Goal: Task Accomplishment & Management: Use online tool/utility

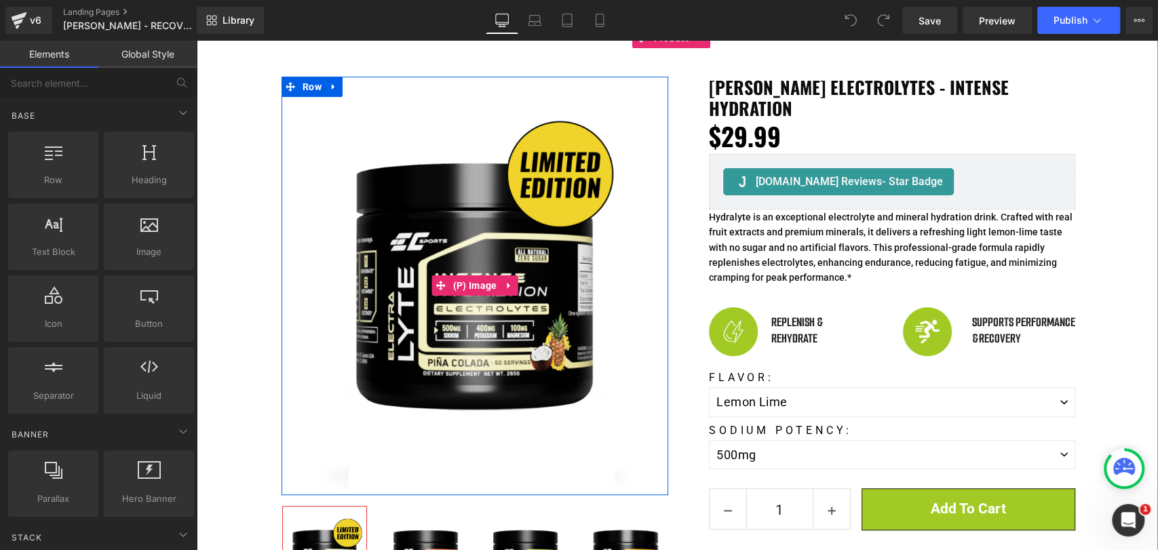
scroll to position [151, 0]
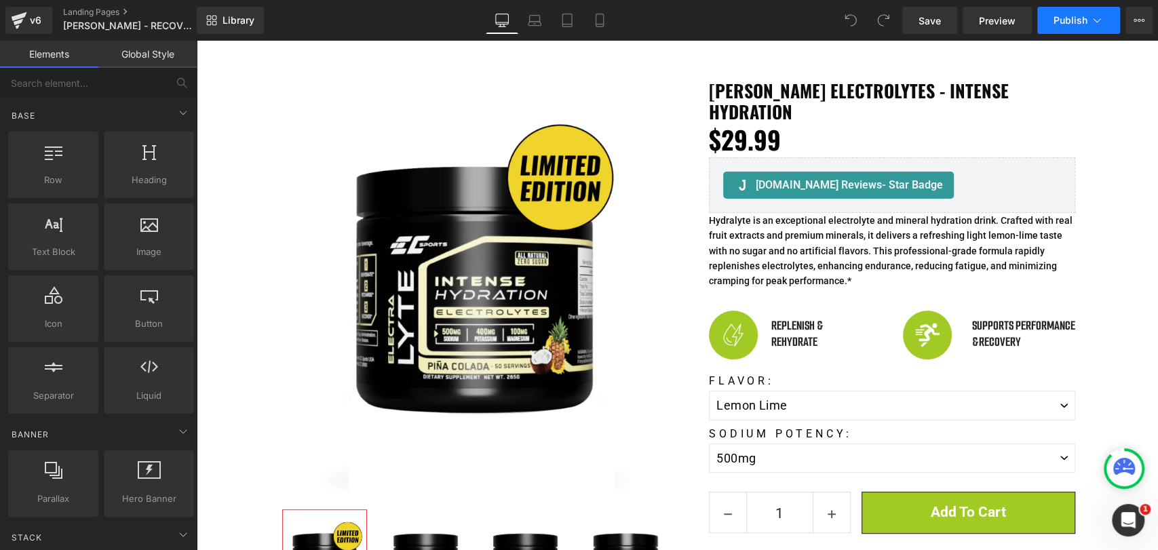
click at [1109, 22] on button "Publish" at bounding box center [1078, 20] width 83 height 27
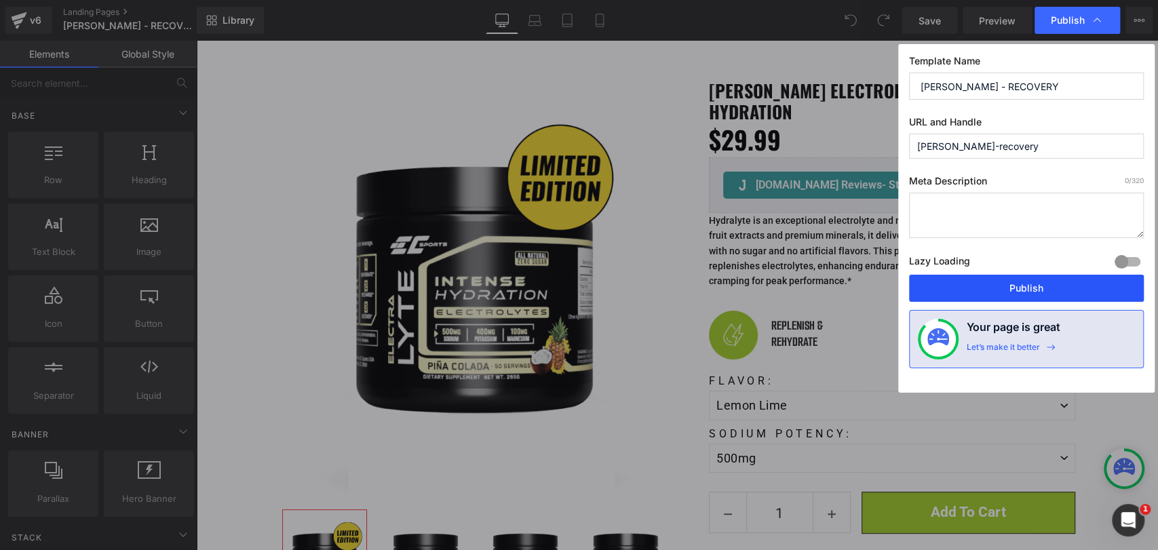
click at [1008, 292] on button "Publish" at bounding box center [1026, 288] width 235 height 27
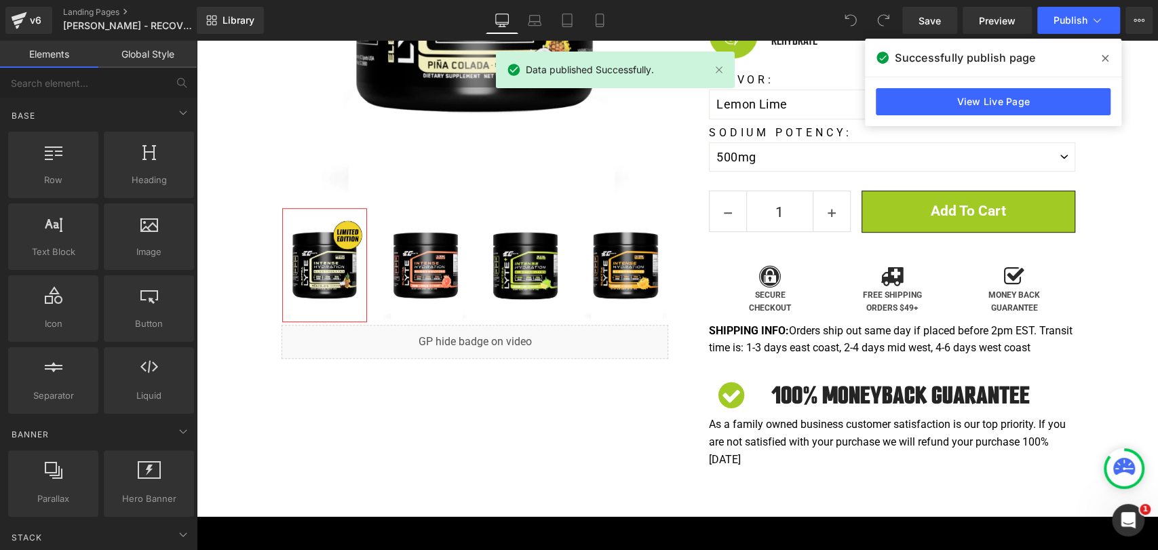
scroll to position [75, 0]
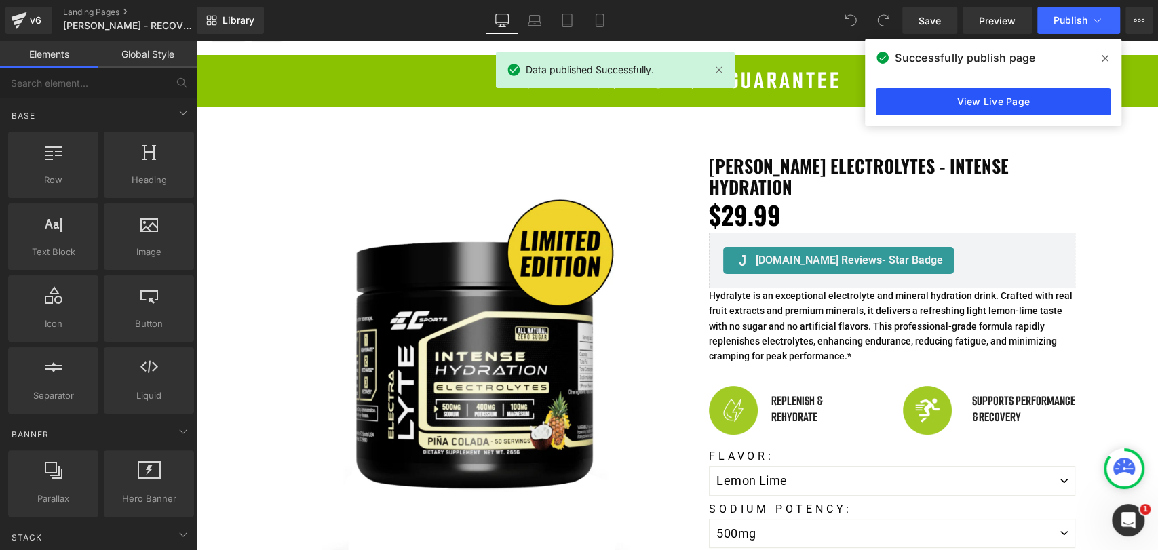
click at [1004, 99] on link "View Live Page" at bounding box center [993, 101] width 235 height 27
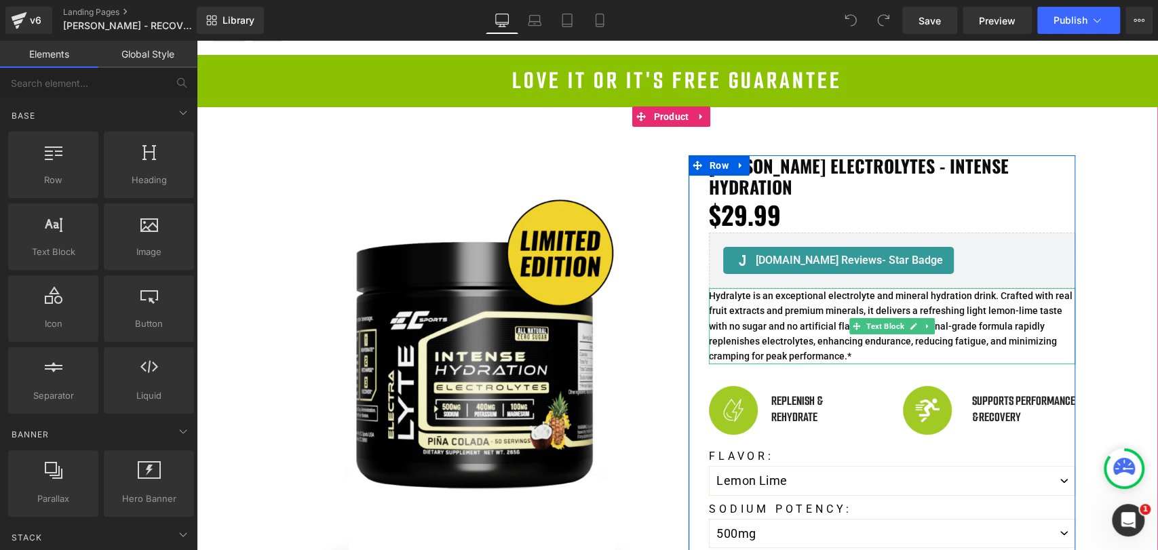
click at [779, 296] on p "Hydralyte is an exceptional electrolyte and mineral hydration drink. Crafted wi…" at bounding box center [892, 326] width 366 height 76
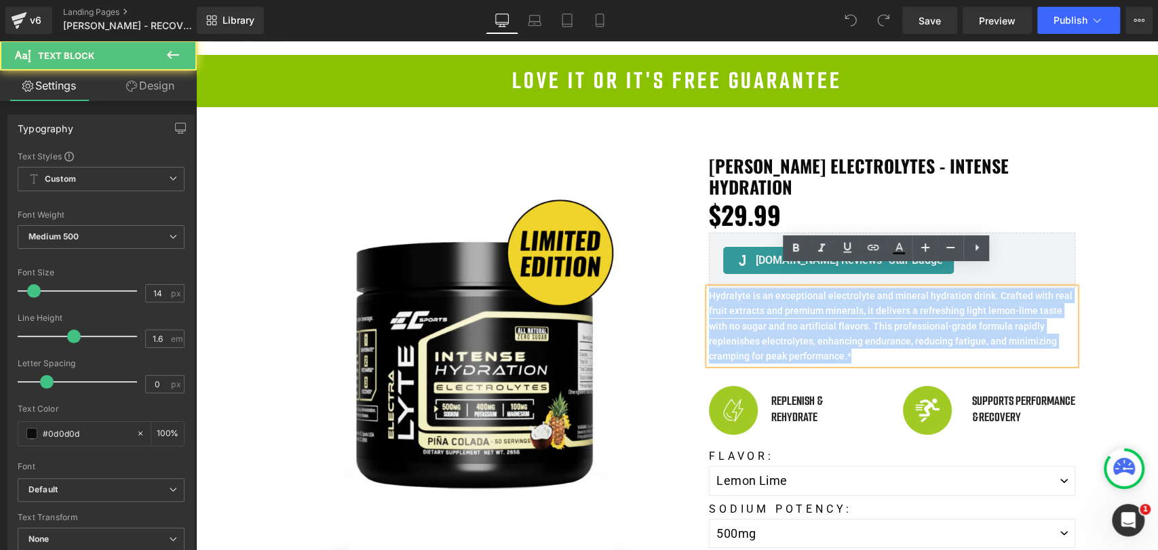
drag, startPoint x: 787, startPoint y: 333, endPoint x: 673, endPoint y: 267, distance: 131.9
click at [678, 267] on div "ELECTRALYTE electrolytes - intense hydration Heading $0 $29.99 (P) Price Judge.…" at bounding box center [881, 500] width 407 height 690
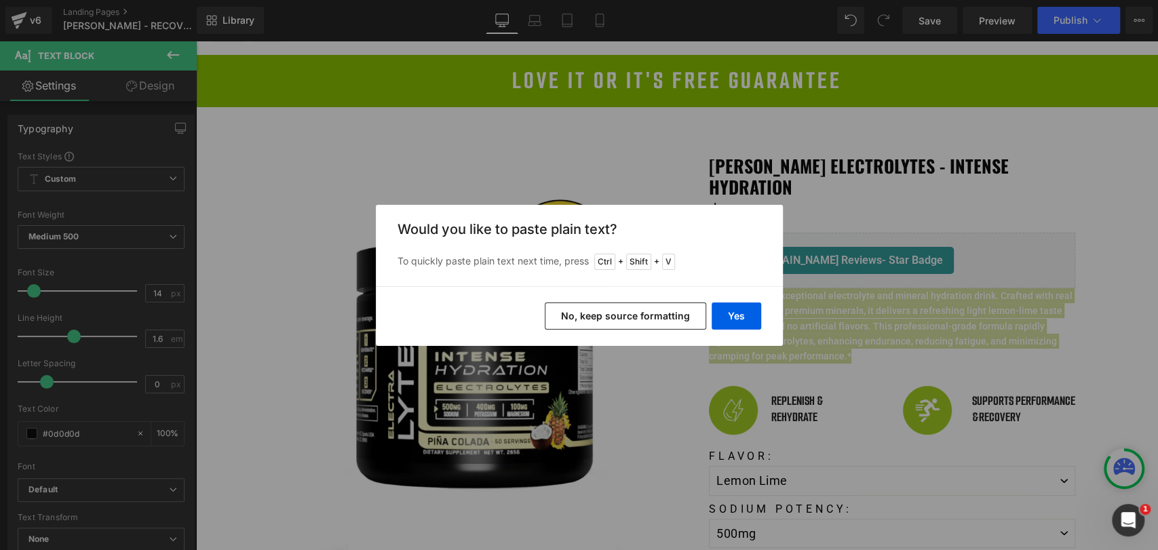
click at [684, 321] on button "No, keep source formatting" at bounding box center [625, 316] width 161 height 27
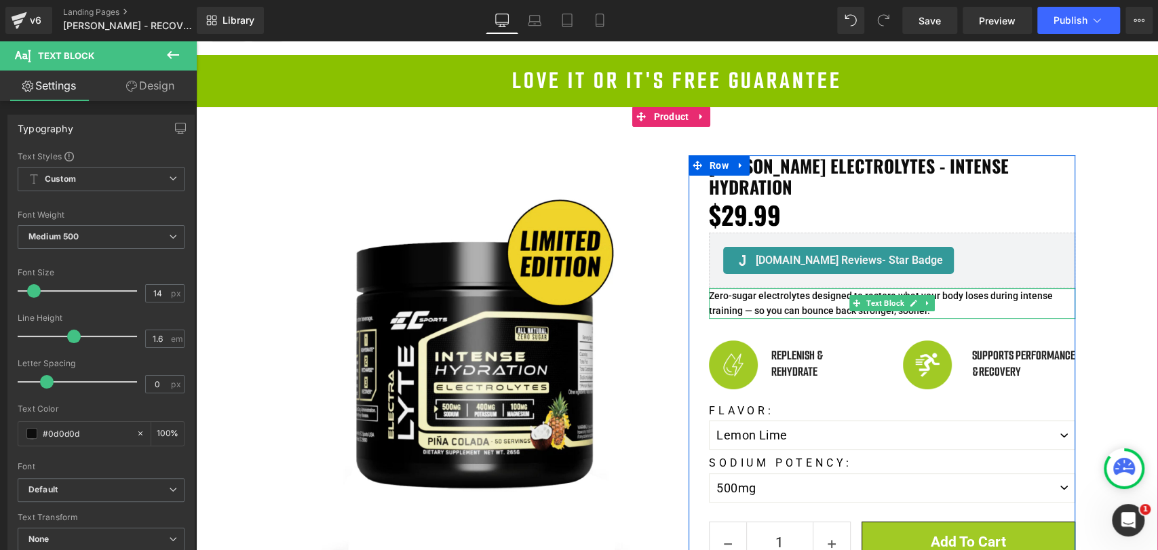
click at [784, 288] on p "Zero-sugar electrolytes designed to restore what your body loses during intense…" at bounding box center [892, 303] width 366 height 31
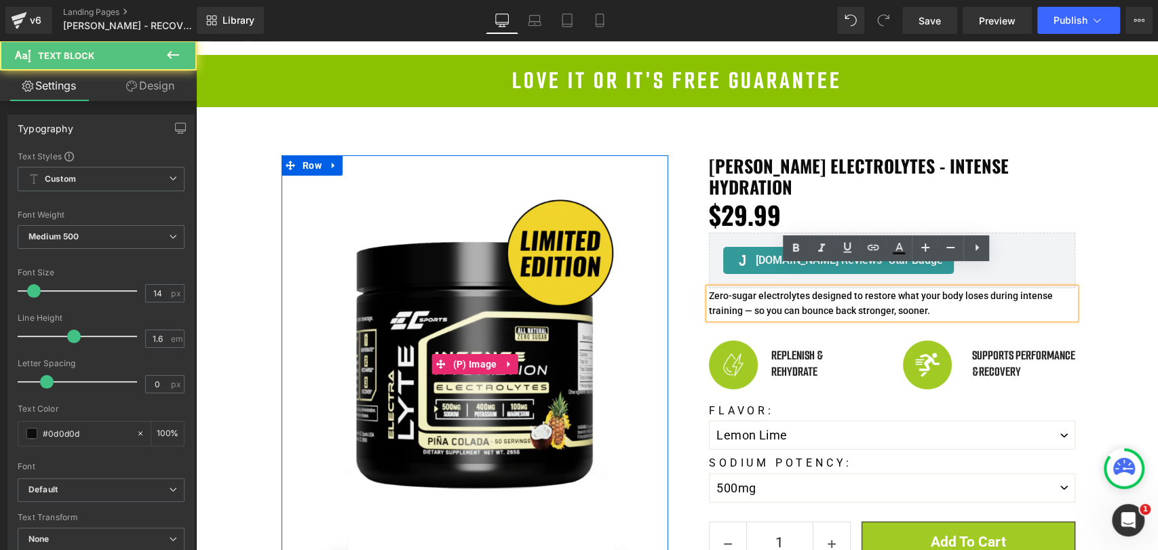
drag, startPoint x: 940, startPoint y: 294, endPoint x: 649, endPoint y: 263, distance: 292.8
click at [649, 263] on div "Sale Off (P) Image Row" at bounding box center [678, 470] width 814 height 671
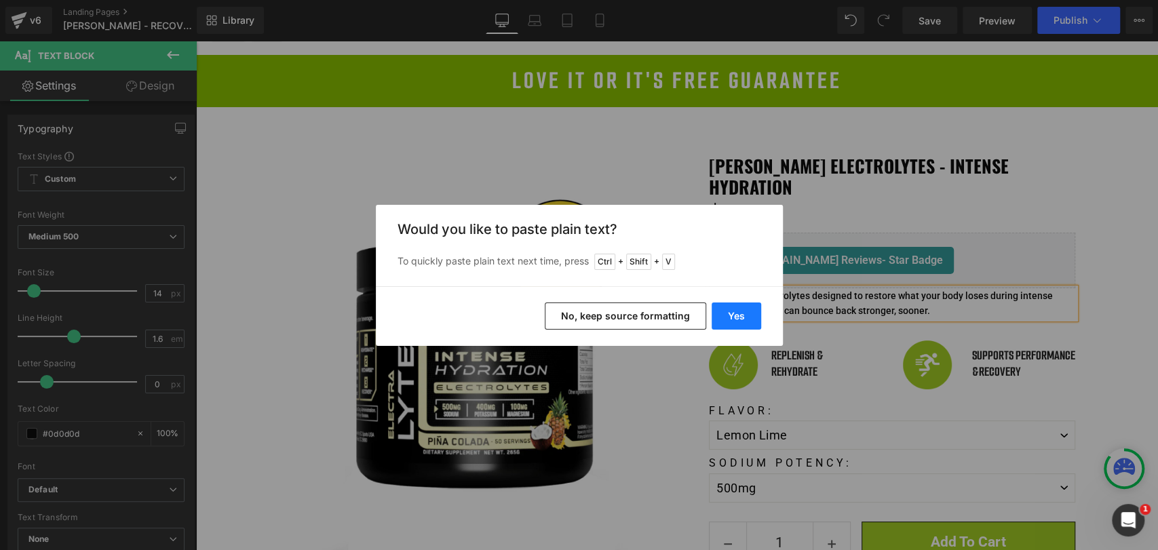
click at [733, 322] on button "Yes" at bounding box center [737, 316] width 50 height 27
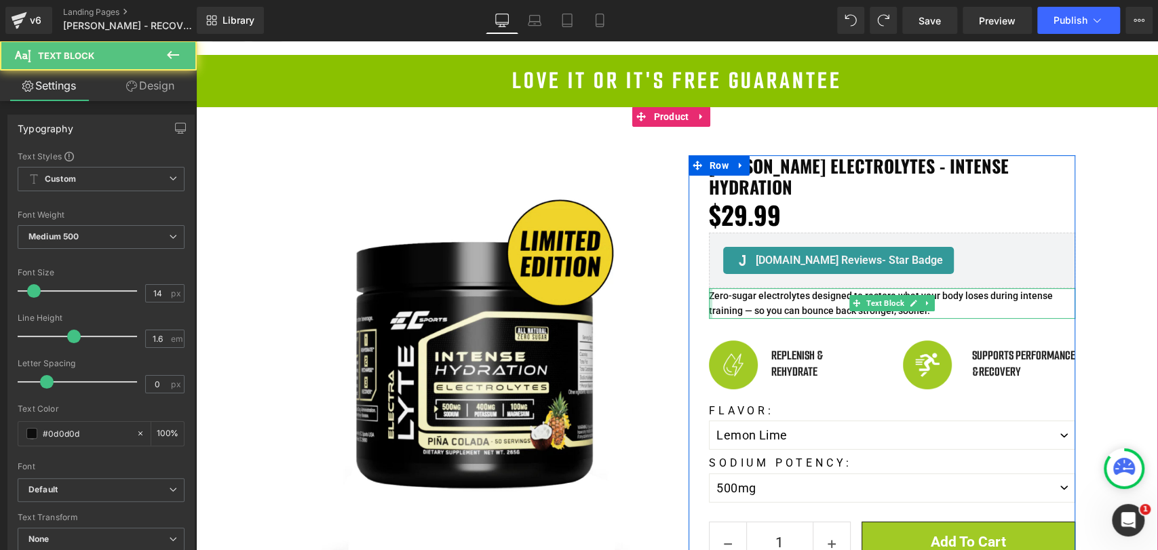
drag, startPoint x: 948, startPoint y: 290, endPoint x: 697, endPoint y: 271, distance: 252.4
click at [697, 271] on div "ELECTRALYTE electrolytes - intense hydration Heading $0 $29.99 (P) Price Judge.…" at bounding box center [882, 477] width 387 height 644
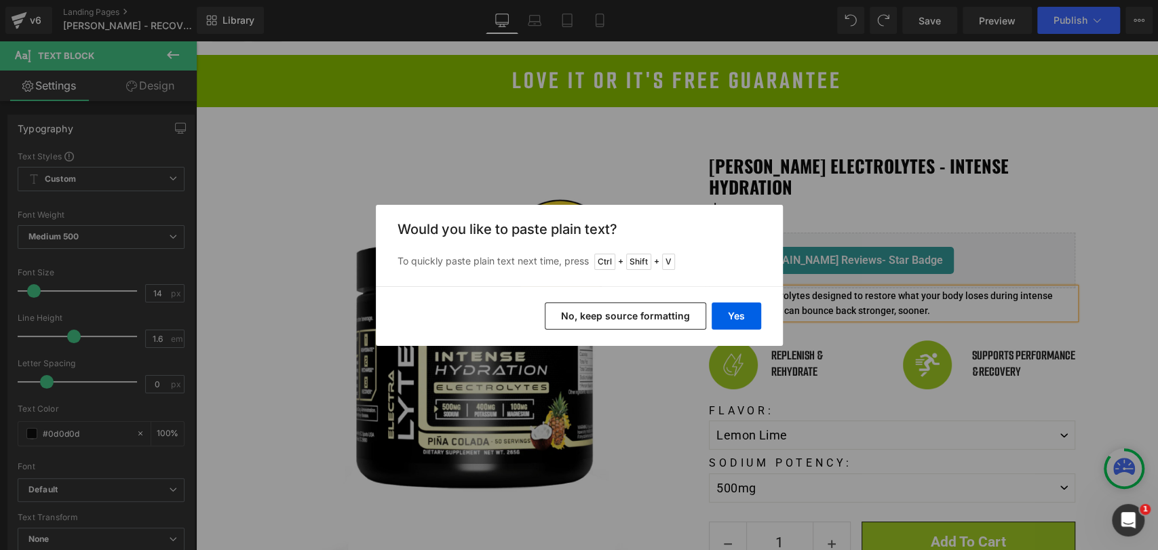
click at [661, 320] on button "No, keep source formatting" at bounding box center [625, 316] width 161 height 27
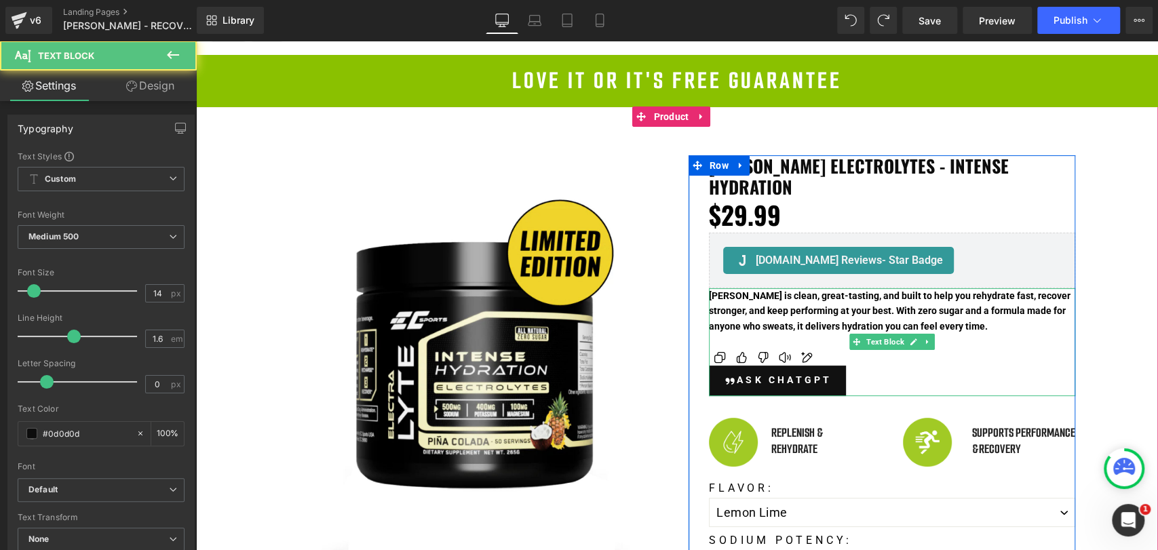
click at [1012, 317] on div "ElectraLyte is clean, great-tasting, and built to help you rehydrate fast, reco…" at bounding box center [892, 342] width 366 height 108
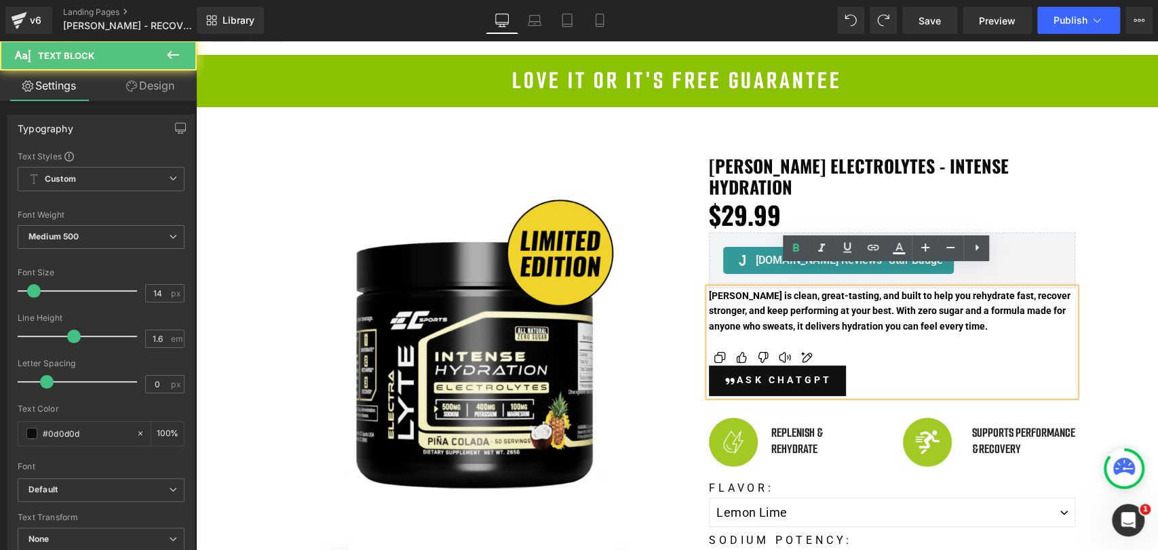
click at [847, 366] on div "Ask ChatGPT" at bounding box center [892, 381] width 366 height 30
drag, startPoint x: 862, startPoint y: 362, endPoint x: 745, endPoint y: 353, distance: 117.0
click at [745, 366] on div "Ask ChatGPT" at bounding box center [892, 381] width 366 height 30
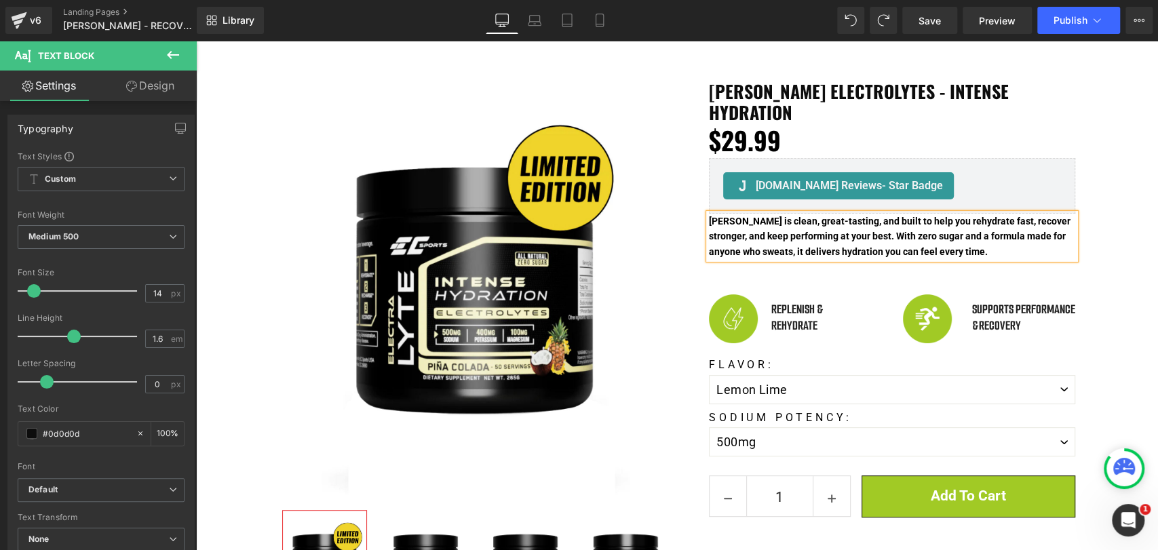
scroll to position [144, 0]
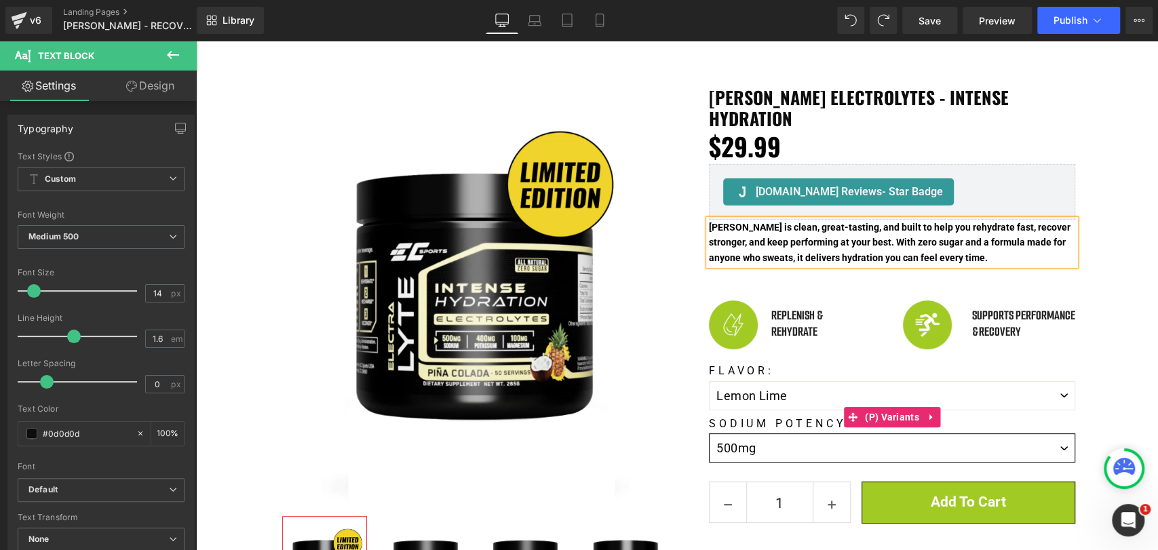
click at [1049, 434] on select "500mg 1000mg" at bounding box center [892, 448] width 366 height 29
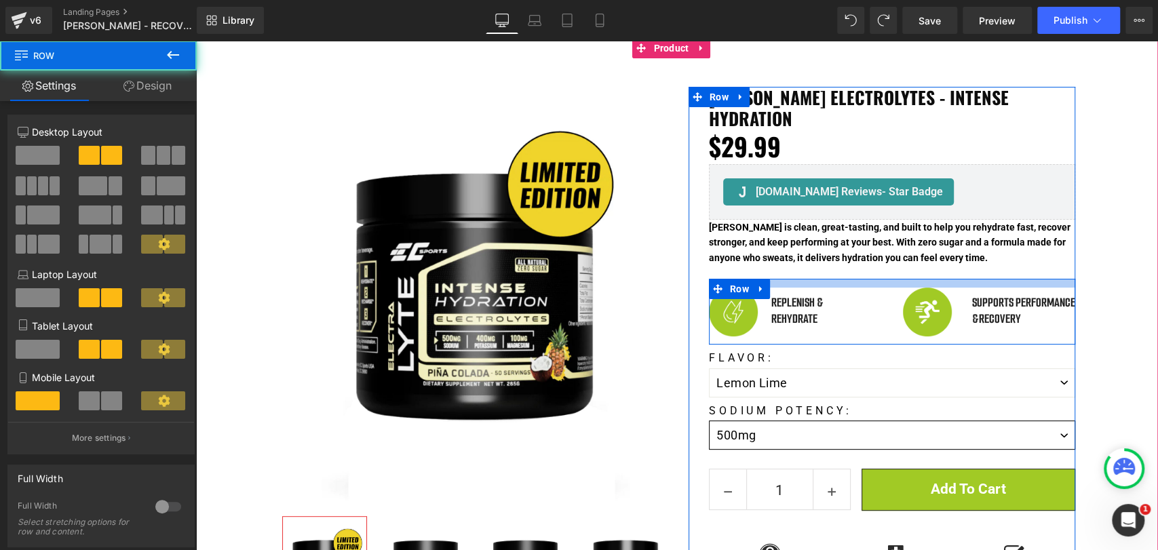
drag, startPoint x: 917, startPoint y: 264, endPoint x: 919, endPoint y: 251, distance: 13.0
click at [919, 251] on div "ELECTRALYTE electrolytes - intense hydration Heading $0 $29.99 (P) Price Judge.…" at bounding box center [892, 417] width 366 height 660
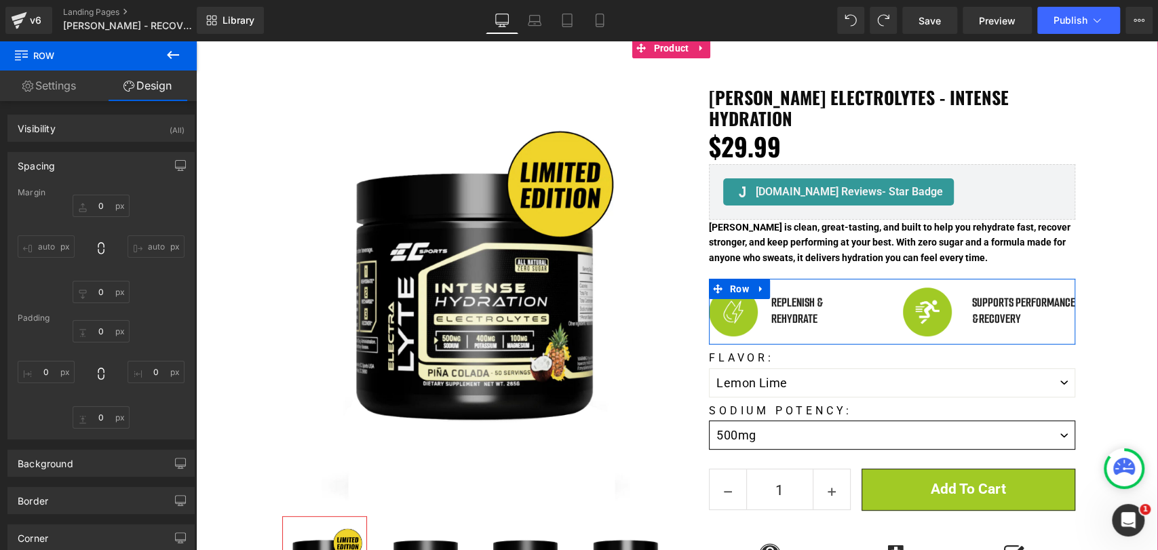
type input "0"
type input "13"
type input "0"
type input "20"
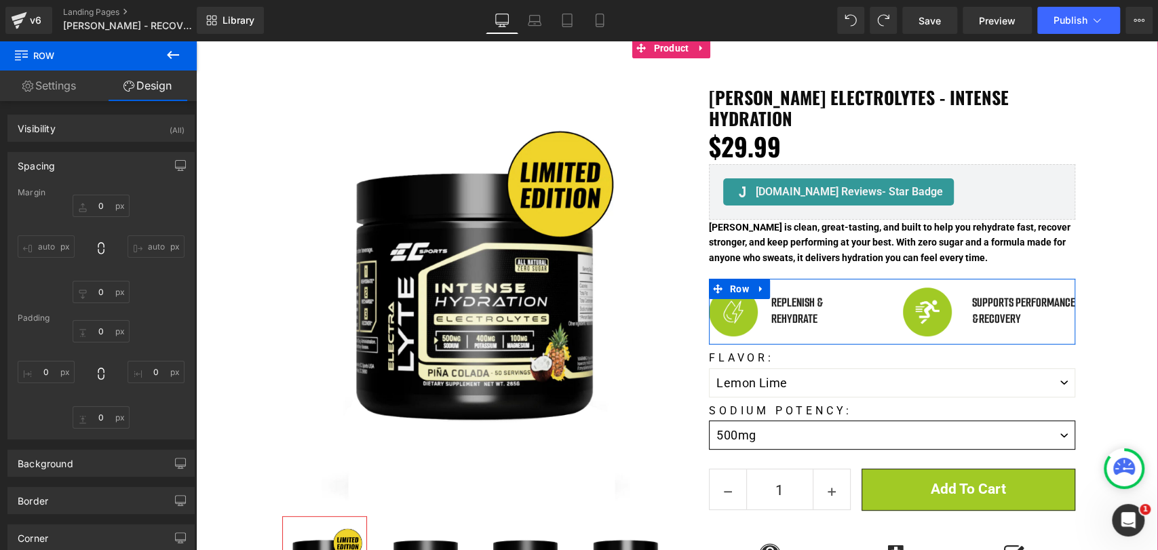
type input "0"
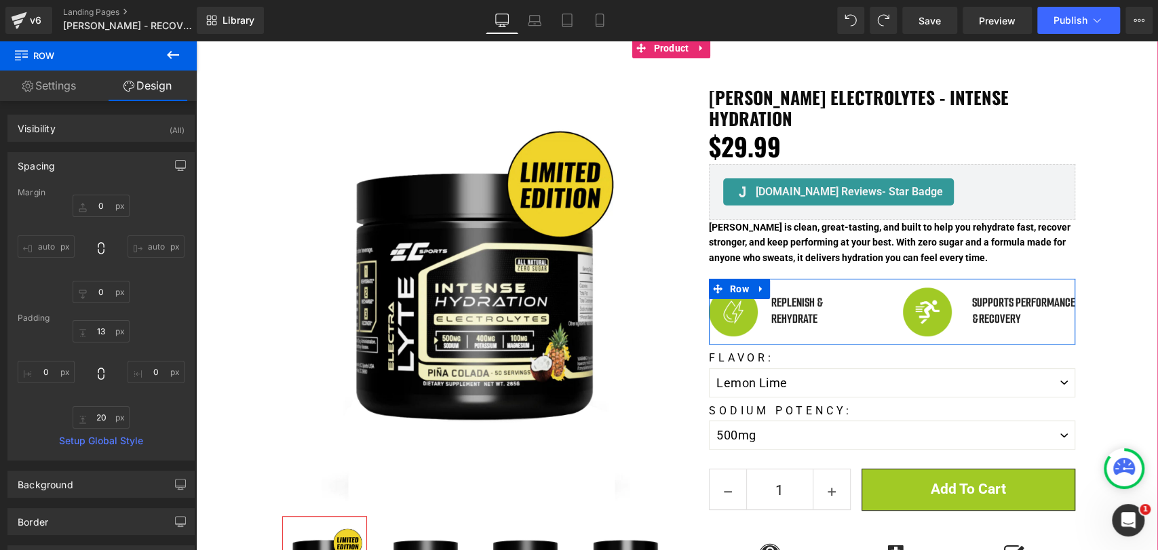
click at [1135, 297] on div "Sale Off (P) Image Row ‹ ›" at bounding box center [678, 409] width 959 height 687
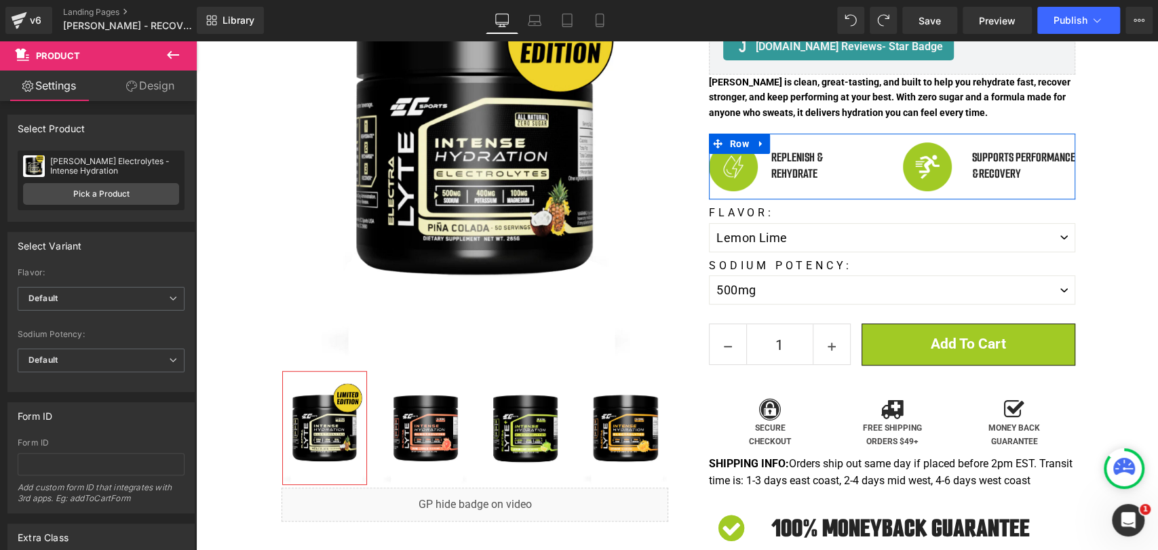
scroll to position [75, 0]
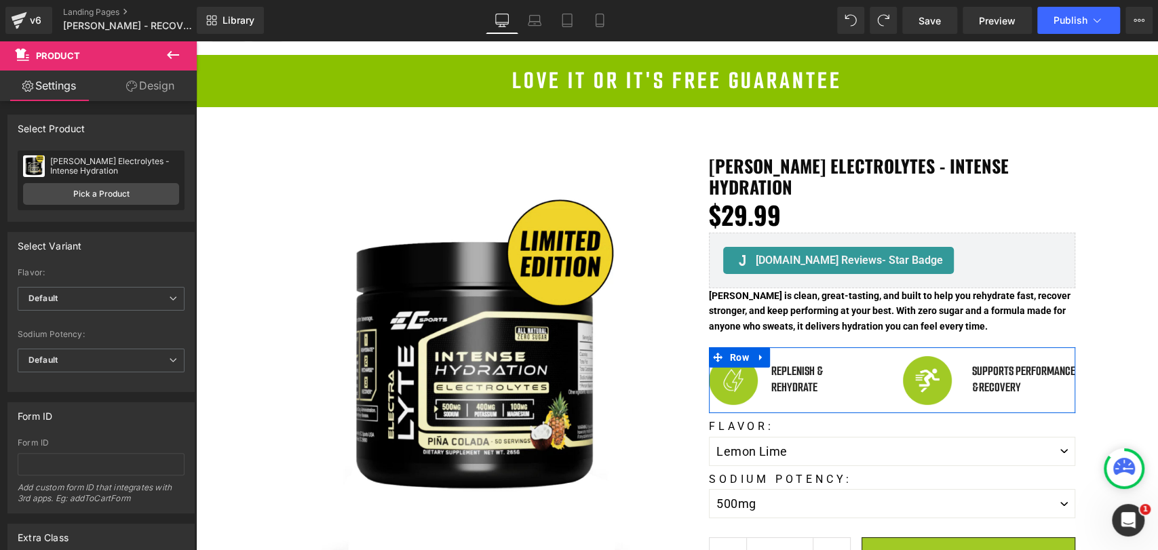
click at [196, 41] on div at bounding box center [196, 41] width 0 height 0
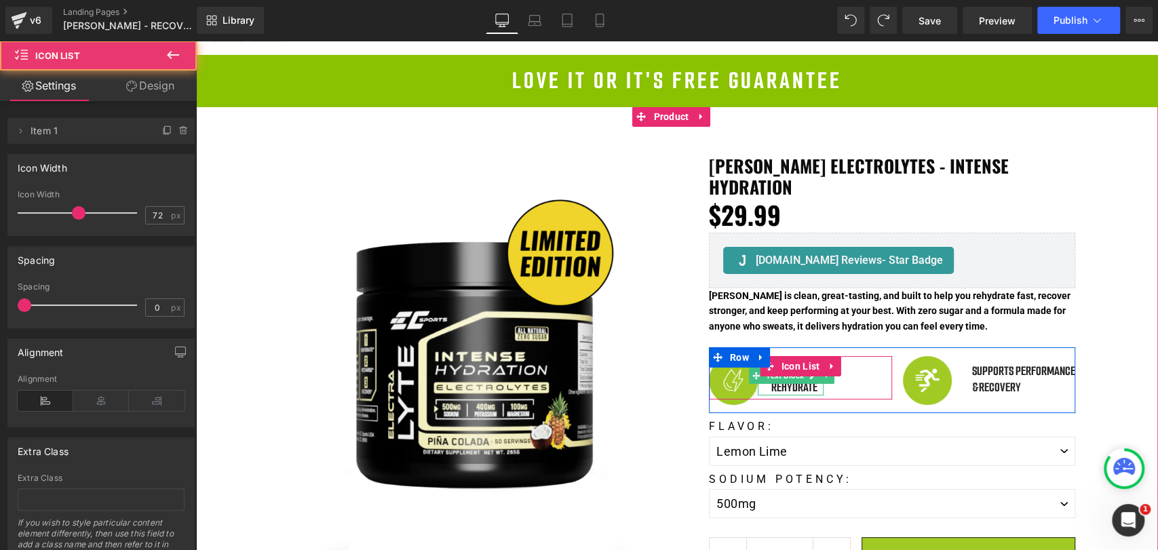
click at [800, 379] on p "rehydrate" at bounding box center [797, 387] width 52 height 16
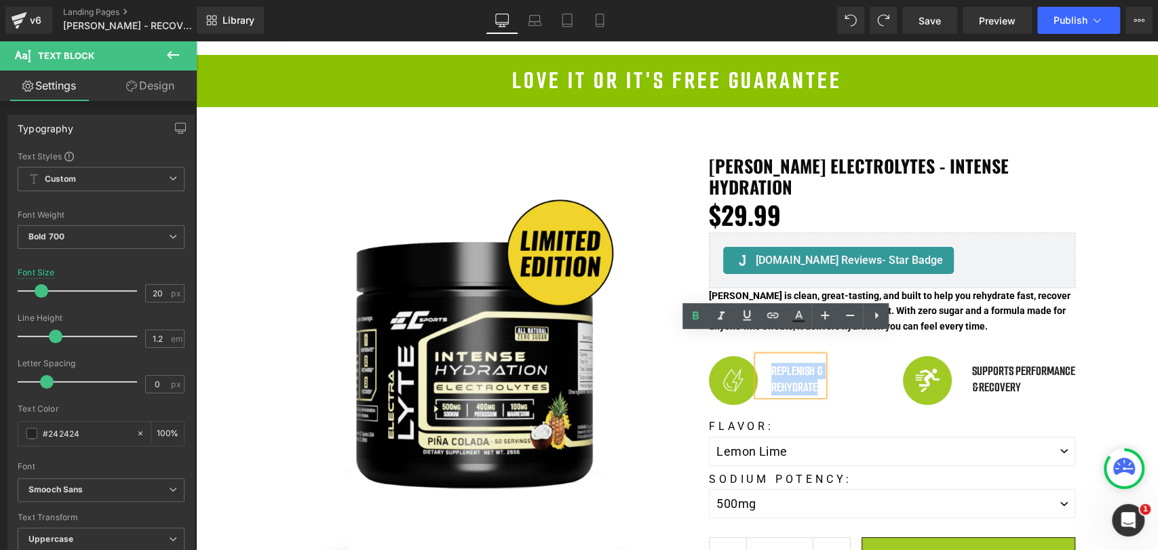
drag, startPoint x: 811, startPoint y: 368, endPoint x: 763, endPoint y: 349, distance: 51.4
click at [763, 356] on div "Replenish & rehydrate" at bounding box center [791, 375] width 66 height 39
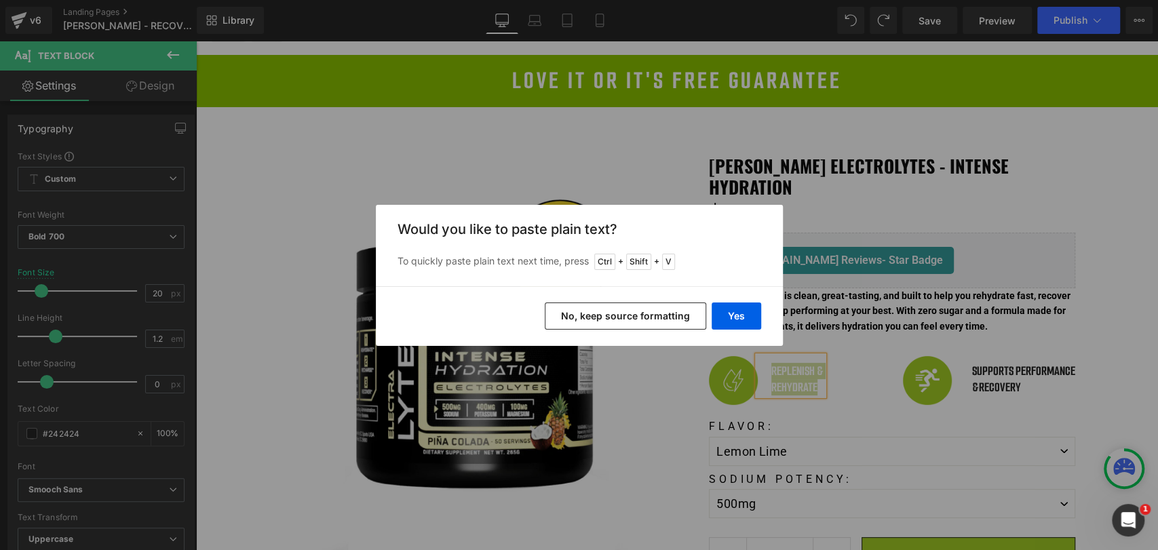
click at [672, 318] on button "No, keep source formatting" at bounding box center [625, 316] width 161 height 27
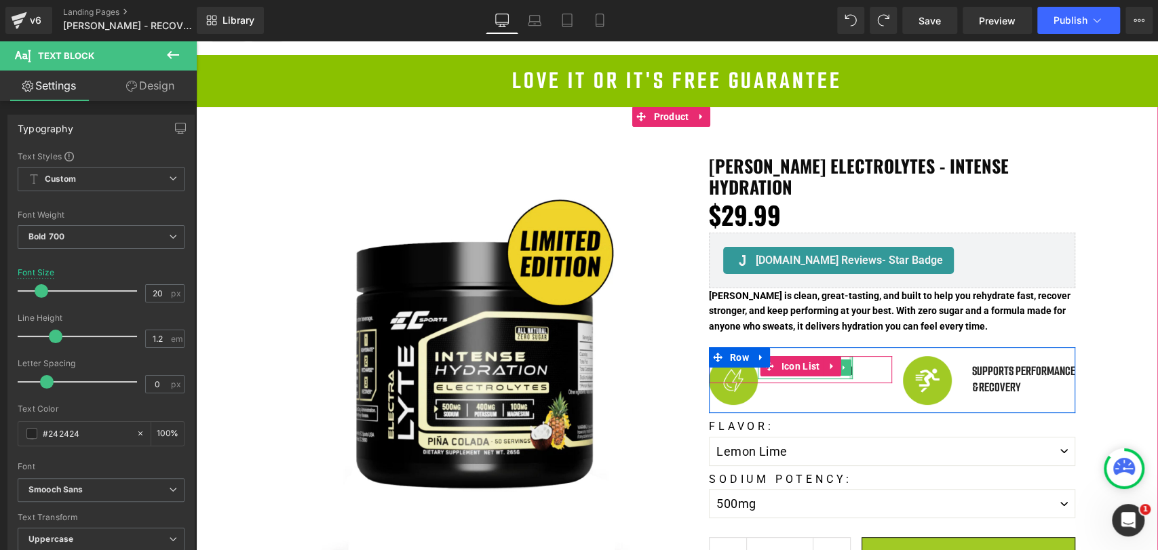
click at [851, 356] on div at bounding box center [850, 367] width 3 height 23
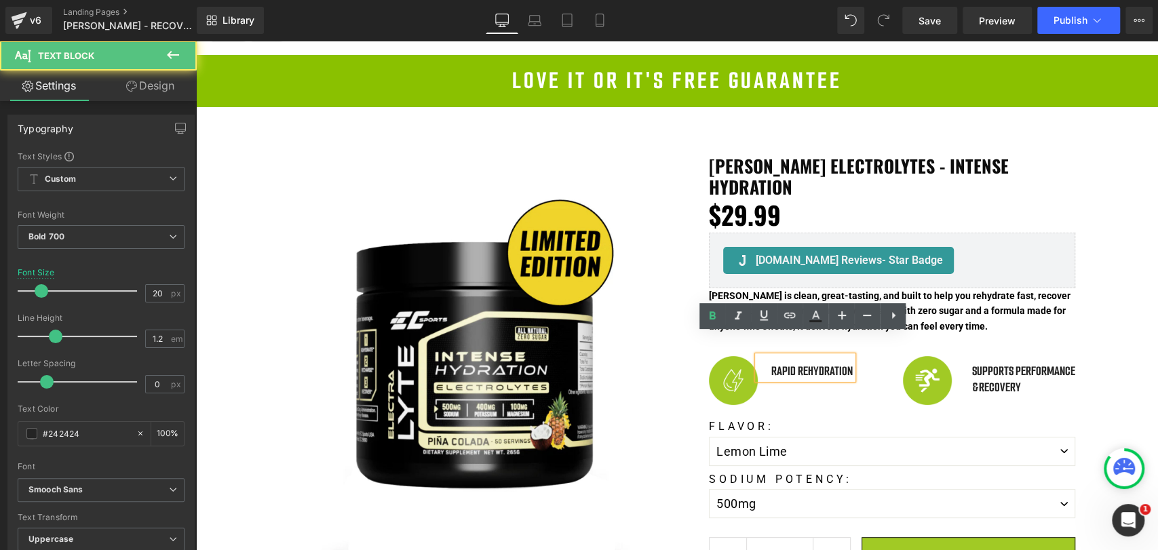
click at [798, 363] on p "Rapid Rehydration" at bounding box center [811, 371] width 81 height 16
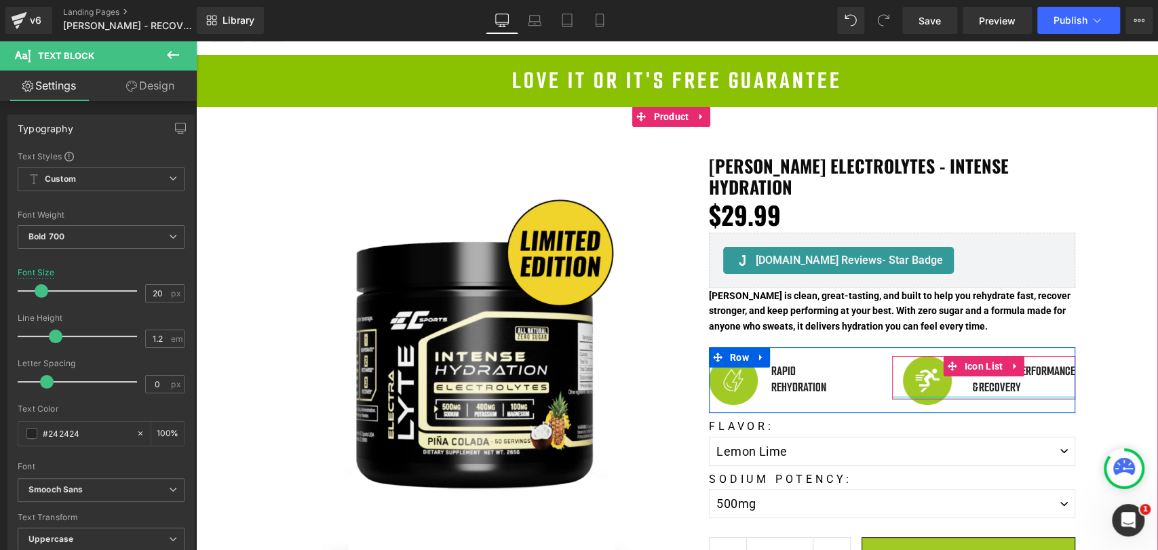
click at [1019, 396] on div at bounding box center [983, 397] width 183 height 3
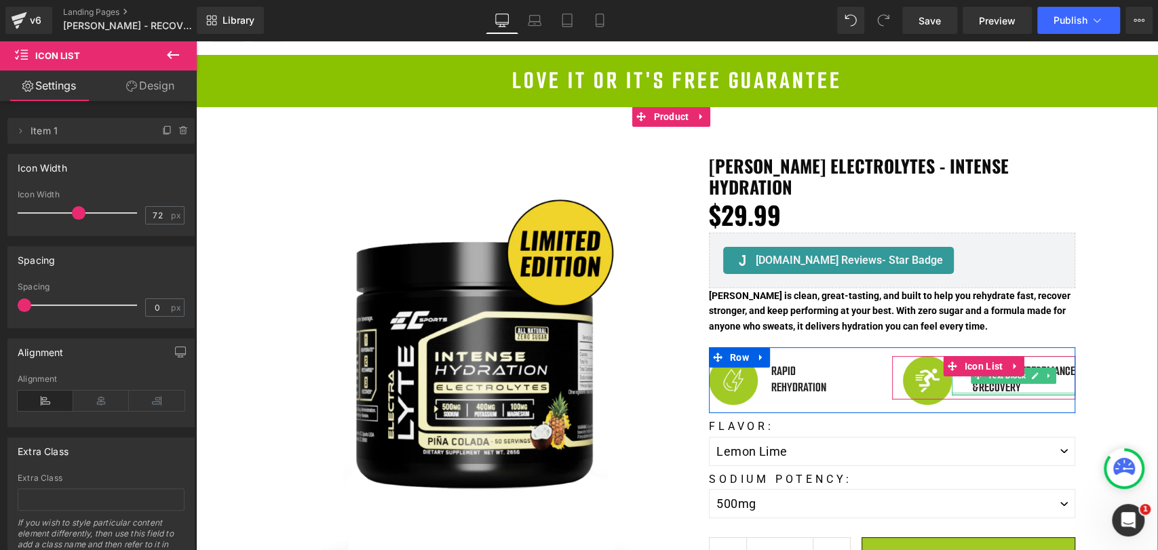
click at [1018, 392] on div at bounding box center [1013, 393] width 123 height 3
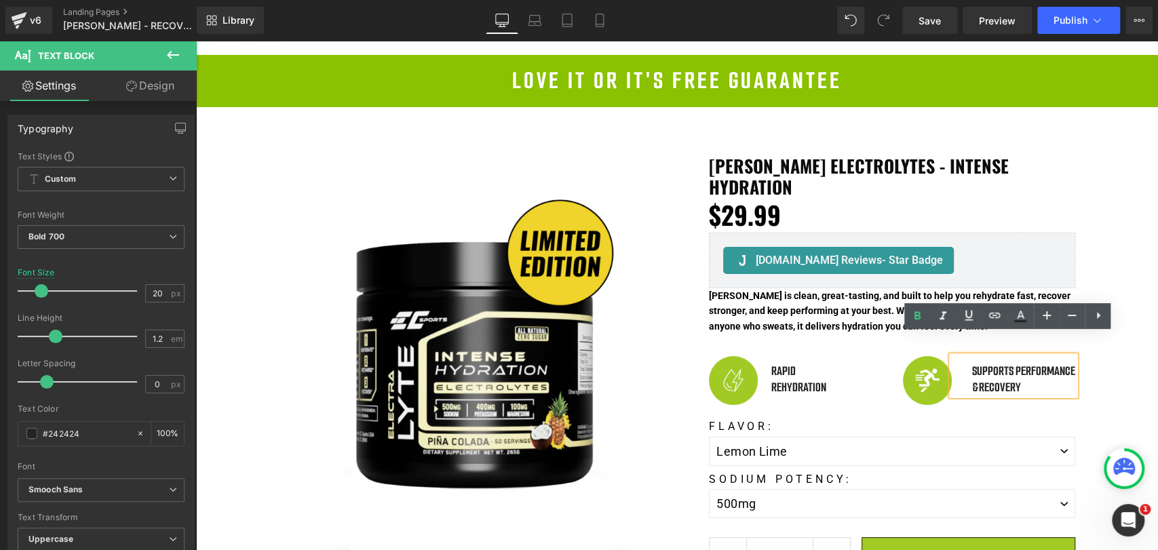
click at [1020, 369] on div "supports performance & recovery" at bounding box center [1013, 375] width 123 height 39
drag, startPoint x: 1020, startPoint y: 366, endPoint x: 960, endPoint y: 344, distance: 64.2
click at [960, 356] on div "supports performance & recovery" at bounding box center [1013, 375] width 123 height 39
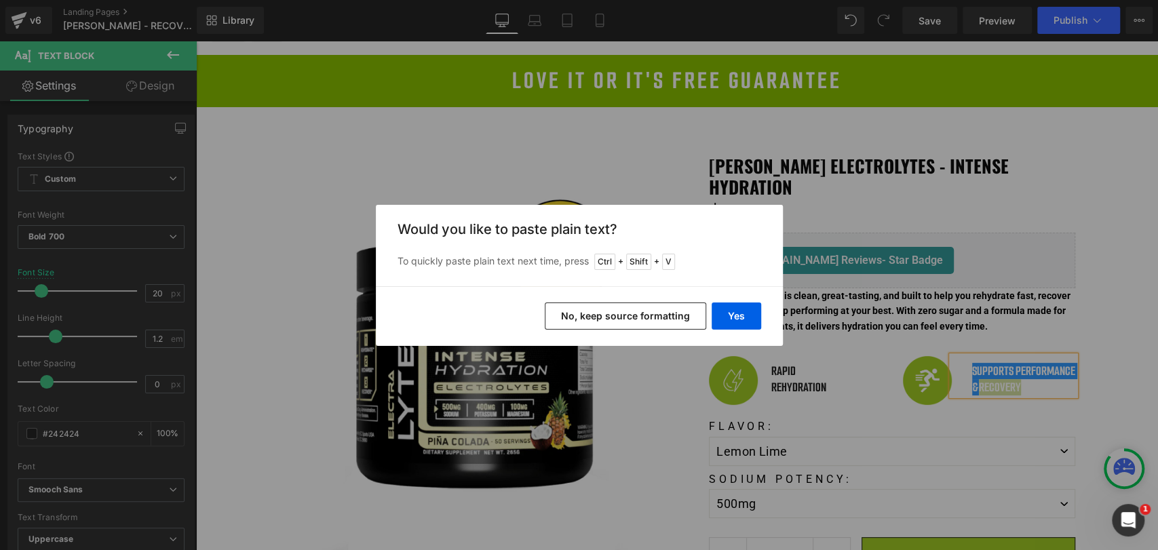
click at [668, 313] on button "No, keep source formatting" at bounding box center [625, 316] width 161 height 27
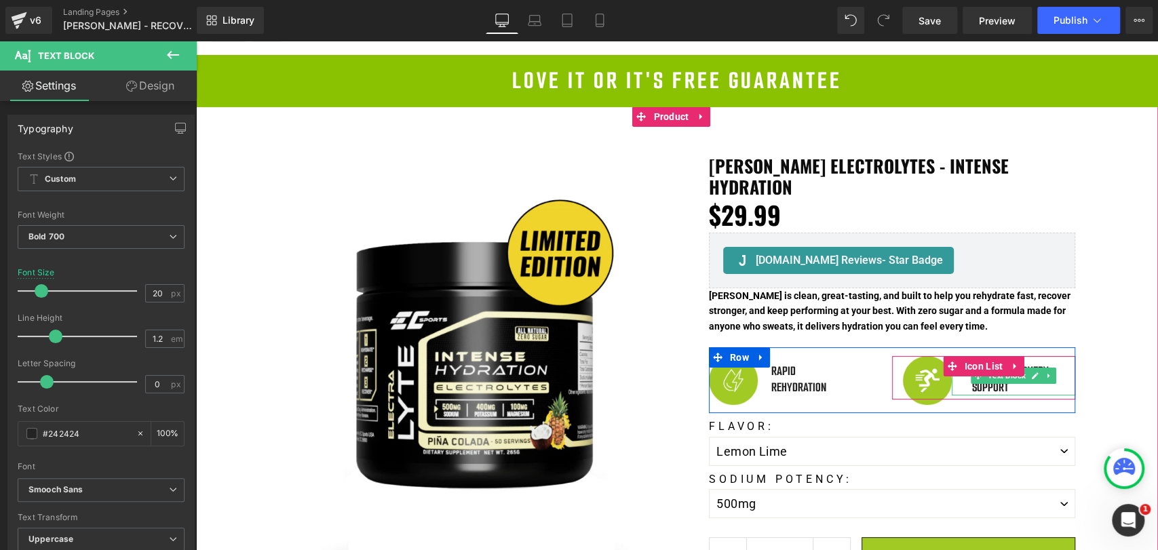
click at [986, 370] on div "Muscle Recovery Support" at bounding box center [1013, 375] width 123 height 39
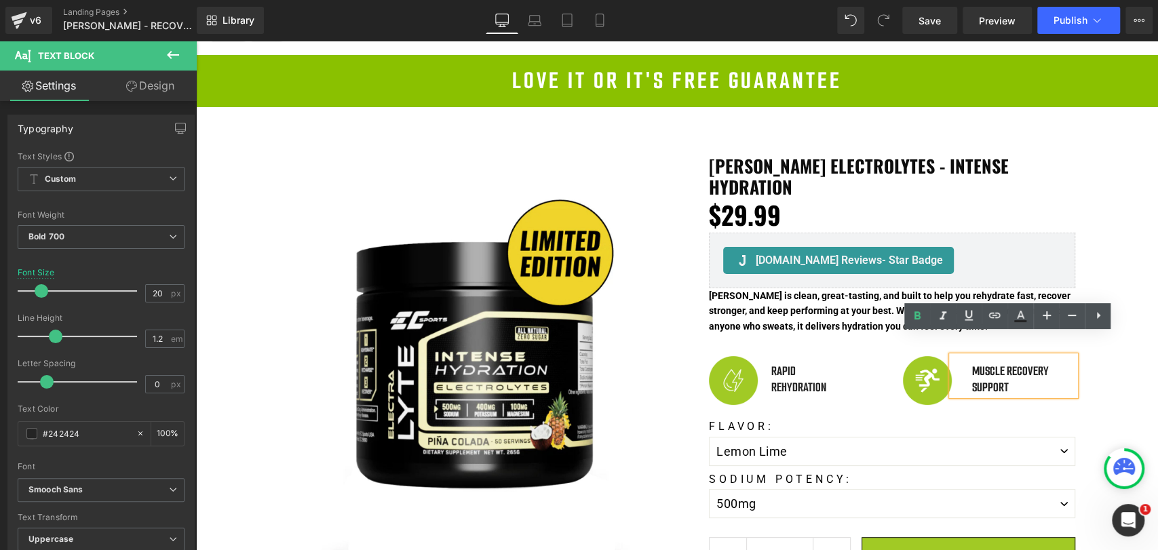
click at [971, 356] on div "Muscle Recovery Support" at bounding box center [1013, 375] width 123 height 39
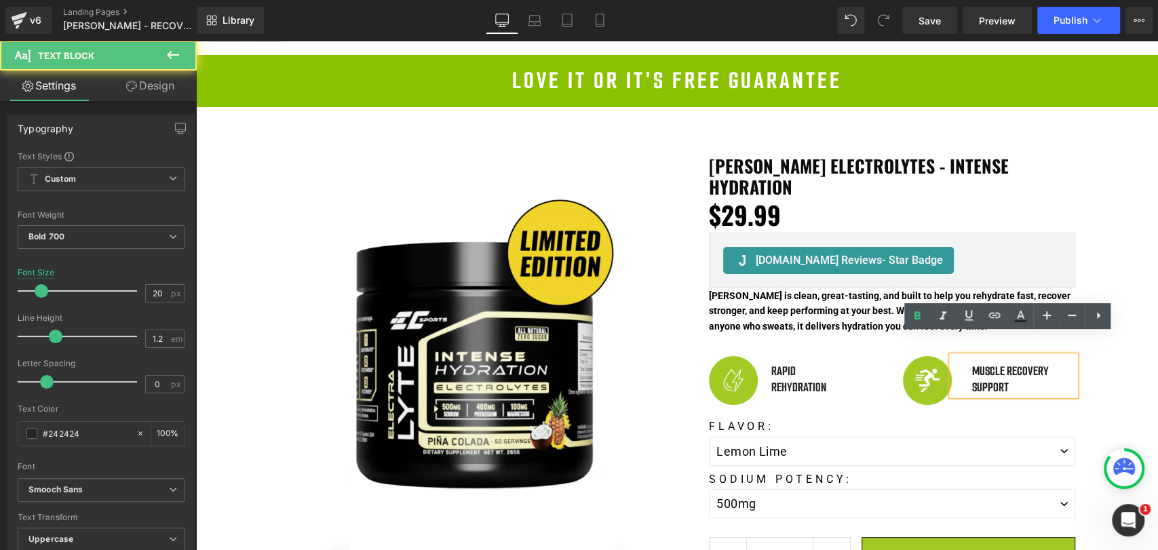
click at [993, 365] on div "Muscle Recovery Support" at bounding box center [1013, 375] width 123 height 39
click at [971, 356] on div "Muscle Recovery Support" at bounding box center [1013, 375] width 123 height 39
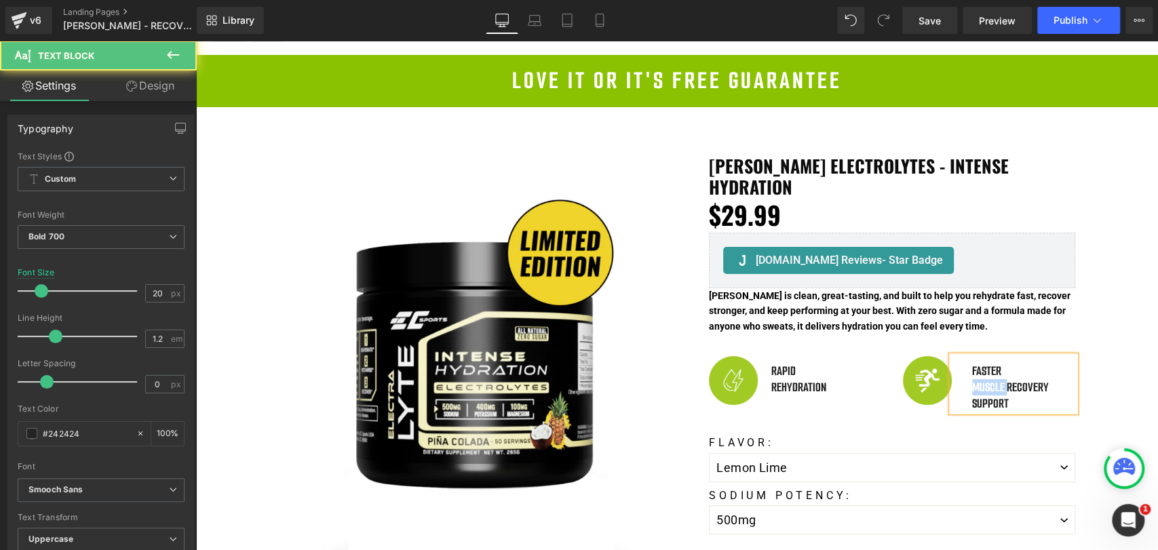
drag, startPoint x: 1001, startPoint y: 365, endPoint x: 952, endPoint y: 365, distance: 48.2
click at [952, 365] on div "FASTER Muscle Recovery Support" at bounding box center [1013, 384] width 123 height 56
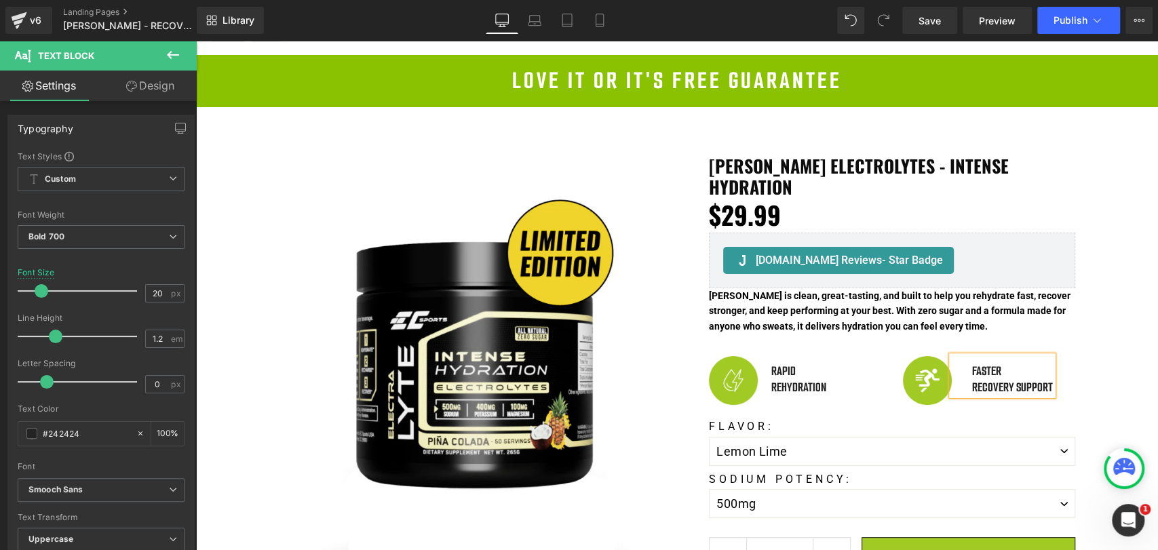
click at [1044, 379] on div "Recovery Support" at bounding box center [1012, 387] width 81 height 16
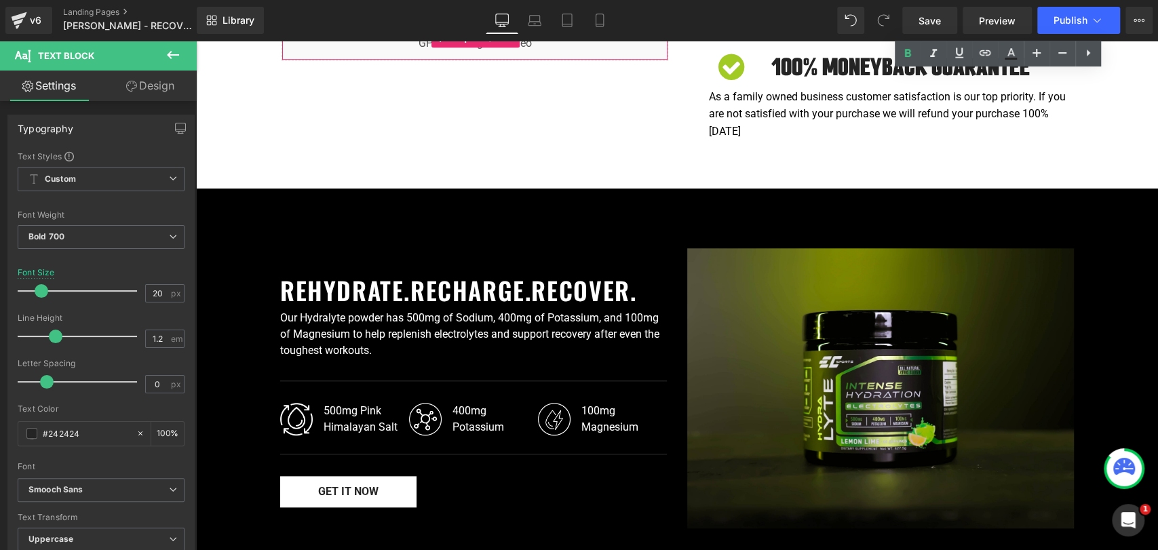
scroll to position [754, 0]
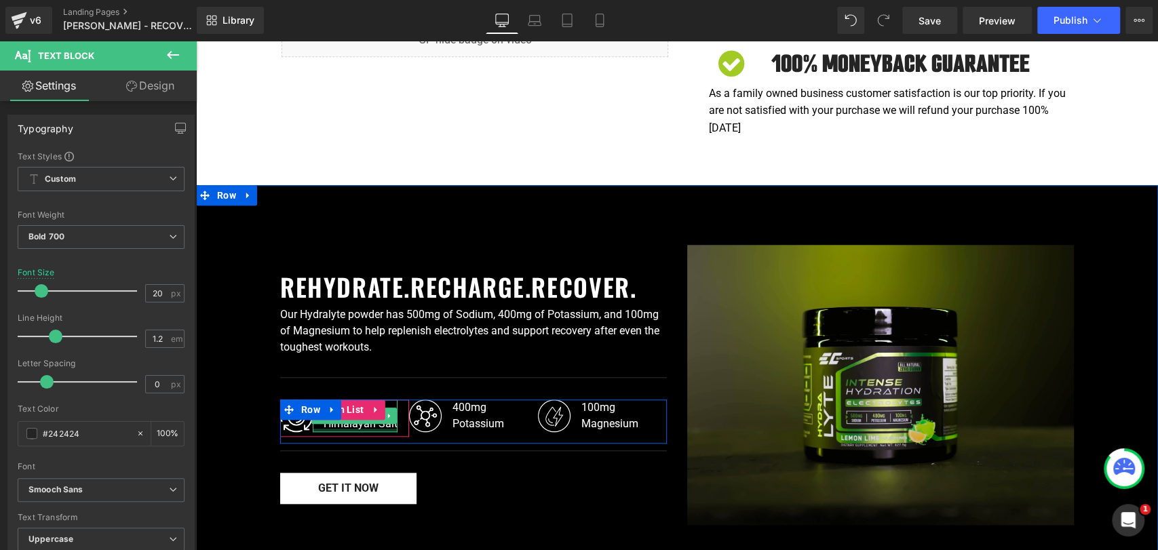
drag, startPoint x: 374, startPoint y: 409, endPoint x: 367, endPoint y: 405, distance: 8.5
click at [374, 429] on div at bounding box center [355, 430] width 85 height 3
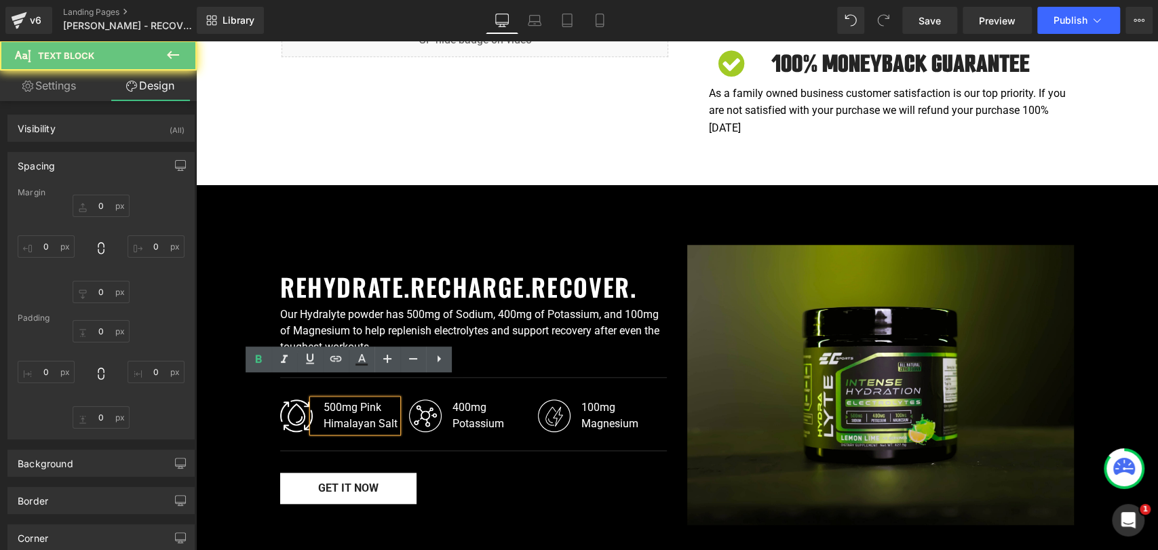
type input "0"
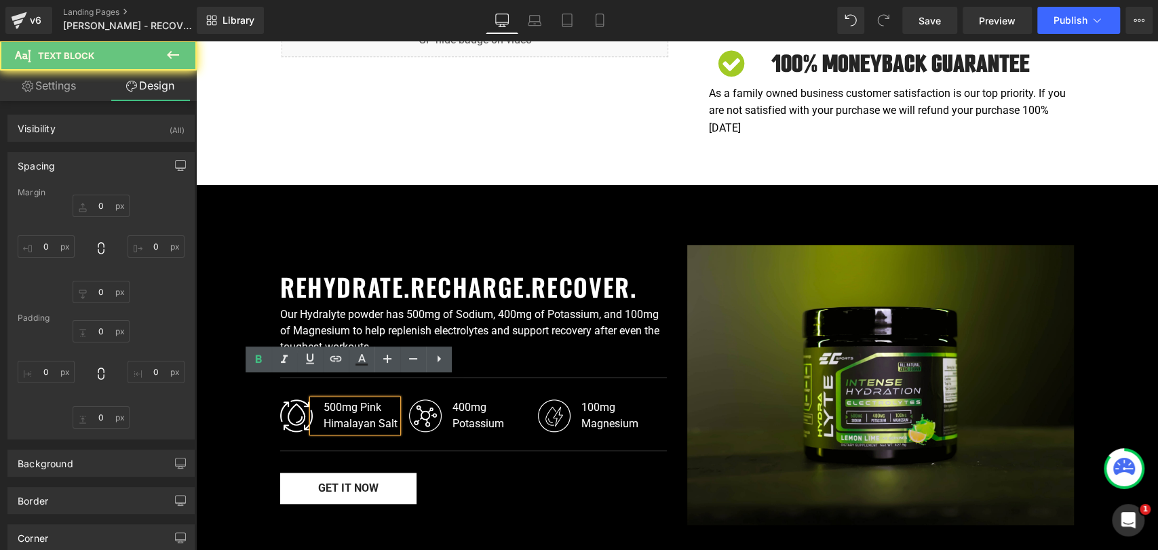
type input "0"
type input "16"
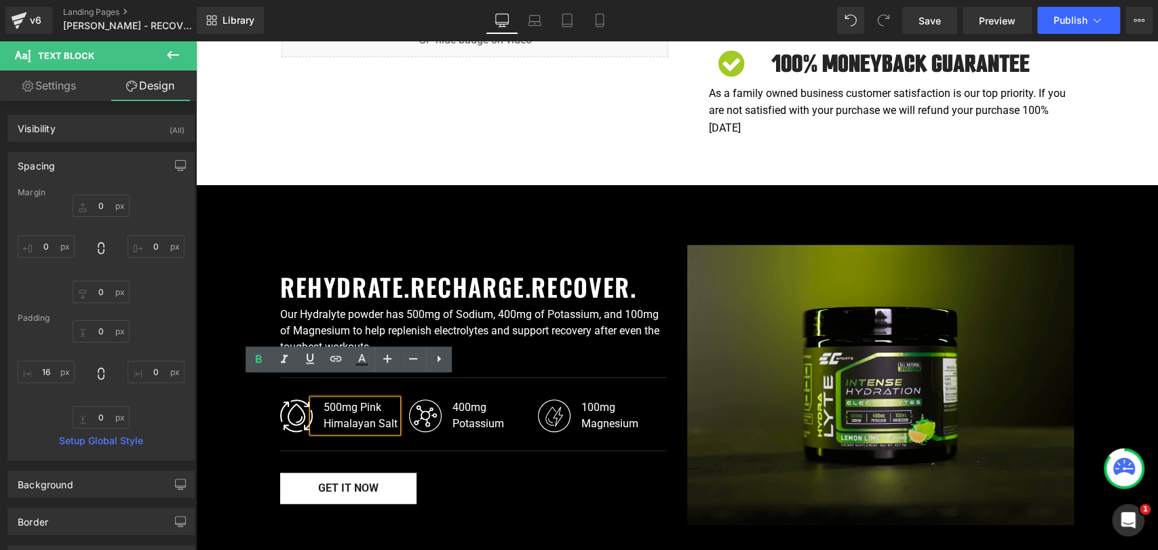
click at [351, 400] on div "500mg Pink Himalayan Salt" at bounding box center [355, 416] width 85 height 33
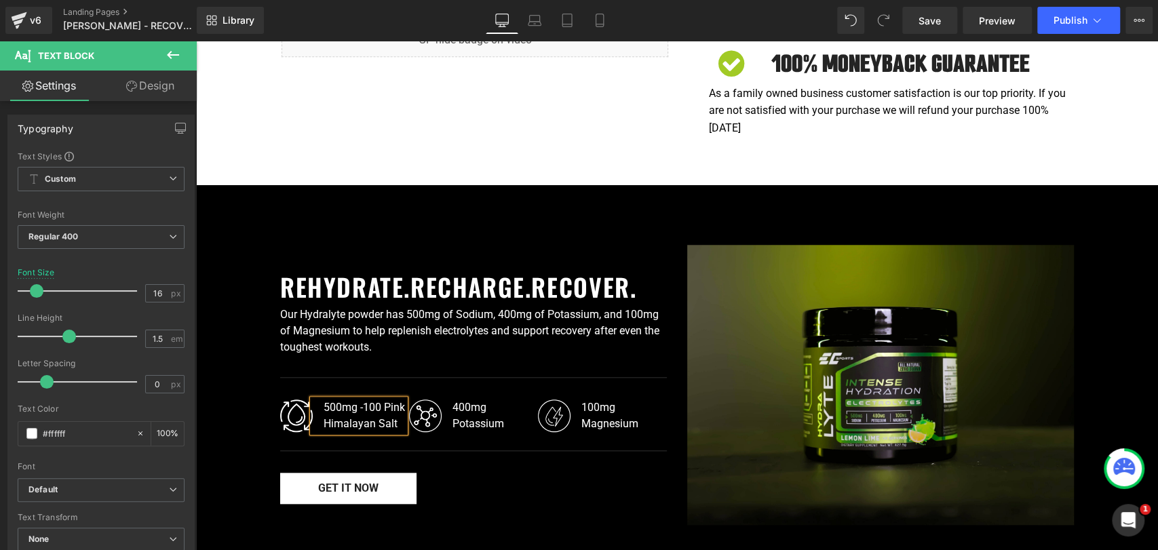
scroll to position [745, 0]
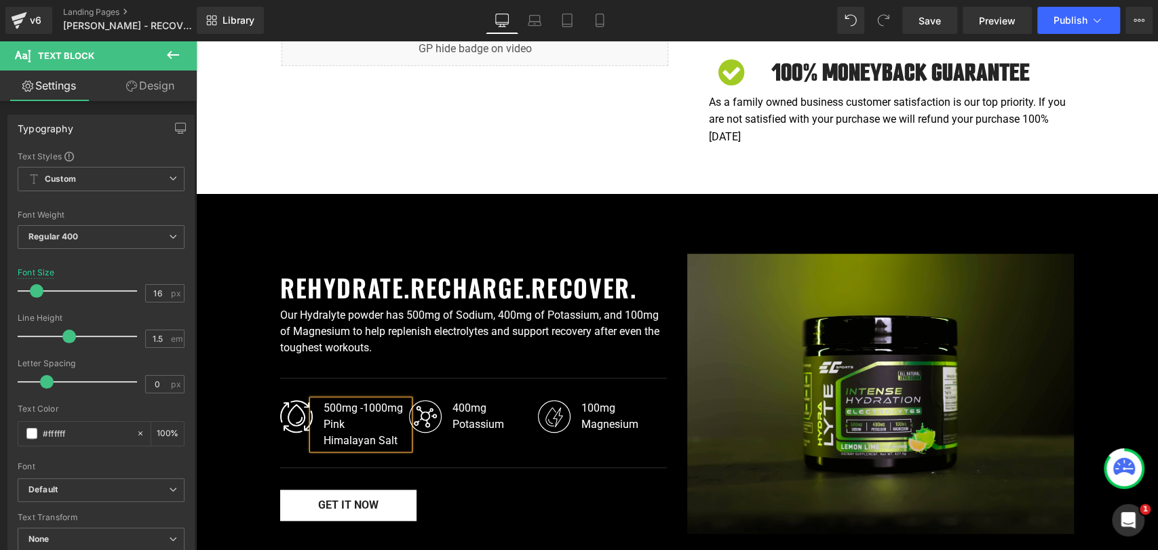
click at [324, 433] on div "Himalayan Salt" at bounding box center [366, 441] width 85 height 16
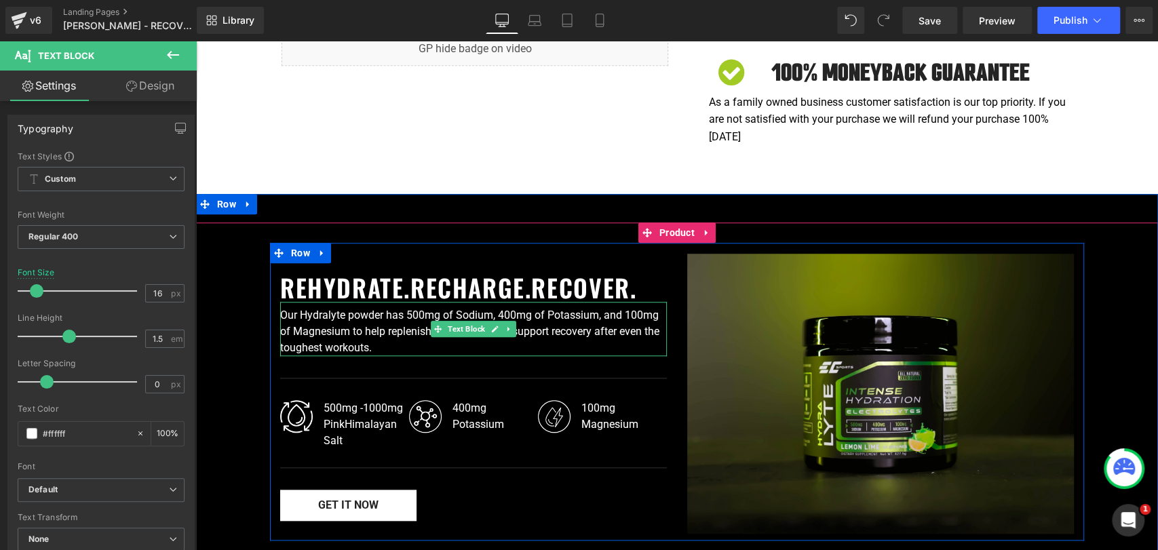
click at [355, 307] on div "Our Hydralyte powder has 500mg of Sodium, 400mg of Potassium, and 100mg of Magn…" at bounding box center [473, 329] width 387 height 54
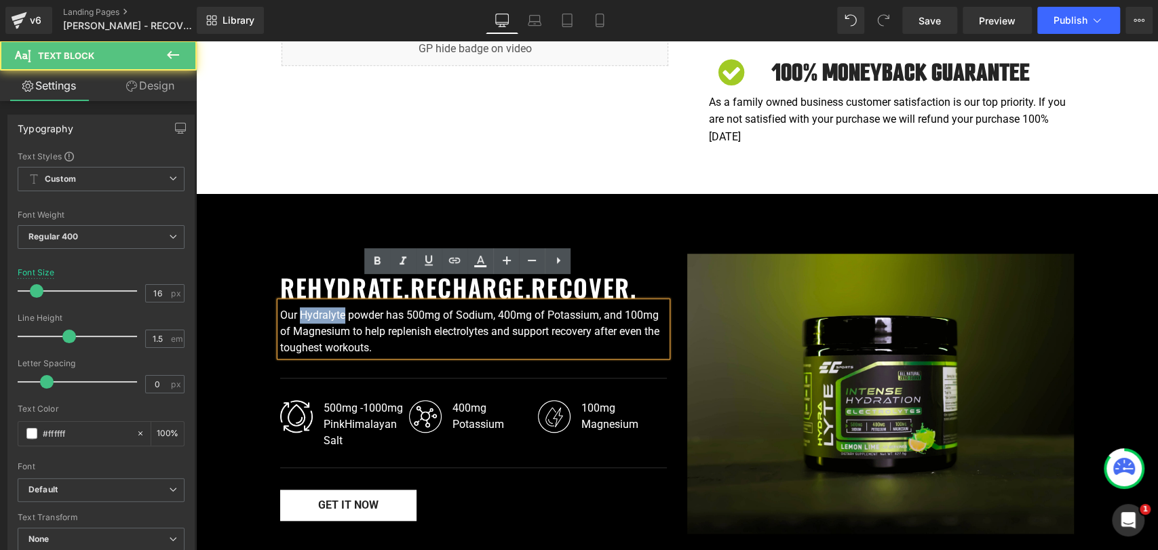
drag, startPoint x: 339, startPoint y: 292, endPoint x: 294, endPoint y: 290, distance: 45.5
click at [294, 302] on div "Our Hydralyte powder has 500mg of Sodium, 400mg of Potassium, and 100mg of Magn…" at bounding box center [473, 329] width 387 height 54
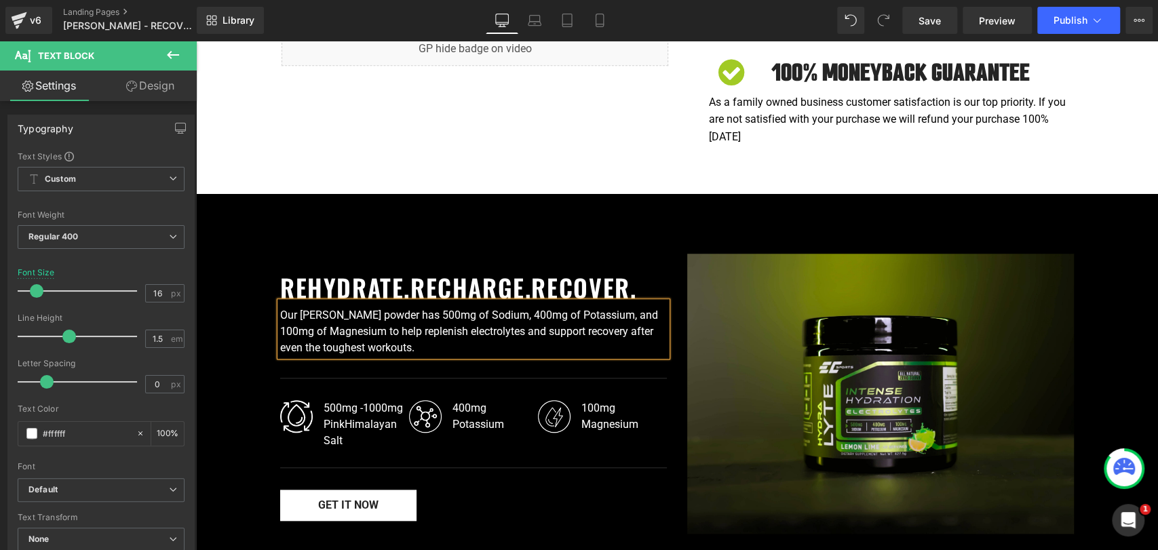
click at [443, 302] on div "Our [PERSON_NAME] powder has 500mg of Sodium, 400mg of Potassium, and 100mg of …" at bounding box center [473, 329] width 387 height 54
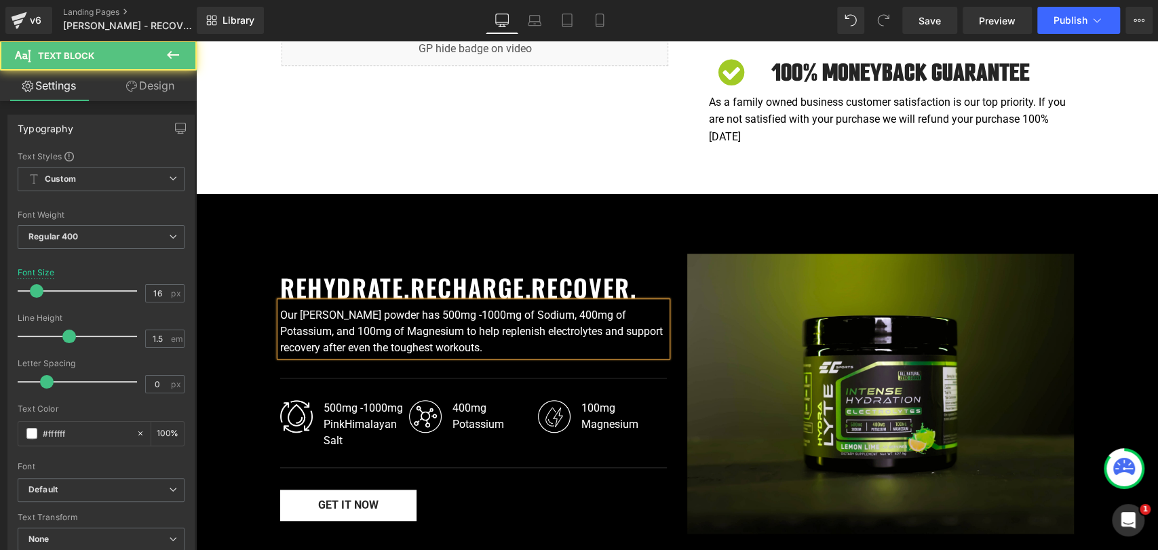
click at [448, 302] on div "Our [PERSON_NAME] powder has 500mg -1000mg of Sodium, 400mg of Potassium, and 1…" at bounding box center [473, 329] width 387 height 54
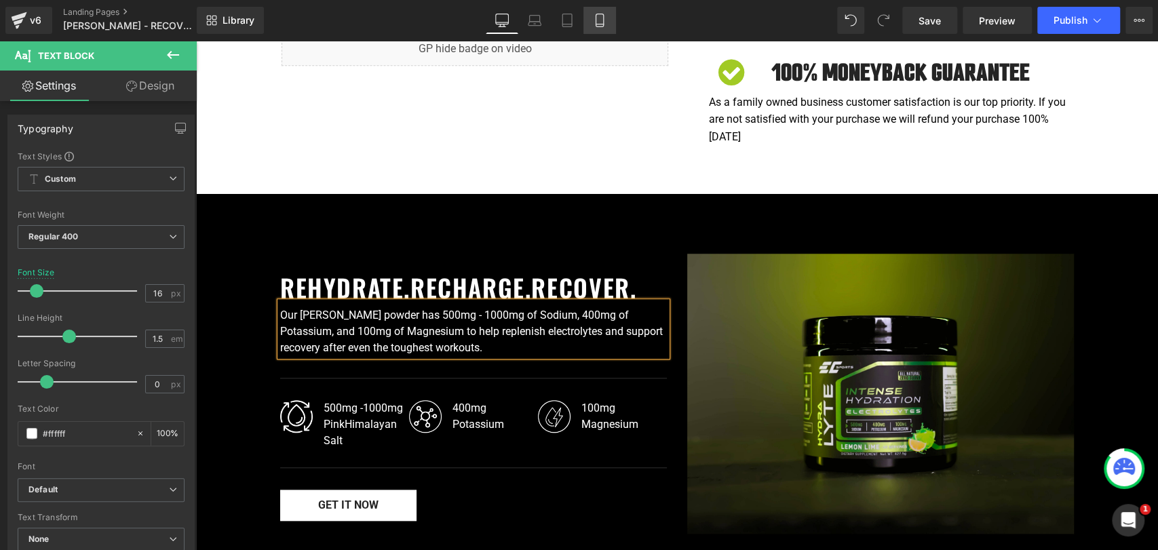
click at [597, 22] on icon at bounding box center [600, 21] width 14 height 14
type input "14"
type input "100"
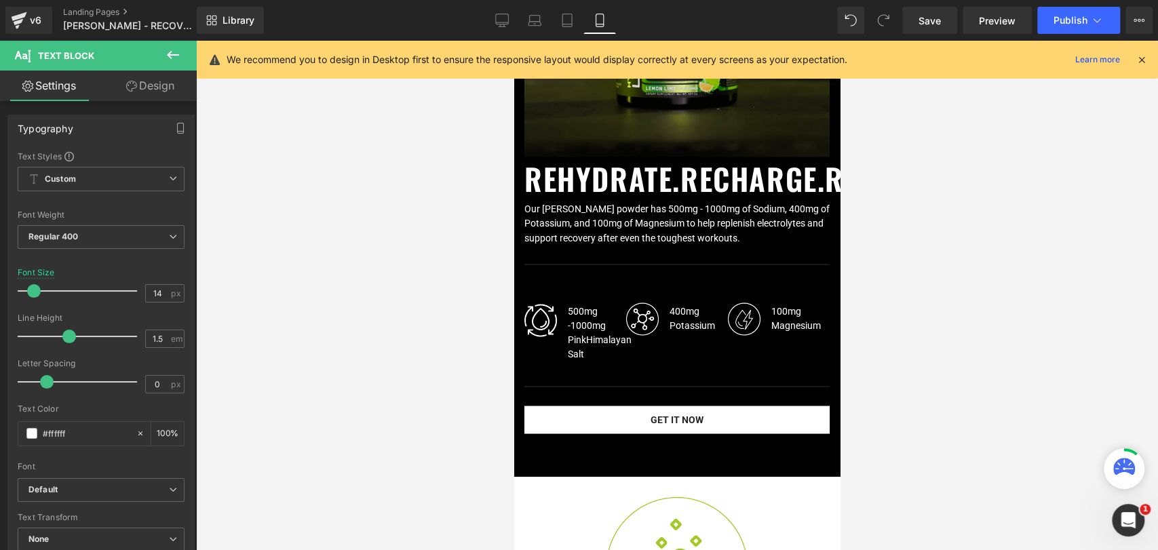
scroll to position [1309, 0]
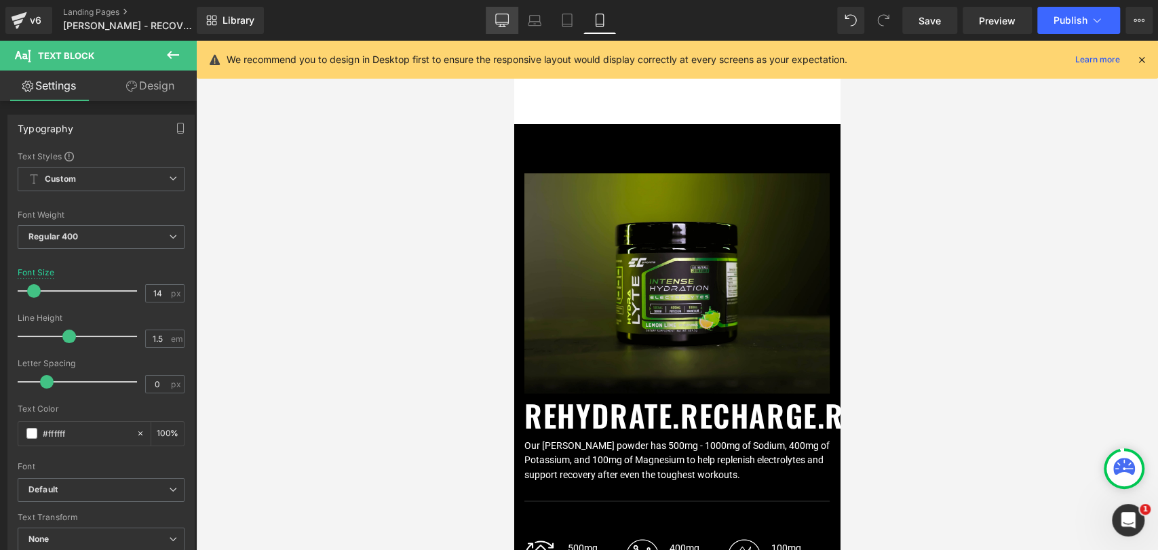
click at [499, 18] on icon at bounding box center [502, 21] width 14 height 14
type input "16"
type input "100"
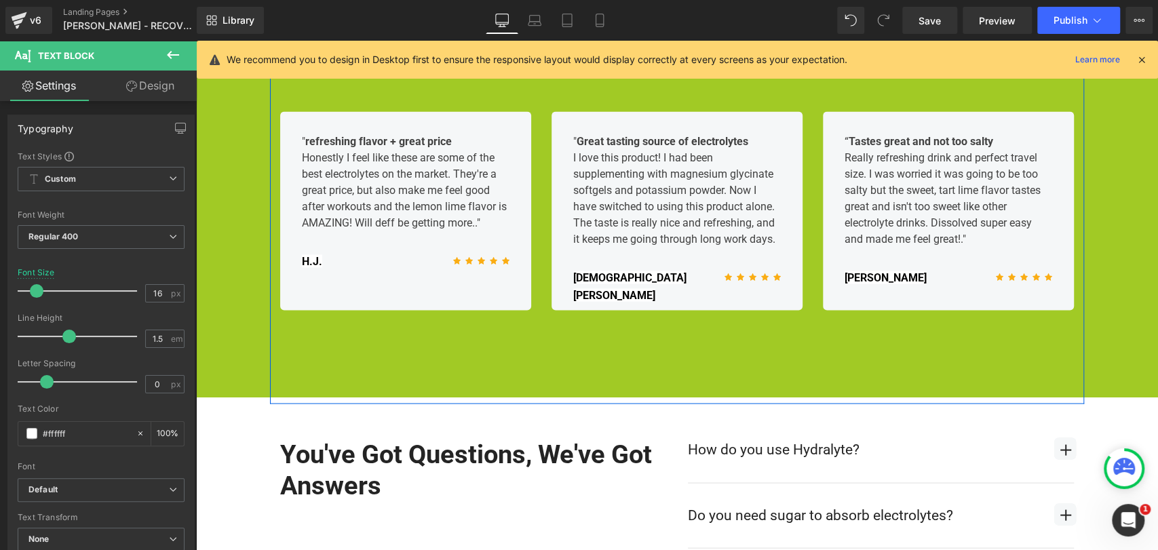
scroll to position [1944, 0]
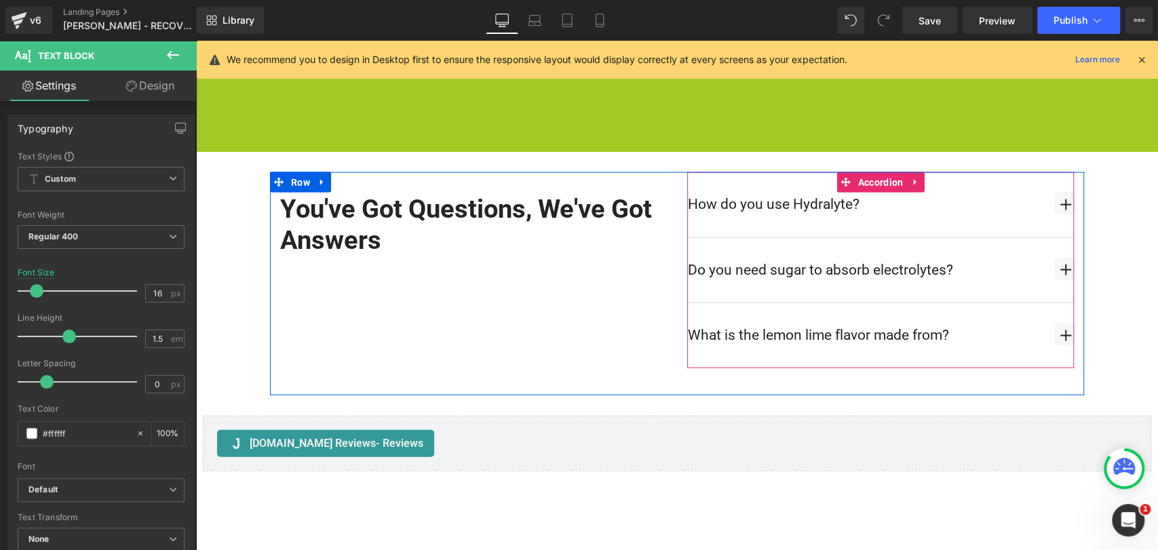
click at [795, 194] on p "How do you use Hydralyte?" at bounding box center [864, 205] width 353 height 22
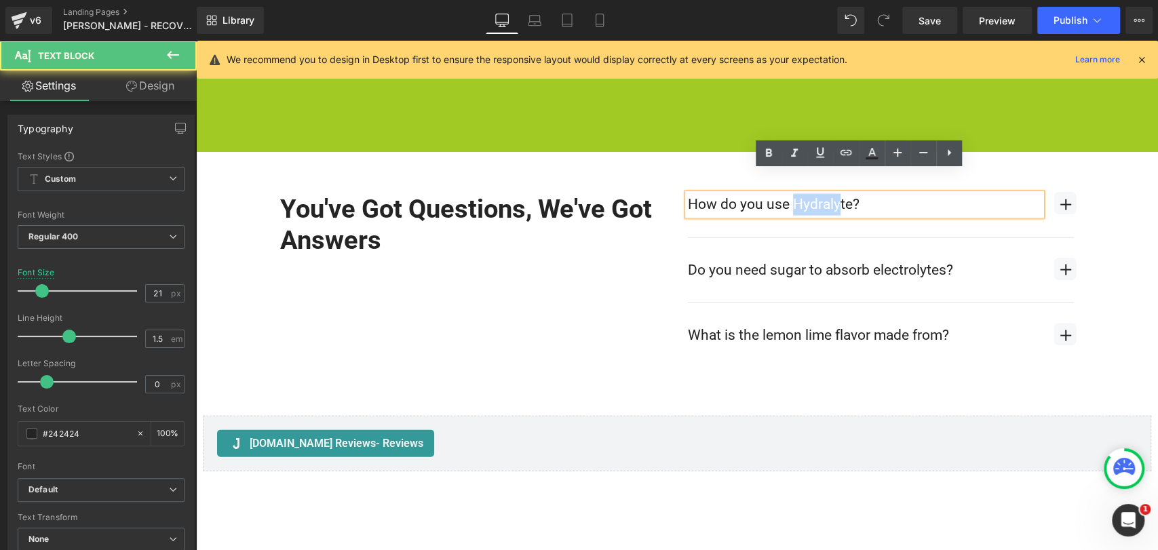
drag, startPoint x: 786, startPoint y: 182, endPoint x: 838, endPoint y: 184, distance: 51.6
click at [834, 194] on p "How do you use Hydralyte?" at bounding box center [864, 205] width 353 height 22
click at [839, 194] on p "How do you use Hydralyte?" at bounding box center [864, 205] width 353 height 22
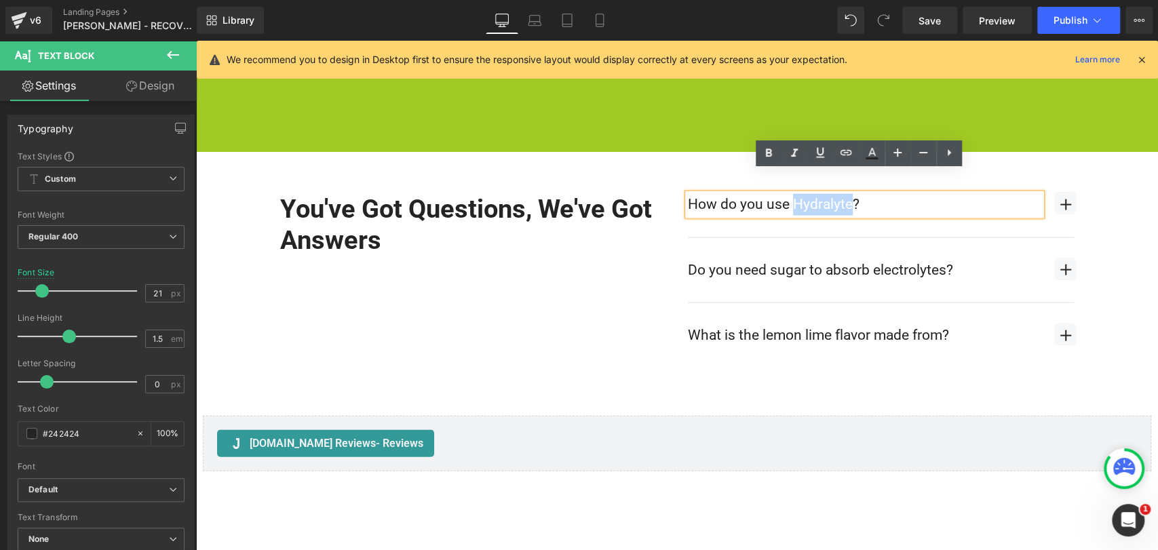
drag, startPoint x: 845, startPoint y: 180, endPoint x: 789, endPoint y: 178, distance: 56.3
click at [789, 194] on p "How do you use Hydralyte?" at bounding box center [864, 205] width 353 height 22
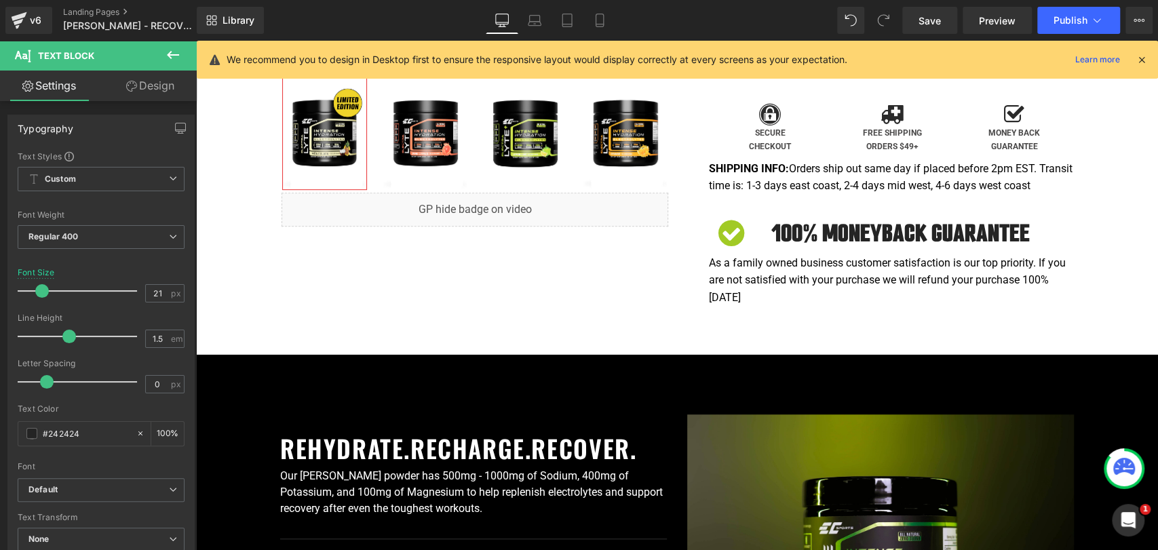
scroll to position [829, 0]
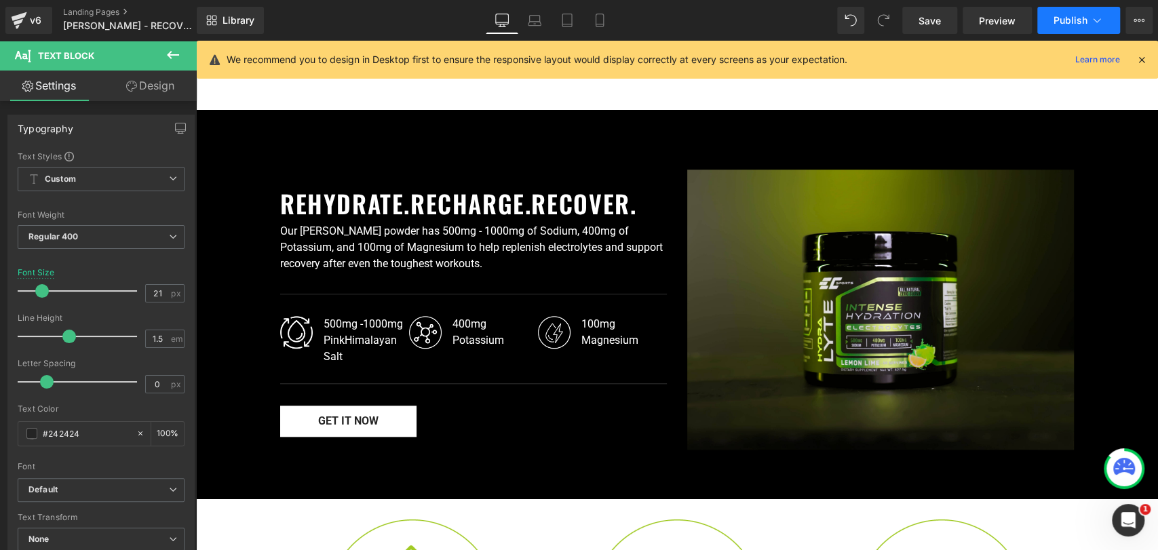
click at [1075, 16] on span "Publish" at bounding box center [1071, 20] width 34 height 11
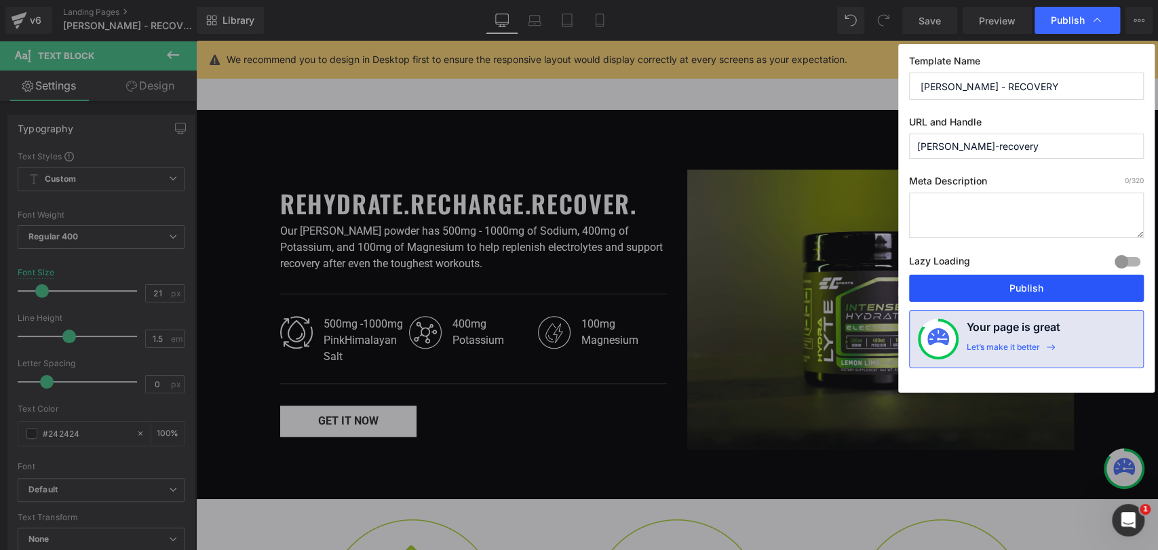
click at [1041, 289] on button "Publish" at bounding box center [1026, 288] width 235 height 27
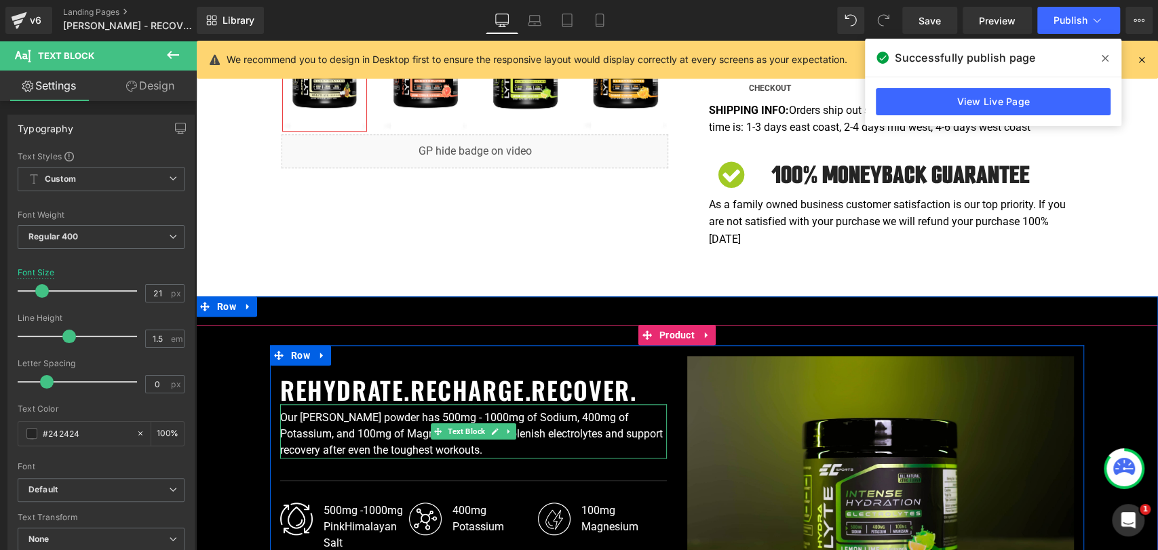
scroll to position [602, 0]
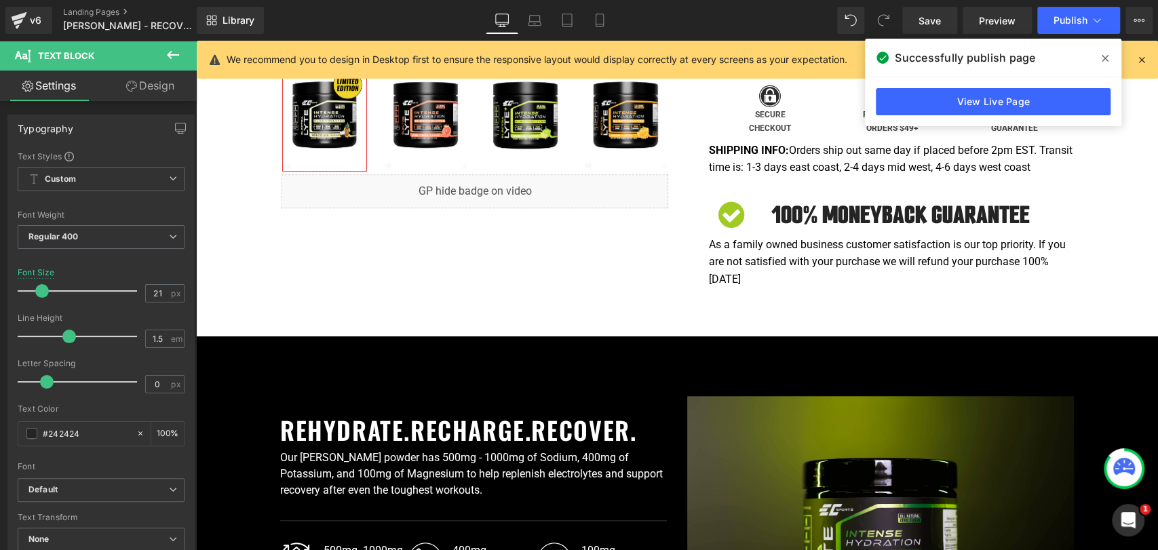
click at [159, 54] on button at bounding box center [172, 56] width 47 height 30
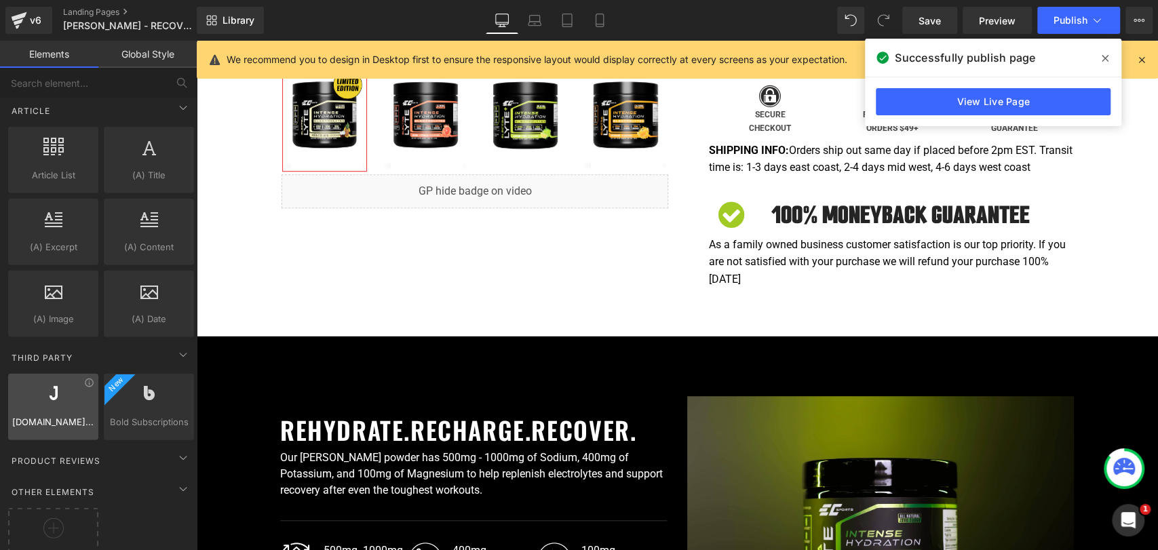
scroll to position [2535, 0]
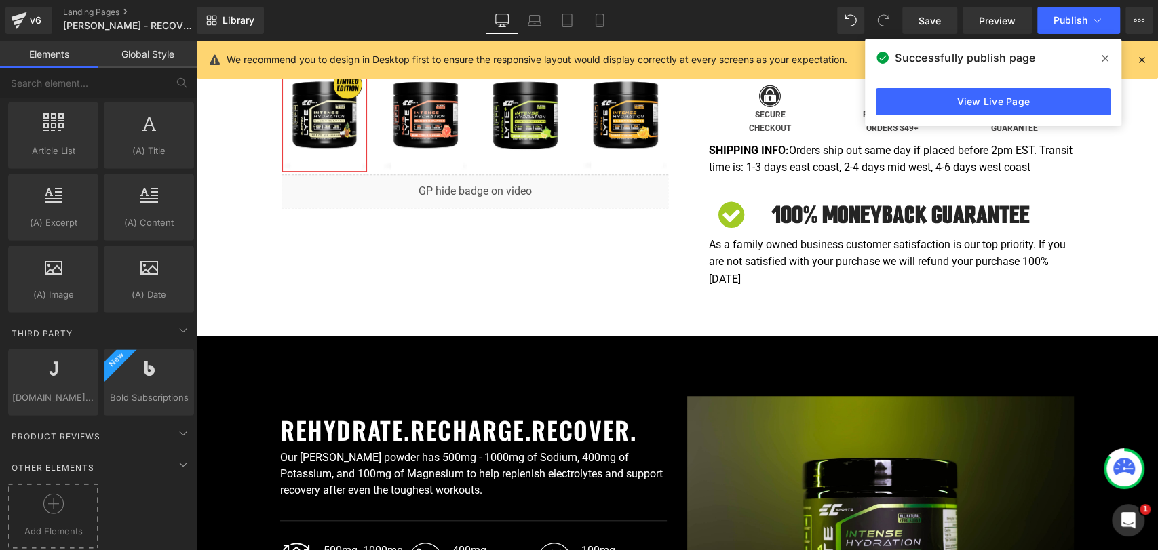
click at [61, 506] on div at bounding box center [53, 509] width 83 height 31
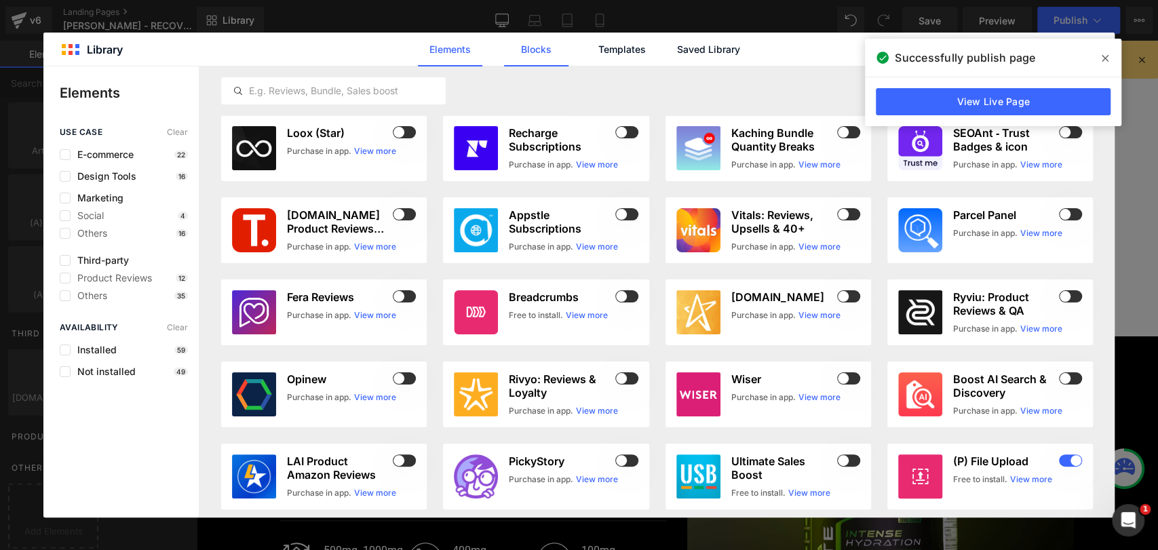
click at [676, 56] on link "Blocks" at bounding box center [708, 50] width 64 height 34
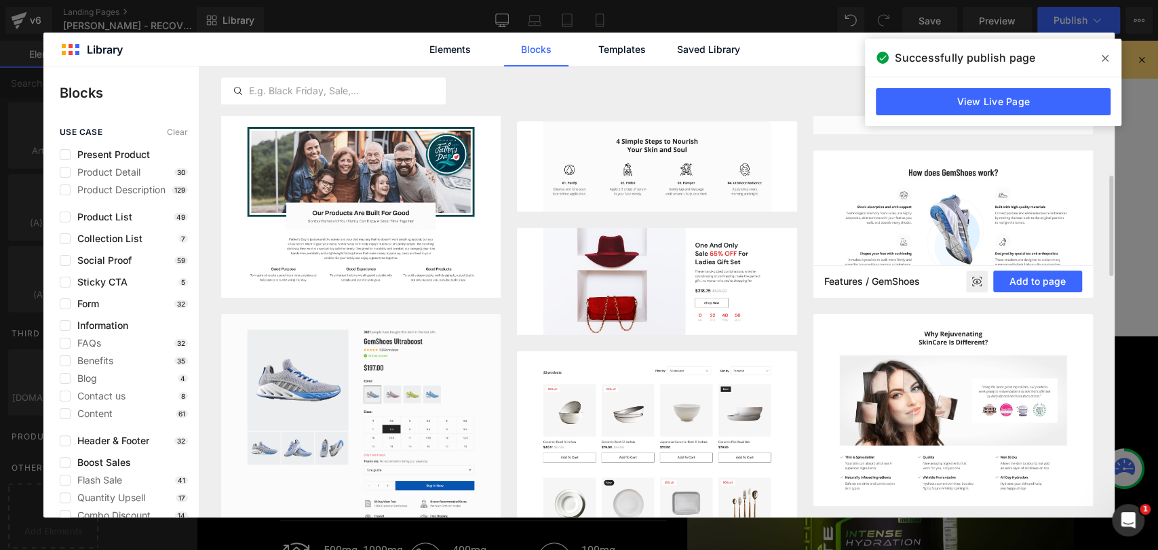
scroll to position [829, 0]
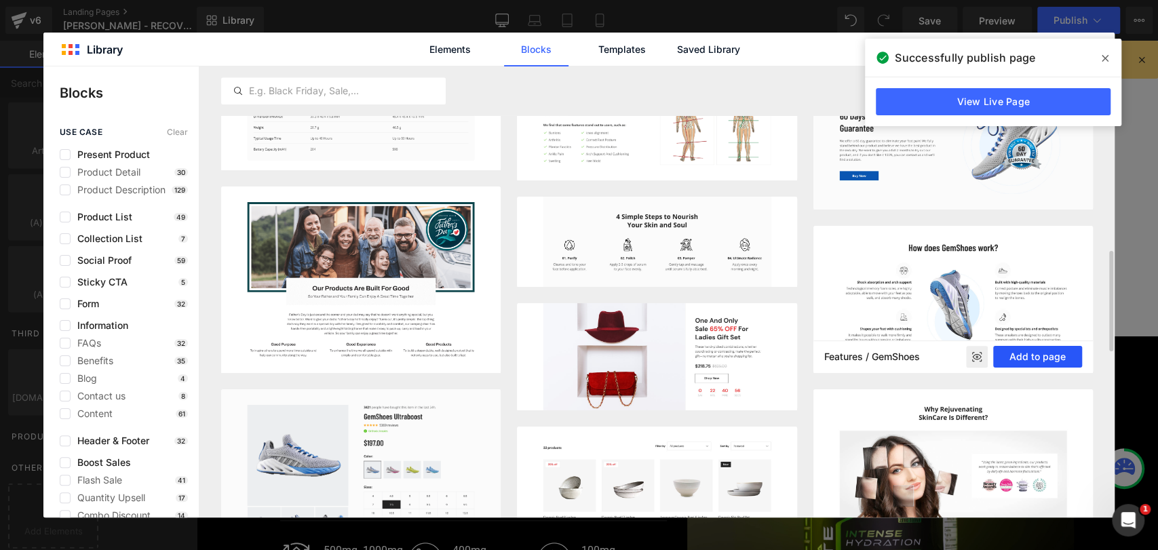
click at [1030, 355] on button "Add to page" at bounding box center [1037, 357] width 89 height 22
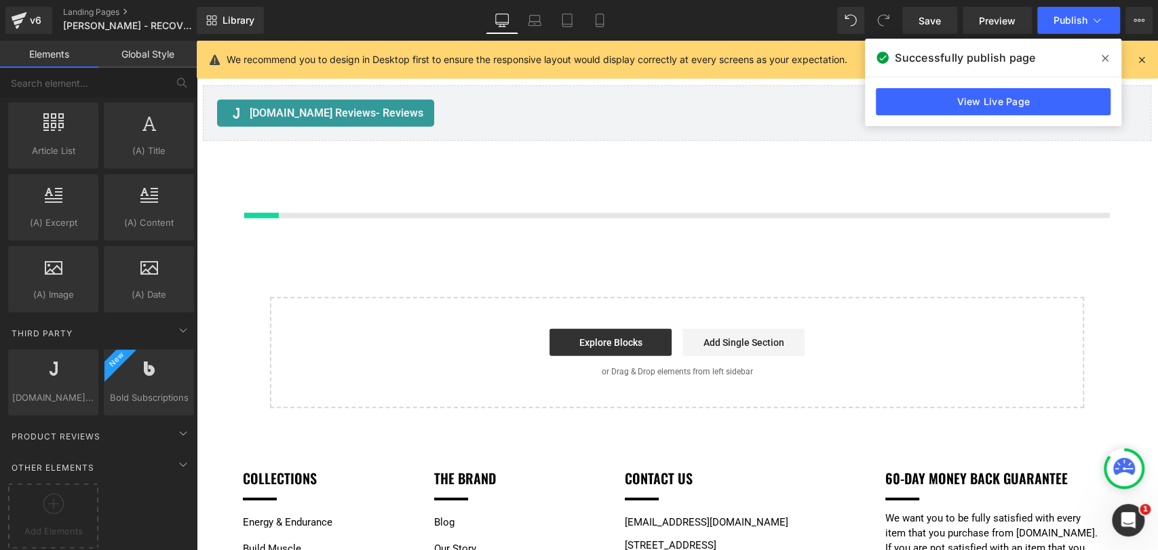
scroll to position [2305, 0]
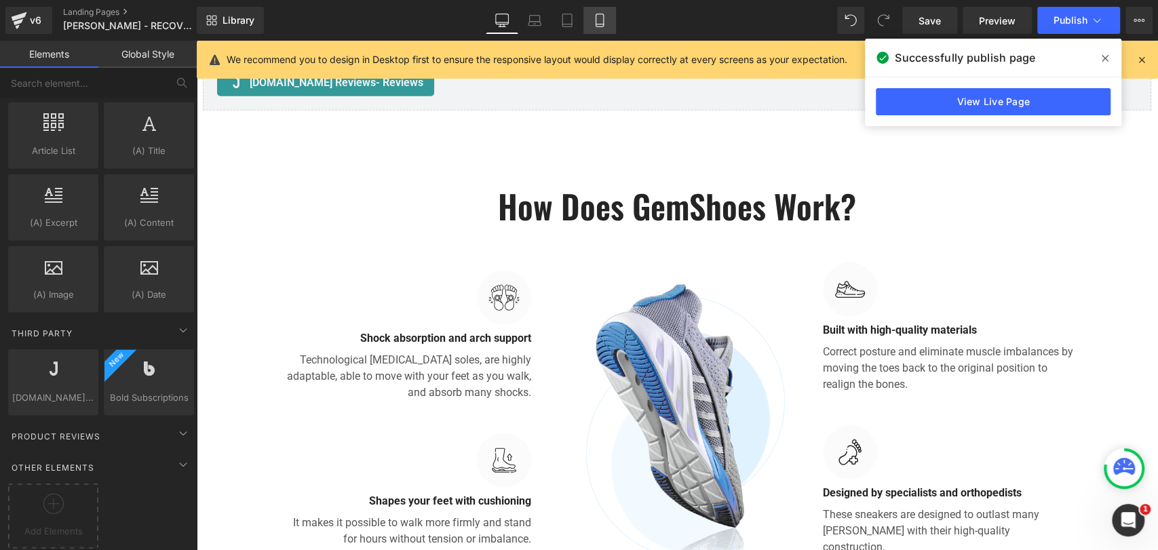
click at [597, 22] on icon at bounding box center [600, 21] width 14 height 14
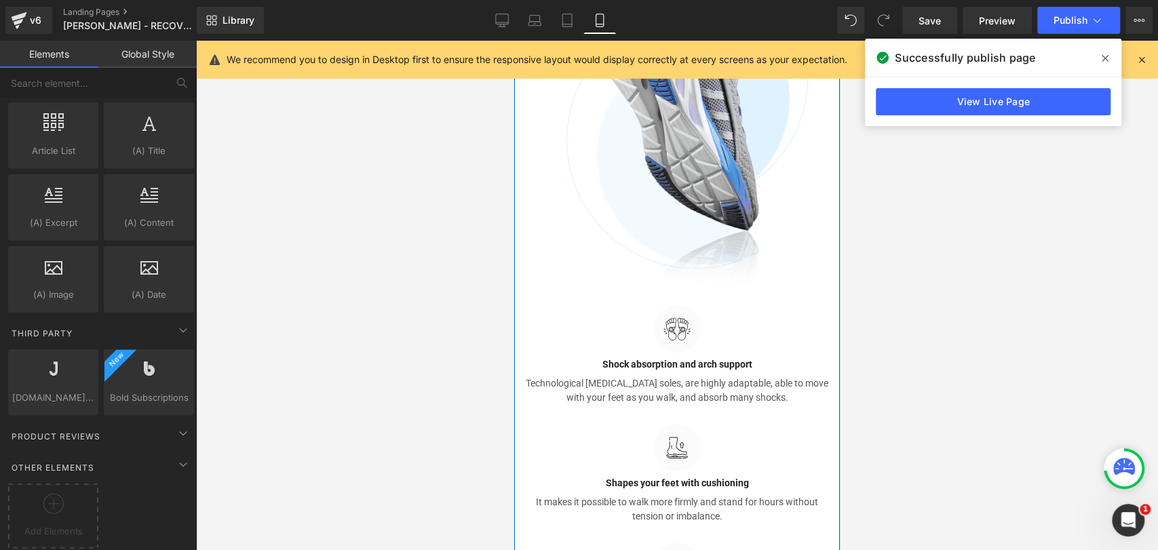
scroll to position [3838, 0]
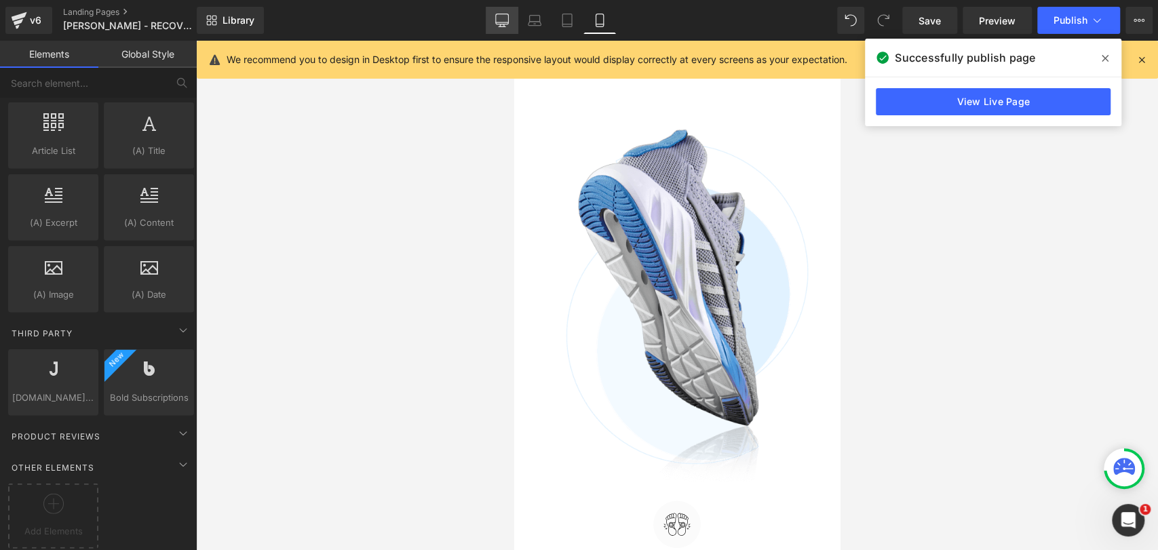
click at [501, 19] on icon at bounding box center [502, 21] width 14 height 14
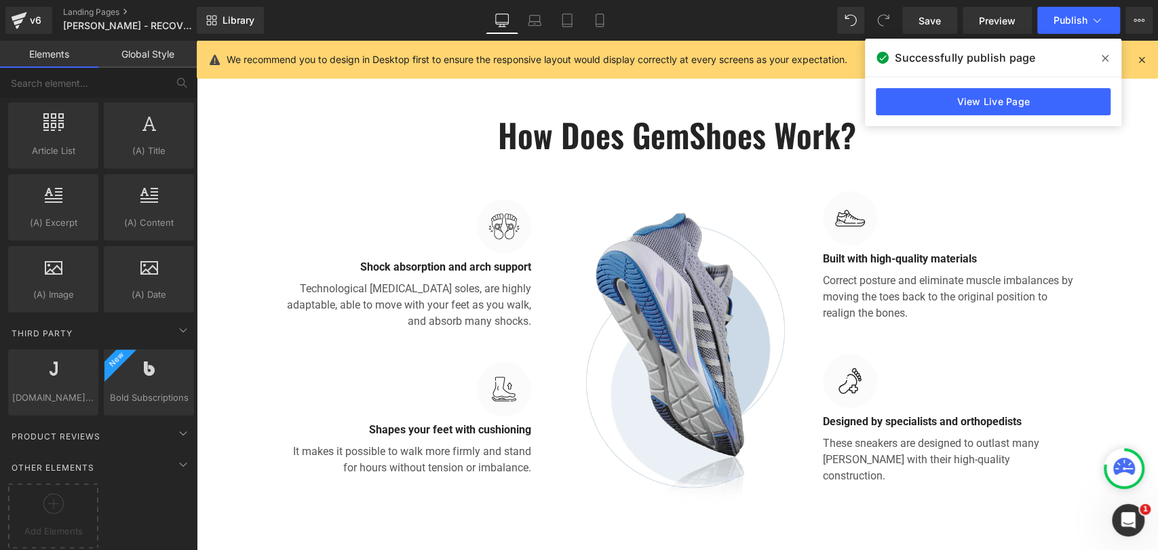
scroll to position [2359, 0]
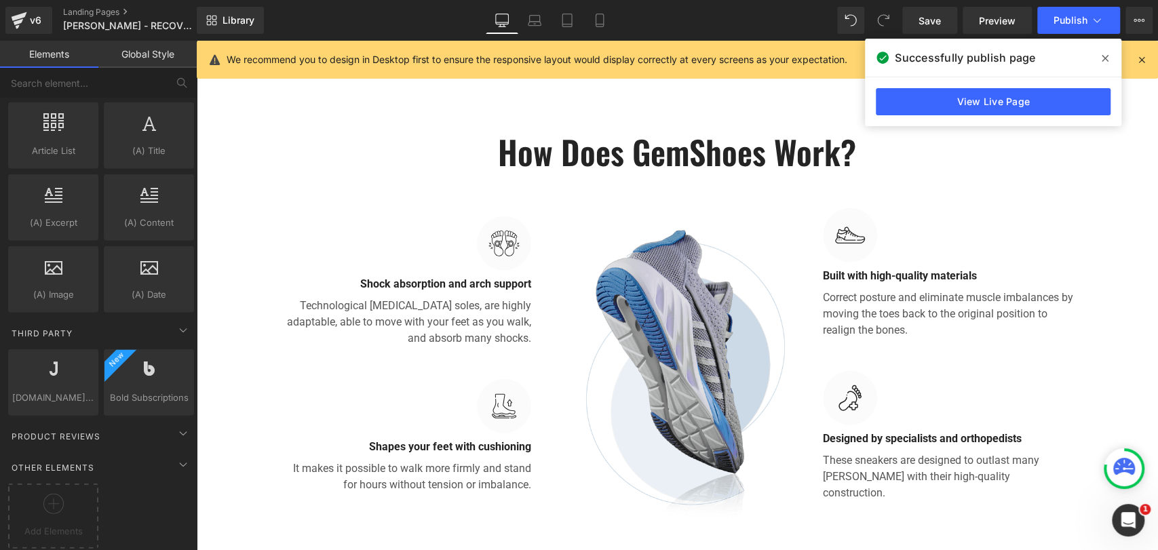
click at [695, 322] on img at bounding box center [677, 371] width 251 height 297
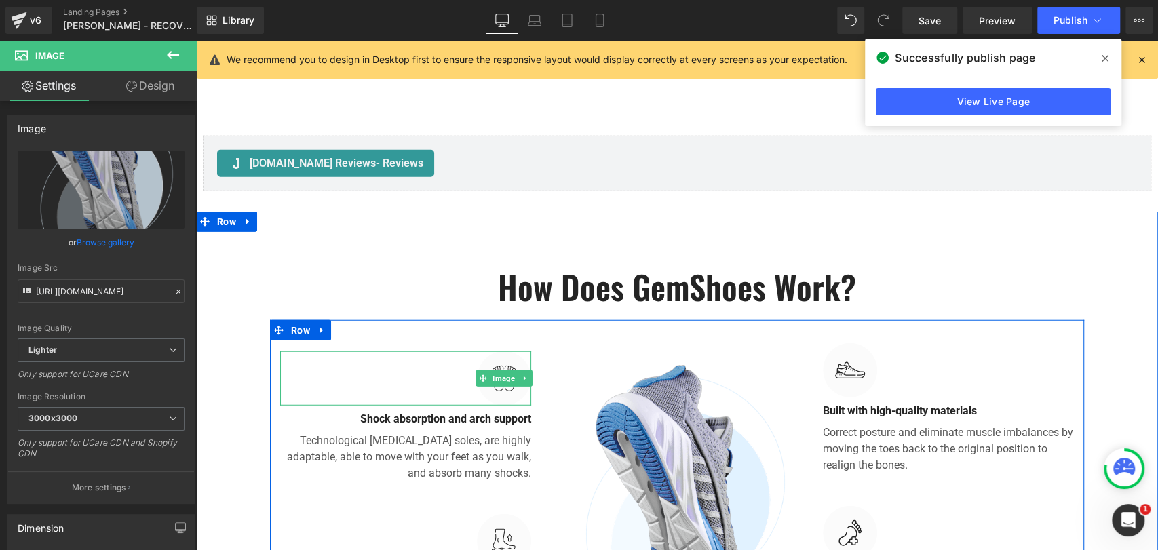
scroll to position [2209, 0]
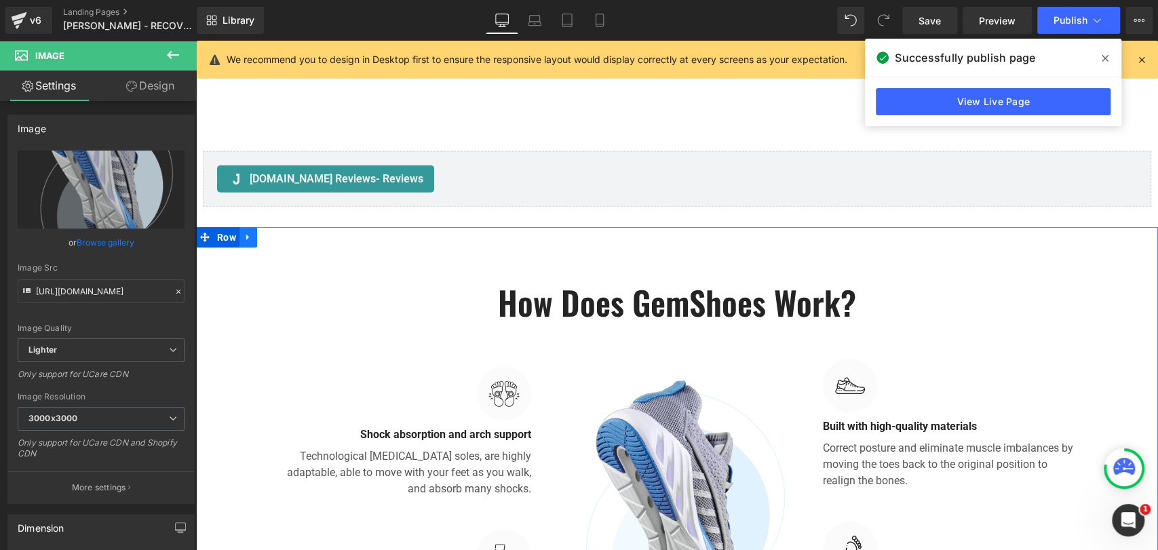
click at [248, 227] on link at bounding box center [248, 237] width 18 height 20
click at [275, 227] on link at bounding box center [284, 237] width 18 height 20
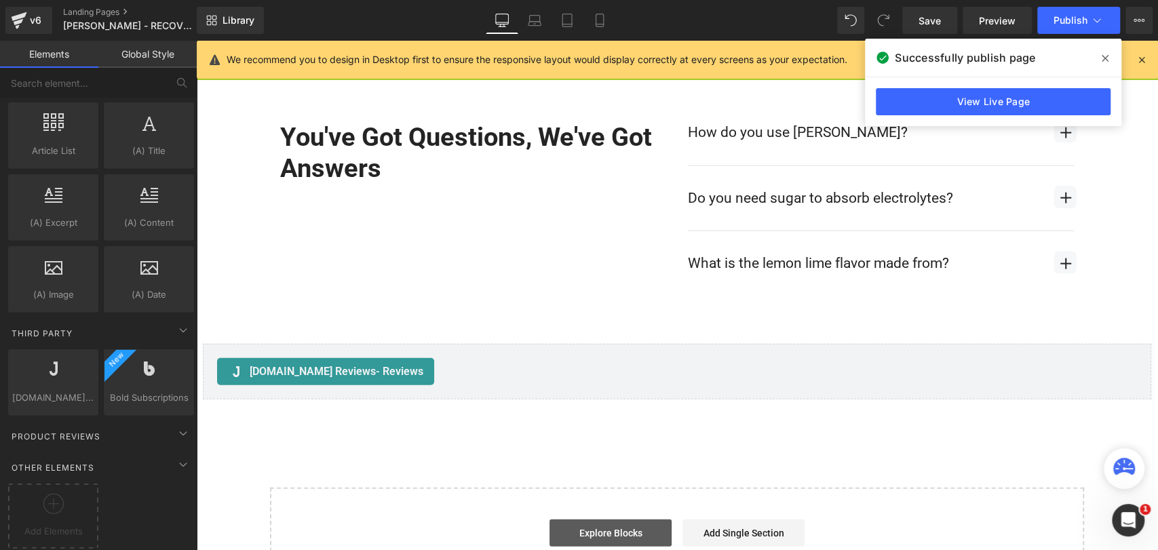
scroll to position [2058, 0]
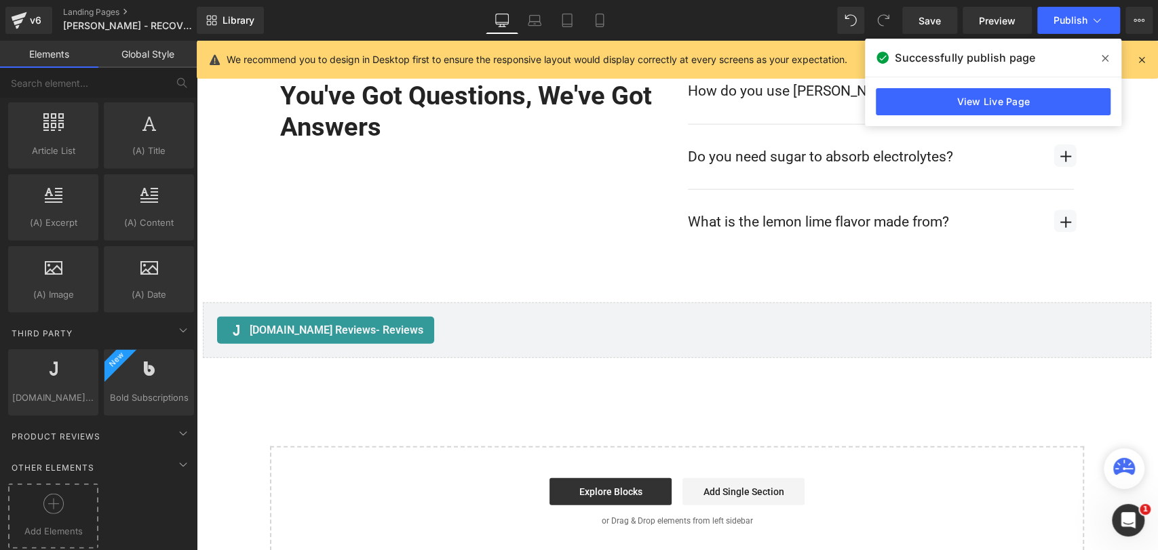
click at [68, 507] on div at bounding box center [53, 509] width 83 height 31
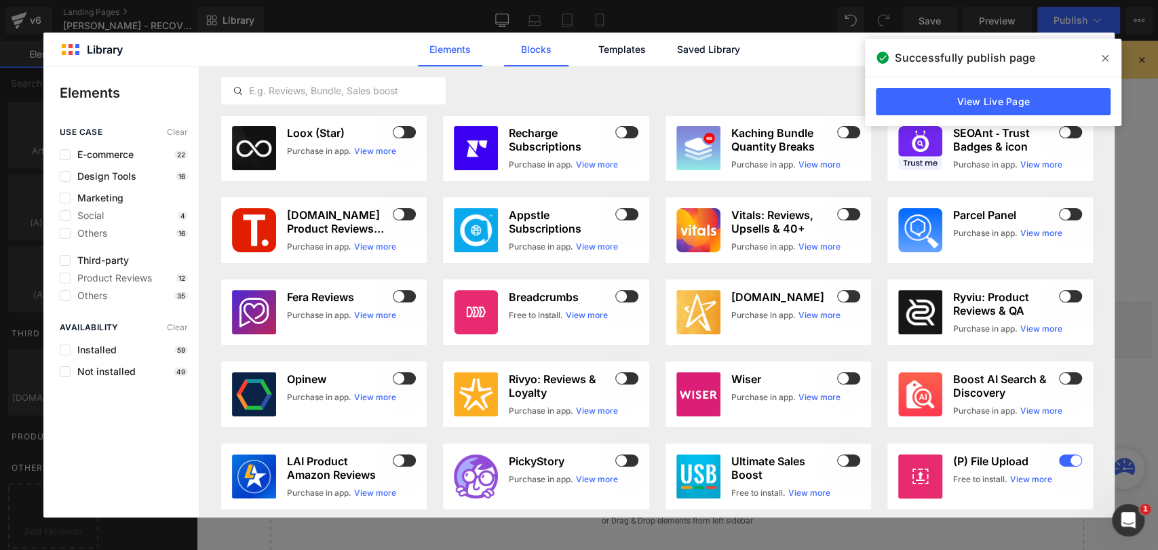
click at [676, 56] on link "Blocks" at bounding box center [708, 50] width 64 height 34
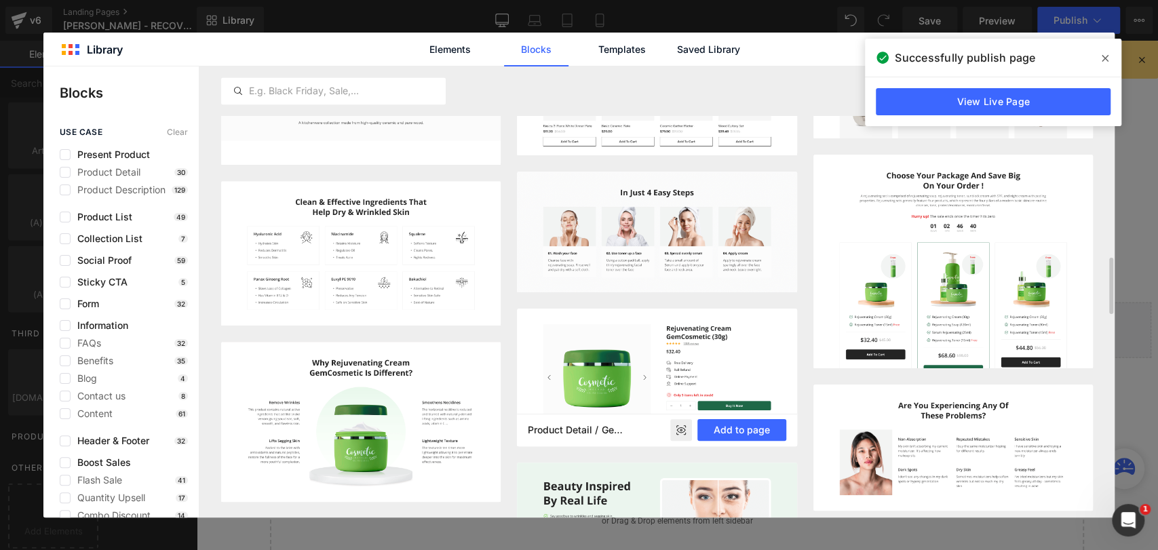
scroll to position [1461, 0]
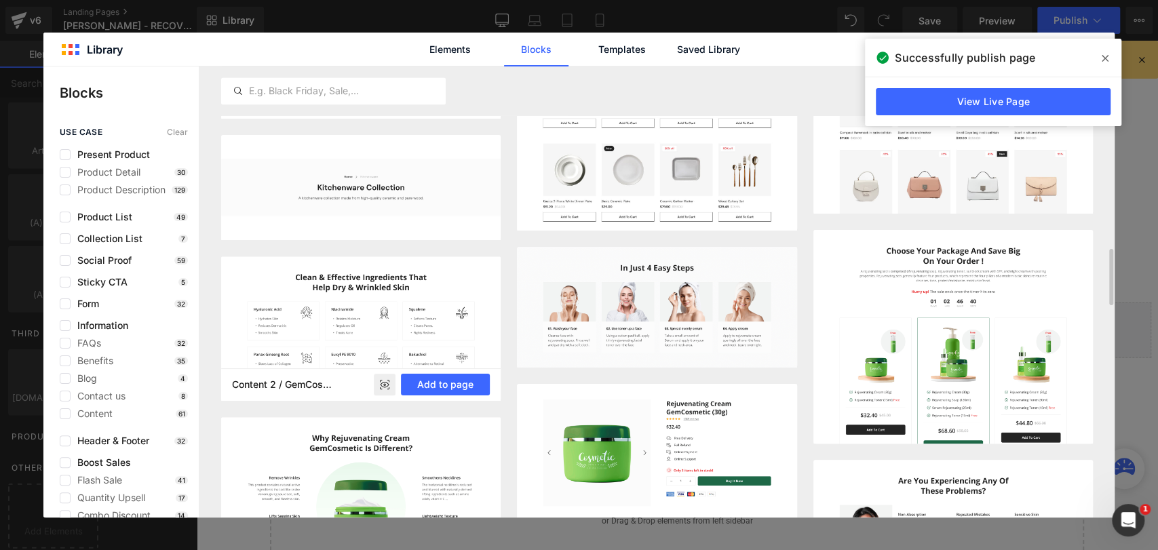
click at [434, 298] on img at bounding box center [361, 328] width 280 height 145
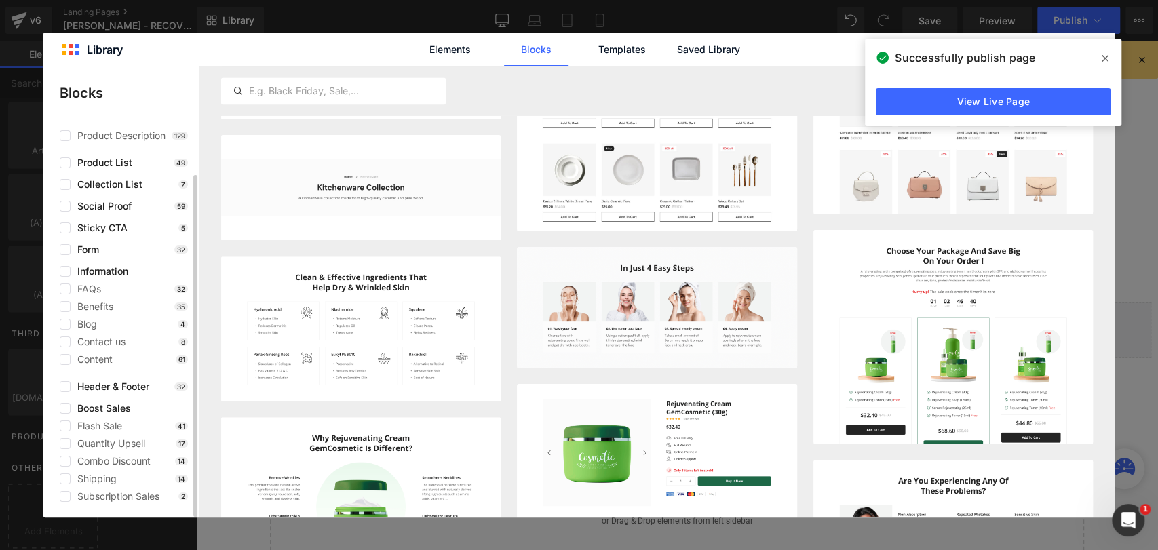
scroll to position [0, 0]
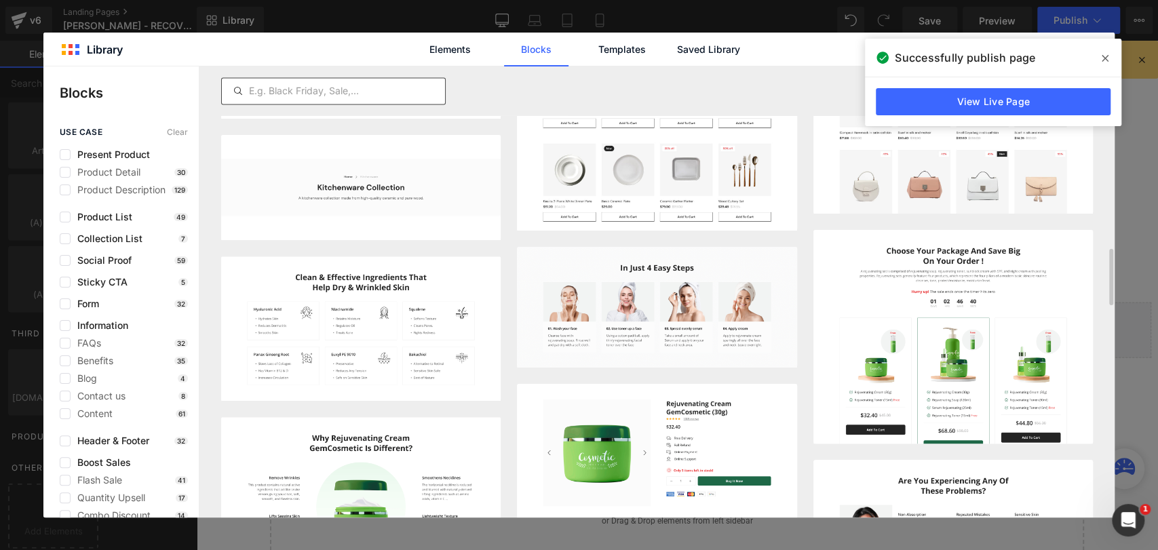
click at [344, 95] on input "text" at bounding box center [333, 91] width 223 height 16
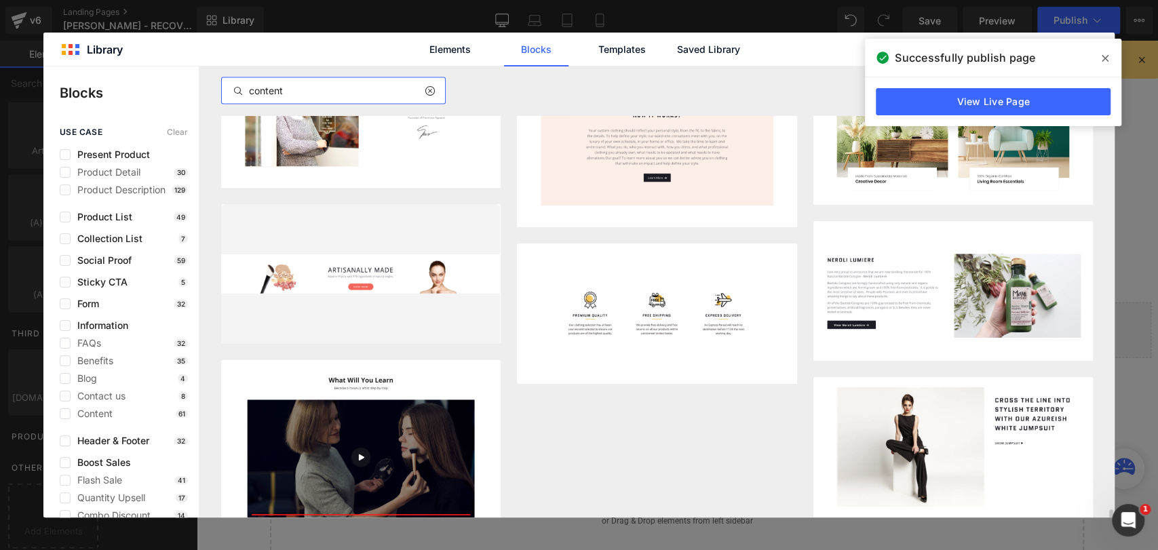
scroll to position [2007, 0]
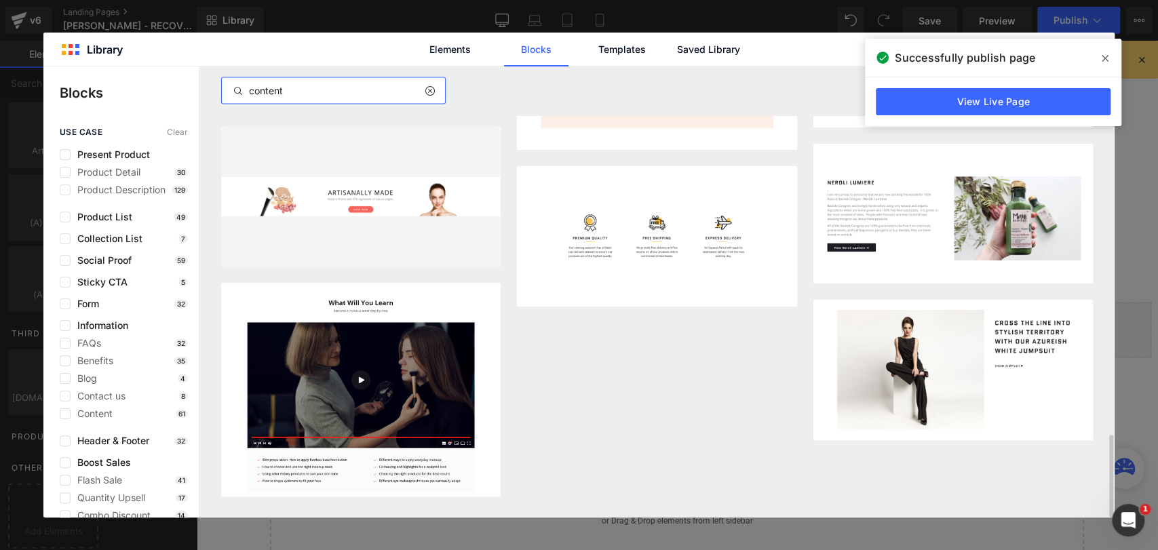
drag, startPoint x: 327, startPoint y: 82, endPoint x: 314, endPoint y: 82, distance: 12.9
click at [314, 82] on div "content" at bounding box center [333, 90] width 225 height 27
drag, startPoint x: 298, startPoint y: 88, endPoint x: 196, endPoint y: 74, distance: 103.4
click at [196, 74] on div "Blocks use case Clear Present Product Product Detail 30 Product Description 129…" at bounding box center [578, 291] width 1071 height 451
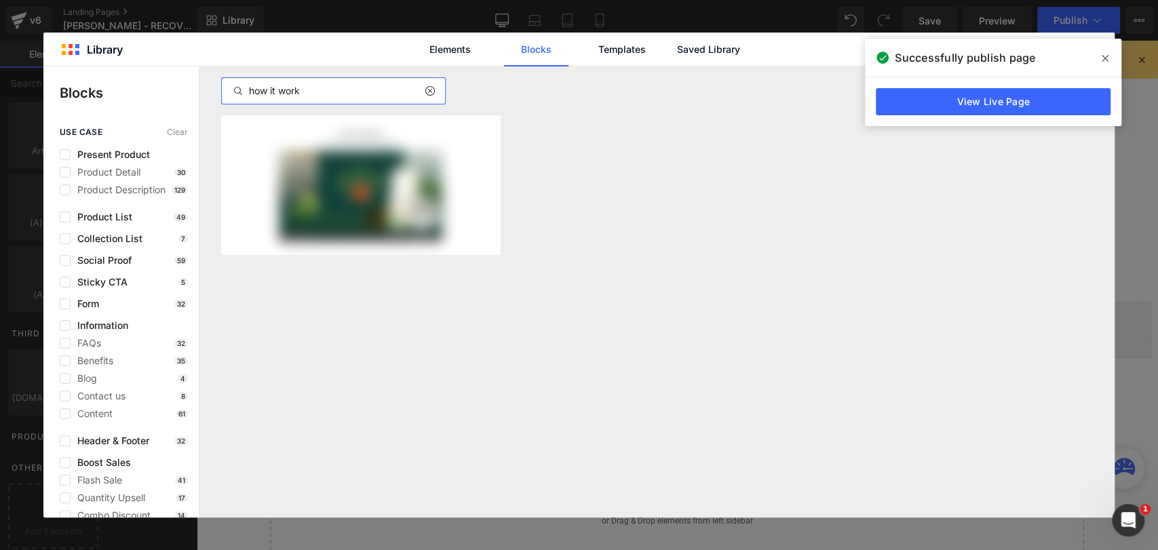
scroll to position [0, 0]
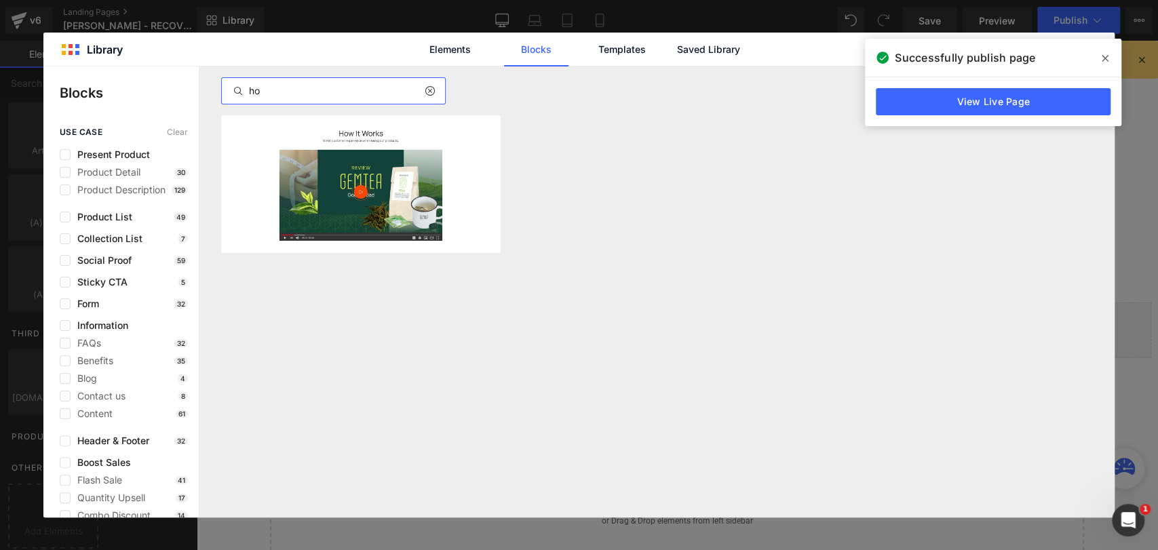
type input "h"
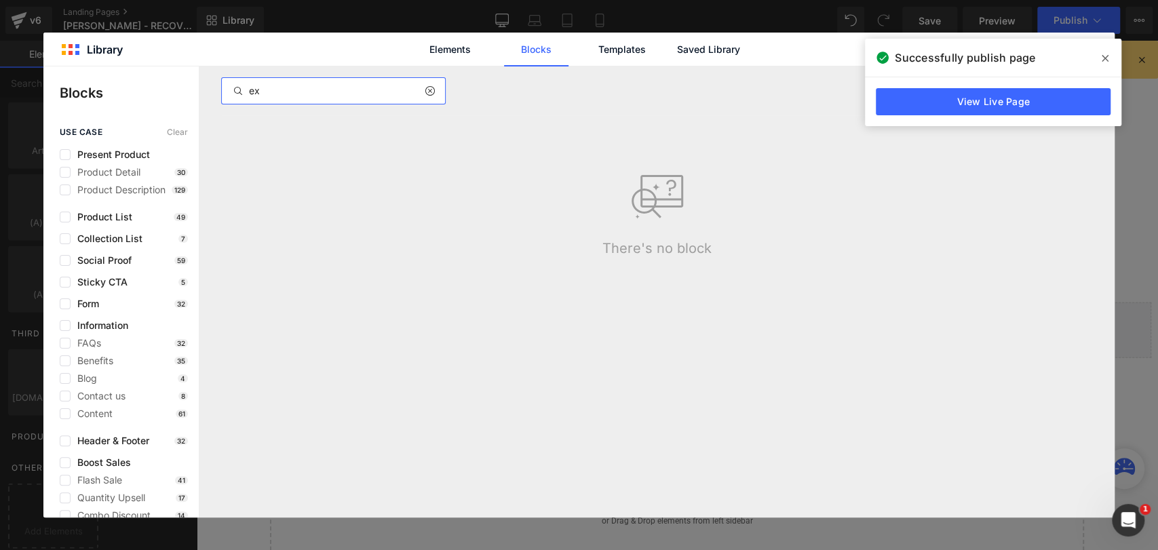
type input "e"
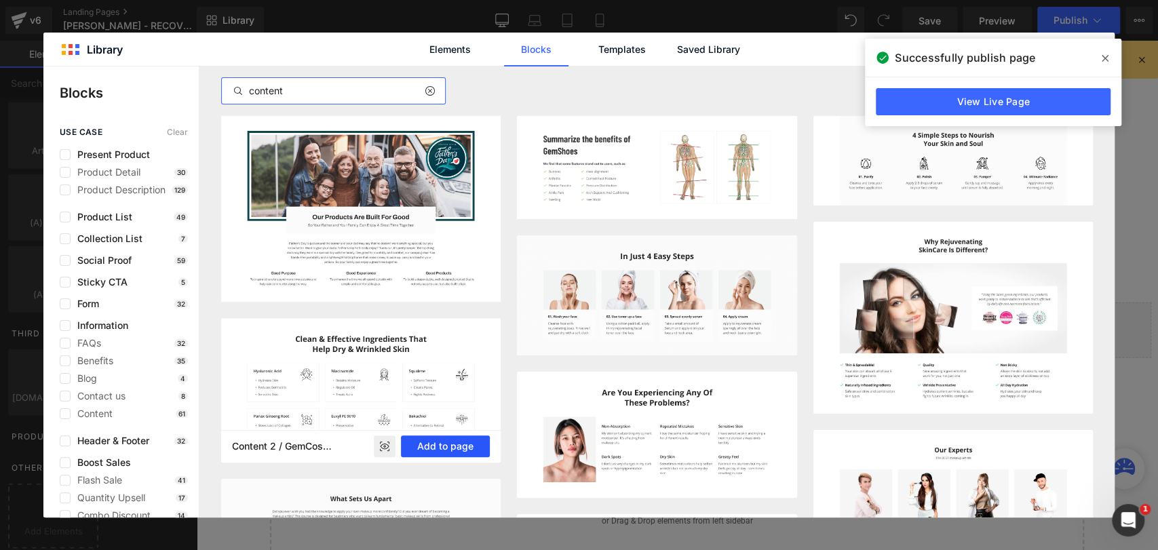
type input "content"
click at [461, 448] on button "Add to page" at bounding box center [445, 447] width 89 height 22
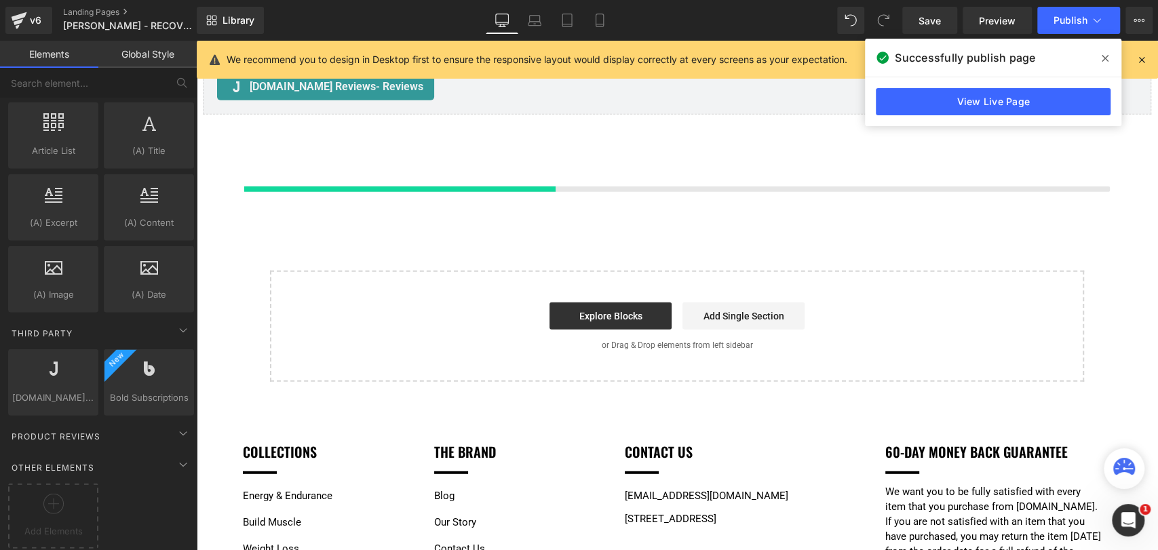
scroll to position [2305, 0]
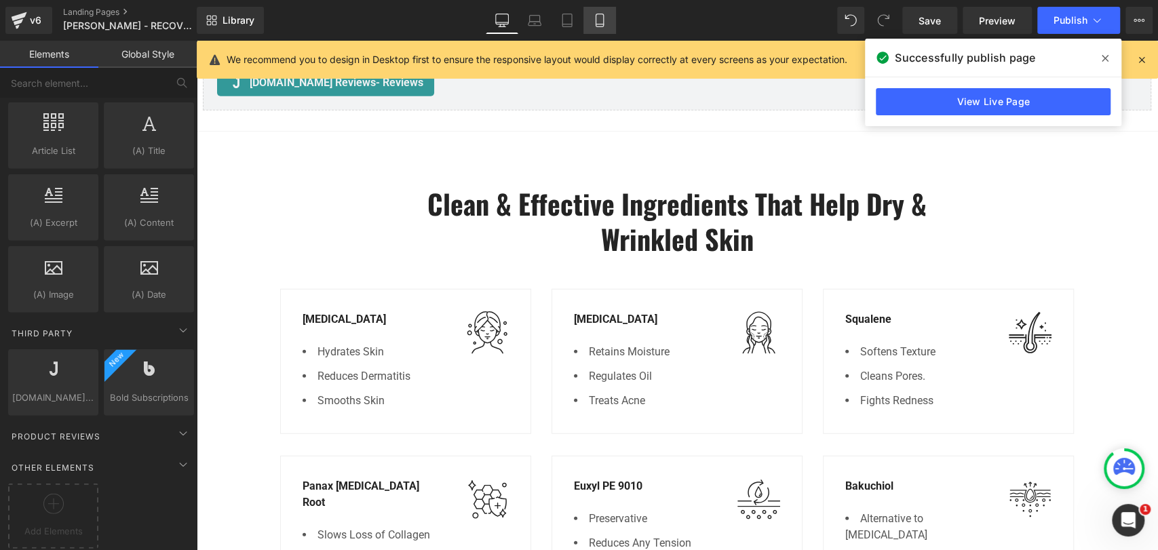
click at [591, 22] on link "Mobile" at bounding box center [599, 20] width 33 height 27
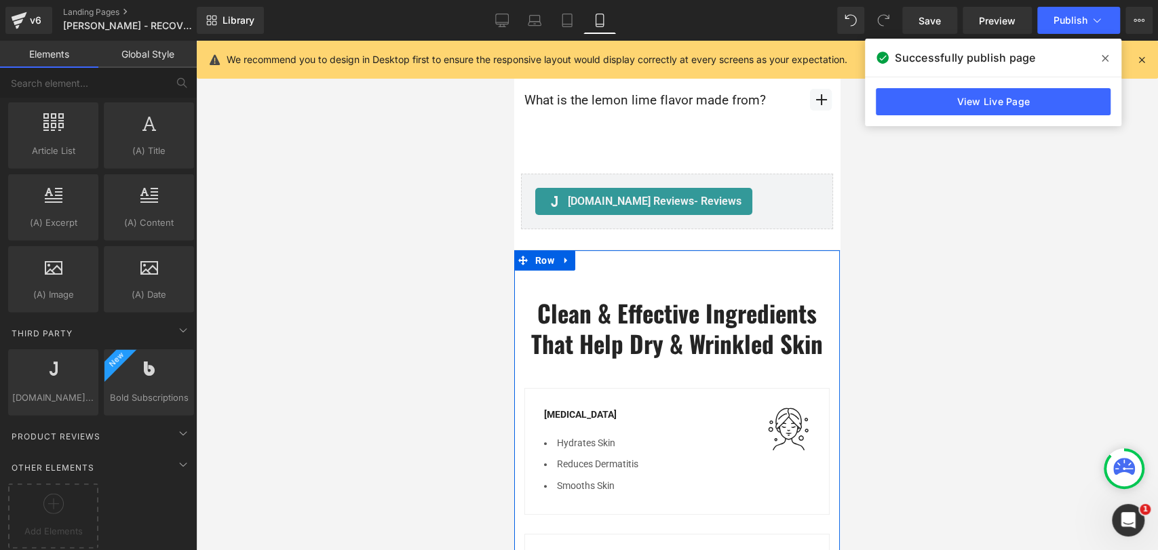
scroll to position [3537, 0]
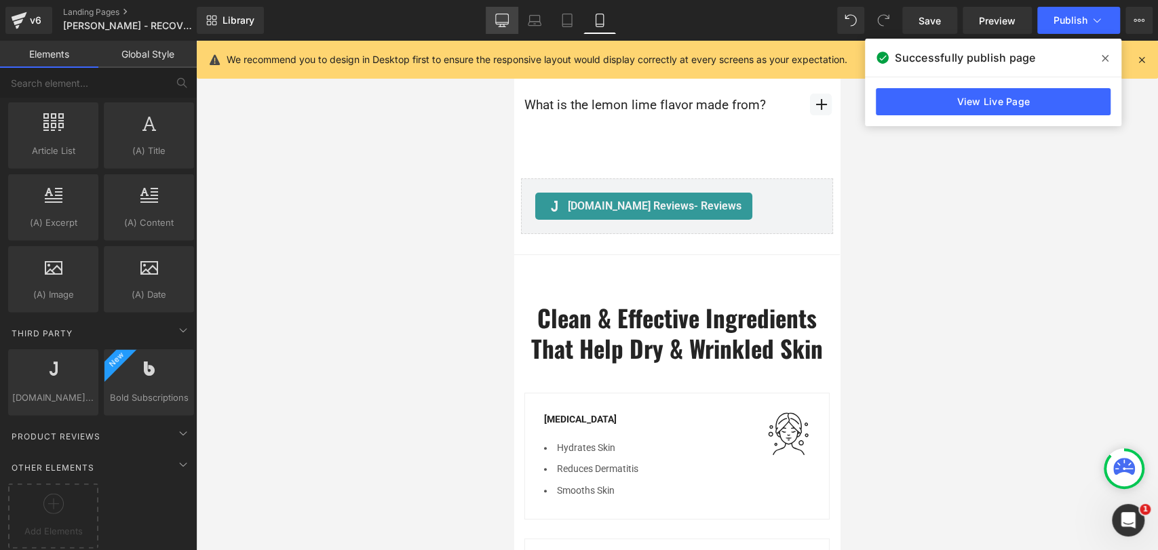
click at [504, 9] on link "Desktop" at bounding box center [502, 20] width 33 height 27
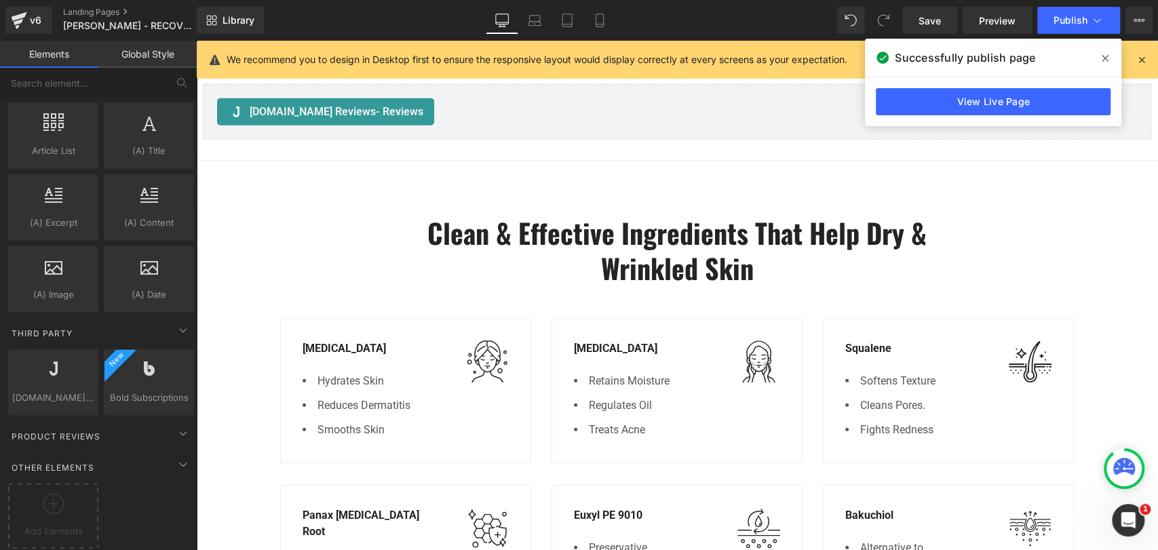
scroll to position [2277, 0]
click at [666, 214] on h2 "Clean & Effective Ingredients That Help Dry & Wrinkled Skin" at bounding box center [677, 249] width 510 height 71
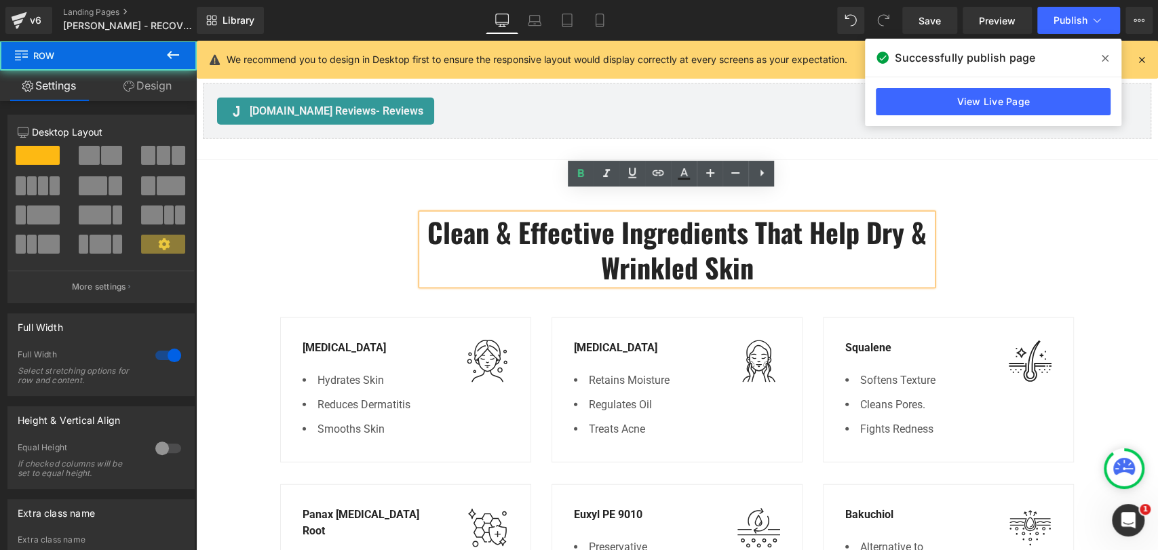
click at [293, 159] on div "Clean & Effective Ingredients That Help Dry & Wrinkled Skin Heading Row Hyaluro…" at bounding box center [677, 445] width 962 height 573
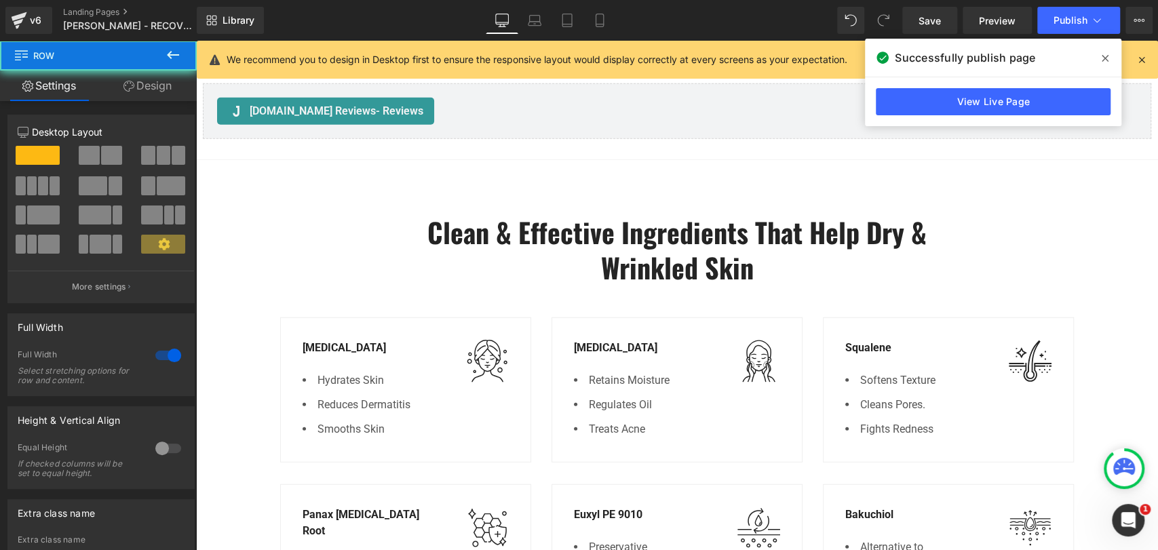
click at [257, 164] on div "Clean & Effective Ingredients That Help Dry & Wrinkled Skin Heading Row Hyaluro…" at bounding box center [677, 445] width 962 height 573
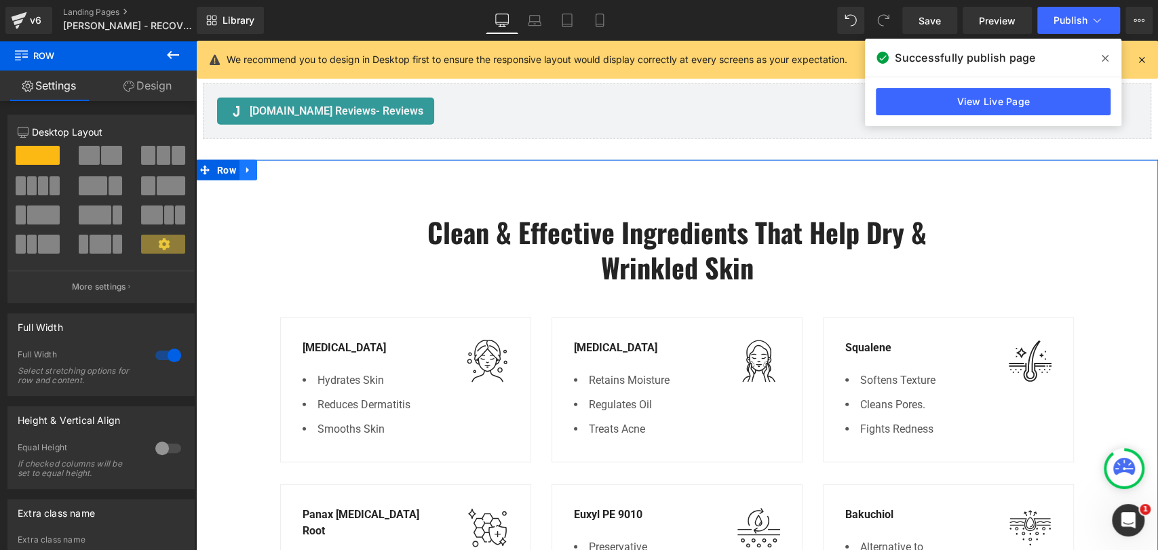
click at [248, 160] on link at bounding box center [248, 170] width 18 height 20
click at [279, 165] on icon at bounding box center [283, 170] width 9 height 10
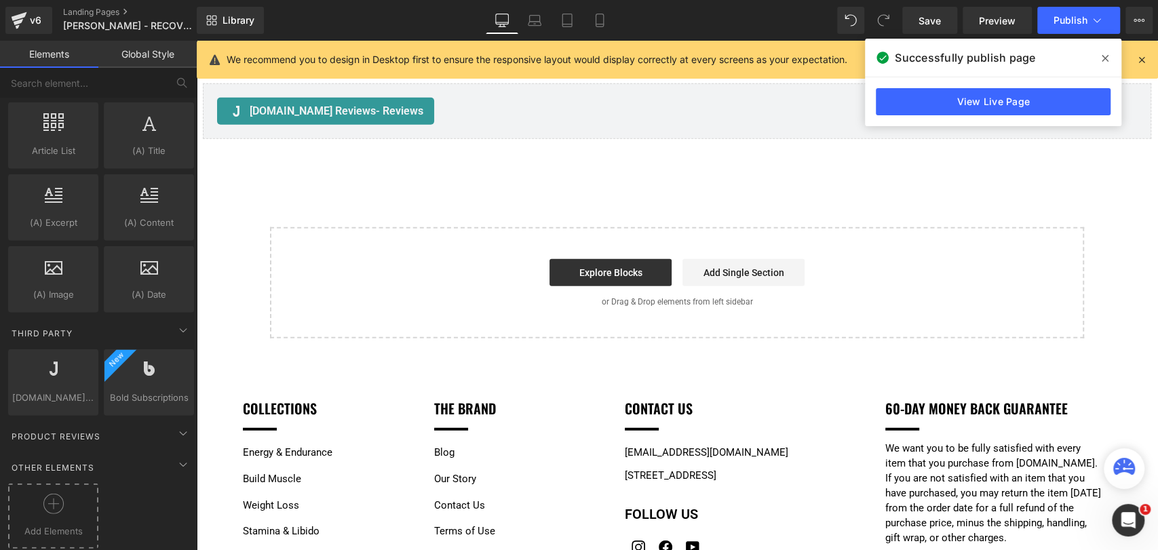
click at [53, 494] on icon at bounding box center [53, 504] width 20 height 20
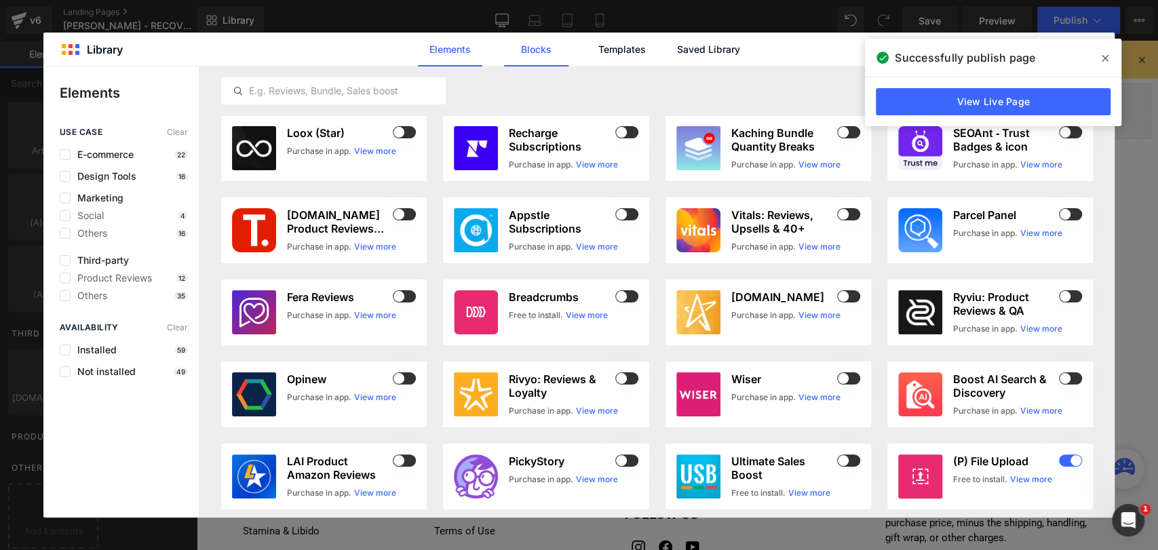
click at [676, 44] on link "Blocks" at bounding box center [708, 50] width 64 height 34
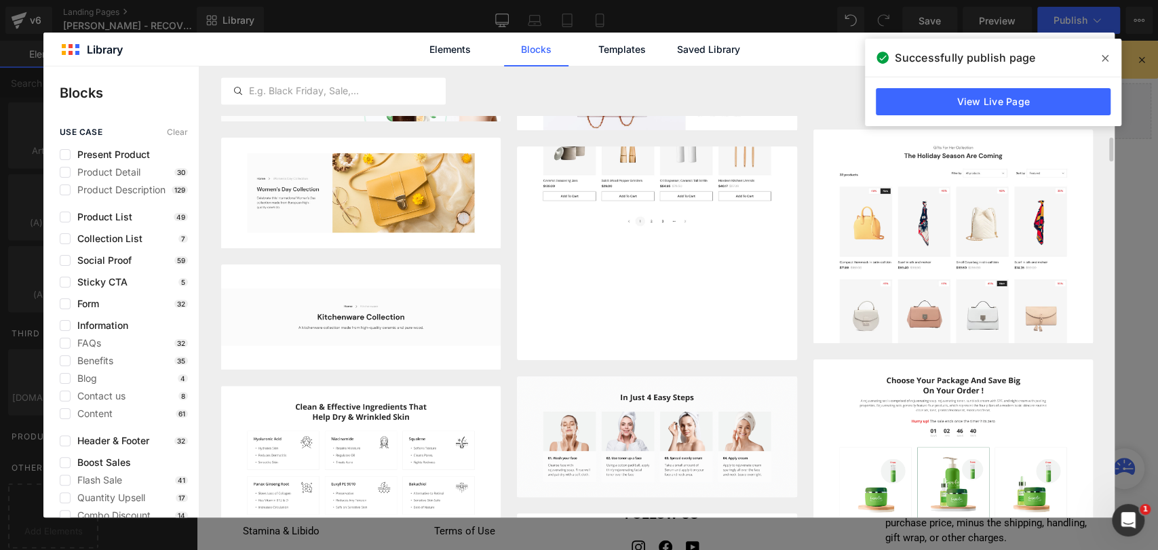
scroll to position [1106, 0]
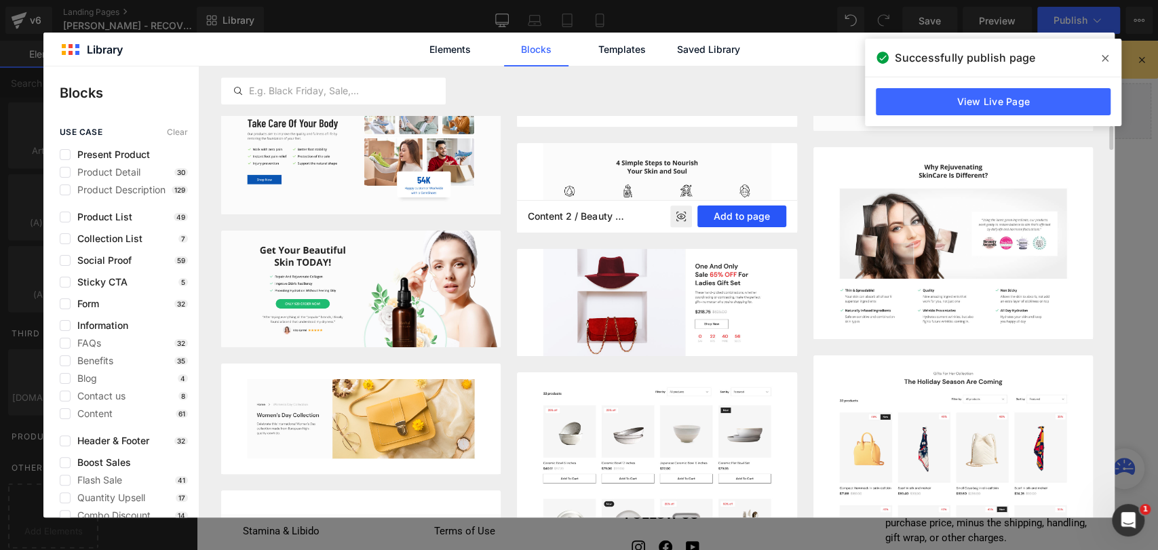
click at [763, 217] on button "Add to page" at bounding box center [741, 217] width 89 height 22
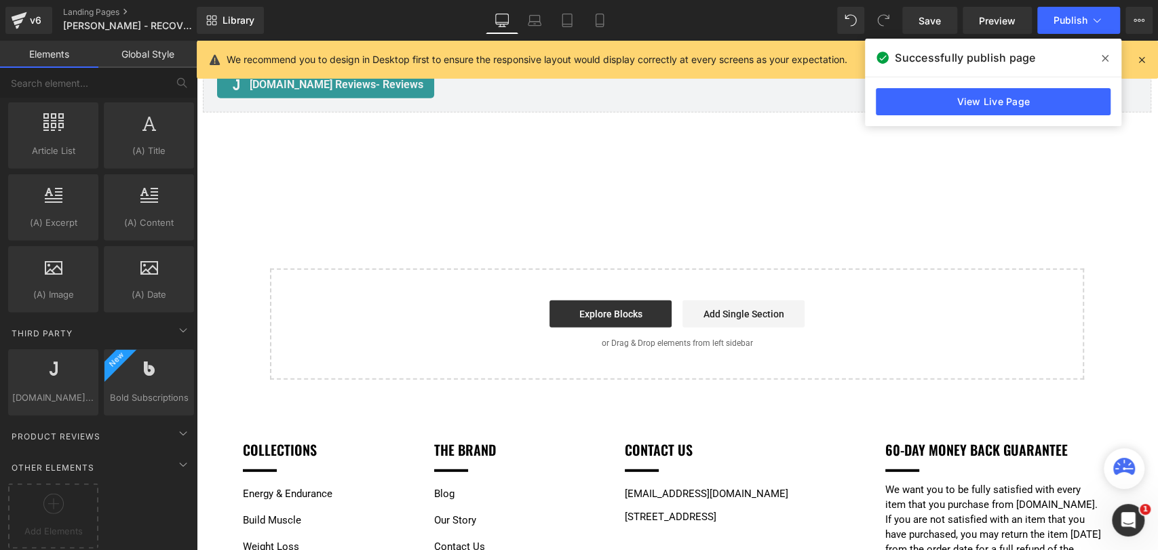
scroll to position [2305, 0]
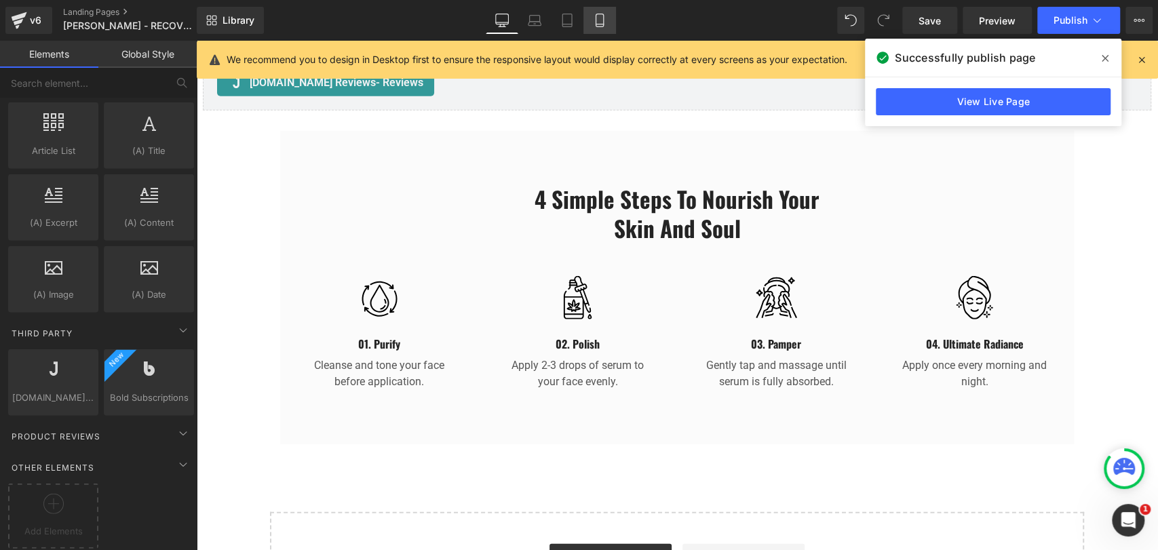
click at [604, 20] on icon at bounding box center [600, 21] width 14 height 14
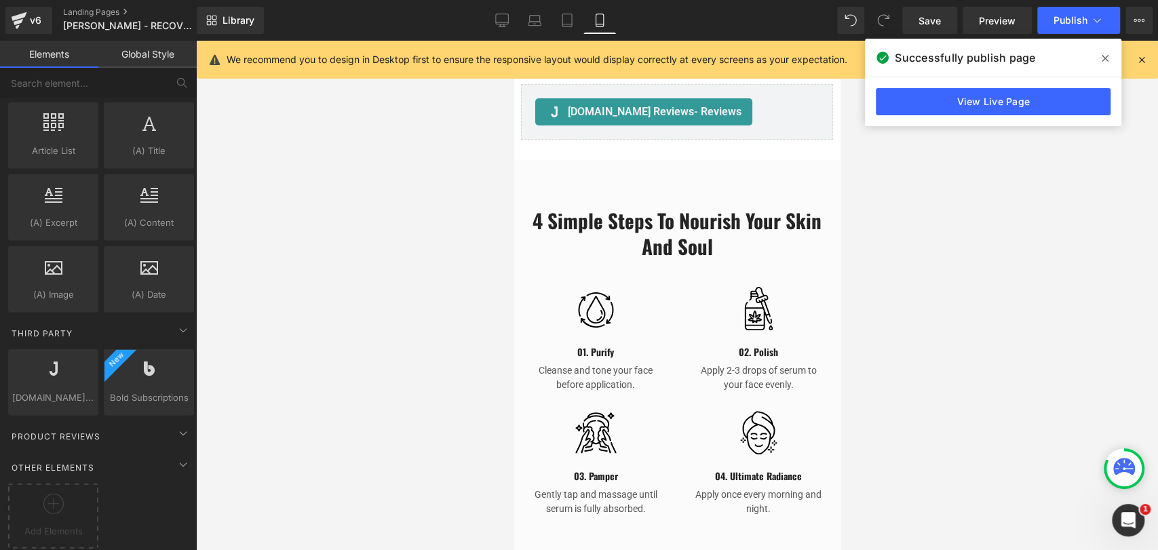
scroll to position [3617, 0]
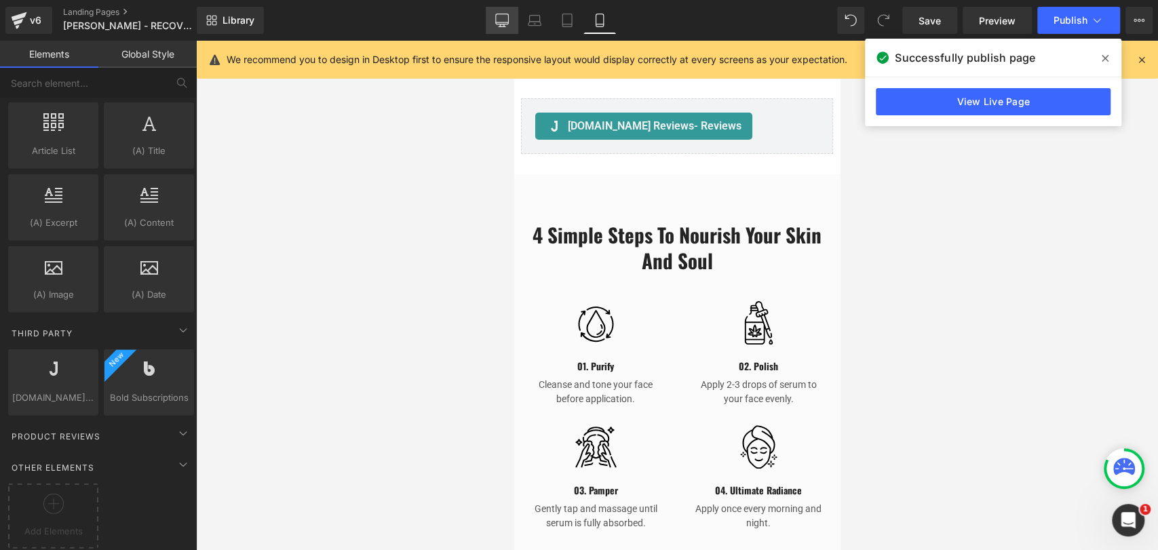
click at [499, 21] on icon at bounding box center [502, 21] width 14 height 14
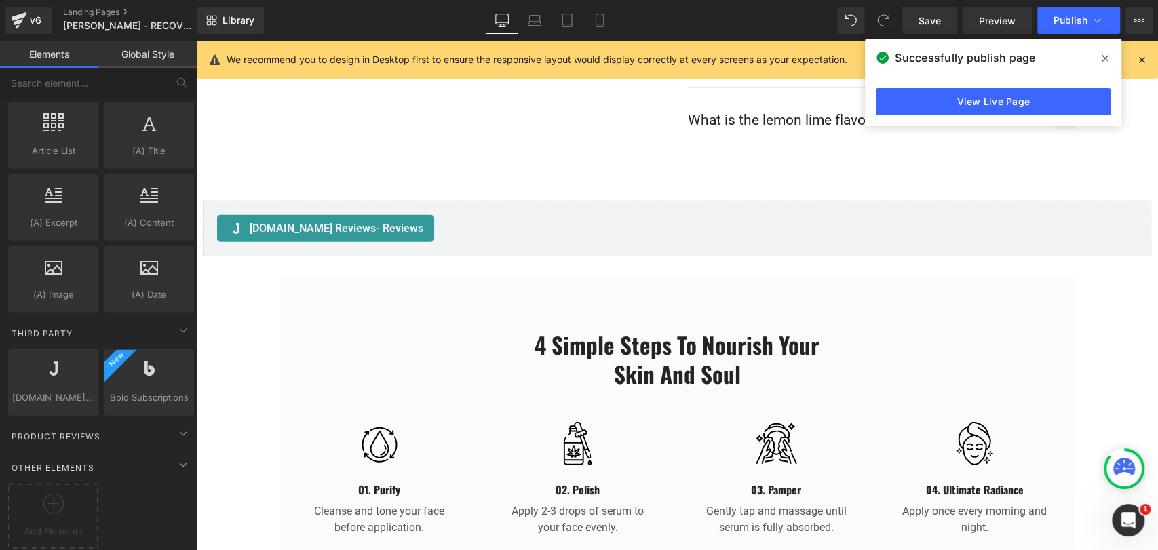
scroll to position [2126, 0]
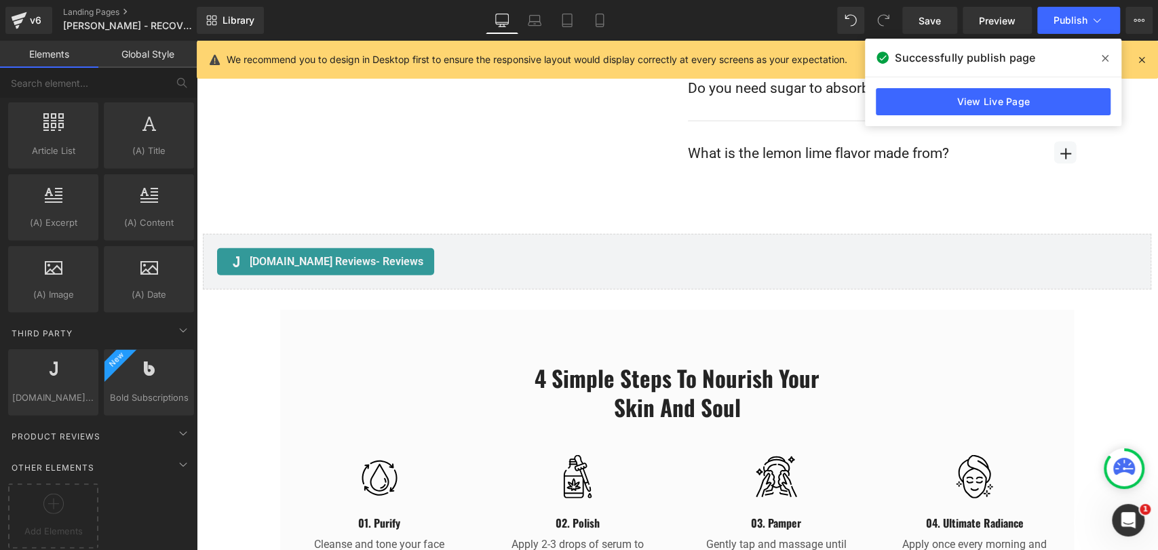
click at [432, 344] on div "4 Simple Steps to Nourish Your Skin and Soul Heading Row Image 01. Purify Headi…" at bounding box center [677, 460] width 794 height 232
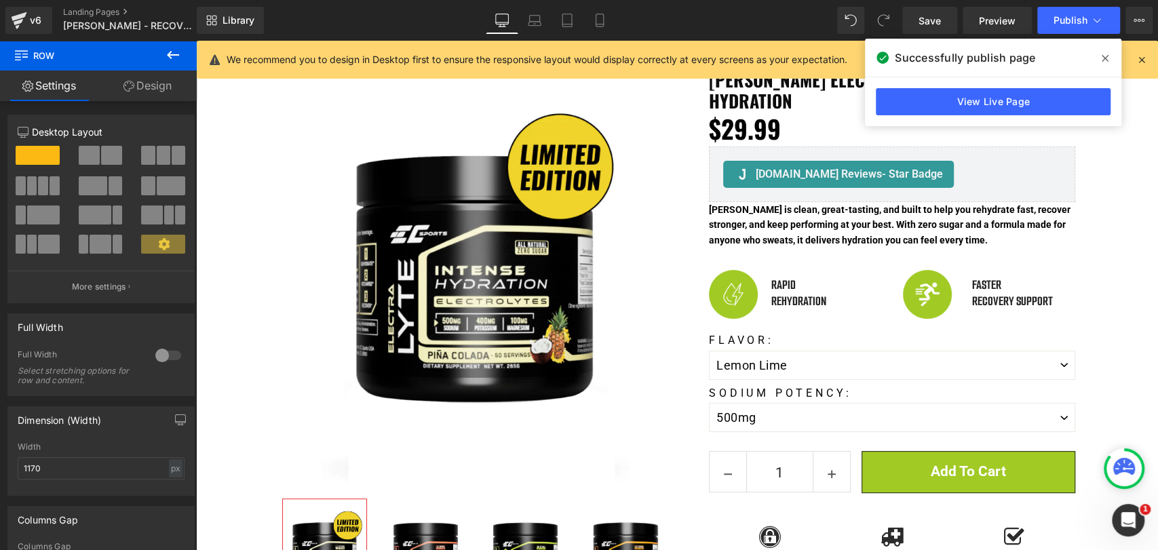
scroll to position [0, 0]
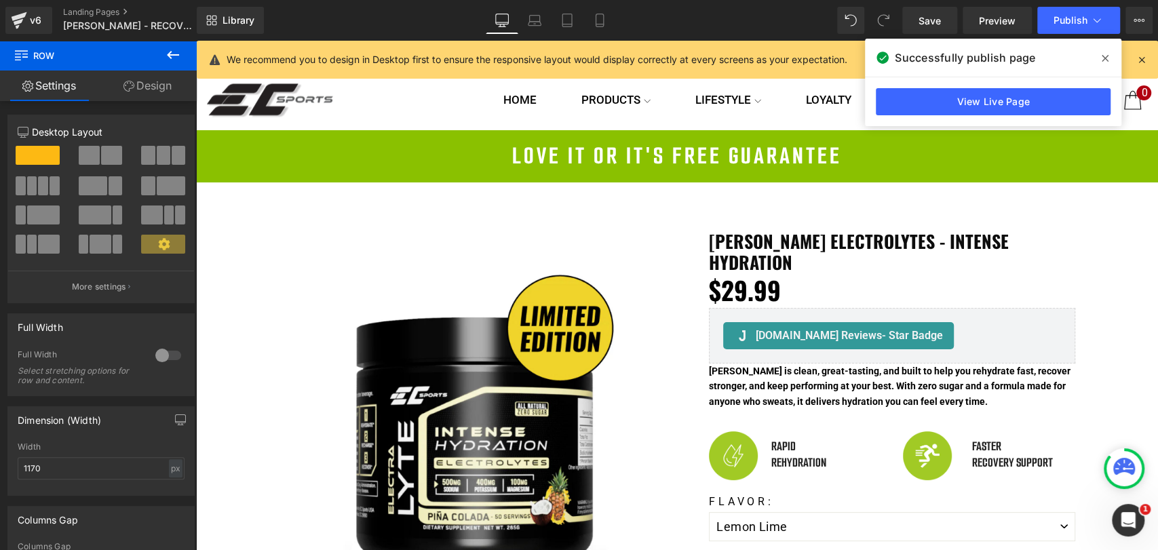
click at [1104, 60] on icon at bounding box center [1105, 58] width 7 height 11
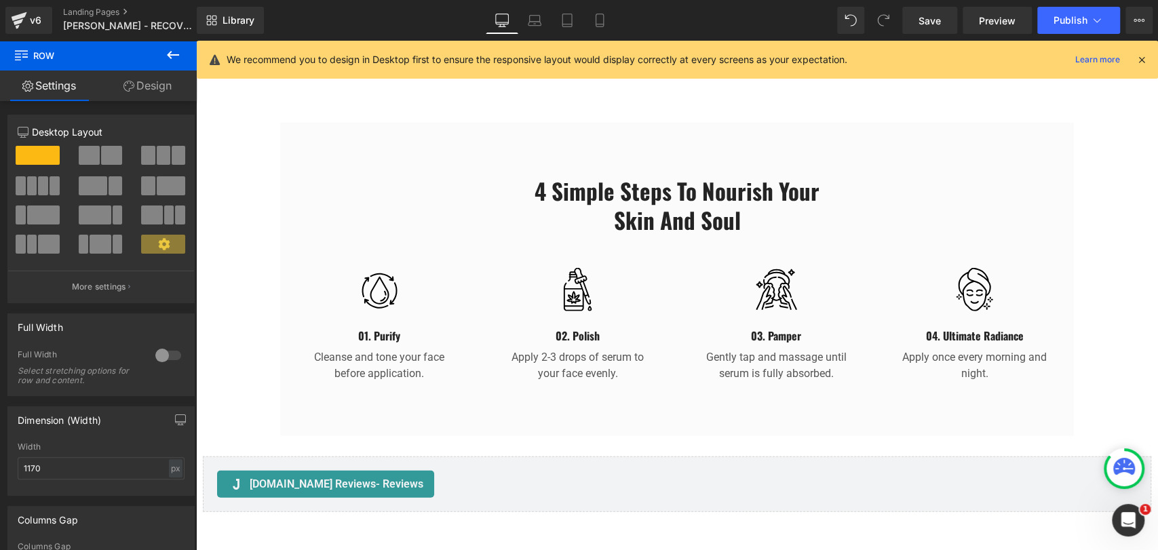
click at [402, 311] on div "01. Purify Heading" at bounding box center [380, 327] width 146 height 33
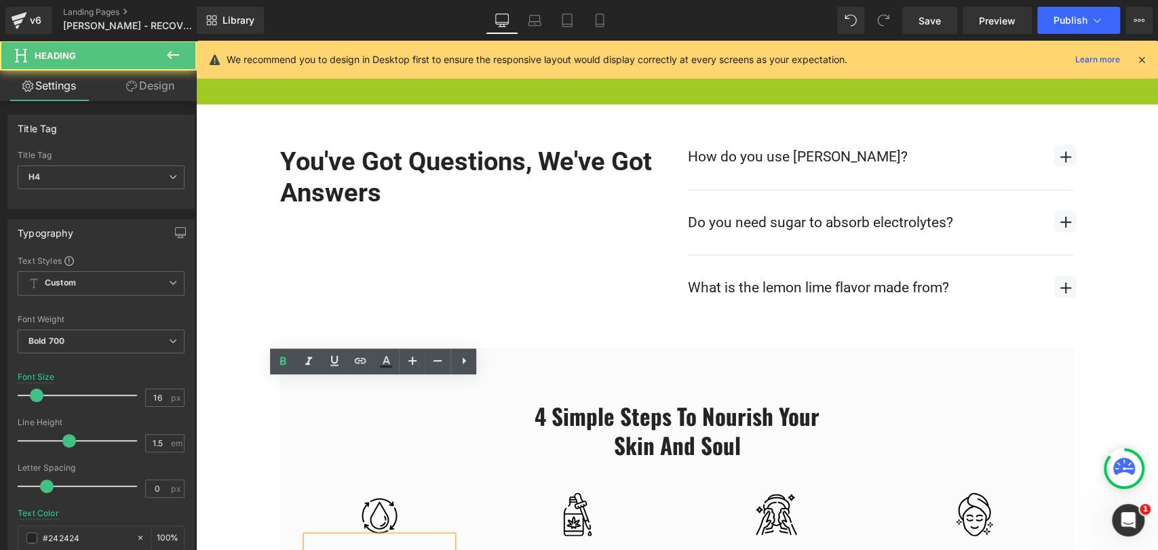
scroll to position [1991, 0]
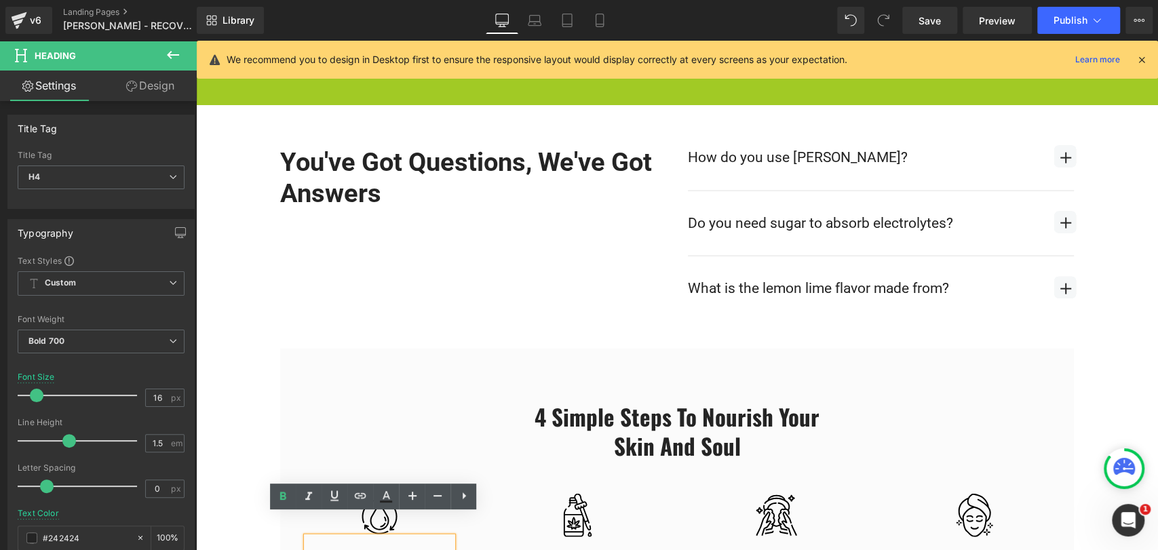
click at [398, 307] on div "You've got questions, We've got answers Heading Row How do you use ElectraLyte?…" at bounding box center [677, 237] width 814 height 223
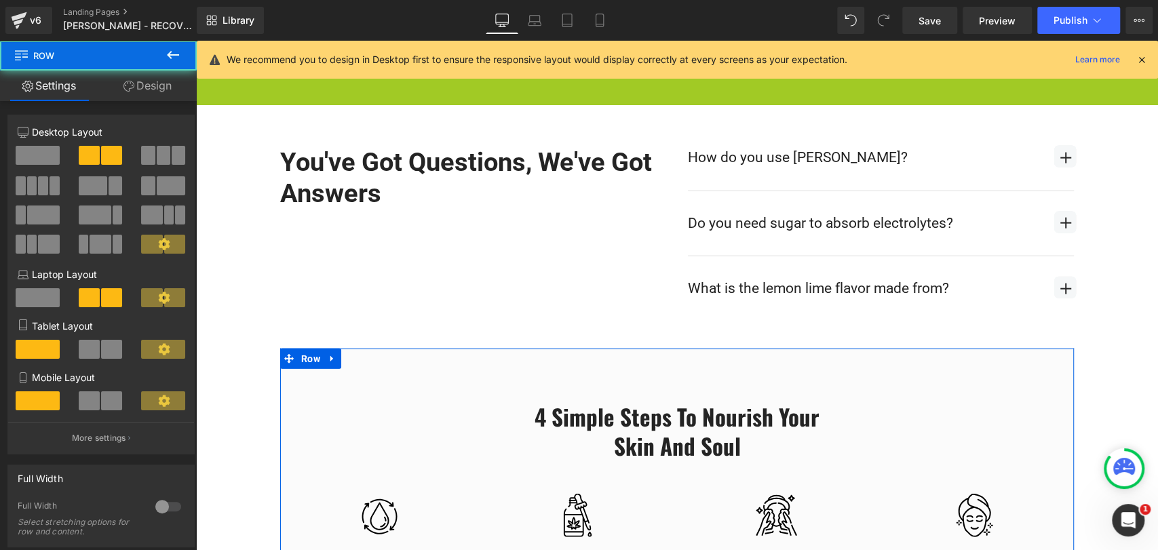
click at [341, 349] on div "4 Simple Steps to Nourish Your Skin and Soul Heading Row Image 01. Purify Headi…" at bounding box center [677, 505] width 794 height 313
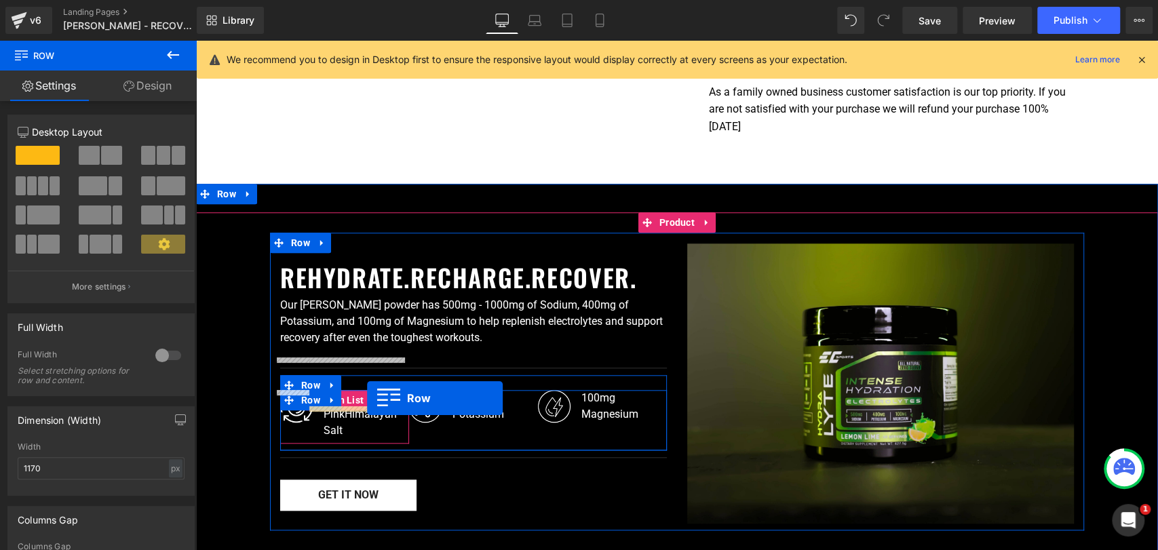
scroll to position [710, 0]
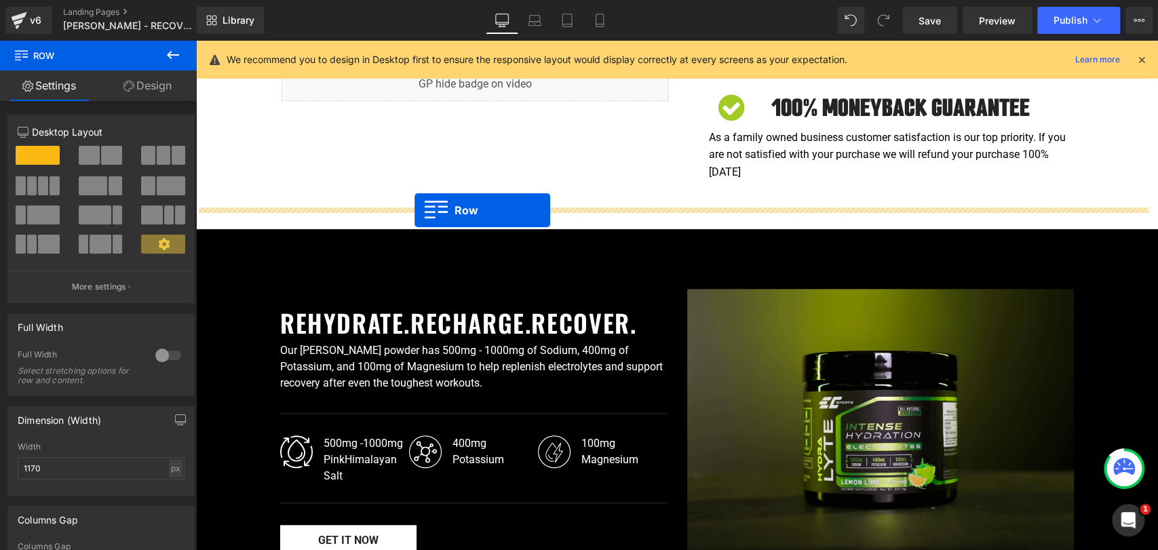
drag, startPoint x: 295, startPoint y: 340, endPoint x: 415, endPoint y: 210, distance: 176.2
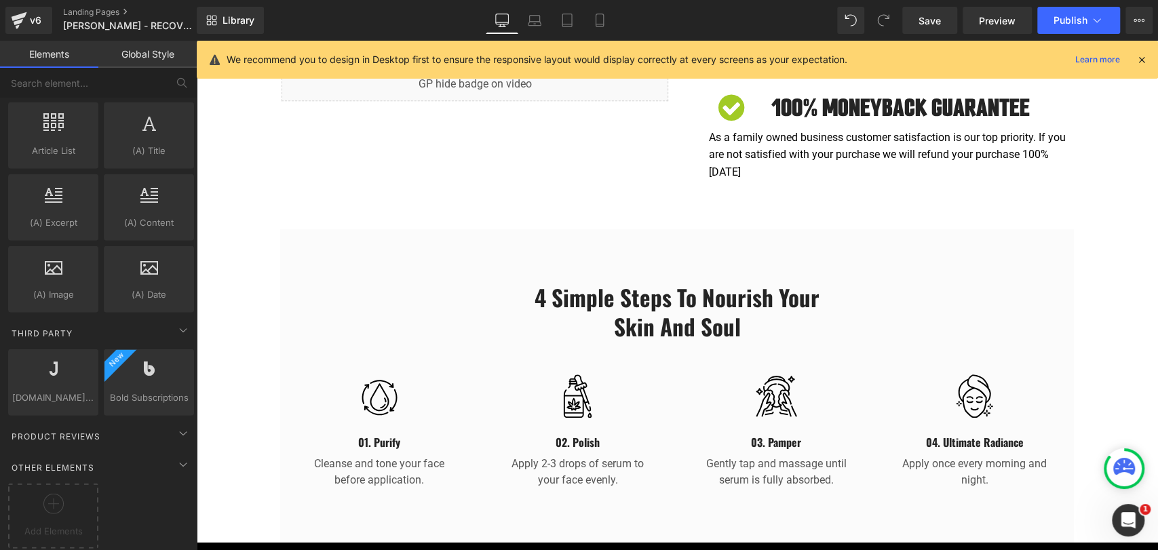
drag, startPoint x: 599, startPoint y: 28, endPoint x: 92, endPoint y: 58, distance: 507.7
click at [599, 28] on link "Mobile" at bounding box center [599, 20] width 33 height 27
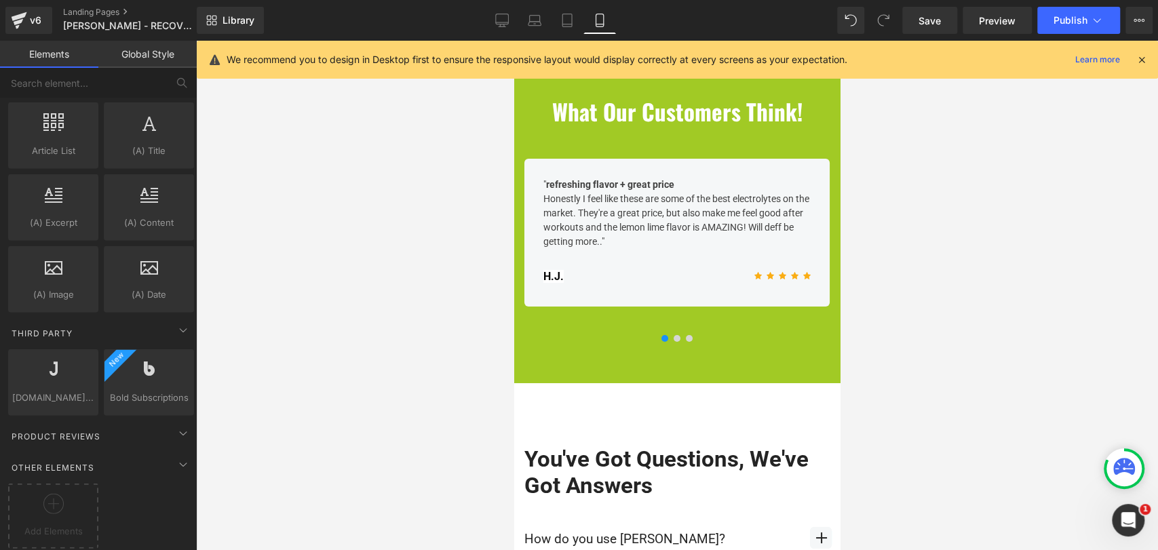
scroll to position [3392, 0]
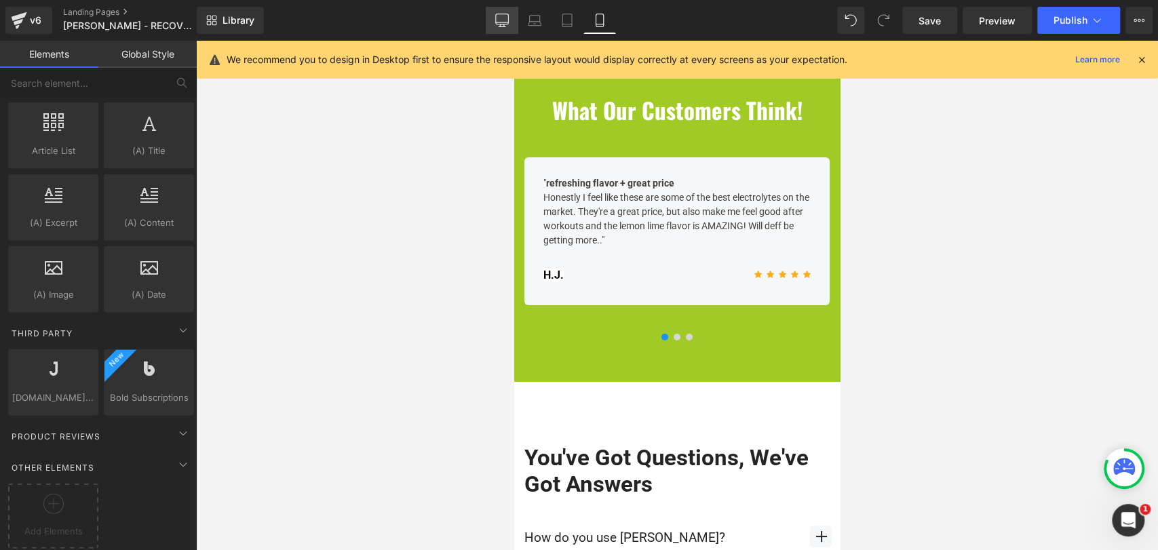
click at [505, 22] on icon at bounding box center [501, 22] width 13 height 0
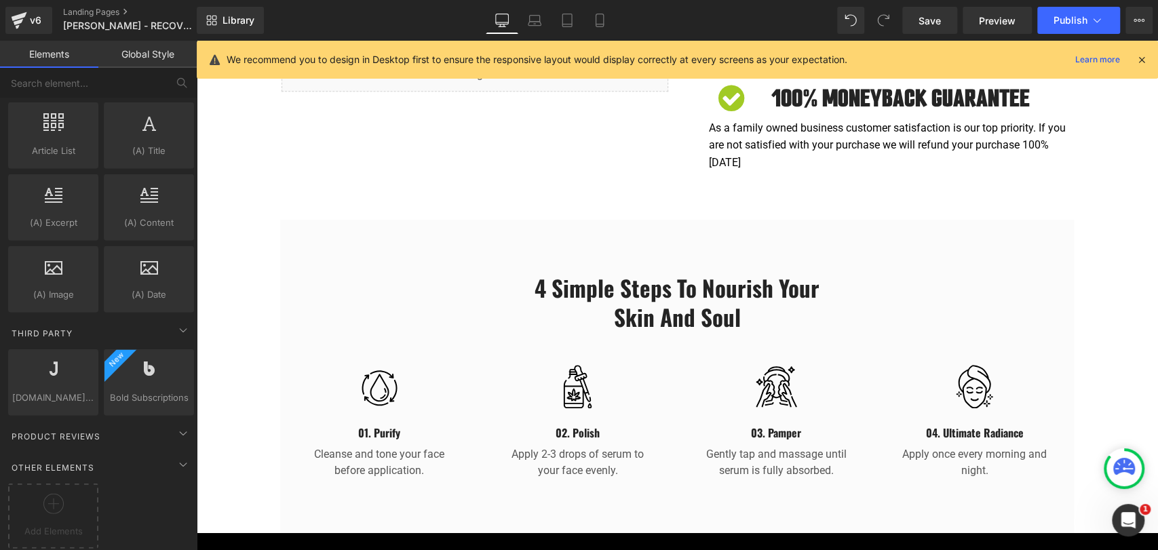
scroll to position [687, 0]
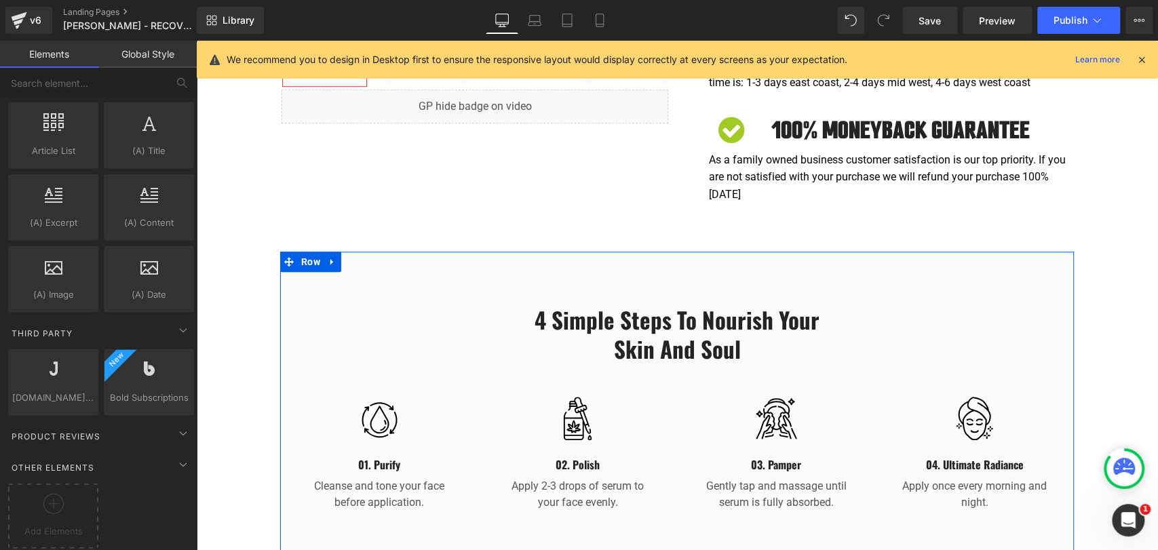
click at [282, 314] on div "4 Simple Steps to Nourish Your Skin and Soul Heading Row Image 01. Purify Headi…" at bounding box center [677, 402] width 794 height 232
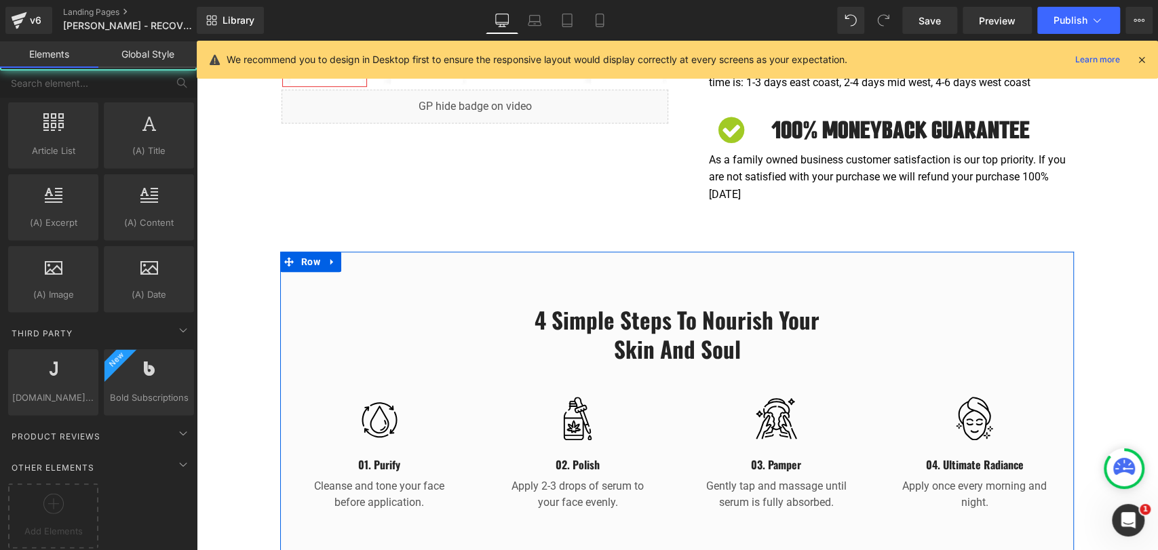
click at [332, 289] on div "4 Simple Steps to Nourish Your Skin and Soul Heading Row Image 01. Purify Headi…" at bounding box center [677, 402] width 794 height 232
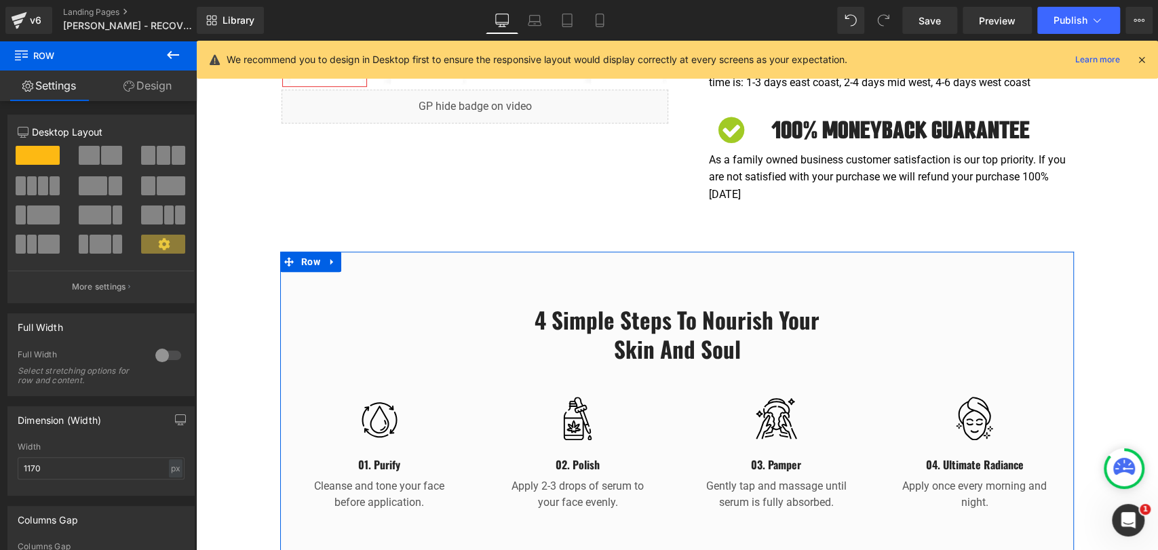
click at [163, 79] on link "Design" at bounding box center [147, 86] width 98 height 31
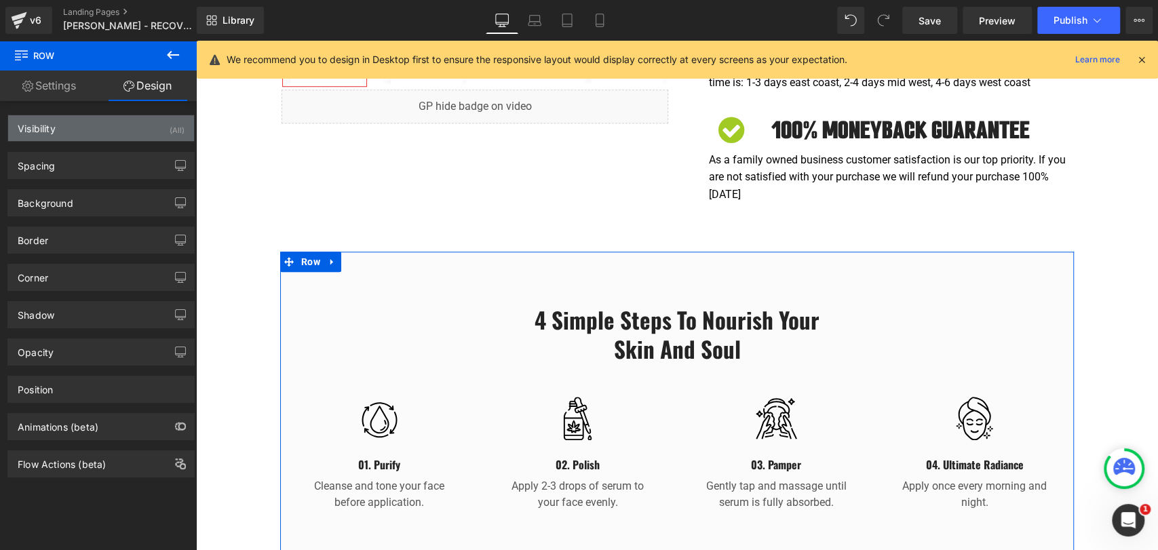
type input "0"
type input "50"
type input "0"
type input "70"
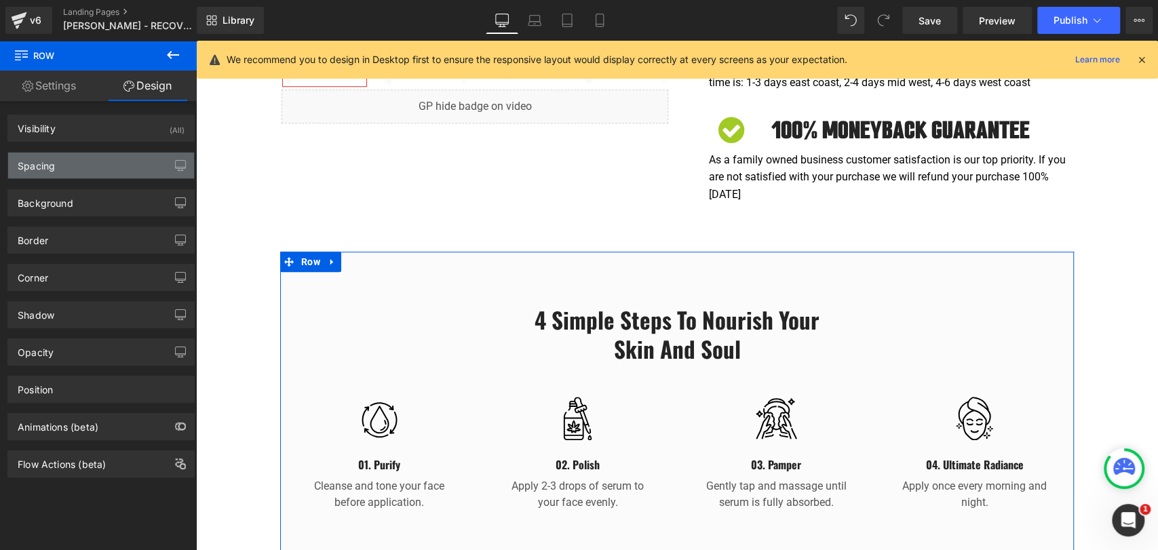
click at [111, 175] on div "Spacing" at bounding box center [101, 166] width 186 height 26
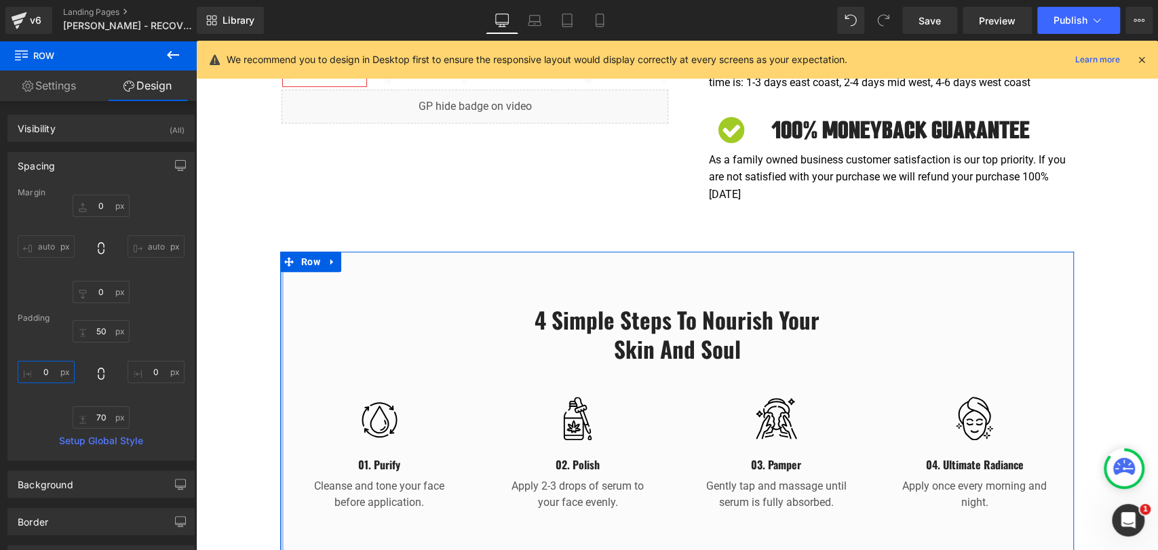
click at [50, 372] on input "0" at bounding box center [46, 372] width 57 height 22
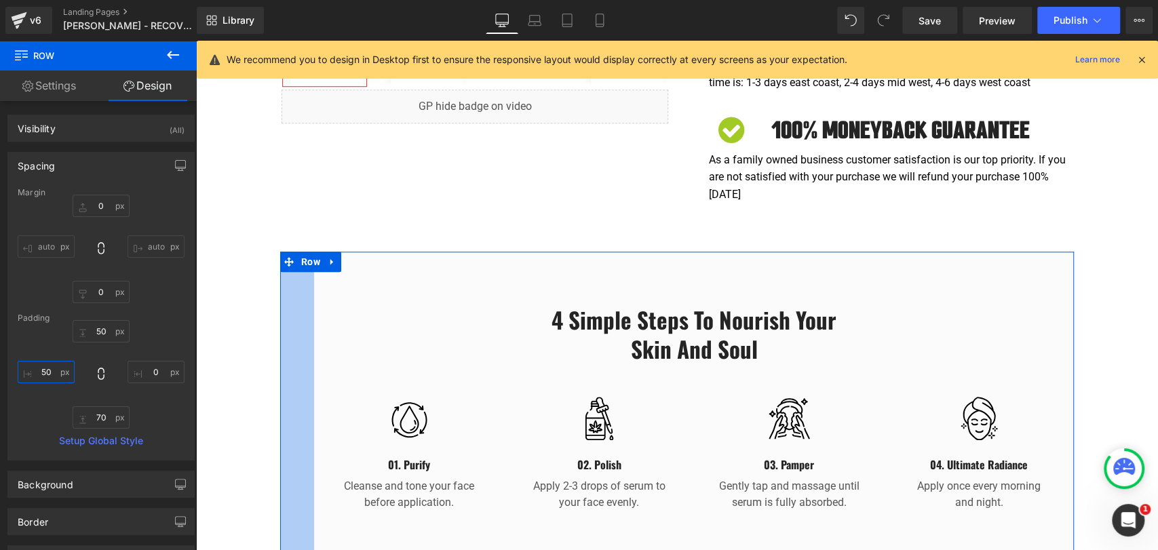
type input "5"
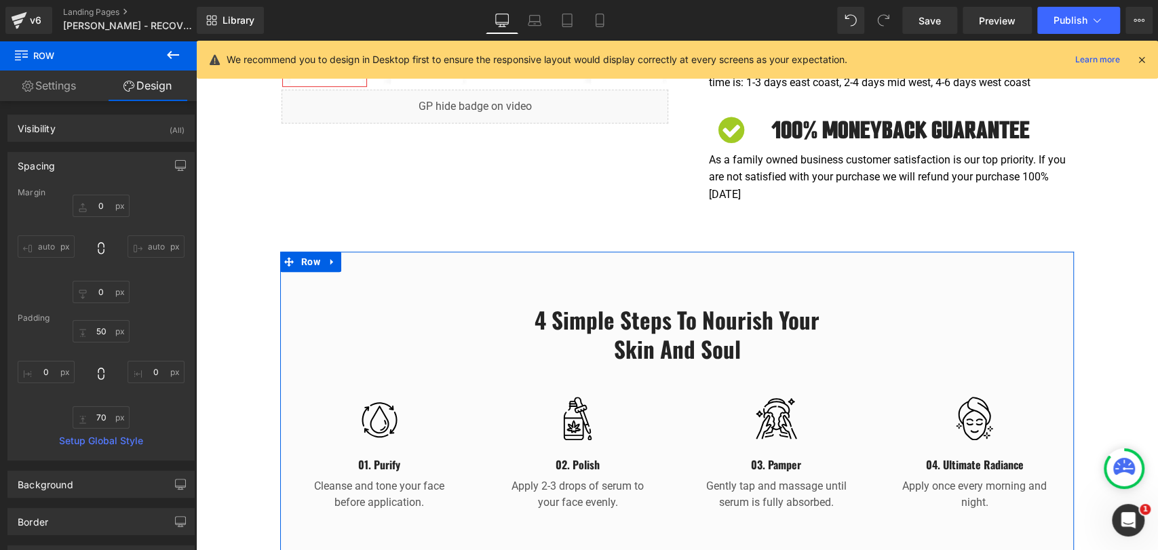
click at [47, 244] on input "auto" at bounding box center [46, 246] width 57 height 22
click at [370, 294] on div "4 Simple Steps to Nourish Your Skin and Soul Heading Row Image 01. Purify Headi…" at bounding box center [677, 402] width 794 height 232
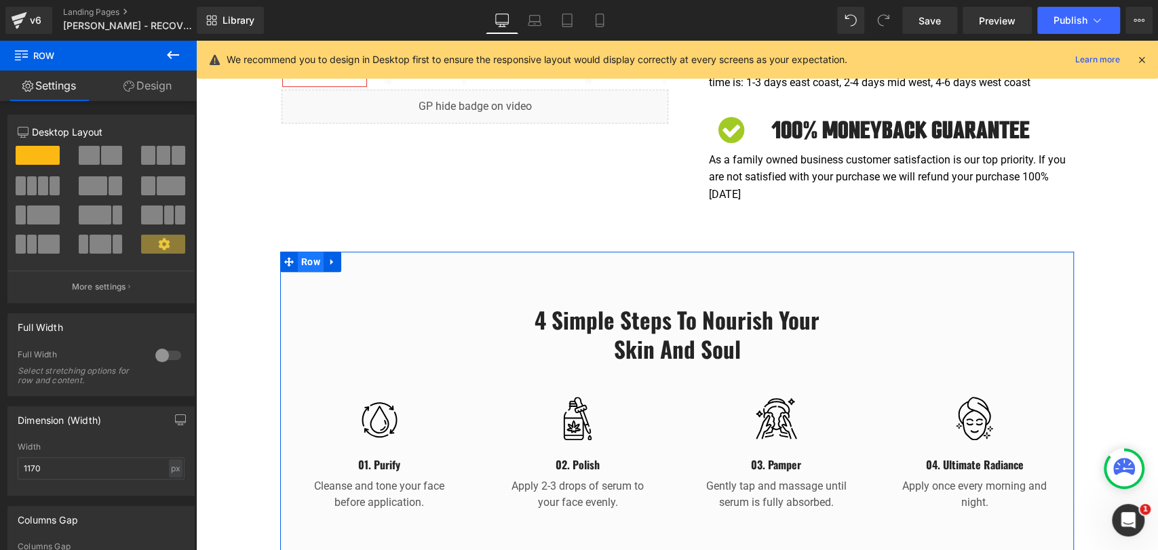
click at [305, 252] on span "Row" at bounding box center [311, 262] width 26 height 20
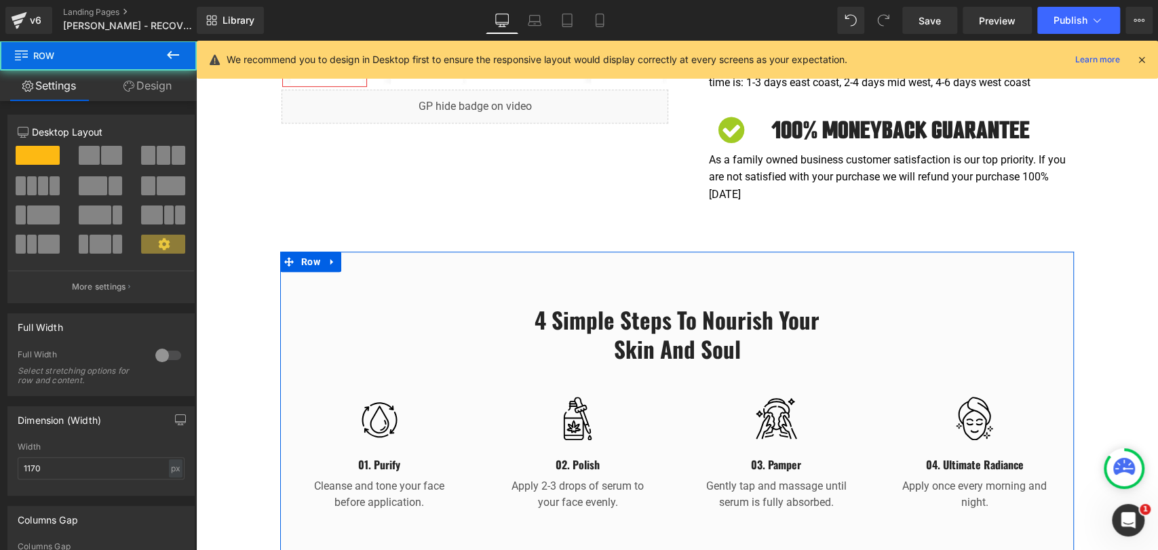
click at [154, 83] on link "Design" at bounding box center [147, 86] width 98 height 31
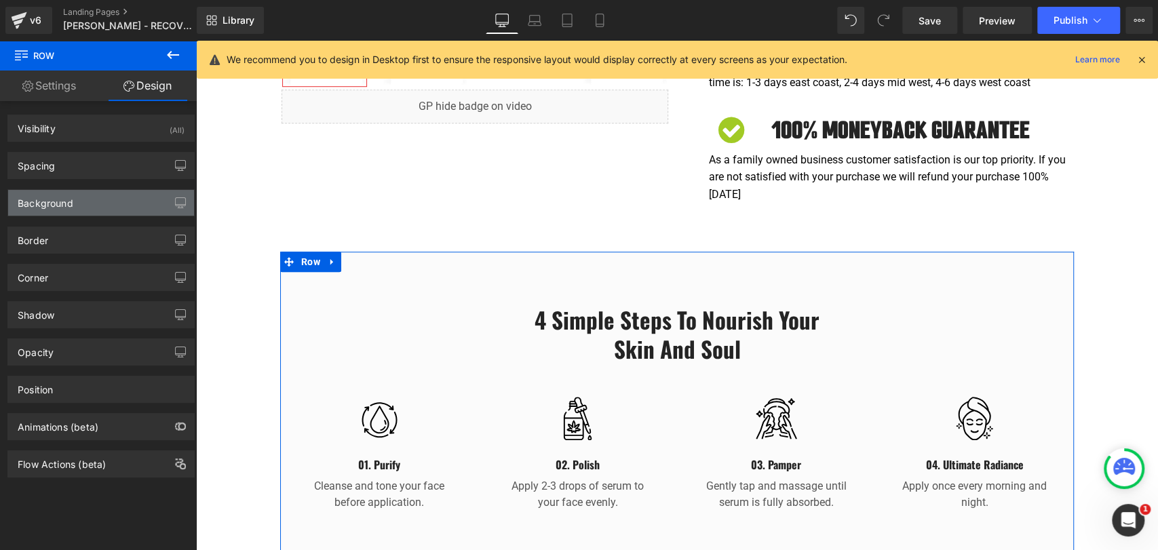
click at [76, 201] on div "Background" at bounding box center [101, 203] width 186 height 26
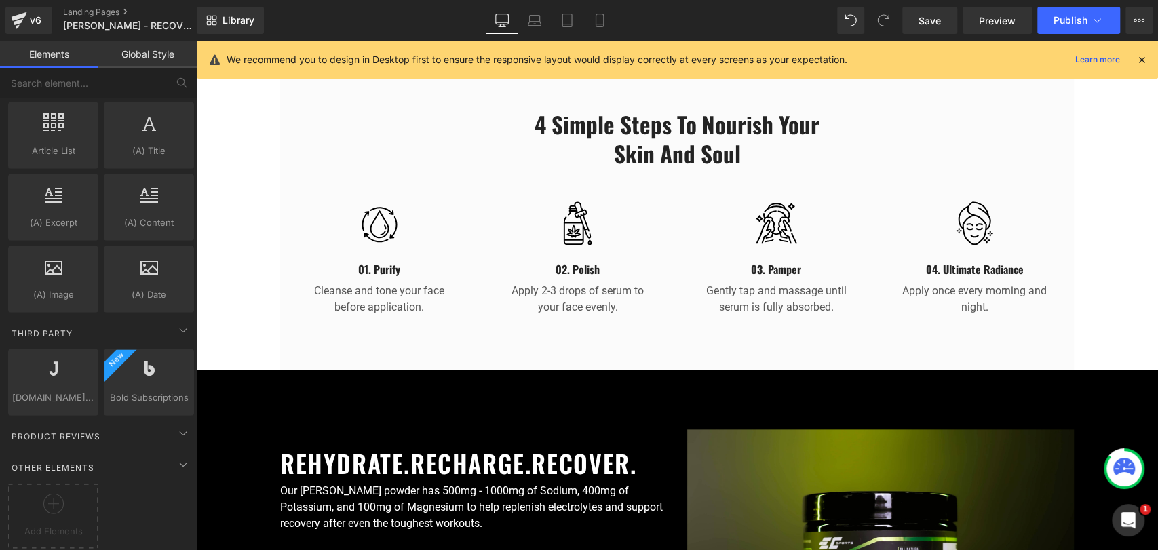
scroll to position [1064, 0]
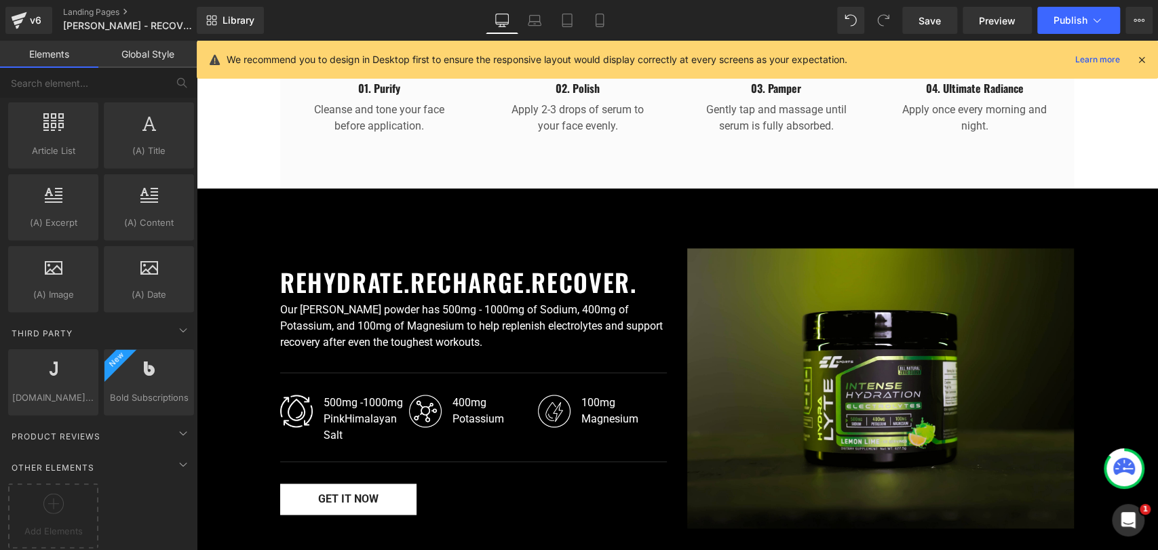
click at [226, 273] on div "Image REHYDRATE.RECHARGE.RECOVER. Heading Our ElectraLyte powder has 500mg - 10…" at bounding box center [677, 386] width 948 height 298
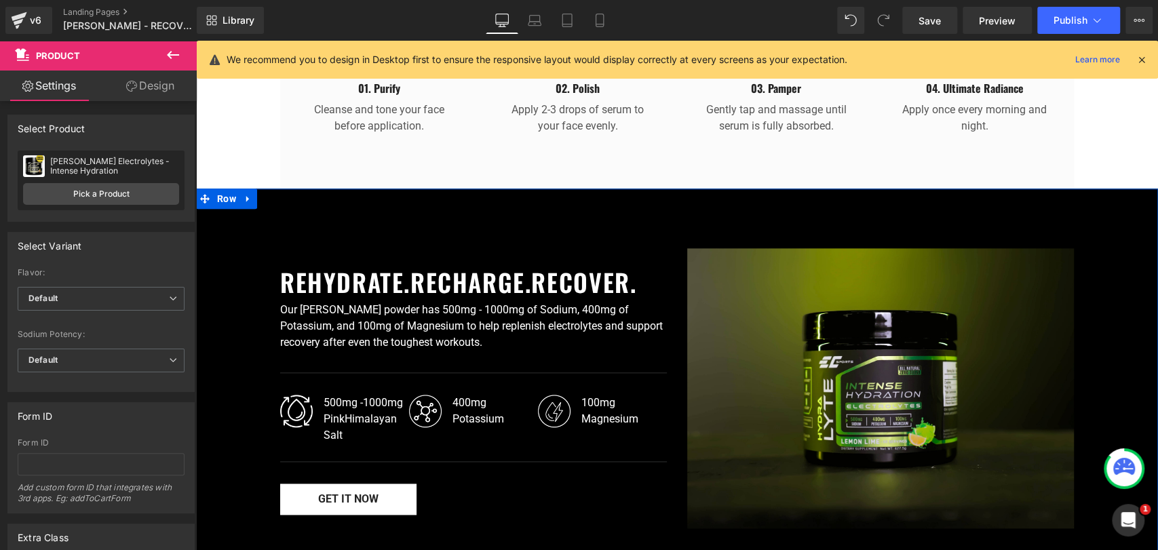
click at [227, 240] on div "Image REHYDRATE.RECHARGE.RECOVER. Heading Our ElectraLyte powder has 500mg - 10…" at bounding box center [677, 386] width 948 height 298
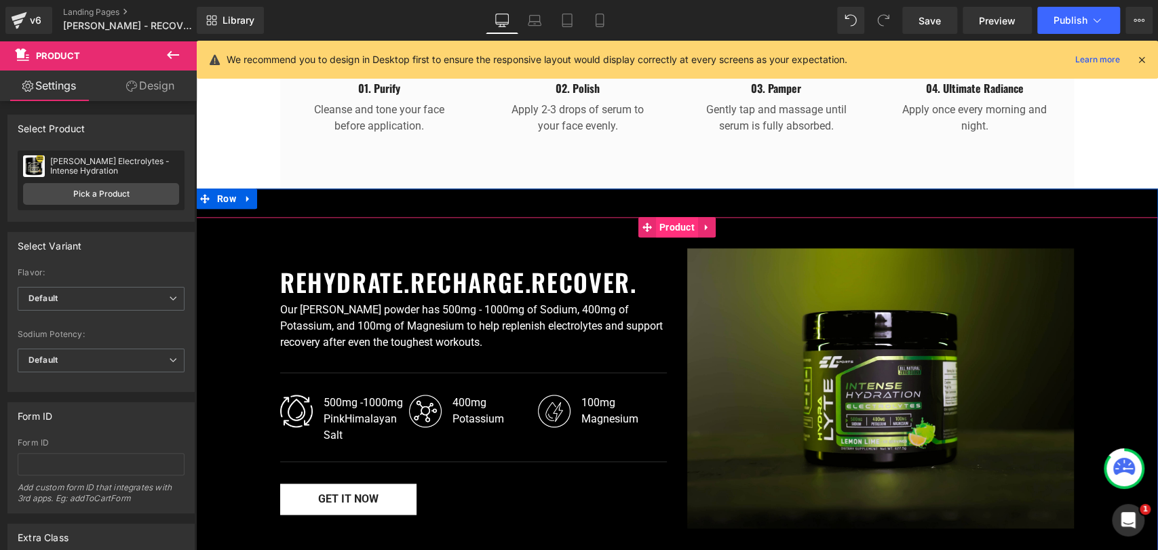
click at [672, 217] on span "Product" at bounding box center [677, 227] width 42 height 20
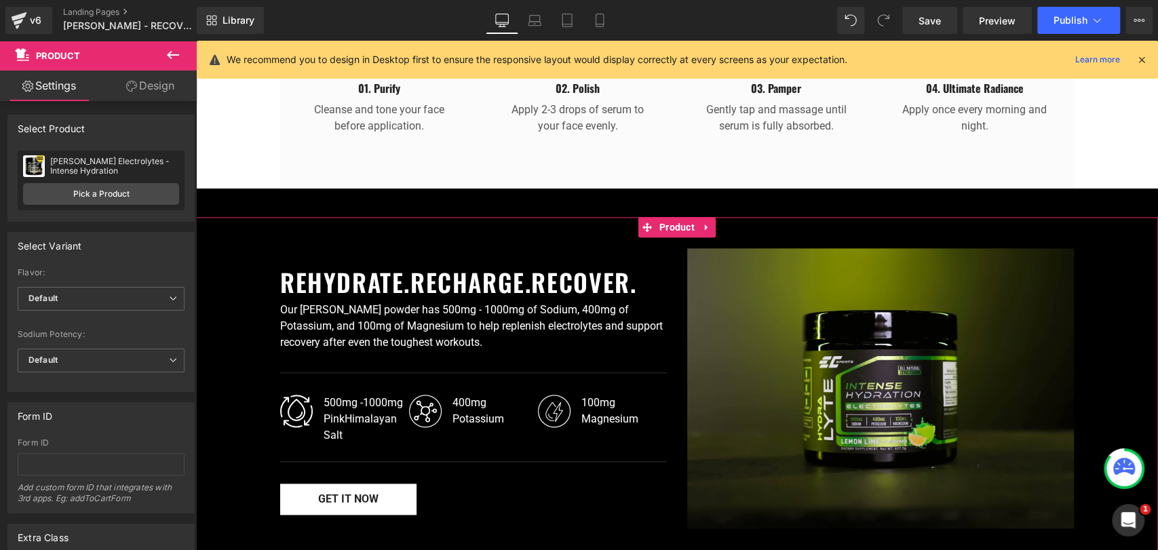
click at [160, 86] on link "Design" at bounding box center [150, 86] width 98 height 31
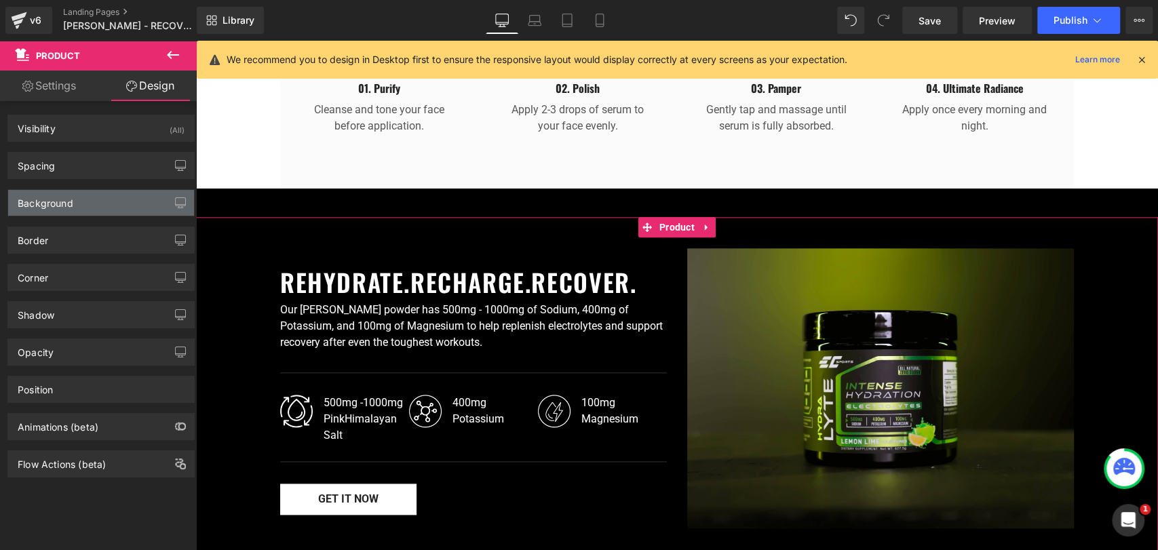
click at [102, 206] on div "Background" at bounding box center [101, 203] width 186 height 26
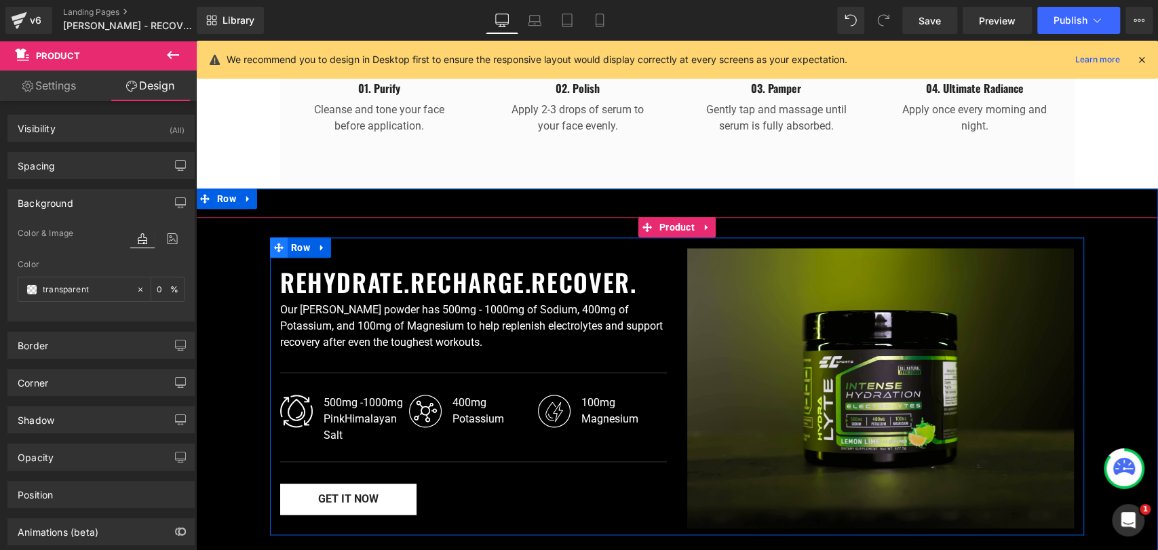
click at [277, 243] on icon at bounding box center [278, 248] width 9 height 10
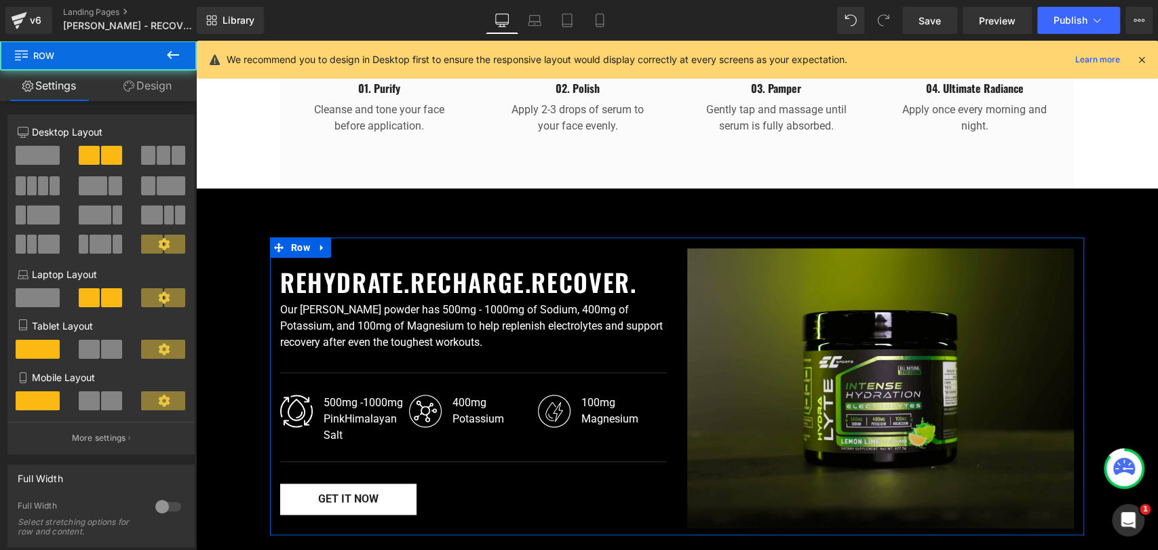
click at [159, 96] on link "Design" at bounding box center [147, 86] width 98 height 31
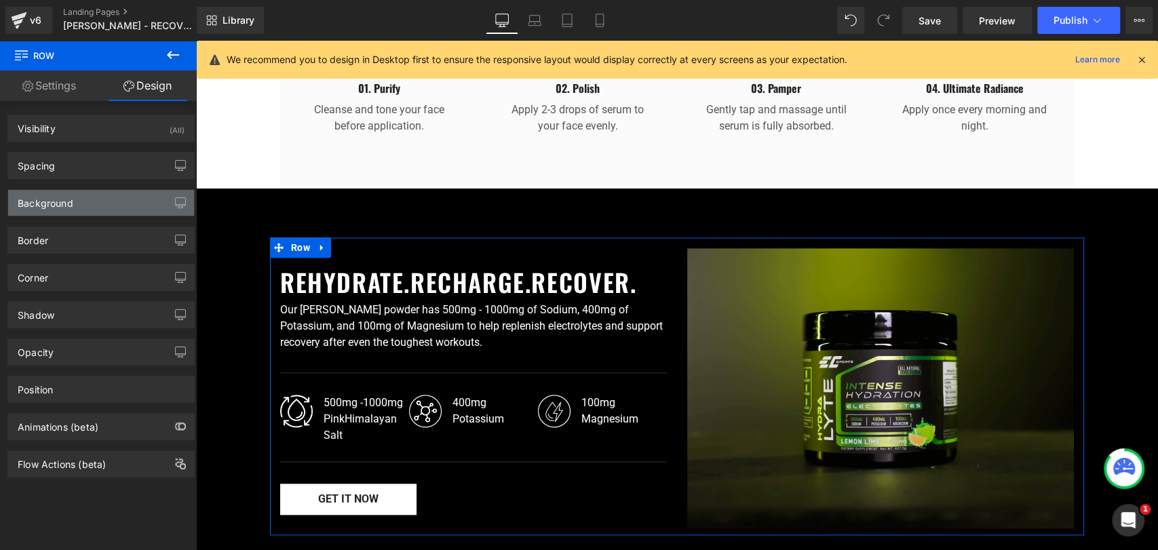
click at [113, 201] on div "Background" at bounding box center [101, 203] width 186 height 26
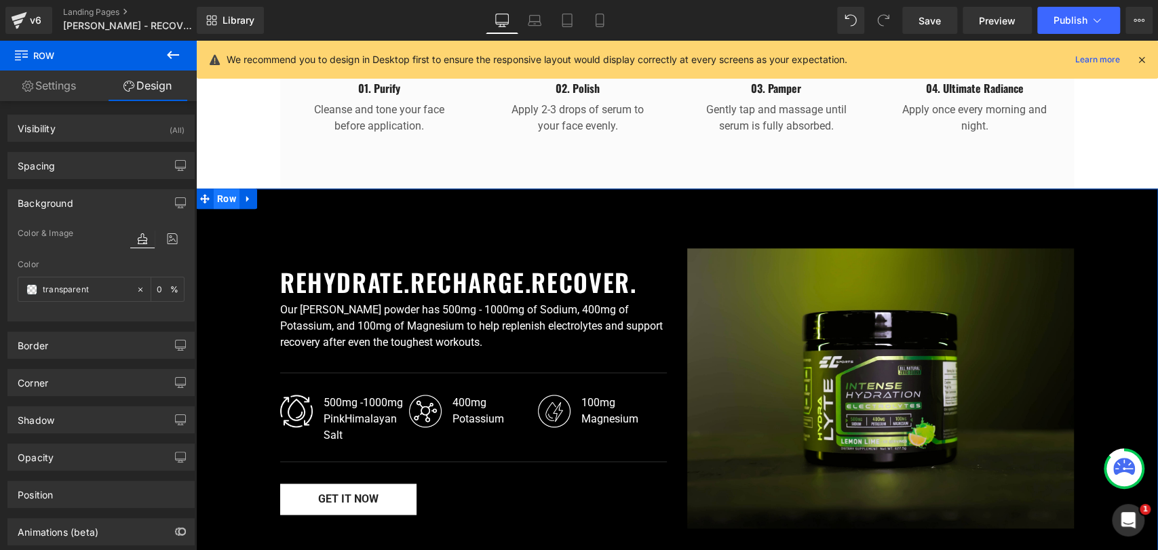
click at [214, 189] on span "Row" at bounding box center [227, 199] width 26 height 20
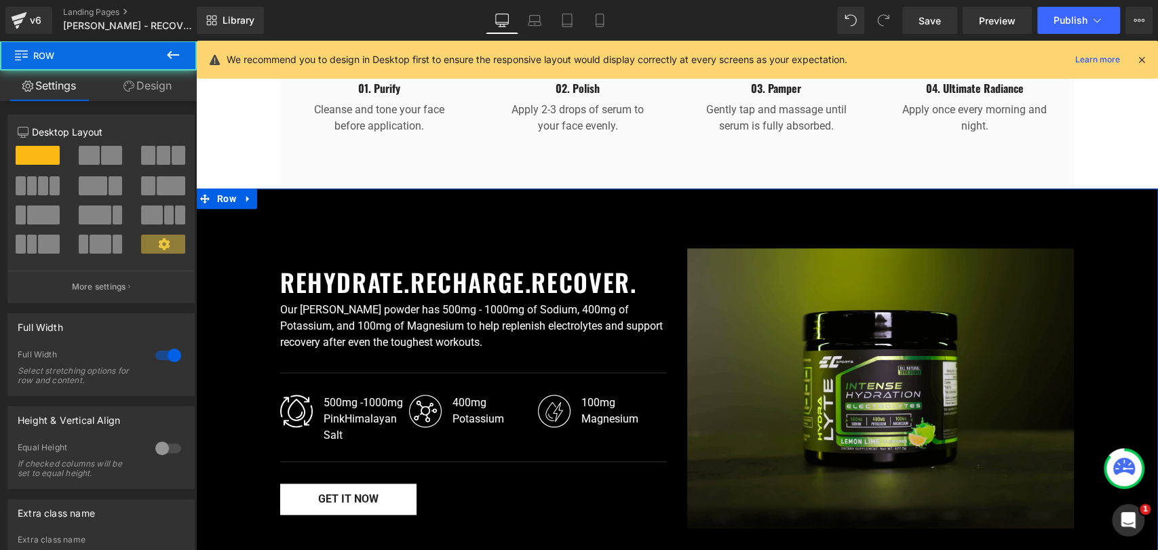
click at [167, 87] on link "Design" at bounding box center [147, 86] width 98 height 31
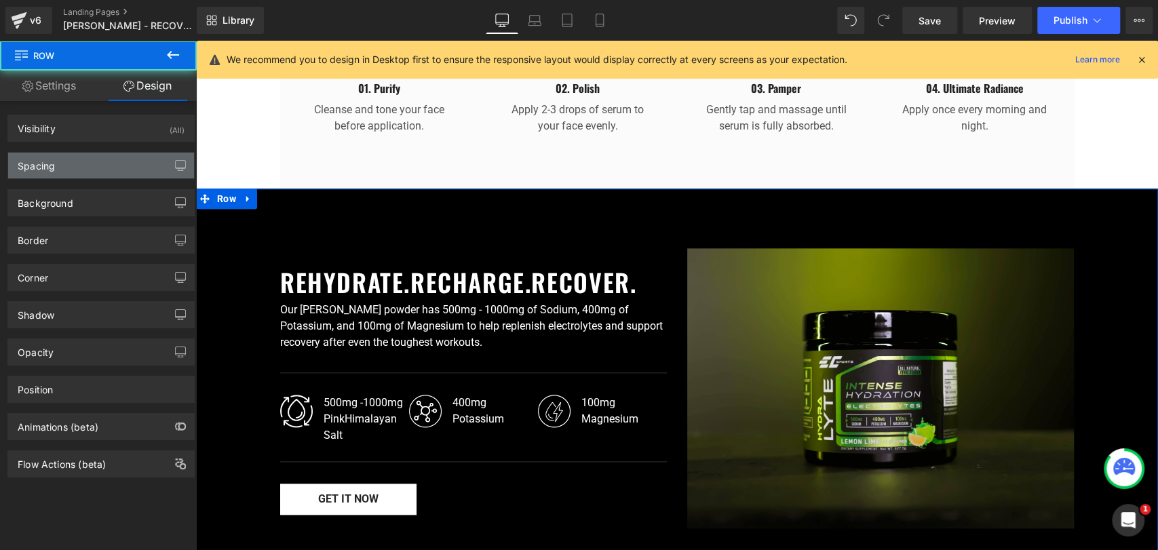
type input "#000000"
type input "100"
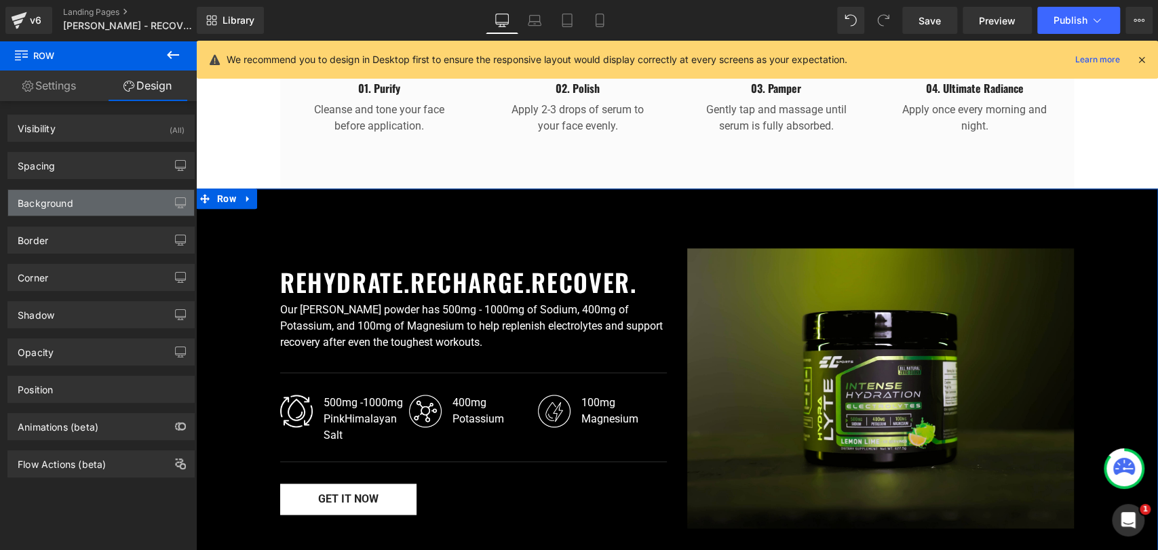
click at [87, 203] on div "Background" at bounding box center [101, 203] width 186 height 26
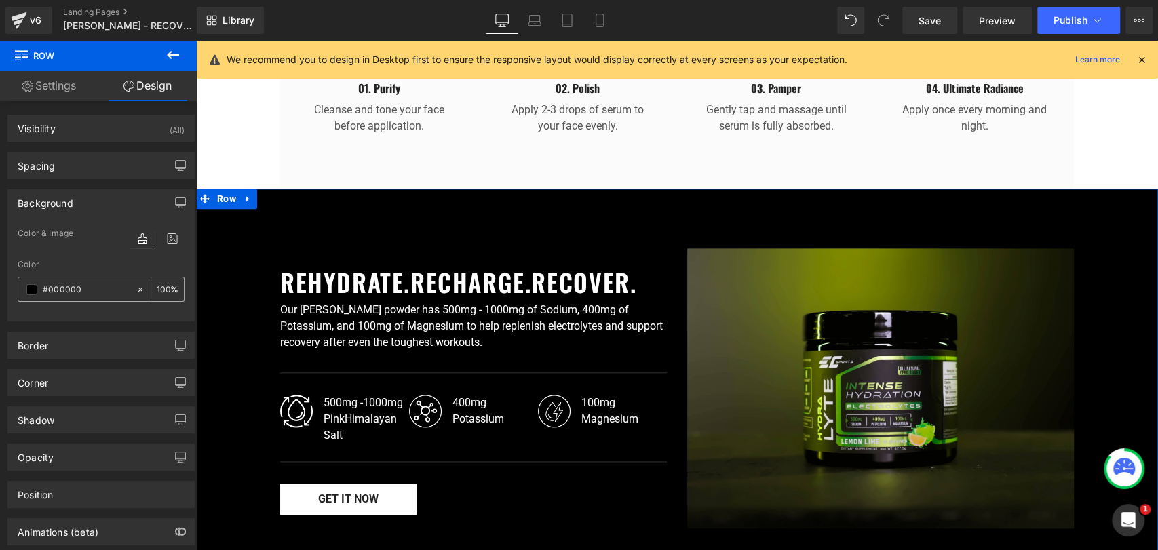
click at [64, 286] on input "#000000" at bounding box center [86, 289] width 87 height 15
click at [31, 289] on span at bounding box center [31, 289] width 11 height 11
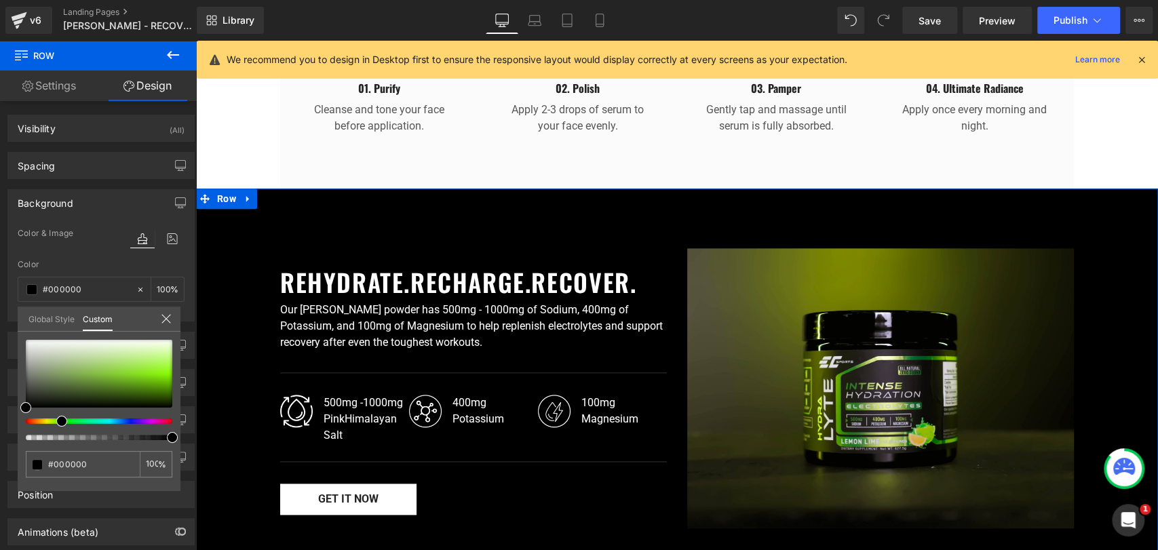
click at [56, 419] on div at bounding box center [93, 421] width 147 height 5
type input "#6ca62a"
type input "#6faf26"
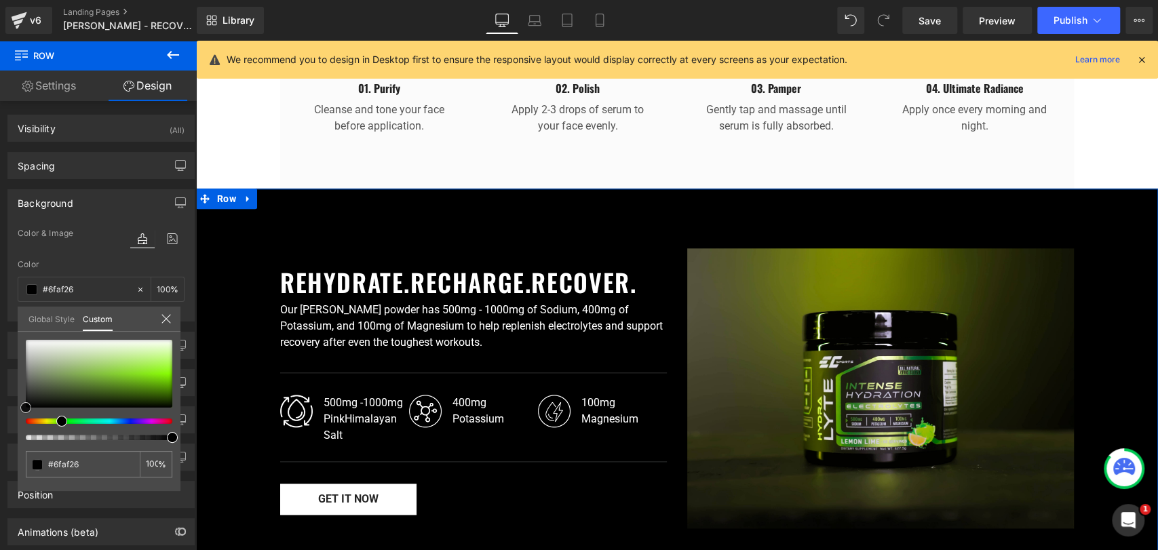
type input "#70c114"
type input "#71cf06"
type input "#72d600"
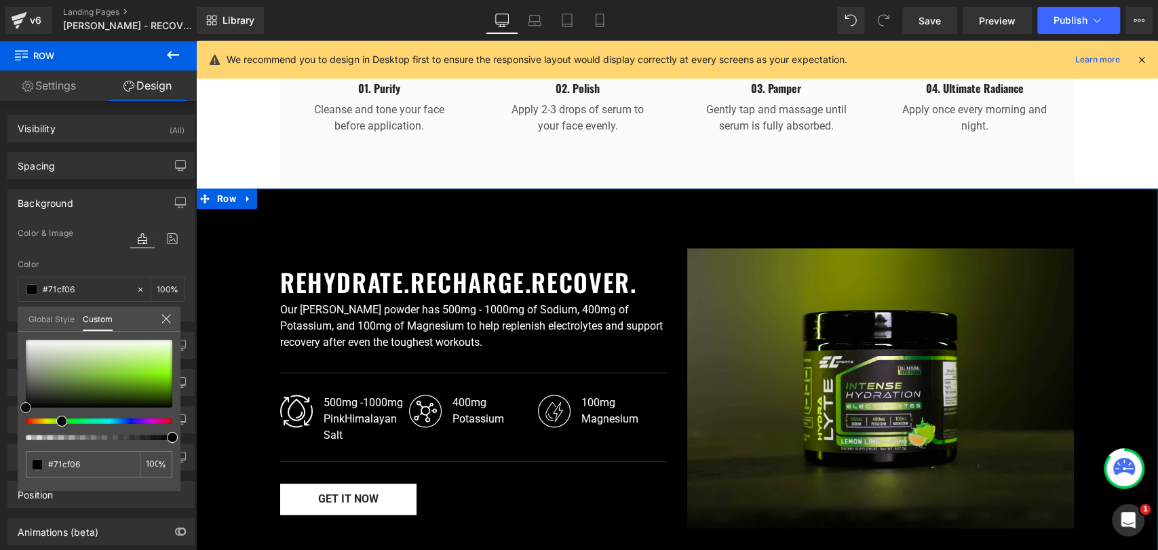
type input "#72d600"
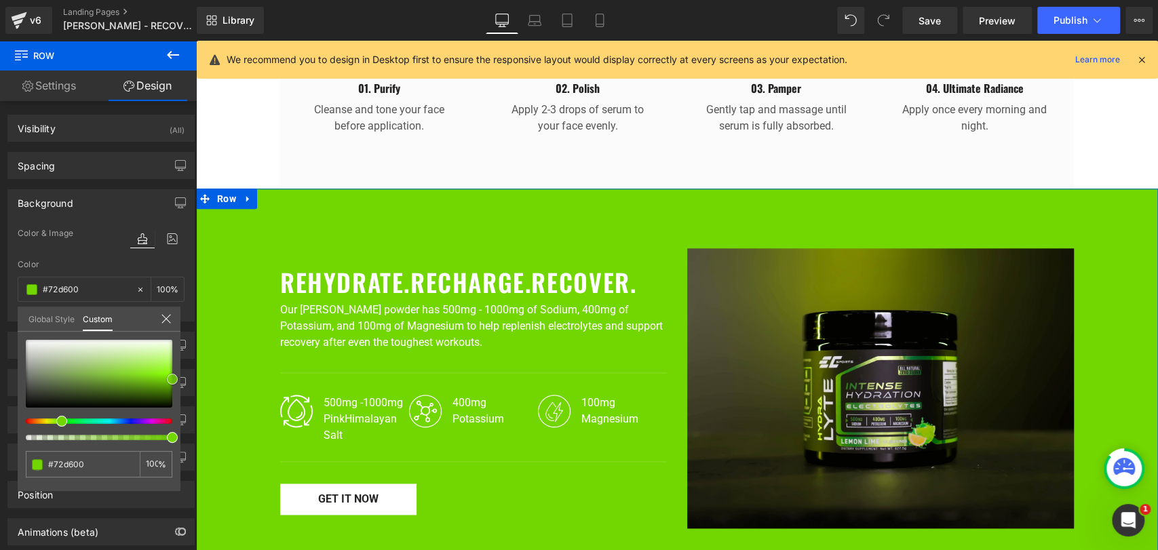
type input "#6ac600"
type input "#61b700"
type input "#5cab01"
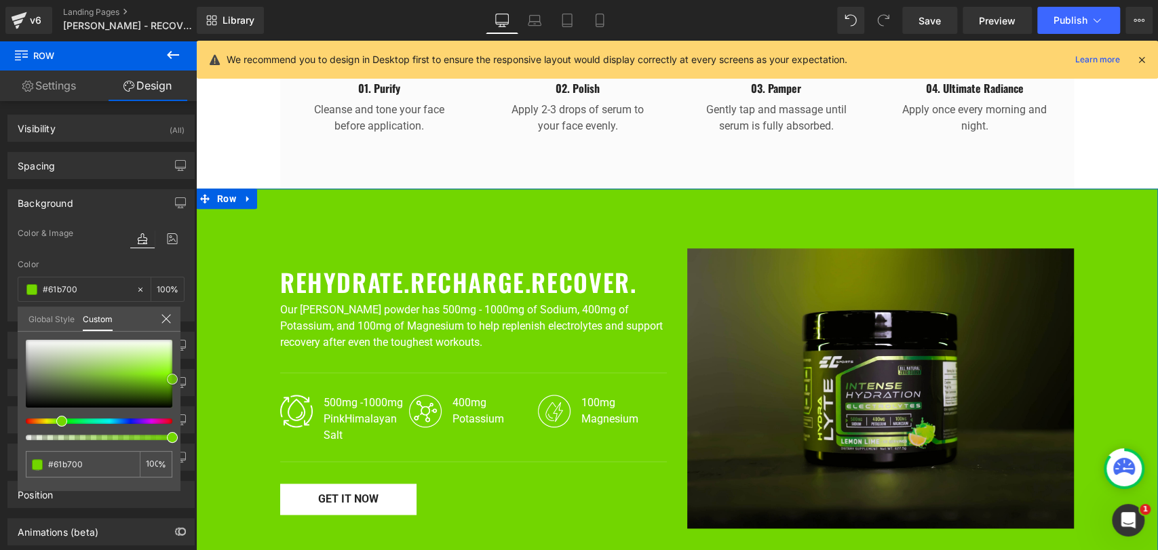
type input "#5cab01"
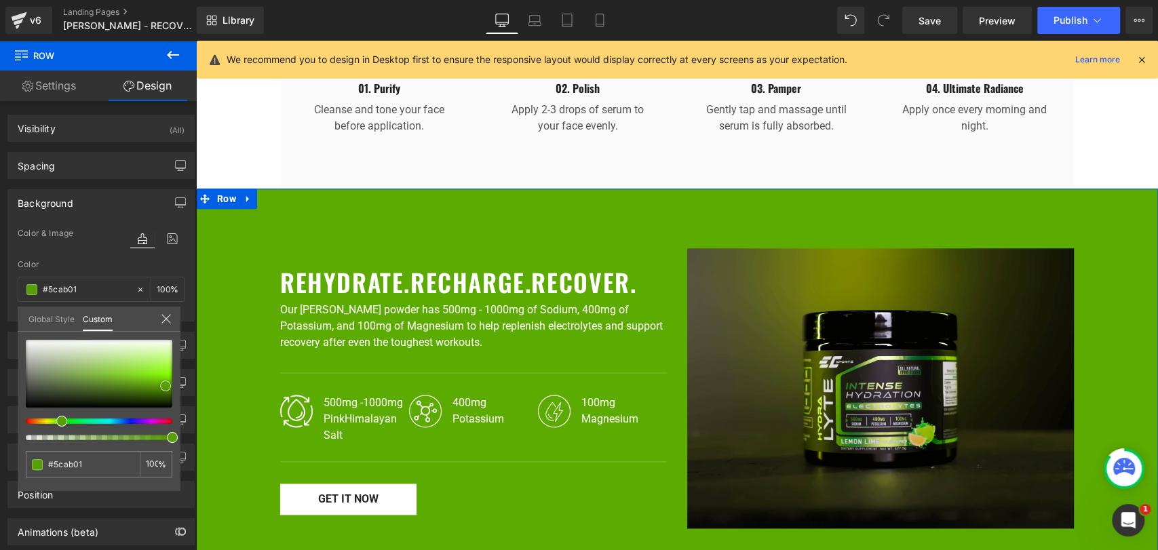
type input "#59a404"
type input "#569f04"
type input "#549a03"
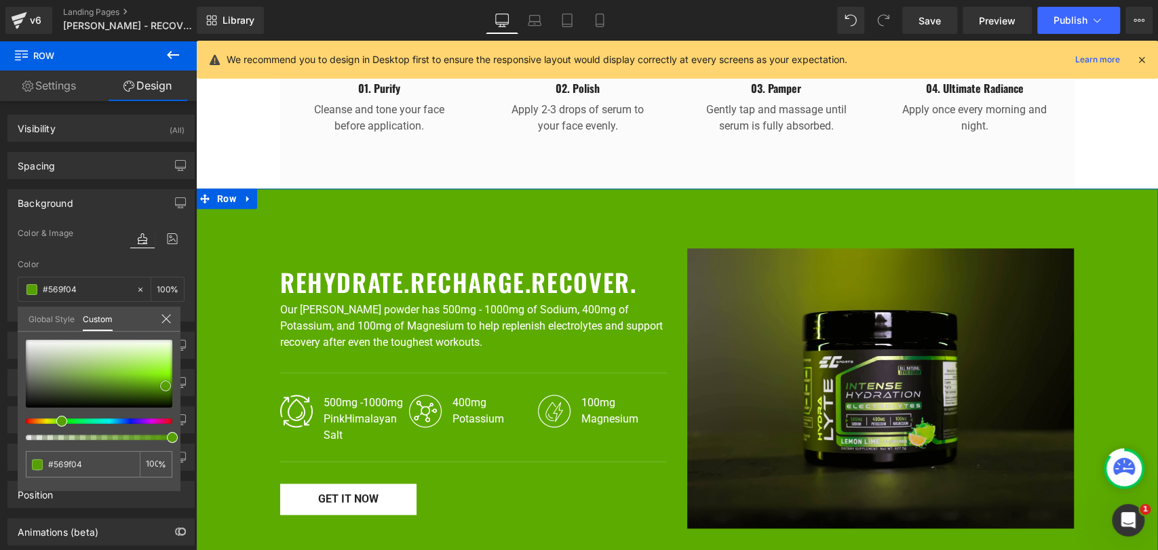
type input "#549a03"
type input "#519305"
type input "#519206"
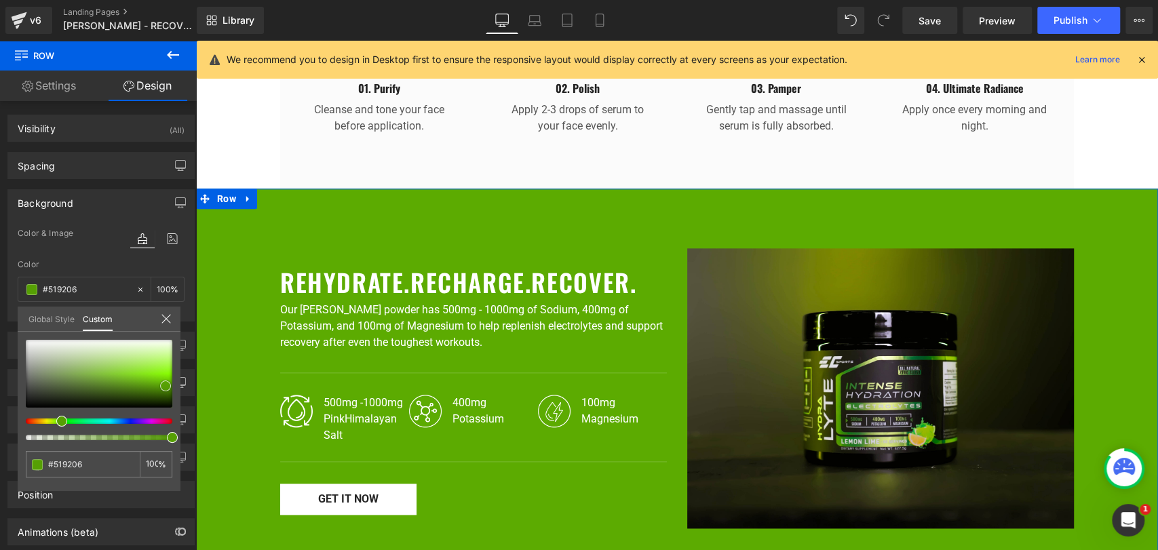
type input "#498404"
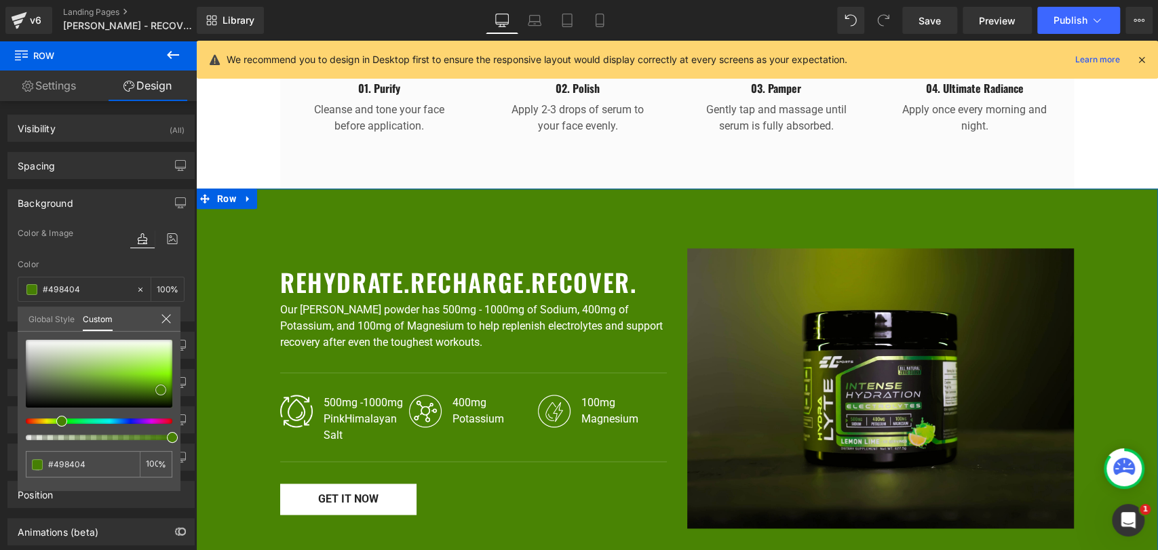
type input "#468003"
type input "#437d01"
type input "#437e01"
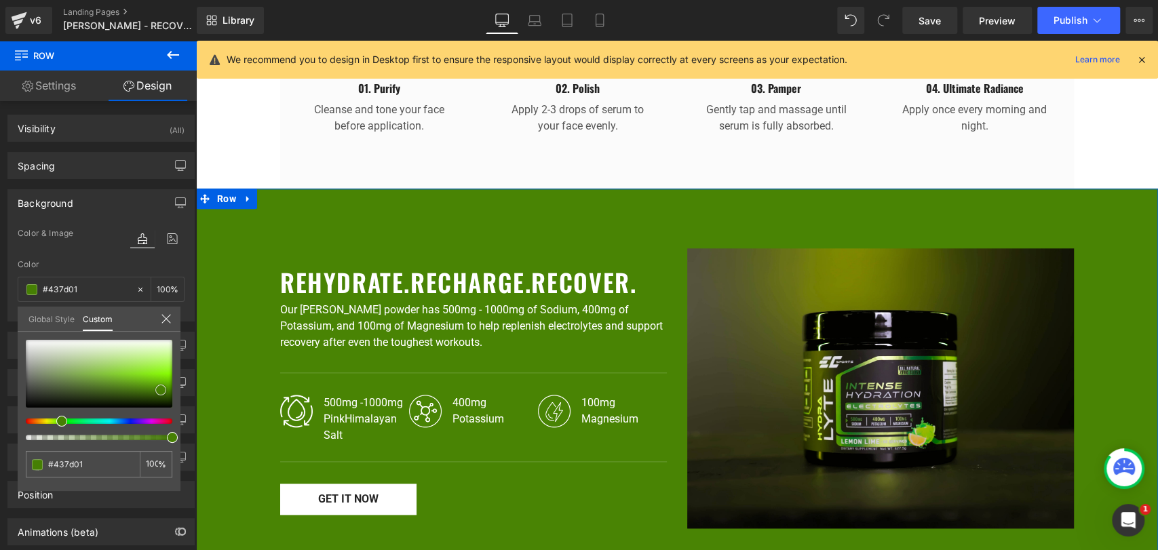
type input "#437e01"
type input "#417901"
type input "#3b6f01"
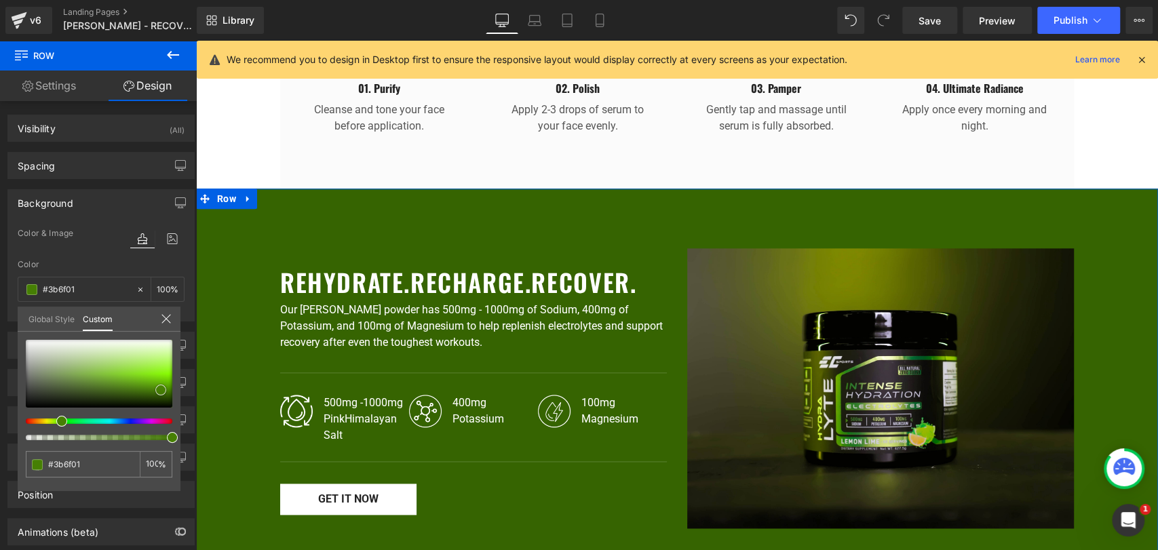
type input "#366401"
type input "#305b00"
type input "#2b5000"
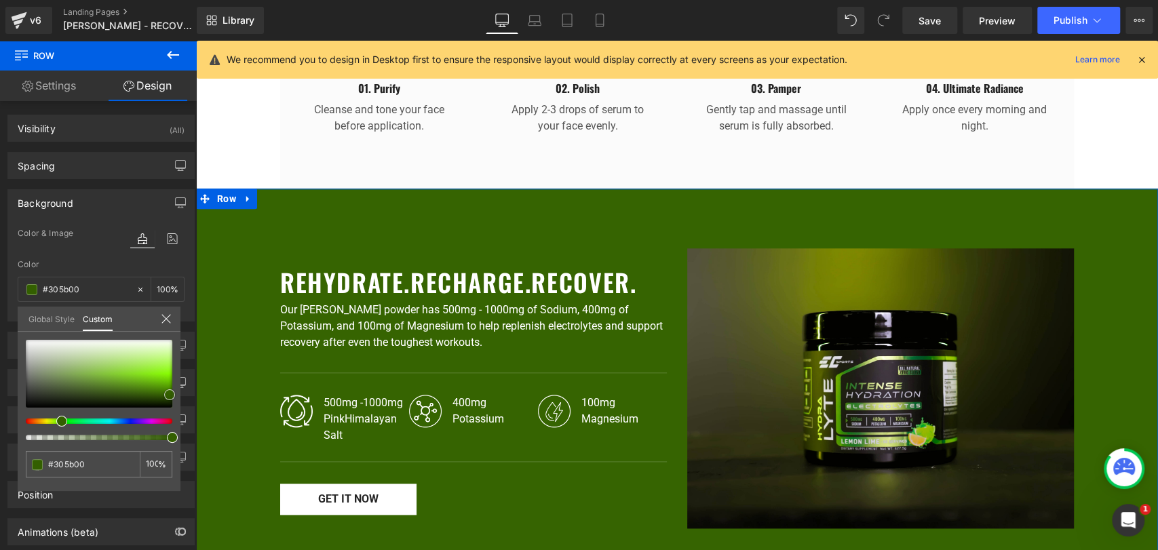
type input "#2b5000"
type input "#284903"
type input "#284804"
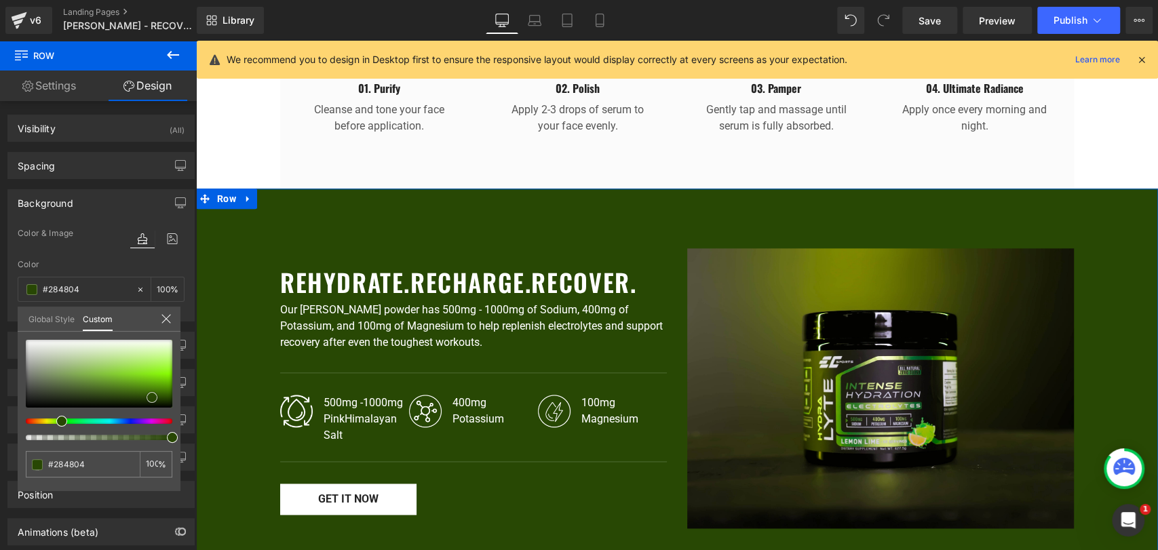
type input "#284704"
type input "#2d4f06"
type input "#33560a"
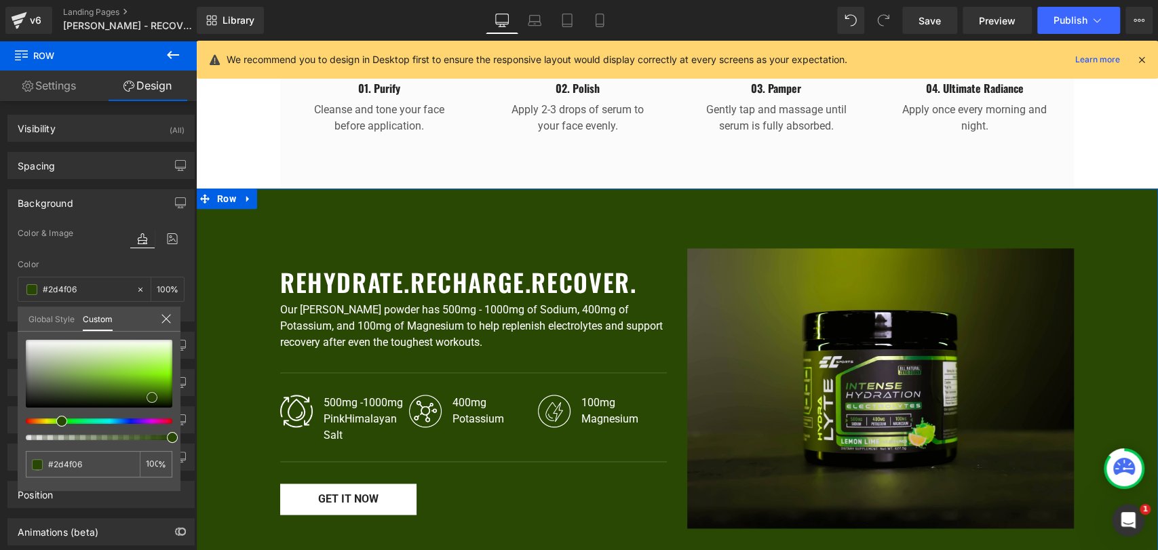
type input "#33560a"
type input "#3a630c"
type input "#3d670e"
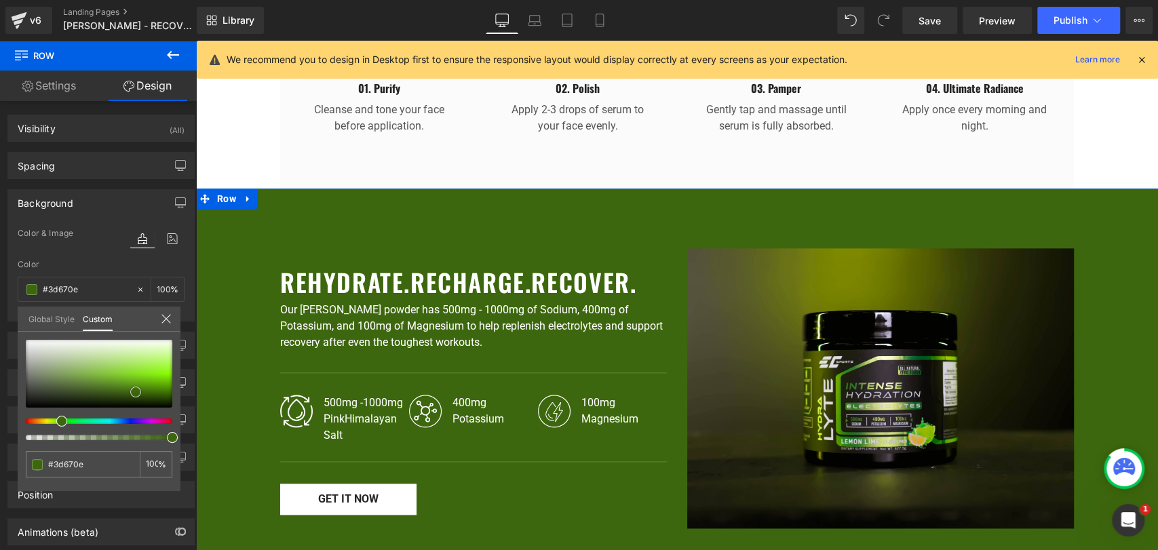
type input "#3a620d"
type input "#2a4908"
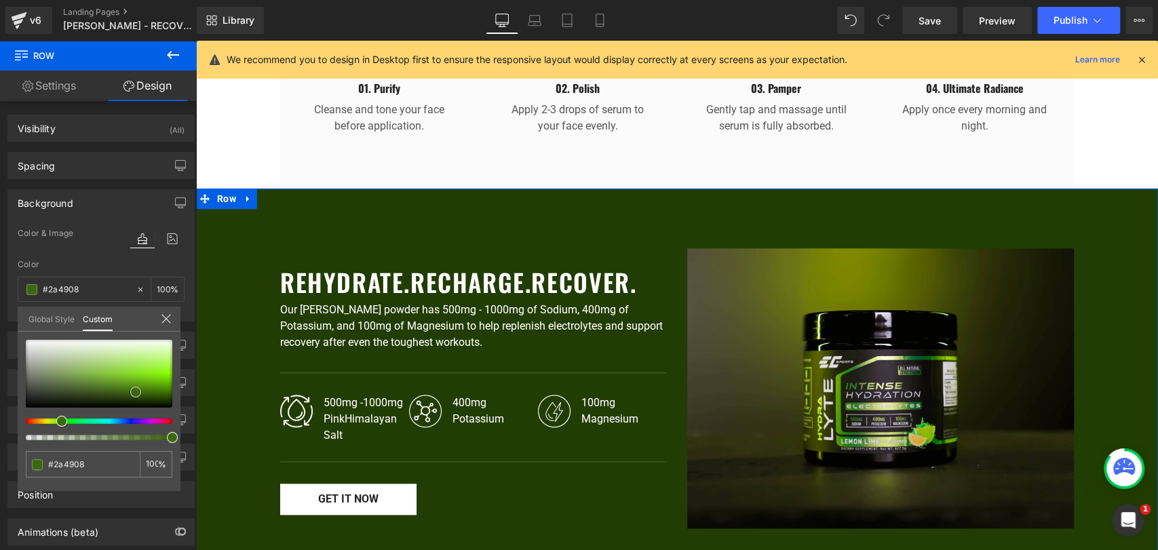
type input "#223d04"
type input "#1a2e04"
type input "#1a2f03"
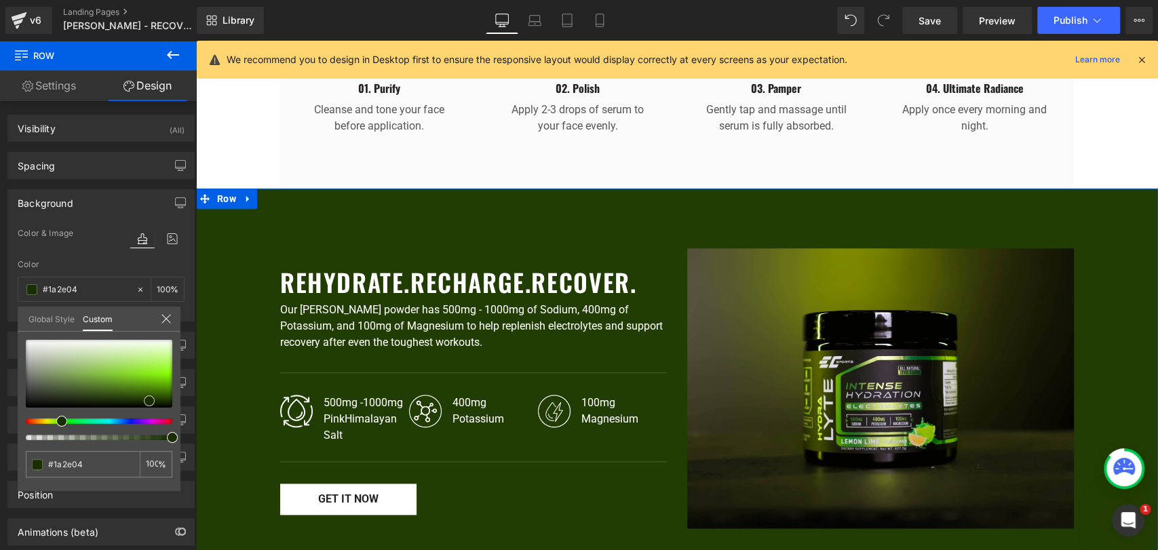
type input "#1a2f03"
type input "#172b02"
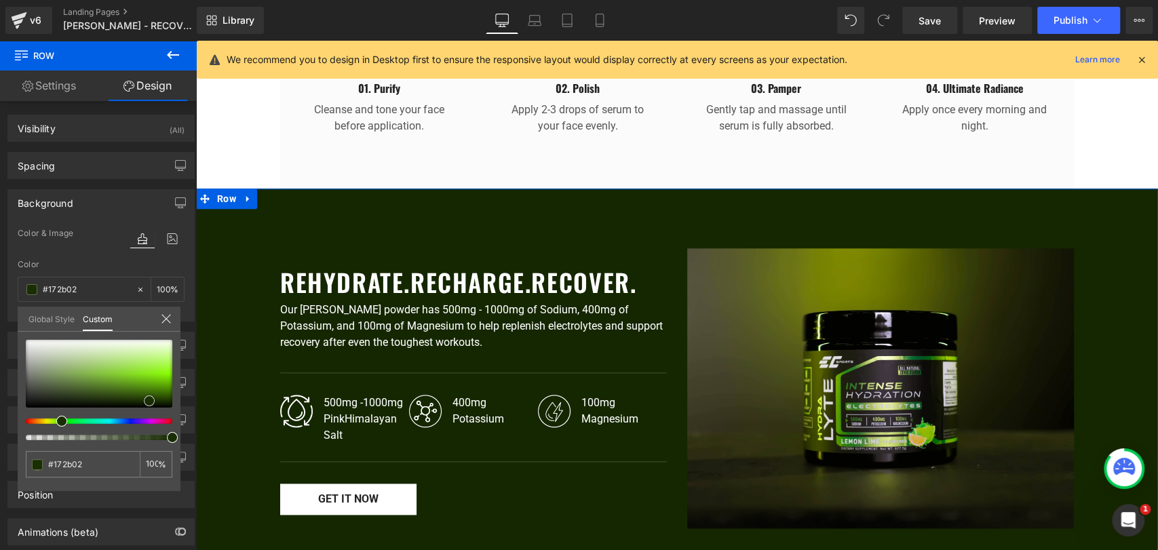
type input "#152701"
type input "#152602"
type input "#182b02"
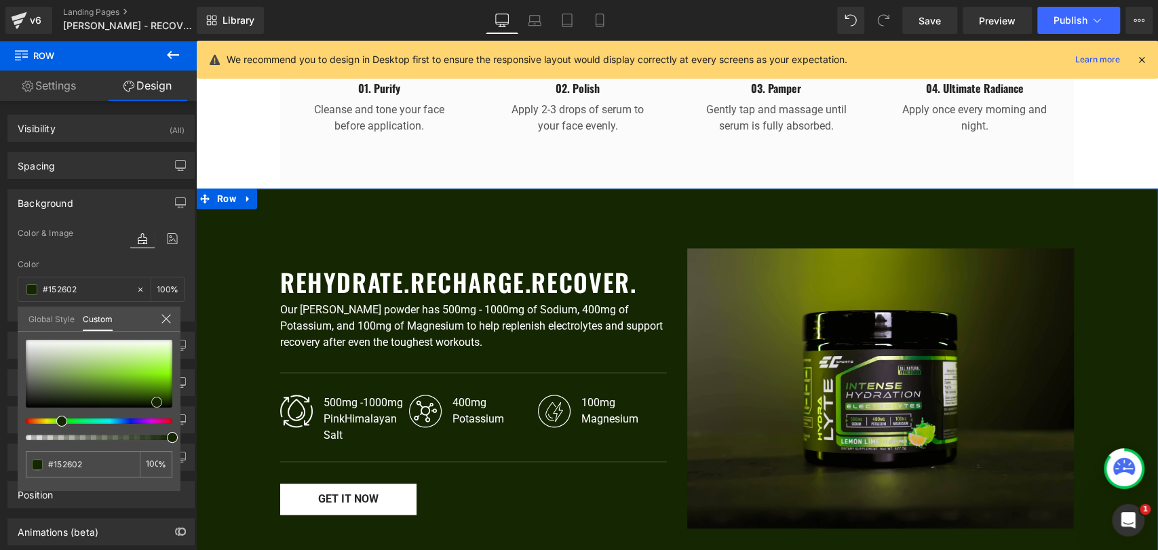
type input "#182b02"
type input "#1e3502"
type input "#213b02"
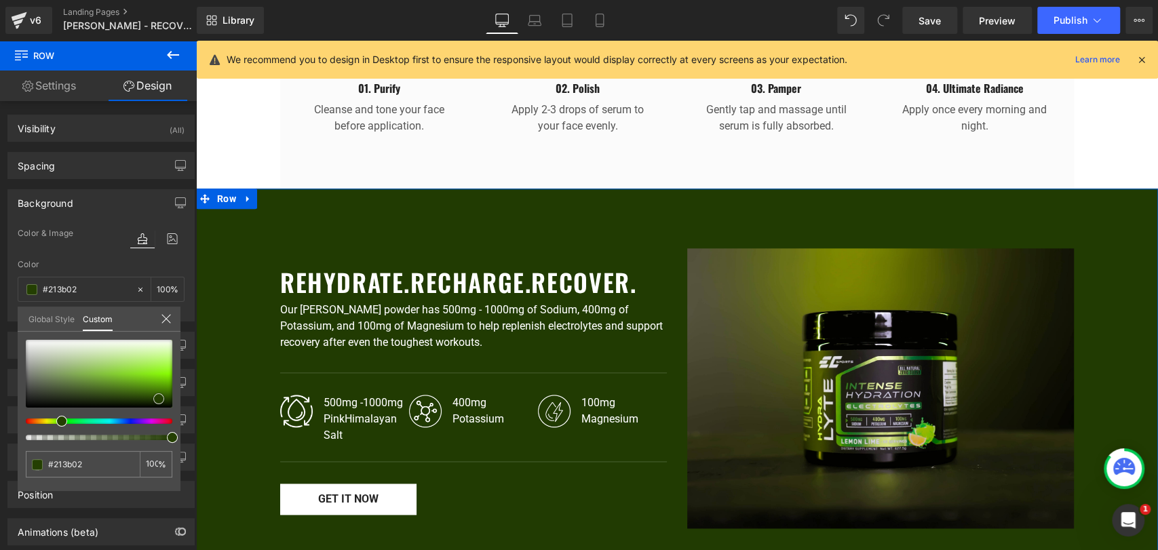
type input "#274502"
type input "#294903"
type input "#2c4e03"
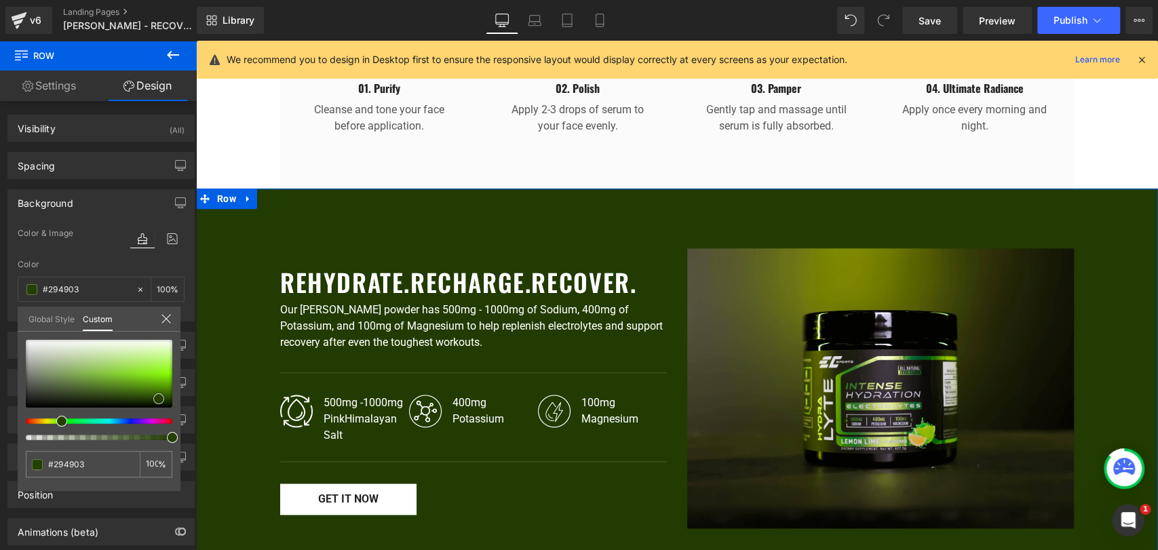
type input "#2c4e03"
type input "#325803"
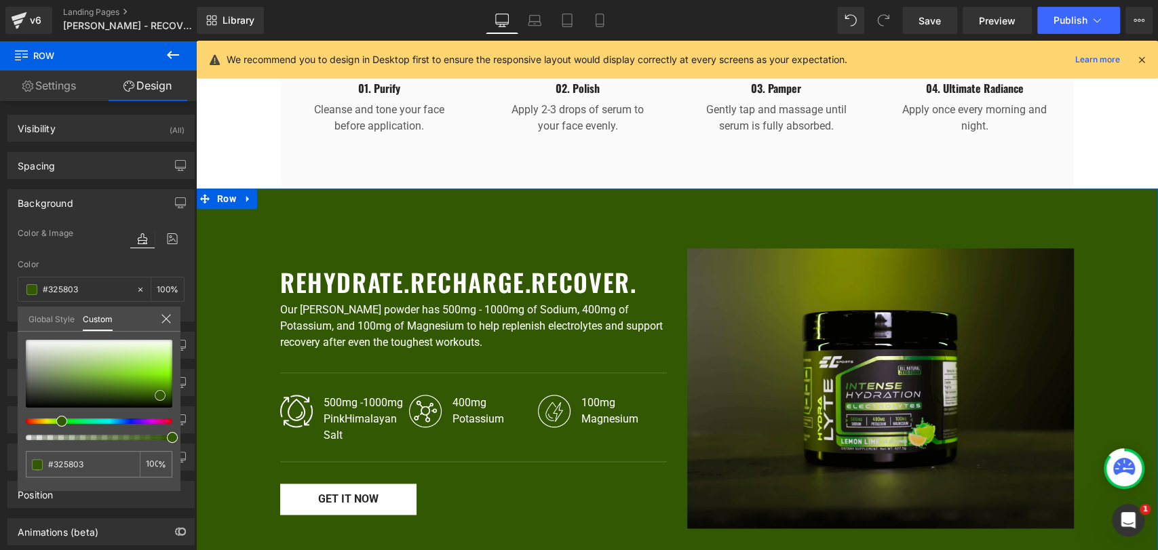
type input "#345d03"
type input "#3a6604"
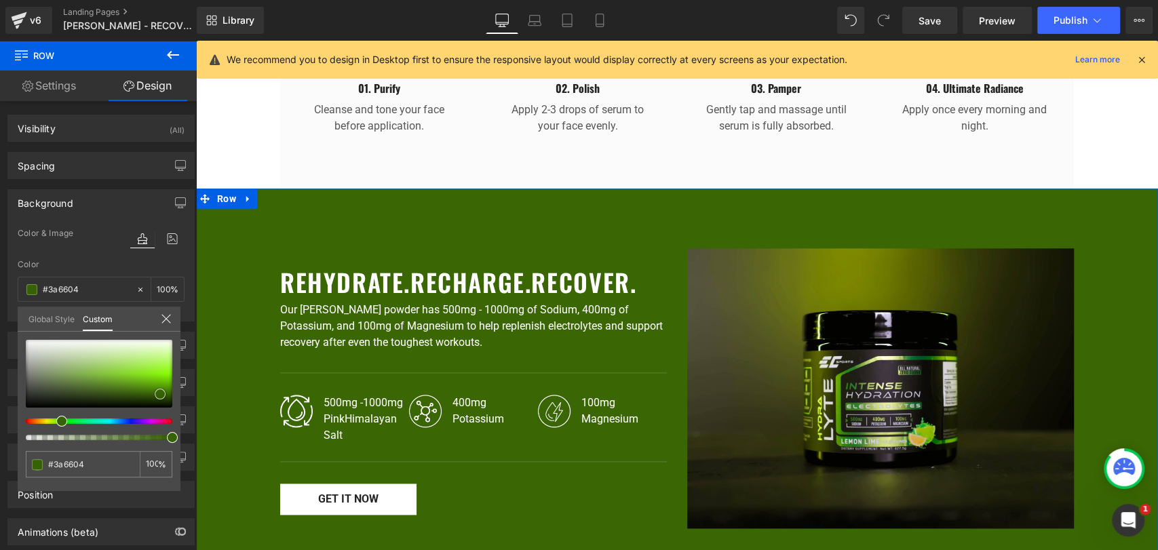
type input "#457905"
type input "#4b8405"
type input "#539206"
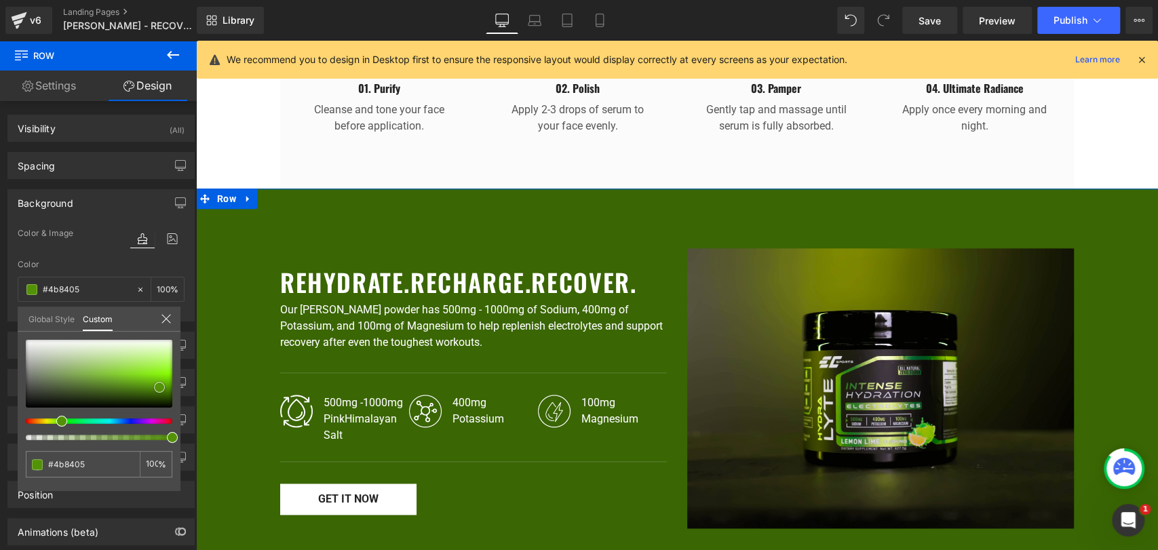
type input "#539206"
type input "#5ba205"
type input "#64b106"
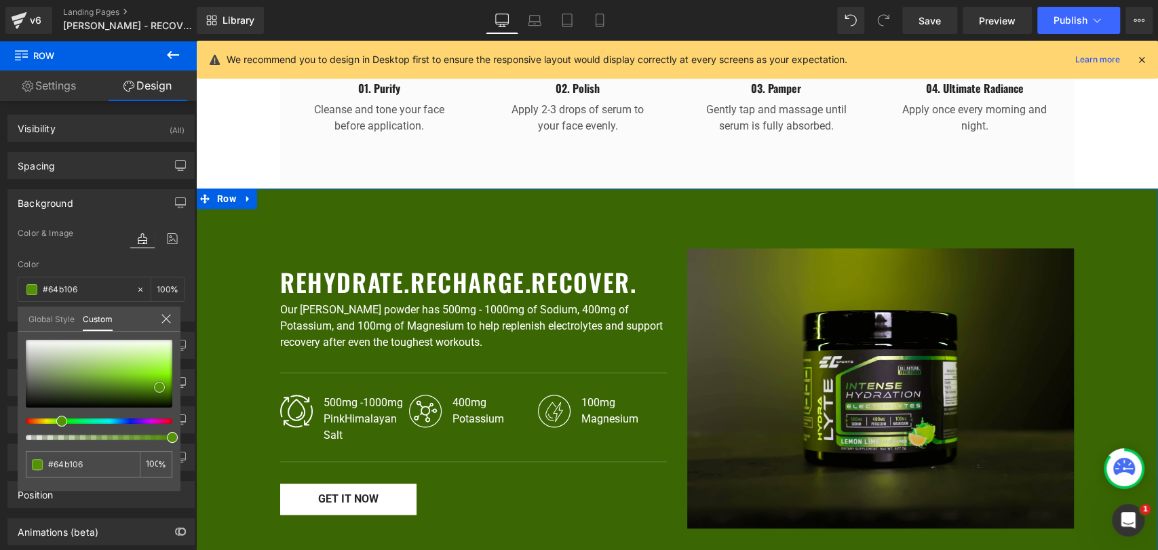
type input "#6abc04"
type input "#6fc605"
type input "#75d005"
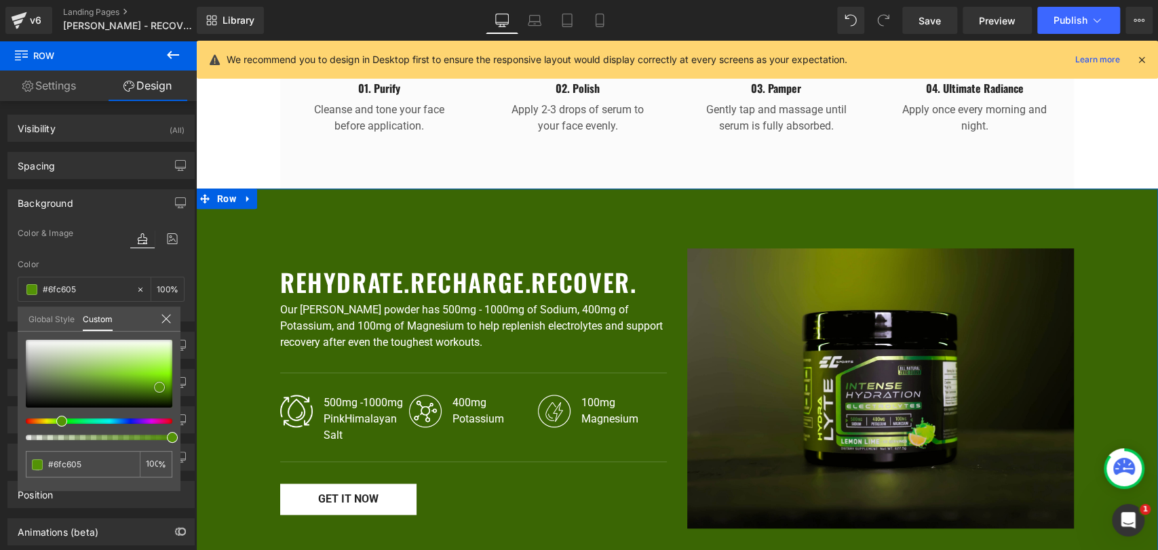
type input "#75d005"
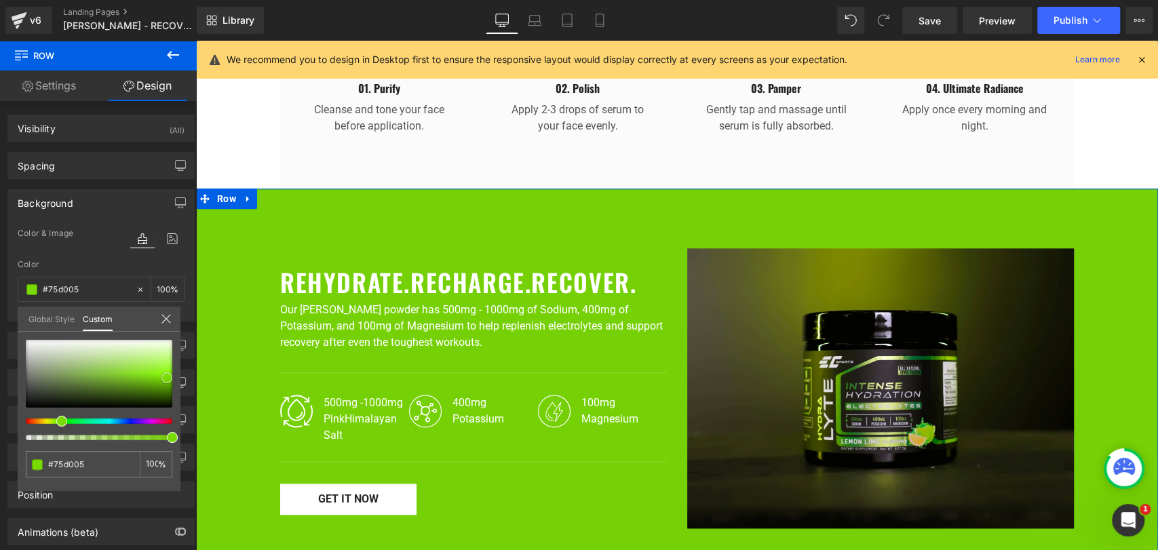
type input "#7de203"
type input "#80e703"
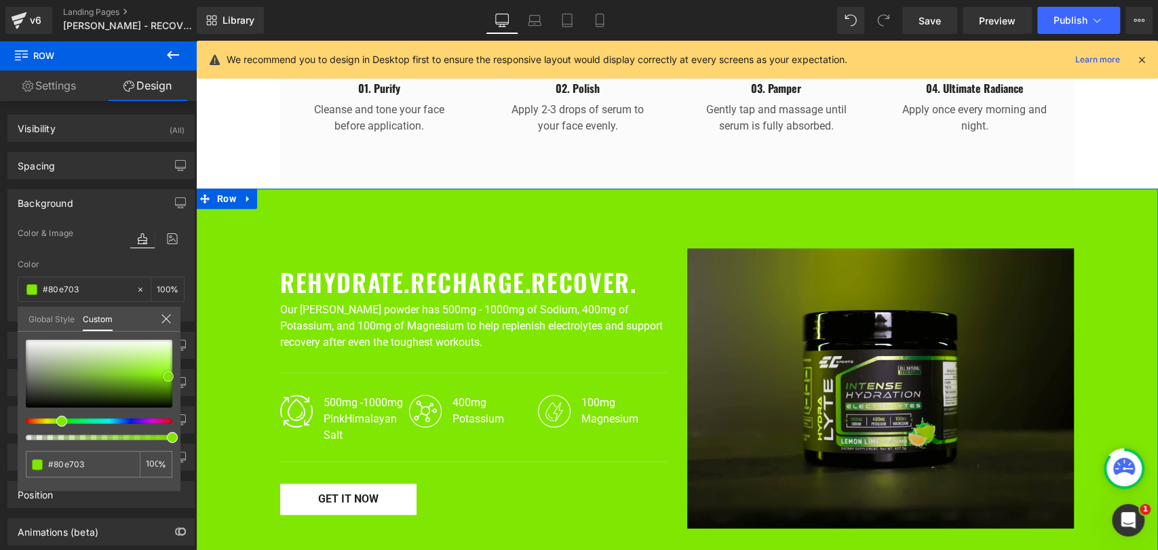
type input "#7de203"
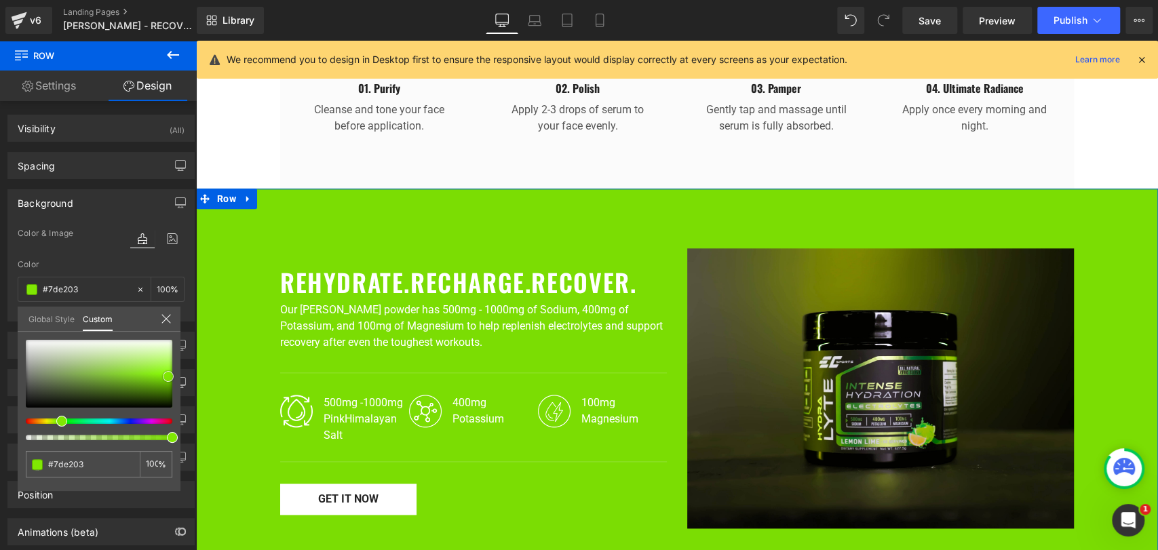
type input "#7bdd03"
type input "#75d203"
type input "#72cd03"
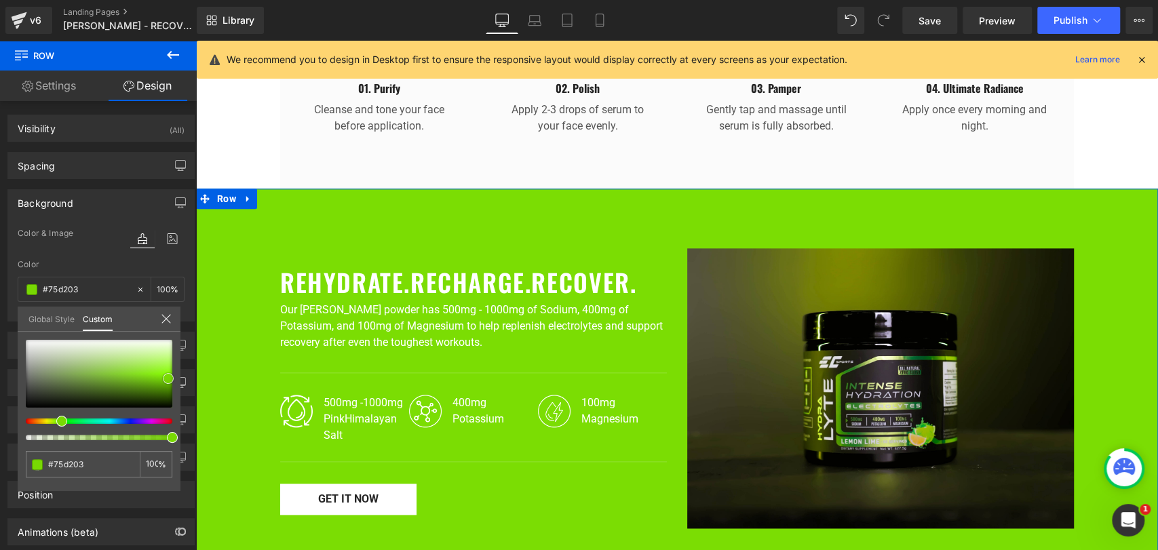
type input "#72cd03"
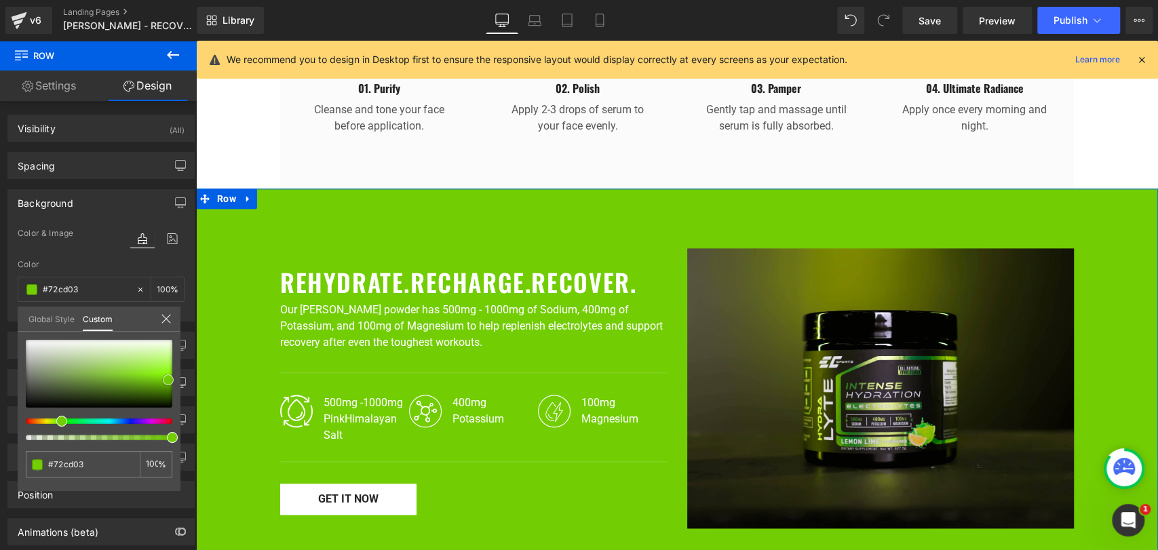
type input "#6fc803"
type input "#6fc902"
type input "#6dc401"
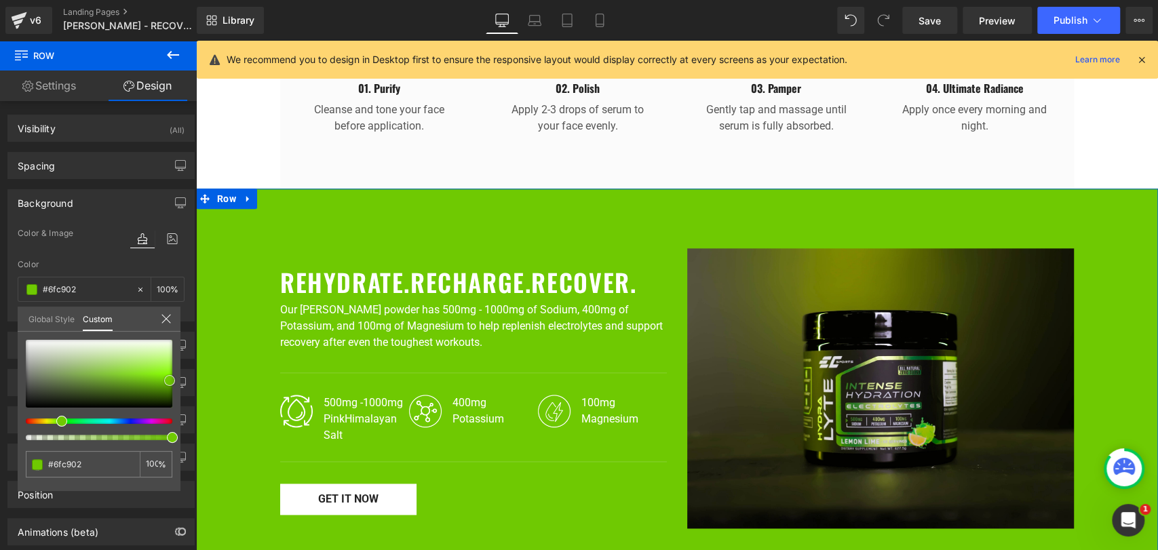
type input "#6dc401"
type input "#6dc600"
type input "#6ac100"
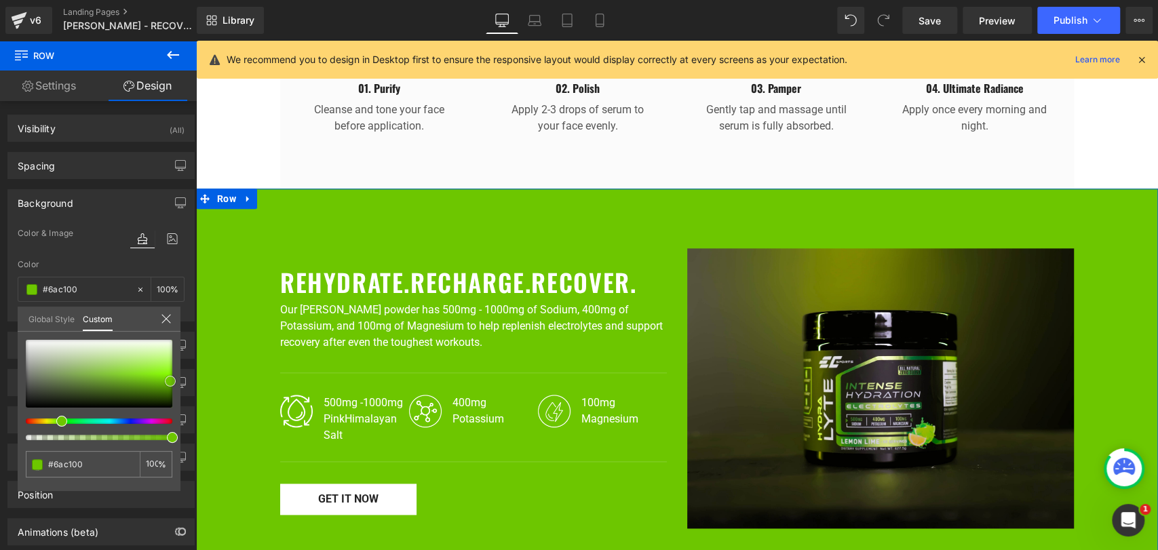
type input "#67bc00"
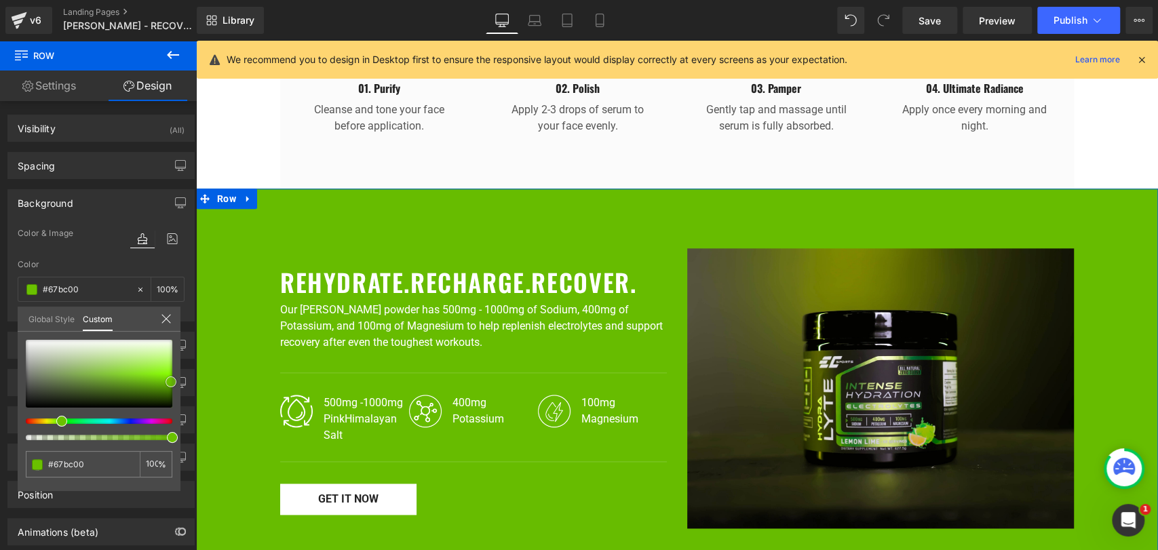
type input "#6ac100"
type input "#6dc600"
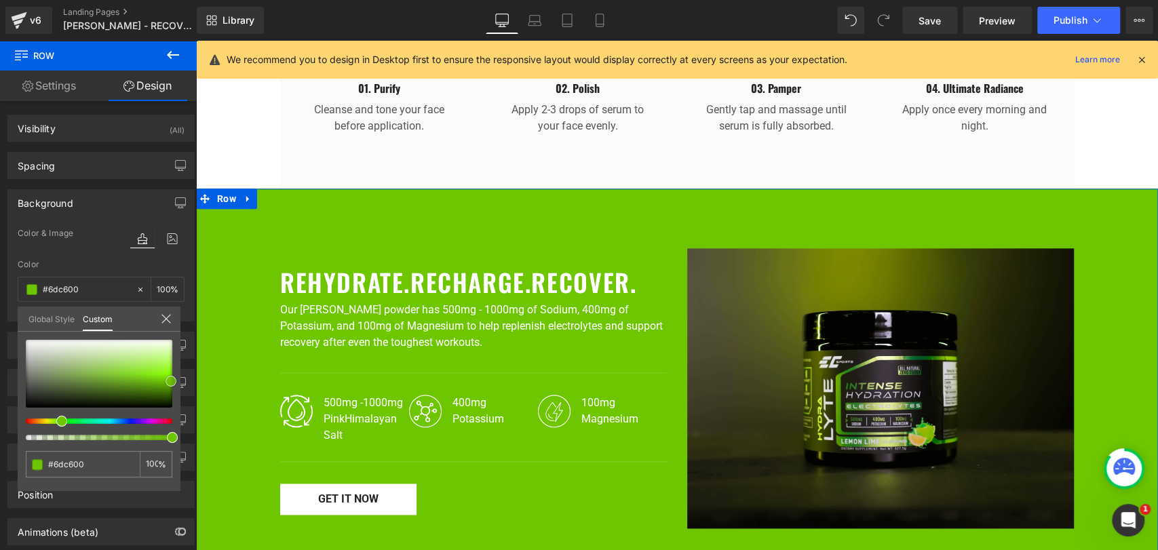
type input "#6ac100"
type input "#67bc00"
type input "#64b700"
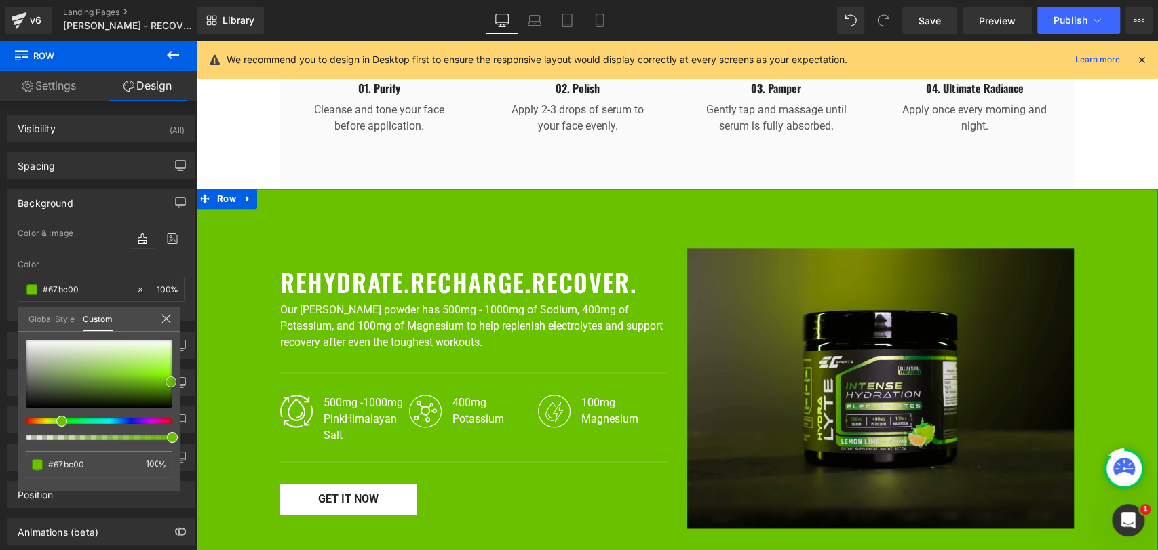
type input "#64b700"
type input "#62b200"
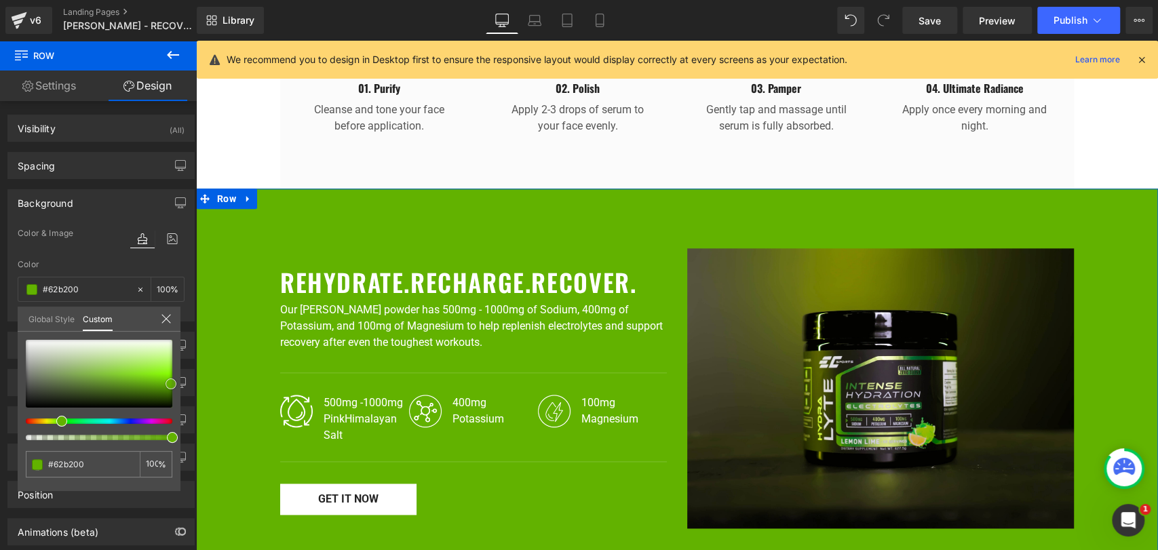
type input "#64b700"
type input "#6ac100"
type input "#6dc600"
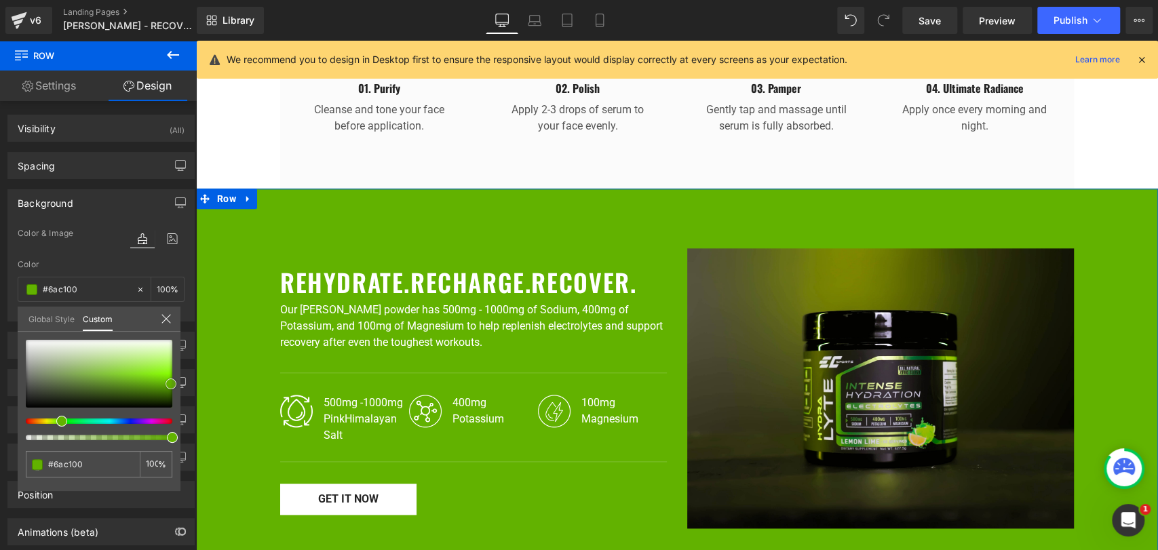
type input "#6dc600"
type input "#70cc00"
type input "#75d600"
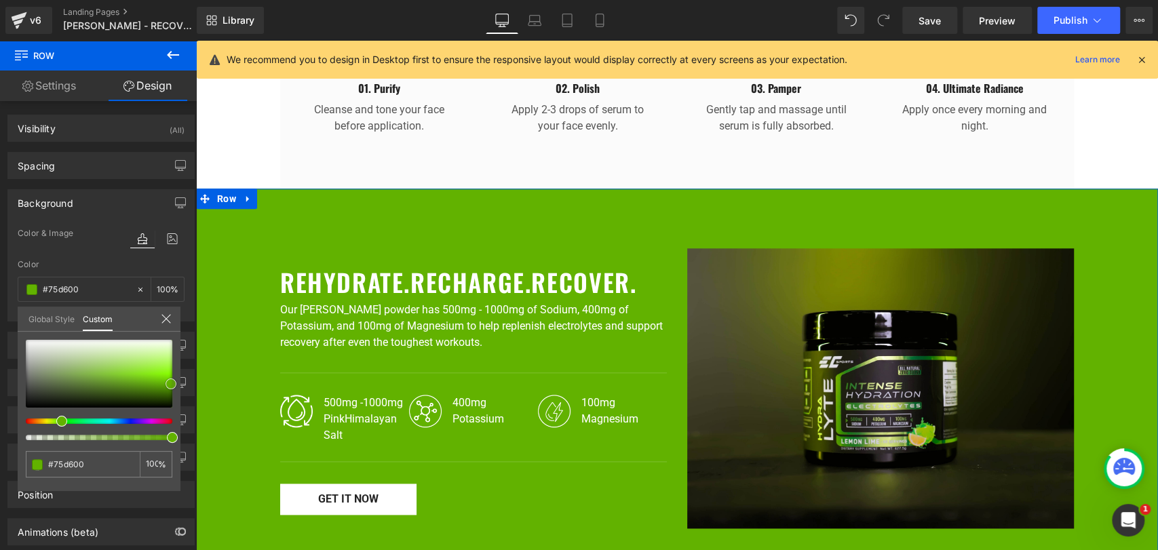
type input "#78db00"
type input "#7be000"
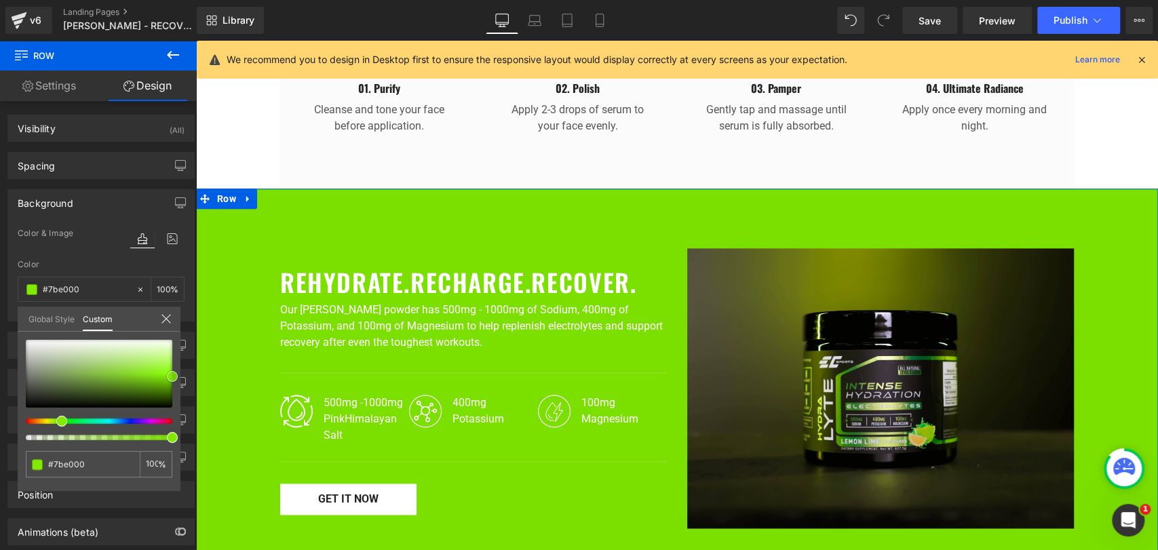
type input "#81ea00"
type input "#83ef00"
type input "#89f900"
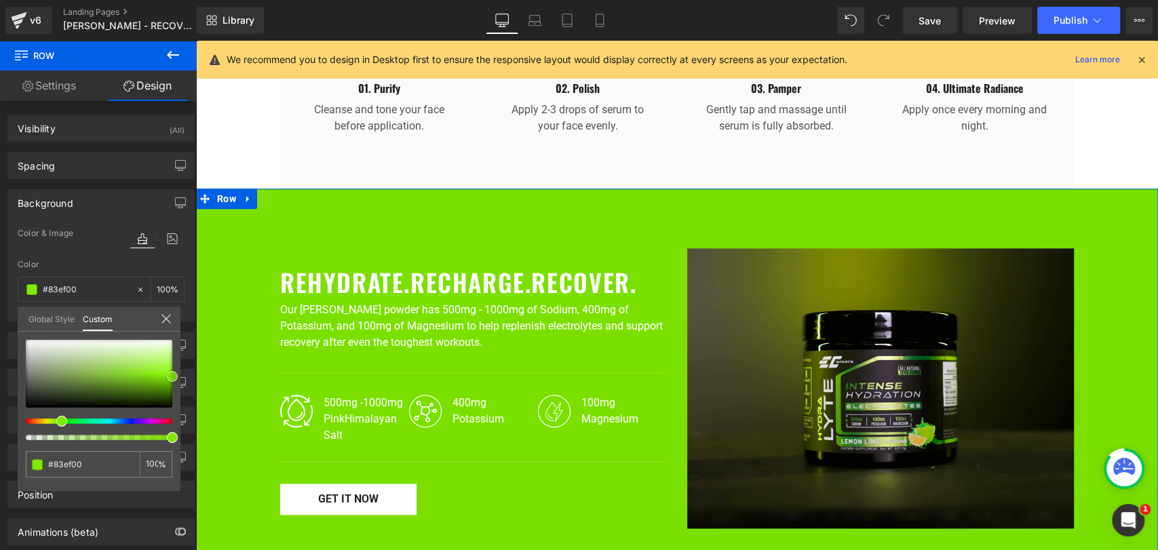
type input "#89f900"
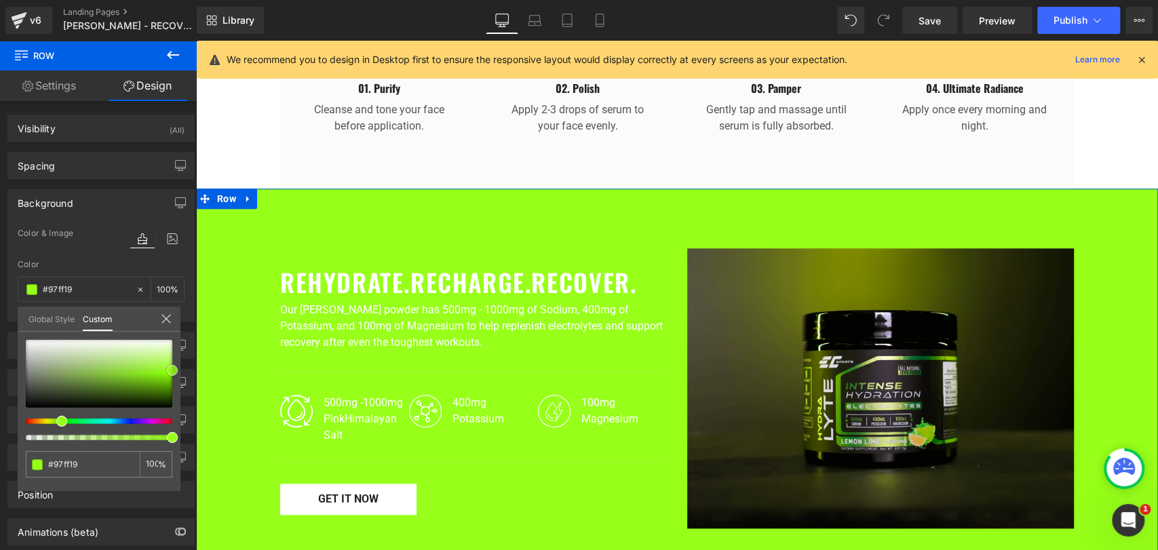
drag, startPoint x: 164, startPoint y: 379, endPoint x: 175, endPoint y: 370, distance: 14.0
click at [172, 370] on div at bounding box center [99, 374] width 147 height 68
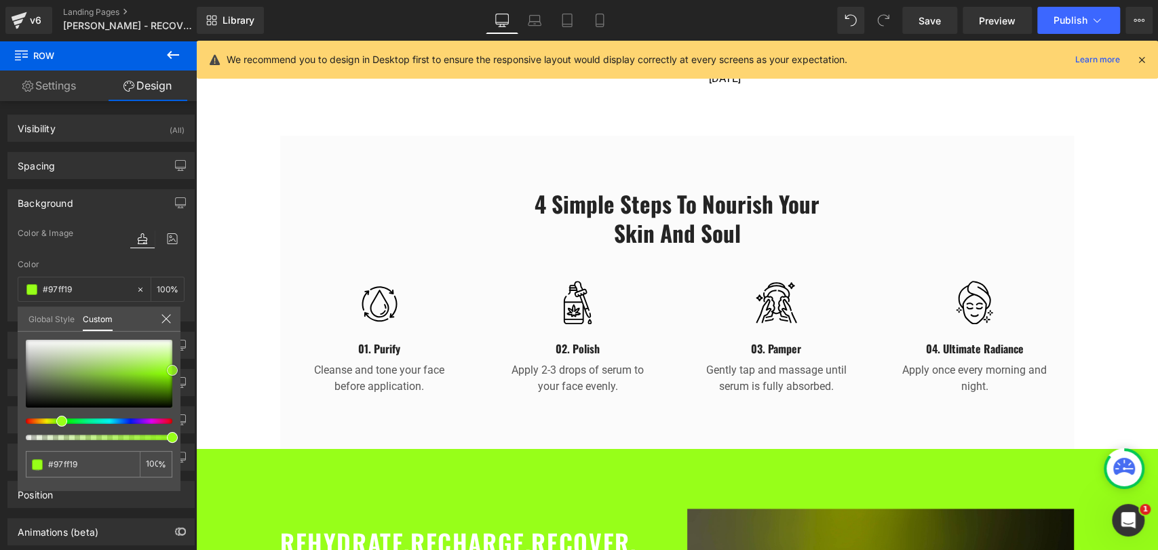
scroll to position [763, 0]
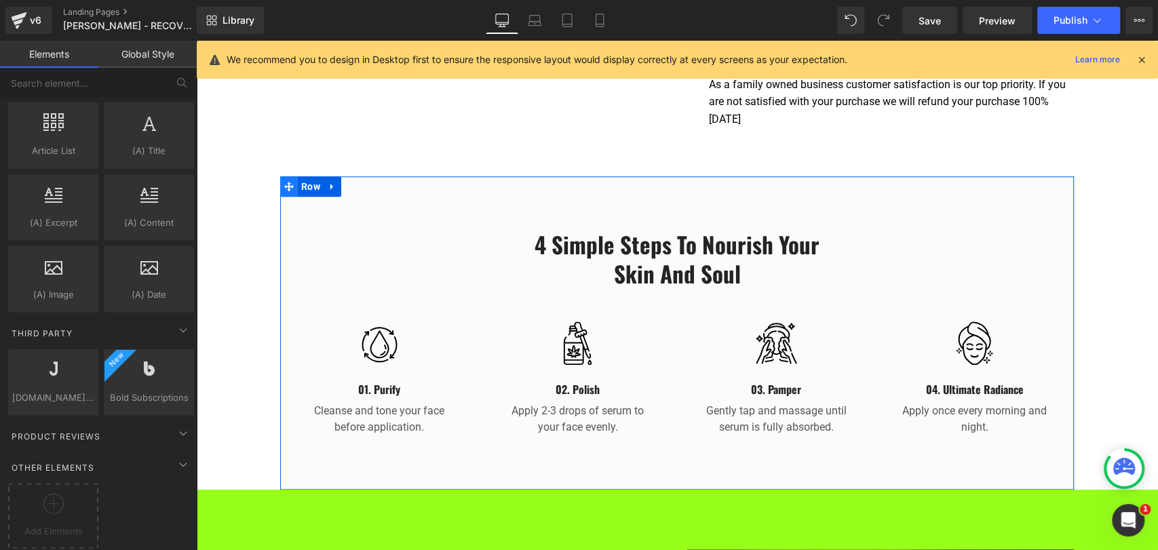
click at [290, 176] on span at bounding box center [289, 186] width 18 height 20
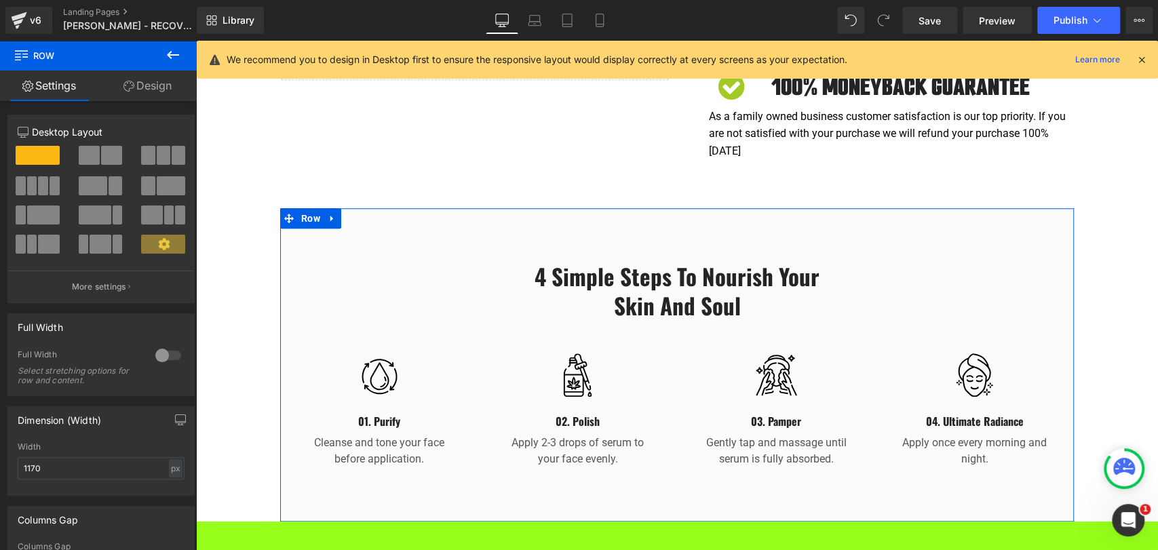
scroll to position [687, 0]
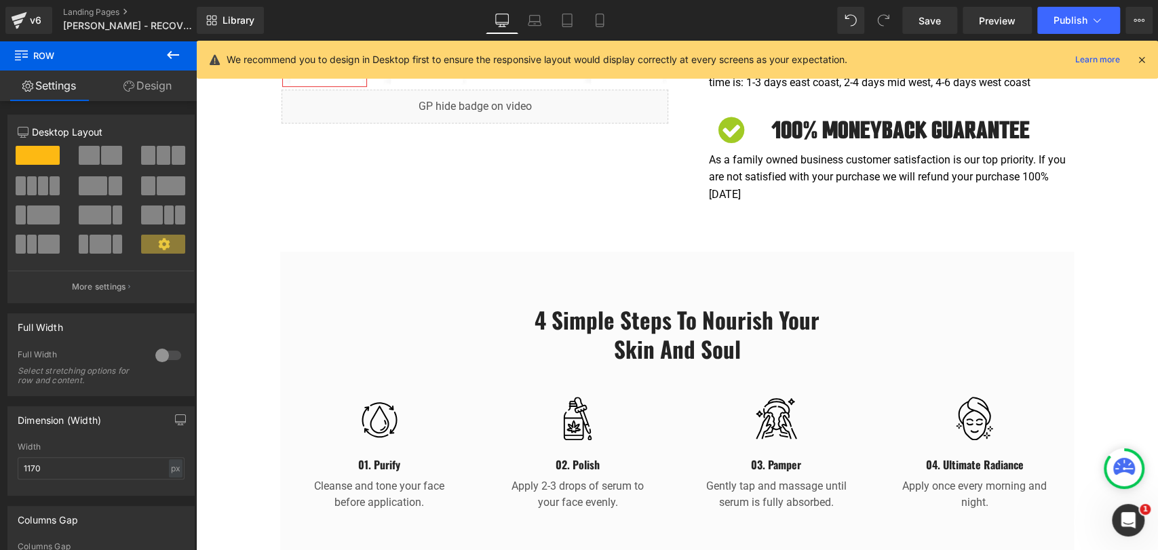
click at [181, 56] on button at bounding box center [172, 56] width 47 height 30
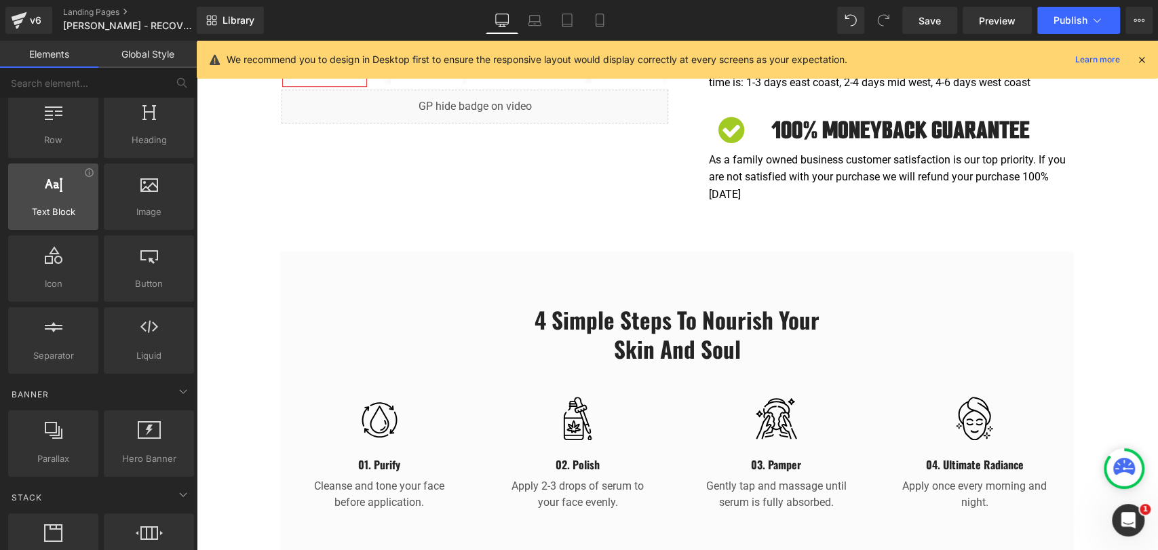
scroll to position [0, 0]
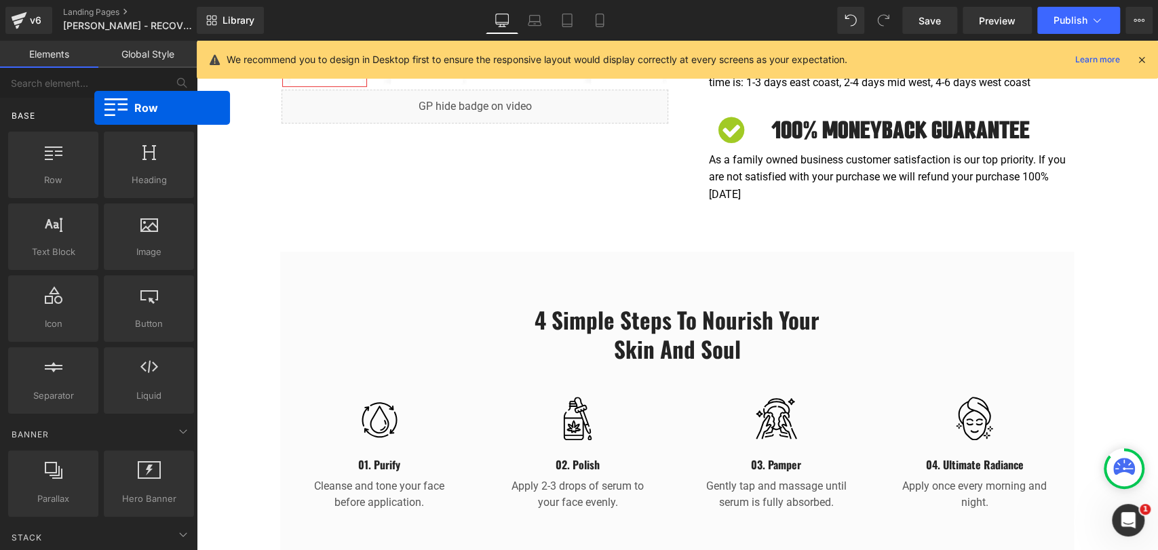
drag, startPoint x: 55, startPoint y: 161, endPoint x: 94, endPoint y: 108, distance: 65.9
click at [94, 417] on div "Base Row rows, columns, layouts, div Heading headings, titles, h1,h2,h3,h4,h5,h…" at bounding box center [100, 468] width 191 height 103
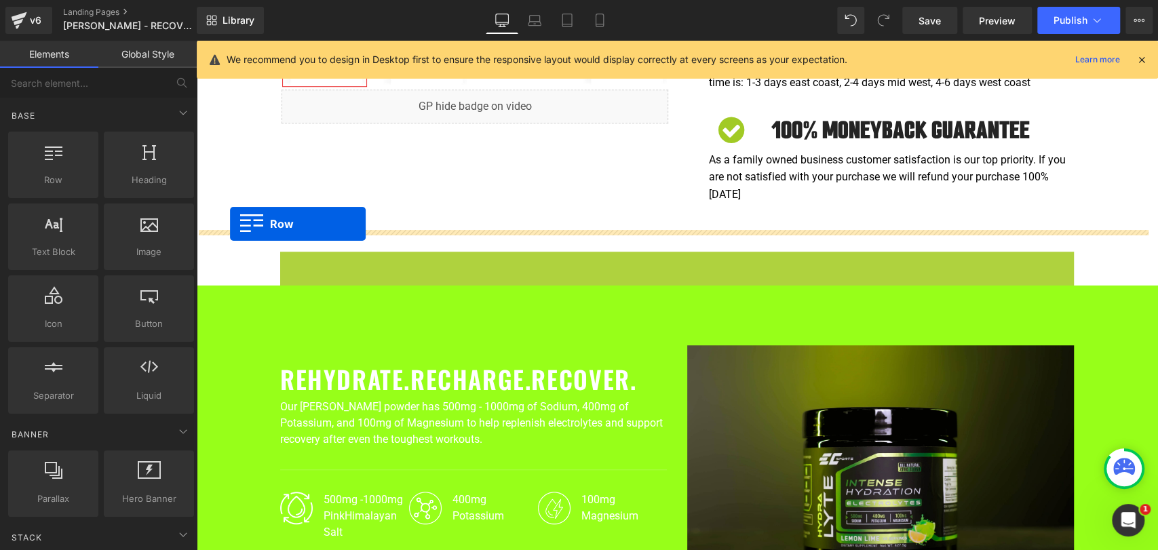
drag, startPoint x: 288, startPoint y: 235, endPoint x: 230, endPoint y: 224, distance: 58.8
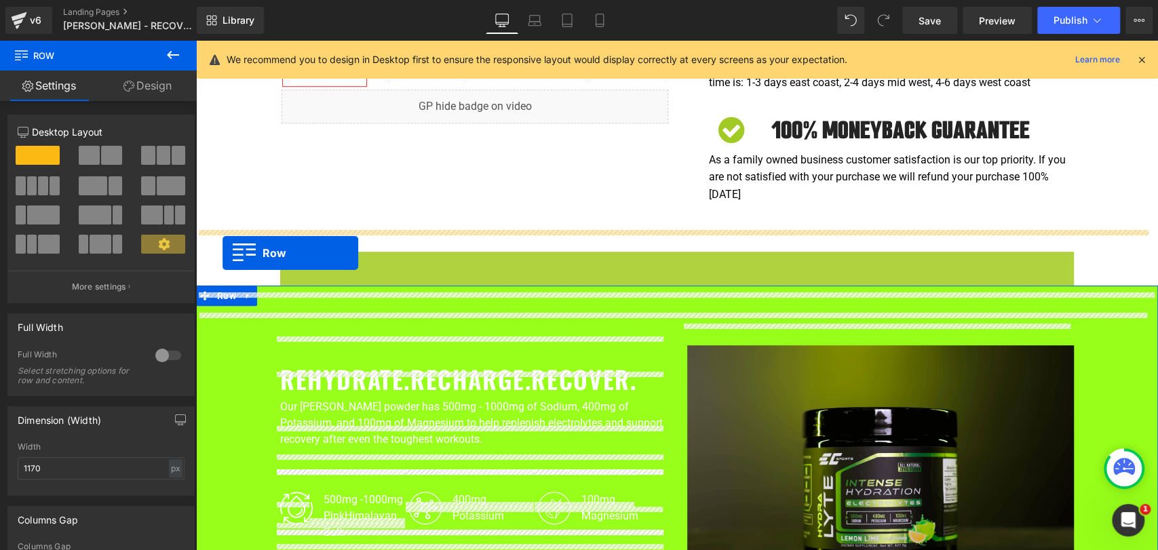
drag, startPoint x: 296, startPoint y: 236, endPoint x: 223, endPoint y: 253, distance: 75.9
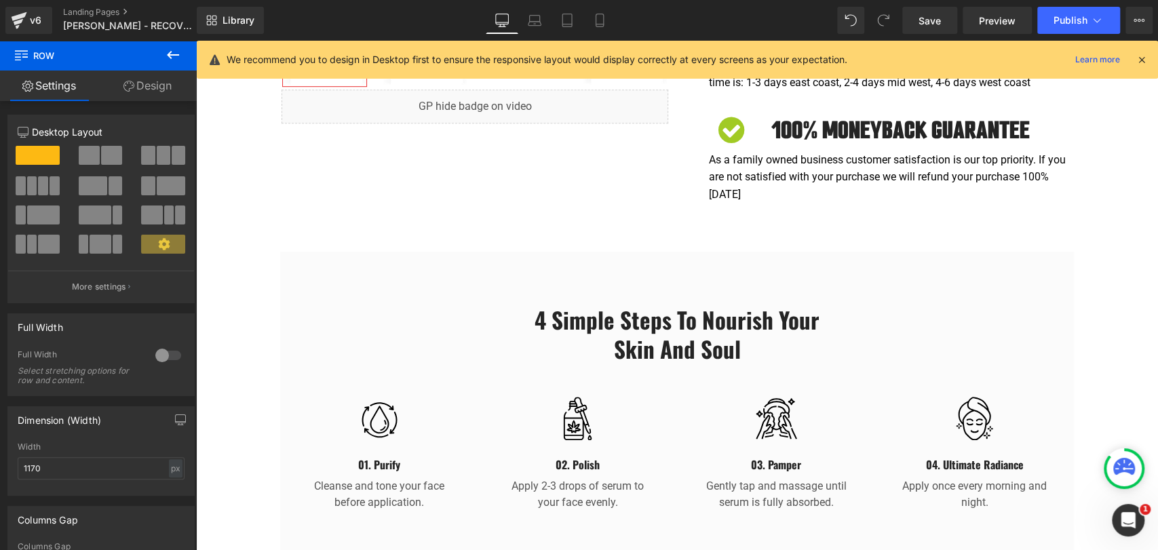
click at [161, 61] on button at bounding box center [172, 56] width 47 height 30
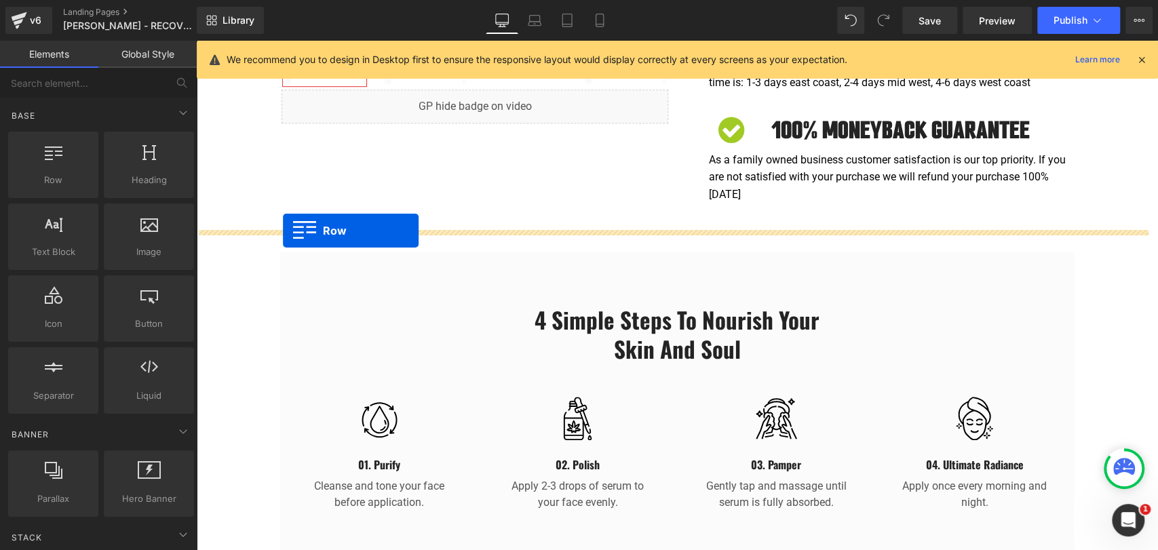
drag, startPoint x: 391, startPoint y: 225, endPoint x: 283, endPoint y: 231, distance: 108.7
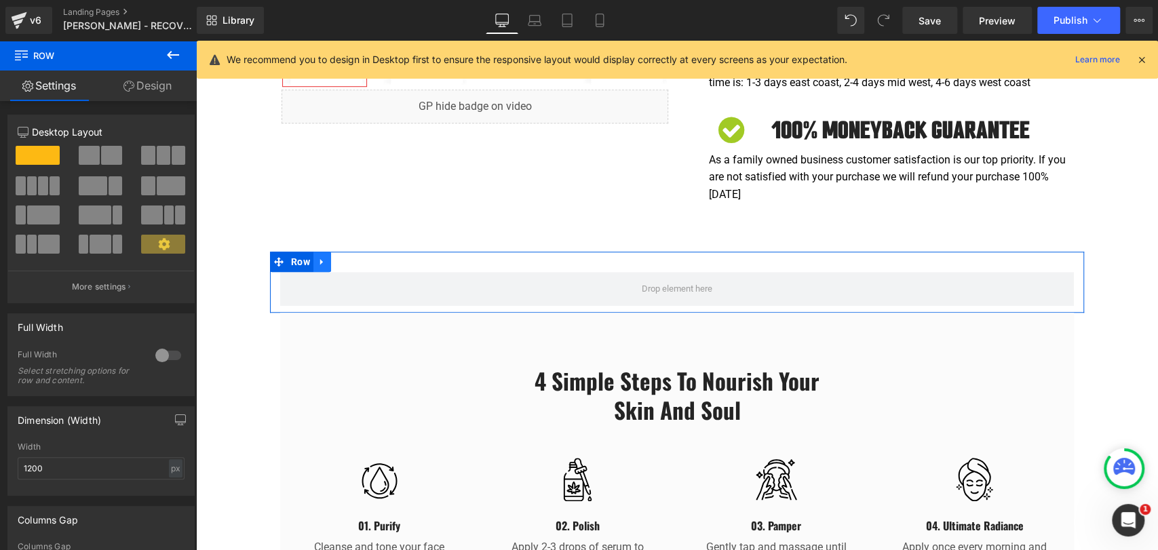
click at [319, 257] on icon at bounding box center [321, 262] width 9 height 10
click at [353, 257] on icon at bounding box center [357, 261] width 9 height 9
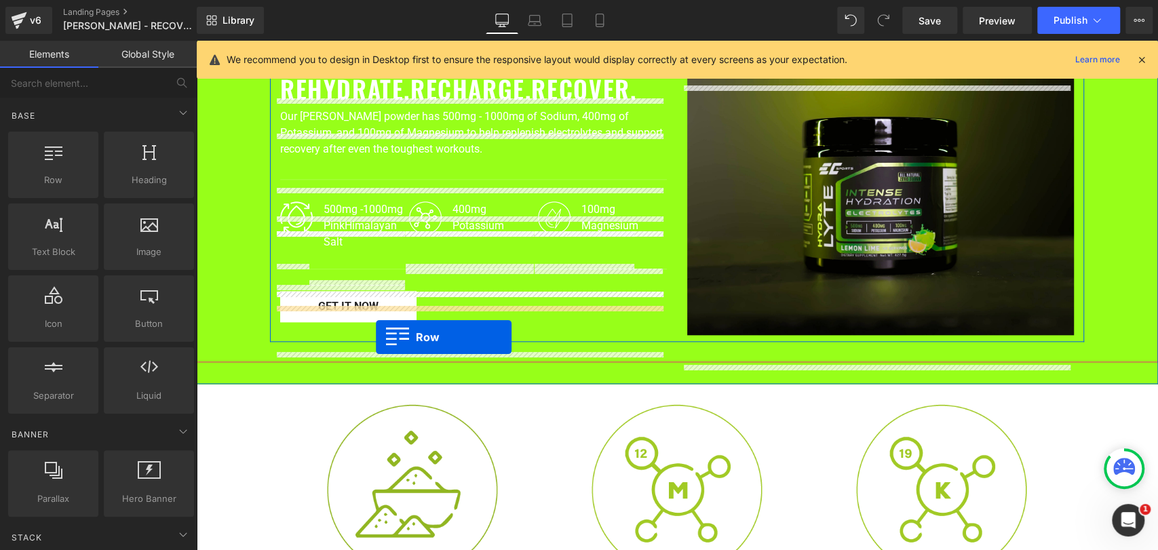
scroll to position [1064, 0]
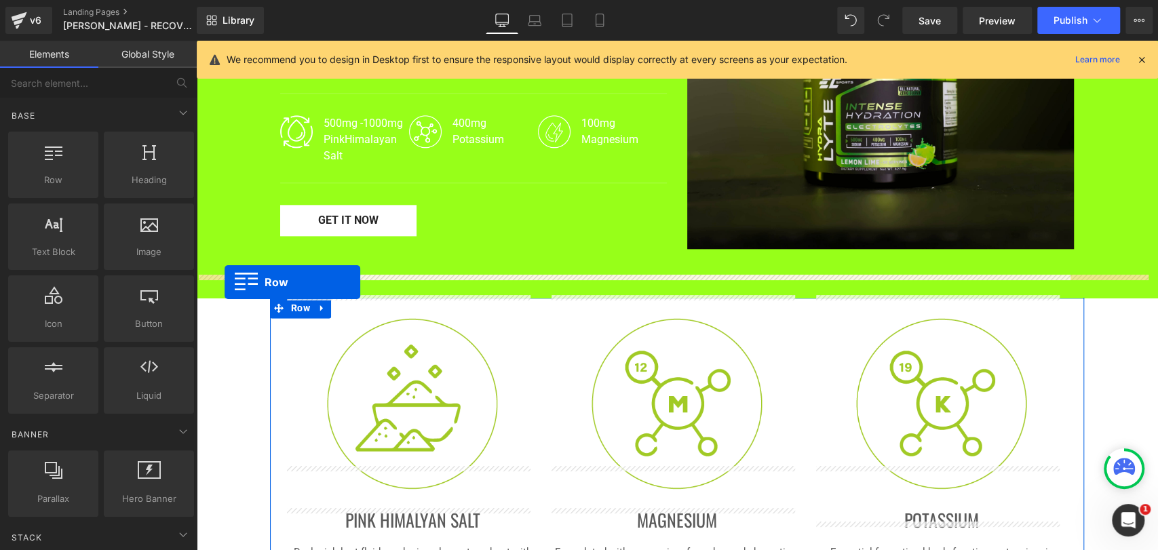
drag, startPoint x: 291, startPoint y: 316, endPoint x: 225, endPoint y: 282, distance: 74.6
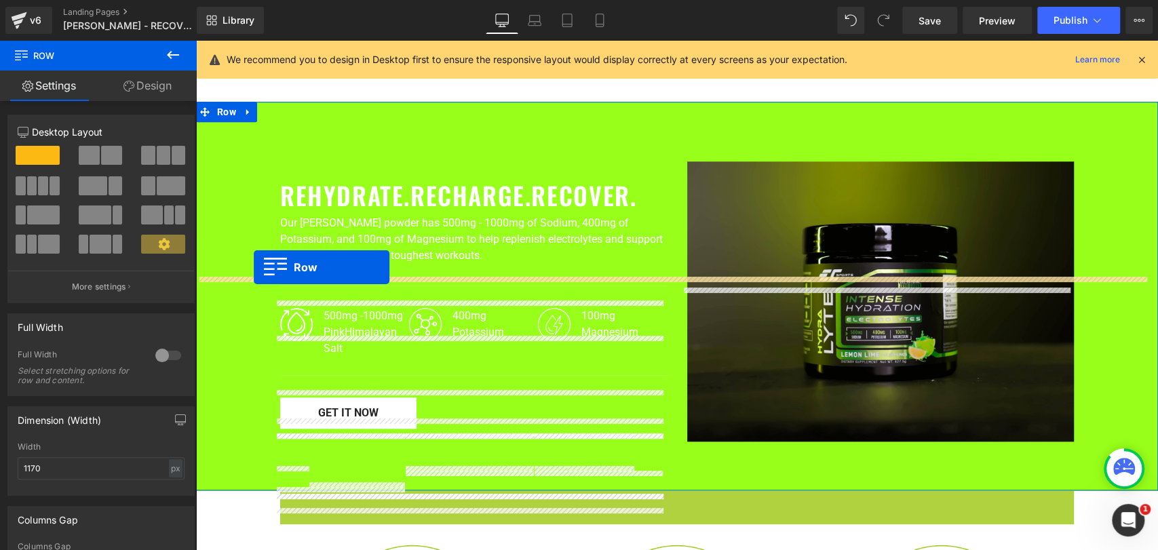
scroll to position [653, 0]
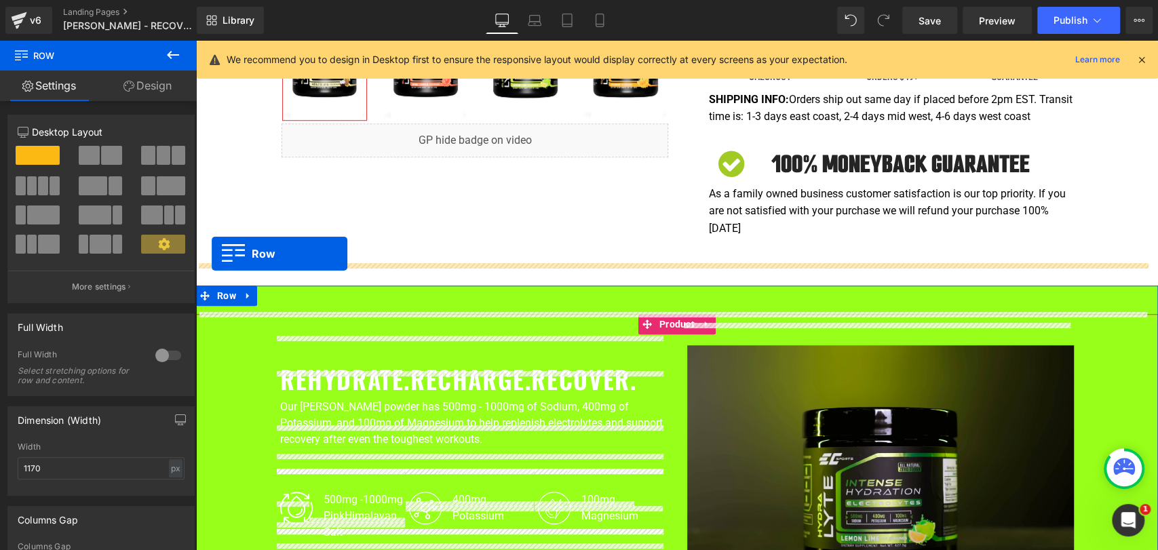
drag, startPoint x: 294, startPoint y: 282, endPoint x: 226, endPoint y: 256, distance: 73.2
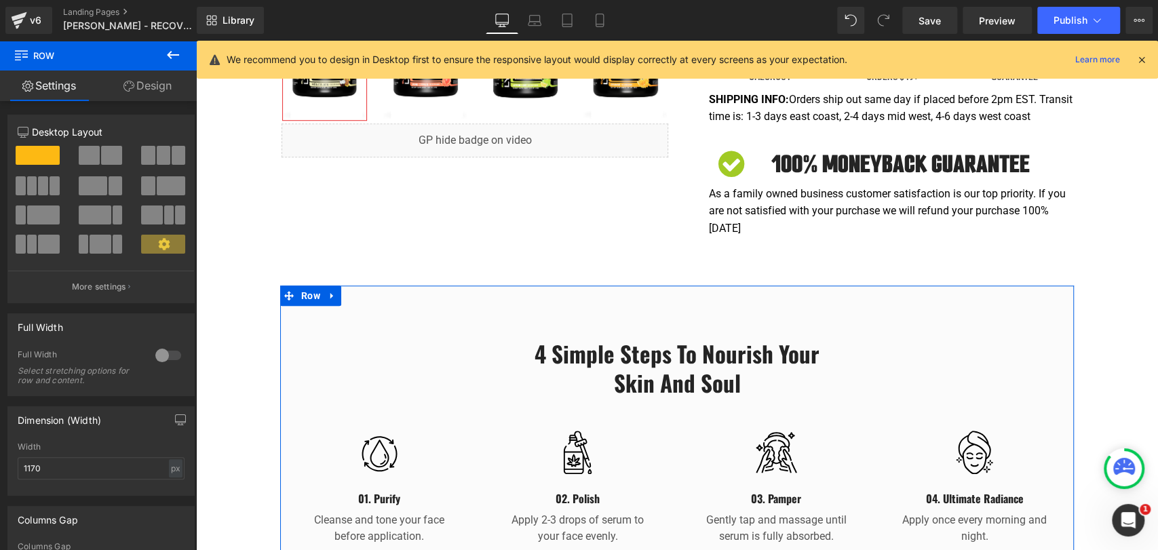
click at [157, 92] on link "Design" at bounding box center [147, 86] width 98 height 31
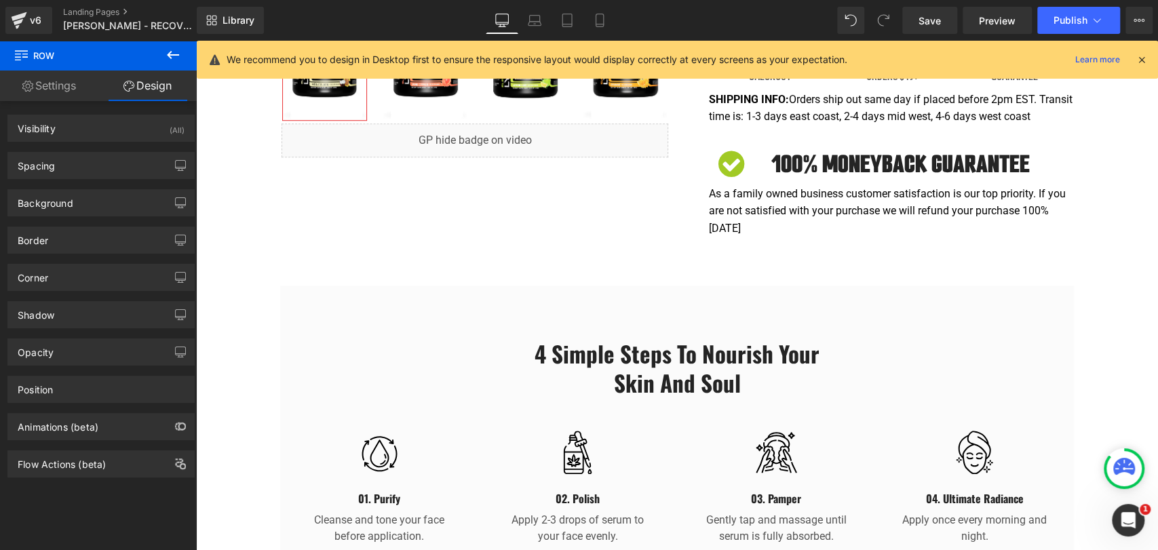
click at [173, 50] on icon at bounding box center [173, 55] width 16 height 16
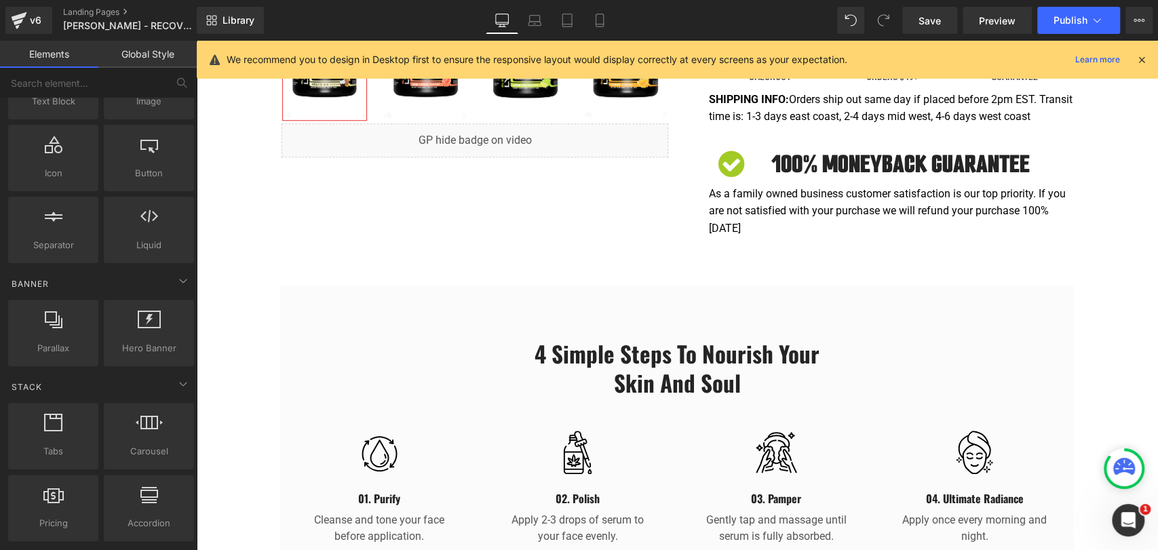
click at [392, 286] on div "4 Simple Steps to Nourish Your Skin and Soul Heading Row Image 01. Purify Headi…" at bounding box center [677, 442] width 794 height 313
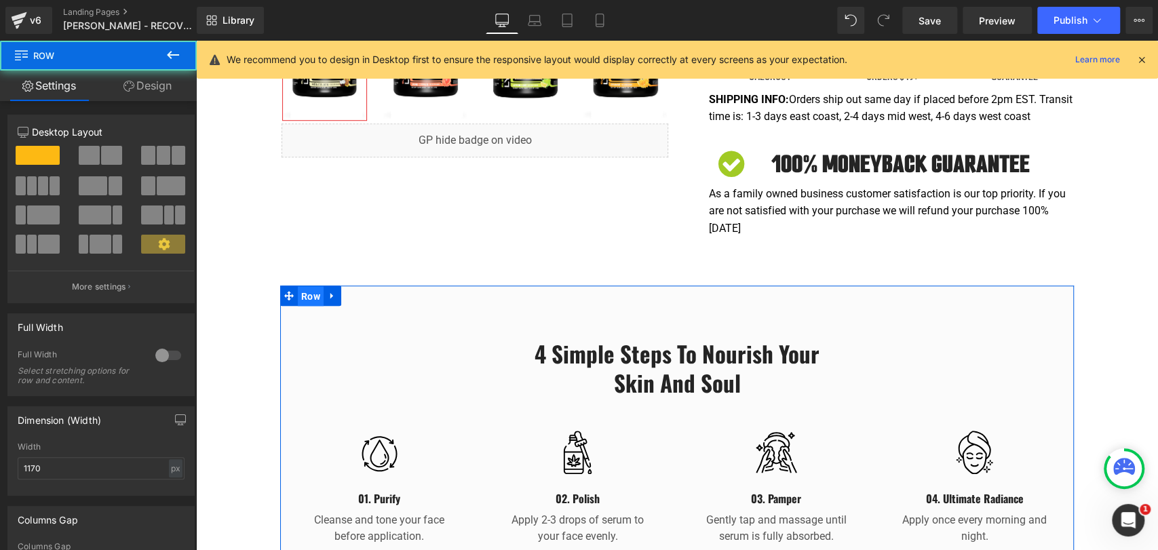
click at [303, 286] on span "Row" at bounding box center [311, 296] width 26 height 20
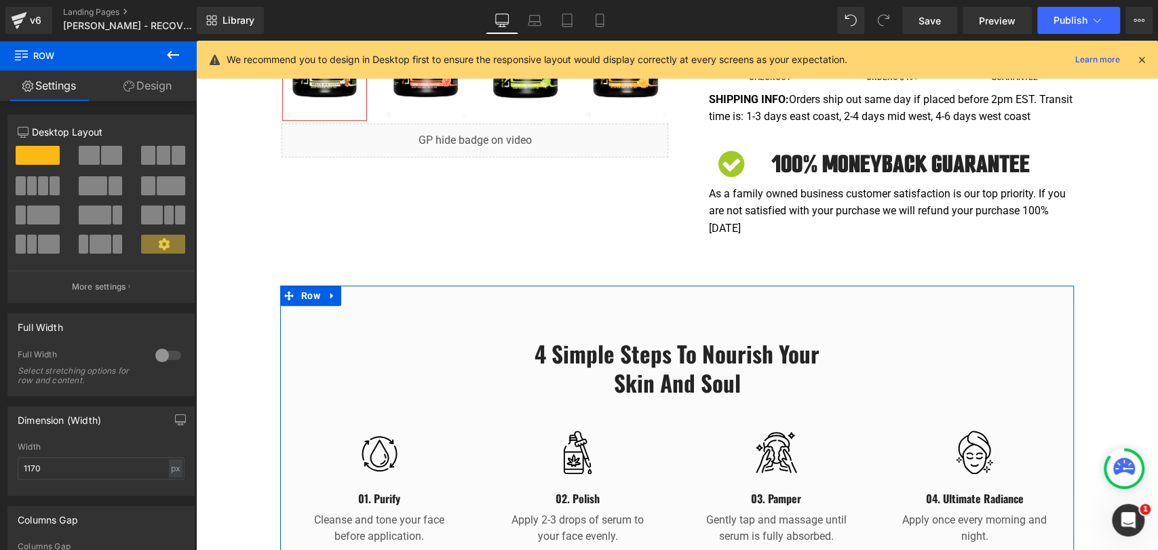
click at [155, 353] on div at bounding box center [168, 356] width 33 height 22
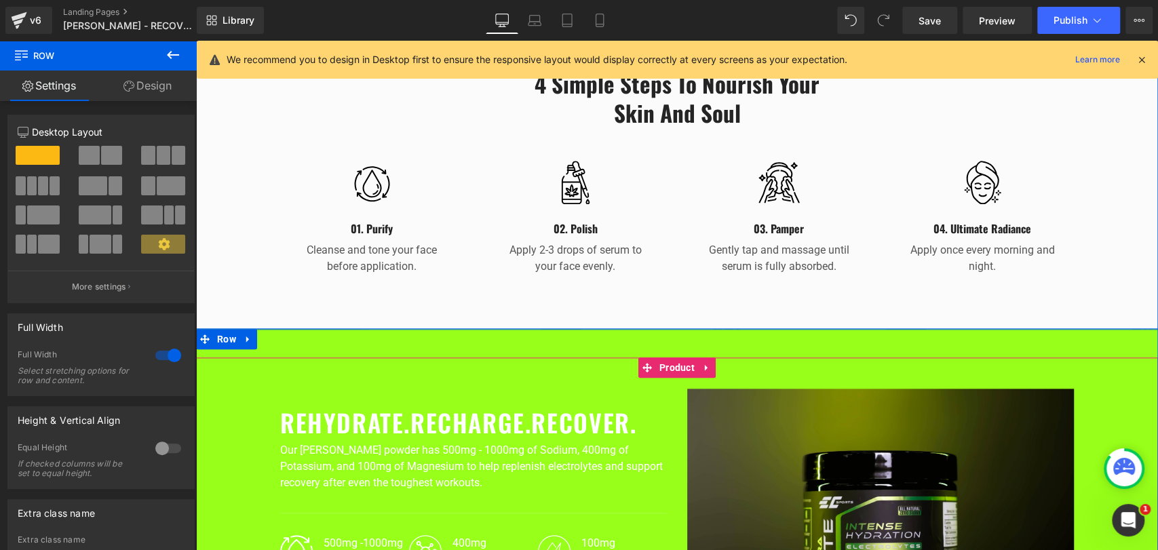
scroll to position [955, 0]
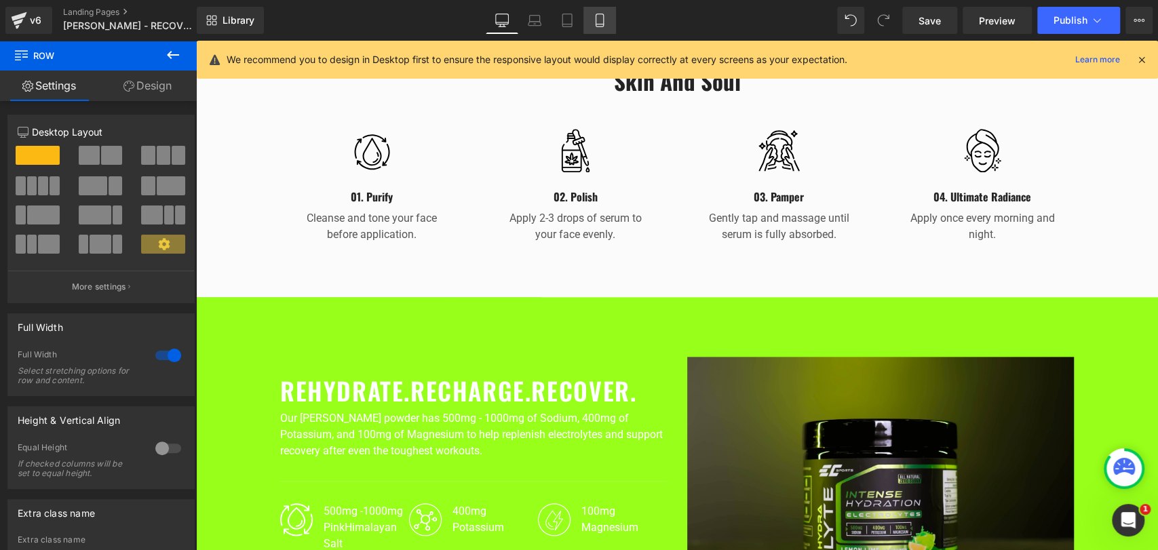
click at [596, 25] on icon at bounding box center [600, 21] width 14 height 14
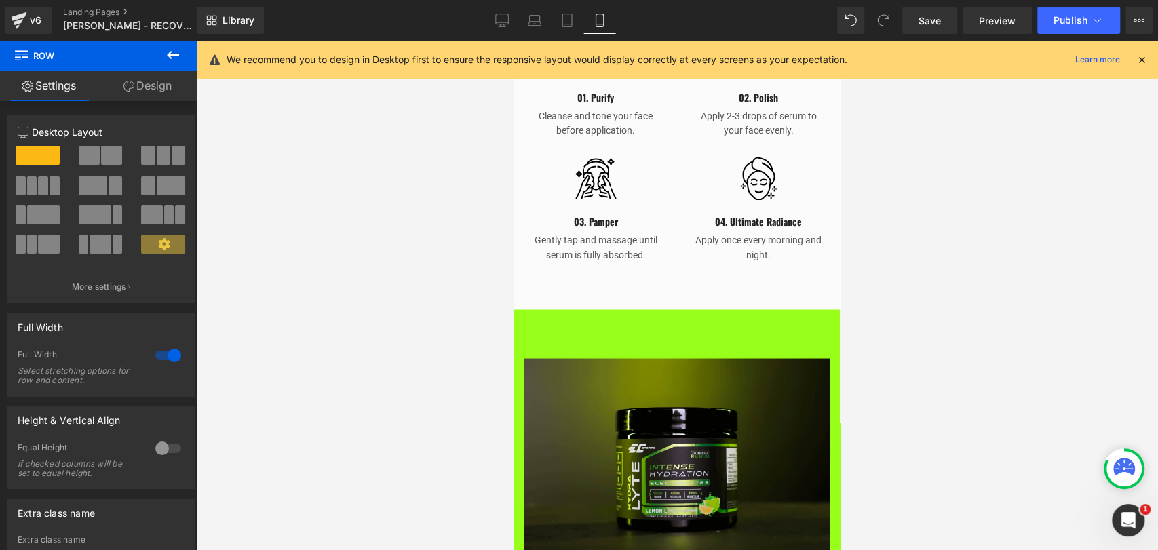
scroll to position [1677, 0]
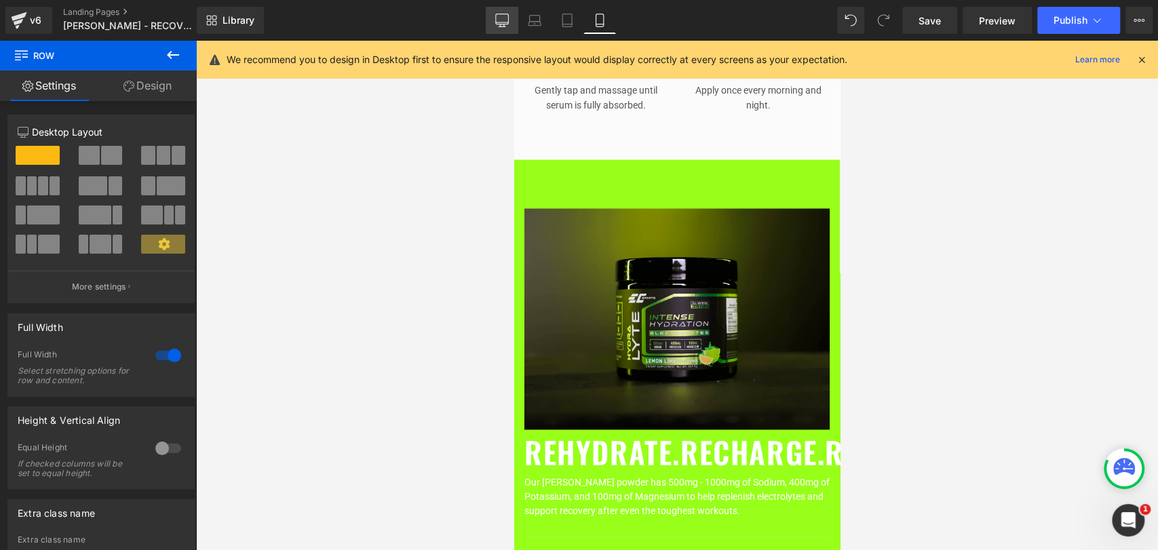
click at [490, 20] on link "Desktop" at bounding box center [502, 20] width 33 height 27
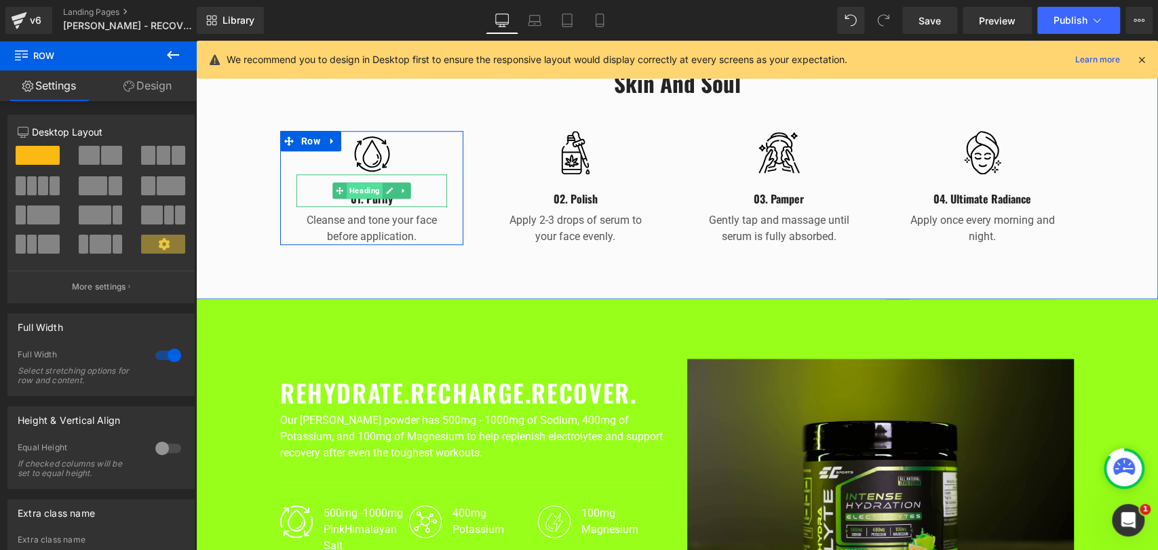
scroll to position [1005, 0]
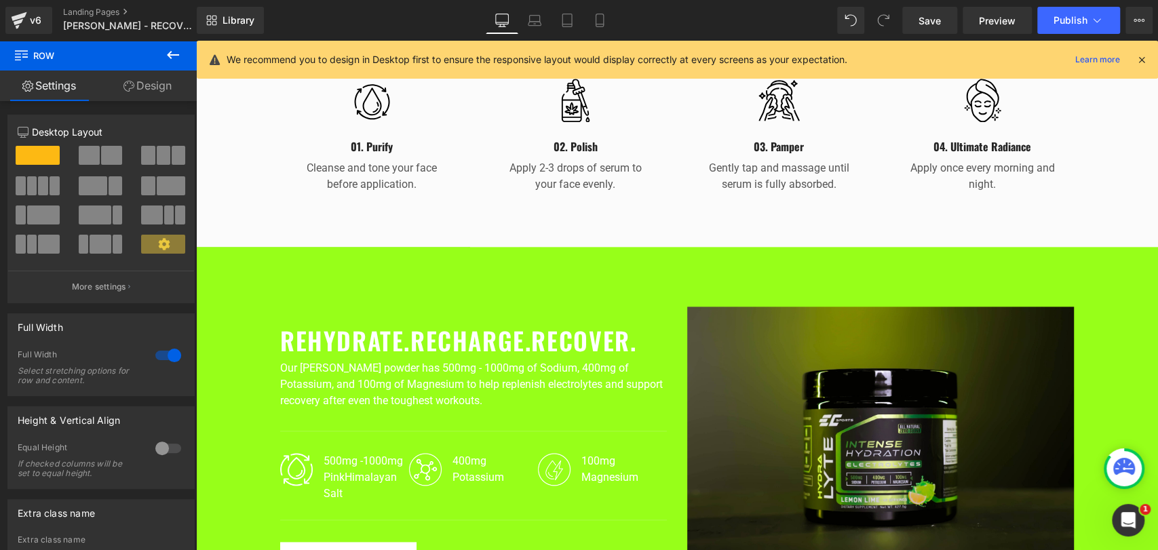
click at [196, 41] on div at bounding box center [196, 41] width 0 height 0
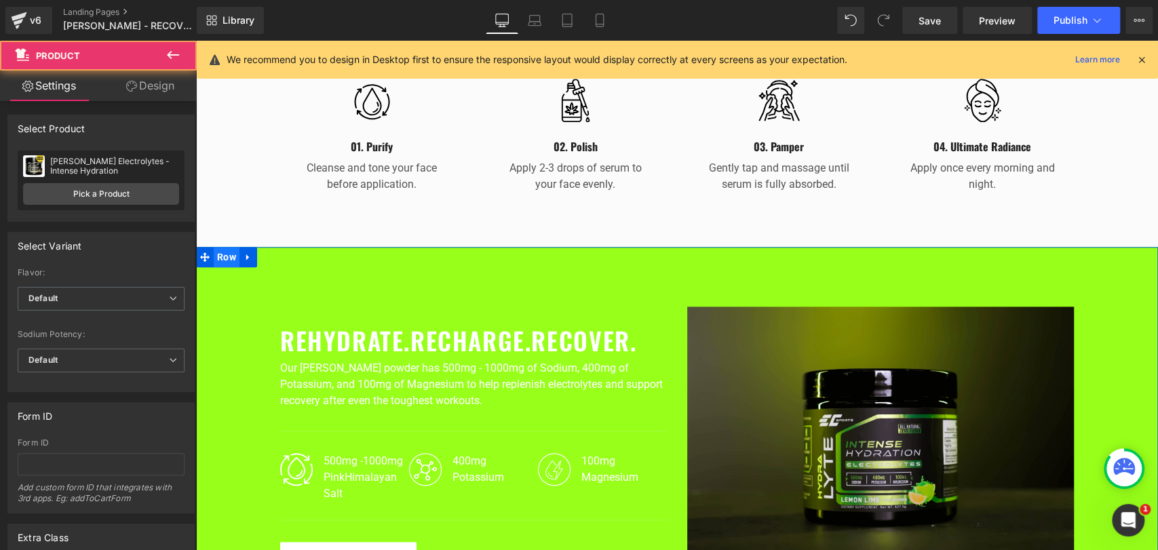
click at [230, 247] on span "Row" at bounding box center [227, 257] width 26 height 20
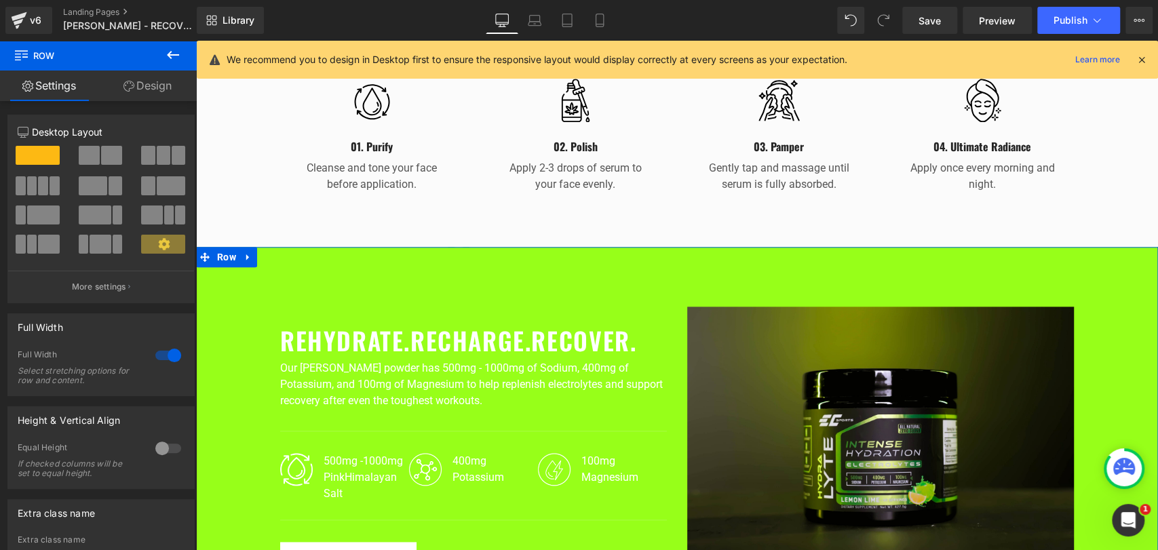
click at [158, 84] on link "Design" at bounding box center [147, 86] width 98 height 31
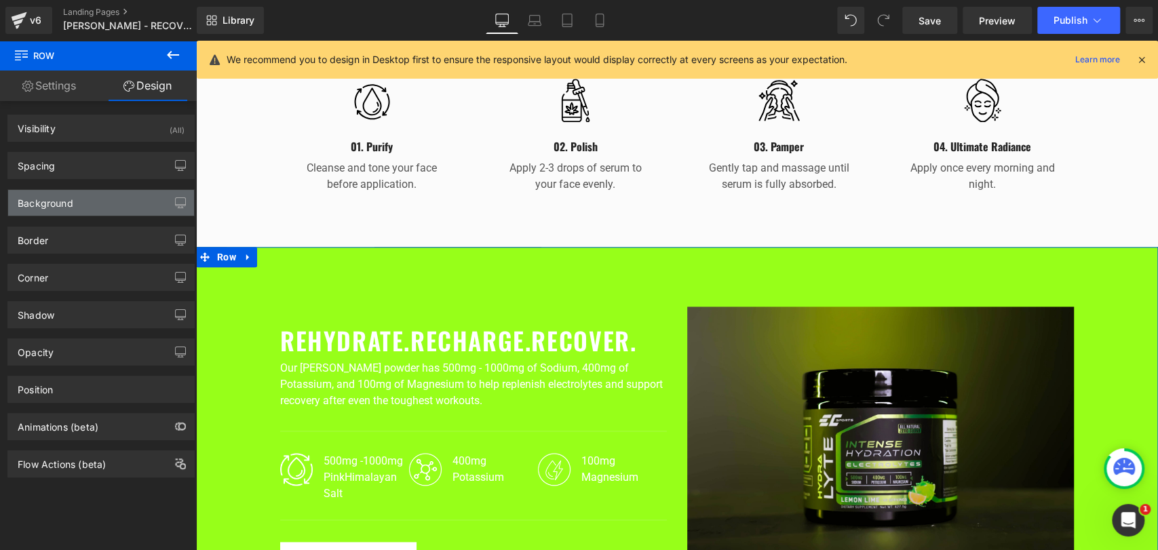
click at [84, 201] on div "Background" at bounding box center [101, 203] width 186 height 26
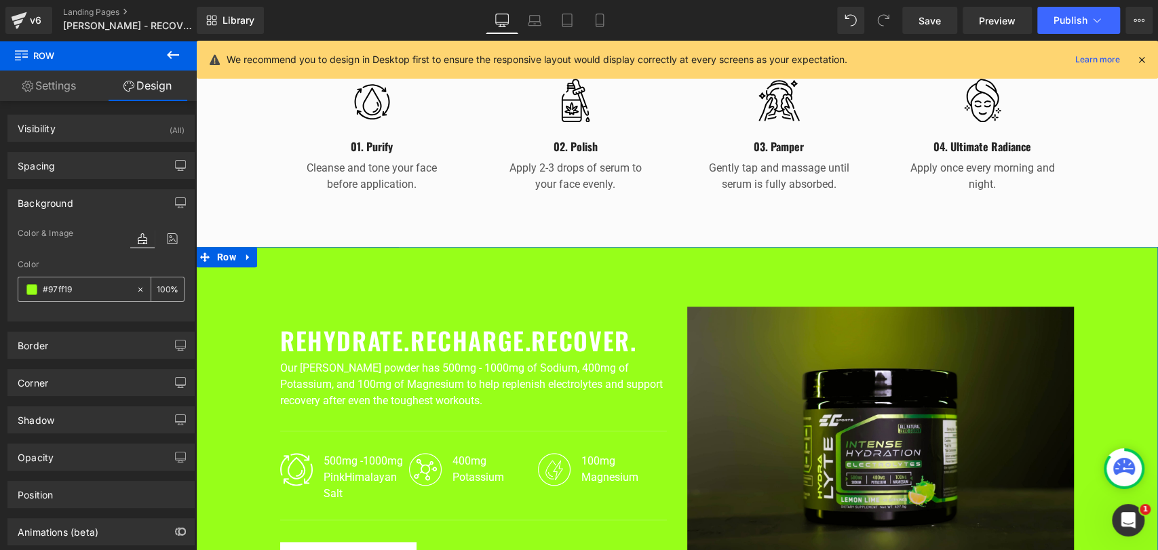
click at [27, 286] on span at bounding box center [31, 289] width 11 height 11
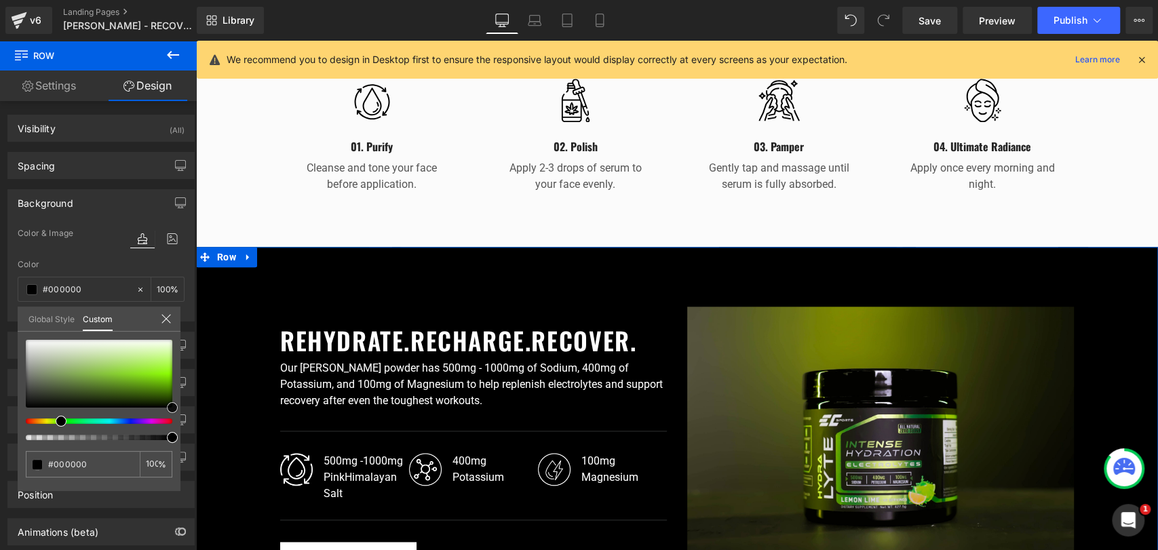
drag, startPoint x: 50, startPoint y: 353, endPoint x: 183, endPoint y: 429, distance: 153.4
click at [183, 322] on div "Background Color & Image color rgba(0, 0, 0, 1) Color #000000 100 % Image Repla…" at bounding box center [101, 250] width 203 height 142
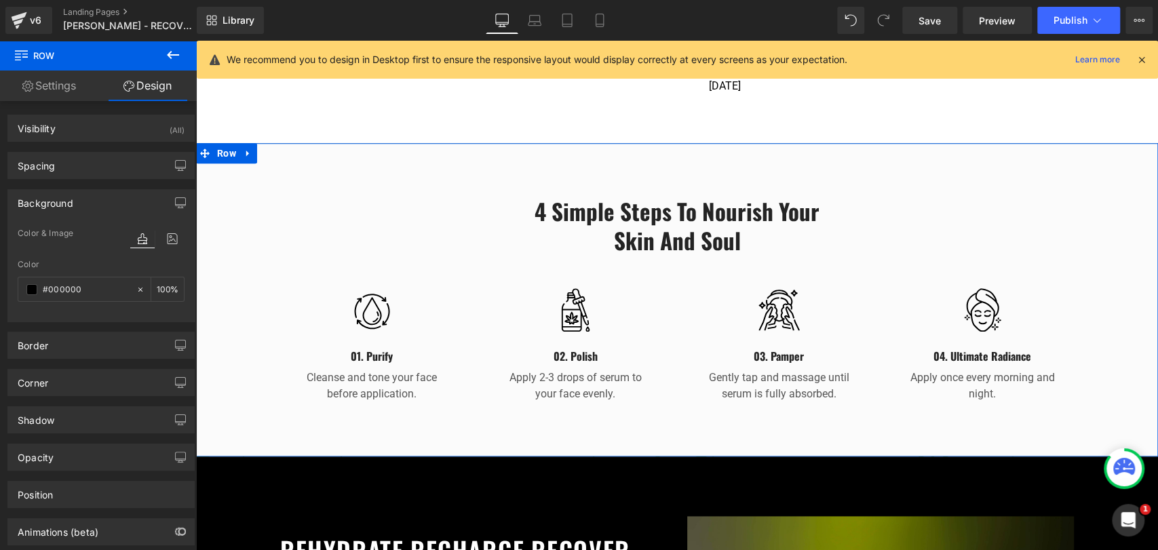
scroll to position [829, 0]
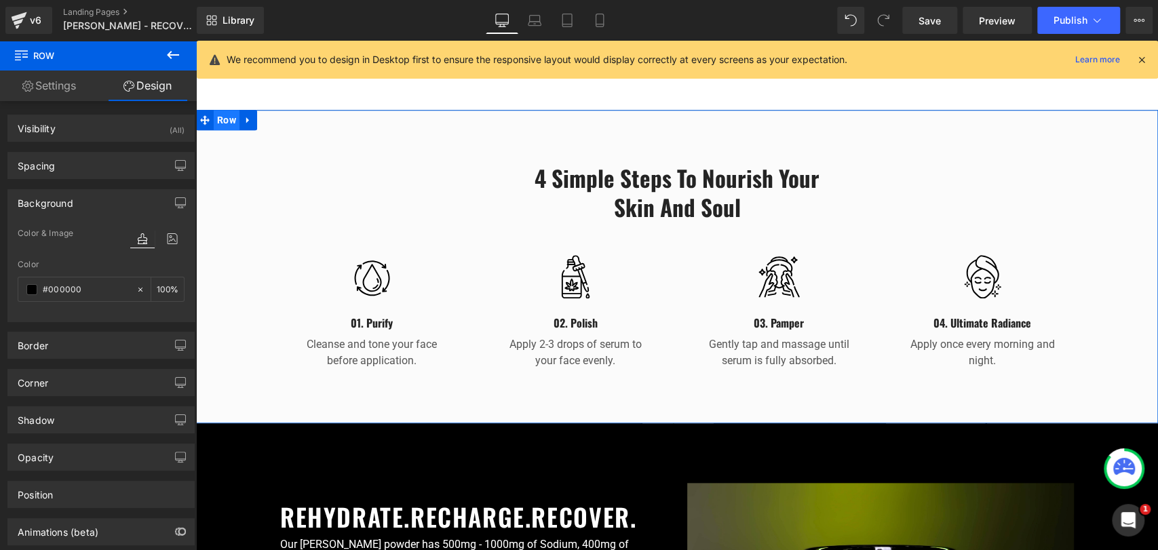
click at [214, 110] on span "Row" at bounding box center [227, 120] width 26 height 20
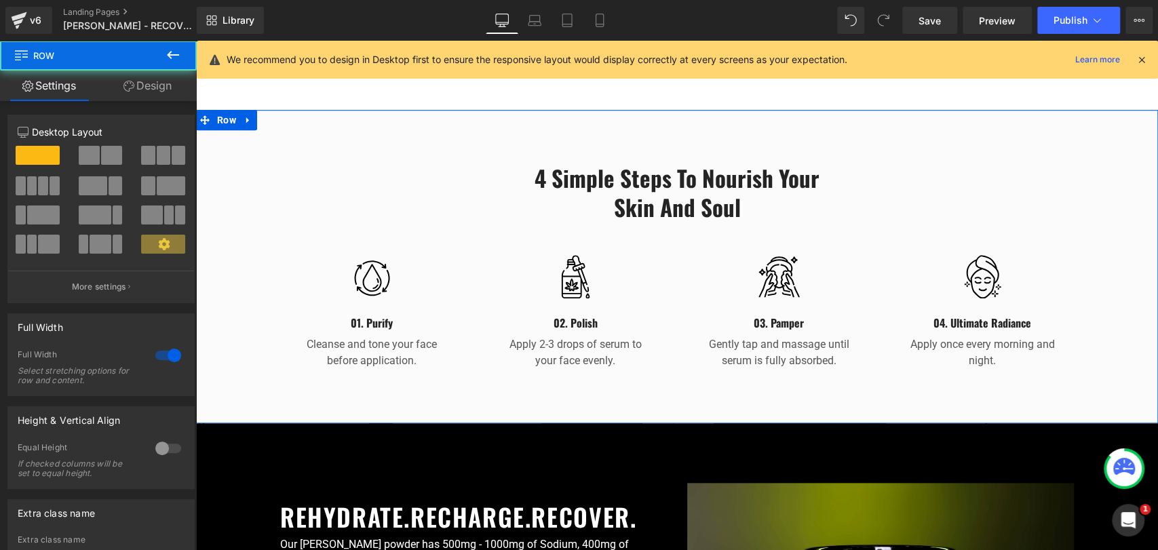
click at [143, 91] on link "Design" at bounding box center [147, 86] width 98 height 31
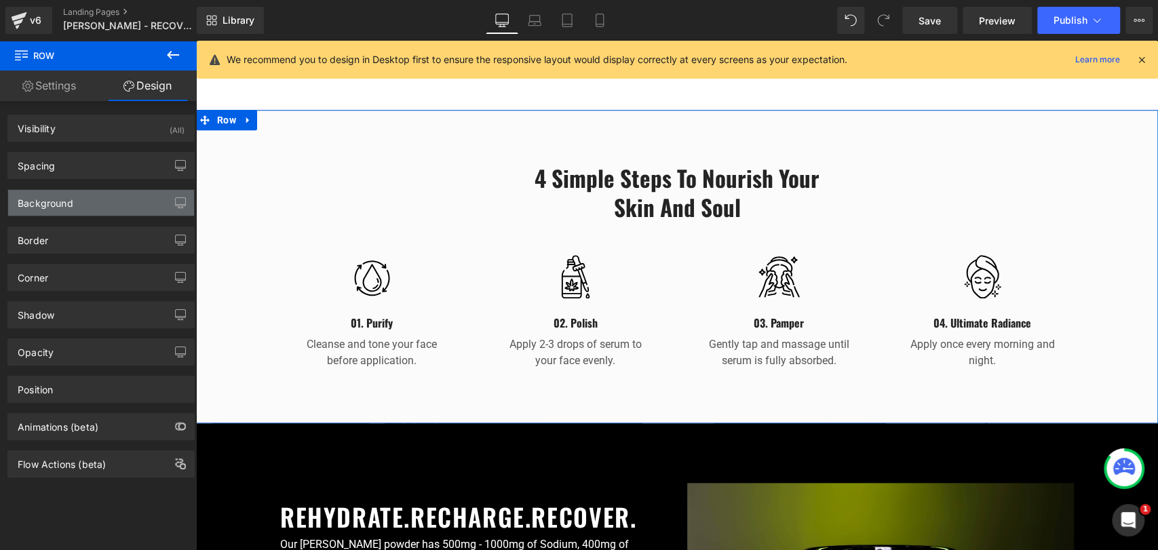
click at [58, 195] on div "Background" at bounding box center [46, 199] width 56 height 19
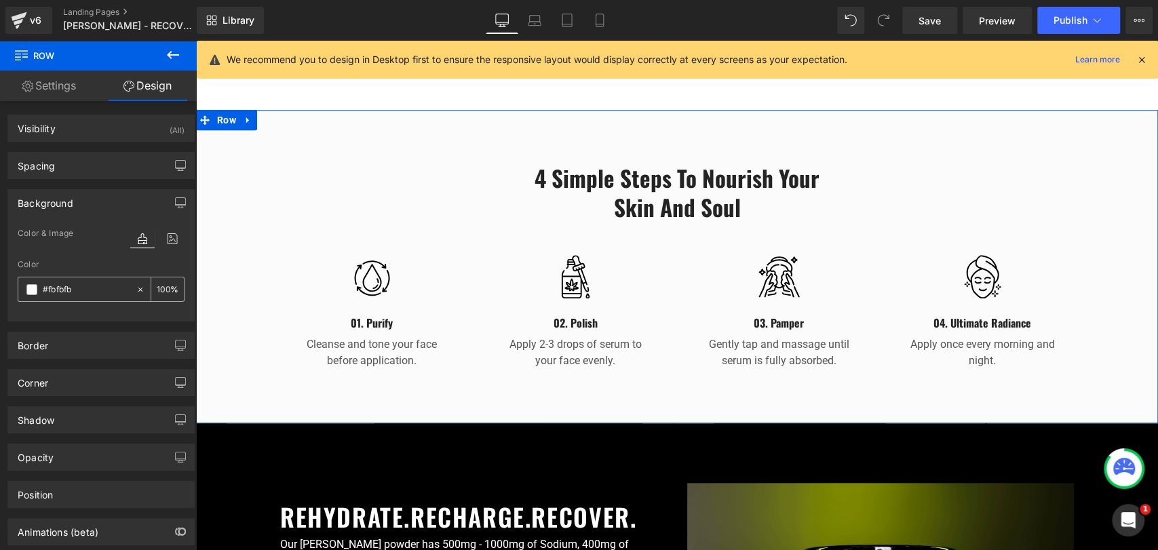
click at [33, 290] on span at bounding box center [31, 289] width 11 height 11
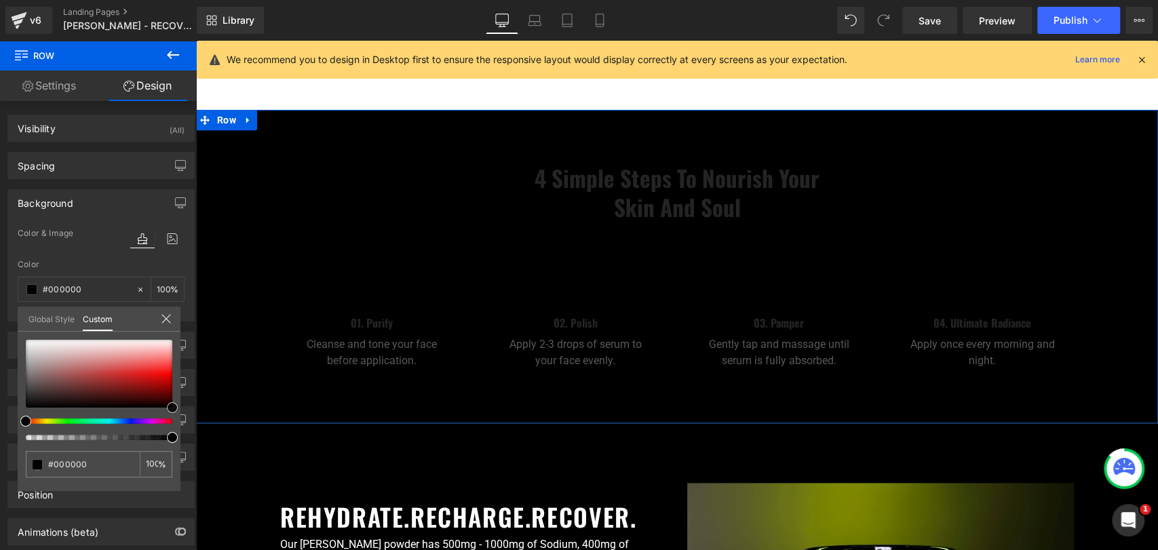
drag, startPoint x: 109, startPoint y: 398, endPoint x: 193, endPoint y: 446, distance: 96.9
click at [193, 322] on div "Background Color & Image color rgba(0, 0, 0, 1) Color #000000 100 % Image Repla…" at bounding box center [101, 250] width 203 height 142
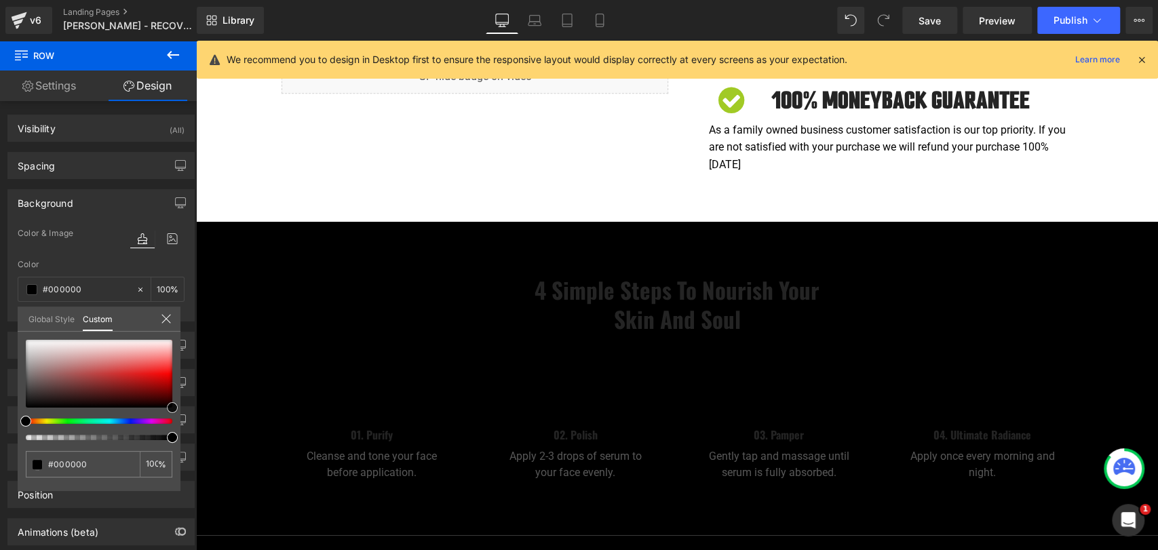
scroll to position [904, 0]
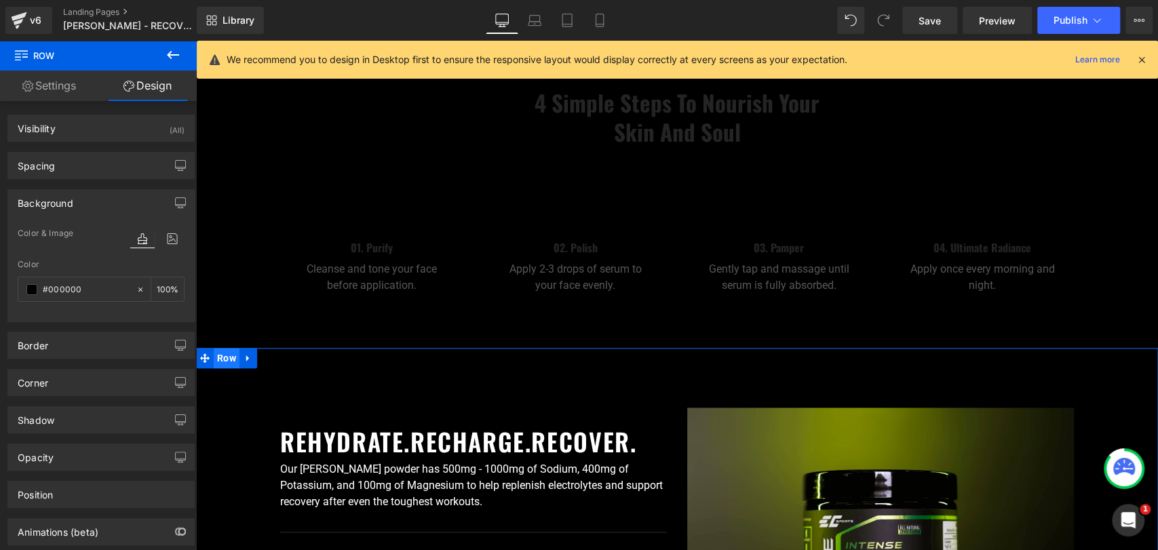
click at [223, 348] on span "Row" at bounding box center [227, 358] width 26 height 20
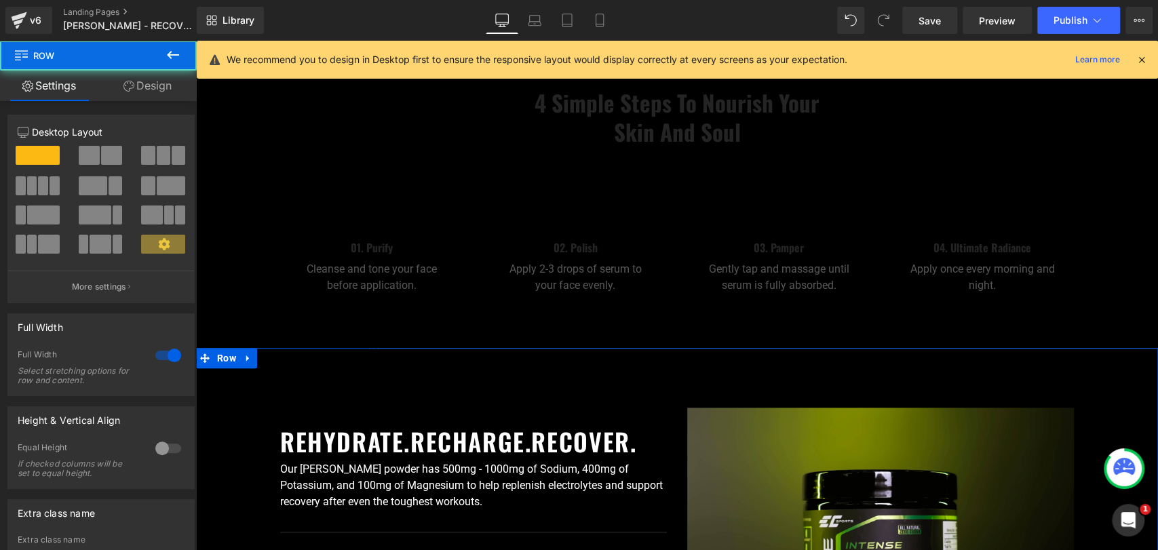
click at [148, 83] on link "Design" at bounding box center [147, 86] width 98 height 31
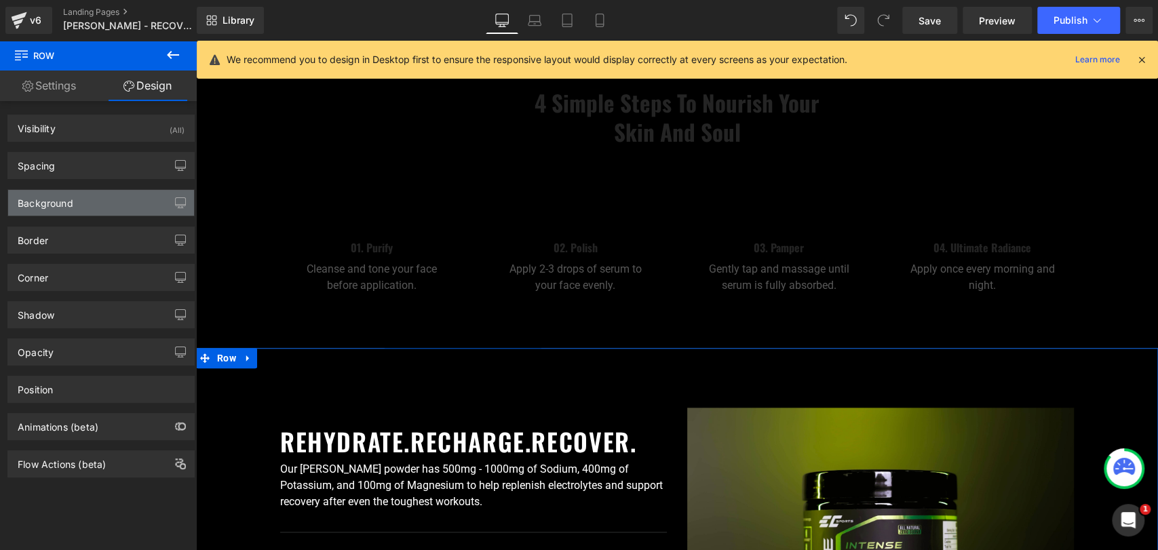
click at [75, 204] on div "Background" at bounding box center [101, 203] width 186 height 26
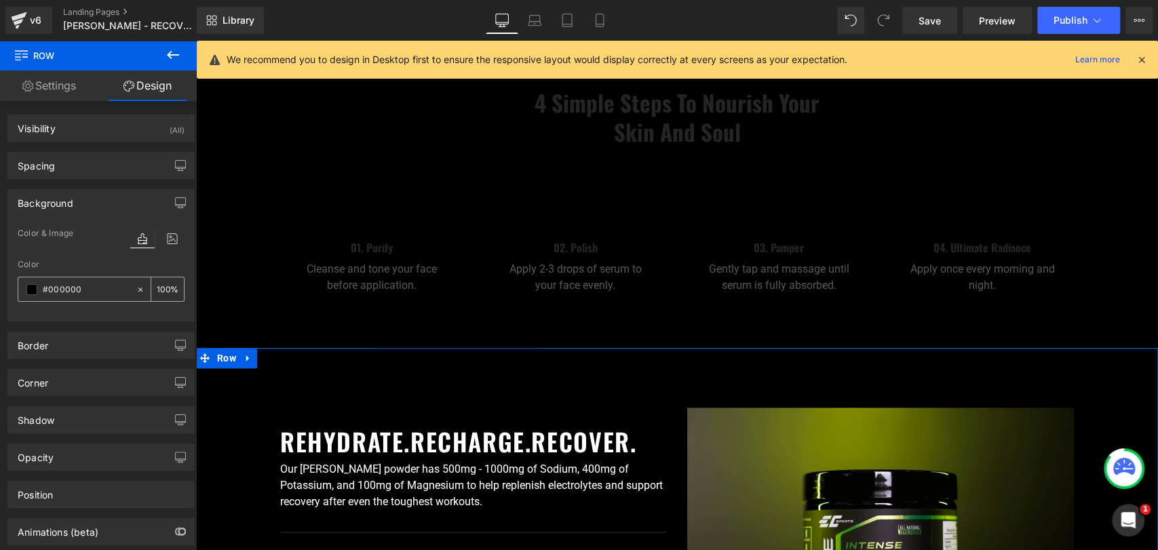
click at [31, 285] on span at bounding box center [31, 289] width 11 height 11
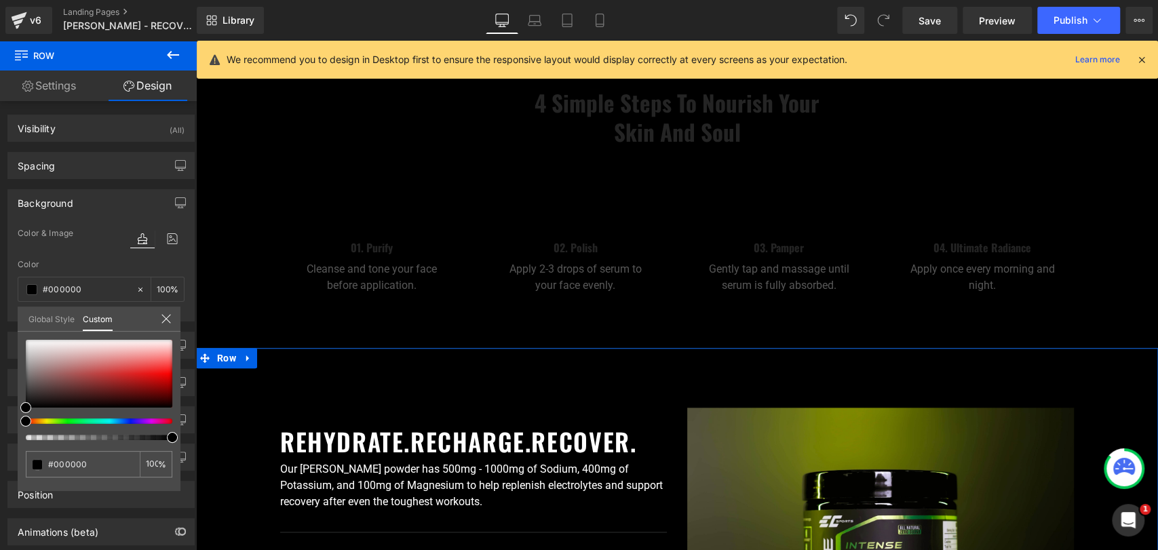
click at [71, 419] on div at bounding box center [93, 421] width 147 height 5
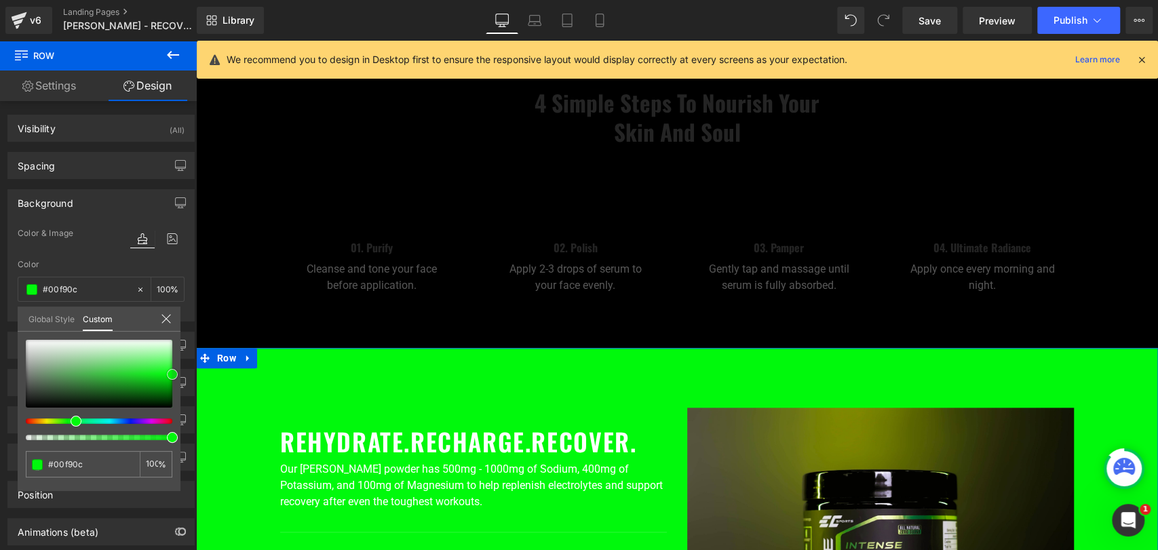
drag, startPoint x: 136, startPoint y: 380, endPoint x: 187, endPoint y: 374, distance: 50.5
click at [187, 322] on div "Background Color & Image color rgba(0, 249, 12, 1) Color #00f90c 100 % Image Re…" at bounding box center [101, 250] width 203 height 142
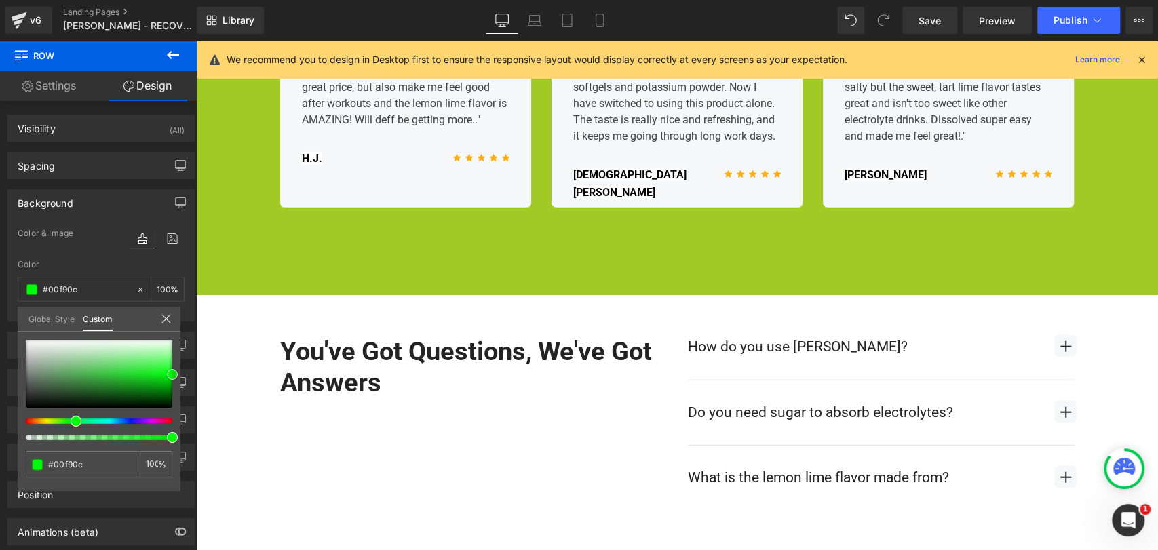
scroll to position [2111, 0]
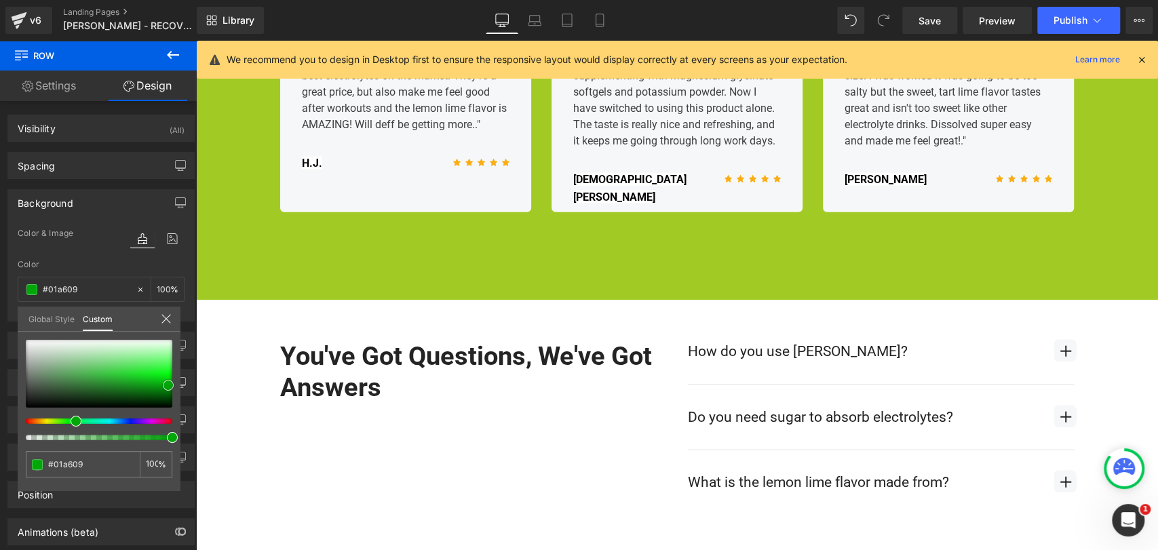
drag, startPoint x: 166, startPoint y: 376, endPoint x: 168, endPoint y: 385, distance: 9.9
click at [168, 385] on div at bounding box center [99, 374] width 147 height 68
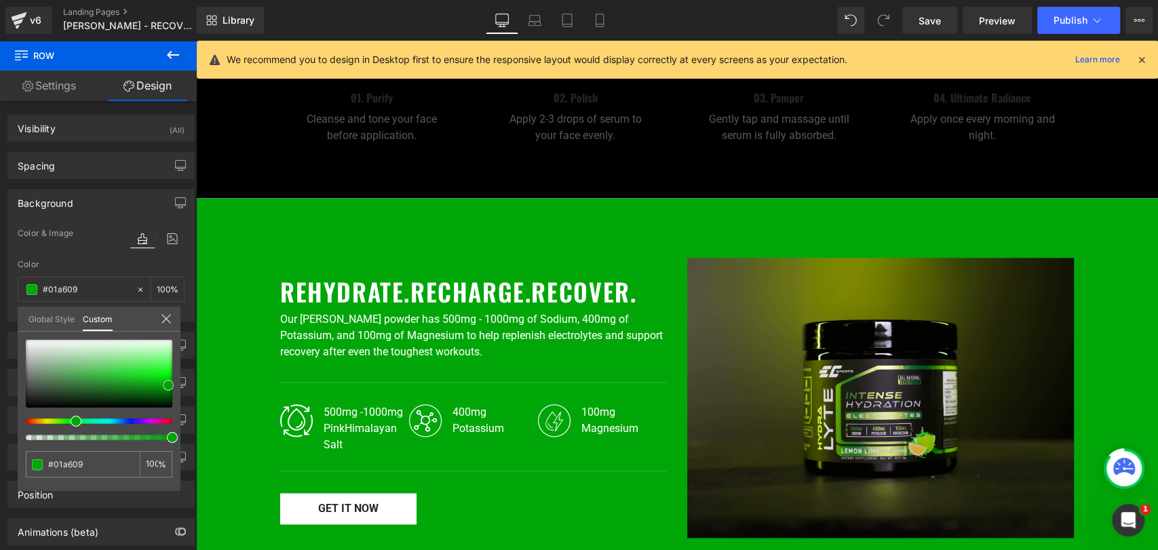
scroll to position [1055, 0]
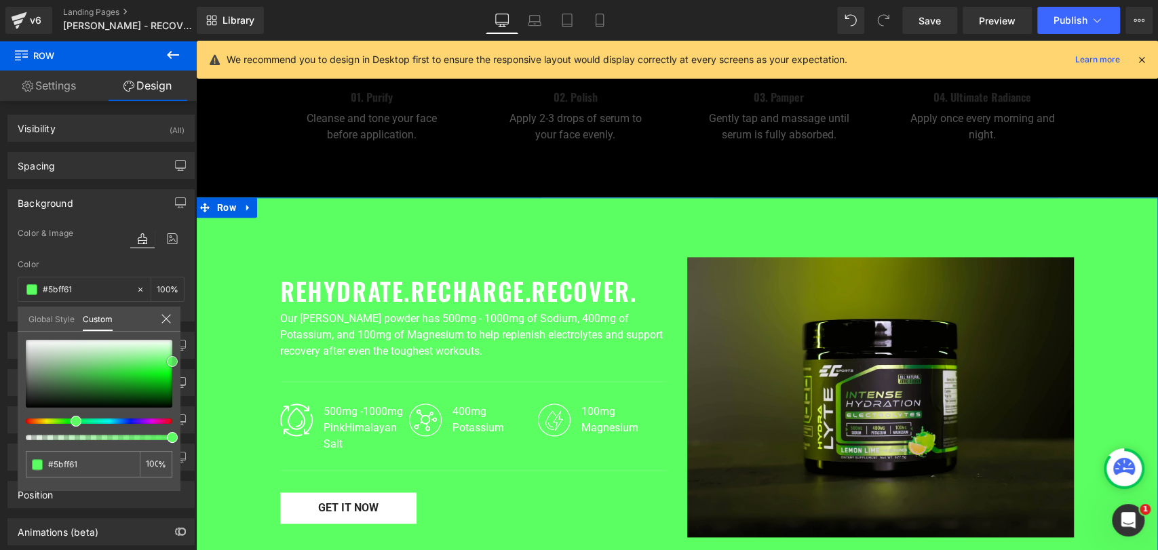
drag, startPoint x: 165, startPoint y: 384, endPoint x: 190, endPoint y: 359, distance: 35.5
click at [190, 322] on div "Background Color & Image color rgba(91, 255, 97, 1) Color #5bff61 100 % Image R…" at bounding box center [101, 250] width 203 height 142
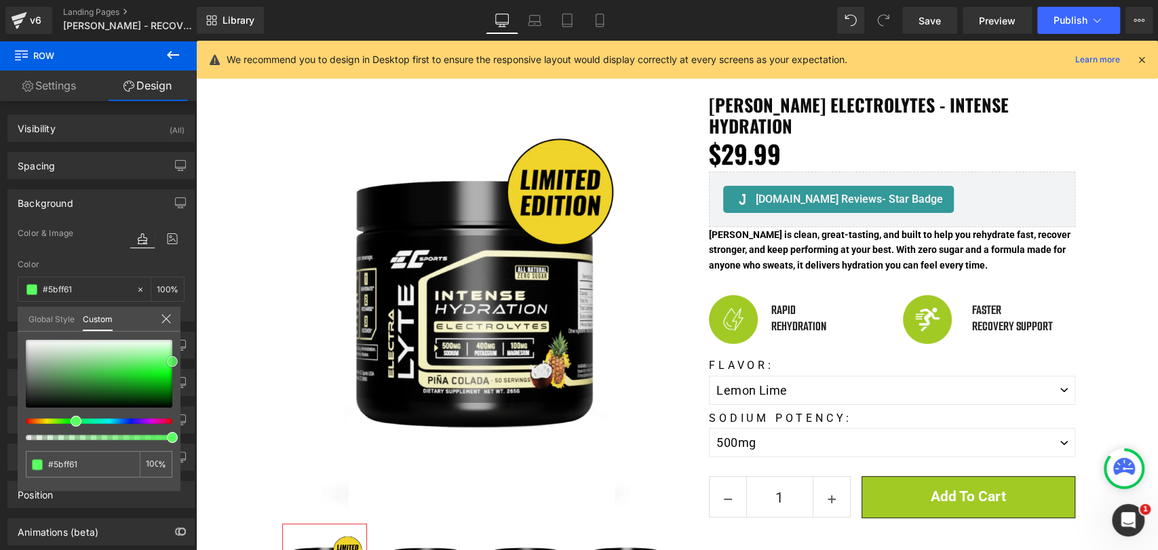
scroll to position [75, 0]
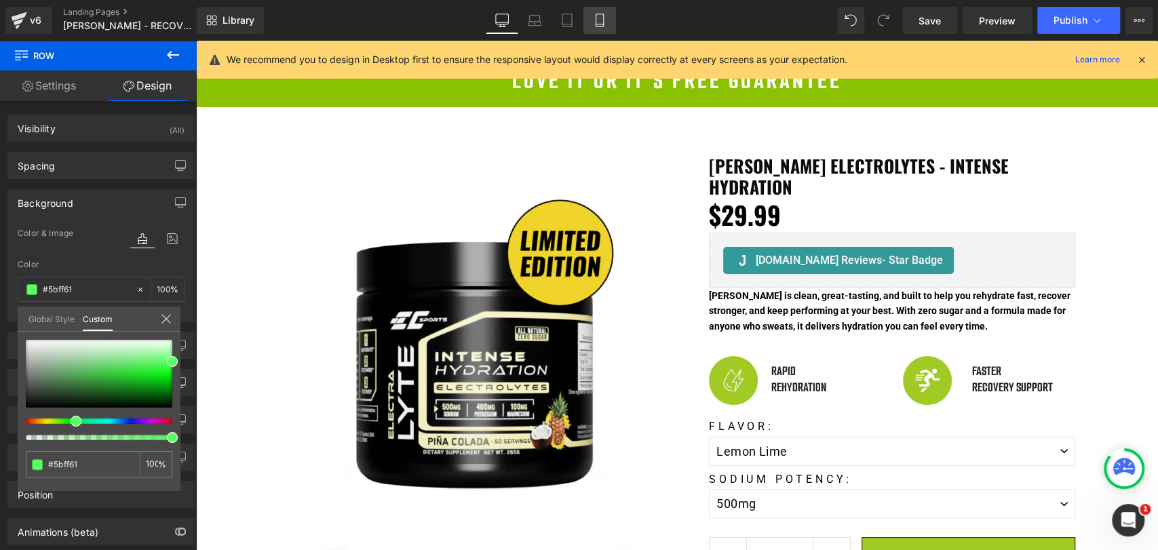
click at [598, 25] on icon at bounding box center [600, 21] width 14 height 14
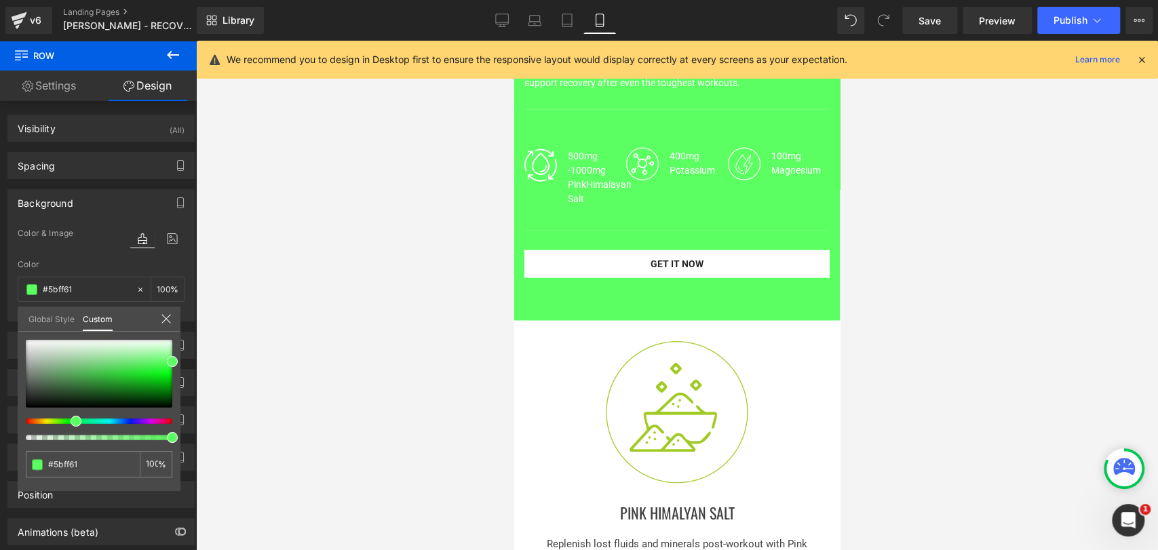
scroll to position [2261, 0]
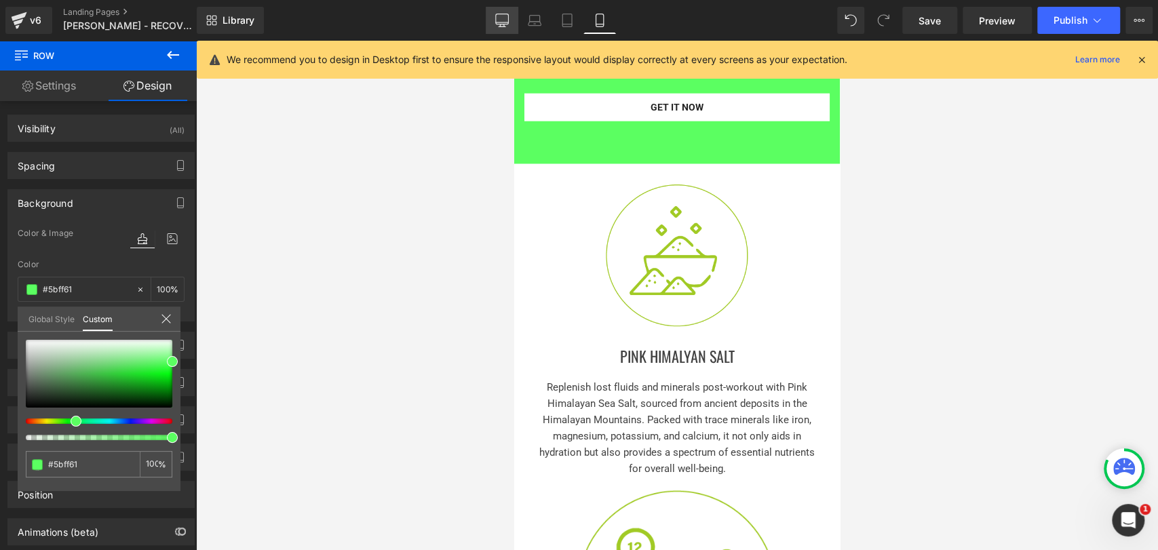
click at [506, 23] on icon at bounding box center [502, 21] width 14 height 14
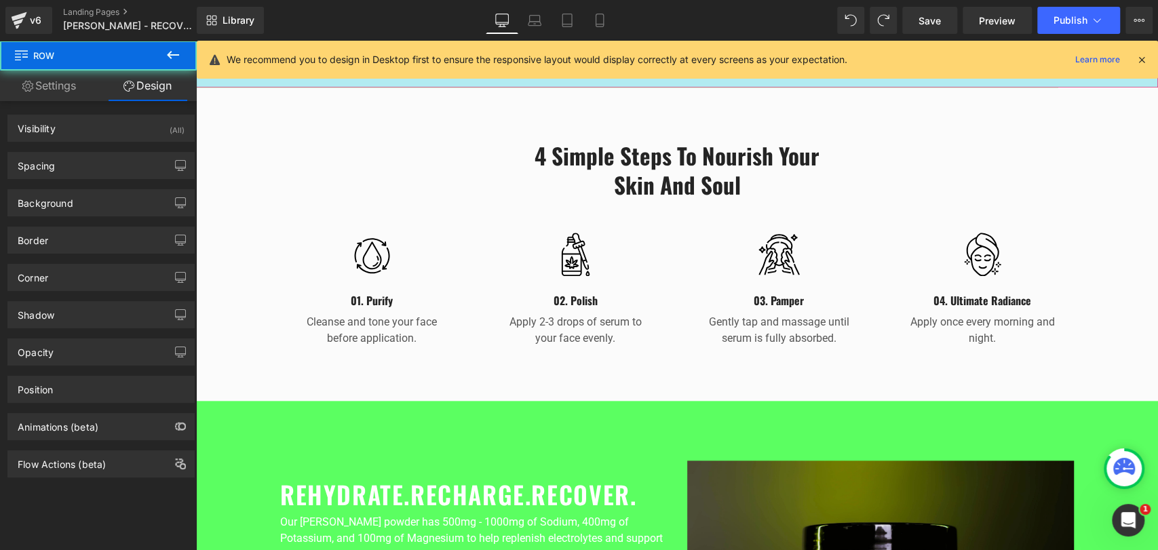
scroll to position [1081, 0]
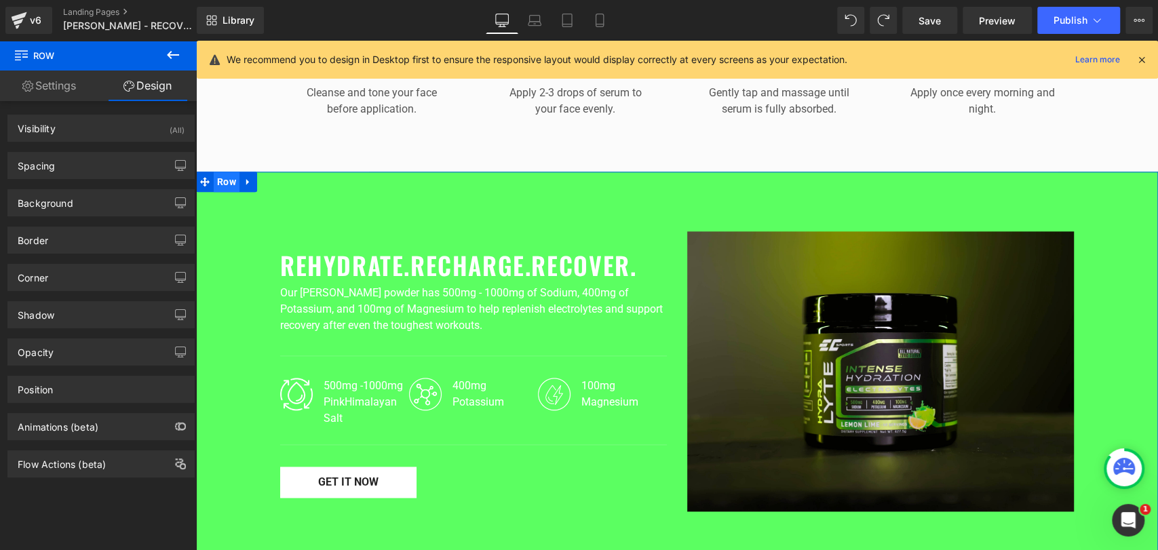
click at [216, 172] on span "Row" at bounding box center [227, 182] width 26 height 20
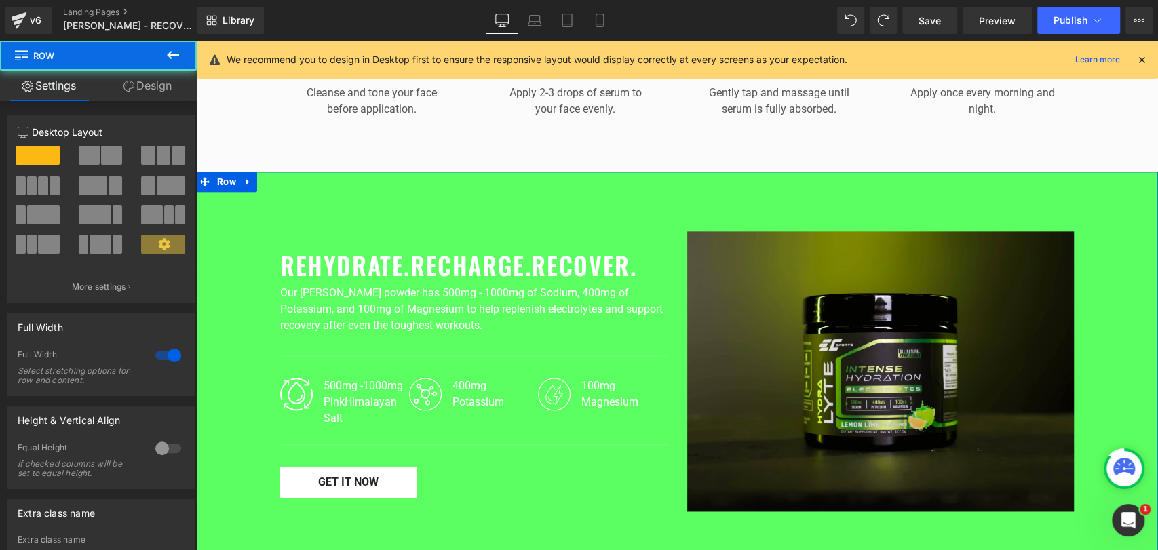
click at [162, 100] on div "Settings Design 12 12 12 Column Size Customizer 12 Desktop Layout Laptop Layout…" at bounding box center [98, 329] width 197 height 516
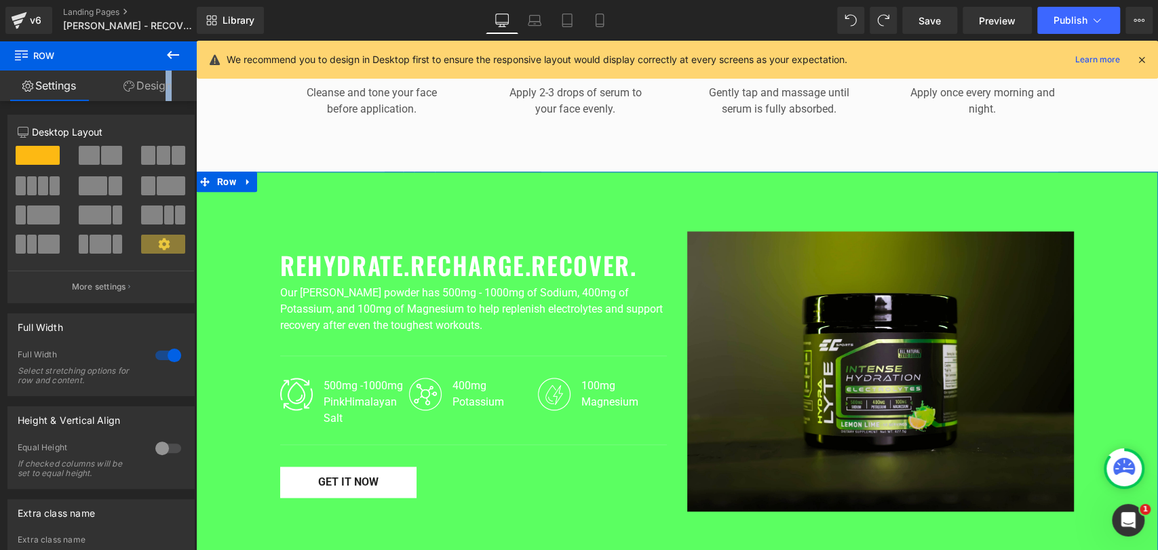
drag, startPoint x: 159, startPoint y: 90, endPoint x: 83, endPoint y: 193, distance: 128.1
click at [159, 90] on link "Design" at bounding box center [147, 86] width 98 height 31
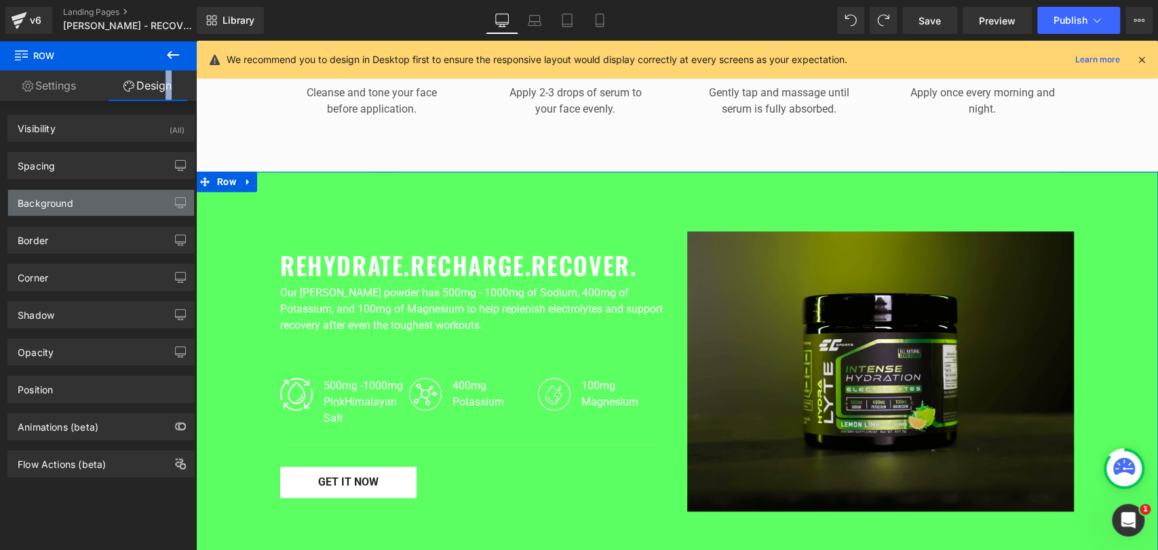
click at [82, 201] on div "Background" at bounding box center [101, 203] width 186 height 26
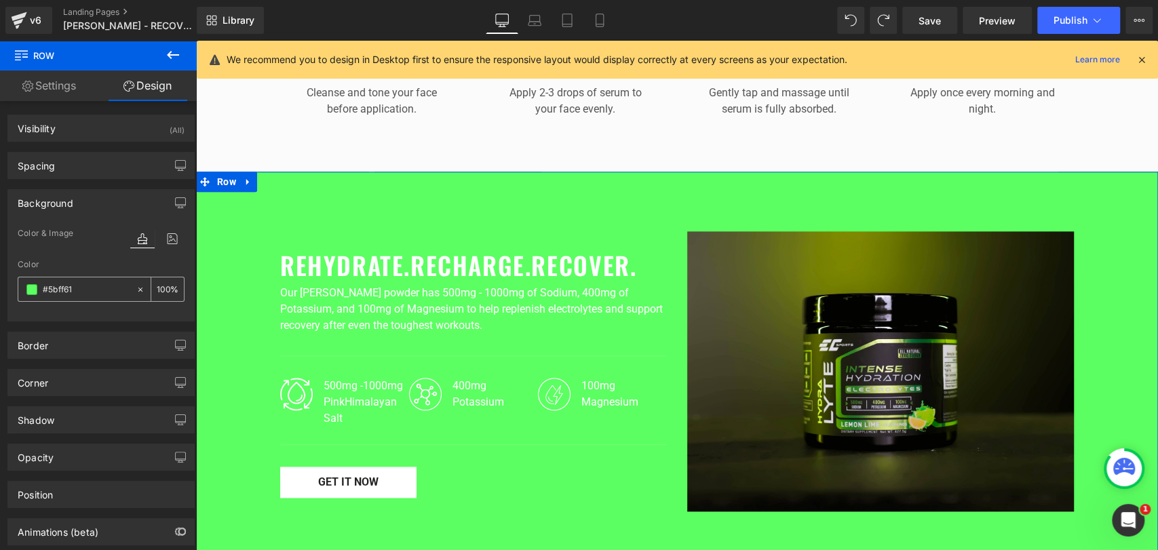
click at [33, 287] on span at bounding box center [31, 289] width 11 height 11
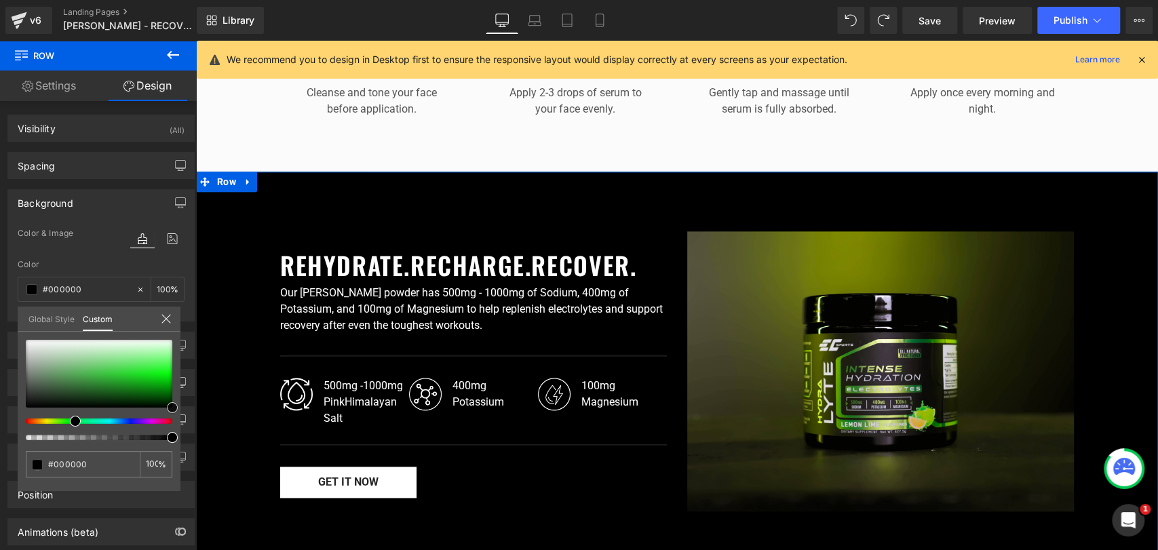
drag, startPoint x: 121, startPoint y: 358, endPoint x: 176, endPoint y: 411, distance: 76.8
click at [176, 411] on div "#000000 100 %" at bounding box center [99, 415] width 163 height 151
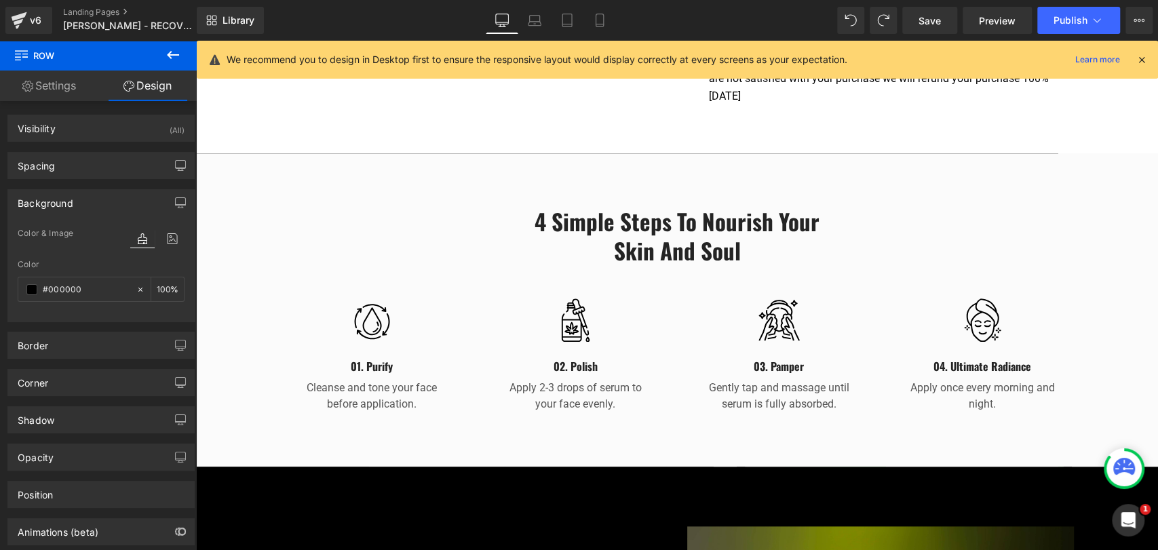
scroll to position [704, 0]
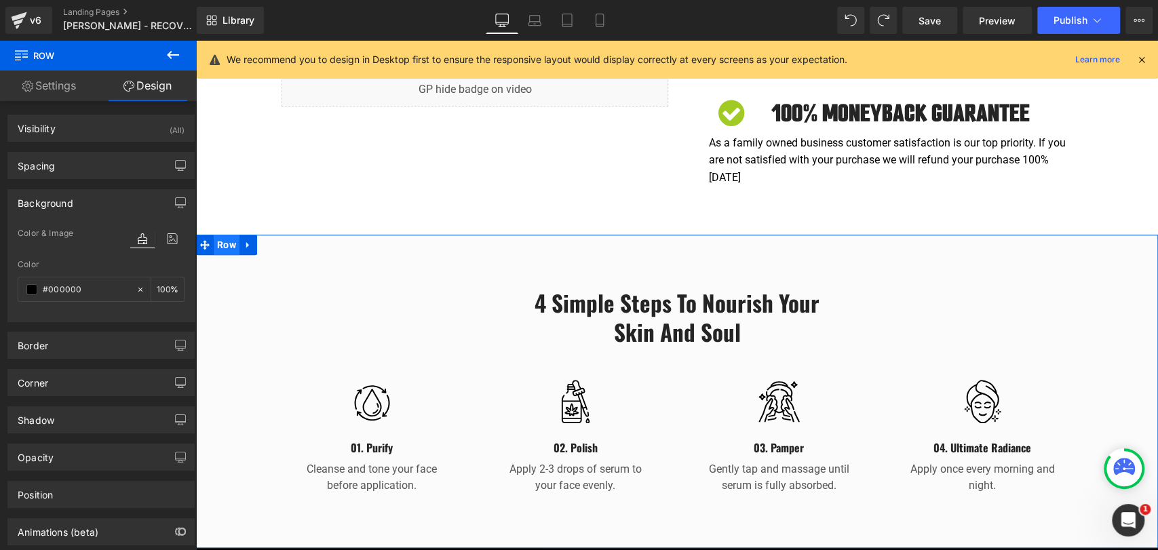
click at [218, 235] on span "Row" at bounding box center [227, 245] width 26 height 20
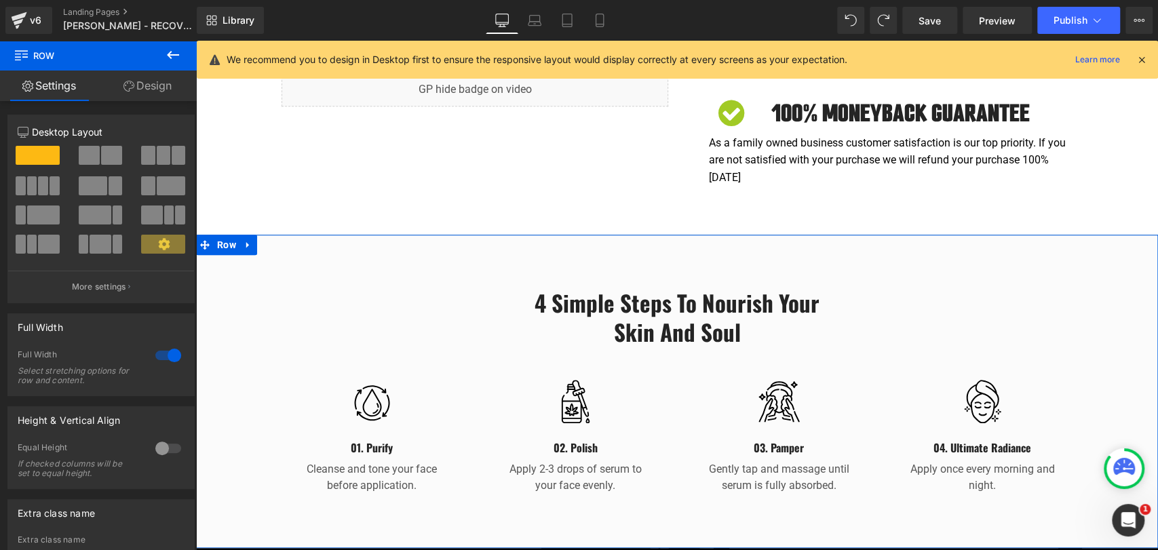
click at [167, 88] on link "Design" at bounding box center [147, 86] width 98 height 31
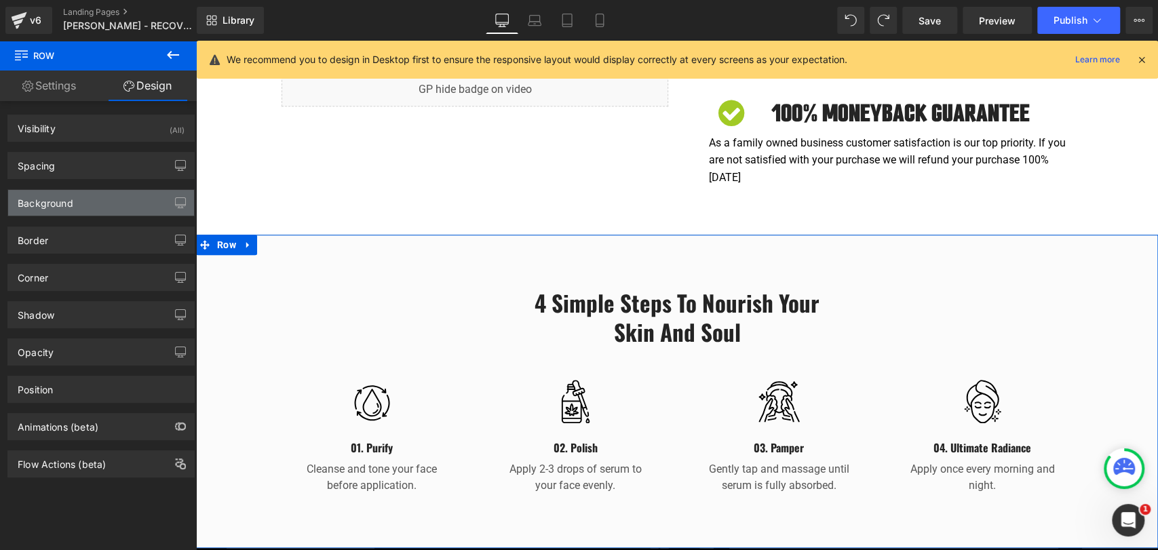
click at [66, 208] on div "Background" at bounding box center [46, 199] width 56 height 19
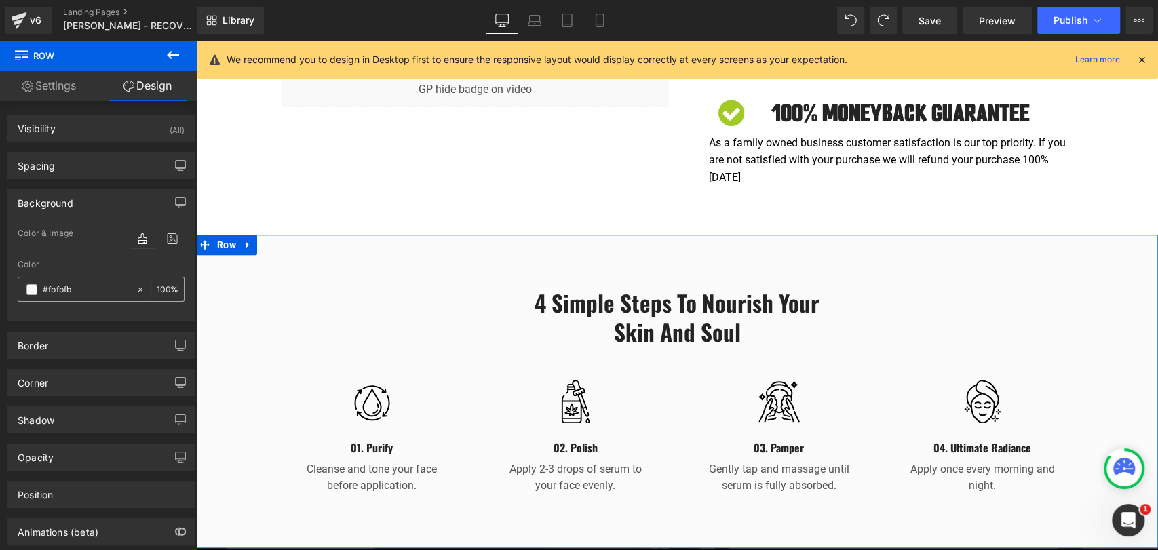
click at [34, 290] on span at bounding box center [31, 289] width 11 height 11
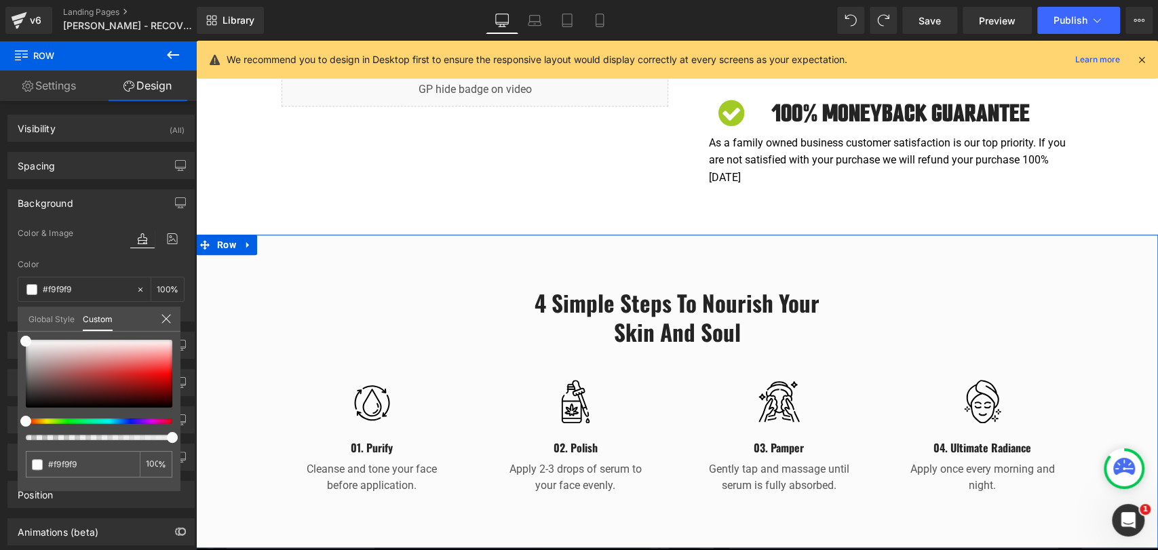
click at [78, 423] on div at bounding box center [93, 421] width 147 height 5
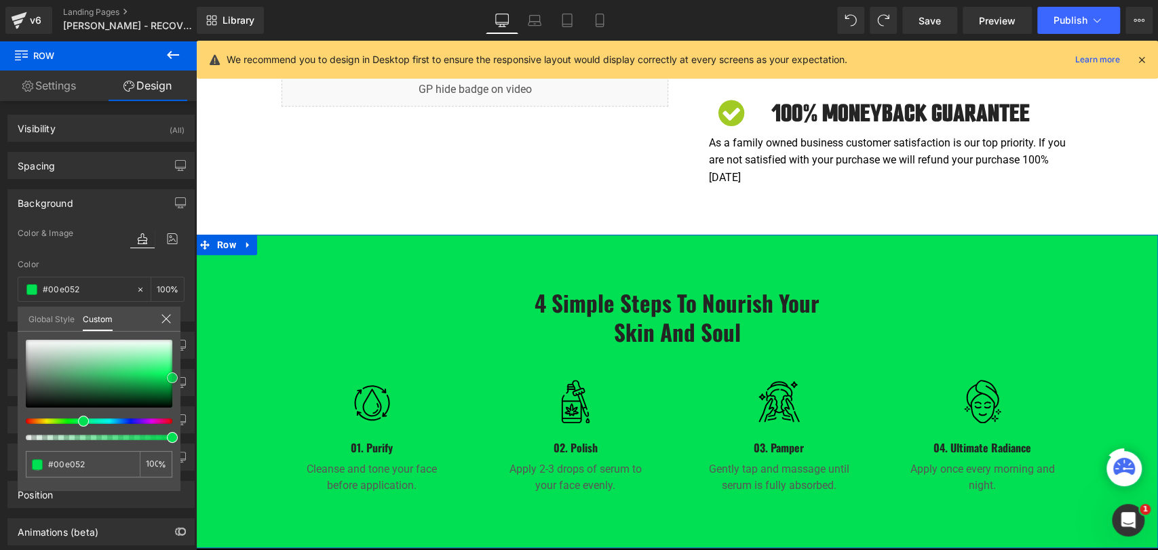
drag, startPoint x: 125, startPoint y: 372, endPoint x: 186, endPoint y: 378, distance: 61.4
click at [186, 322] on div "Background Color & Image color rgba(0, 224, 82, 1) Color #00e052 100 % Image Re…" at bounding box center [101, 250] width 203 height 142
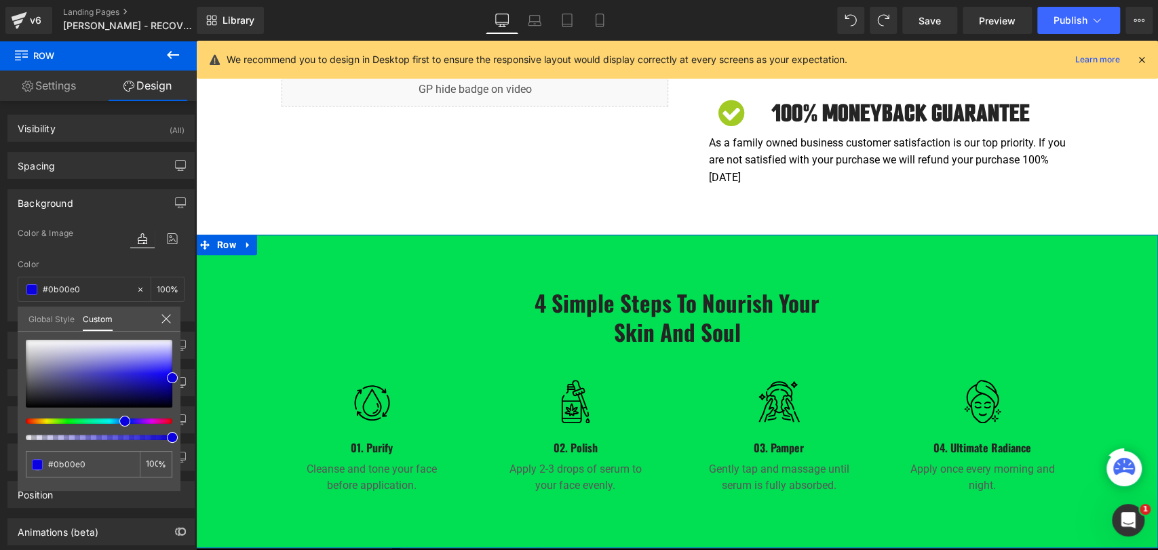
click at [119, 419] on div at bounding box center [93, 421] width 147 height 5
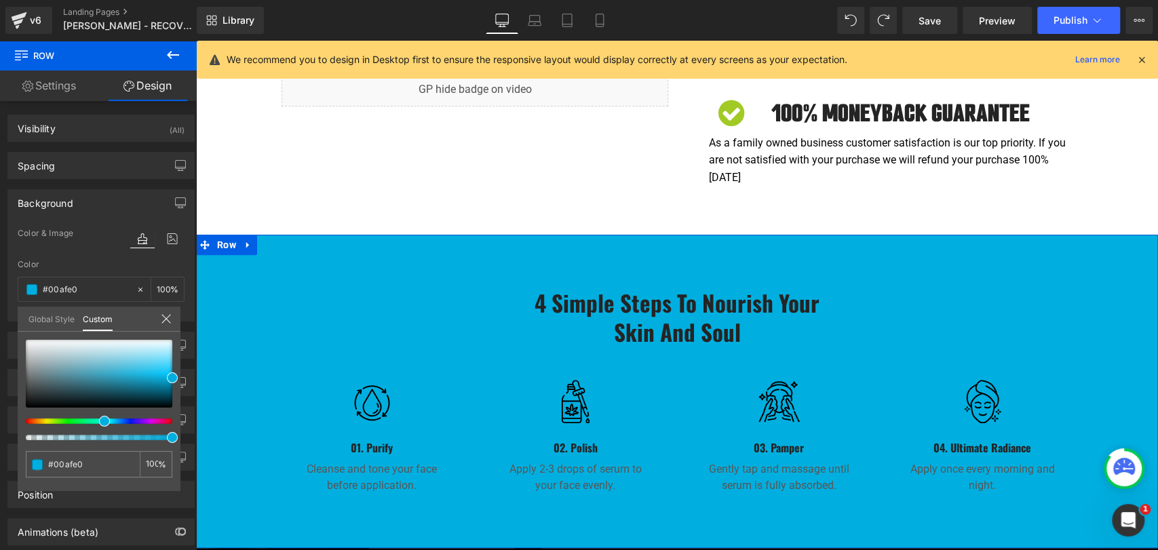
drag, startPoint x: 123, startPoint y: 419, endPoint x: 98, endPoint y: 424, distance: 25.5
click at [98, 424] on div at bounding box center [99, 390] width 147 height 100
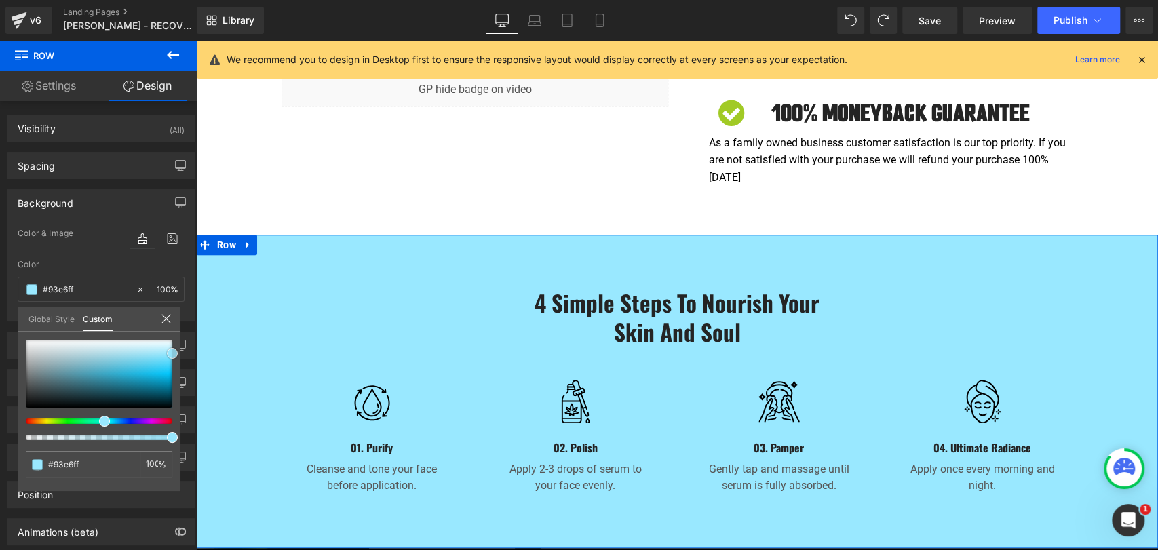
drag, startPoint x: 157, startPoint y: 371, endPoint x: 178, endPoint y: 356, distance: 26.3
click at [172, 354] on div at bounding box center [99, 374] width 147 height 68
drag, startPoint x: 92, startPoint y: 428, endPoint x: 71, endPoint y: 423, distance: 22.4
click at [71, 423] on div at bounding box center [99, 390] width 147 height 100
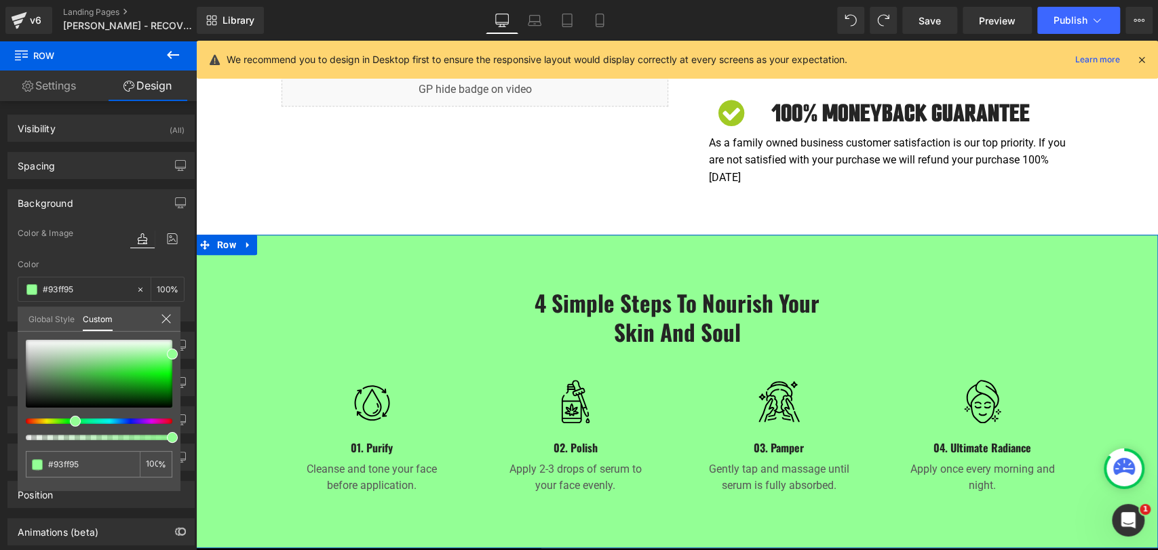
drag, startPoint x: 98, startPoint y: 421, endPoint x: 64, endPoint y: 415, distance: 34.4
click at [64, 415] on div at bounding box center [99, 390] width 147 height 100
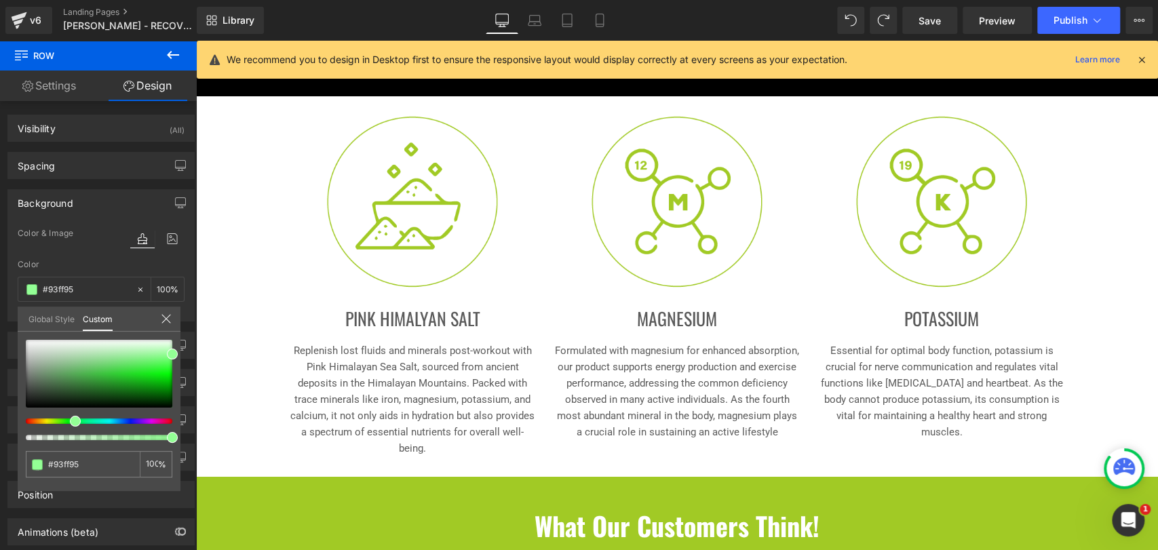
scroll to position [1684, 0]
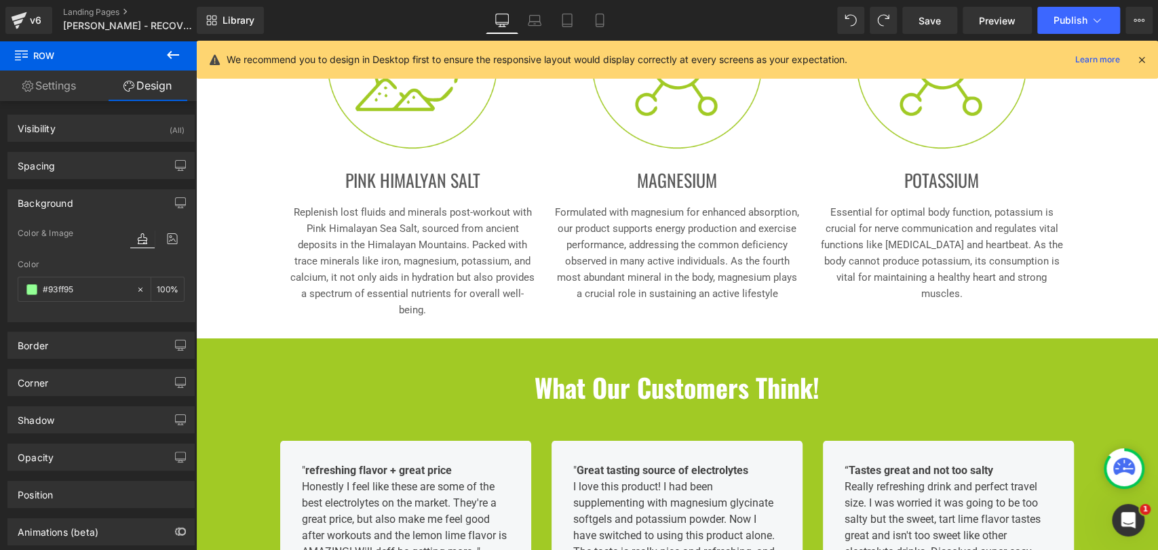
click at [296, 372] on body "Skip to content Pause slideshow Play slideshow 60 Day Money Back Guarantee- Fre…" at bounding box center [677, 23] width 962 height 3332
click at [233, 356] on div "Image What Our Customers Think! Heading Row " refreshing flavor + great price H…" at bounding box center [677, 516] width 962 height 321
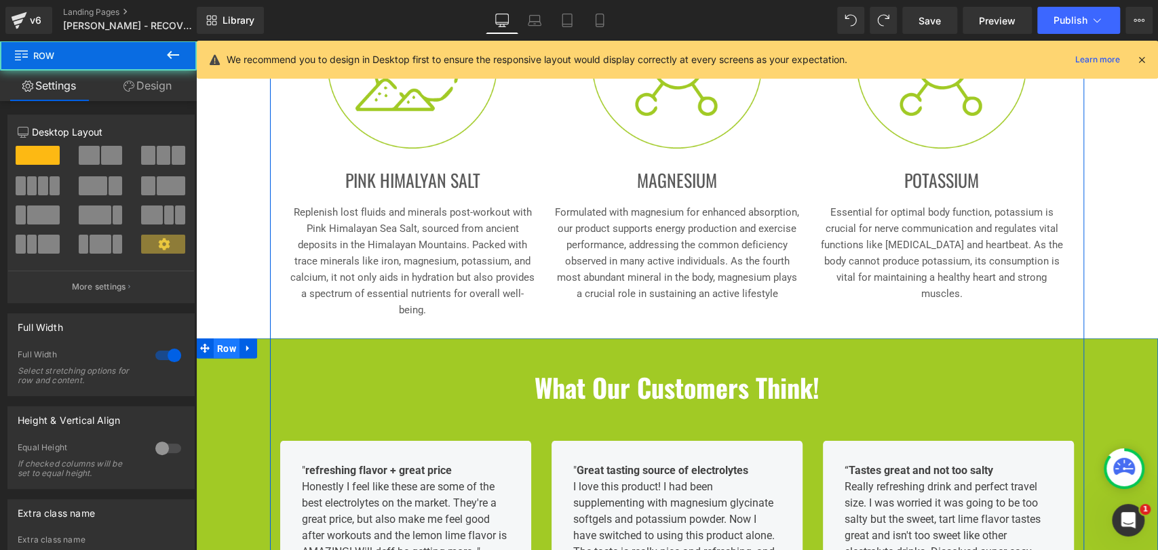
click at [220, 338] on span "Row" at bounding box center [227, 348] width 26 height 20
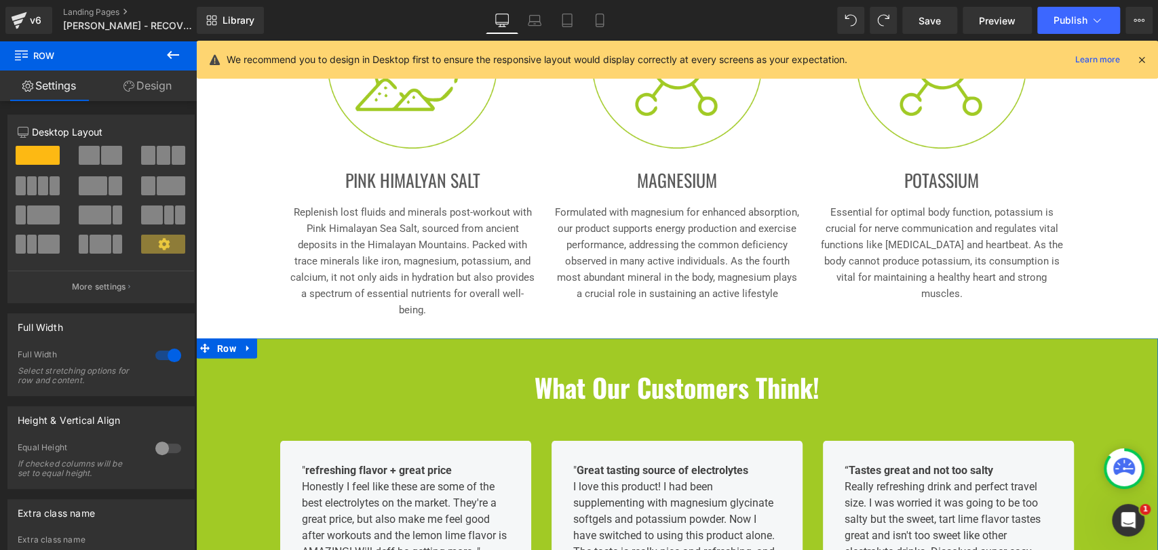
click at [161, 83] on link "Design" at bounding box center [147, 86] width 98 height 31
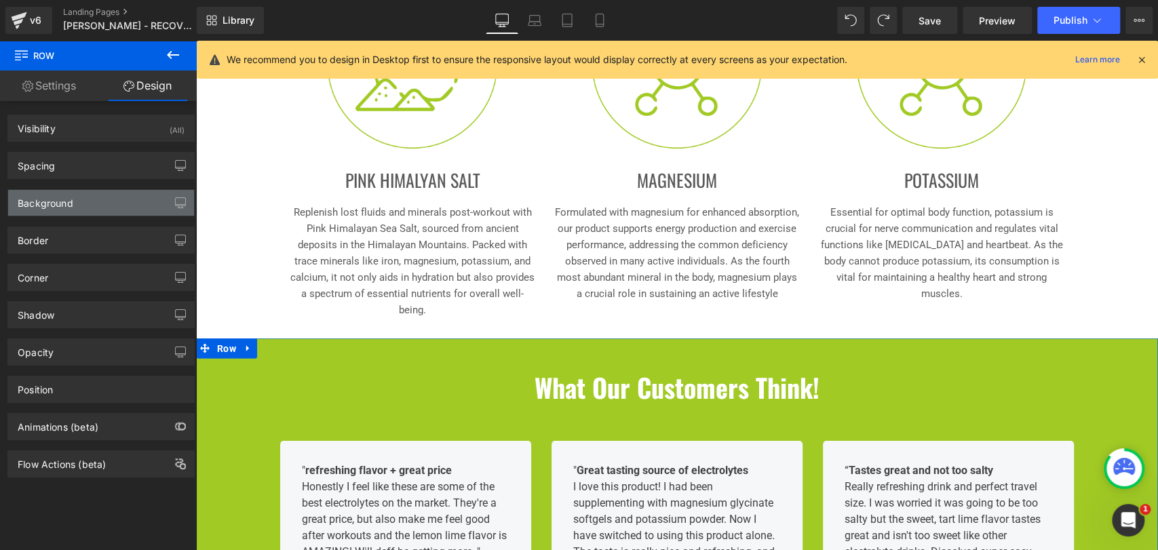
click at [83, 202] on div "Background" at bounding box center [101, 203] width 186 height 26
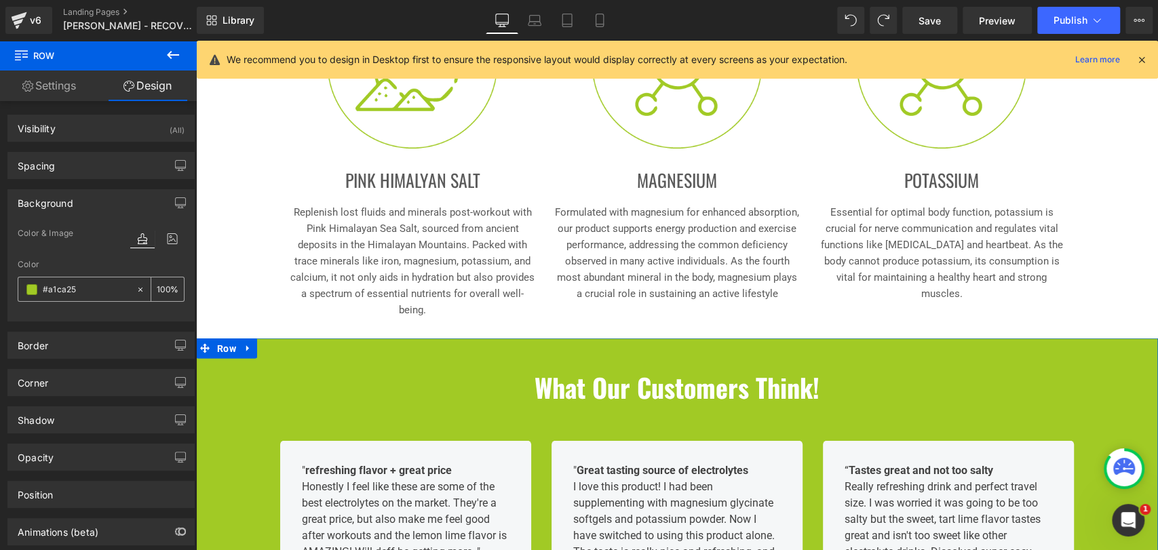
click at [33, 287] on span at bounding box center [31, 289] width 11 height 11
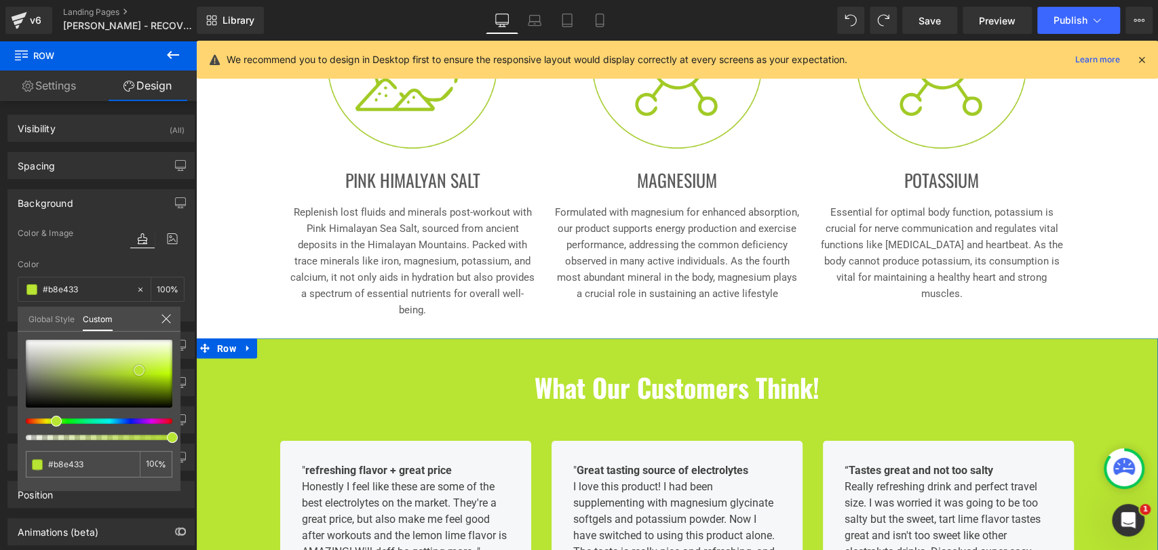
drag, startPoint x: 128, startPoint y: 376, endPoint x: 140, endPoint y: 370, distance: 13.4
click at [140, 370] on span at bounding box center [139, 370] width 11 height 11
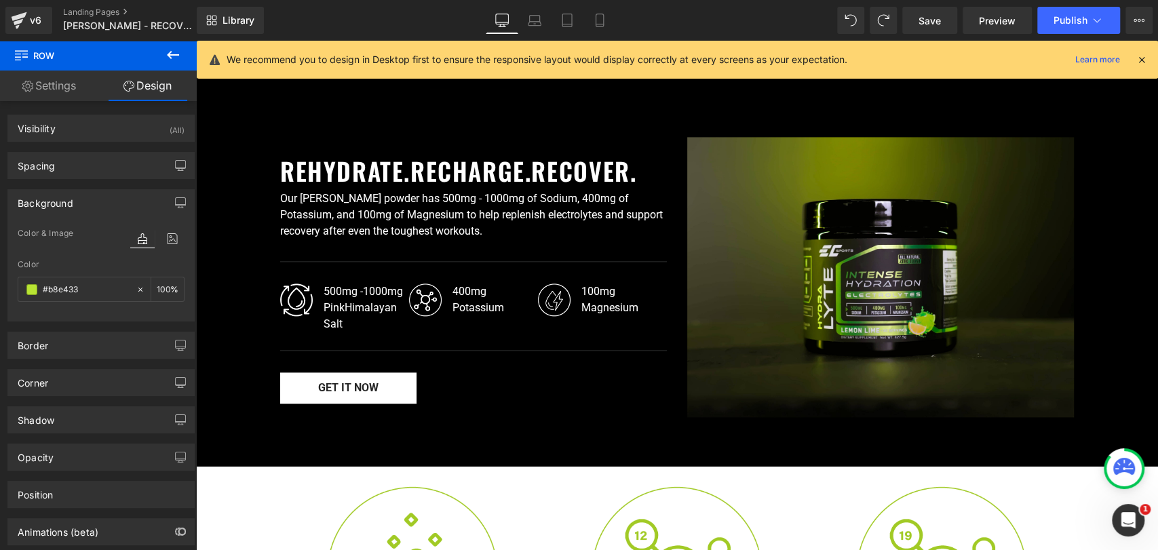
scroll to position [779, 0]
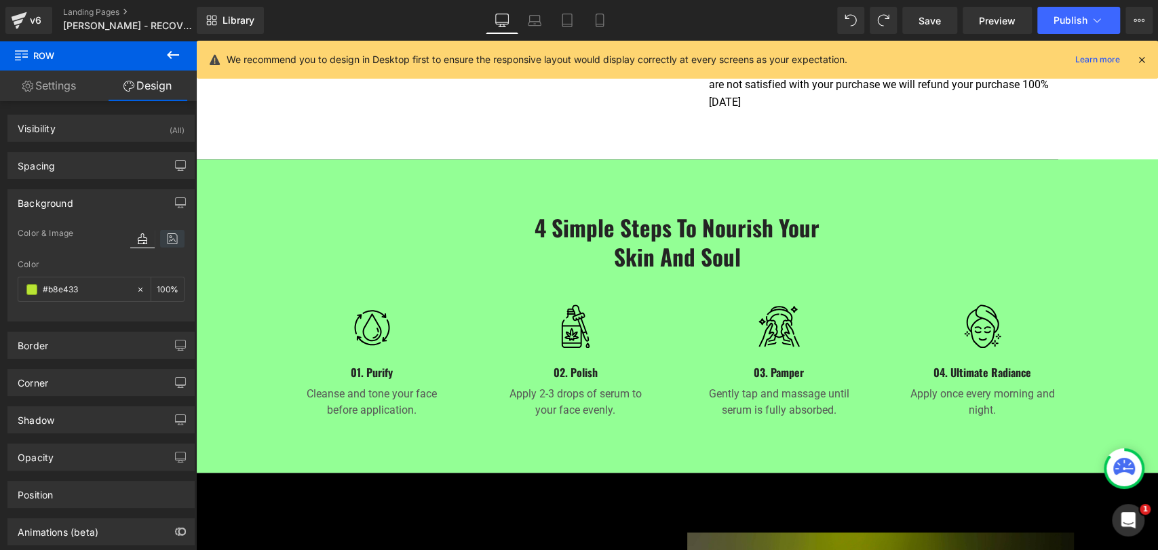
click at [178, 232] on icon at bounding box center [172, 239] width 24 height 18
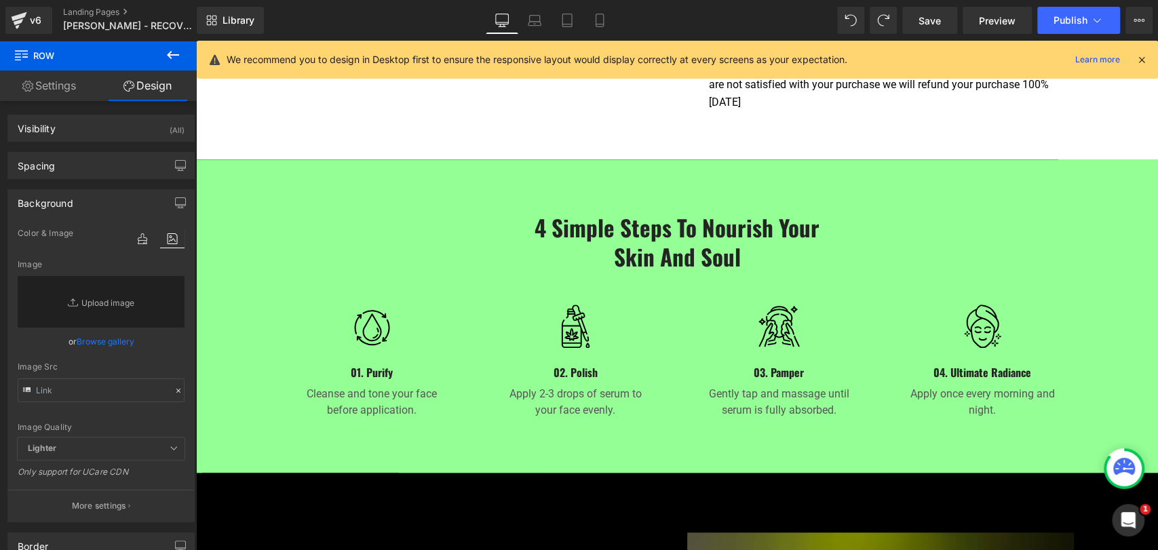
click at [220, 160] on span "Row" at bounding box center [227, 170] width 26 height 20
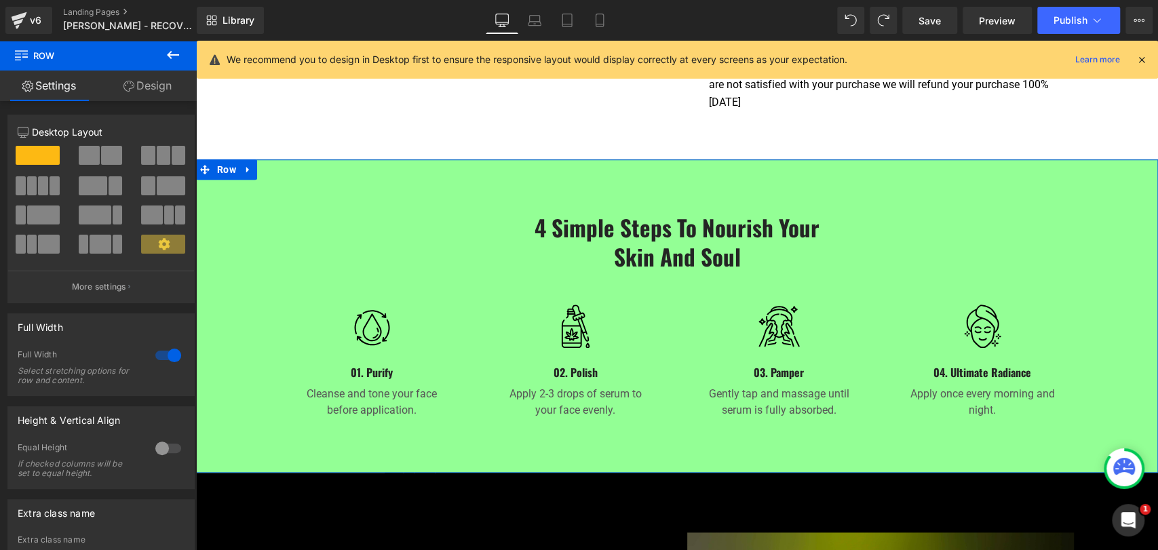
click at [157, 92] on link "Design" at bounding box center [147, 86] width 98 height 31
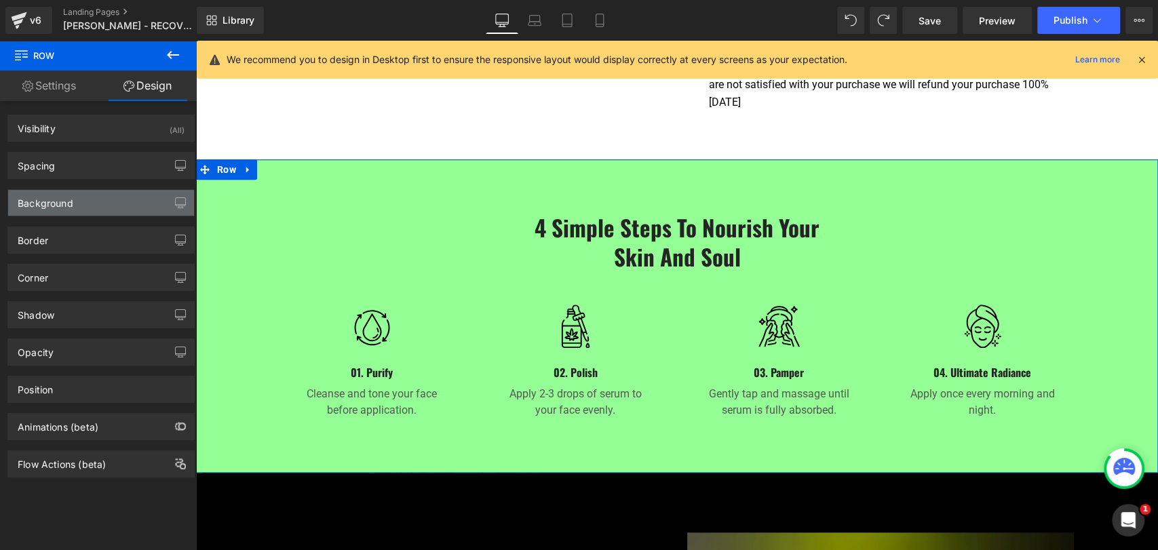
click at [99, 210] on div "Background" at bounding box center [101, 203] width 186 height 26
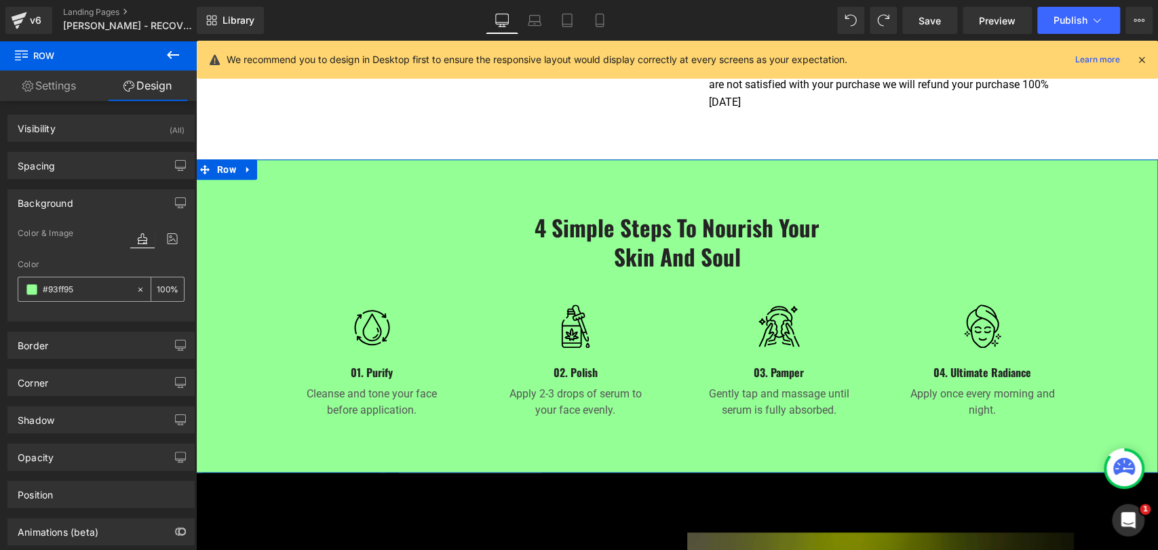
click at [82, 295] on input "#93ff95" at bounding box center [86, 289] width 87 height 15
paste input "b8e433"
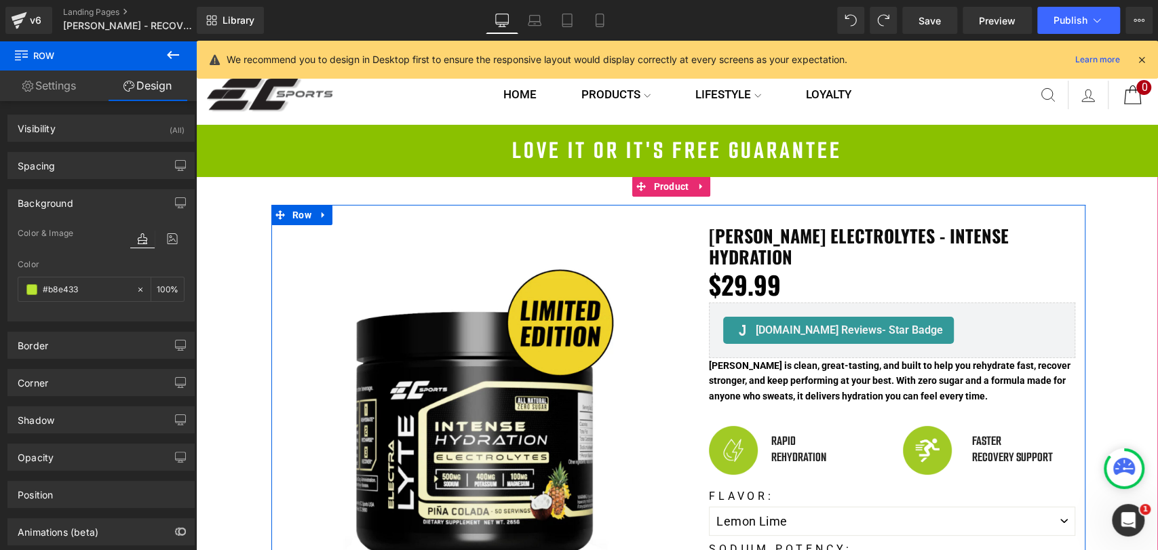
scroll to position [0, 0]
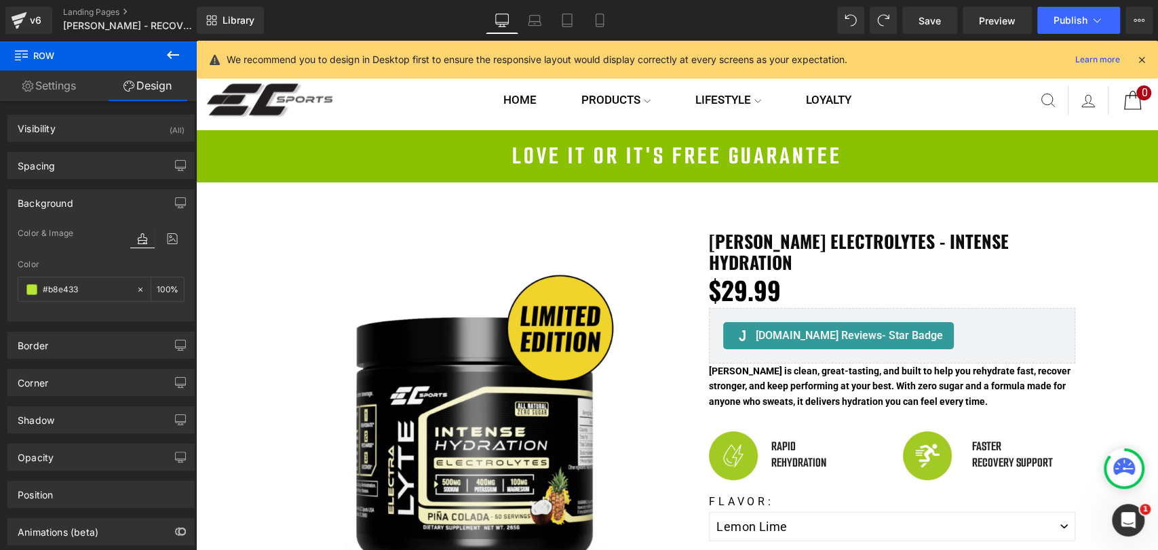
click at [339, 161] on div "LOVE IT OR IT'S FREE GUARANTEE" at bounding box center [677, 156] width 962 height 38
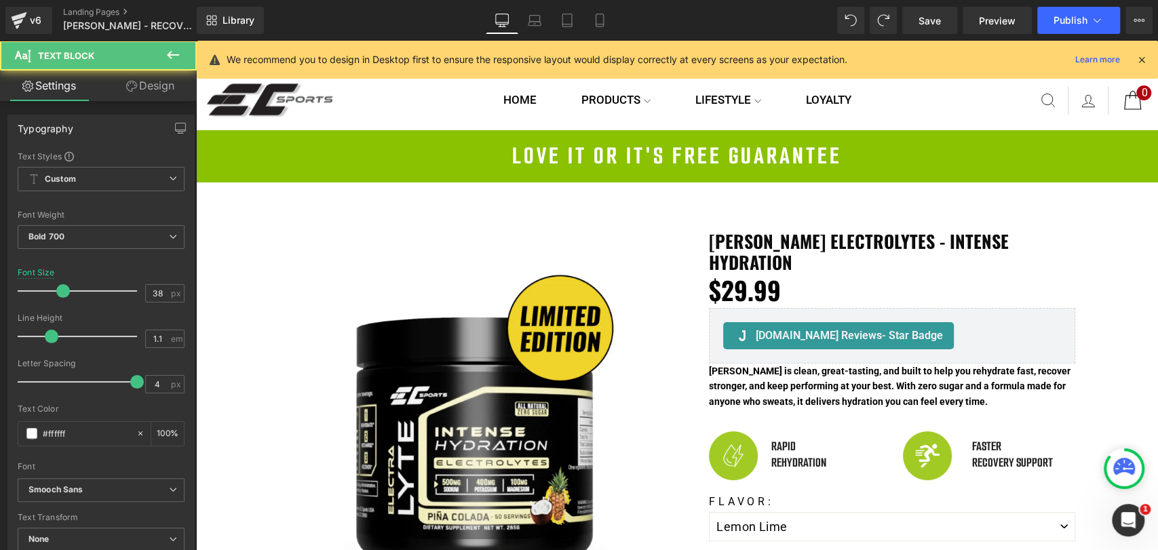
click at [153, 82] on link "Design" at bounding box center [150, 86] width 98 height 31
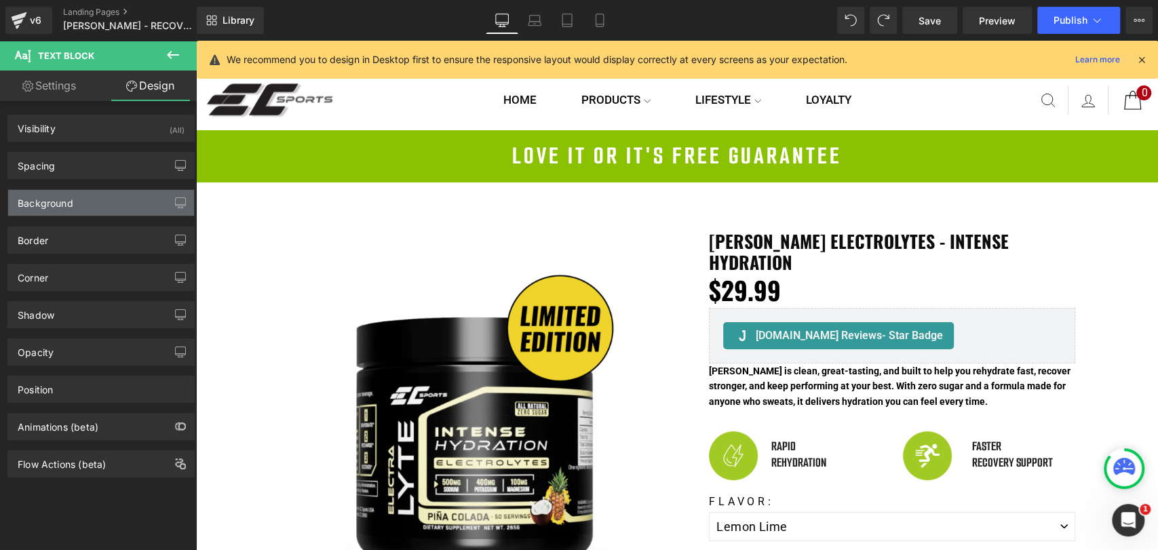
click at [102, 208] on div "Background" at bounding box center [101, 203] width 186 height 26
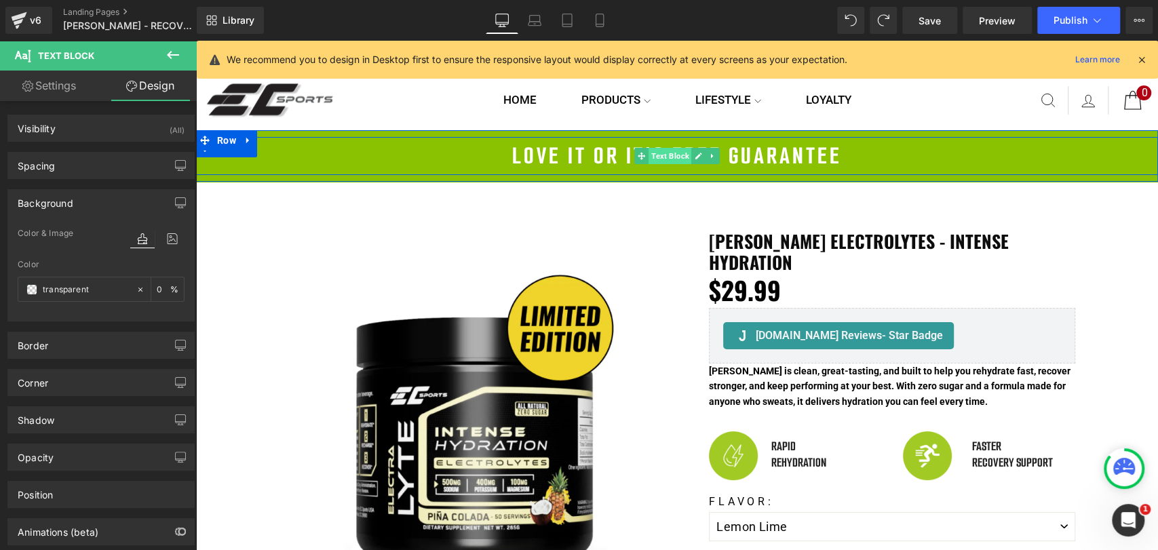
click at [652, 153] on span "Text Block" at bounding box center [670, 156] width 43 height 16
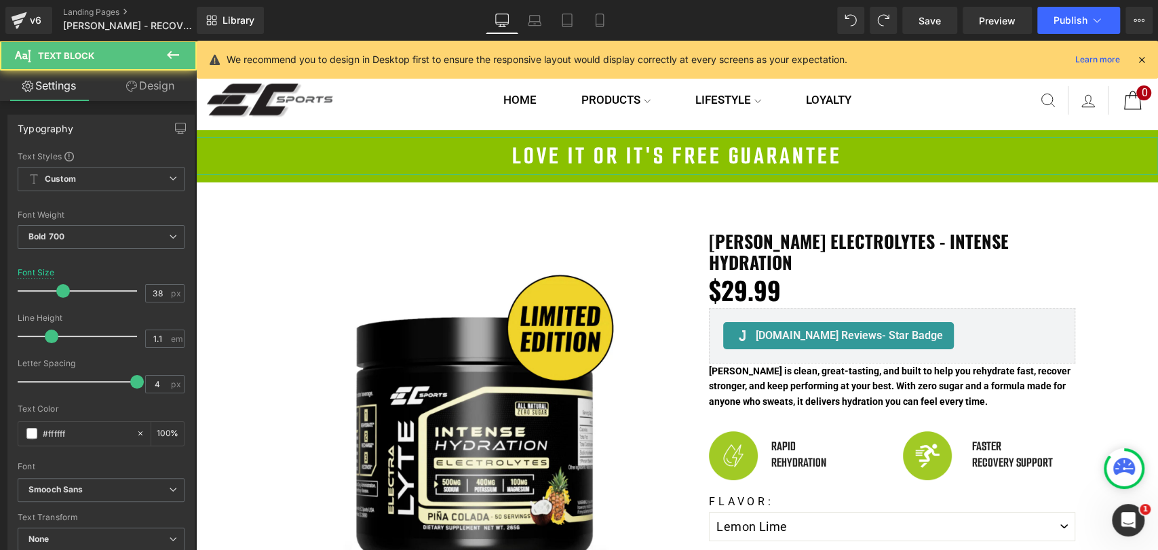
click at [147, 92] on link "Design" at bounding box center [150, 86] width 98 height 31
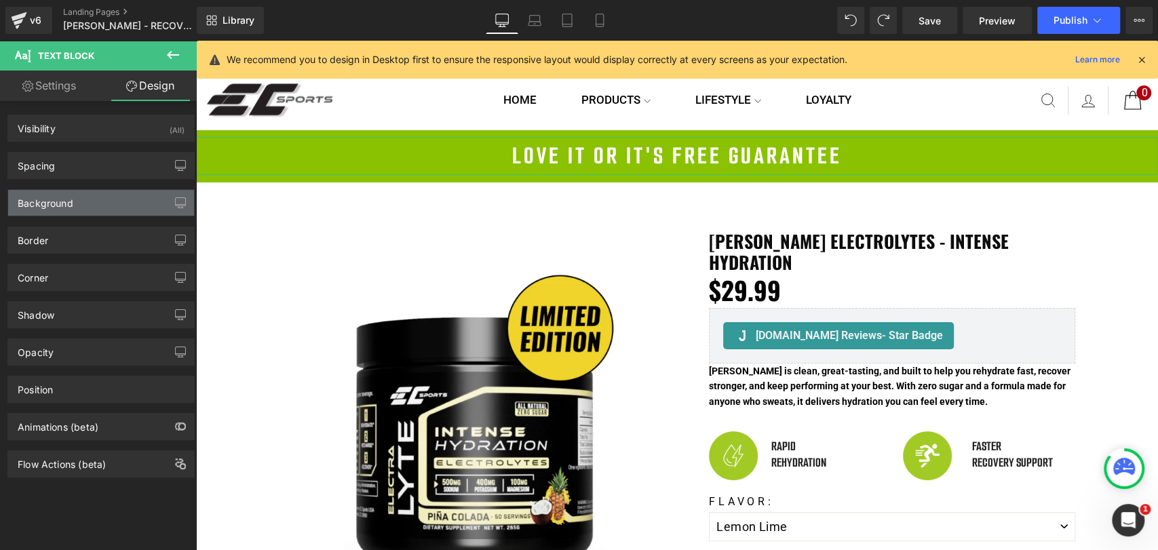
click at [109, 203] on div "Background" at bounding box center [101, 203] width 186 height 26
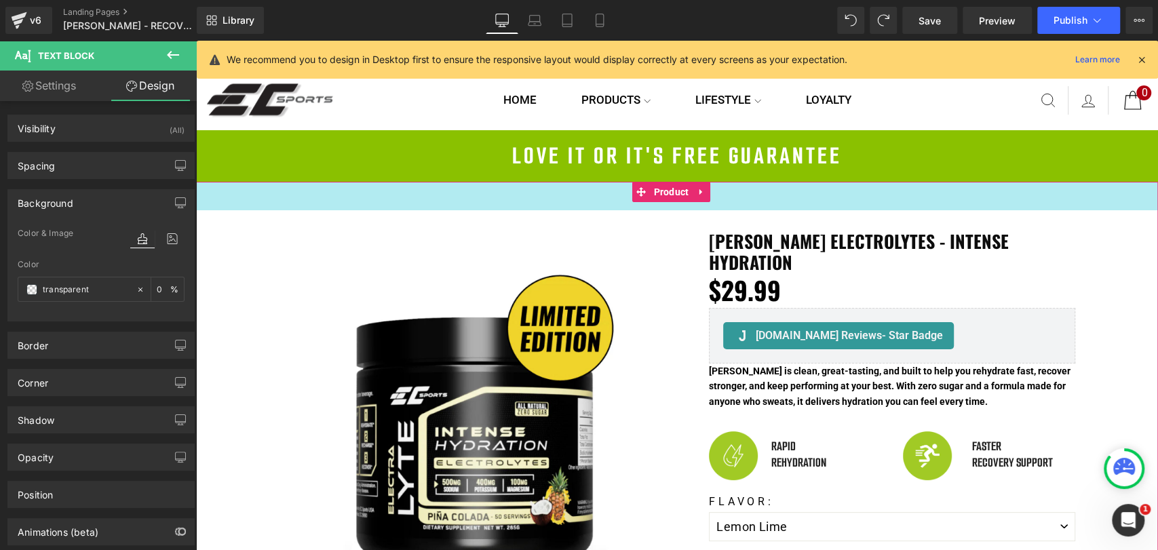
click at [381, 175] on div "LOVE IT OR IT'S FREE GUARANTEE Text Block Row Row" at bounding box center [677, 156] width 962 height 52
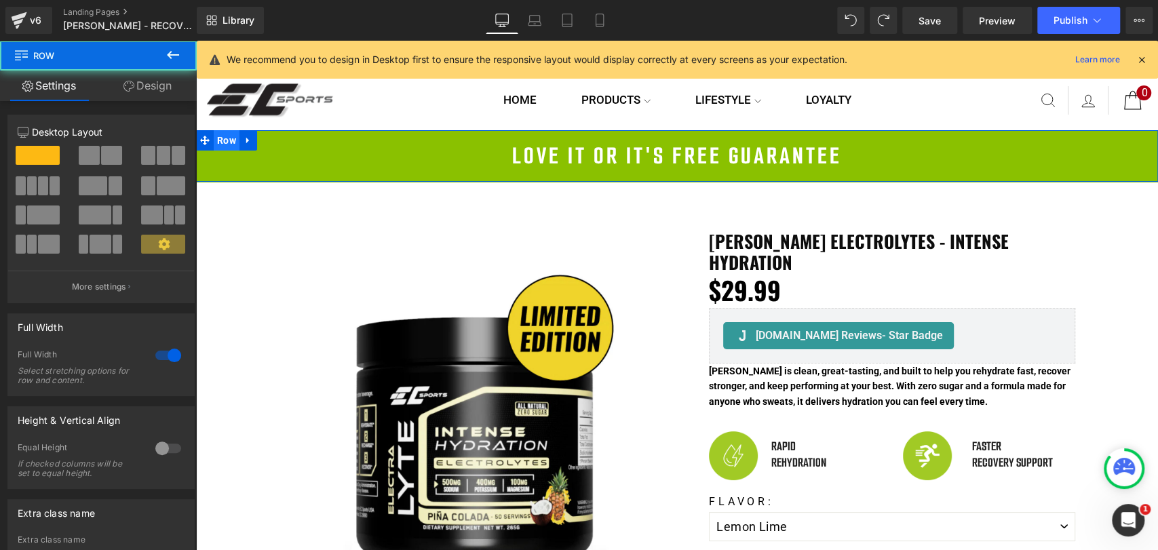
click at [220, 144] on span "Row" at bounding box center [227, 140] width 26 height 20
click at [147, 88] on link "Design" at bounding box center [147, 86] width 98 height 31
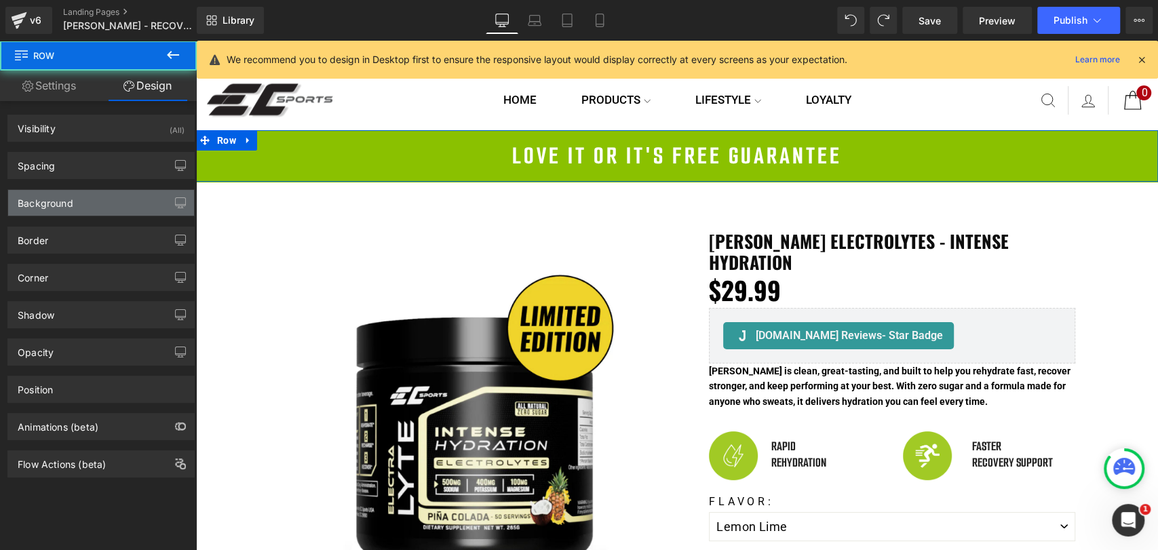
click at [92, 209] on div "Background" at bounding box center [101, 203] width 186 height 26
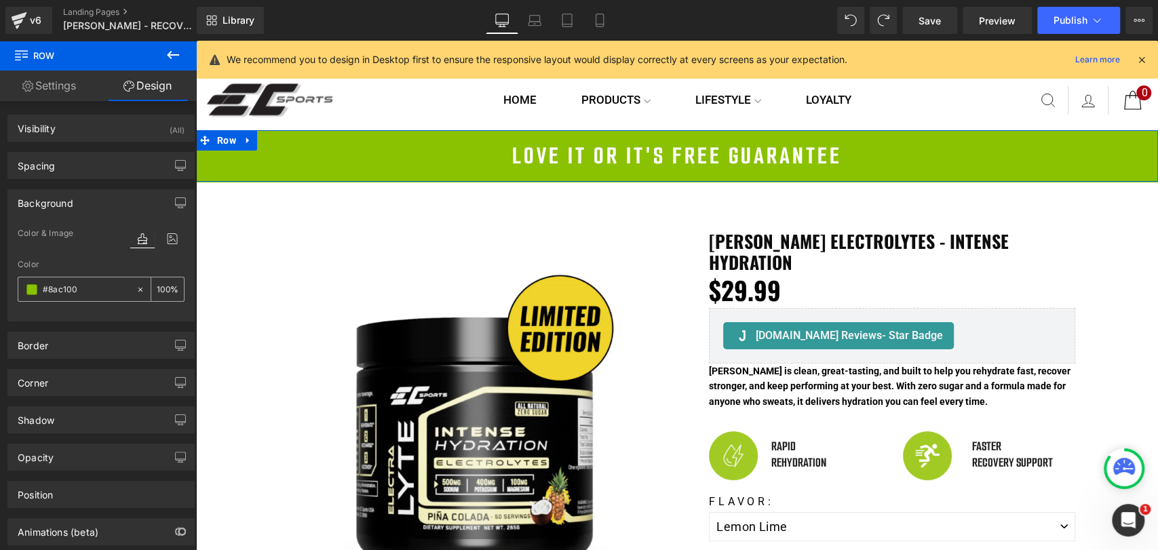
click at [81, 289] on input "#8ac100" at bounding box center [86, 289] width 87 height 15
paste input "b8e433"
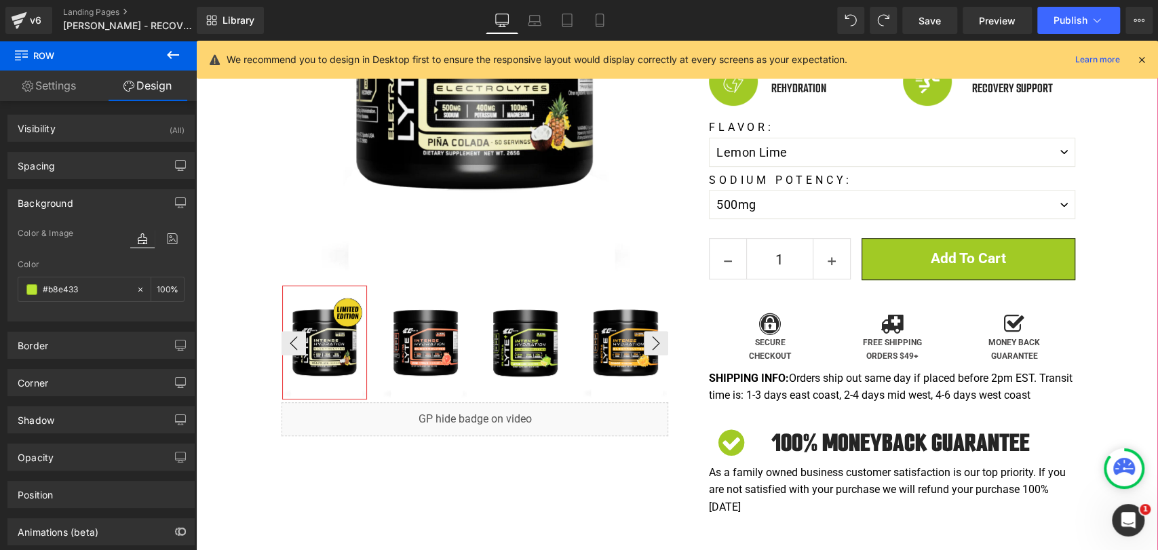
scroll to position [377, 0]
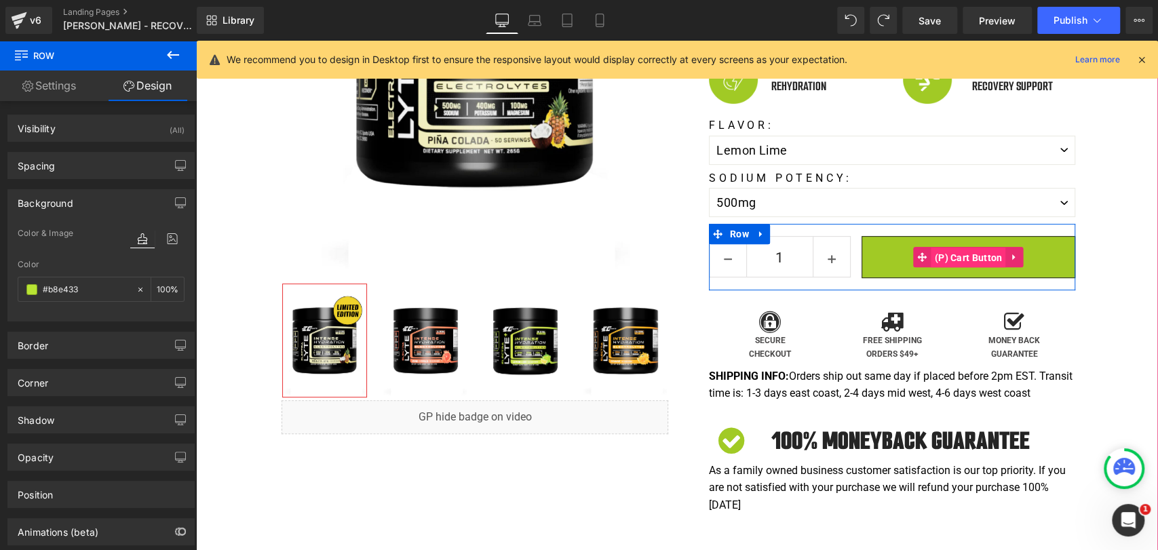
click at [950, 248] on span "(P) Cart Button" at bounding box center [968, 258] width 75 height 20
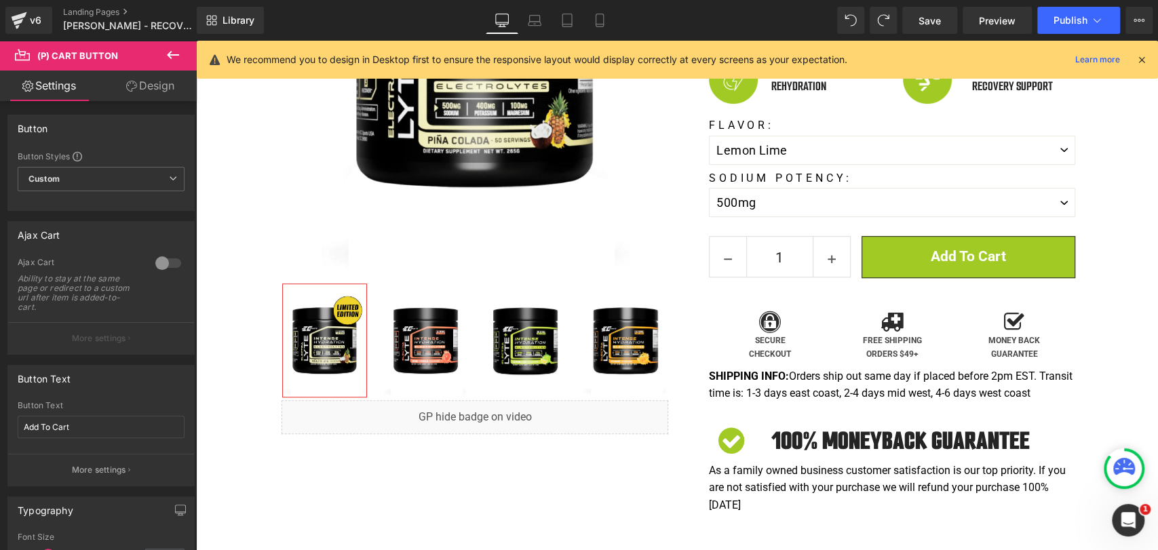
click at [171, 83] on link "Design" at bounding box center [150, 86] width 98 height 31
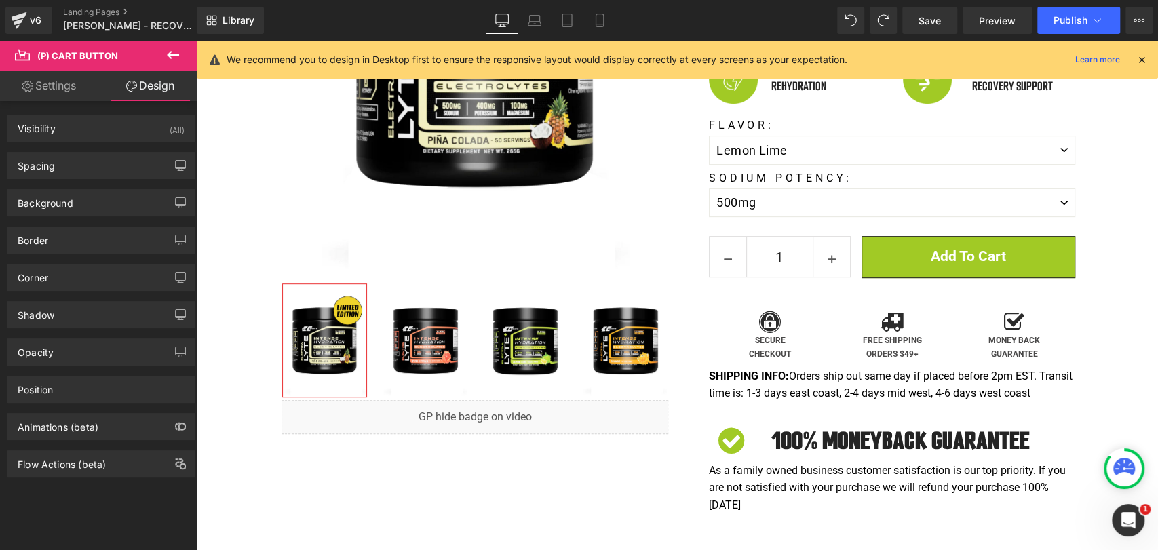
click at [76, 216] on div "Border Border Style Custom Custom Setup Global Style Custom Setup Global Style …" at bounding box center [101, 234] width 203 height 37
click at [77, 208] on div "Background" at bounding box center [101, 203] width 186 height 26
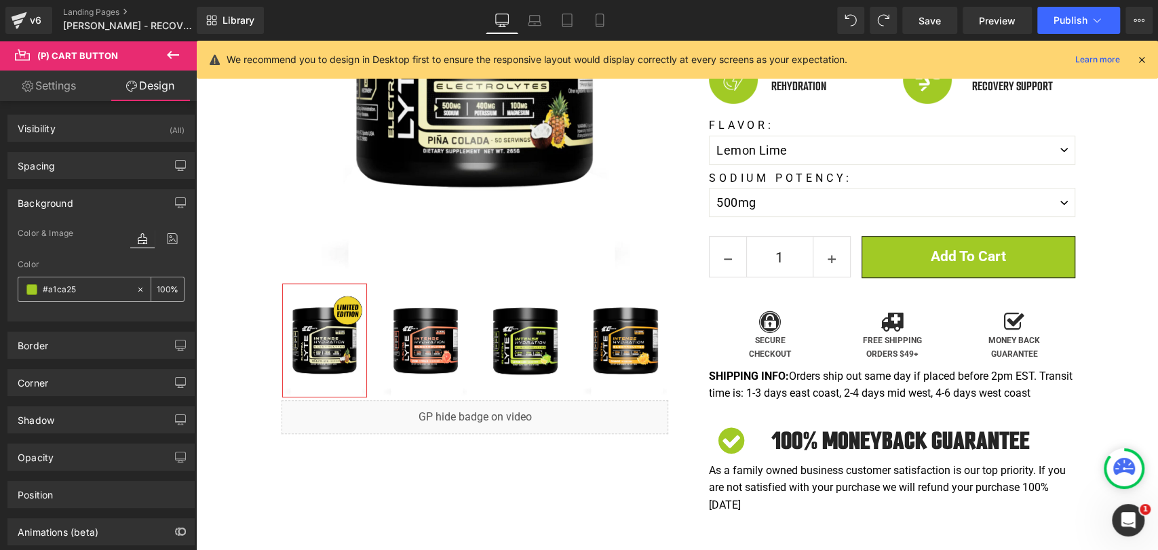
click at [86, 294] on input "#a1ca25" at bounding box center [86, 289] width 87 height 15
paste input "b8e433"
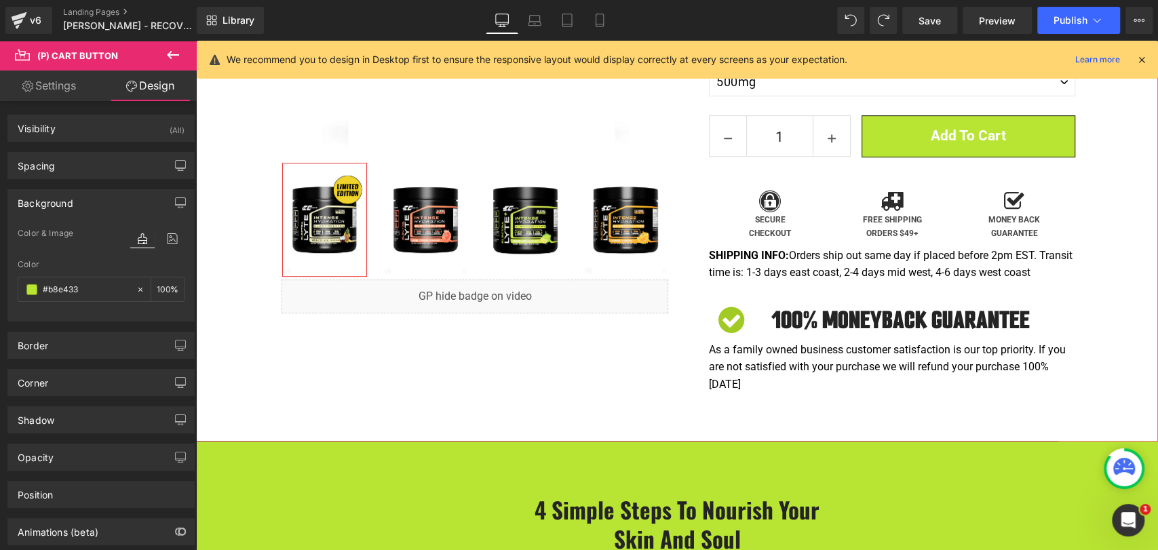
scroll to position [527, 0]
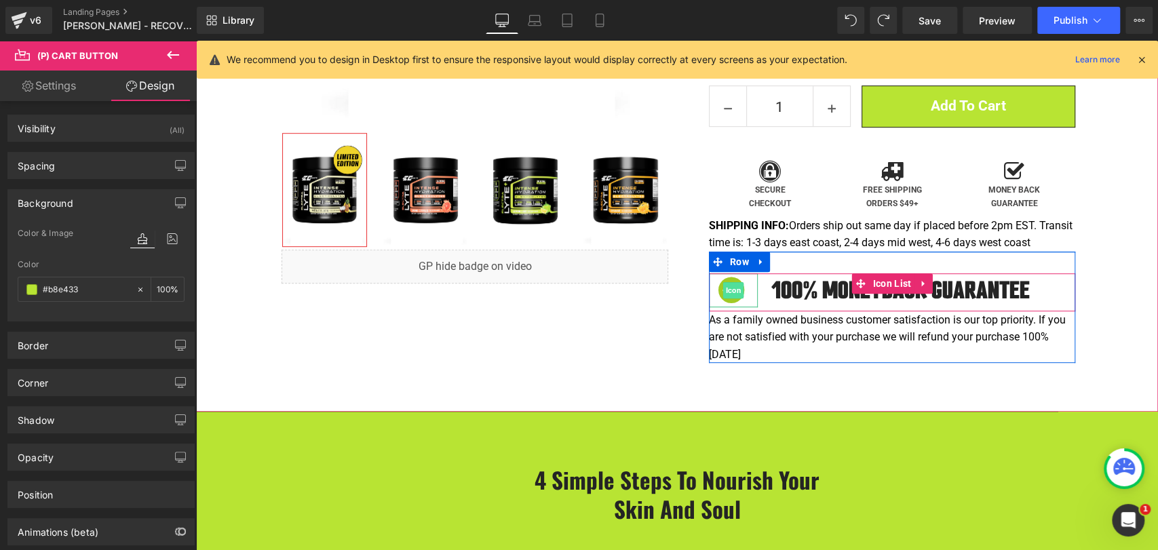
click at [727, 282] on span "Icon" at bounding box center [733, 290] width 21 height 16
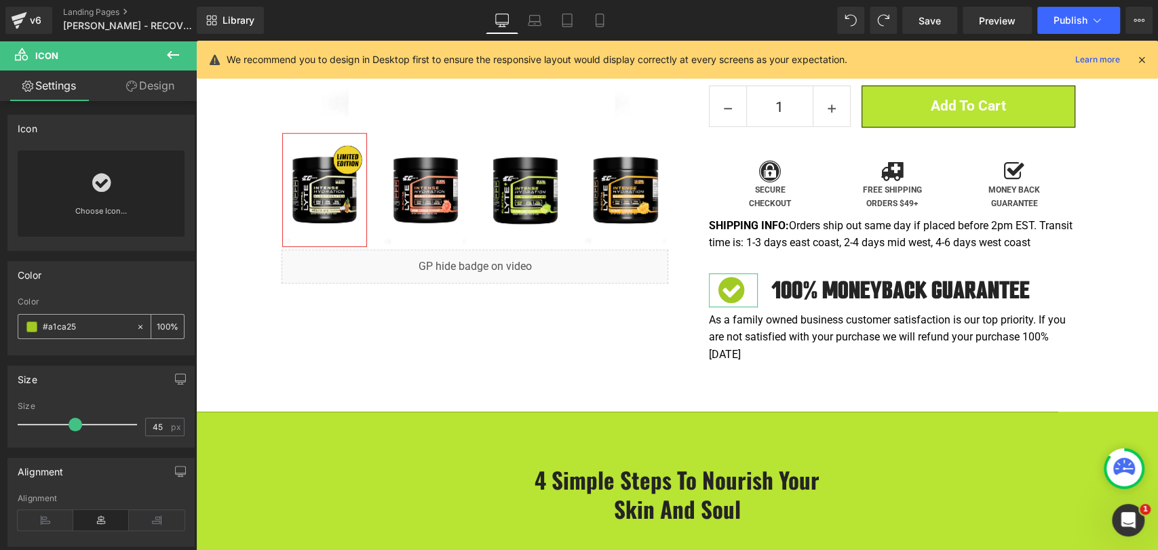
click at [107, 328] on input "#a1ca25" at bounding box center [86, 327] width 87 height 15
drag, startPoint x: 109, startPoint y: 328, endPoint x: 12, endPoint y: 311, distance: 98.4
click at [12, 311] on div "rgb(161, 202, 37) Color #a1ca25 100 %" at bounding box center [101, 326] width 186 height 58
paste input "b8e433"
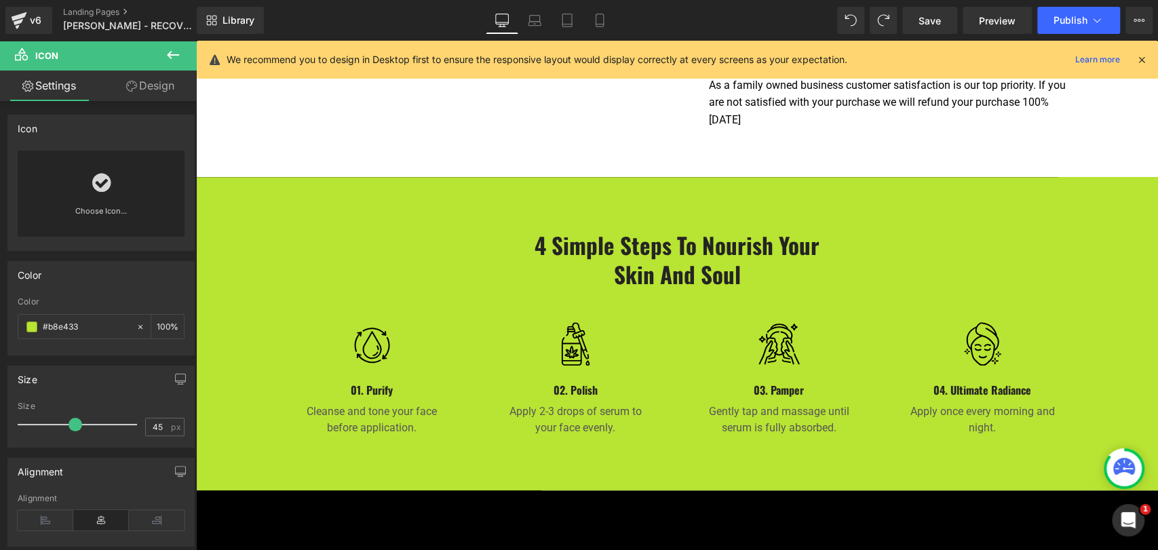
scroll to position [754, 0]
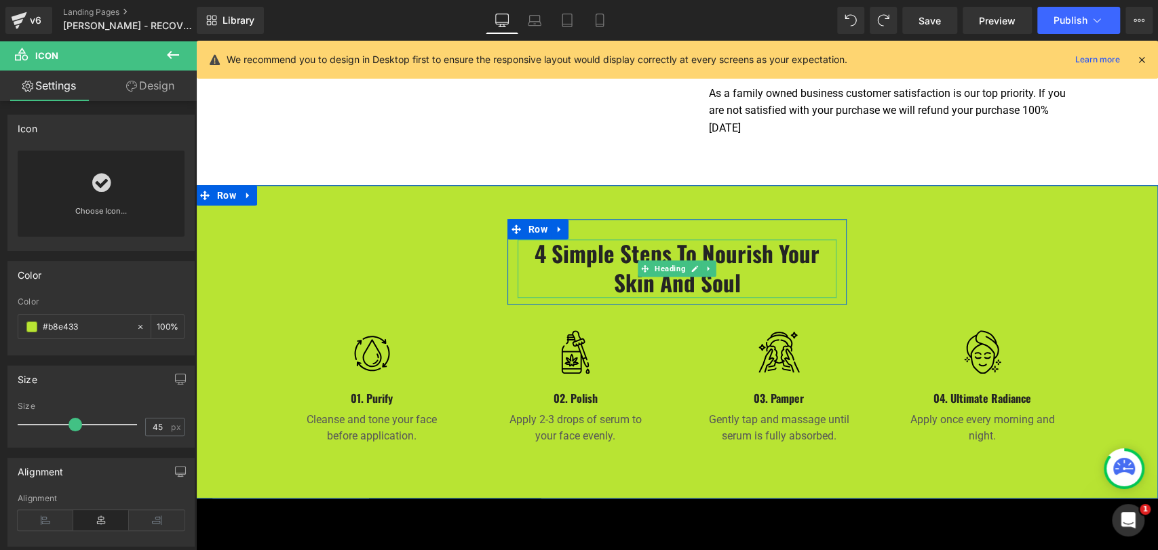
click at [562, 239] on h2 "4 Simple Steps to Nourish Your Skin and Soul" at bounding box center [677, 268] width 319 height 58
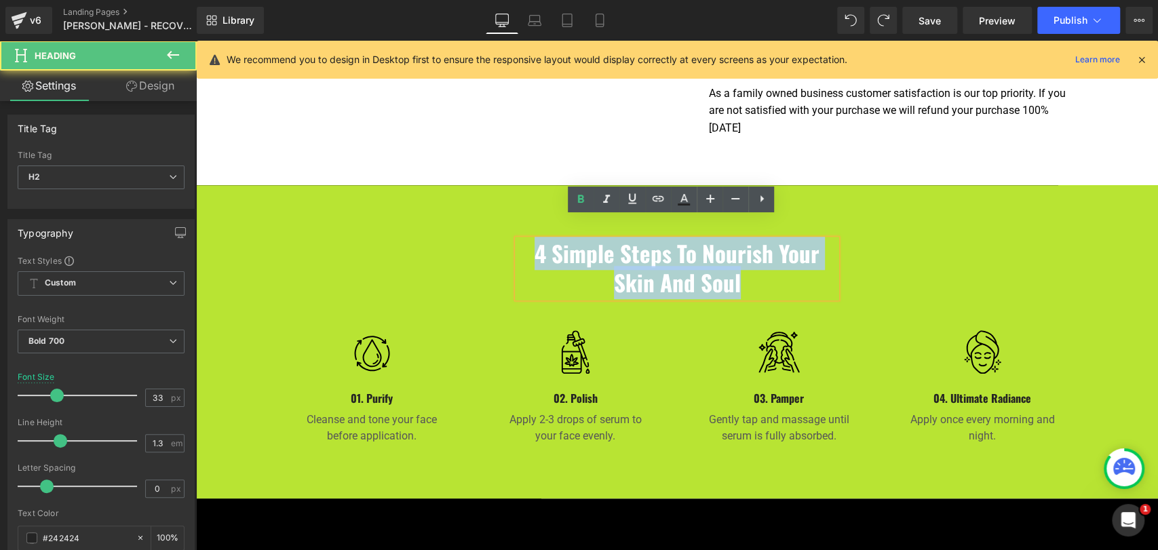
drag, startPoint x: 524, startPoint y: 231, endPoint x: 768, endPoint y: 273, distance: 247.7
click at [768, 273] on h2 "4 Simple Steps to Nourish Your Skin and Soul" at bounding box center [677, 268] width 319 height 58
paste div
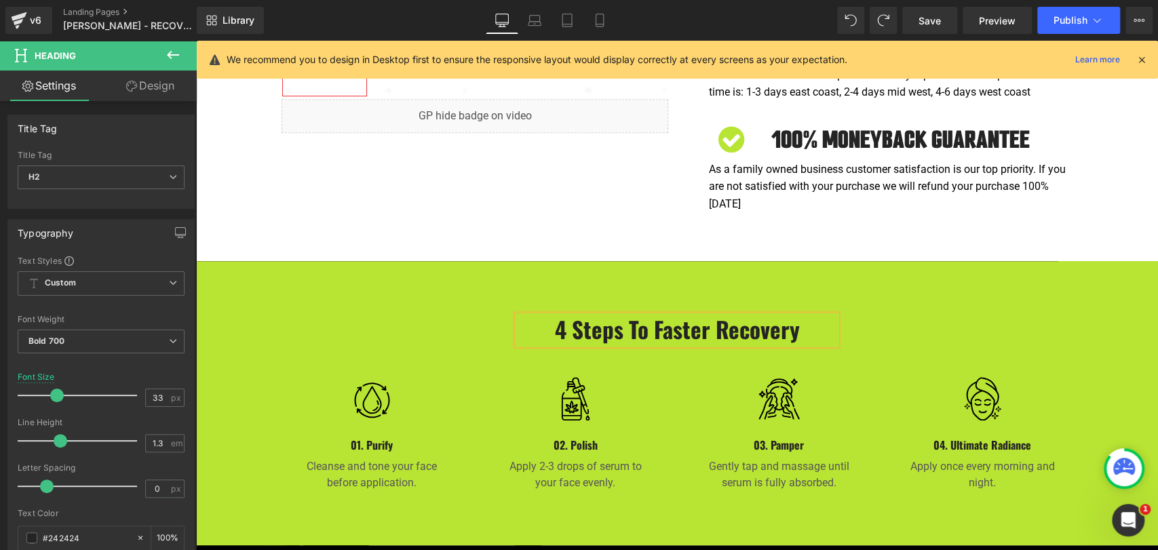
scroll to position [678, 0]
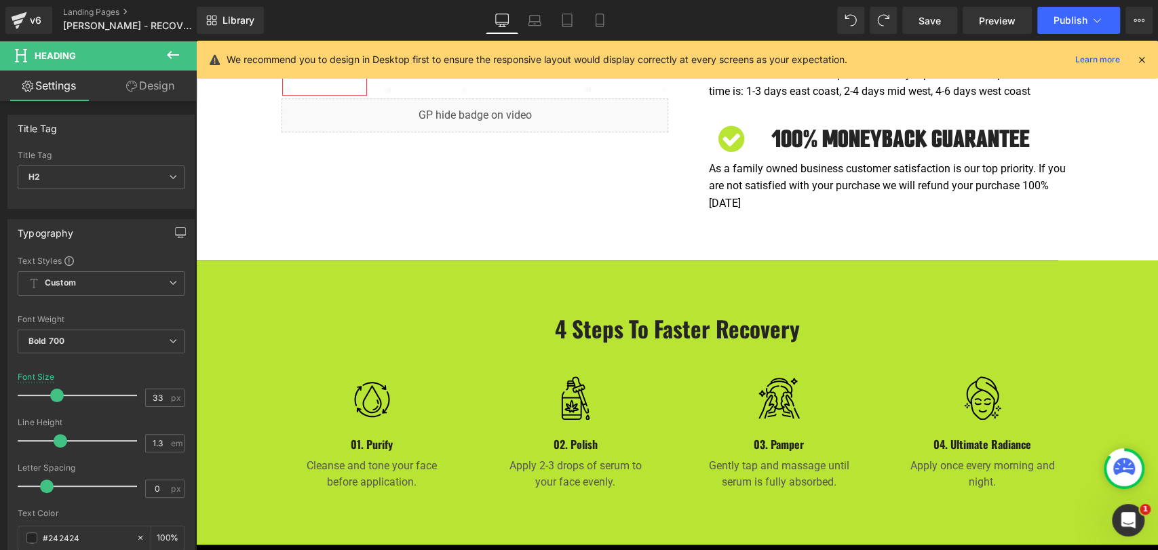
click at [174, 51] on icon at bounding box center [173, 55] width 16 height 16
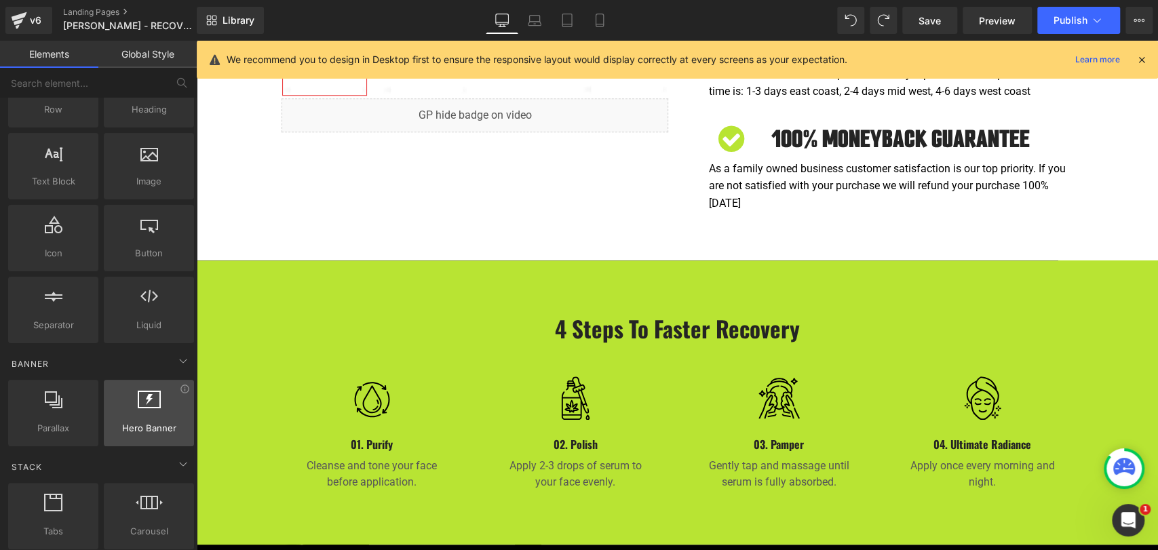
scroll to position [0, 0]
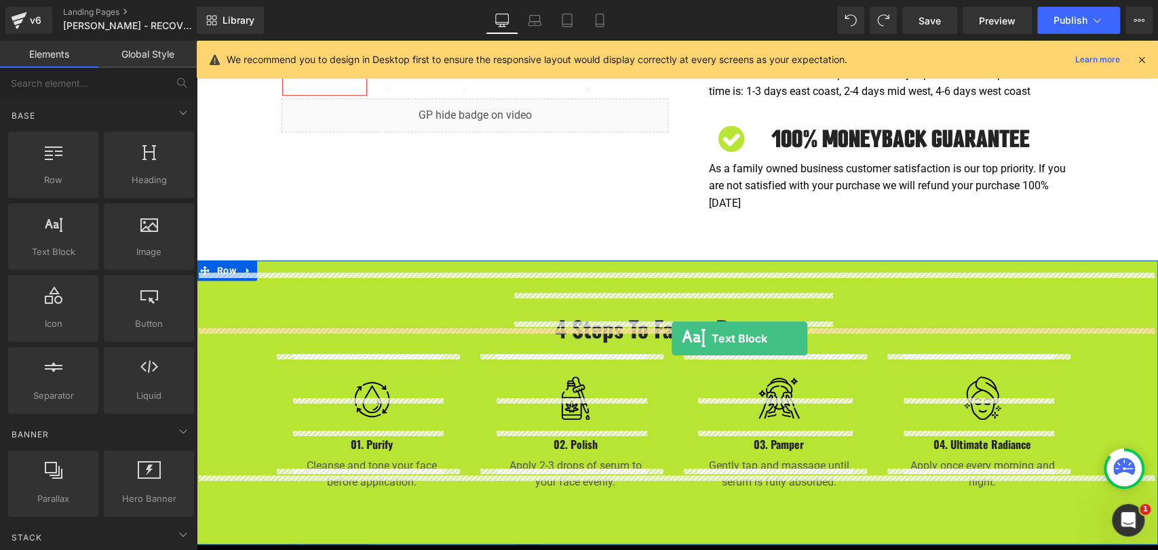
drag, startPoint x: 262, startPoint y: 292, endPoint x: 672, endPoint y: 339, distance: 412.4
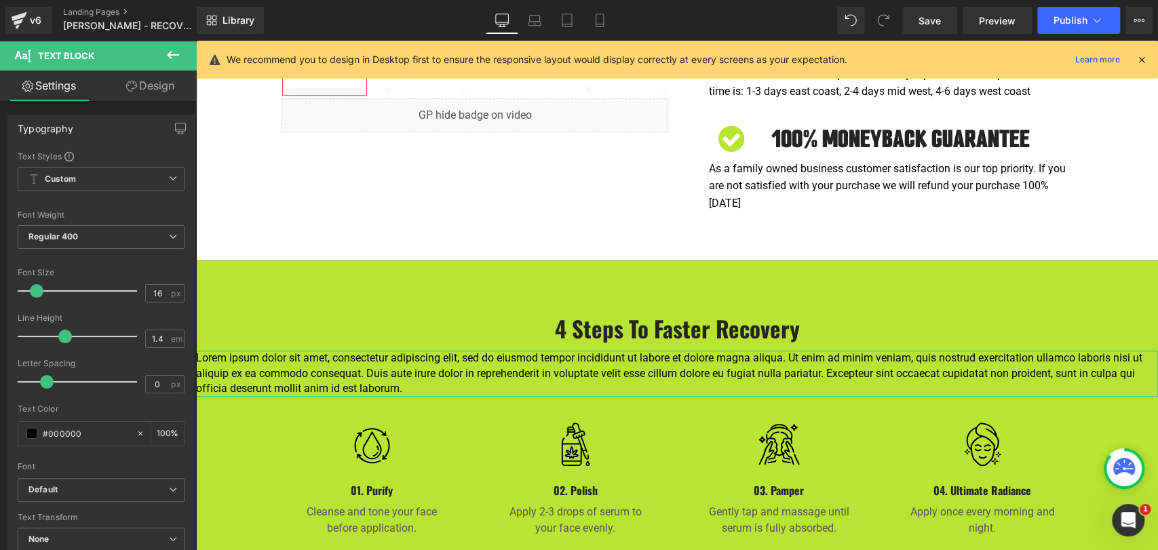
click at [138, 88] on link "Design" at bounding box center [150, 86] width 98 height 31
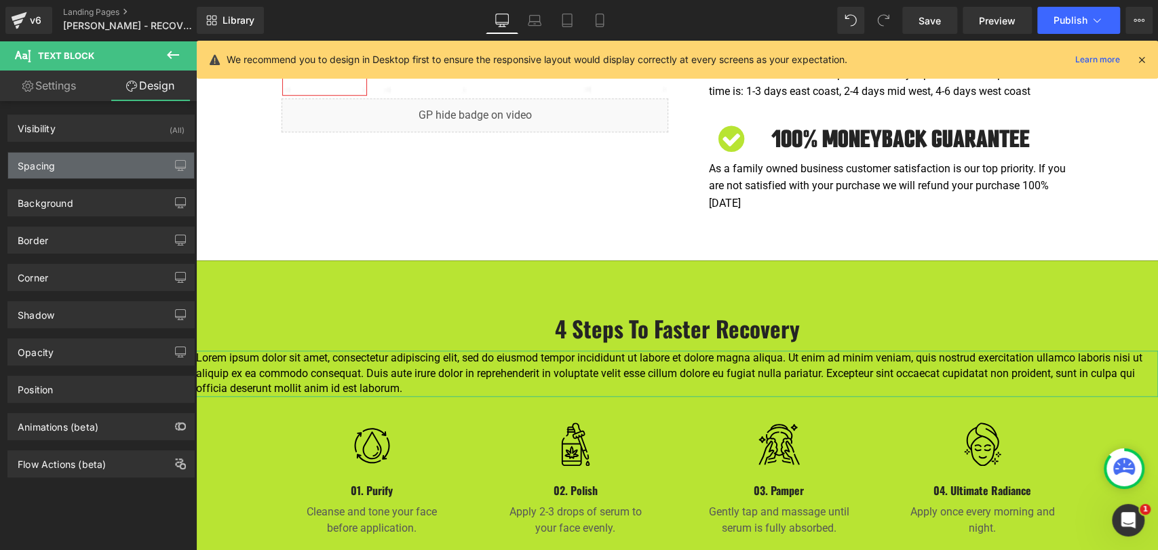
click at [109, 166] on div "Spacing" at bounding box center [101, 166] width 186 height 26
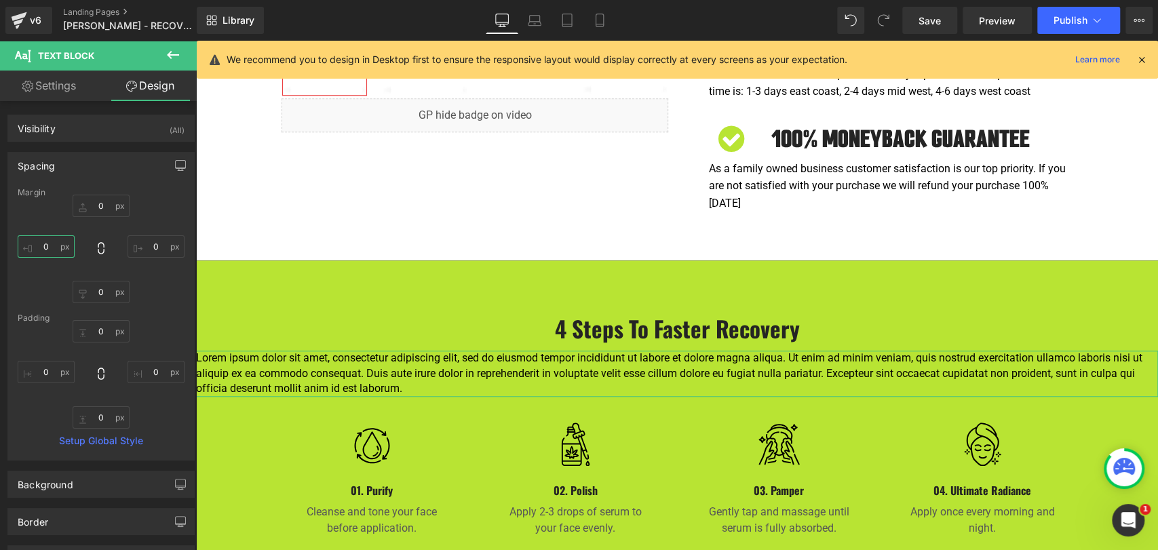
click at [47, 246] on input "0" at bounding box center [46, 246] width 57 height 22
drag, startPoint x: 57, startPoint y: 246, endPoint x: 22, endPoint y: 242, distance: 34.9
click at [22, 242] on input "40" at bounding box center [46, 246] width 57 height 22
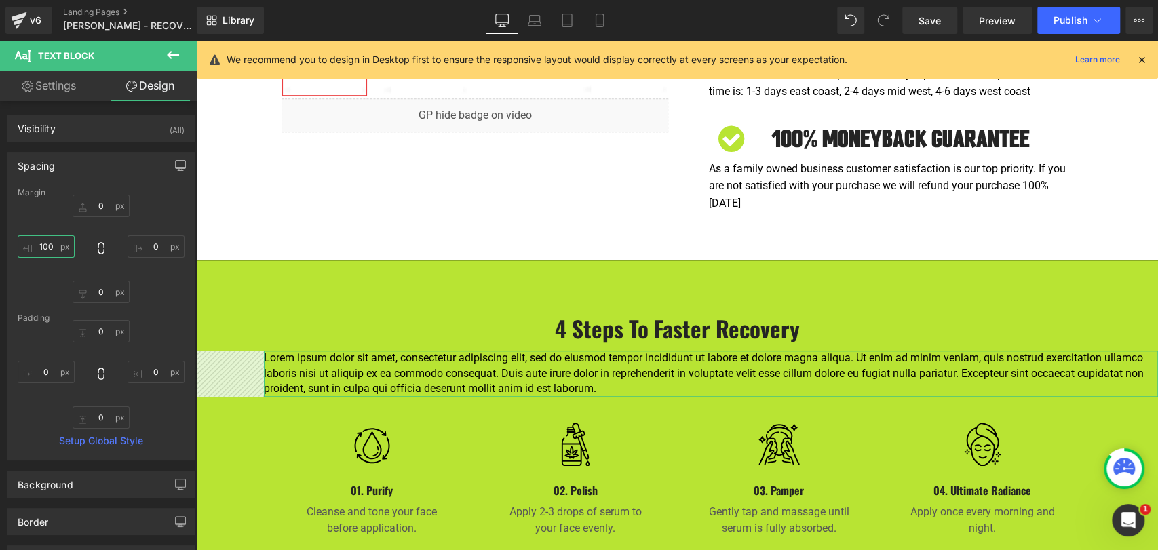
drag, startPoint x: 54, startPoint y: 246, endPoint x: 23, endPoint y: 244, distance: 31.2
click at [23, 244] on input "100" at bounding box center [46, 246] width 57 height 22
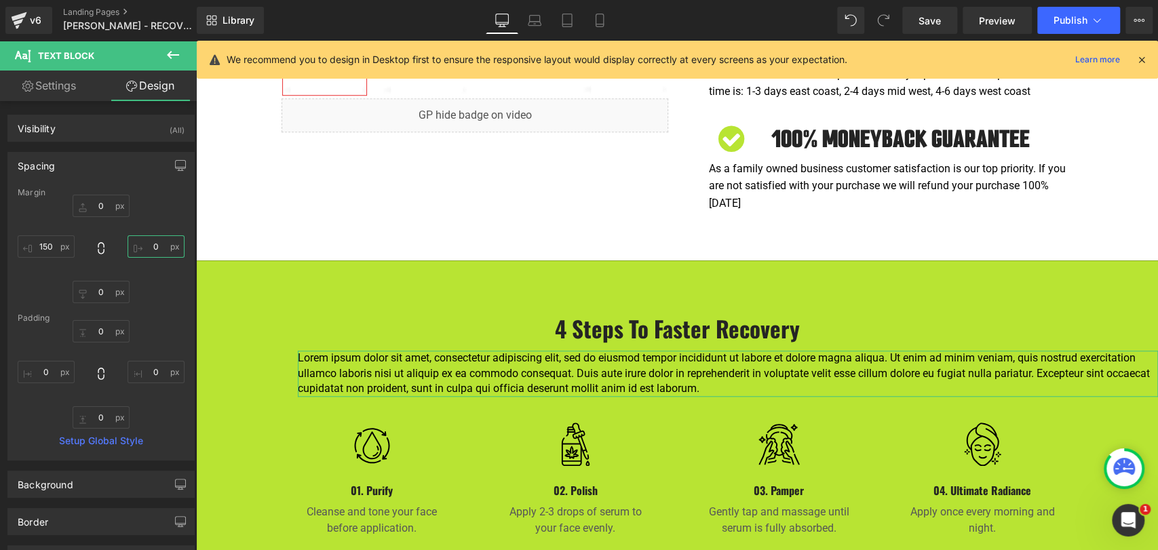
click at [134, 245] on input "0" at bounding box center [156, 246] width 57 height 22
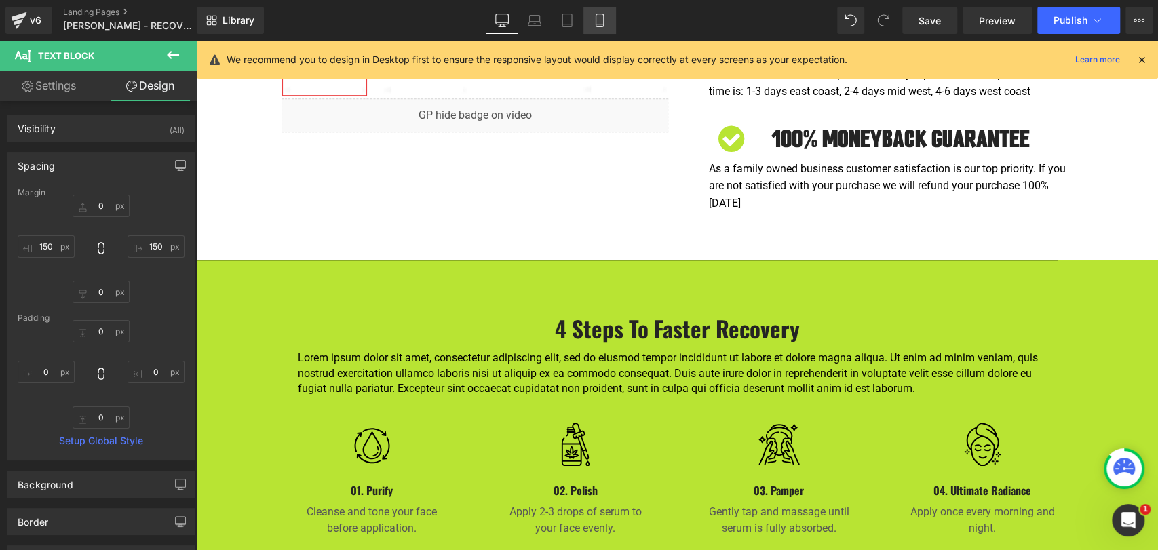
click at [601, 23] on icon at bounding box center [600, 21] width 14 height 14
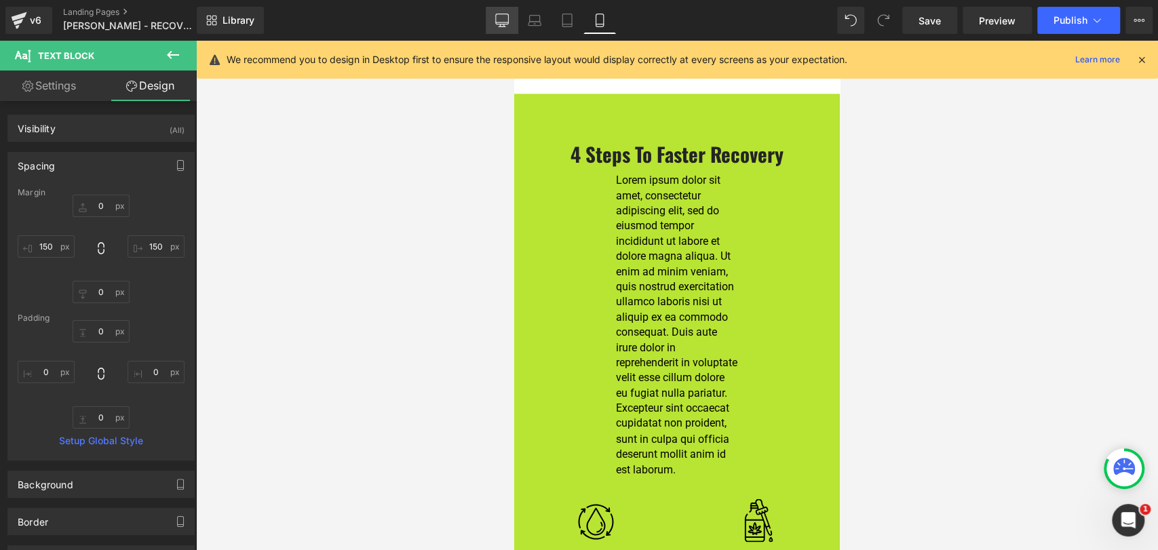
click at [501, 23] on icon at bounding box center [502, 21] width 14 height 14
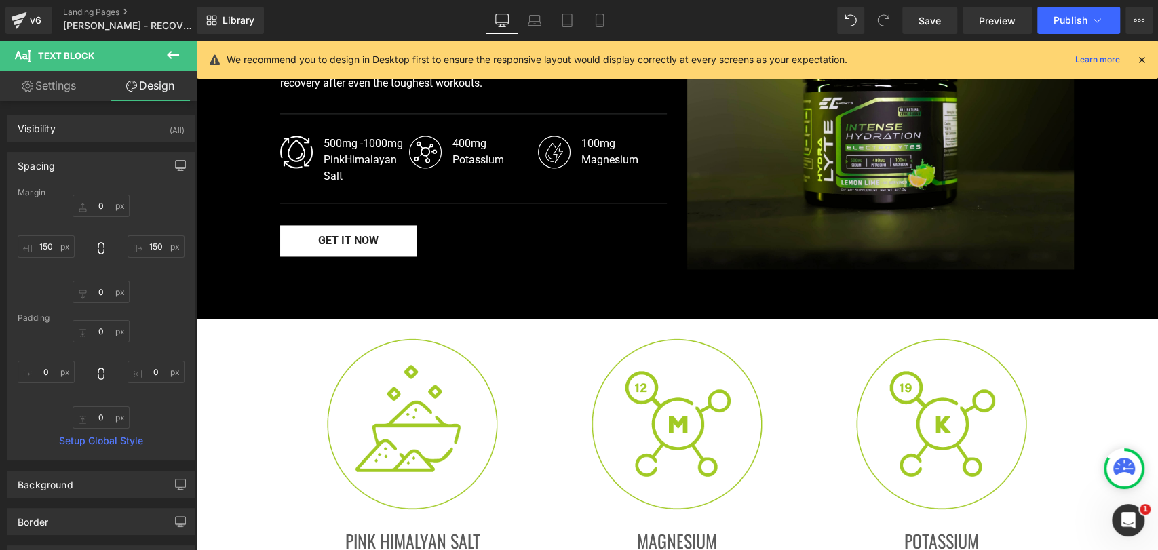
scroll to position [830, 0]
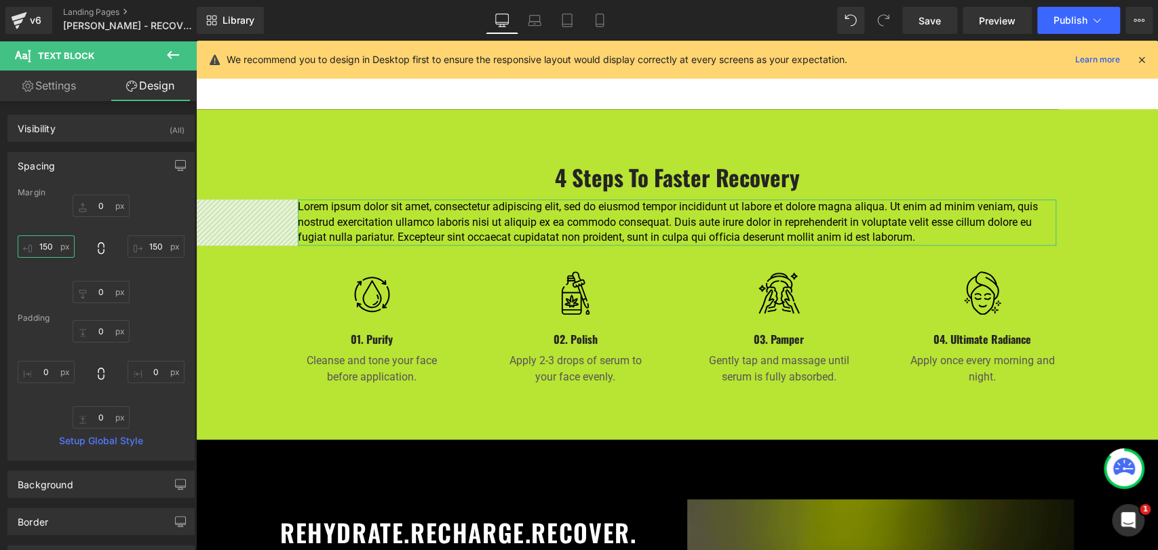
click at [48, 247] on input "150" at bounding box center [46, 246] width 57 height 22
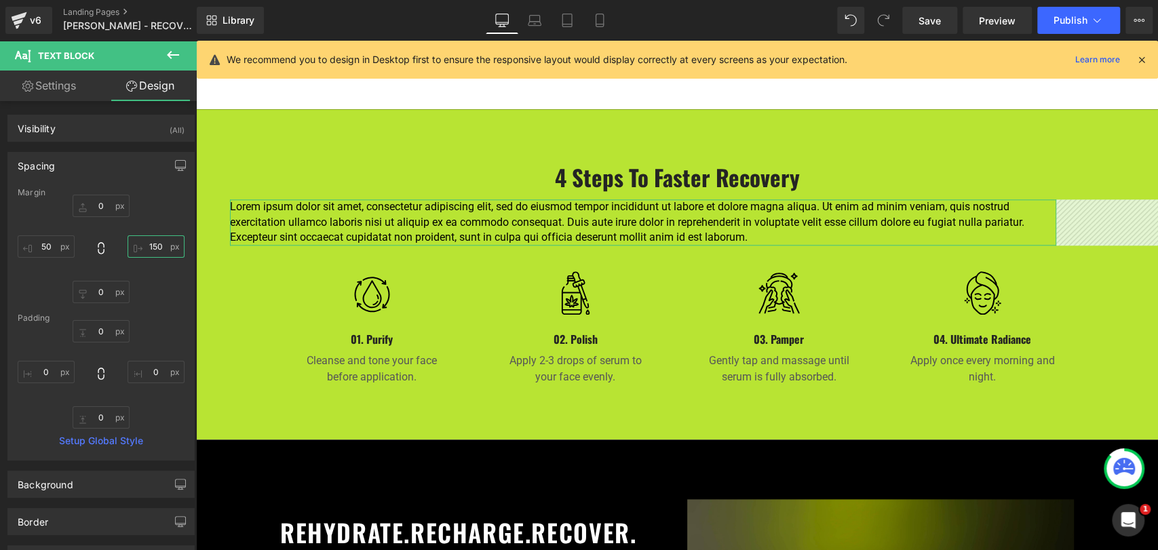
click at [147, 248] on input "150" at bounding box center [156, 246] width 57 height 22
click at [159, 248] on input "150" at bounding box center [156, 246] width 57 height 22
drag, startPoint x: 152, startPoint y: 246, endPoint x: 124, endPoint y: 241, distance: 28.2
click at [128, 241] on input "150" at bounding box center [156, 246] width 57 height 22
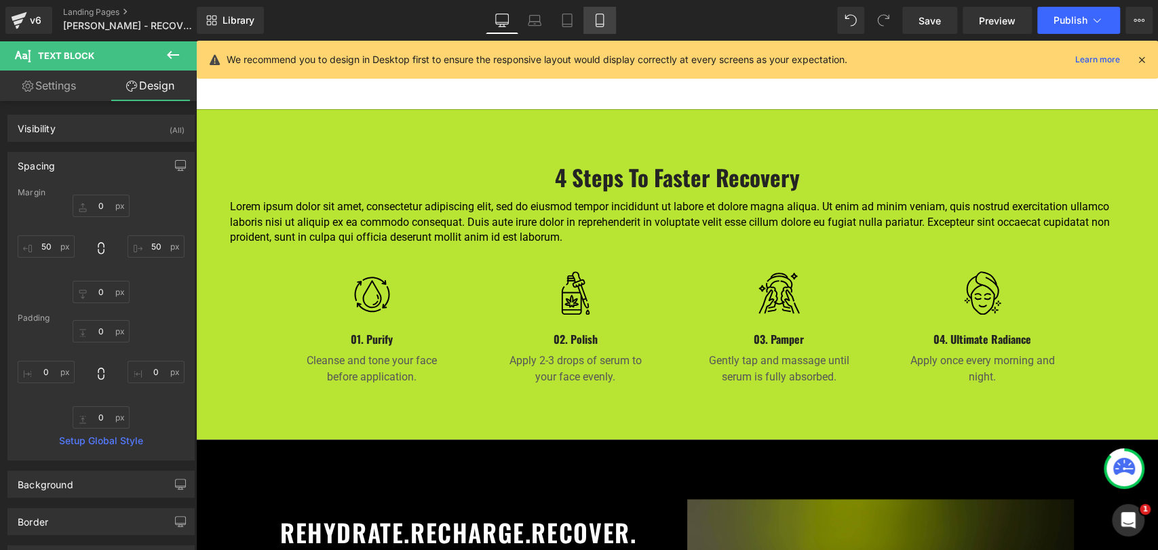
click at [593, 23] on icon at bounding box center [600, 21] width 14 height 14
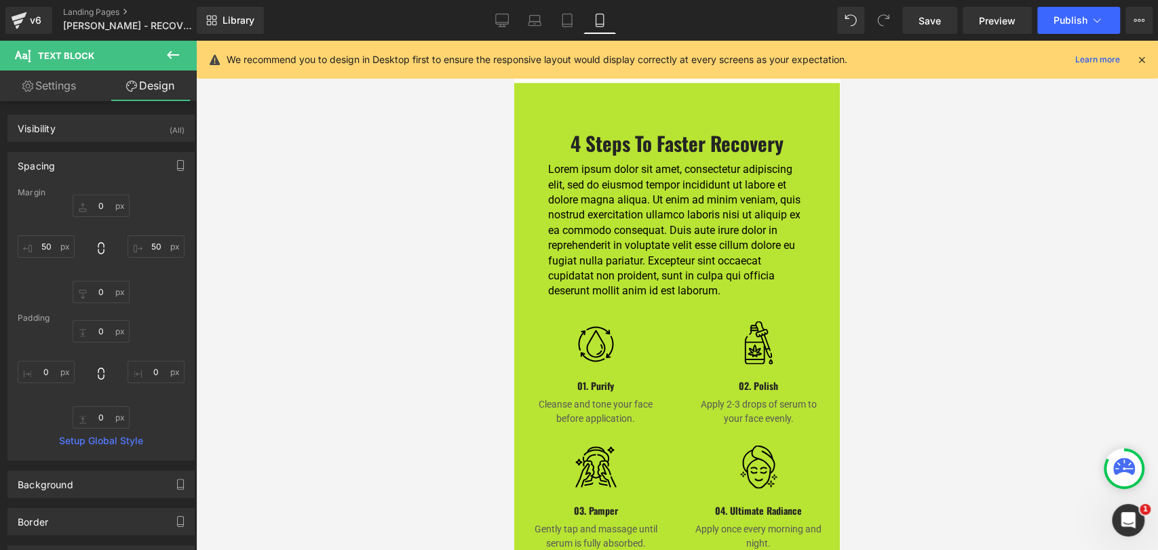
scroll to position [1340, 0]
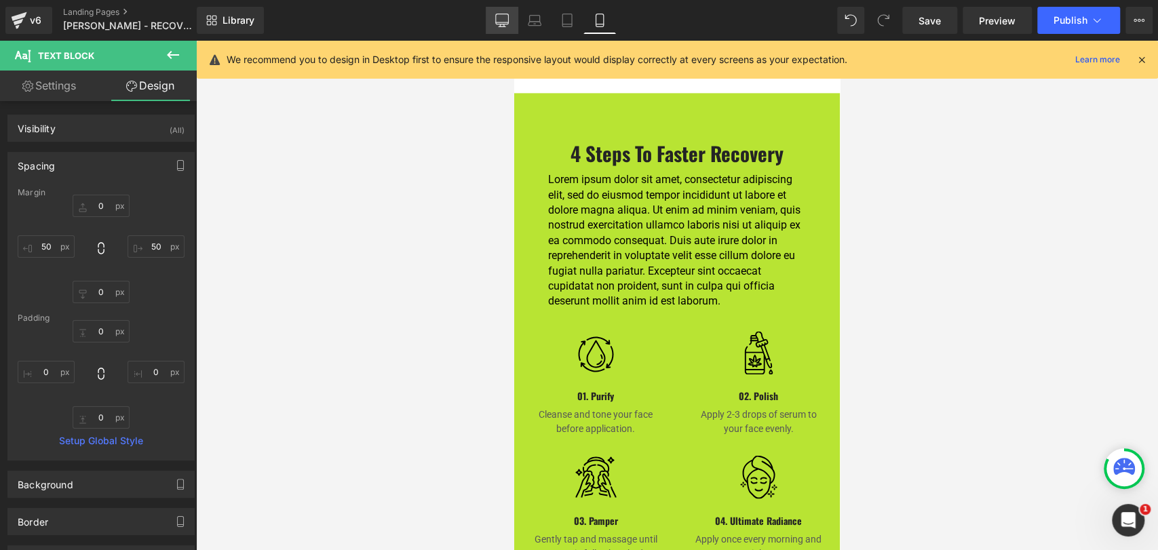
click at [502, 21] on icon at bounding box center [502, 21] width 14 height 14
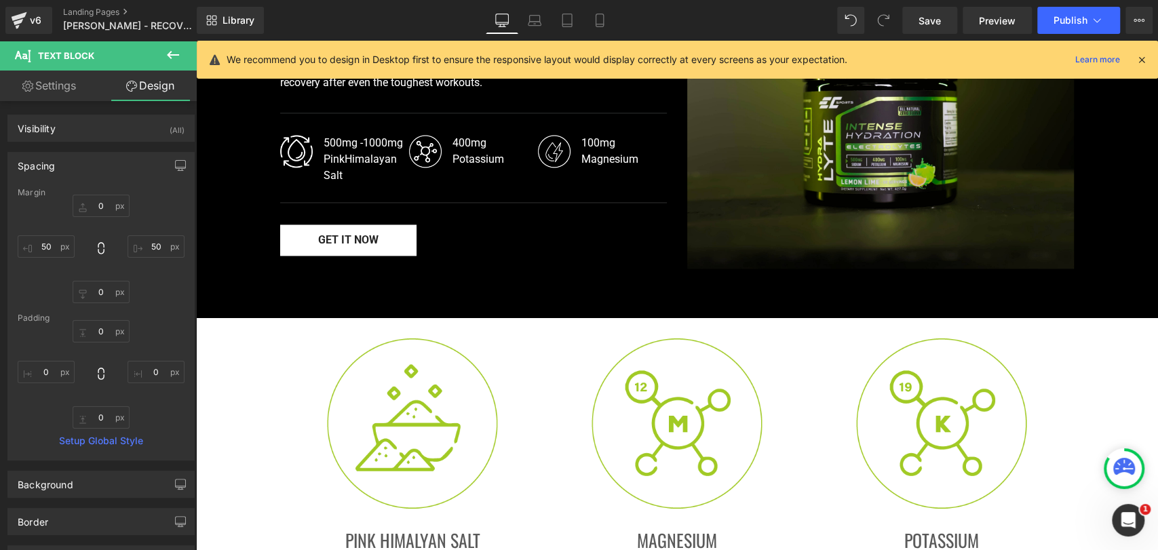
scroll to position [830, 0]
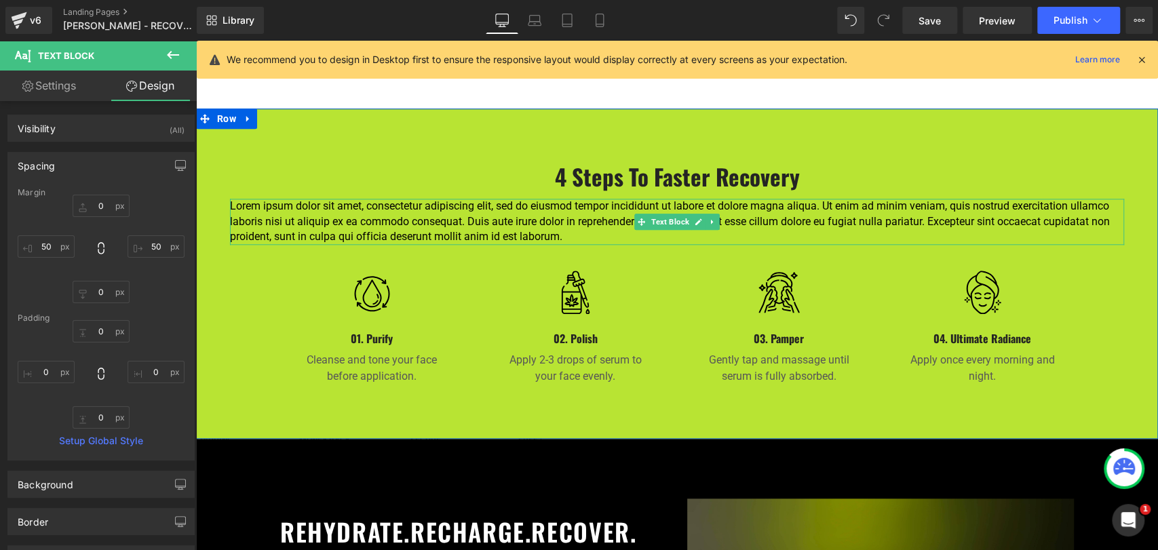
click at [371, 199] on p "Lorem ipsum dolor sit amet, consectetur adipiscing elit, sed do eiusmod tempor …" at bounding box center [677, 221] width 894 height 45
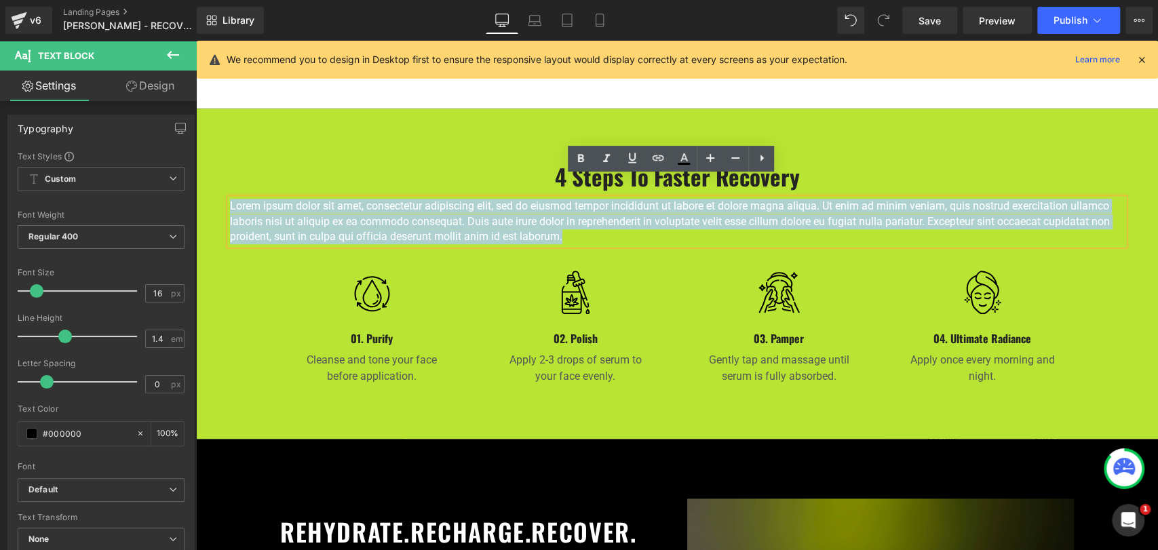
drag, startPoint x: 566, startPoint y: 217, endPoint x: 214, endPoint y: 173, distance: 354.8
click at [214, 173] on div "4 Steps to Faster Recovery Heading Row Lorem ipsum dolor sit amet, consectetur …" at bounding box center [677, 266] width 962 height 248
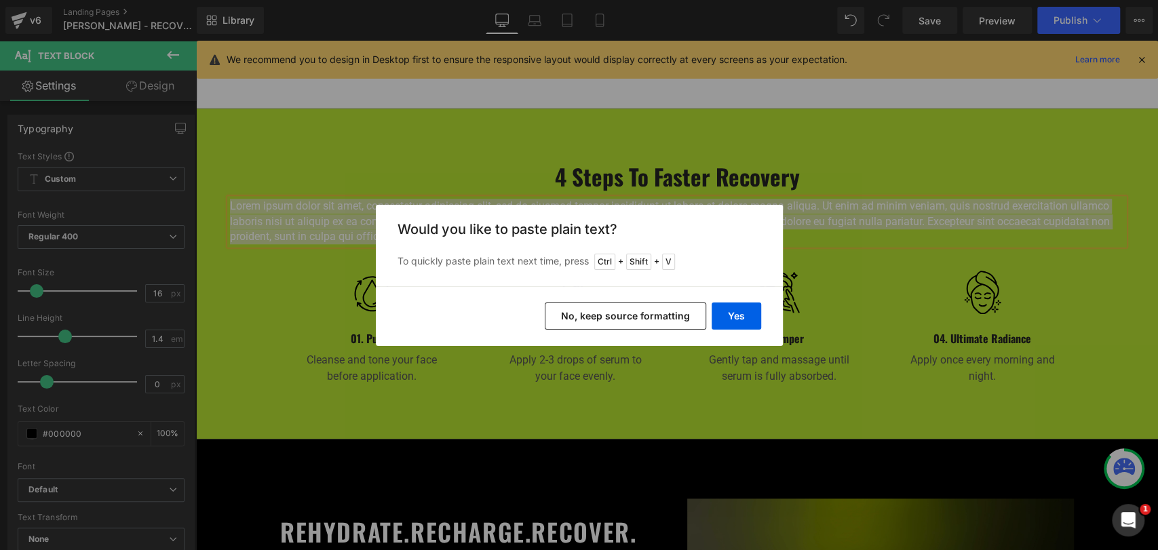
click at [630, 319] on button "No, keep source formatting" at bounding box center [625, 316] width 161 height 27
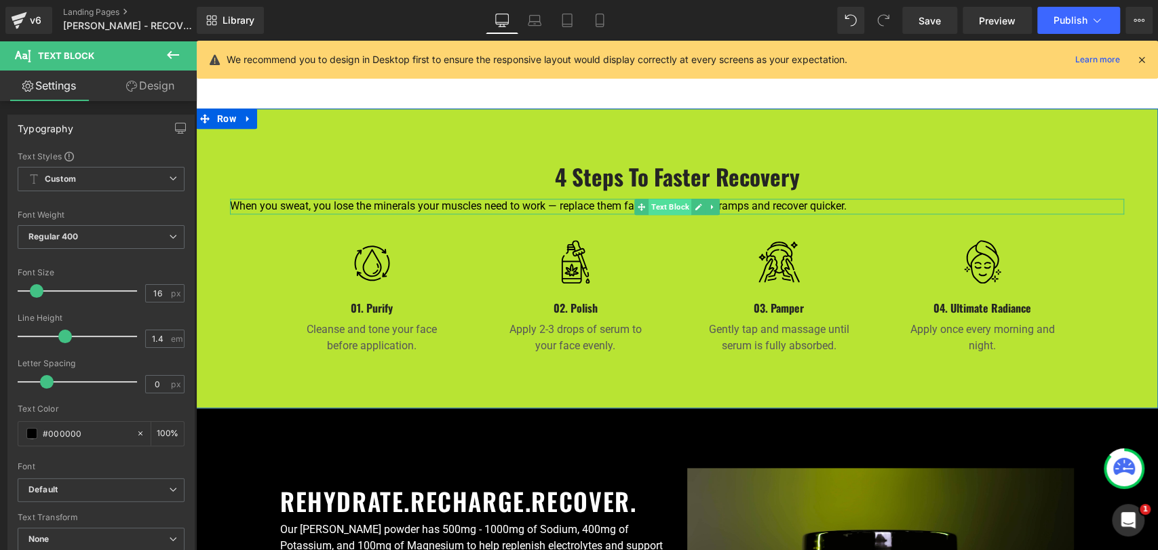
click at [658, 199] on span "Text Block" at bounding box center [670, 207] width 43 height 16
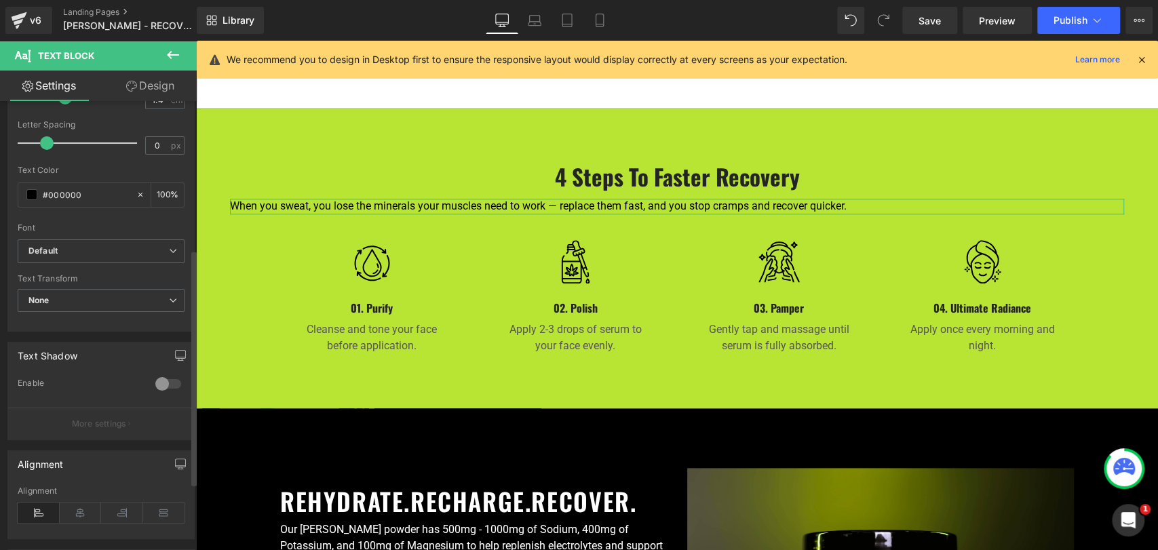
scroll to position [301, 0]
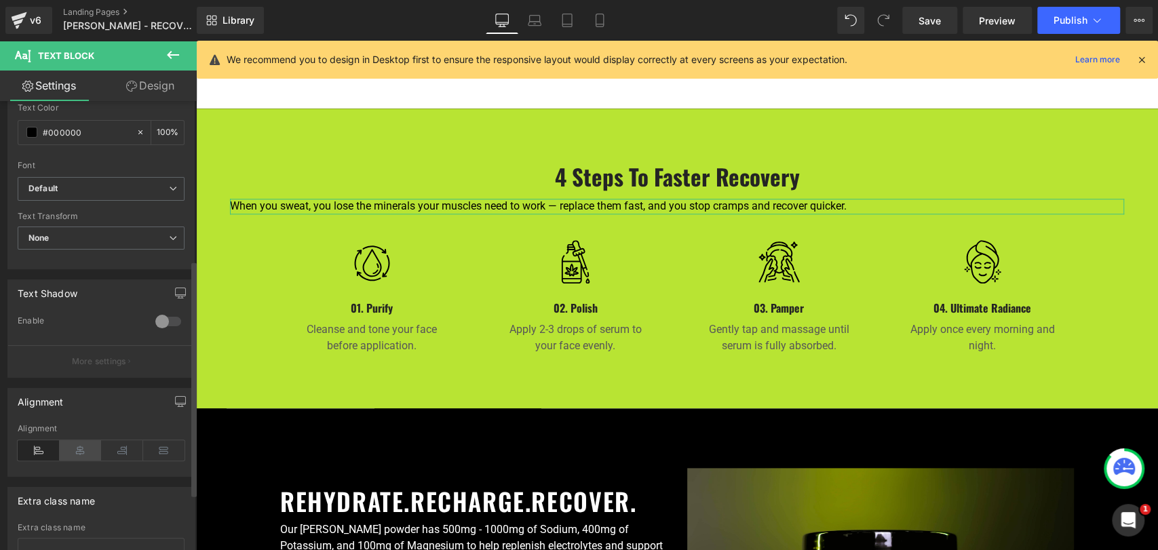
click at [81, 450] on icon at bounding box center [81, 450] width 42 height 20
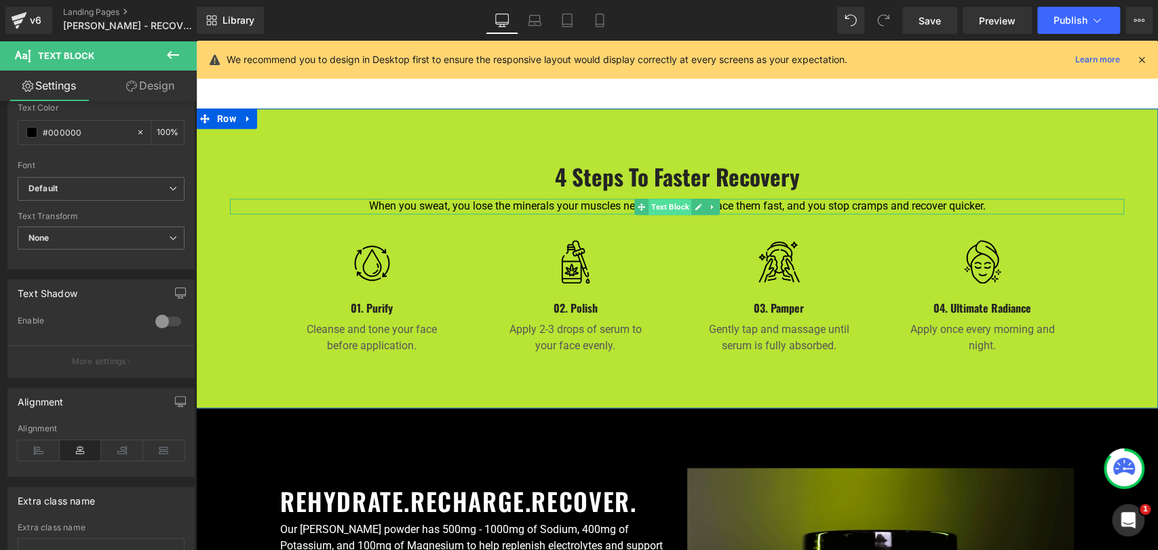
click at [669, 199] on span "Text Block" at bounding box center [670, 207] width 43 height 16
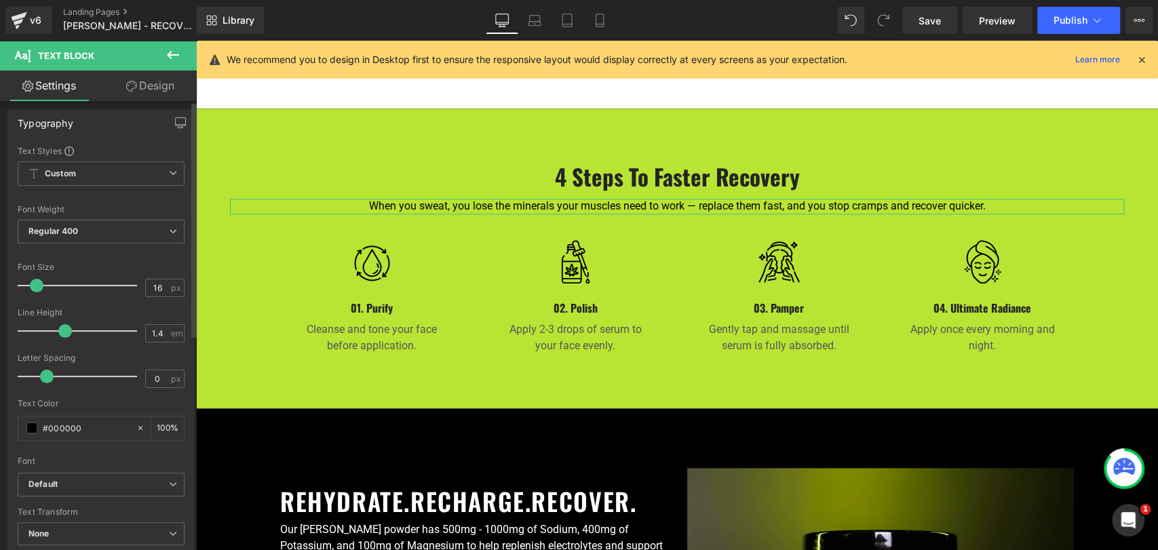
scroll to position [0, 0]
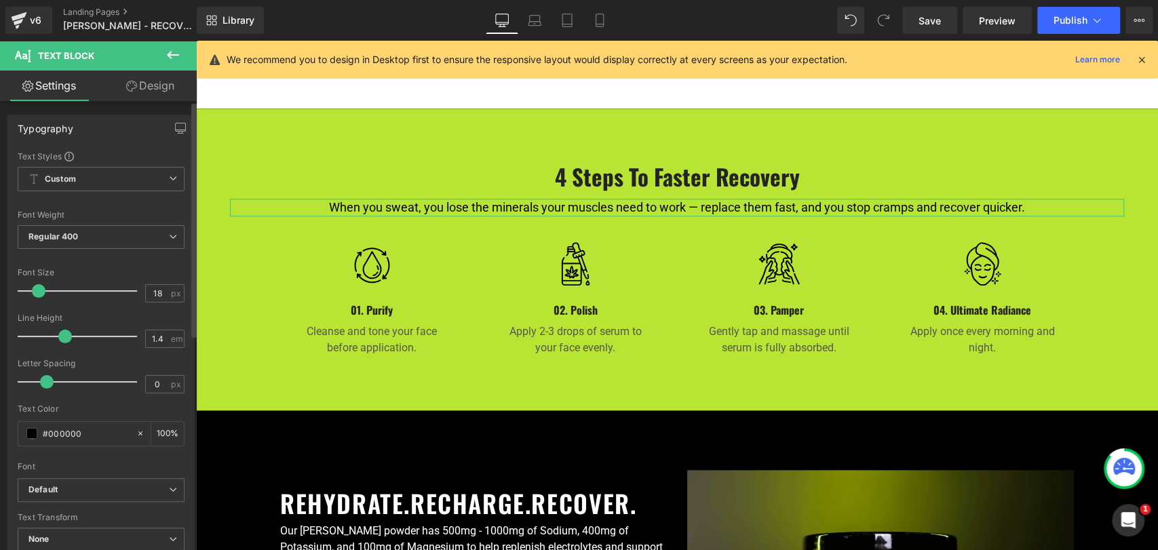
click at [38, 291] on span at bounding box center [39, 291] width 14 height 14
click at [598, 21] on icon at bounding box center [600, 21] width 14 height 14
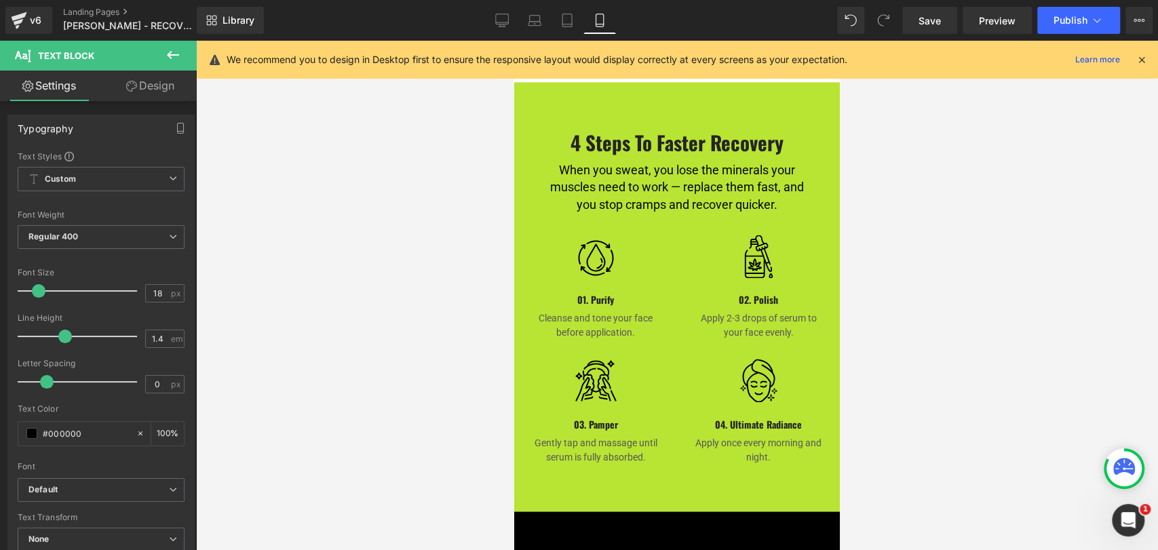
scroll to position [1341, 0]
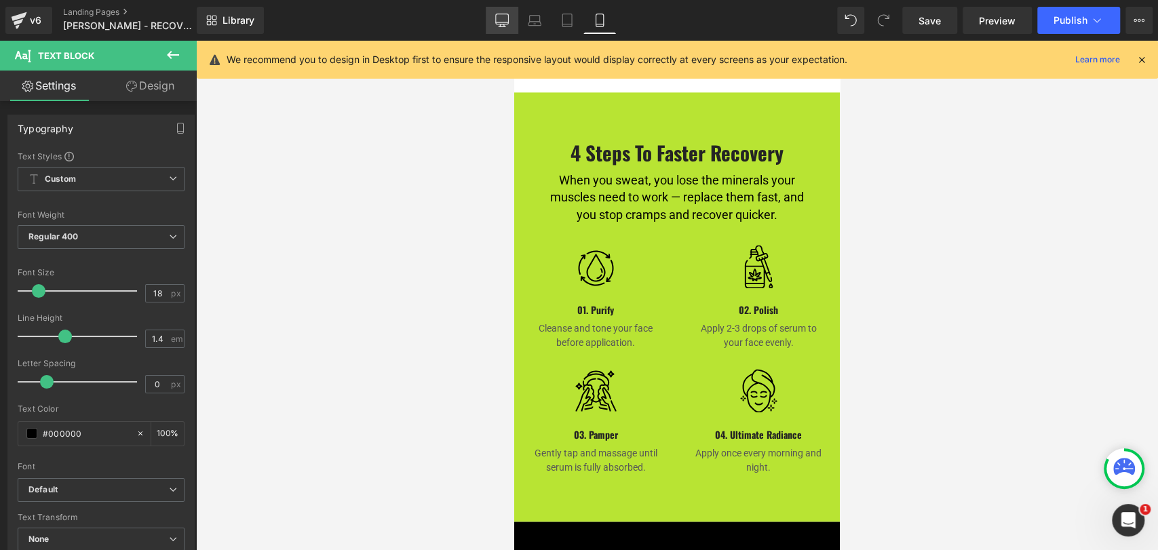
click at [505, 22] on icon at bounding box center [502, 21] width 14 height 14
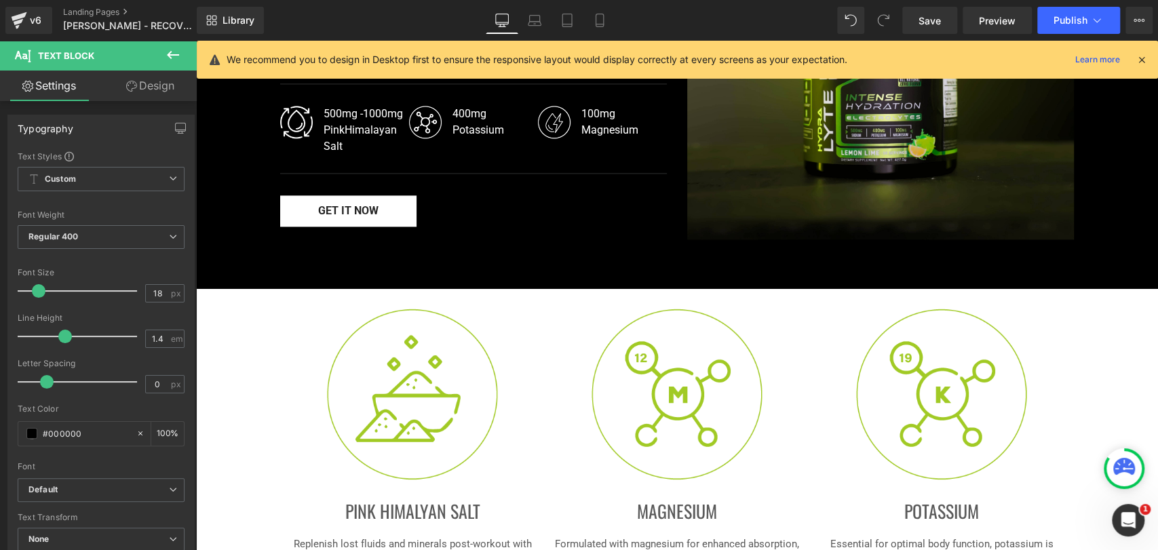
scroll to position [830, 0]
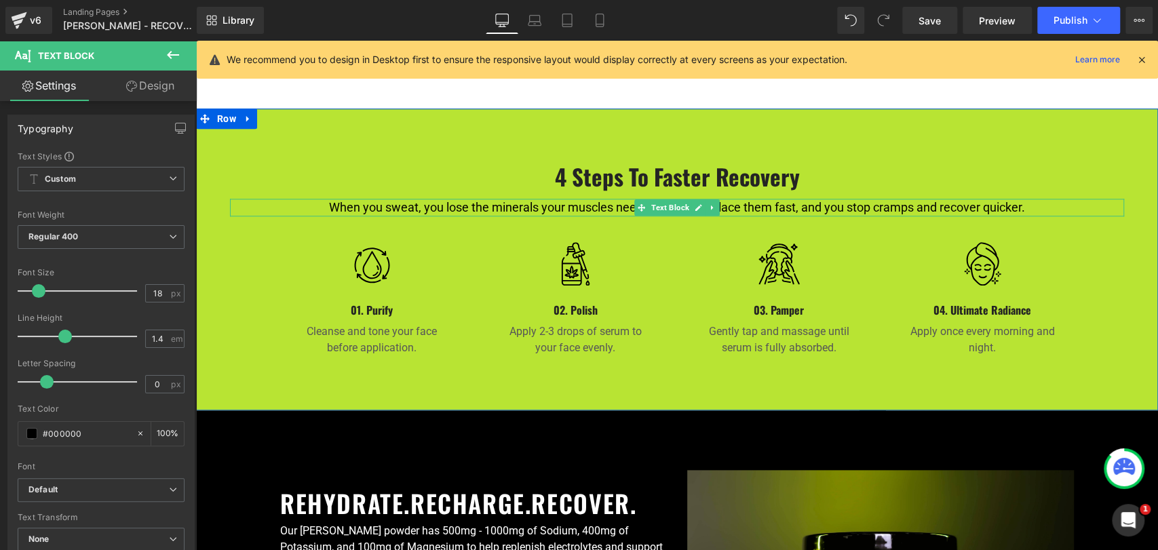
click at [442, 199] on p "When you sweat, you lose the minerals your muscles need to work — replace them …" at bounding box center [677, 207] width 894 height 17
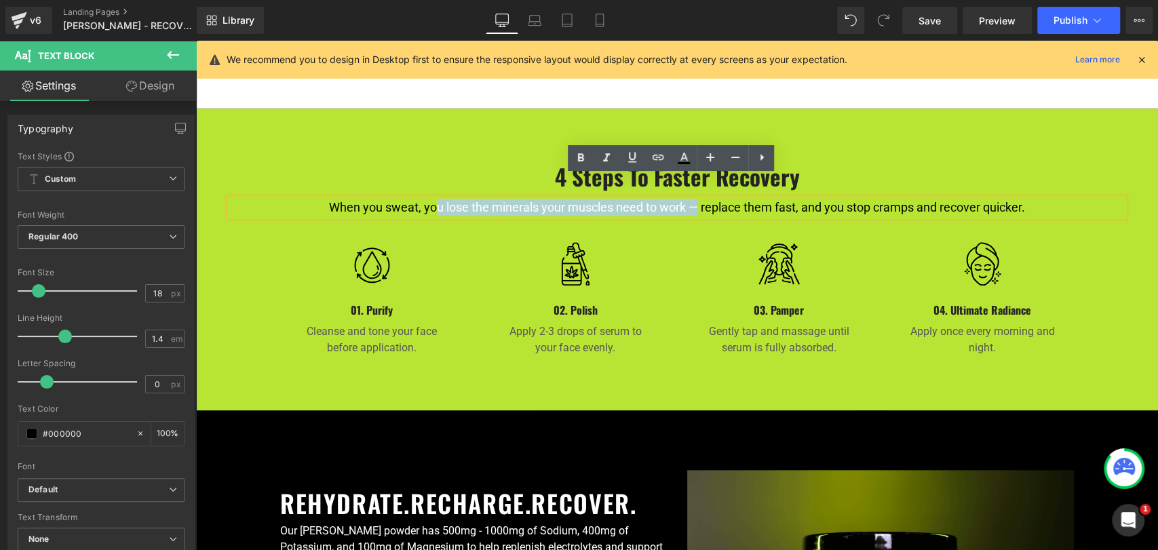
drag, startPoint x: 415, startPoint y: 185, endPoint x: 679, endPoint y: 191, distance: 264.6
click at [679, 199] on p "When you sweat, you lose the minerals your muscles need to work — replace them …" at bounding box center [677, 207] width 894 height 17
drag, startPoint x: 459, startPoint y: 187, endPoint x: 431, endPoint y: 187, distance: 27.8
click at [459, 199] on p "When you sweat, you lose the minerals your muscles need to work — replace them …" at bounding box center [677, 207] width 894 height 17
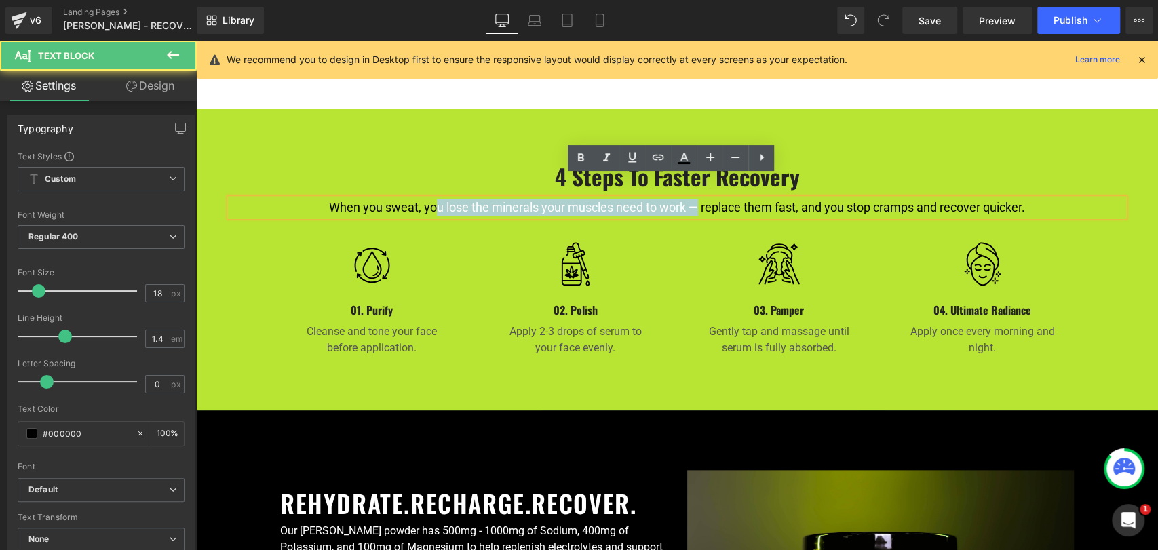
click at [420, 199] on p "When you sweat, you lose the minerals your muscles need to work — replace them …" at bounding box center [677, 207] width 894 height 17
click at [416, 199] on p "When you sweat, you lose the minerals your muscles need to work — replace them …" at bounding box center [677, 207] width 894 height 17
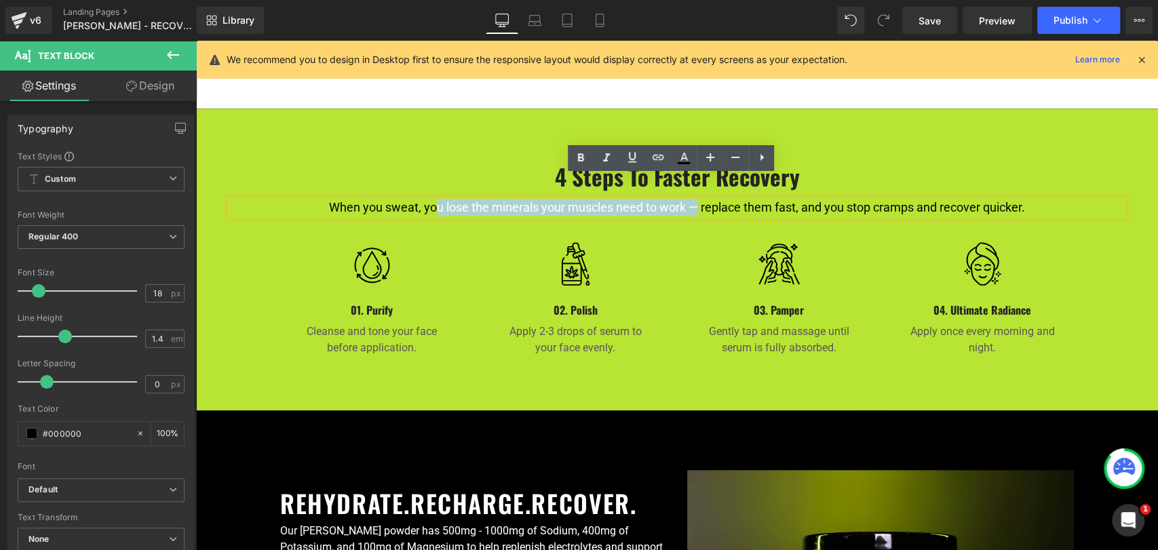
click at [492, 199] on p "When you sweat, you lose the minerals your muscles need to work — replace them …" at bounding box center [677, 207] width 894 height 17
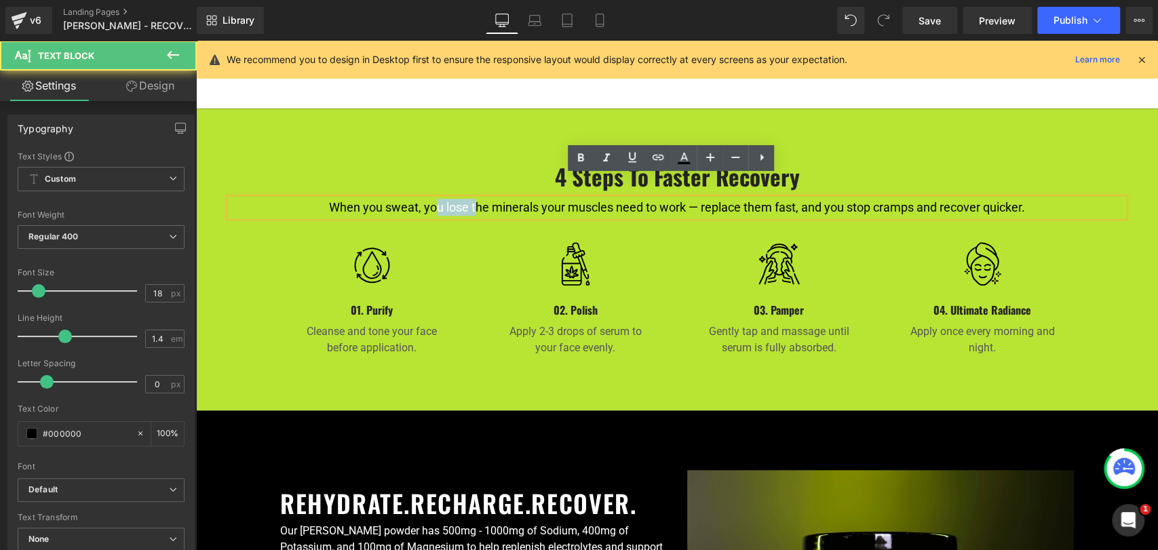
drag, startPoint x: 415, startPoint y: 185, endPoint x: 461, endPoint y: 188, distance: 46.2
click at [461, 199] on p "When you sweat, you lose the minerals your muscles need to work — replace them …" at bounding box center [677, 207] width 894 height 17
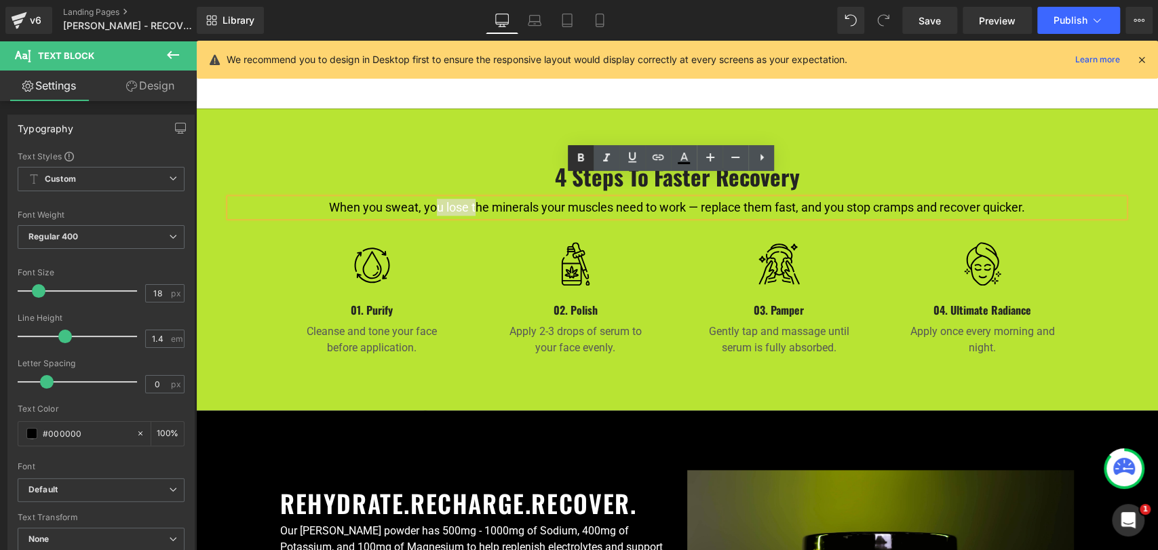
click at [581, 163] on icon at bounding box center [581, 158] width 16 height 16
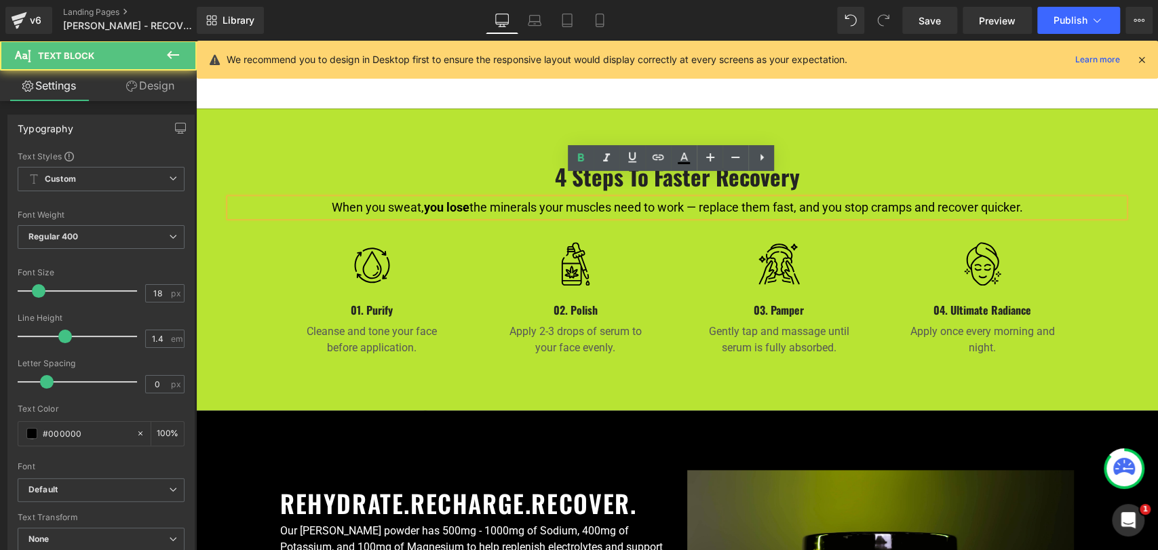
click at [763, 199] on p "When you sweat, you lose the minerals your muscles need to work — replace them …" at bounding box center [677, 207] width 894 height 17
click at [679, 199] on p "When you sweat, you lose the minerals your muscles need to work — replace them …" at bounding box center [677, 207] width 894 height 17
drag, startPoint x: 695, startPoint y: 185, endPoint x: 1029, endPoint y: 191, distance: 333.8
click at [1033, 199] on p "When you sweat, you lose the minerals your muscles need to work — replace them …" at bounding box center [677, 207] width 894 height 17
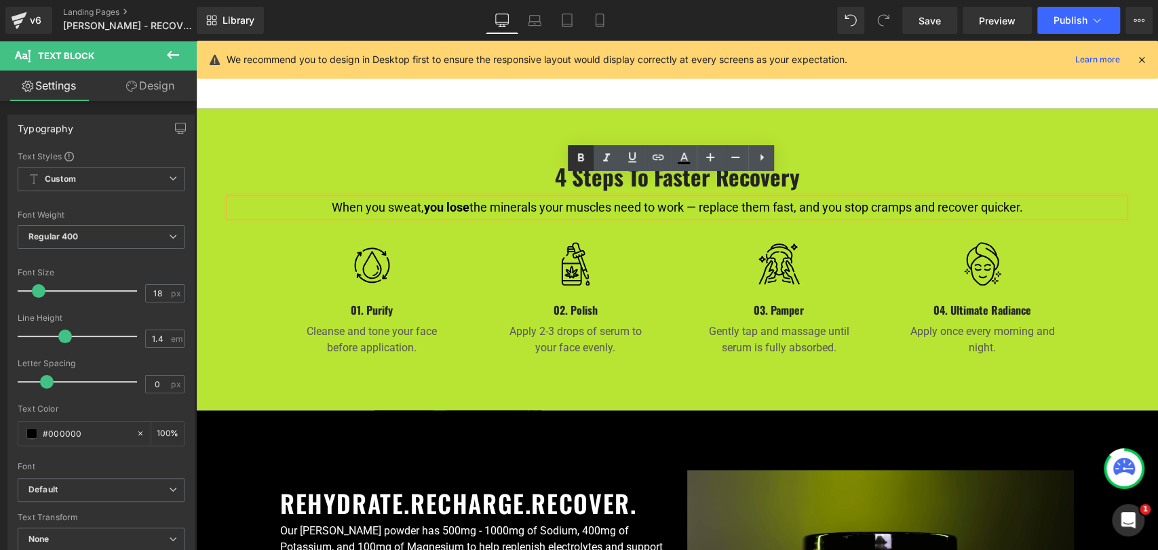
drag, startPoint x: 580, startPoint y: 160, endPoint x: 412, endPoint y: 42, distance: 205.0
click at [580, 160] on icon at bounding box center [581, 157] width 6 height 8
click at [594, 17] on icon at bounding box center [600, 21] width 14 height 14
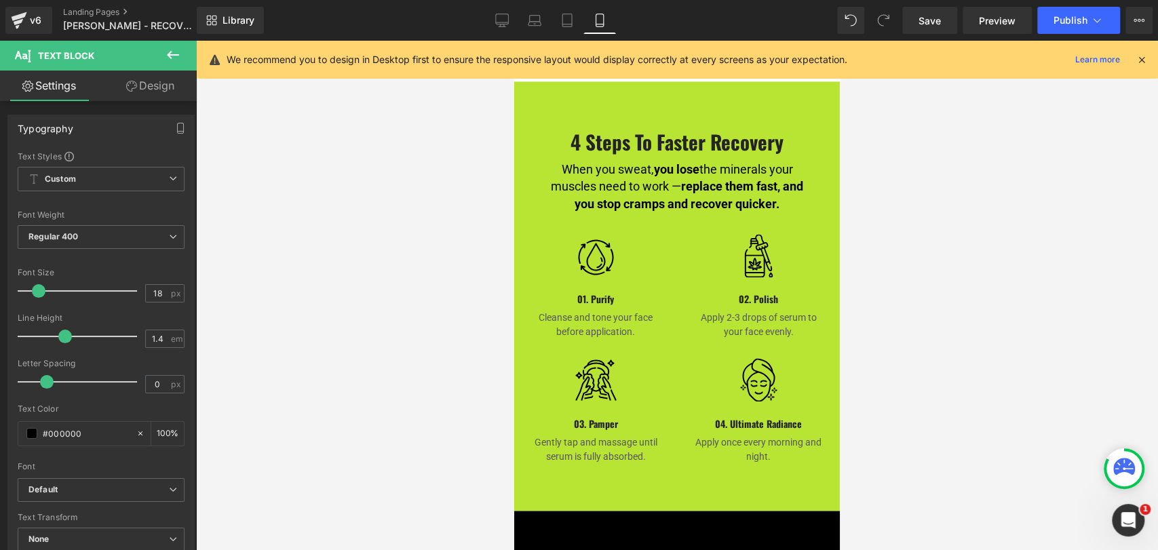
scroll to position [1341, 0]
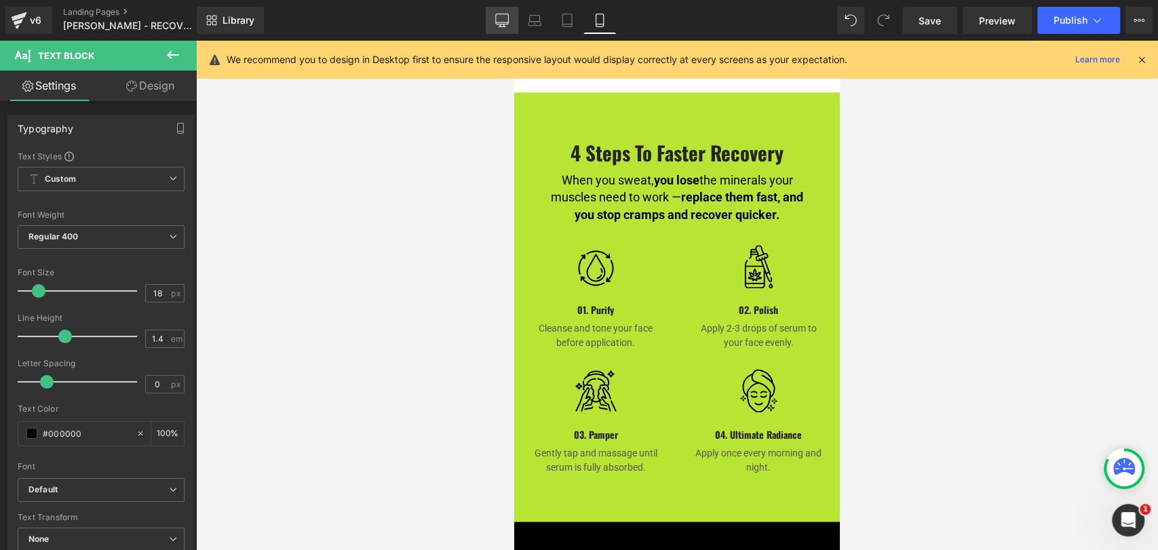
click at [494, 20] on link "Desktop" at bounding box center [502, 20] width 33 height 27
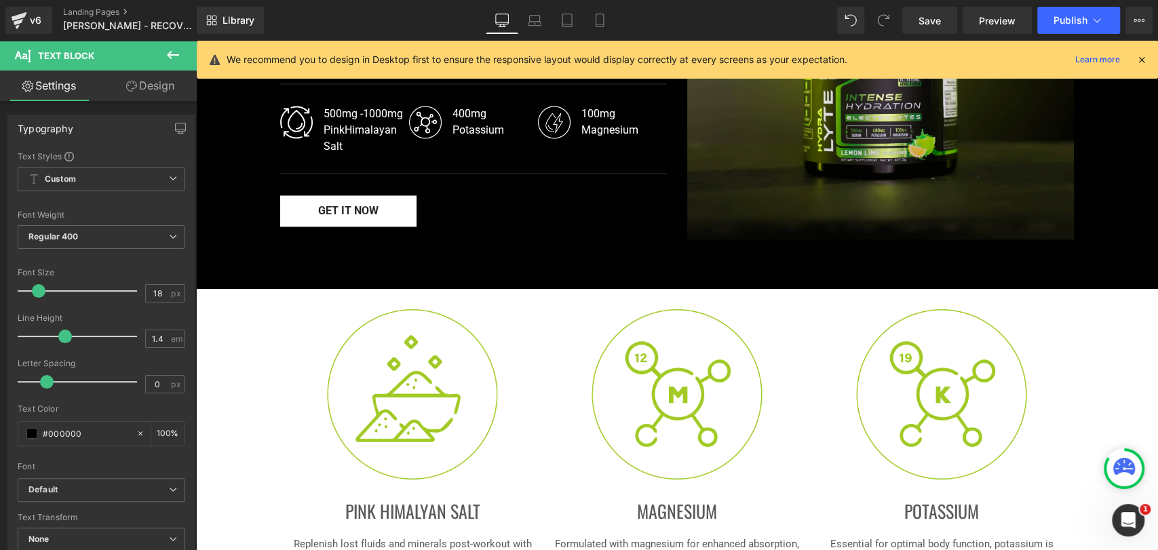
scroll to position [831, 0]
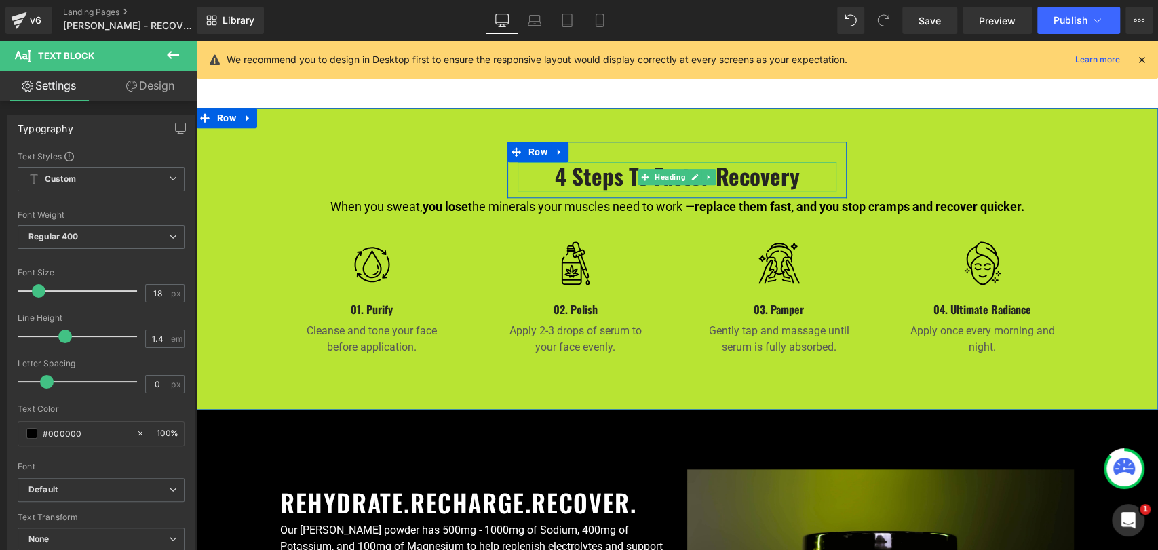
click at [585, 162] on h2 "4 Steps to Faster Recovery" at bounding box center [677, 176] width 319 height 29
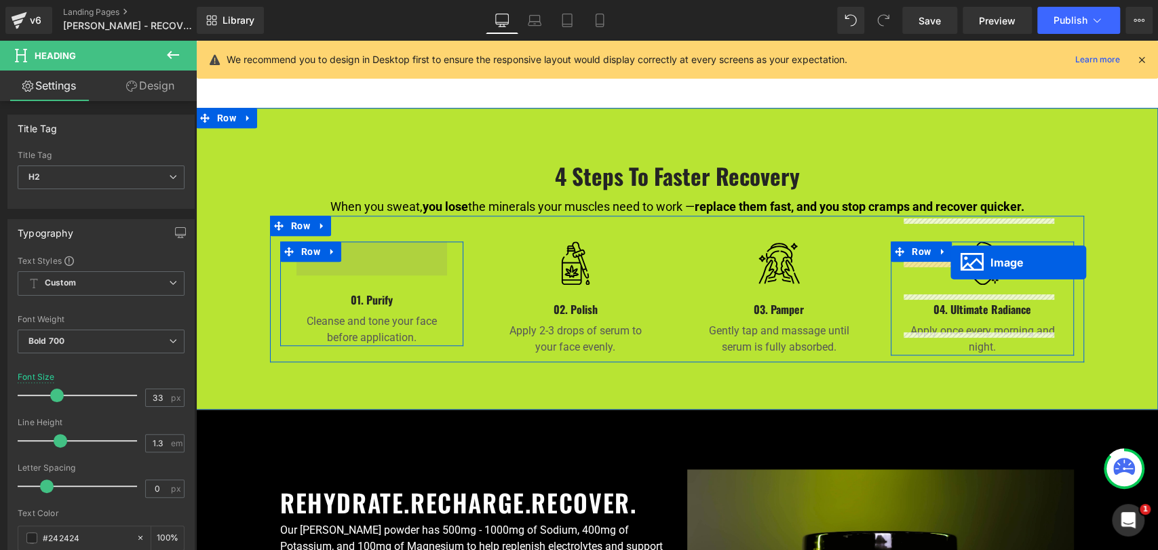
drag, startPoint x: 366, startPoint y: 241, endPoint x: 950, endPoint y: 263, distance: 585.2
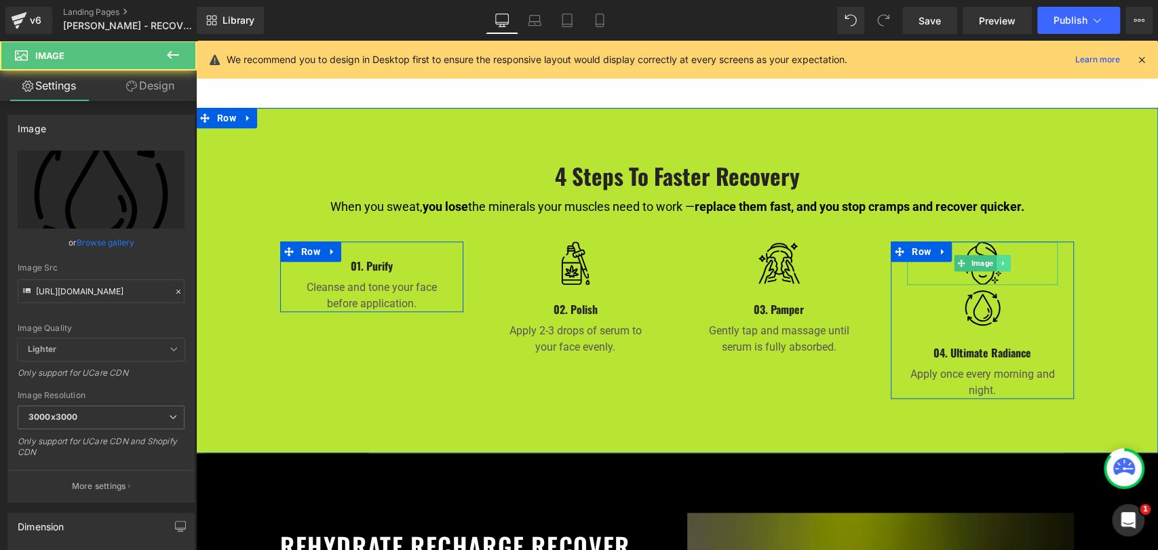
click at [999, 259] on icon at bounding box center [1002, 263] width 7 height 8
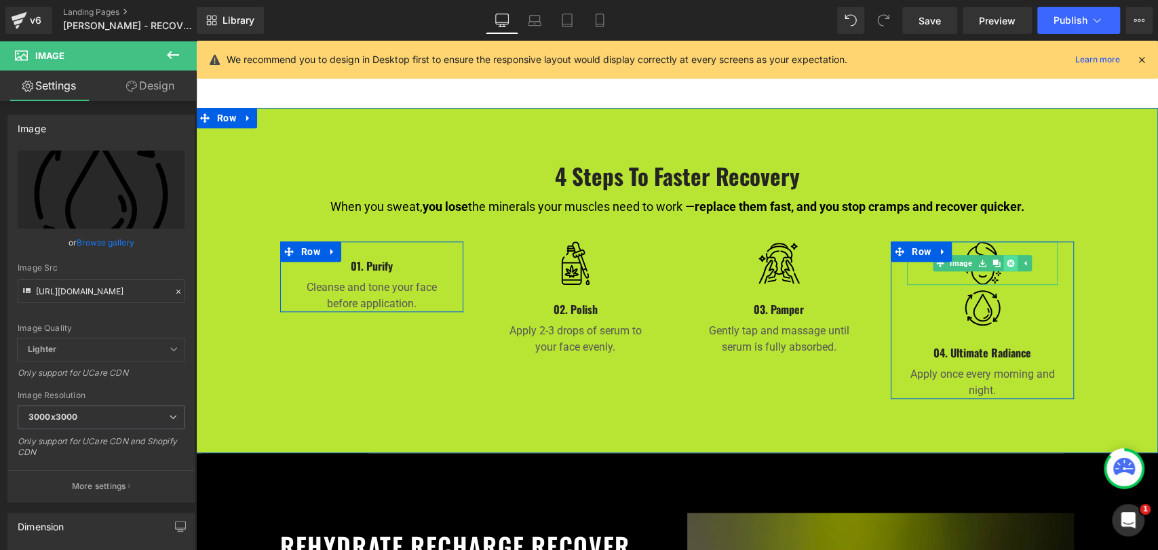
click at [1007, 259] on icon at bounding box center [1010, 262] width 7 height 7
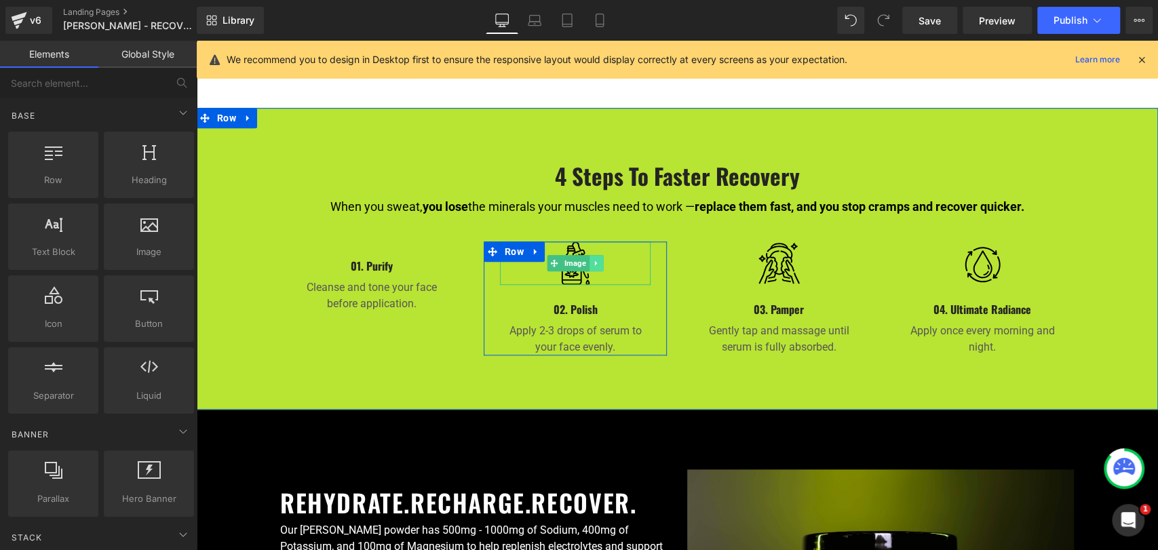
click at [592, 259] on icon at bounding box center [595, 263] width 7 height 8
click at [585, 259] on icon at bounding box center [588, 262] width 7 height 7
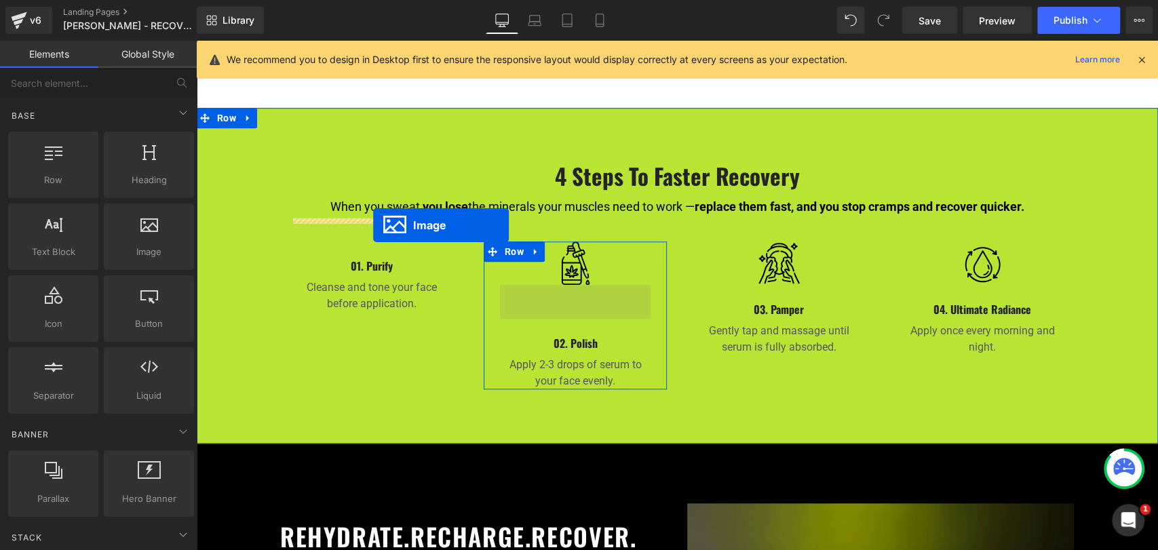
drag, startPoint x: 559, startPoint y: 288, endPoint x: 373, endPoint y: 225, distance: 196.1
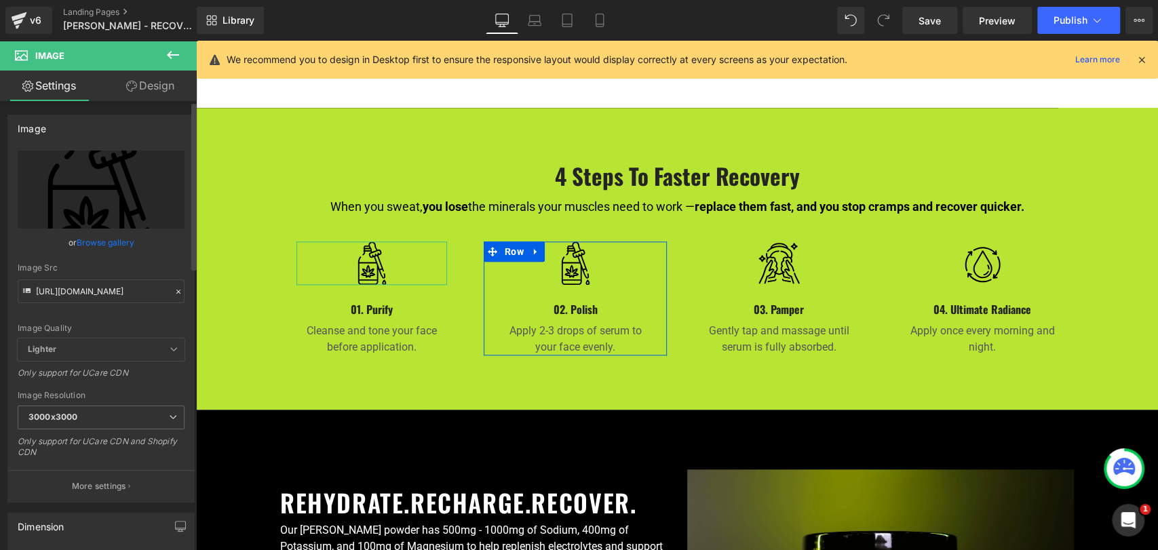
click at [121, 243] on link "Browse gallery" at bounding box center [106, 243] width 58 height 24
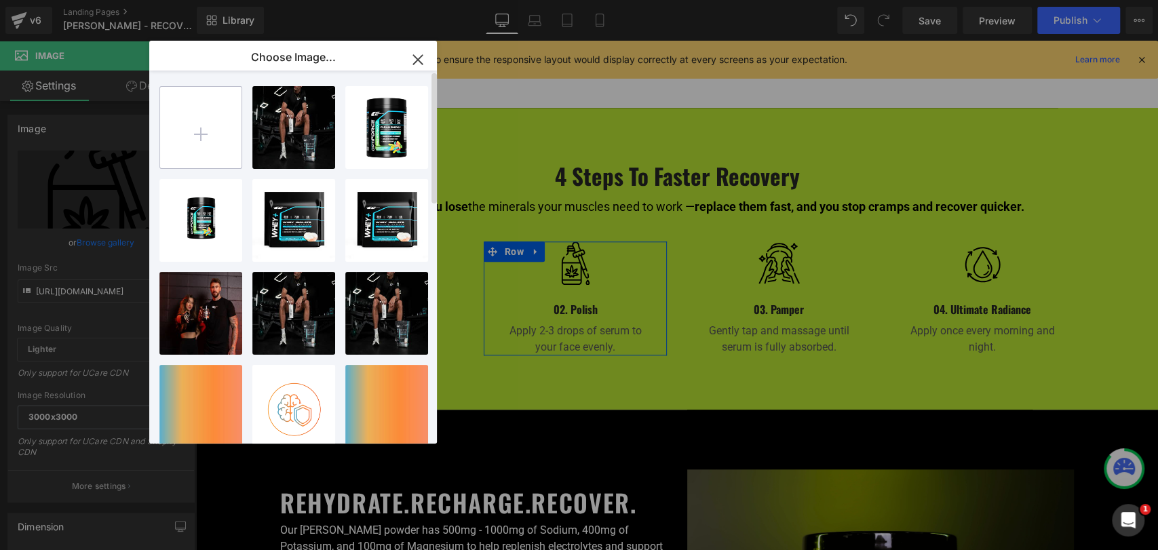
click at [209, 128] on input "file" at bounding box center [200, 127] width 81 height 81
type input "C:\fakepath\Sweat-1.png"
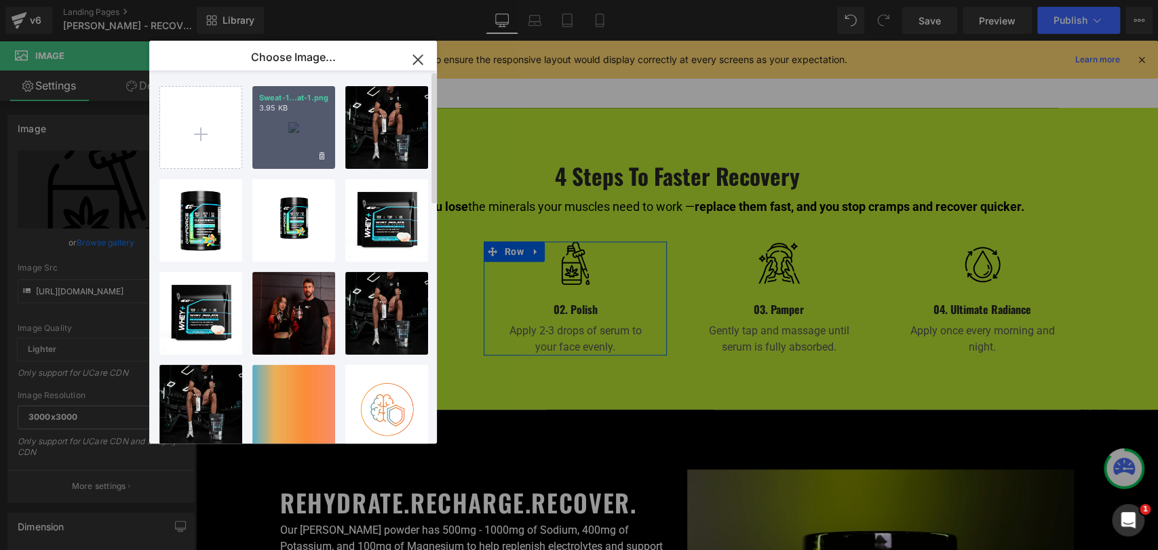
click at [296, 134] on div "Sweat-1...at-1.png 3.95 KB" at bounding box center [293, 127] width 83 height 83
type input "https://ucarecdn.com/4ffac112-64c5-4322-8269-7cfcb284684b/-/format/auto/-/previ…"
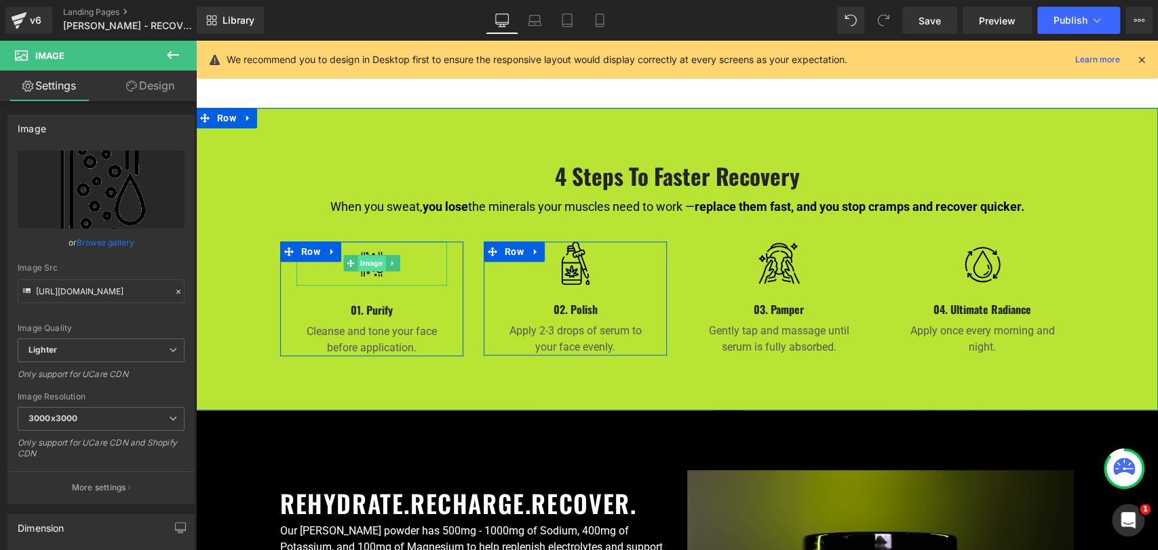
click at [365, 255] on span "Image" at bounding box center [372, 263] width 28 height 16
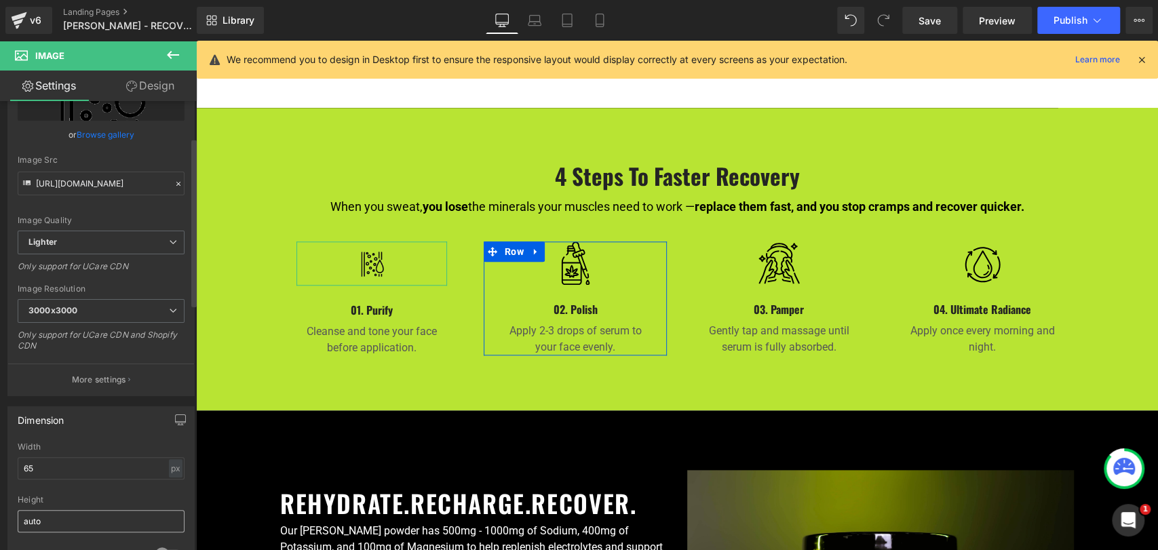
scroll to position [226, 0]
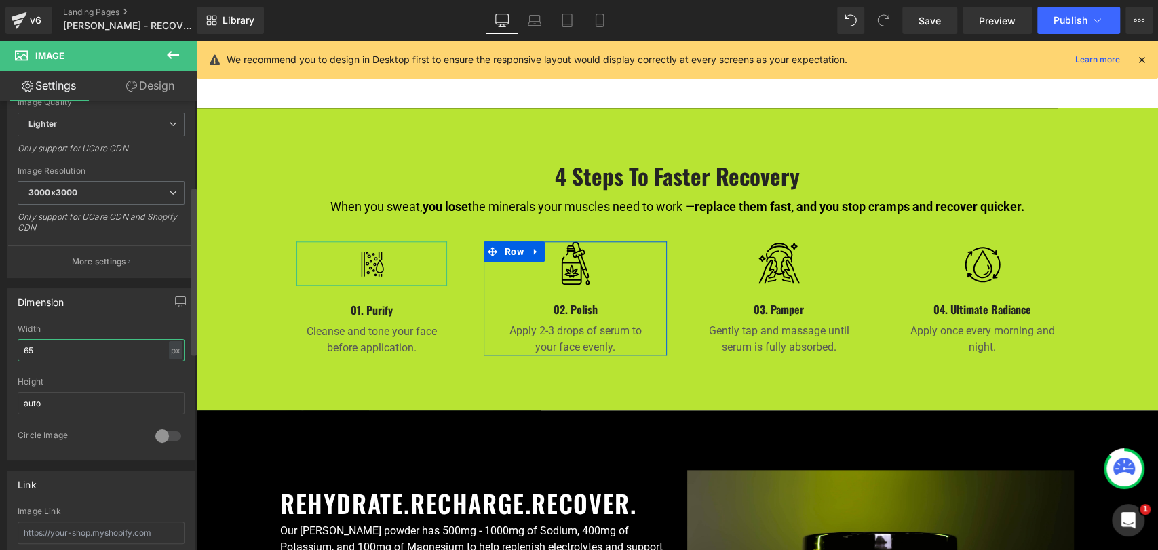
click at [69, 349] on input "65" at bounding box center [101, 350] width 167 height 22
click at [0, 331] on div "Dimension 65px Width 65 px % px auto Height auto 0 Circle Image" at bounding box center [101, 369] width 203 height 182
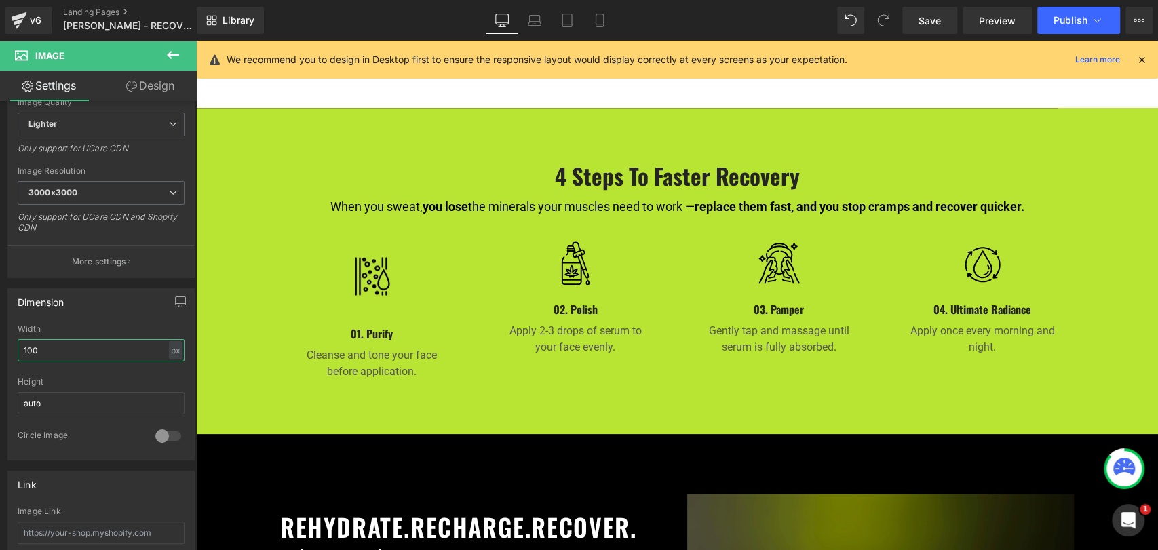
type input "100"
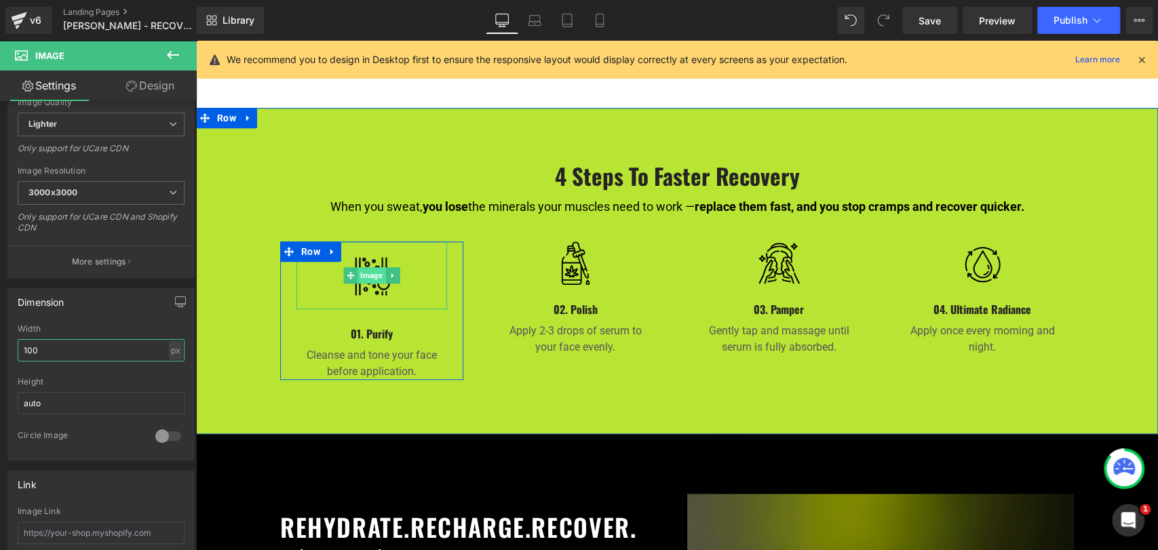
click at [358, 267] on span "Image" at bounding box center [372, 275] width 28 height 16
click at [391, 273] on icon at bounding box center [392, 275] width 2 height 5
click at [359, 242] on img at bounding box center [372, 276] width 68 height 68
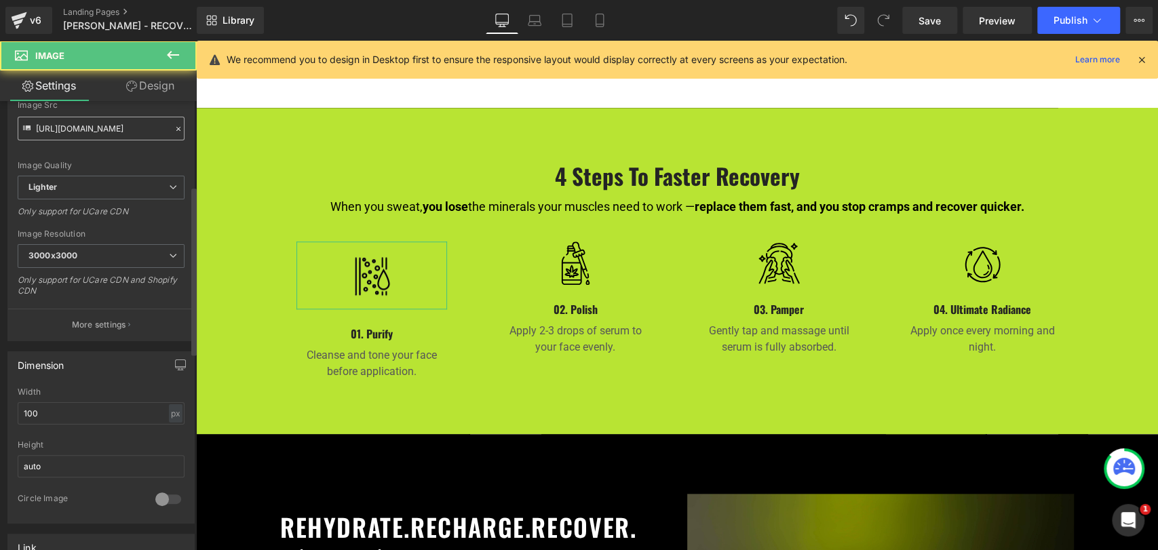
scroll to position [0, 0]
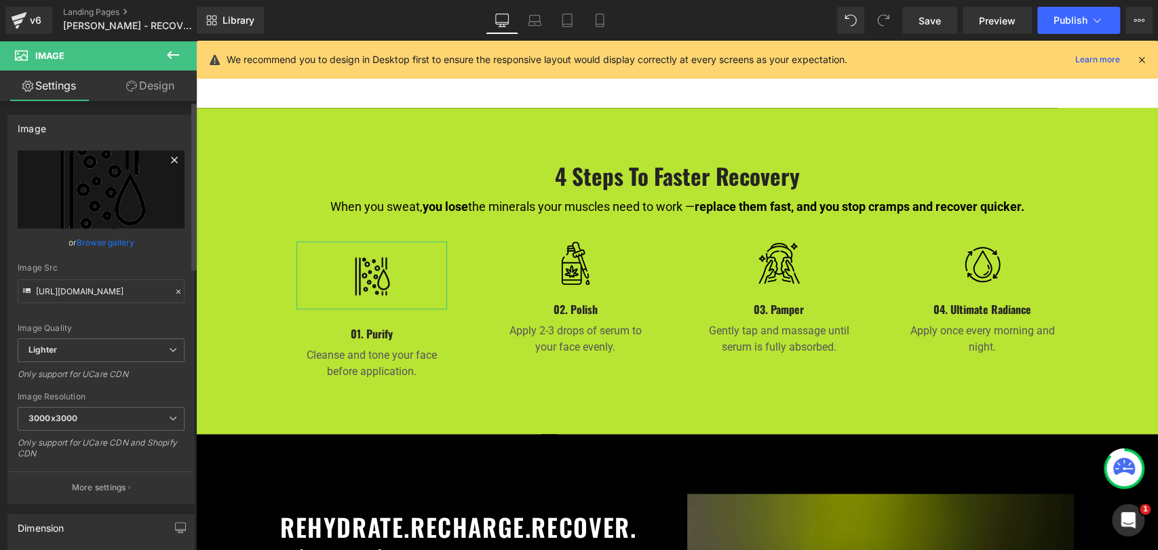
click at [171, 158] on icon at bounding box center [174, 160] width 6 height 6
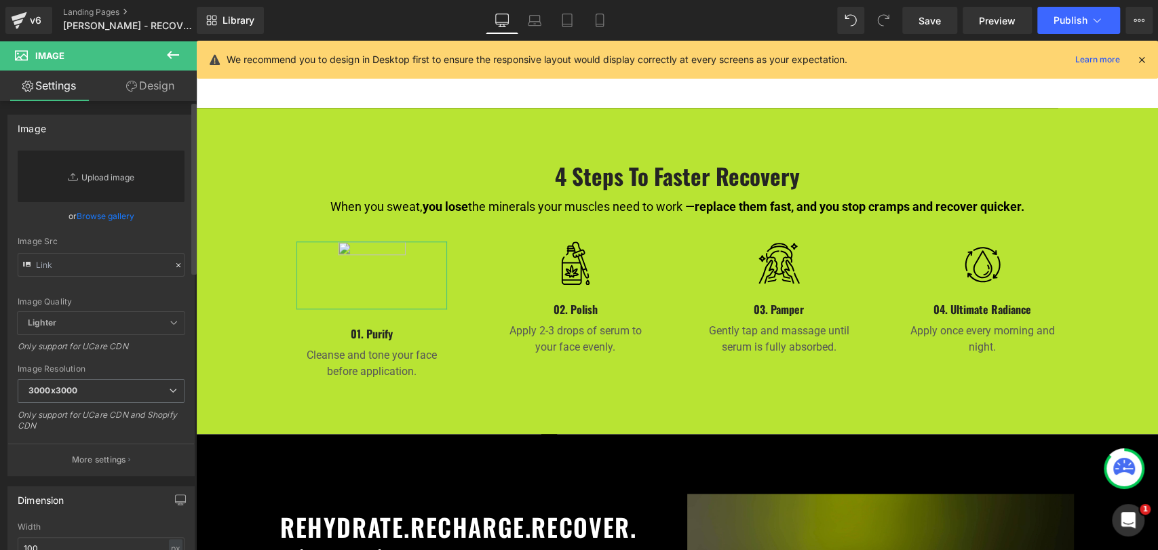
click at [111, 175] on link "Replace Image" at bounding box center [101, 177] width 167 height 52
type input "C:\fakepath\Sweat-1 (2).png"
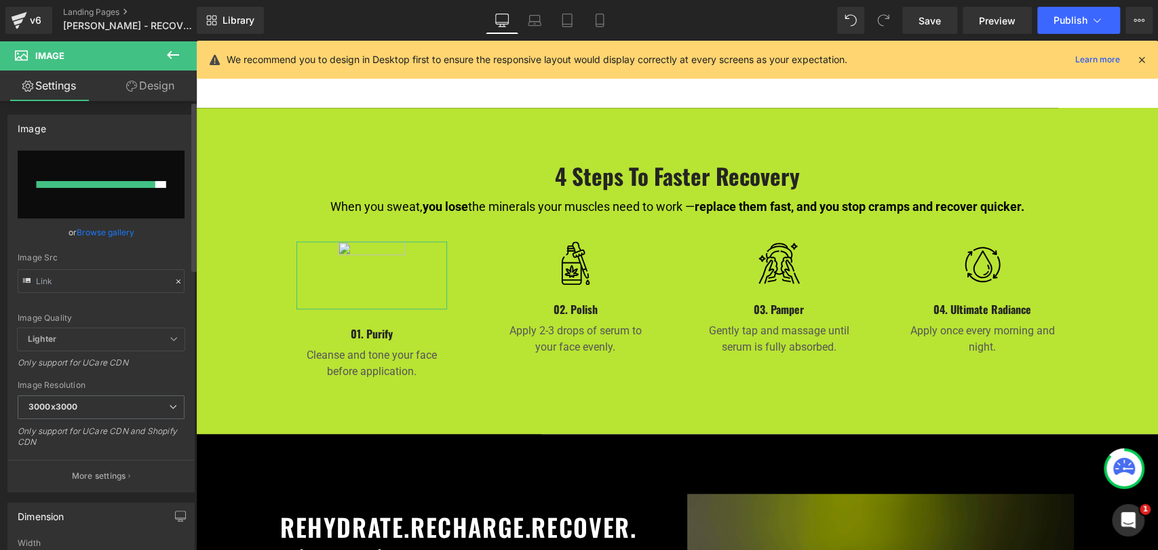
type input "https://ucarecdn.com/1ce1c25c-9c26-4ac1-a3e6-9b6b305131fe/-/format/auto/-/previ…"
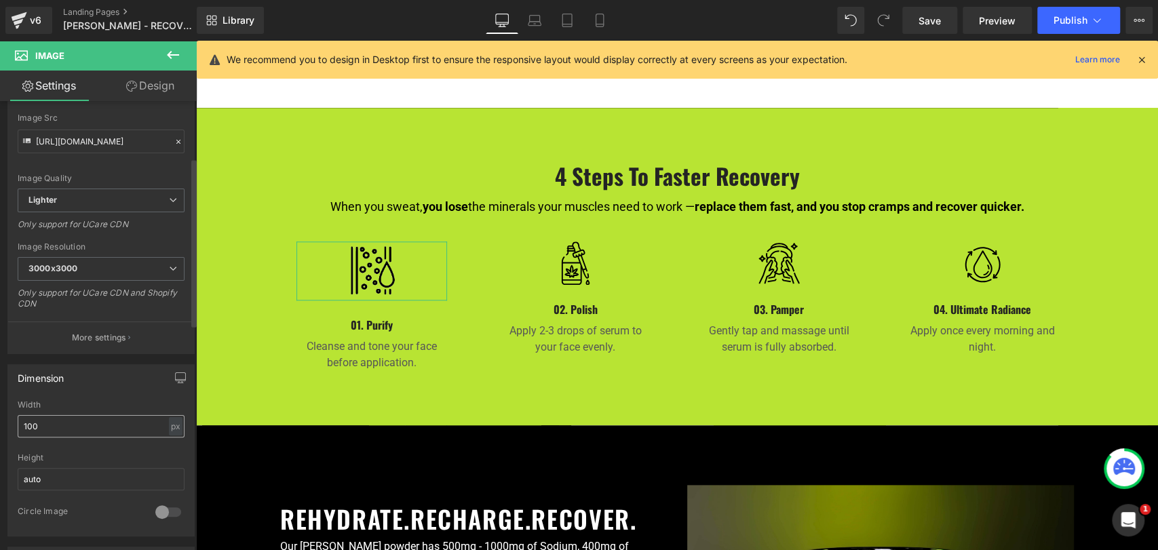
scroll to position [151, 0]
click at [75, 420] on input "100" at bounding box center [101, 426] width 167 height 22
click at [26, 415] on input "100" at bounding box center [101, 426] width 167 height 22
type input "1"
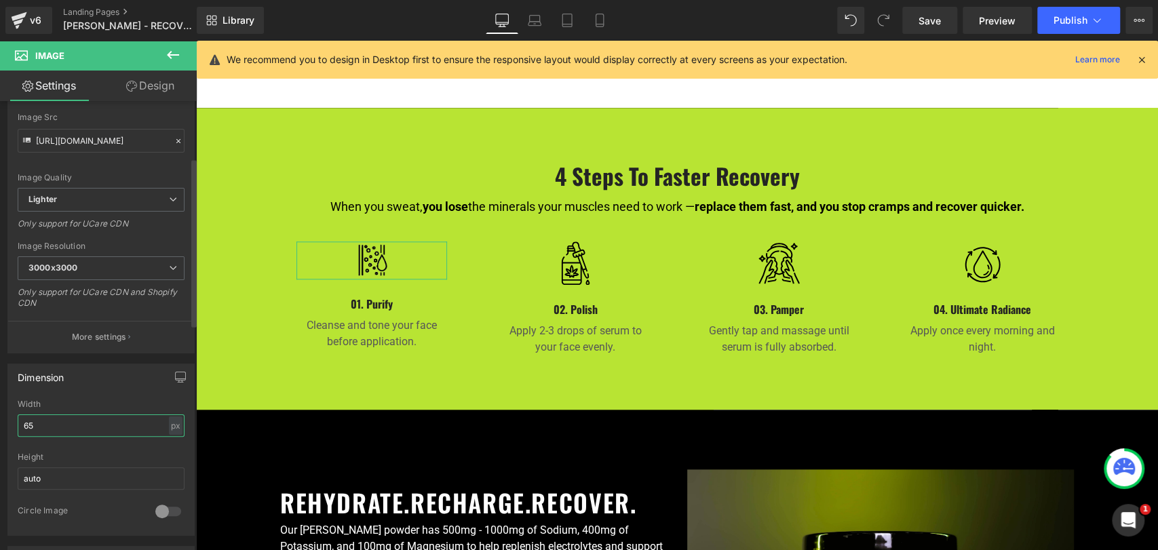
type input "6"
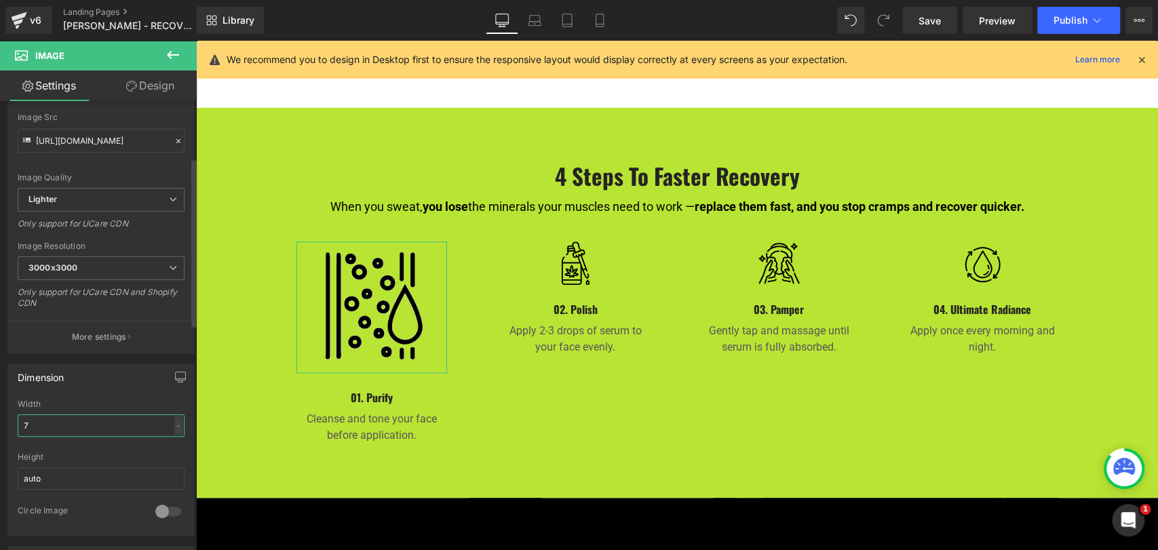
type input "70"
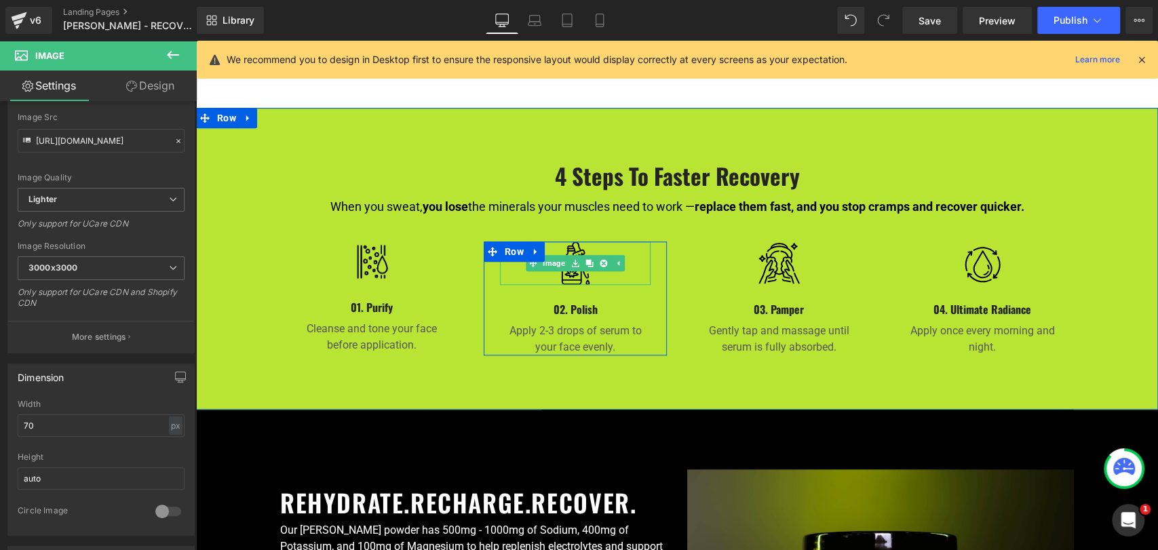
click at [572, 242] on img at bounding box center [576, 263] width 44 height 43
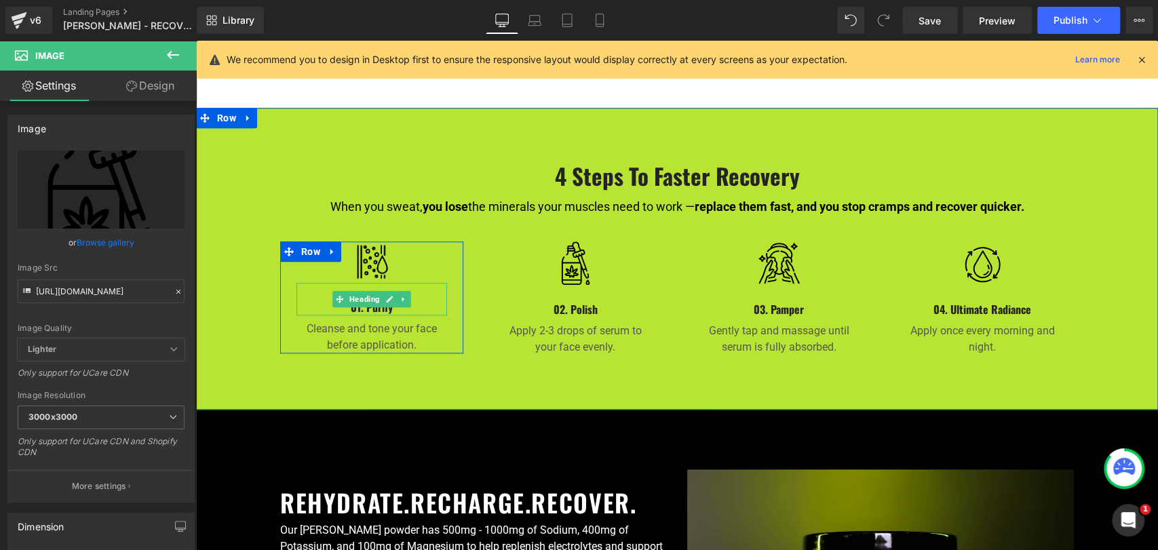
click at [402, 299] on h4 "01. Purify" at bounding box center [371, 307] width 151 height 16
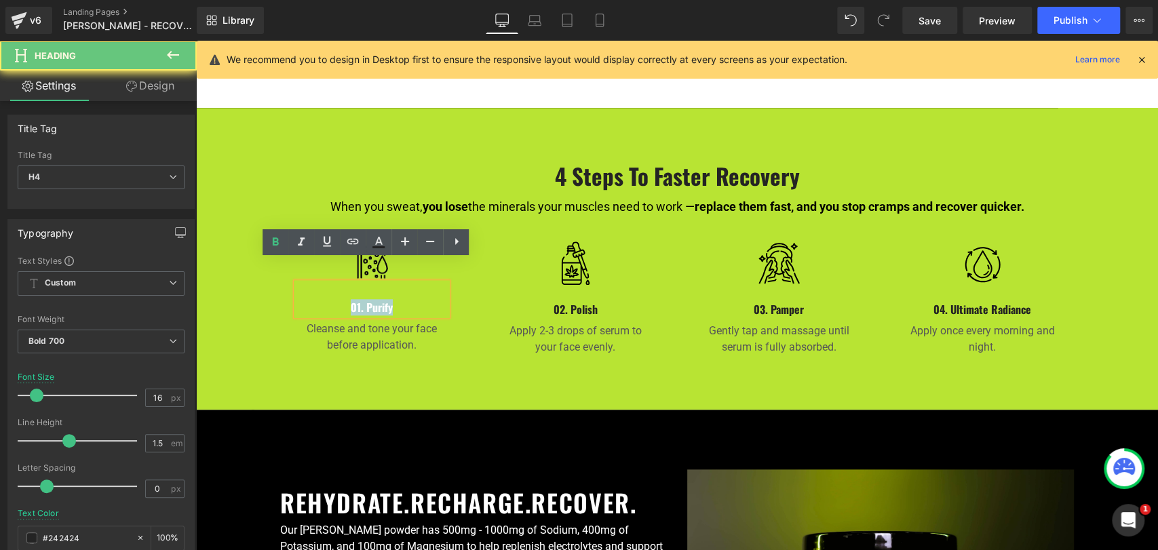
drag, startPoint x: 404, startPoint y: 285, endPoint x: 334, endPoint y: 280, distance: 70.0
click at [334, 299] on h4 "01. Purify" at bounding box center [371, 307] width 151 height 16
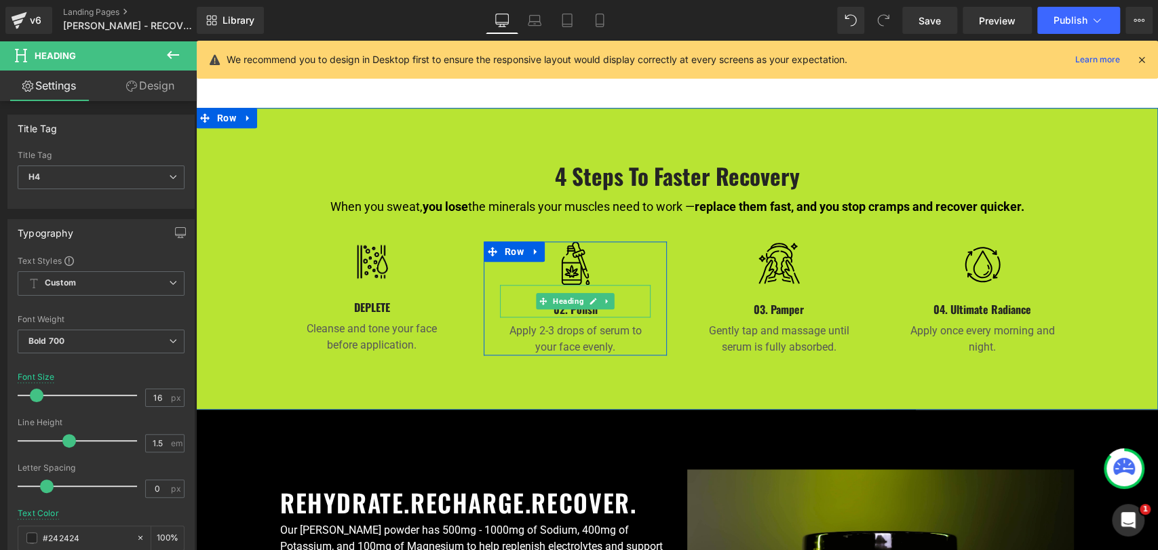
click at [550, 301] on h4 "02. Polish" at bounding box center [575, 309] width 151 height 16
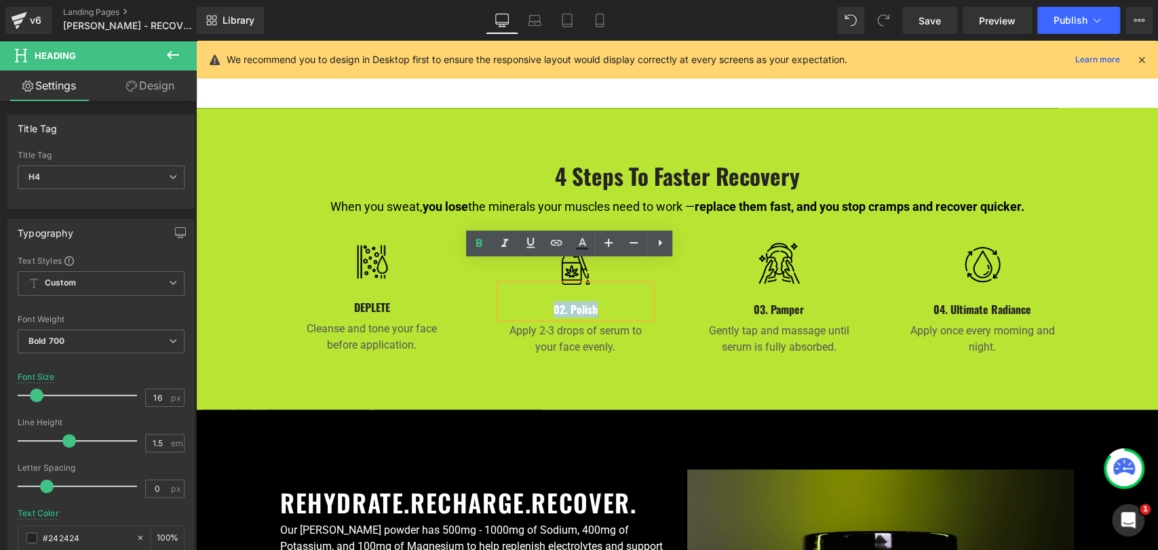
drag, startPoint x: 547, startPoint y: 286, endPoint x: 615, endPoint y: 288, distance: 68.5
click at [615, 301] on h4 "02. Polish" at bounding box center [575, 309] width 151 height 16
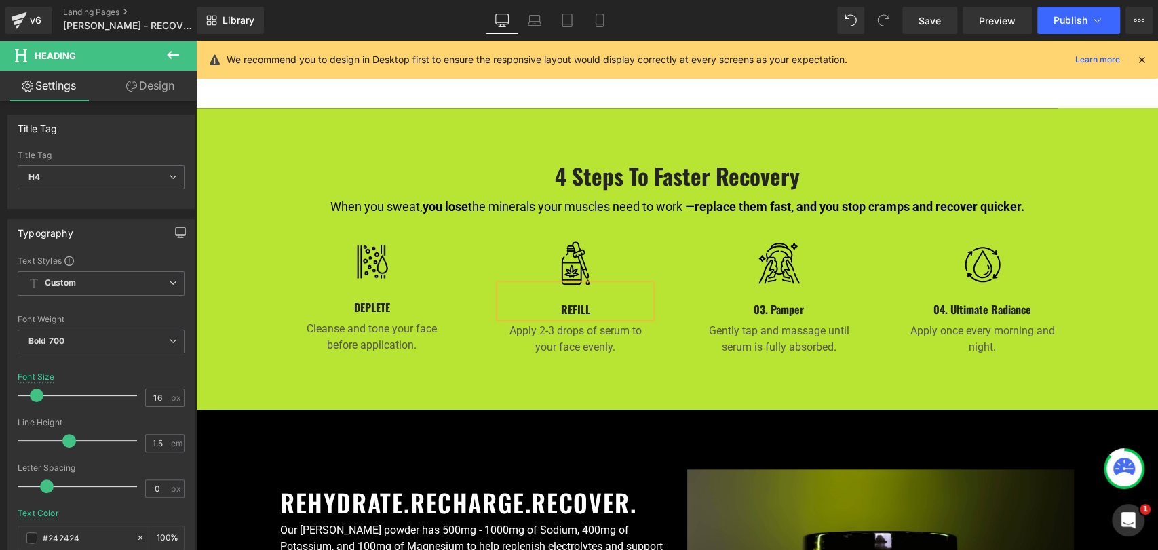
click at [566, 301] on h4 "REFILL" at bounding box center [575, 309] width 151 height 16
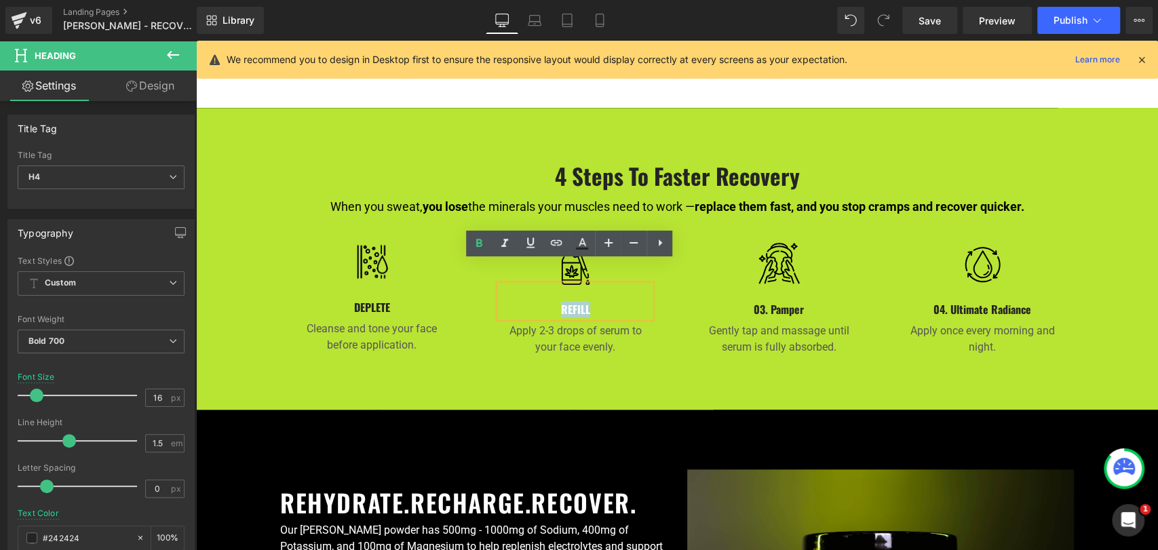
drag, startPoint x: 556, startPoint y: 286, endPoint x: 602, endPoint y: 290, distance: 45.6
click at [602, 301] on h4 "REFILL" at bounding box center [575, 309] width 151 height 16
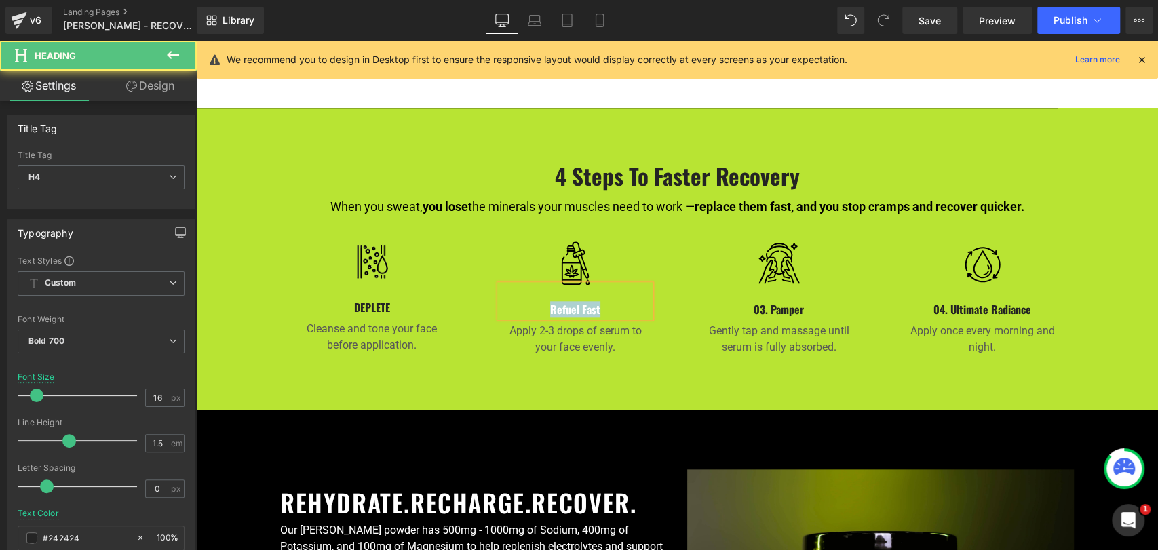
click at [539, 301] on h4 "Refuel Fast" at bounding box center [575, 309] width 151 height 16
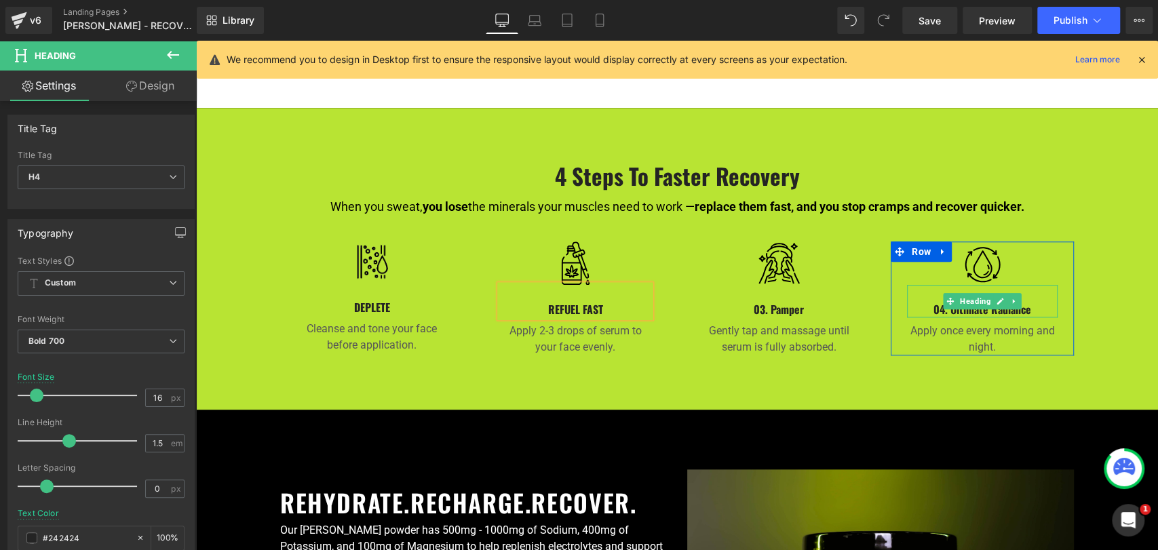
click at [931, 301] on h4 "04. Ultimate Radiance" at bounding box center [982, 309] width 151 height 16
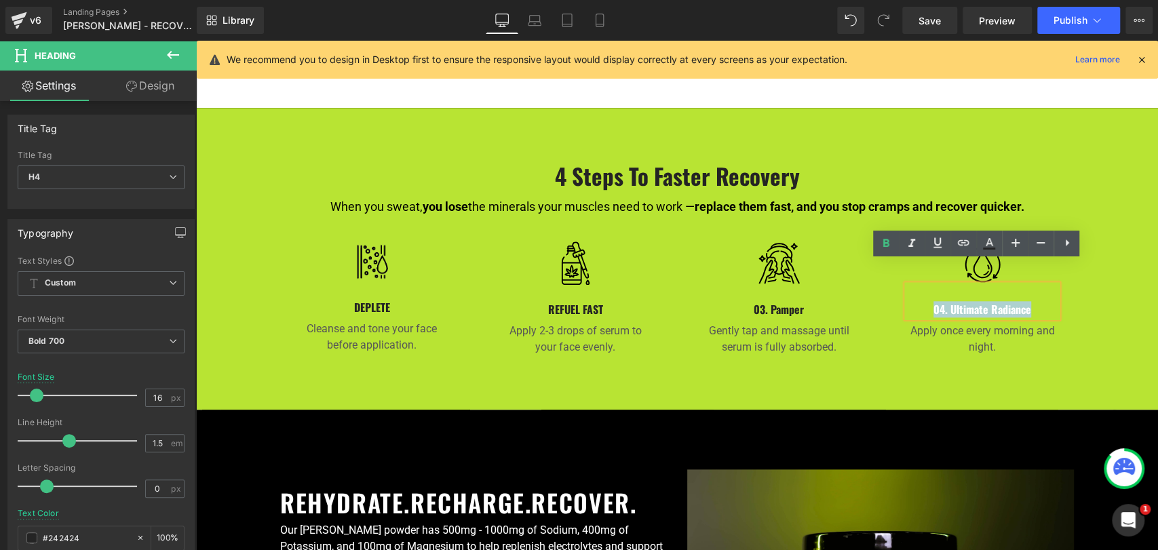
drag, startPoint x: 930, startPoint y: 287, endPoint x: 1053, endPoint y: 300, distance: 123.5
click at [1053, 300] on div "Image 04. Ultimate Radiance Heading Apply once every morning and night. Text Bl…" at bounding box center [982, 299] width 183 height 114
paste div
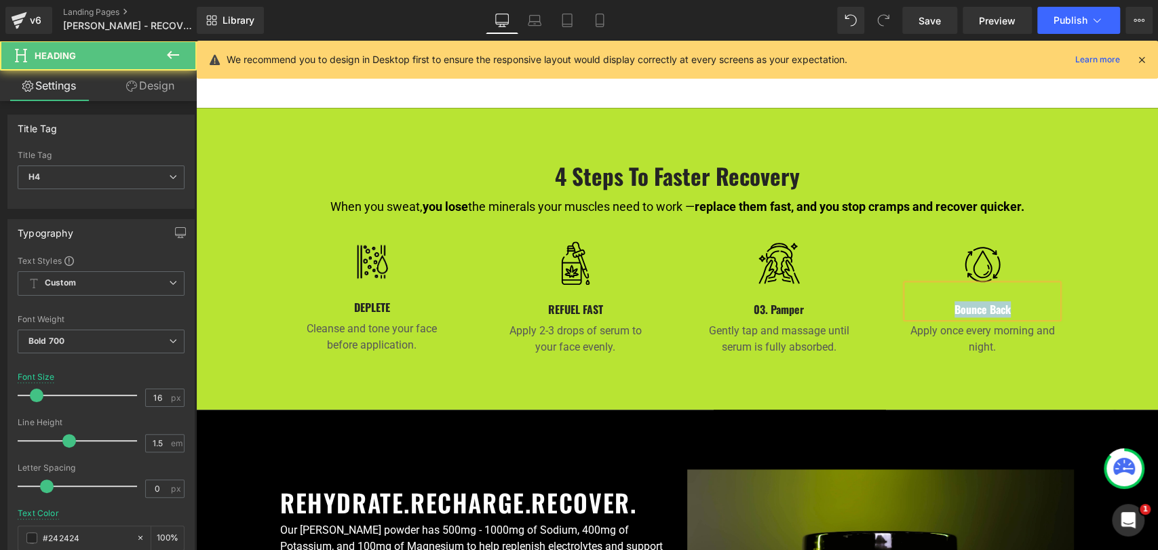
drag, startPoint x: 1020, startPoint y: 288, endPoint x: 942, endPoint y: 289, distance: 78.7
click at [941, 301] on h4 "Bounce Back" at bounding box center [982, 309] width 151 height 16
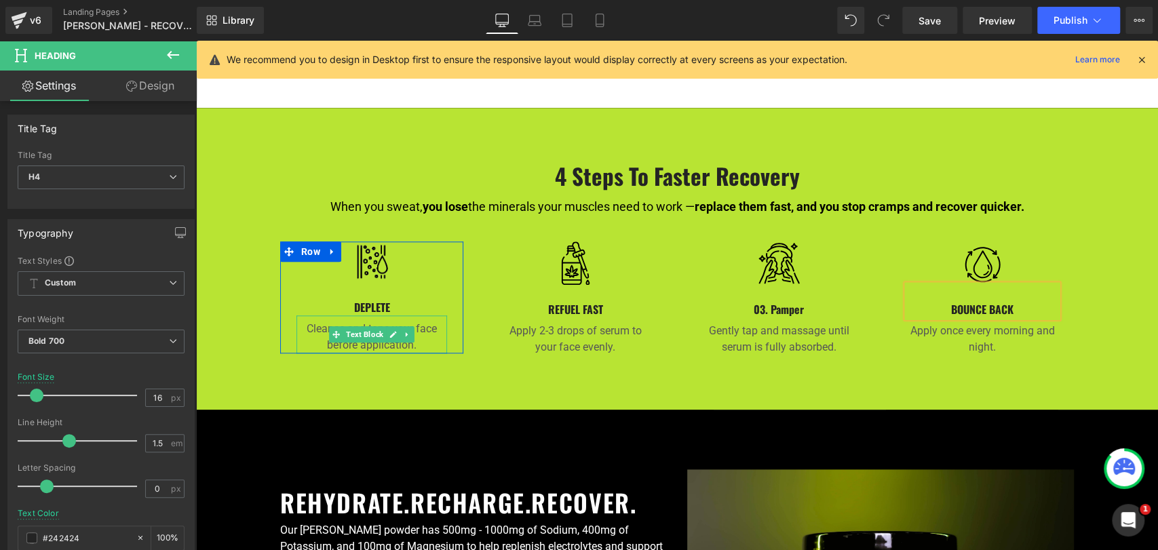
click at [309, 321] on p "Cleanse and tone your face before application." at bounding box center [371, 337] width 151 height 33
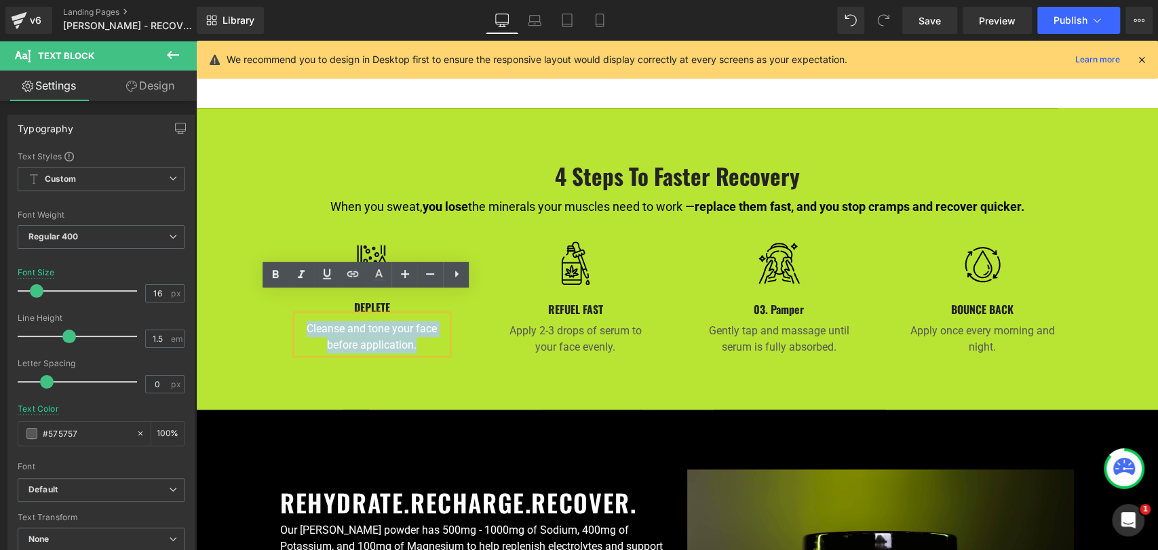
drag, startPoint x: 302, startPoint y: 305, endPoint x: 420, endPoint y: 326, distance: 120.0
click at [420, 326] on p "Cleanse and tone your face before application." at bounding box center [371, 337] width 151 height 33
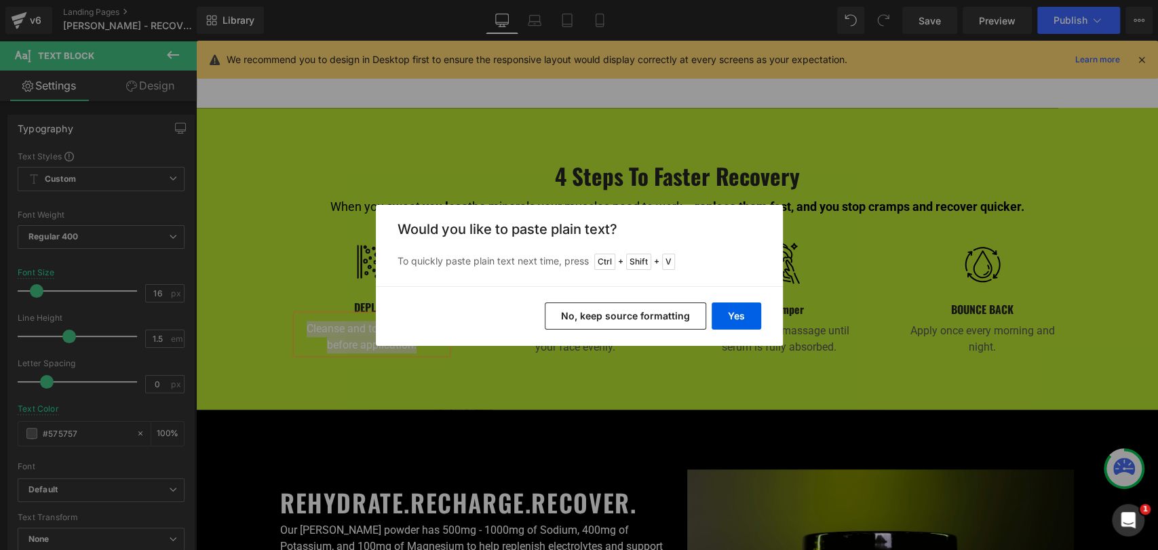
click at [632, 320] on button "No, keep source formatting" at bounding box center [625, 316] width 161 height 27
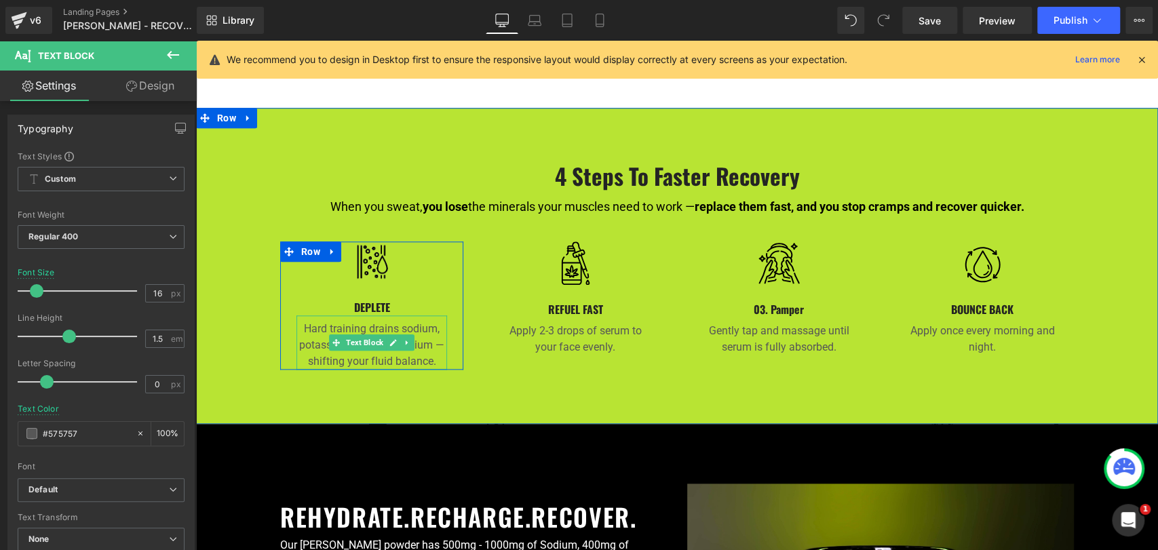
click at [312, 321] on p "Hard training drains sodium, potassium, and magnesium — shifting your fluid bal…" at bounding box center [371, 345] width 151 height 49
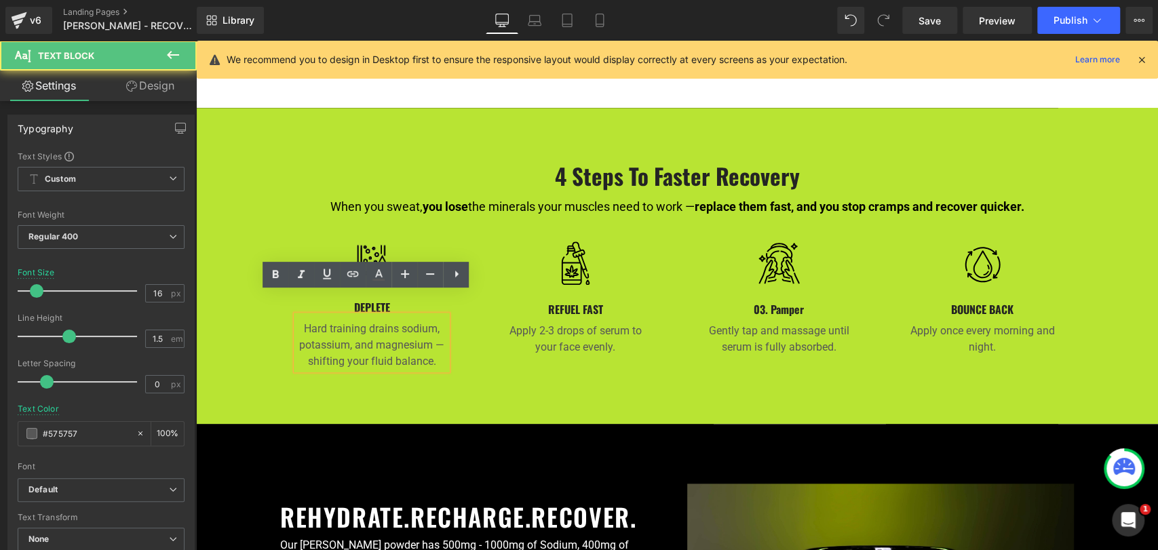
drag, startPoint x: 321, startPoint y: 306, endPoint x: 287, endPoint y: 307, distance: 33.9
click at [296, 315] on div "Hard training drains sodium, potassium, and magnesium — shifting your fluid bal…" at bounding box center [371, 342] width 151 height 54
click at [319, 321] on p "Hard training drains sodium, potassium, and magnesium — shifting your fluid bal…" at bounding box center [371, 345] width 151 height 49
drag, startPoint x: 355, startPoint y: 304, endPoint x: 301, endPoint y: 303, distance: 54.3
click at [301, 321] on p "Hard training drains sodium, potassium, and magnesium — shifting your fluid bal…" at bounding box center [371, 345] width 151 height 49
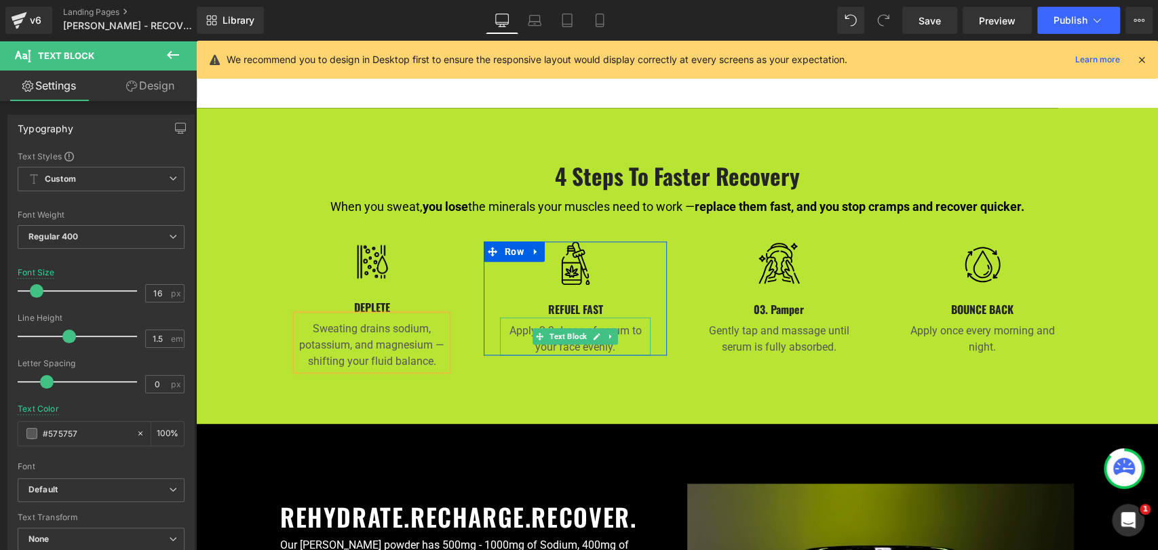
click at [509, 323] on p "Apply 2-3 drops of serum to your face evenly." at bounding box center [575, 339] width 151 height 33
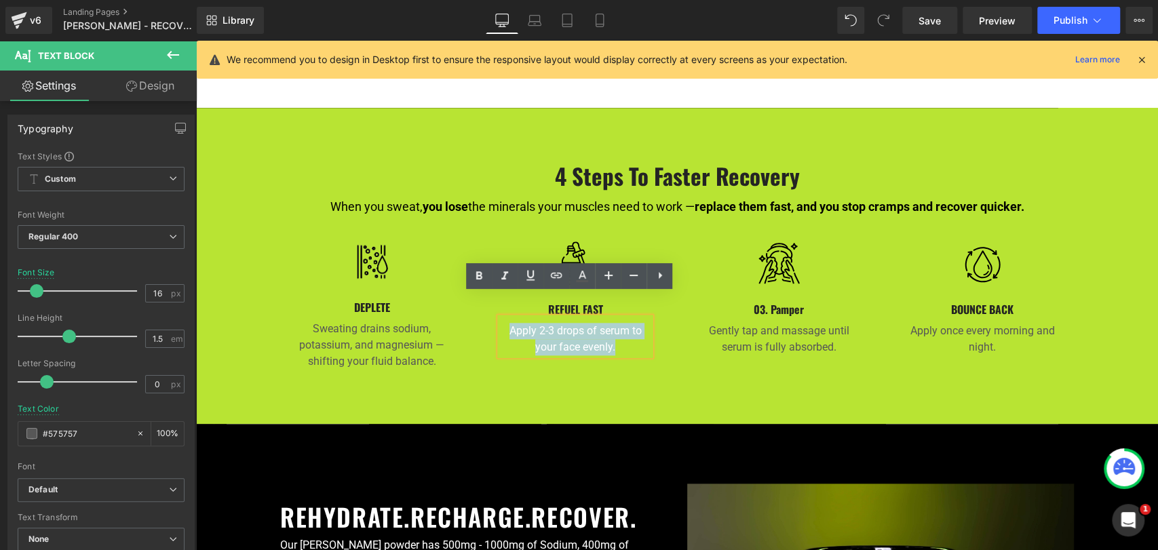
drag, startPoint x: 504, startPoint y: 309, endPoint x: 643, endPoint y: 332, distance: 141.1
click at [643, 332] on p "Apply 2-3 drops of serum to your face evenly." at bounding box center [575, 339] width 151 height 33
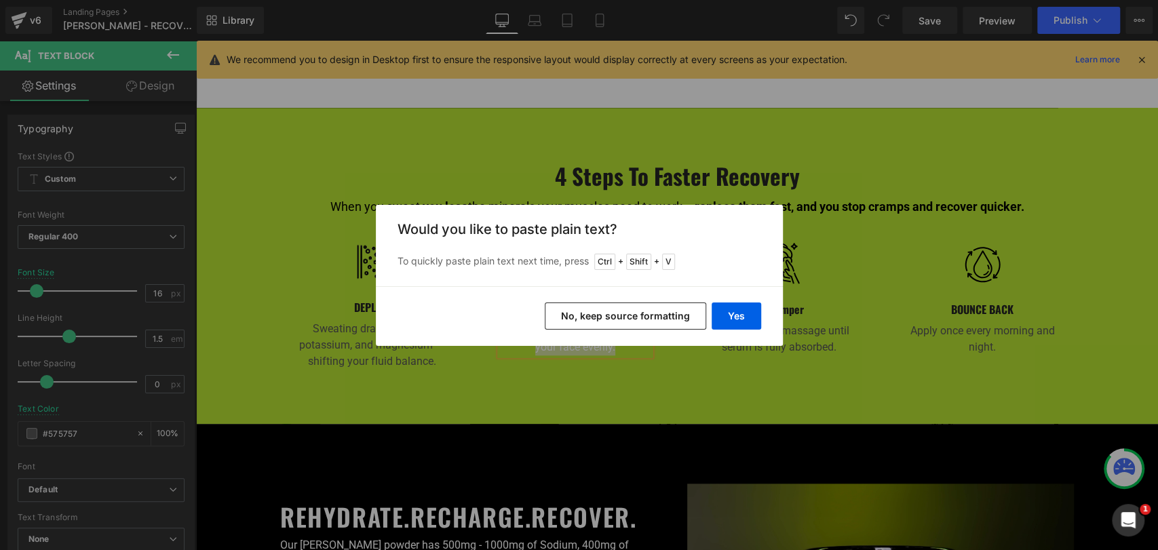
click at [647, 320] on button "No, keep source formatting" at bounding box center [625, 316] width 161 height 27
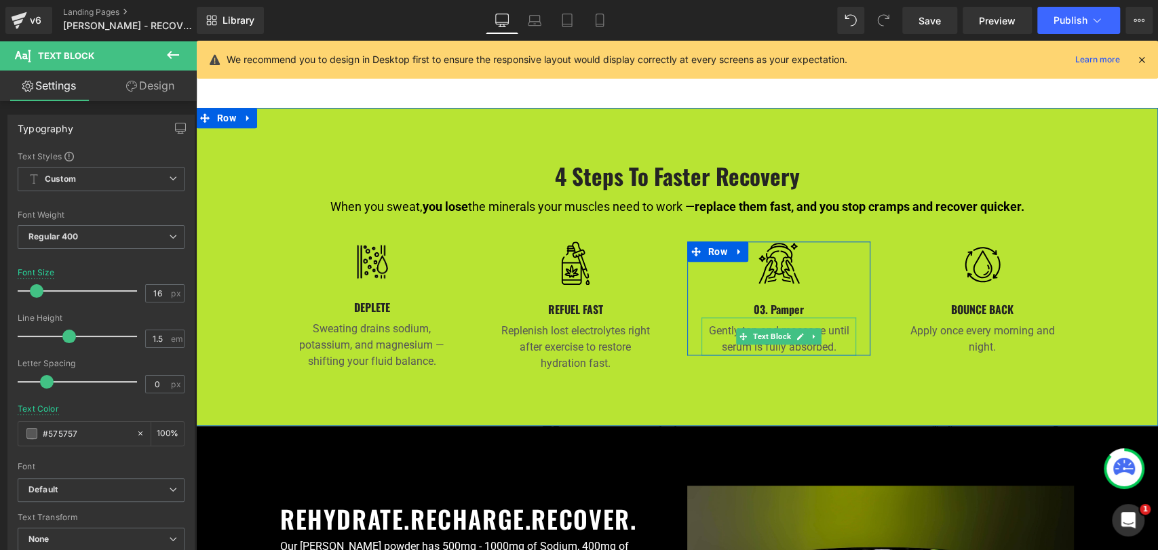
click at [707, 323] on p "Gently tap and massage until serum is fully absorbed." at bounding box center [778, 339] width 155 height 33
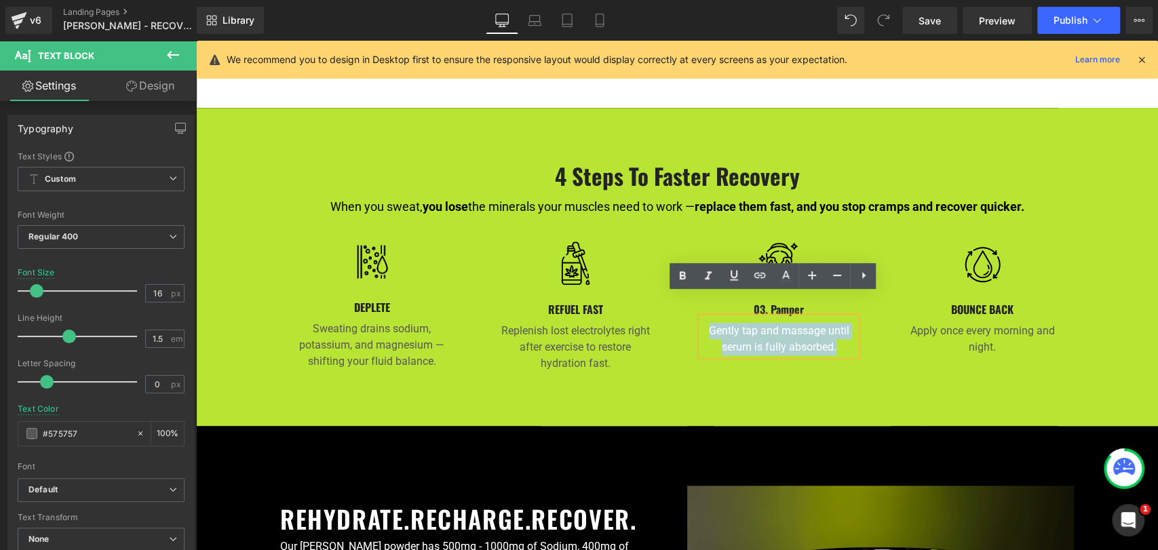
drag, startPoint x: 705, startPoint y: 308, endPoint x: 855, endPoint y: 332, distance: 151.9
click at [855, 332] on div "Image 03. Pamper Heading Gently tap and massage until serum is fully absorbed. …" at bounding box center [778, 299] width 183 height 114
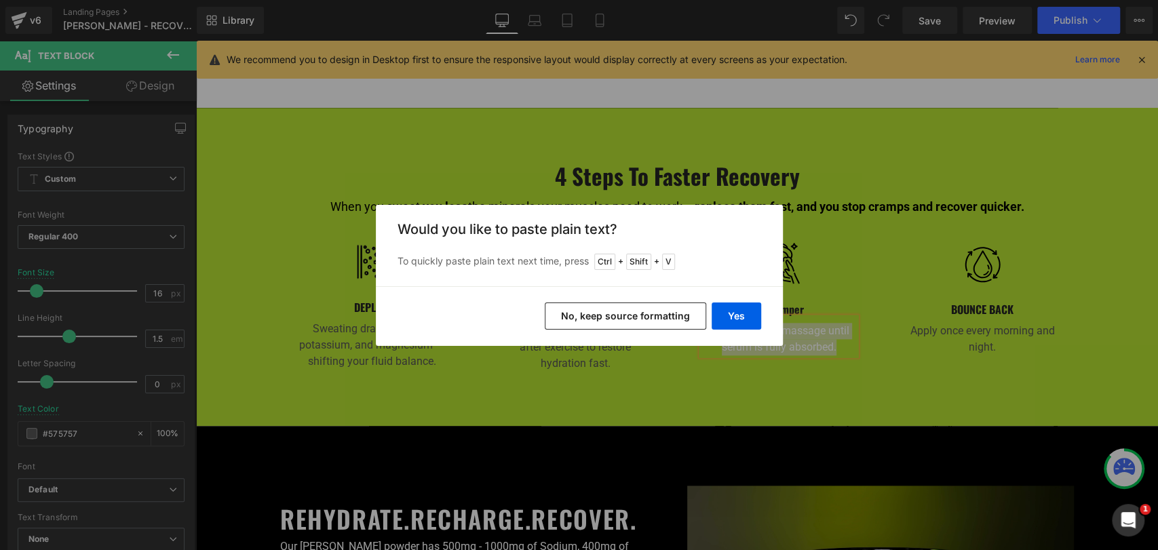
click at [671, 315] on button "No, keep source formatting" at bounding box center [625, 316] width 161 height 27
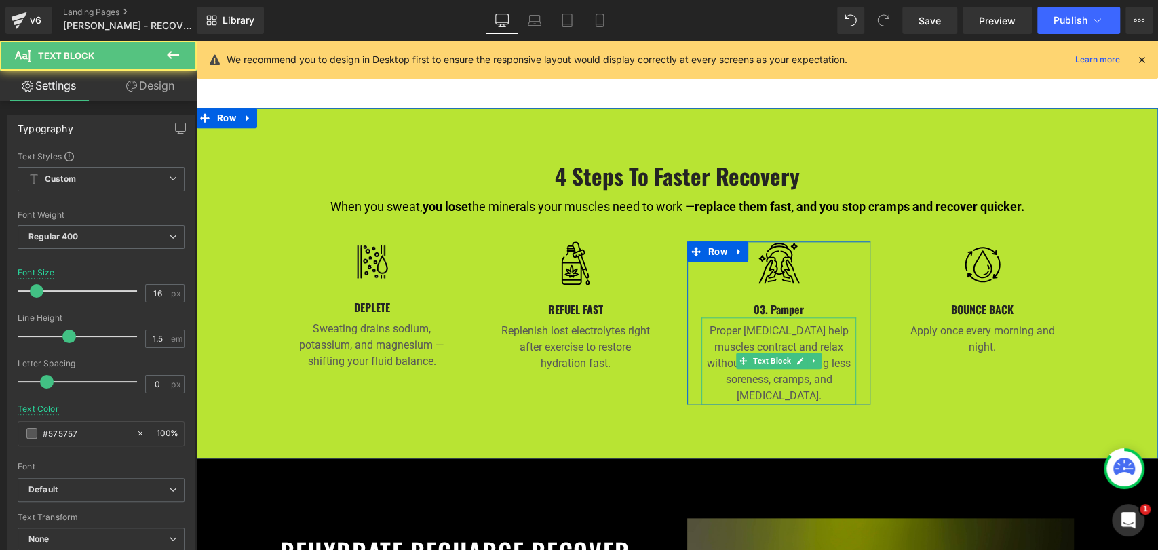
click at [724, 361] on p "Proper electrolyte levels help muscles contract and relax without strain — mean…" at bounding box center [778, 363] width 155 height 81
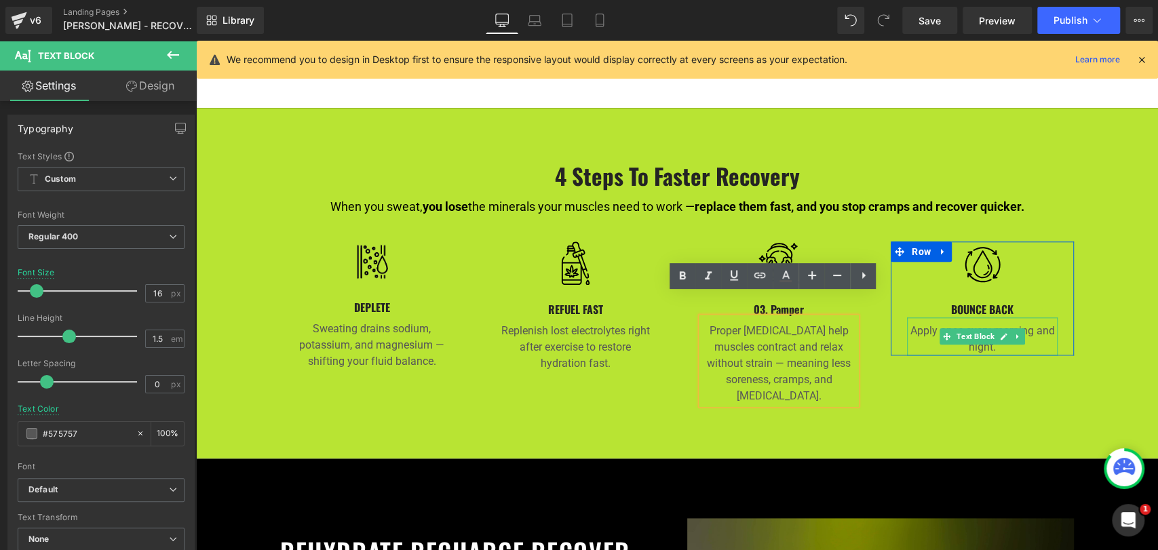
click at [910, 323] on p "Apply once every morning and night." at bounding box center [982, 339] width 151 height 33
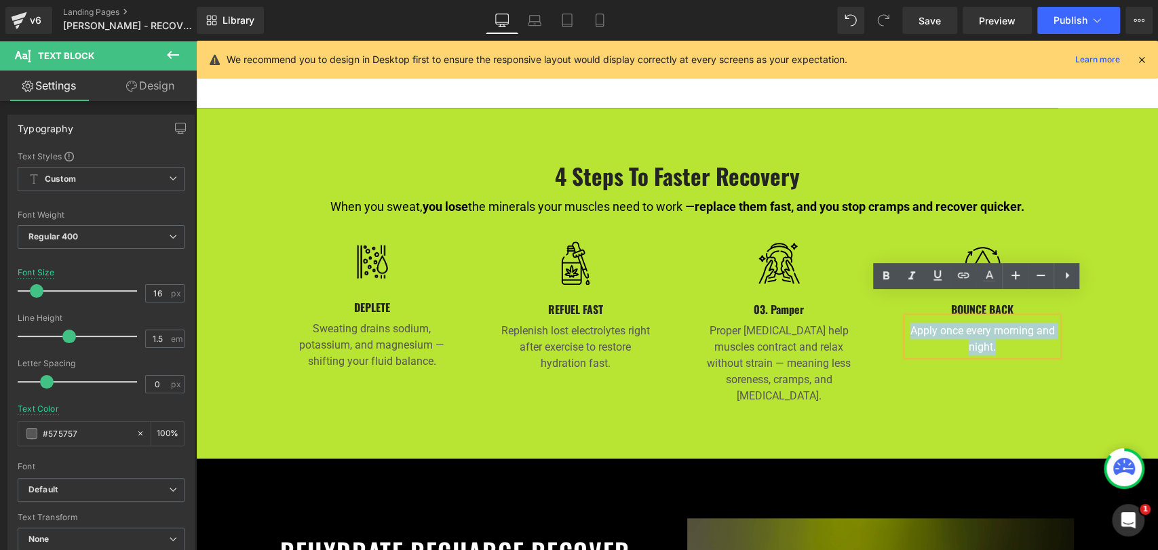
drag, startPoint x: 906, startPoint y: 310, endPoint x: 1014, endPoint y: 334, distance: 110.4
click at [1014, 334] on div "Apply once every morning and night." at bounding box center [982, 336] width 151 height 38
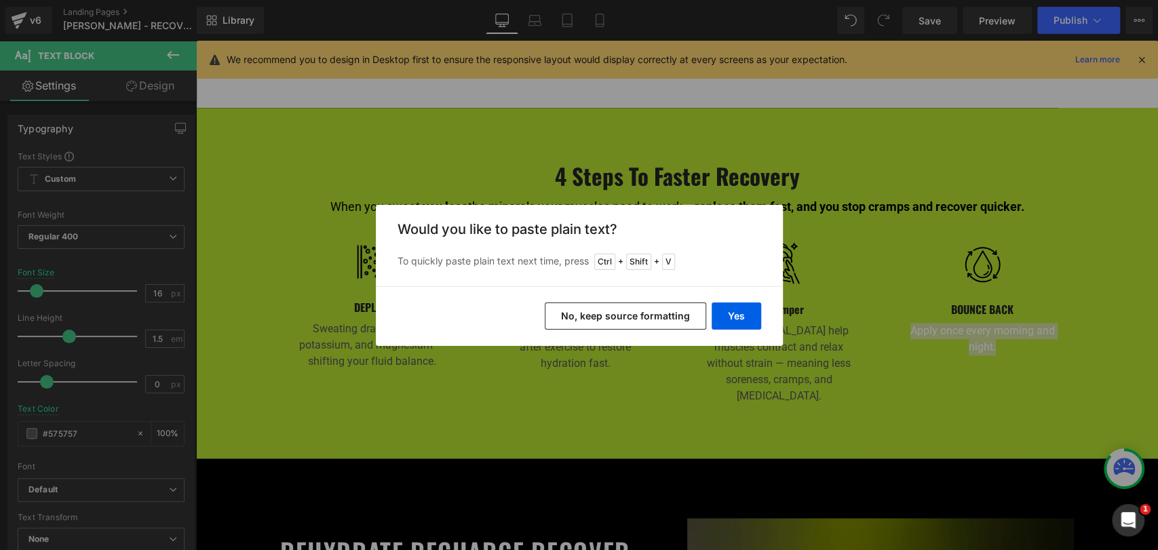
click at [676, 305] on button "No, keep source formatting" at bounding box center [625, 316] width 161 height 27
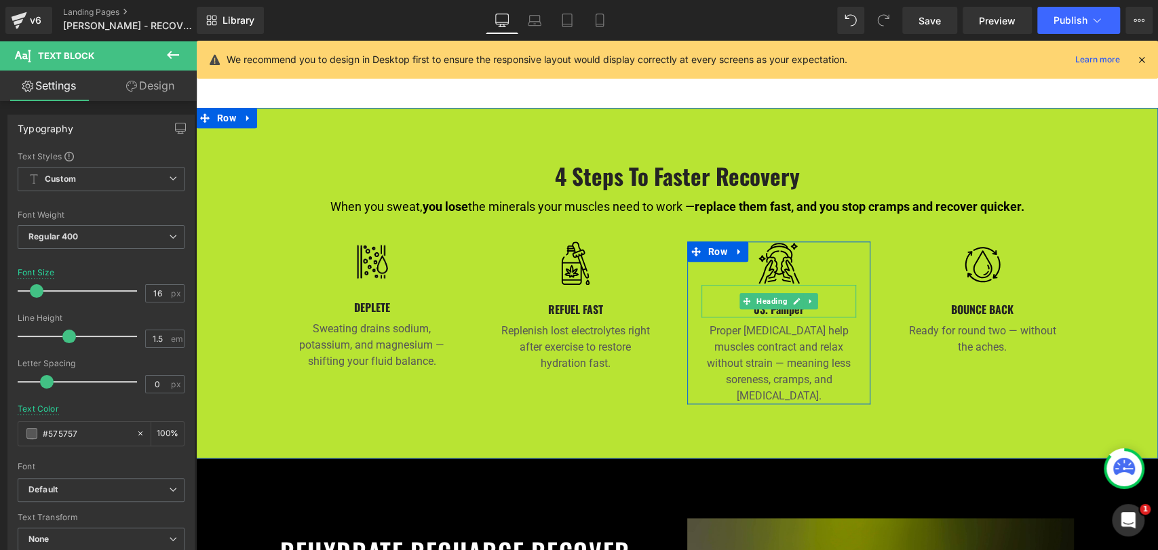
click at [756, 301] on h4 "03. Pamper" at bounding box center [778, 309] width 155 height 16
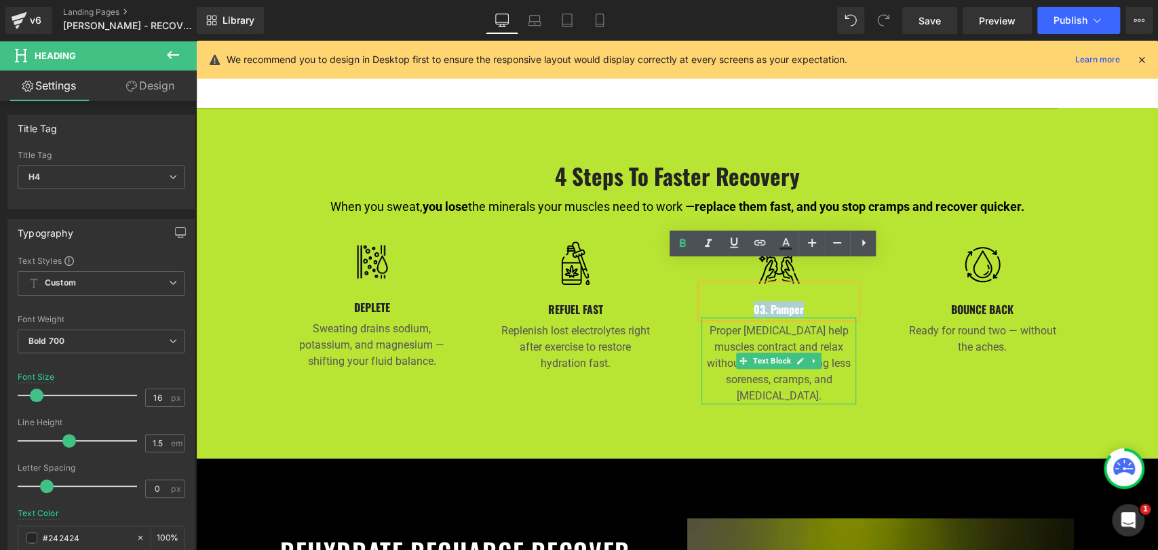
drag, startPoint x: 749, startPoint y: 288, endPoint x: 845, endPoint y: 301, distance: 96.6
click at [845, 301] on div "Image 03. Pamper Heading Proper electrolyte levels help muscles contract and re…" at bounding box center [778, 323] width 155 height 163
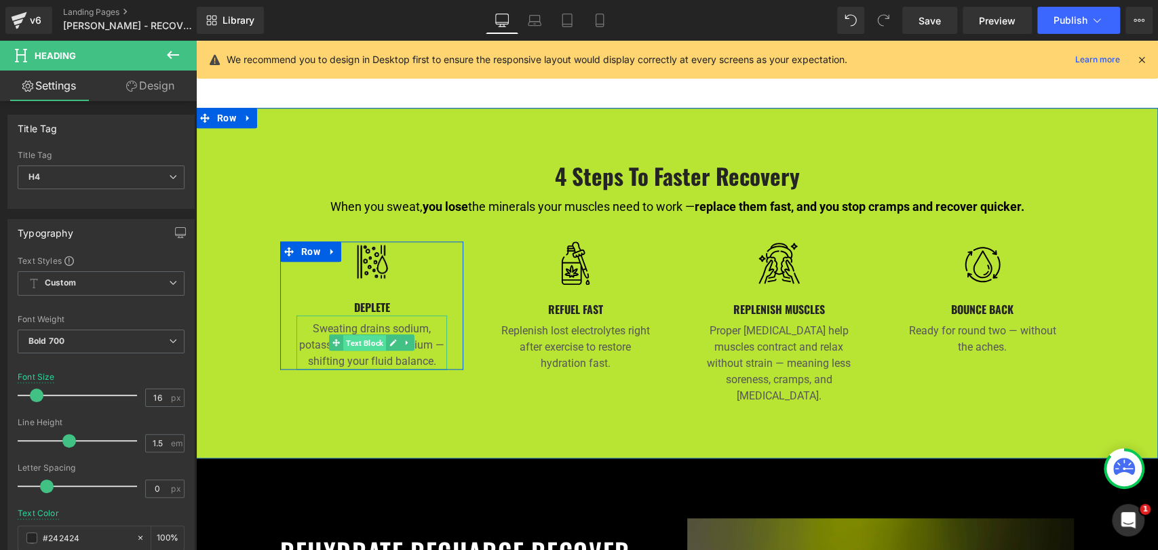
click at [351, 334] on span "Text Block" at bounding box center [364, 342] width 43 height 16
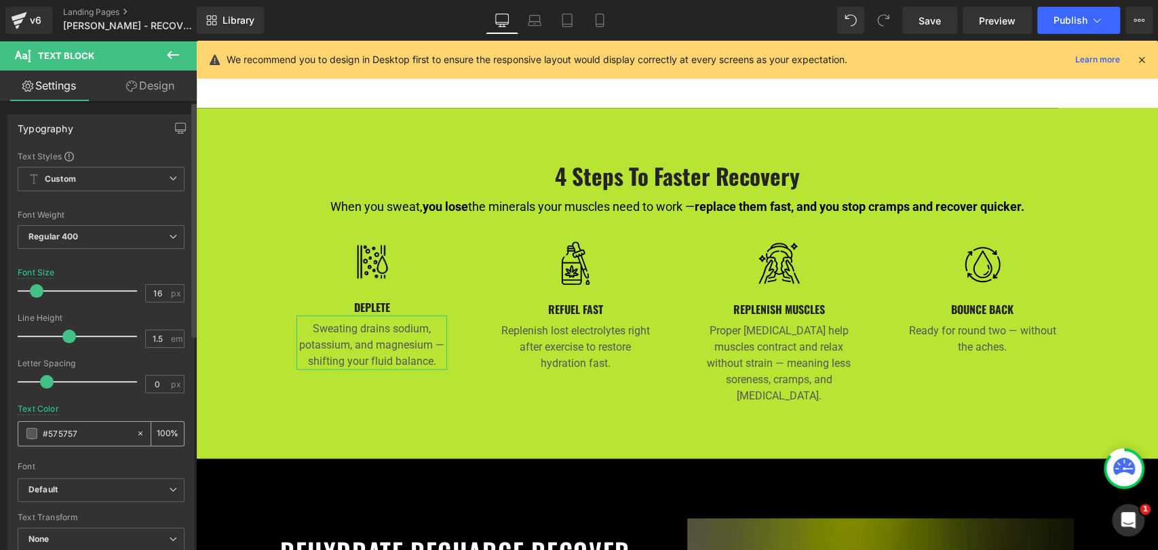
click at [34, 434] on span at bounding box center [31, 433] width 11 height 11
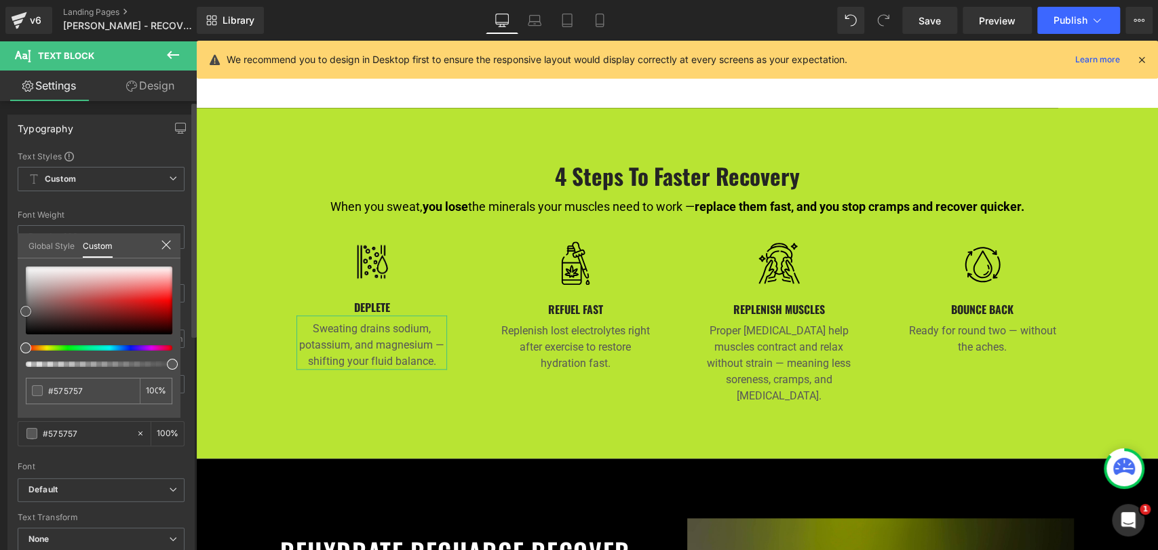
type input "#632121"
type input "#3a0c0c"
type input "#000000"
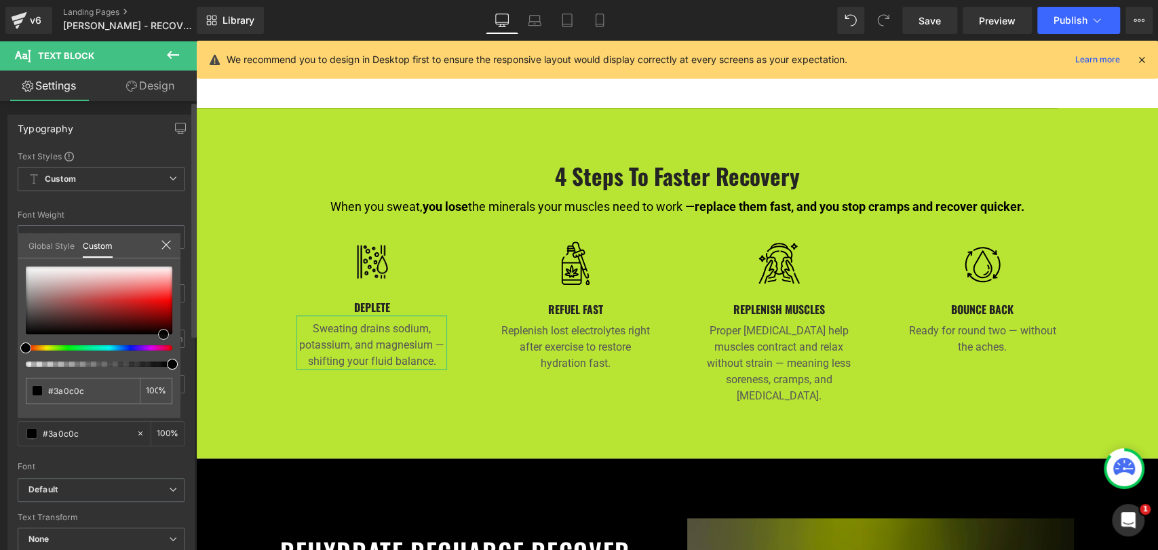
type input "#000000"
drag, startPoint x: 163, startPoint y: 345, endPoint x: 168, endPoint y: 353, distance: 8.8
click at [168, 353] on div at bounding box center [99, 317] width 147 height 100
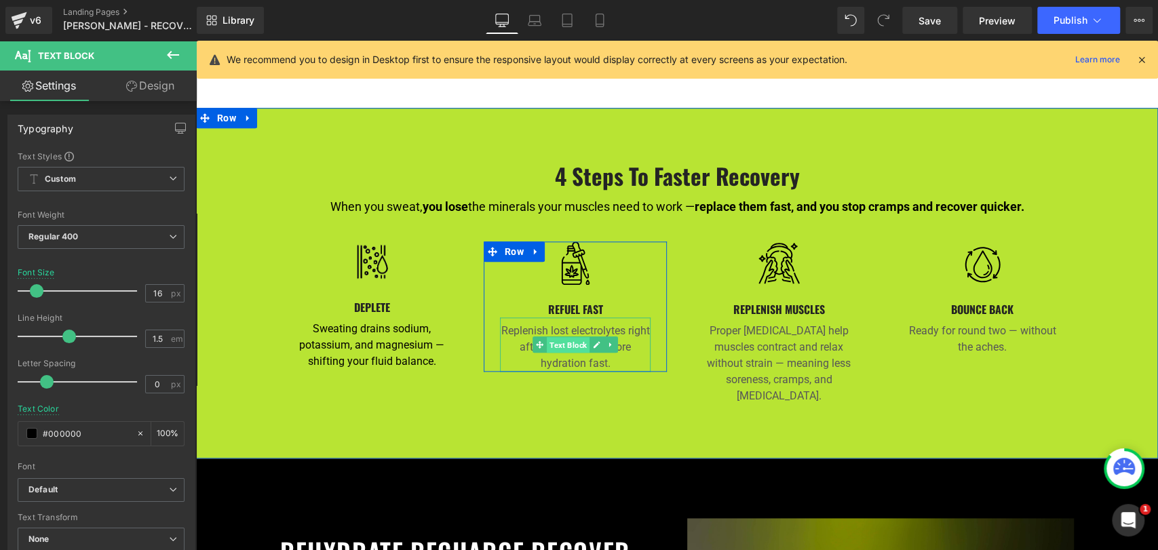
click at [558, 336] on span "Text Block" at bounding box center [568, 344] width 43 height 16
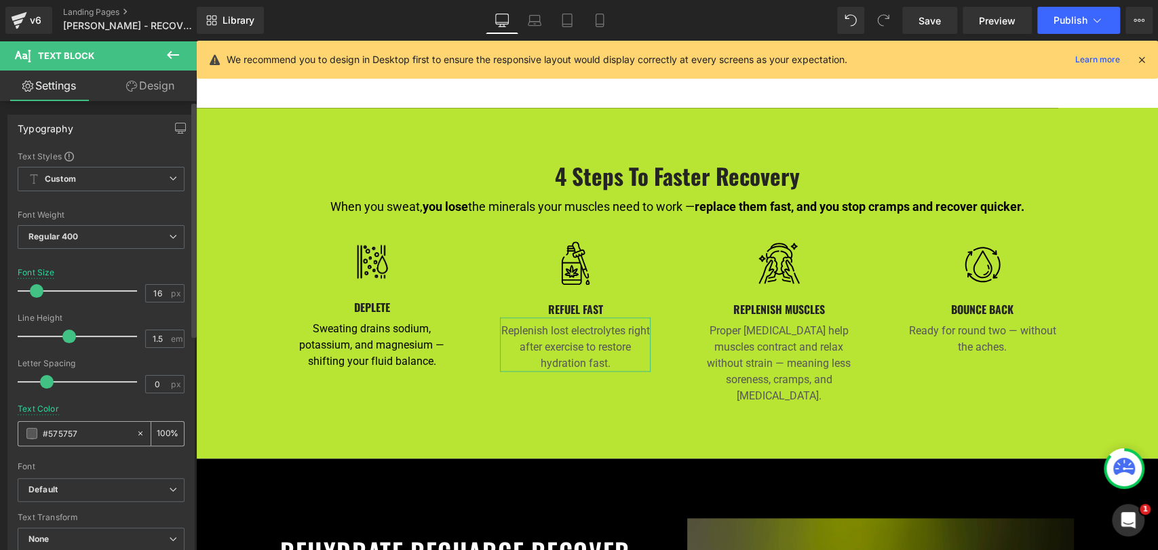
click at [37, 439] on div "#575757" at bounding box center [76, 434] width 117 height 24
click at [35, 432] on span at bounding box center [31, 433] width 11 height 11
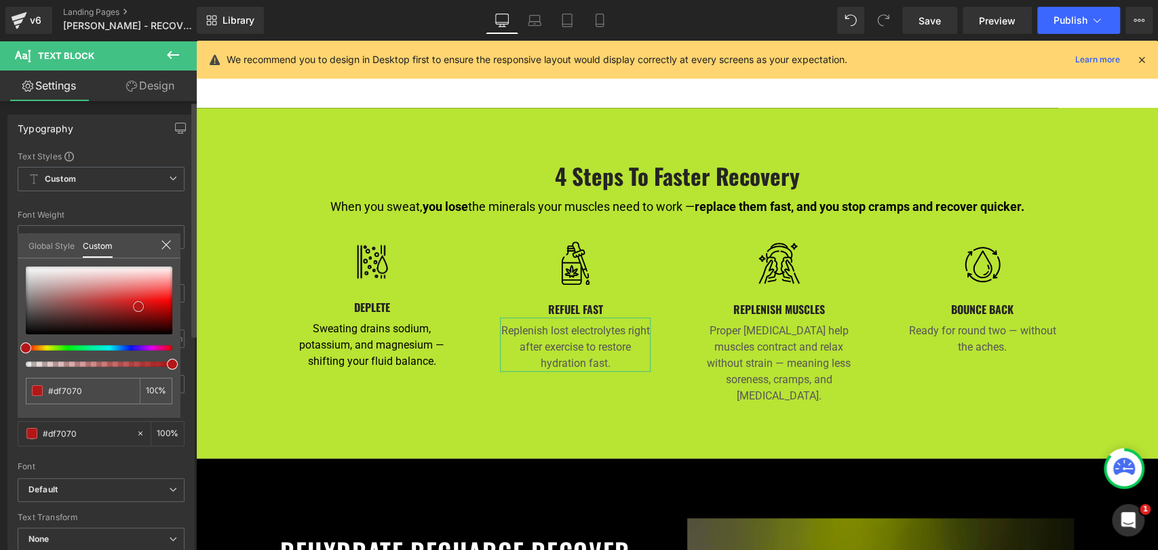
type input "#df7070"
type input "#b41717"
type input "#650505"
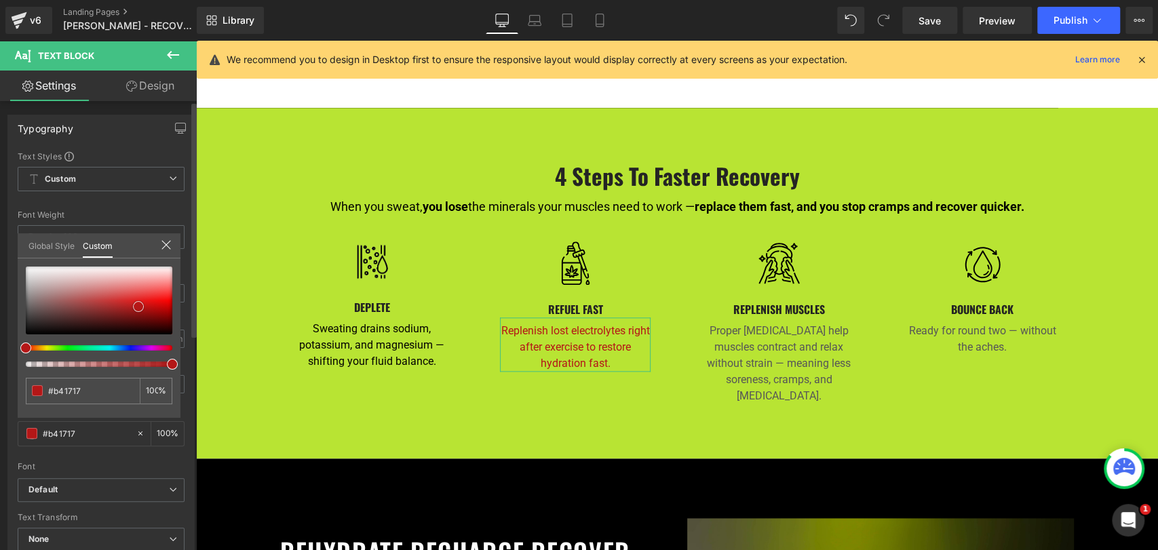
type input "#650505"
type input "#330000"
type input "#1e0000"
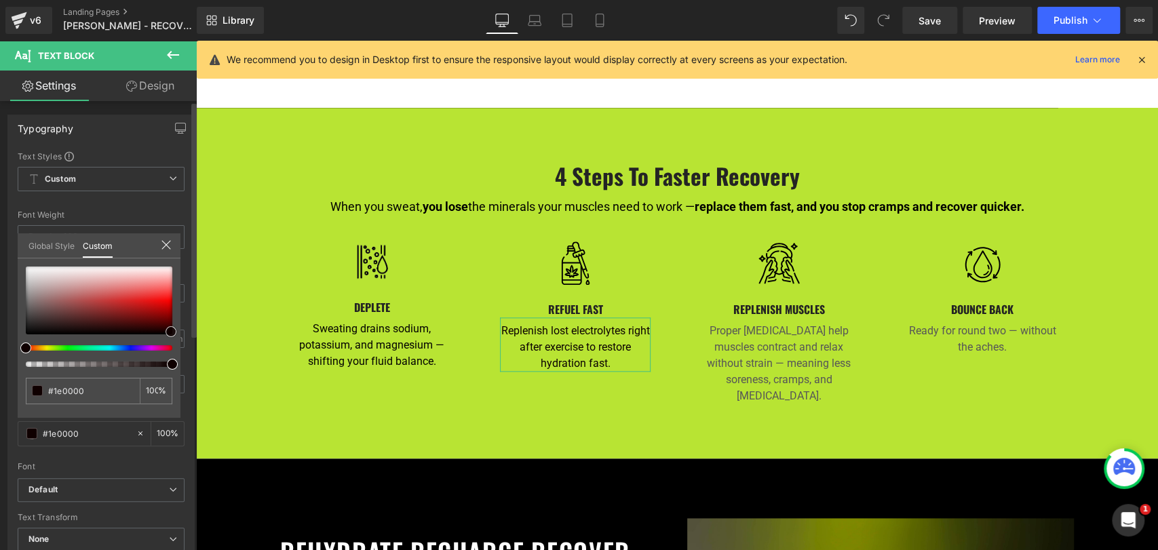
type input "#0a0000"
drag, startPoint x: 138, startPoint y: 307, endPoint x: 184, endPoint y: 336, distance: 54.0
click at [182, 336] on div "Typography Text Styles Custom Custom Setup Global Style Custom Setup Global Sty…" at bounding box center [101, 337] width 203 height 466
type input "#000000"
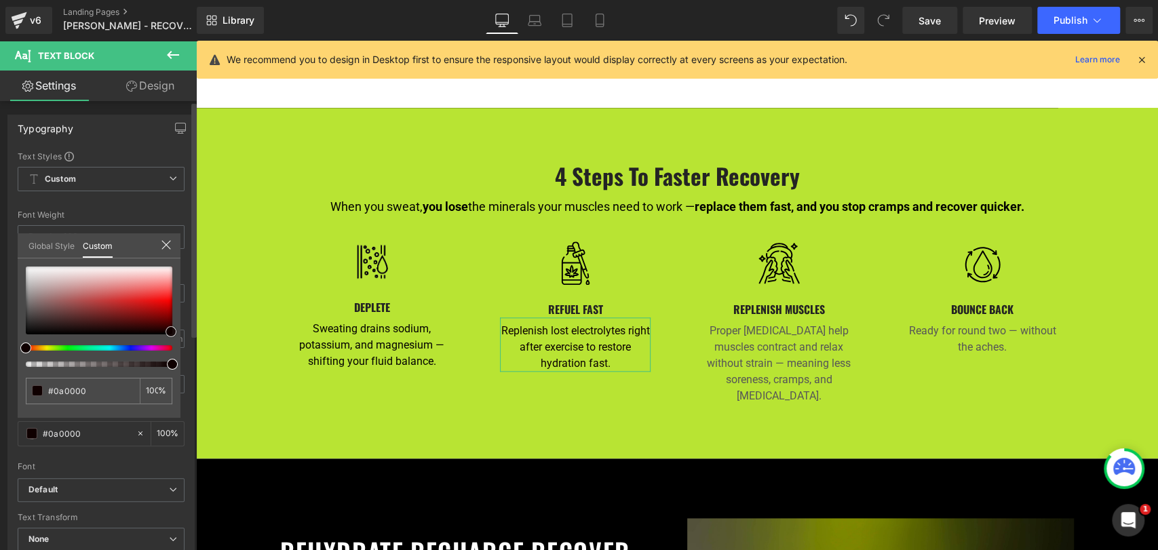
type input "#000000"
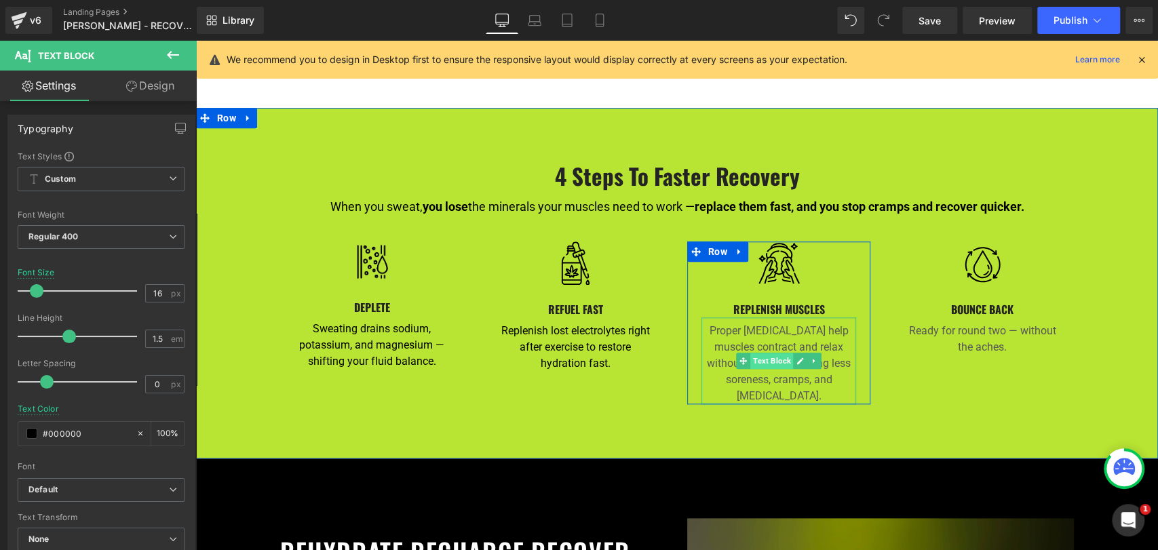
click at [763, 353] on span "Text Block" at bounding box center [771, 361] width 43 height 16
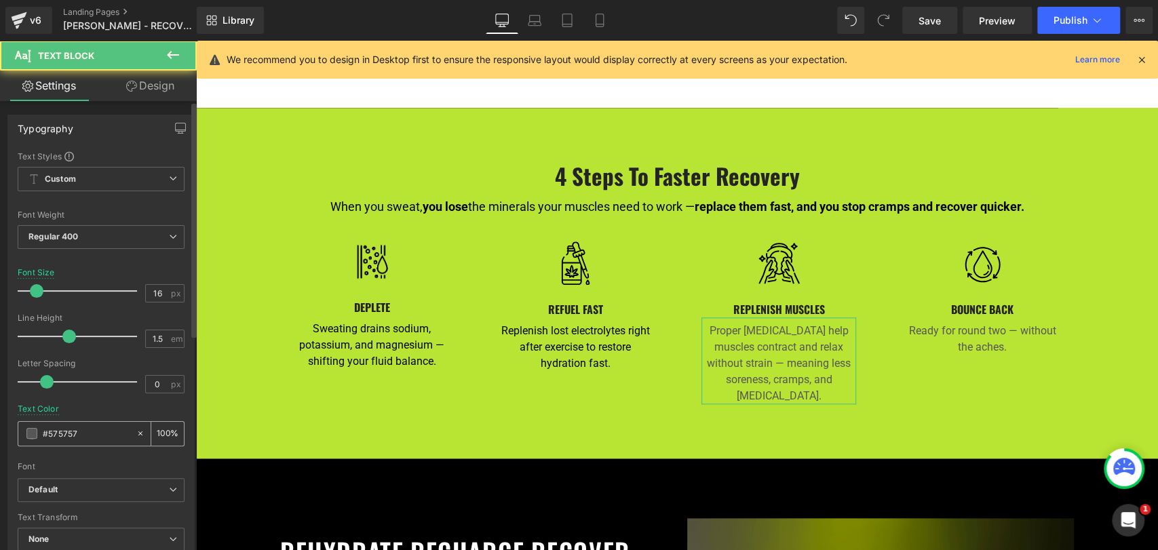
click at [30, 436] on span at bounding box center [31, 433] width 11 height 11
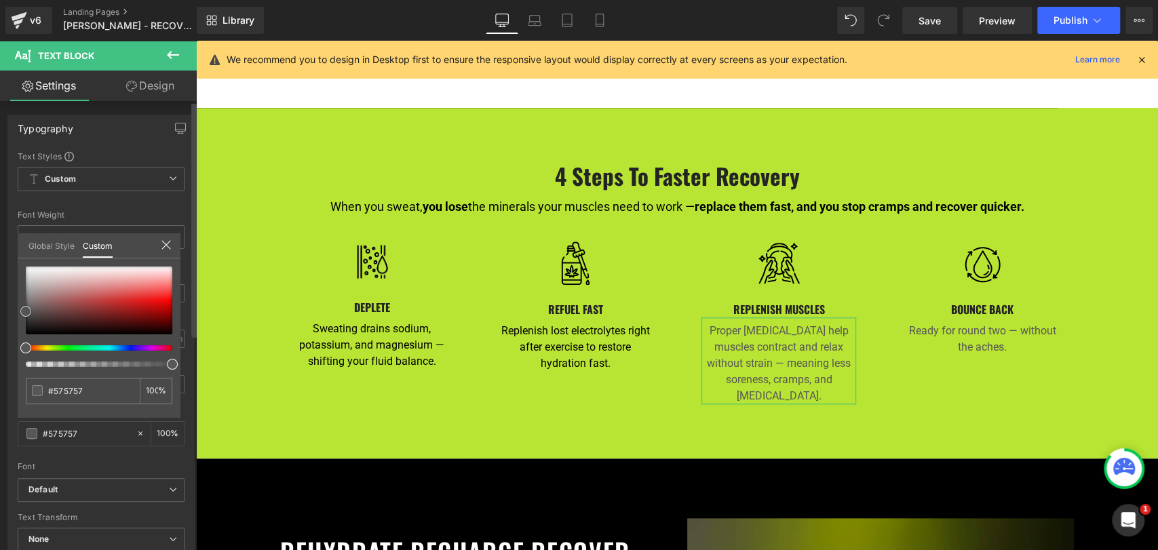
type input "#f75959"
type input "#6f0000"
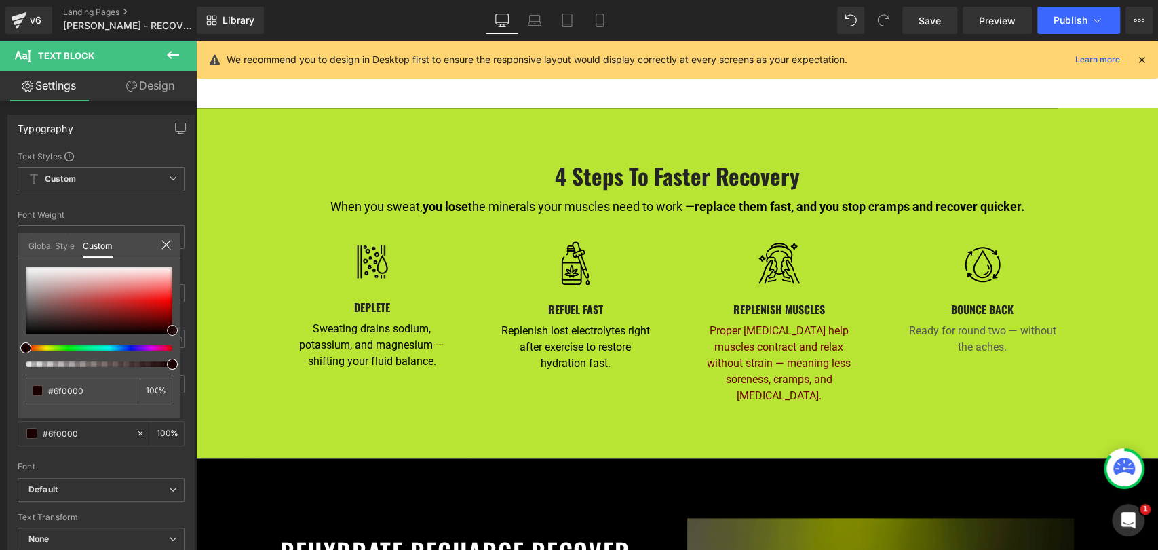
drag, startPoint x: 385, startPoint y: 367, endPoint x: 219, endPoint y: 360, distance: 165.7
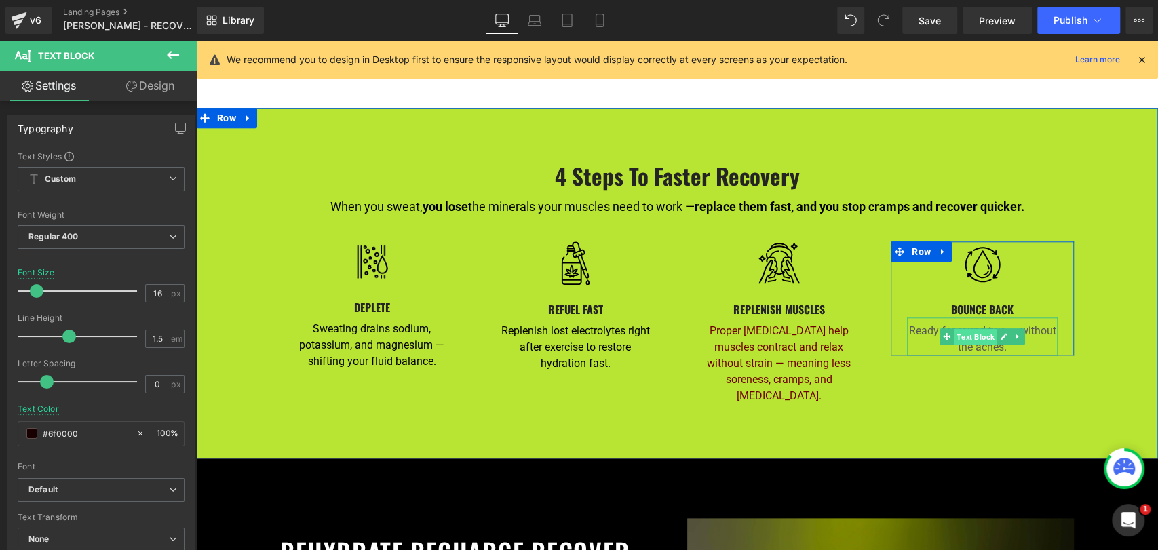
click at [968, 328] on span "Text Block" at bounding box center [975, 336] width 43 height 16
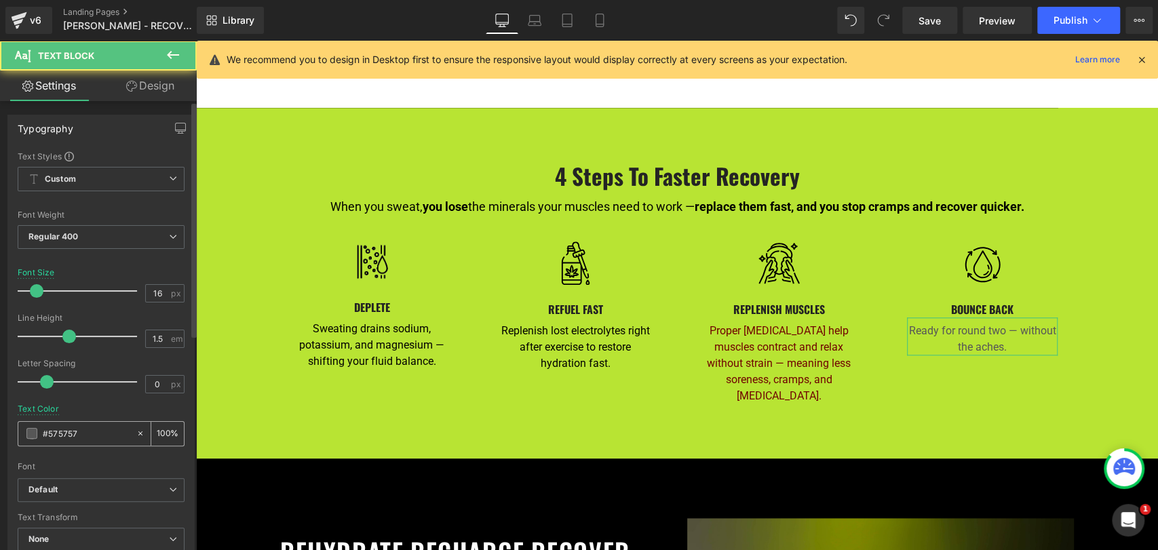
click at [54, 433] on input "#575757" at bounding box center [86, 433] width 87 height 15
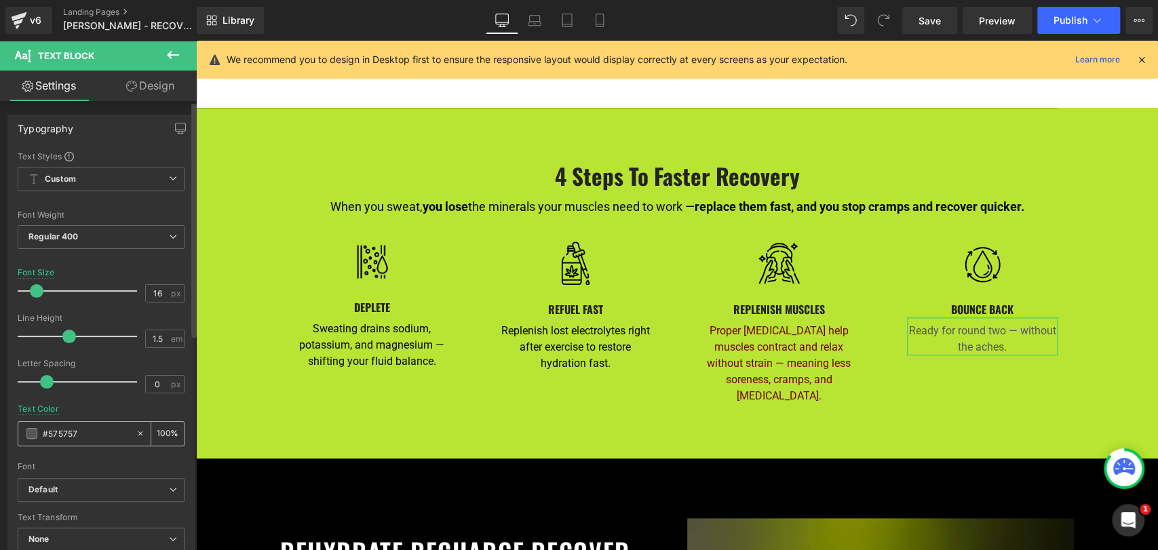
click at [22, 428] on div "#575757" at bounding box center [76, 434] width 117 height 24
click at [35, 435] on span at bounding box center [31, 433] width 11 height 11
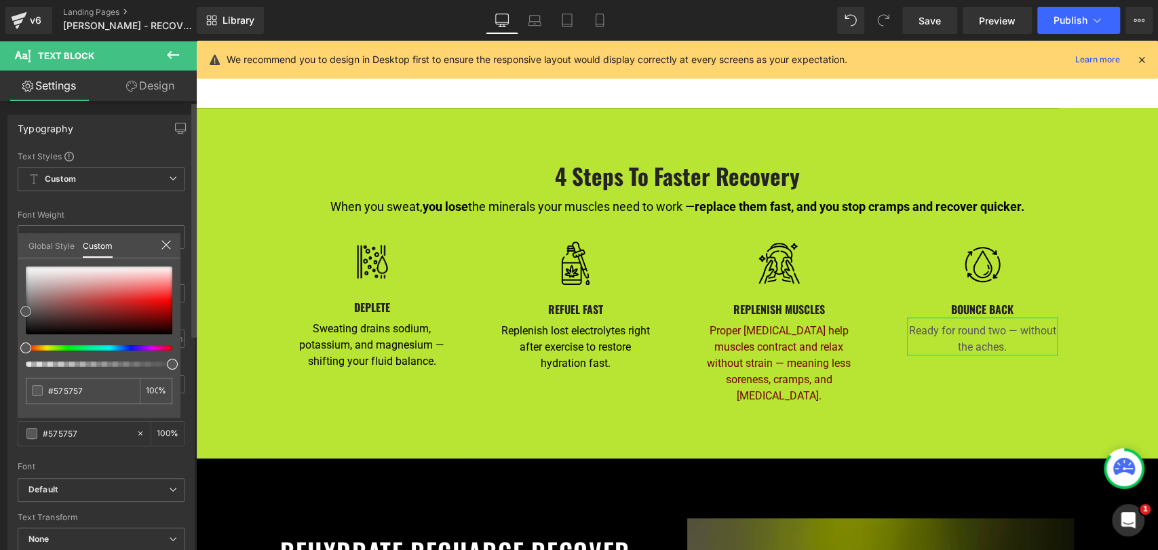
type input "#970b0b"
type input "#000000"
click at [179, 346] on div "#000000 100 %" at bounding box center [99, 342] width 163 height 151
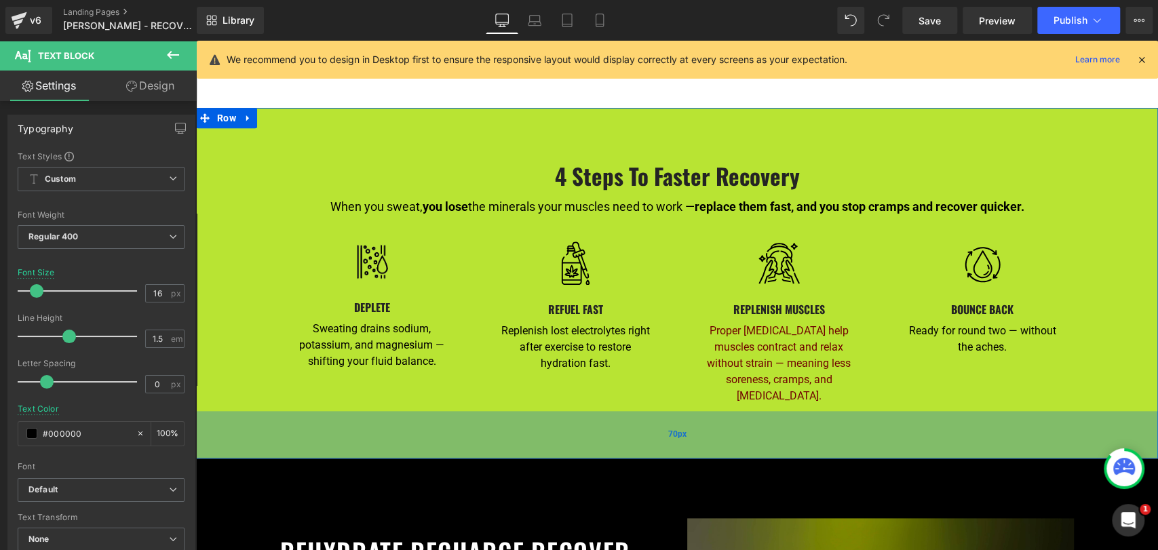
click at [303, 435] on div "70px" at bounding box center [677, 434] width 962 height 47
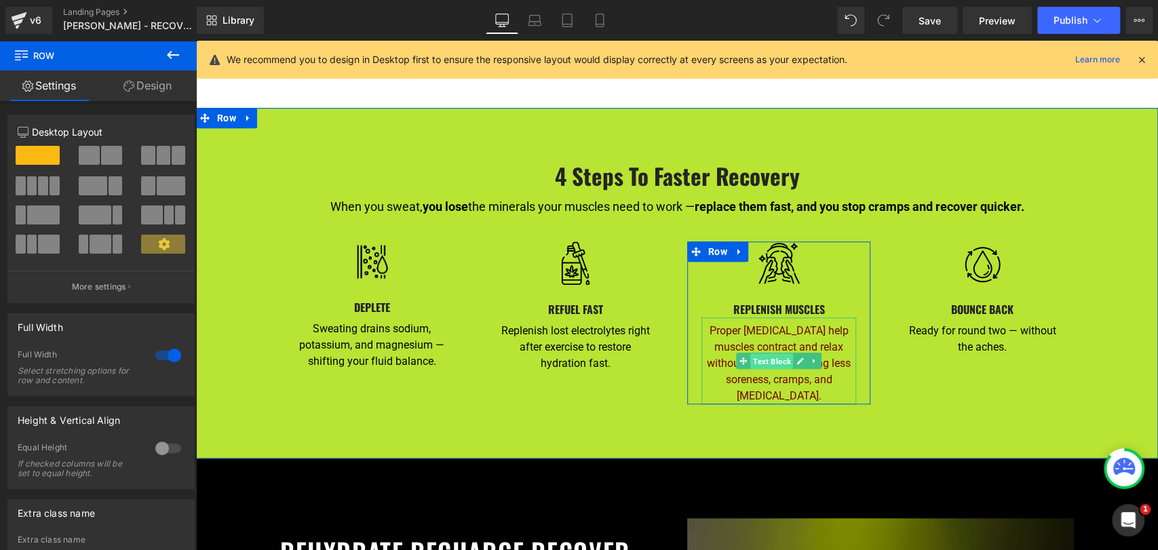
click at [763, 353] on span "Text Block" at bounding box center [771, 361] width 43 height 16
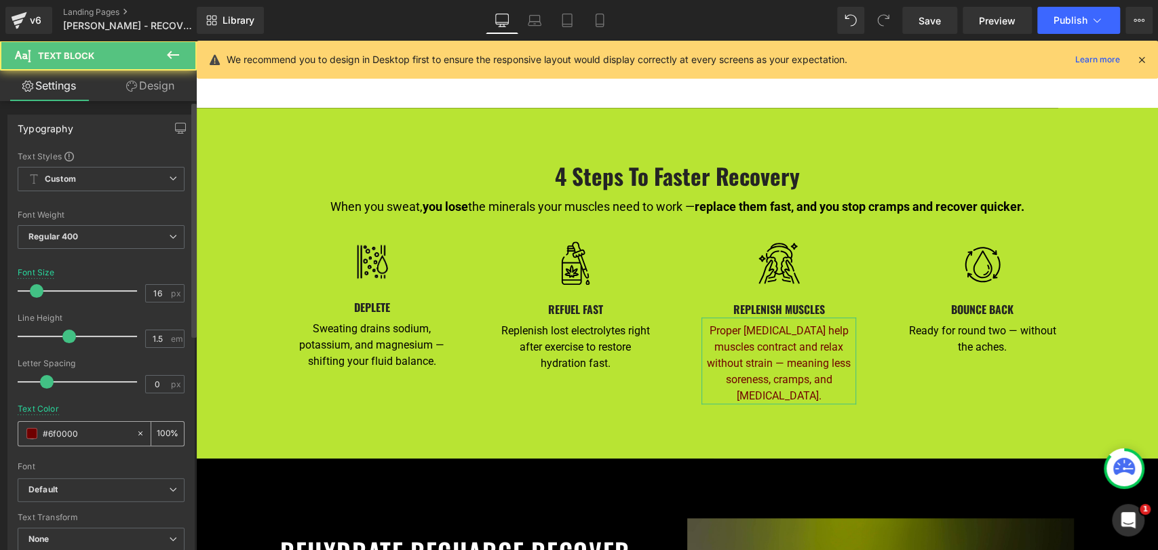
click at [35, 433] on span at bounding box center [31, 433] width 11 height 11
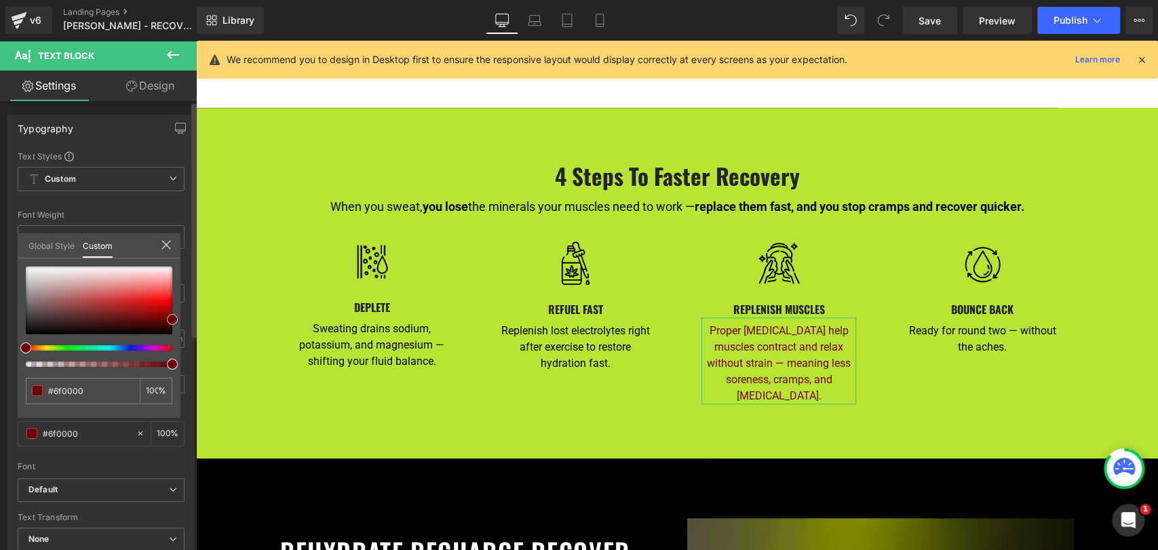
type input "#ac1a1a"
type input "#8c0c0c"
type input "#470000"
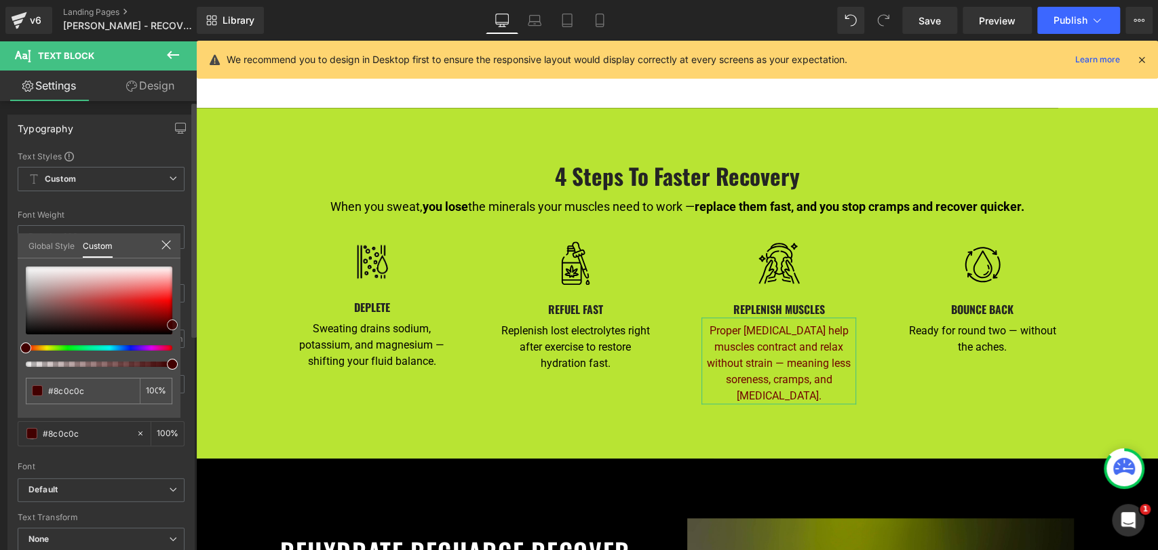
type input "#470000"
type input "#2d0000"
type input "#140000"
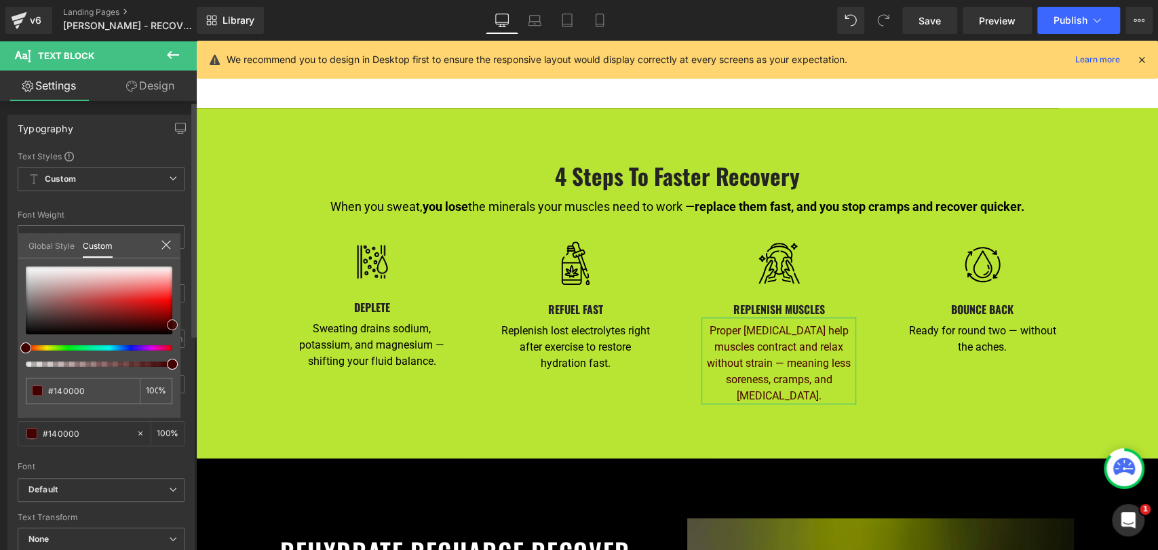
type input "#0a0000"
type input "#050000"
type input "#000000"
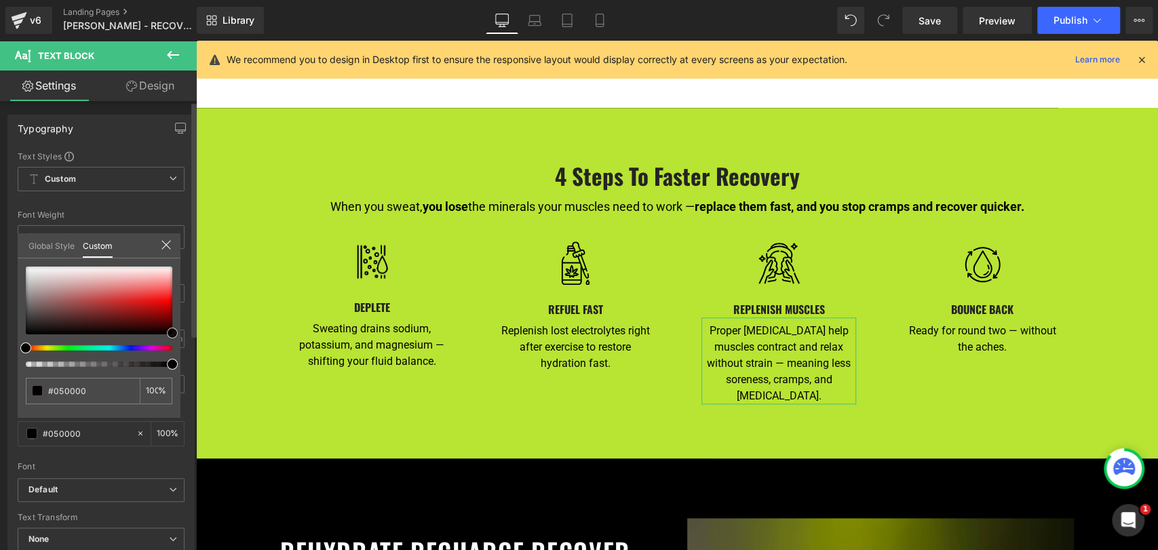
type input "#000000"
drag, startPoint x: 155, startPoint y: 316, endPoint x: 176, endPoint y: 341, distance: 31.8
click at [176, 341] on div "#000000 100 %" at bounding box center [99, 342] width 163 height 151
click at [597, 24] on icon at bounding box center [600, 21] width 14 height 14
type input "14"
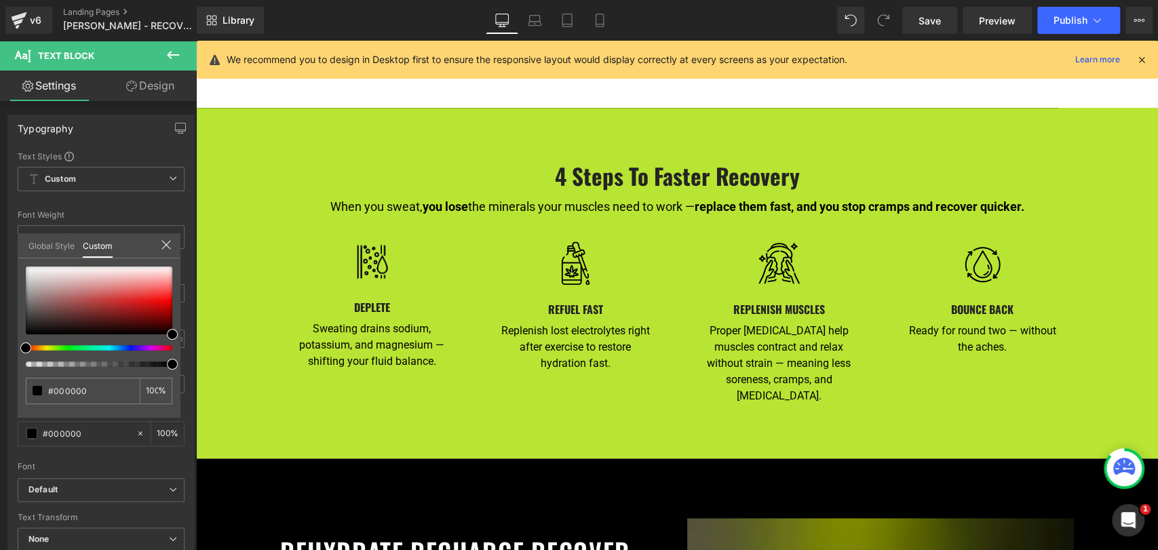
type input "#575757"
type input "100"
type input "#575757"
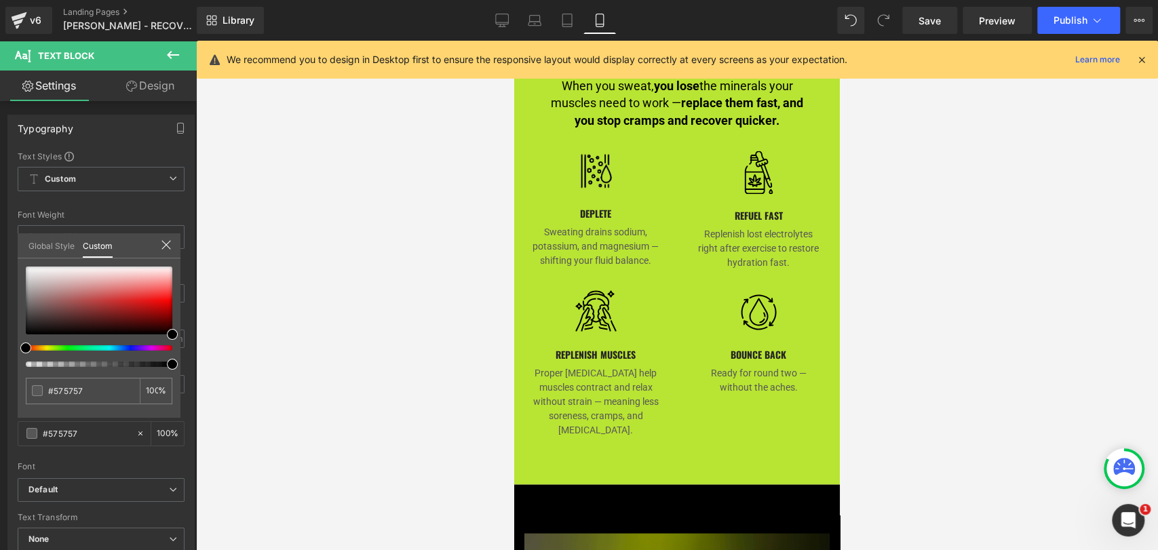
scroll to position [1429, 0]
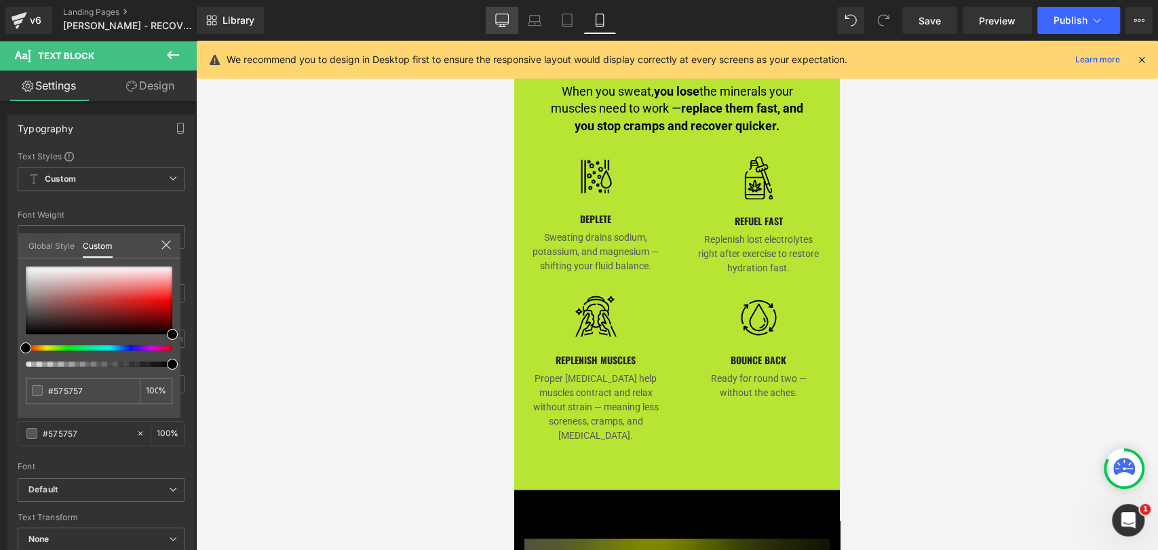
click at [503, 26] on icon at bounding box center [501, 25] width 4 height 3
type input "16"
type input "#000000"
type input "100"
type input "#000000"
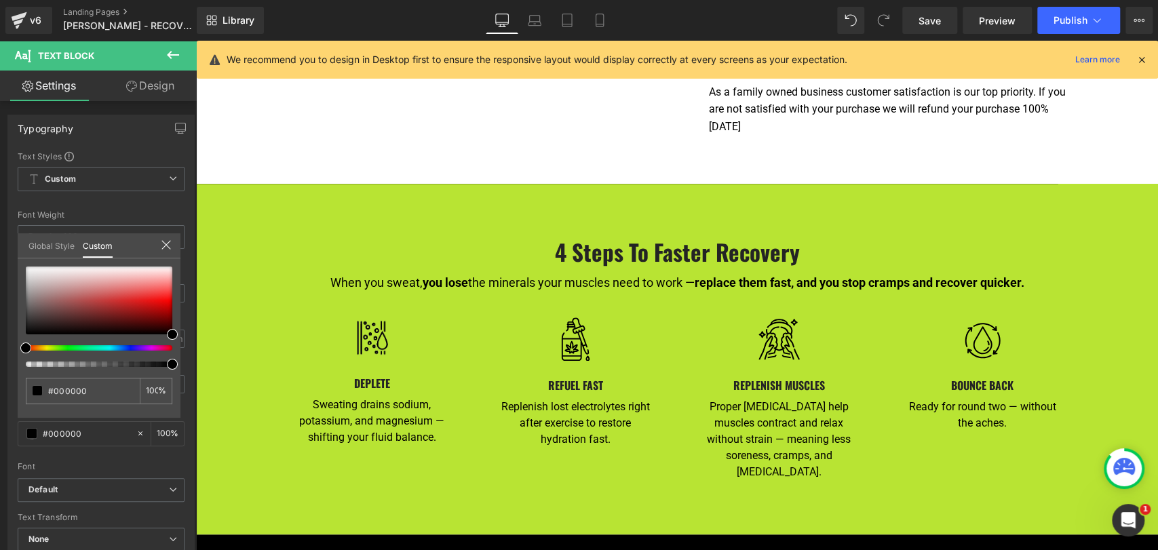
scroll to position [766, 0]
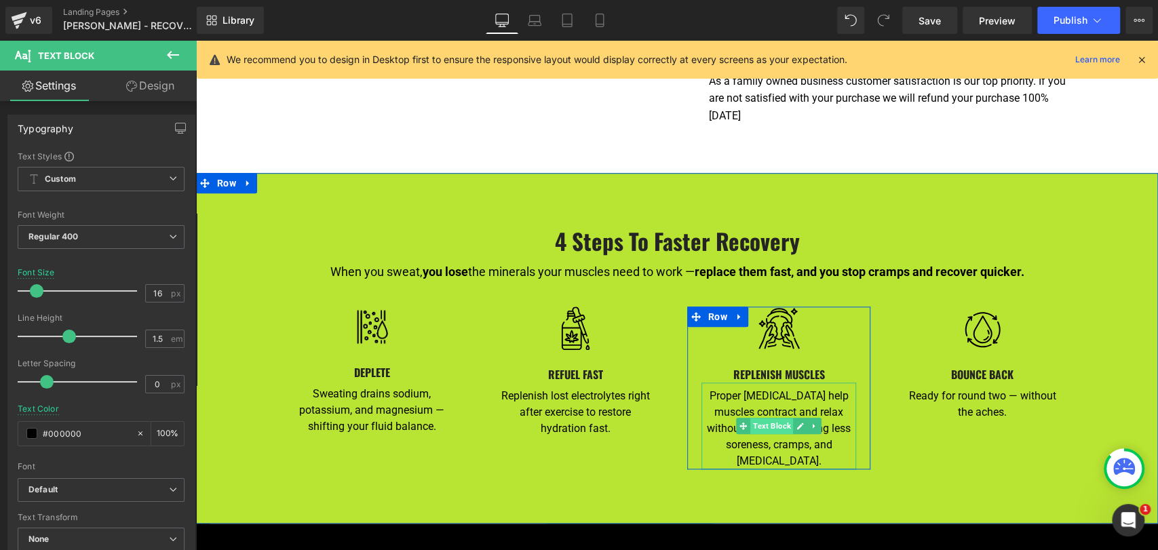
click at [765, 418] on span "Text Block" at bounding box center [771, 426] width 43 height 16
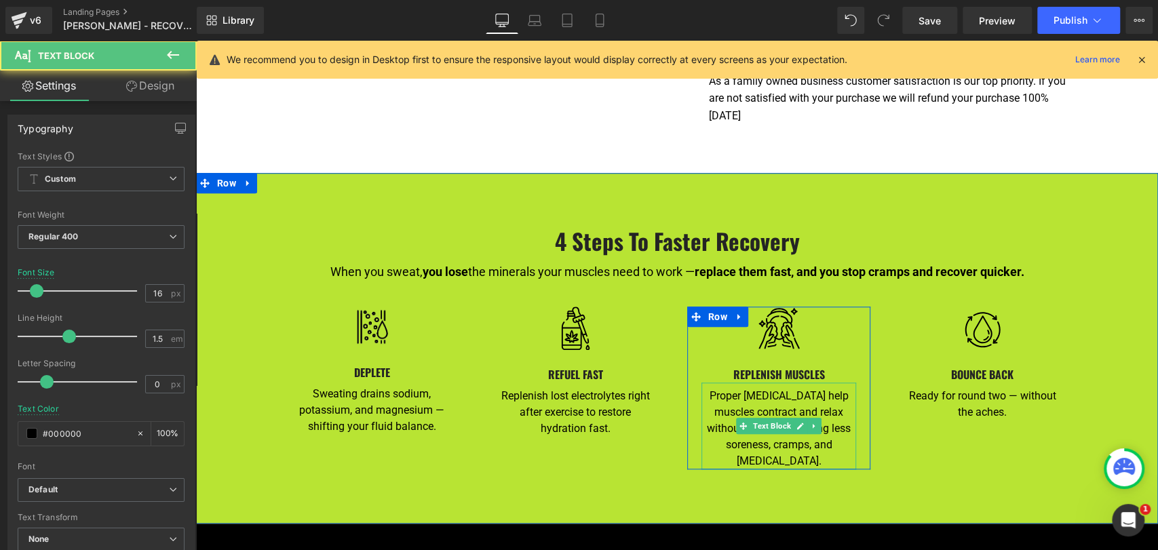
drag, startPoint x: 794, startPoint y: 434, endPoint x: 800, endPoint y: 437, distance: 7.0
click at [794, 436] on p "Proper electrolyte levels help muscles contract and relax without strain — mean…" at bounding box center [778, 428] width 155 height 81
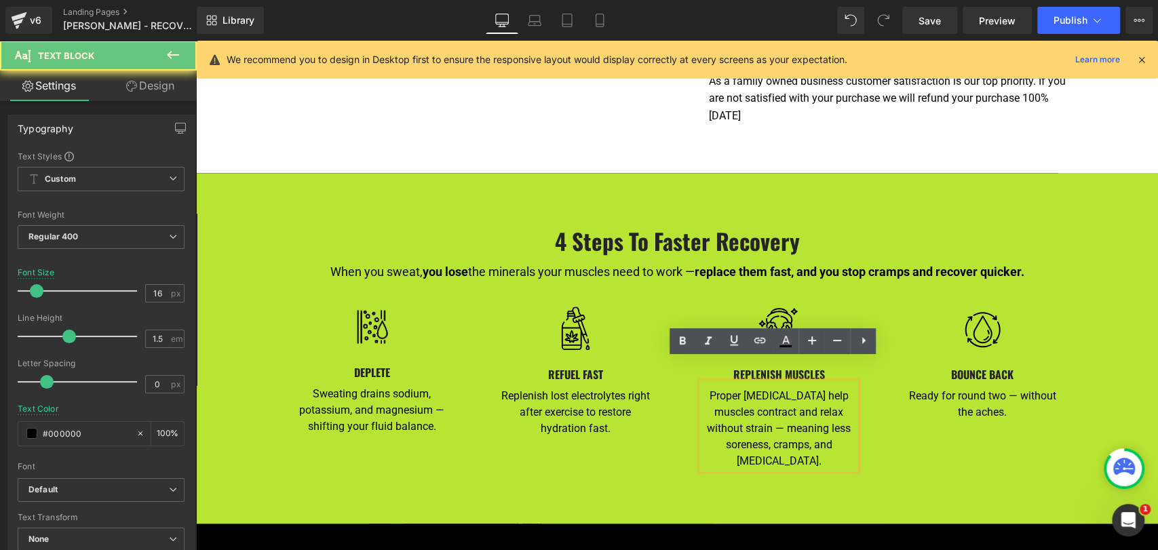
drag, startPoint x: 727, startPoint y: 388, endPoint x: 699, endPoint y: 360, distance: 39.3
click at [701, 383] on div "Proper electrolyte levels help muscles contract and relax without strain — mean…" at bounding box center [778, 426] width 155 height 87
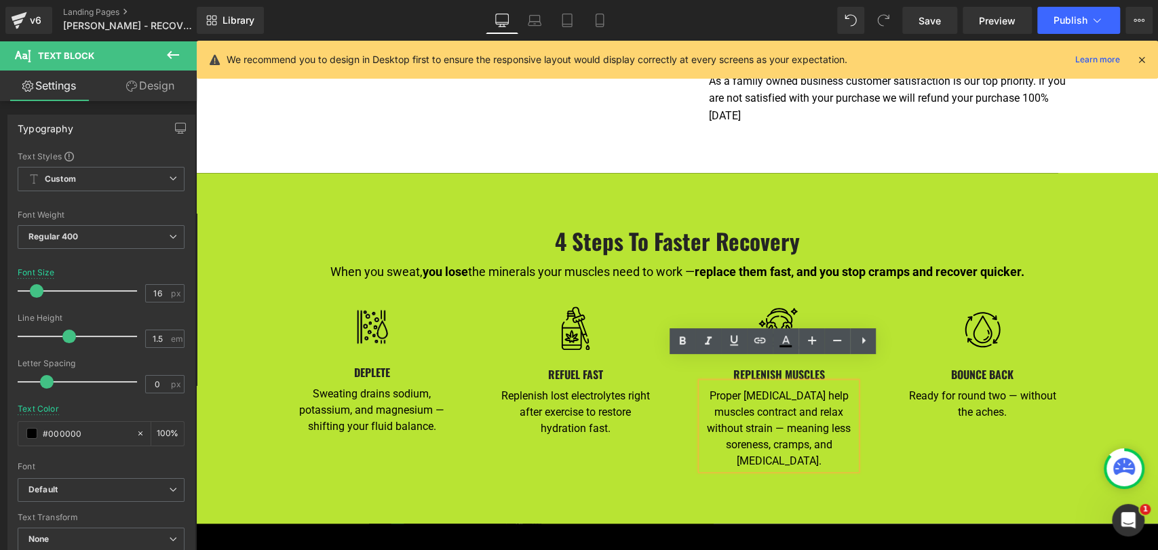
click at [708, 388] on p "Proper electrolyte levels help muscles contract and relax without strain — mean…" at bounding box center [778, 428] width 155 height 81
drag, startPoint x: 704, startPoint y: 374, endPoint x: 800, endPoint y: 443, distance: 118.1
click at [800, 443] on p "Proper electrolyte levels help muscles contract and relax without strain — mean…" at bounding box center [778, 428] width 155 height 81
copy p "Proper electrolyte levels help muscles contract and relax without strain — mean…"
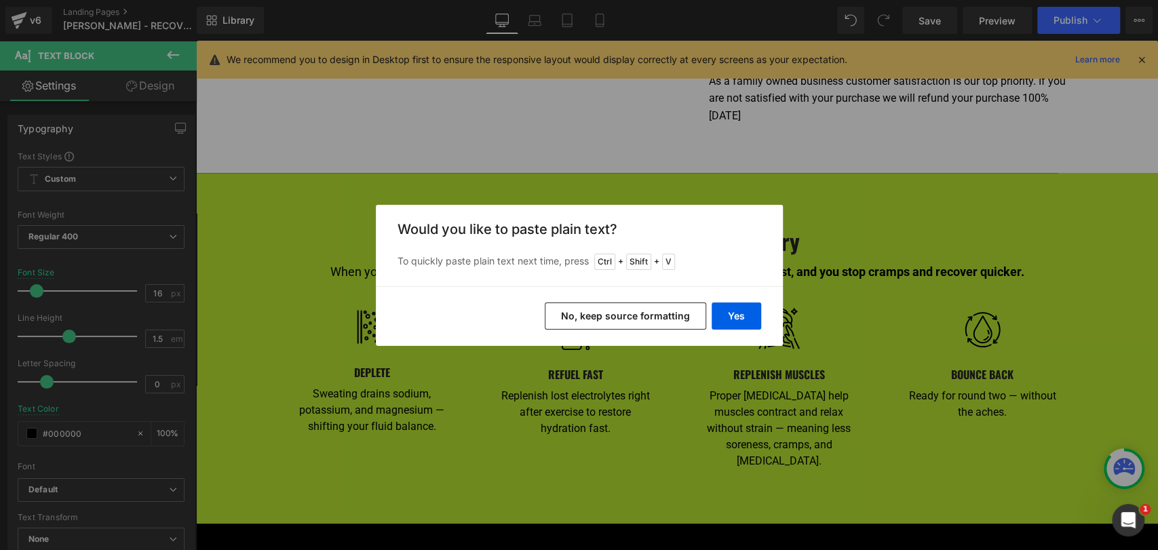
click at [623, 318] on button "No, keep source formatting" at bounding box center [625, 316] width 161 height 27
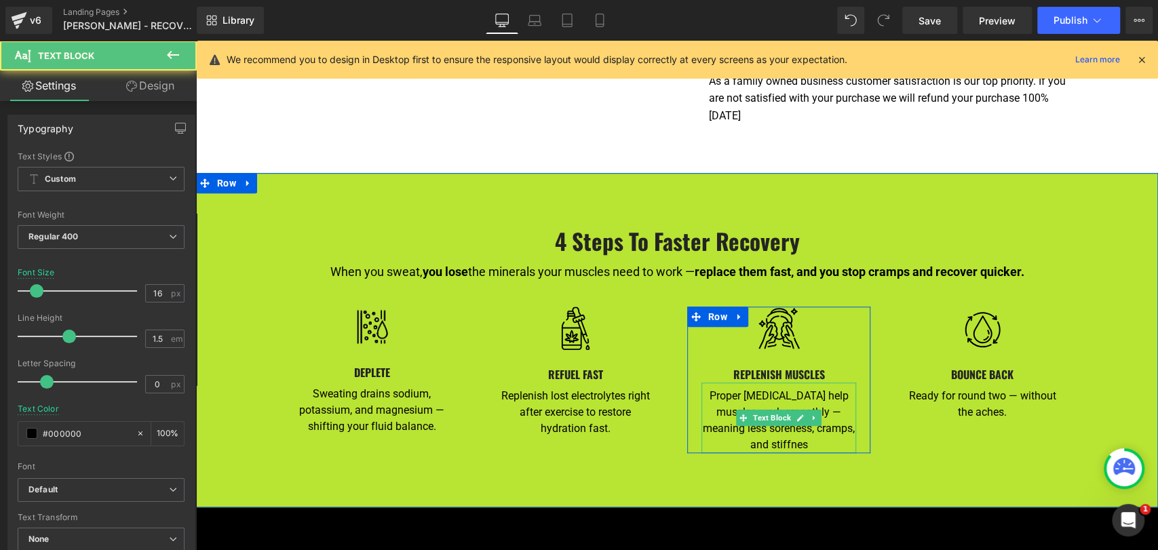
click at [781, 421] on p "Proper electrolyte levels help muscles work smoothly — meaning less soreness, c…" at bounding box center [778, 420] width 155 height 65
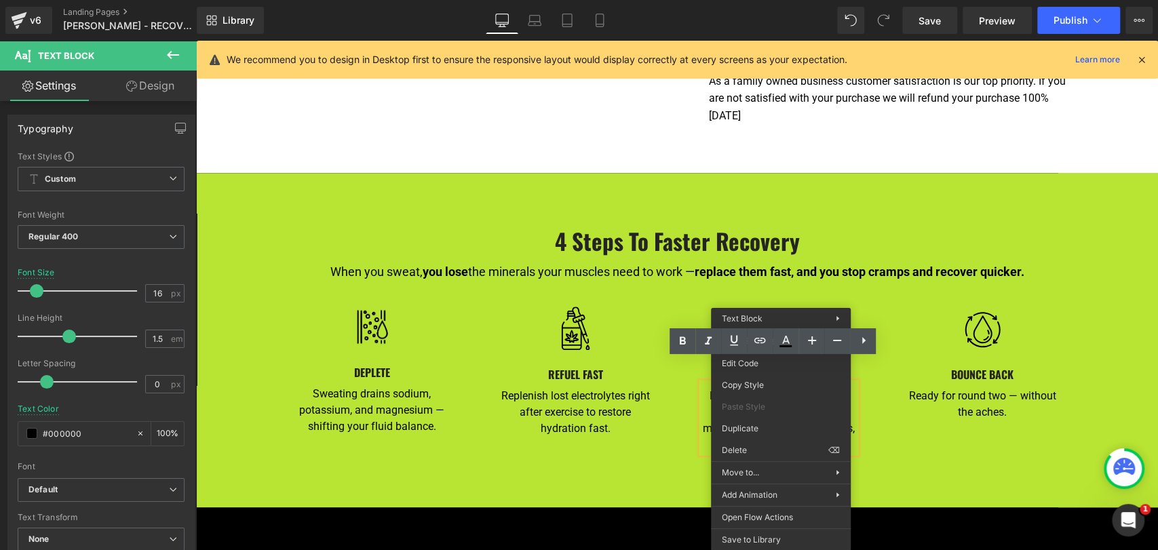
click at [691, 413] on div "Image REPLENISH MUSCLES Heading Proper electrolyte levels help muscles work smo…" at bounding box center [778, 380] width 183 height 147
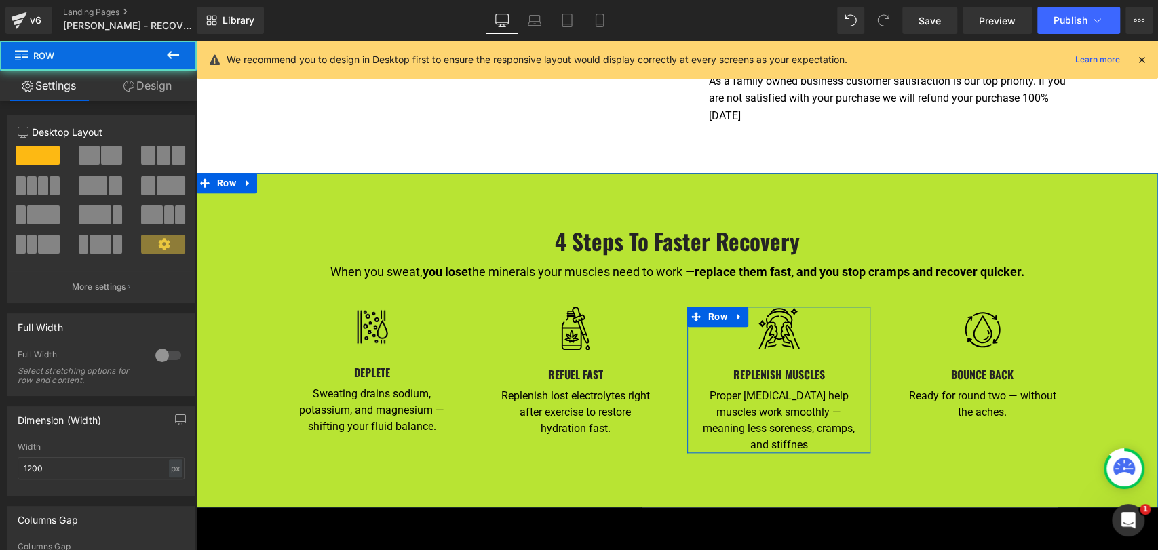
click at [803, 422] on p "Proper electrolyte levels help muscles work smoothly — meaning less soreness, c…" at bounding box center [778, 420] width 155 height 65
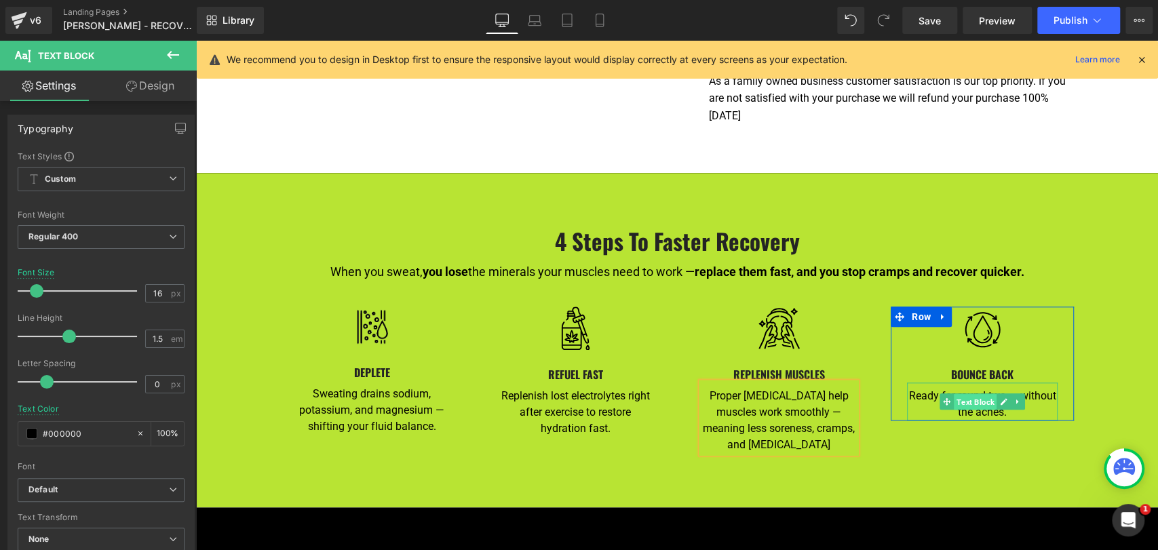
click at [971, 393] on span "Text Block" at bounding box center [975, 401] width 43 height 16
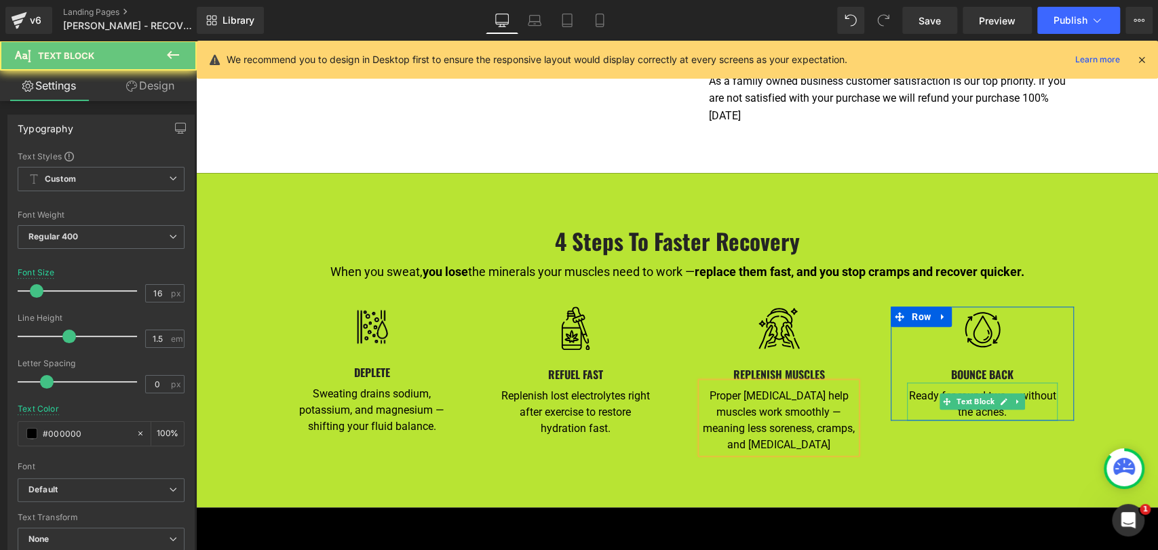
click at [985, 389] on p "Ready for round two — without the aches." at bounding box center [982, 404] width 151 height 33
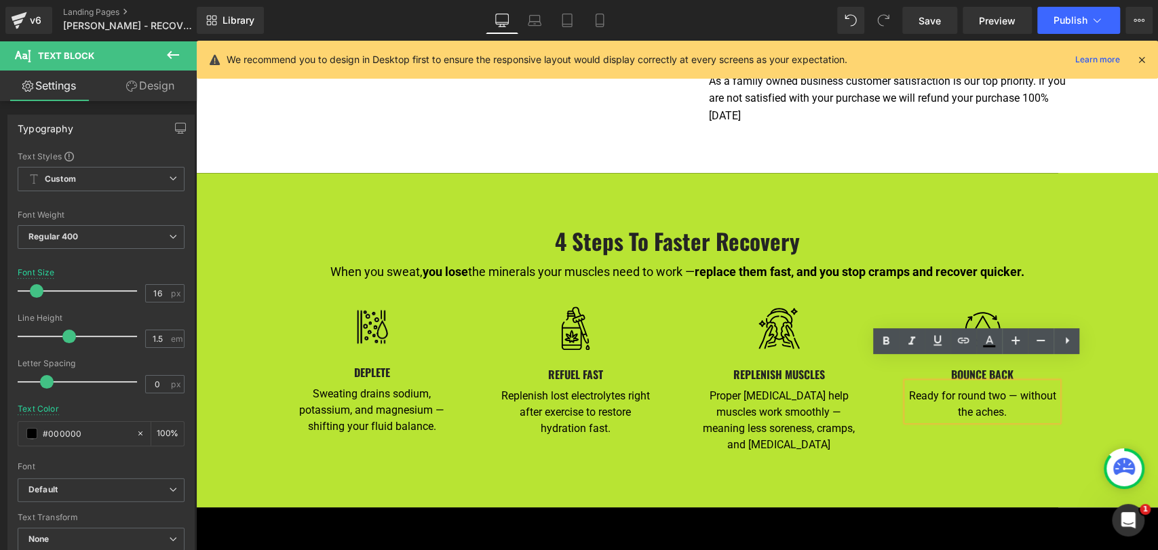
drag, startPoint x: 1006, startPoint y: 389, endPoint x: 867, endPoint y: 365, distance: 141.2
click at [867, 365] on div "Image DEPLETE Heading Sweating drains sodium, potassium, and magnesium — shifti…" at bounding box center [677, 370] width 814 height 179
copy p "Ready for round two — without the aches."
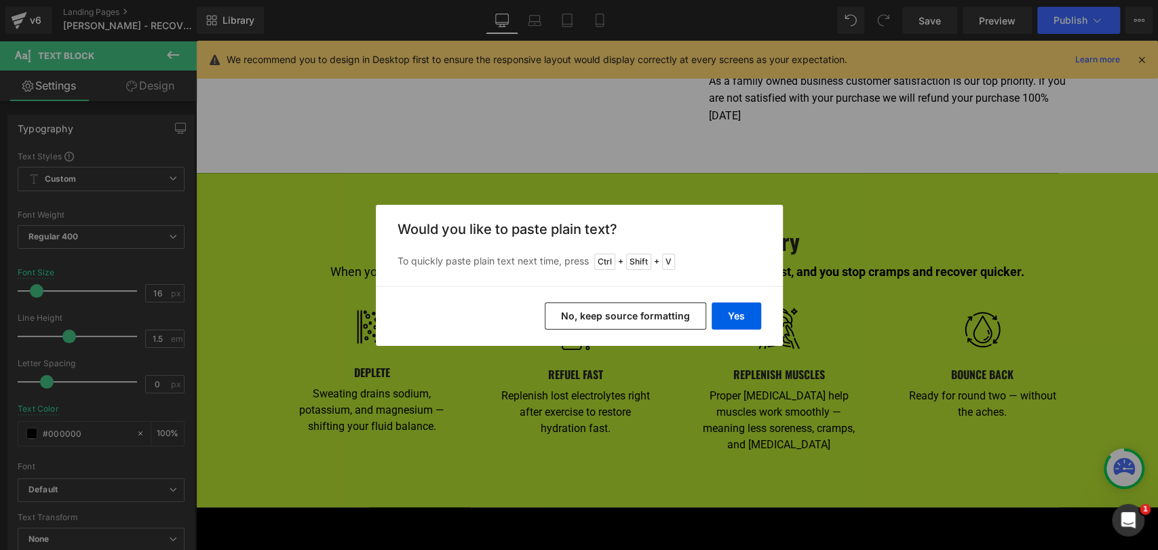
click at [632, 311] on button "No, keep source formatting" at bounding box center [625, 316] width 161 height 27
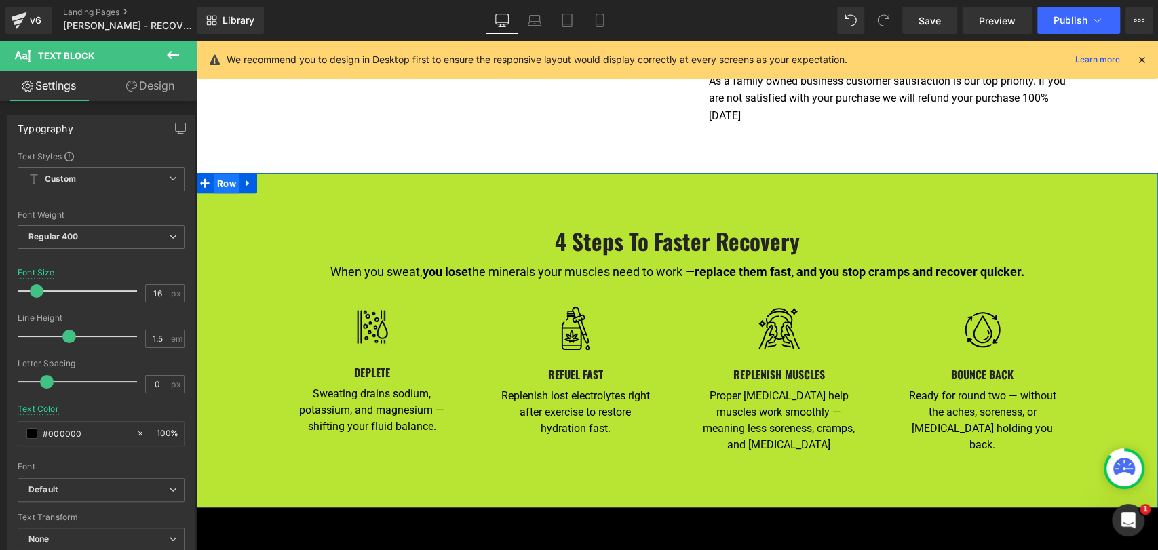
click at [225, 174] on span "Row" at bounding box center [227, 184] width 26 height 20
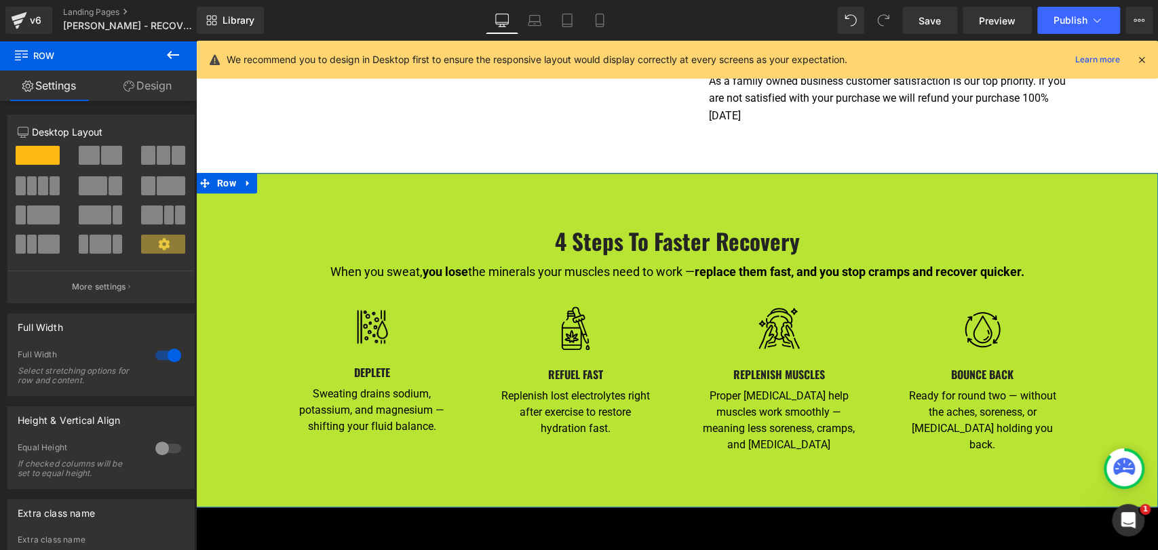
click at [163, 71] on link "Design" at bounding box center [147, 86] width 98 height 31
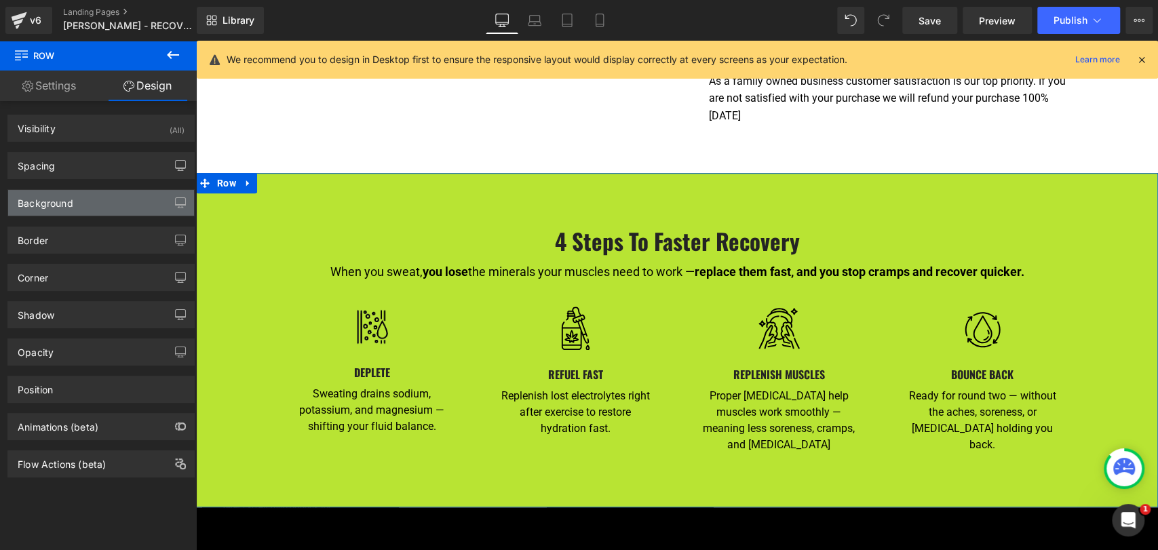
type input "#b8e433"
type input "100"
click at [72, 205] on div "Background" at bounding box center [46, 199] width 56 height 19
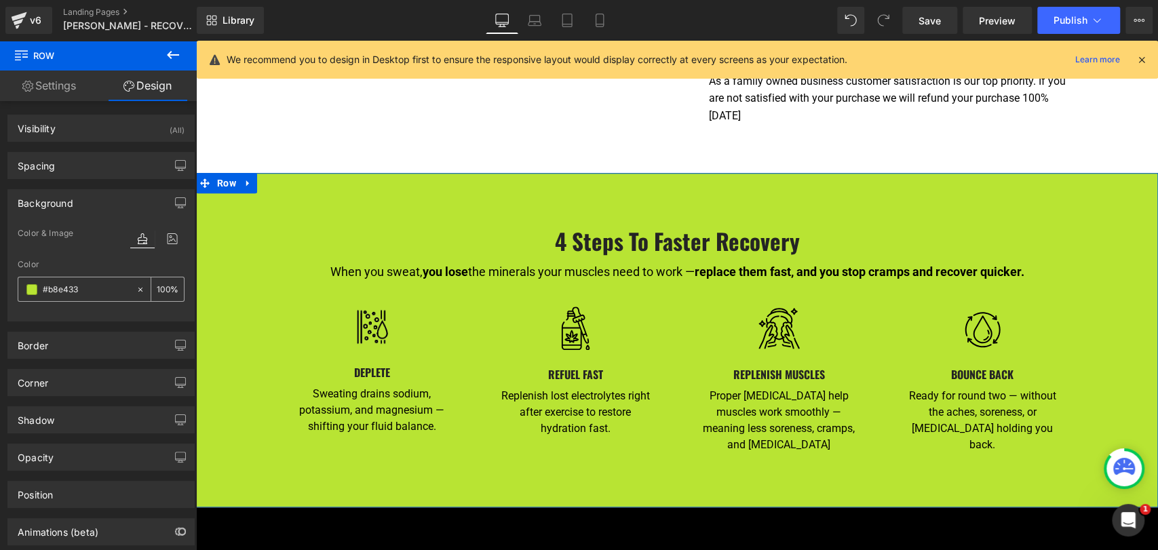
click at [28, 290] on span at bounding box center [31, 289] width 11 height 11
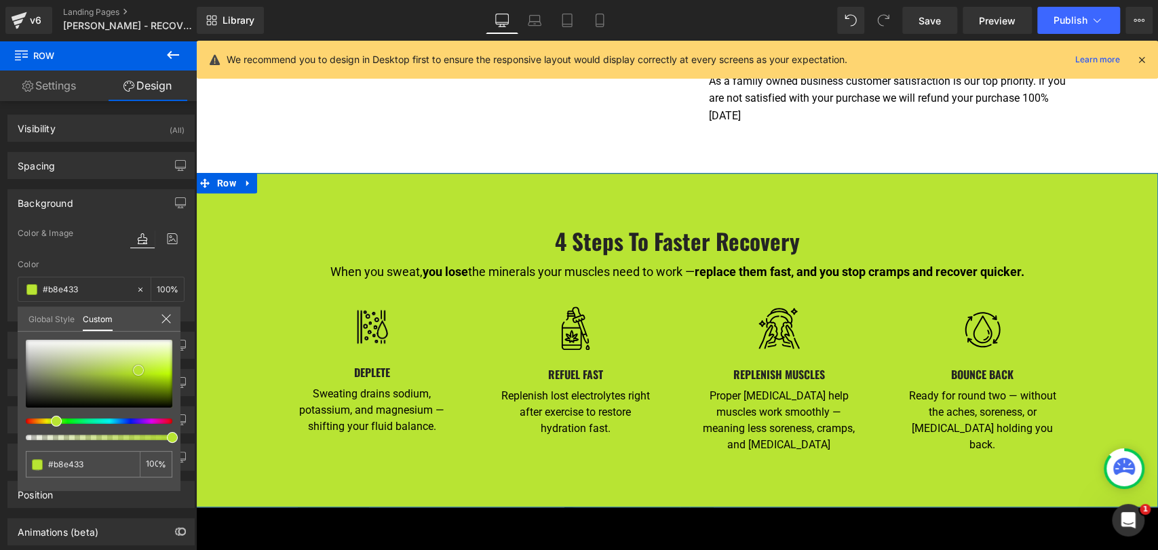
type input "#bcec2b"
type input "#bded30"
type input "#c0ef33"
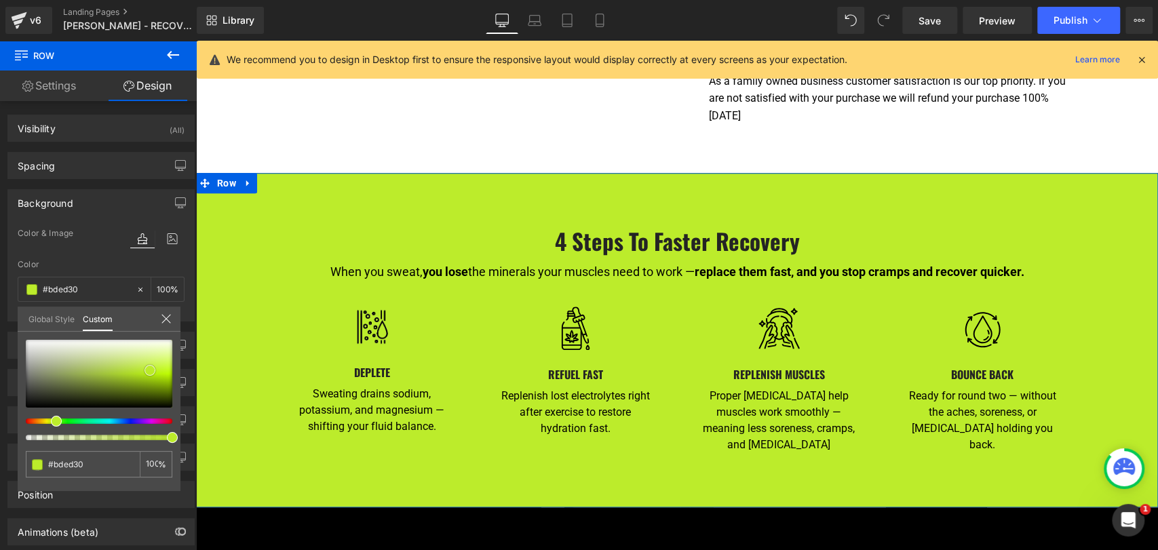
type input "#c0ef33"
type input "#c1ee38"
type input "#c4f041"
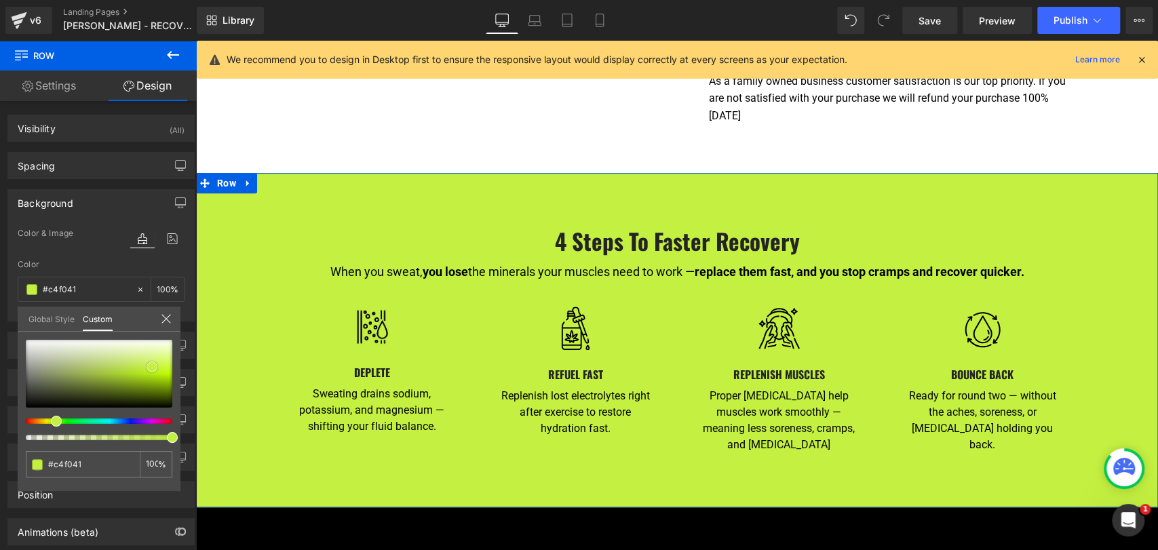
type input "#c5f047"
type input "#c7f14a"
type input "#c9f14f"
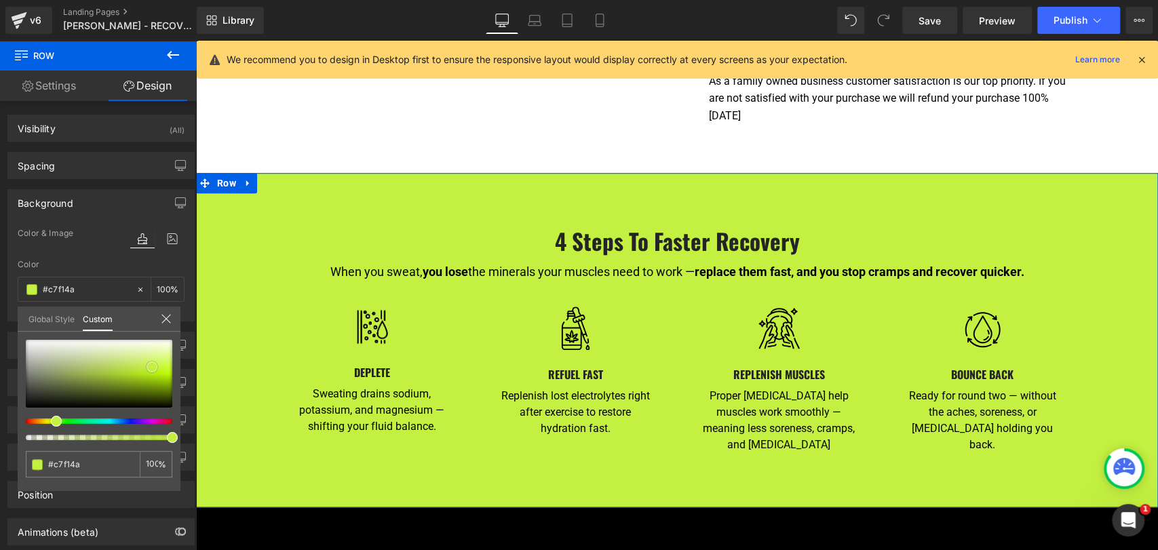
type input "#c9f14f"
type input "#caf155"
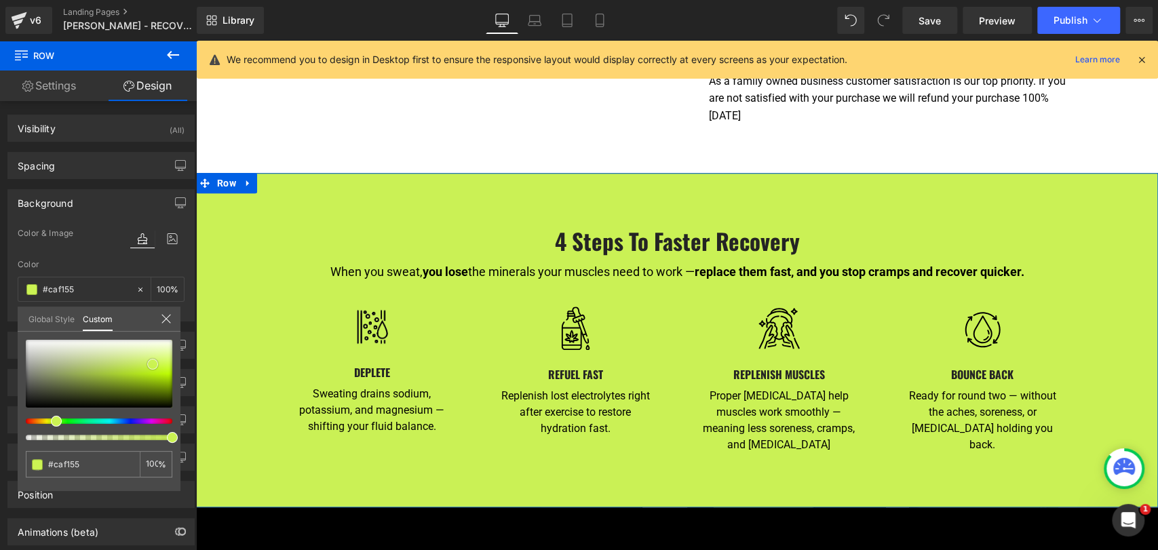
type input "#ccf358"
type input "#cbf353"
type input "#c9f24e"
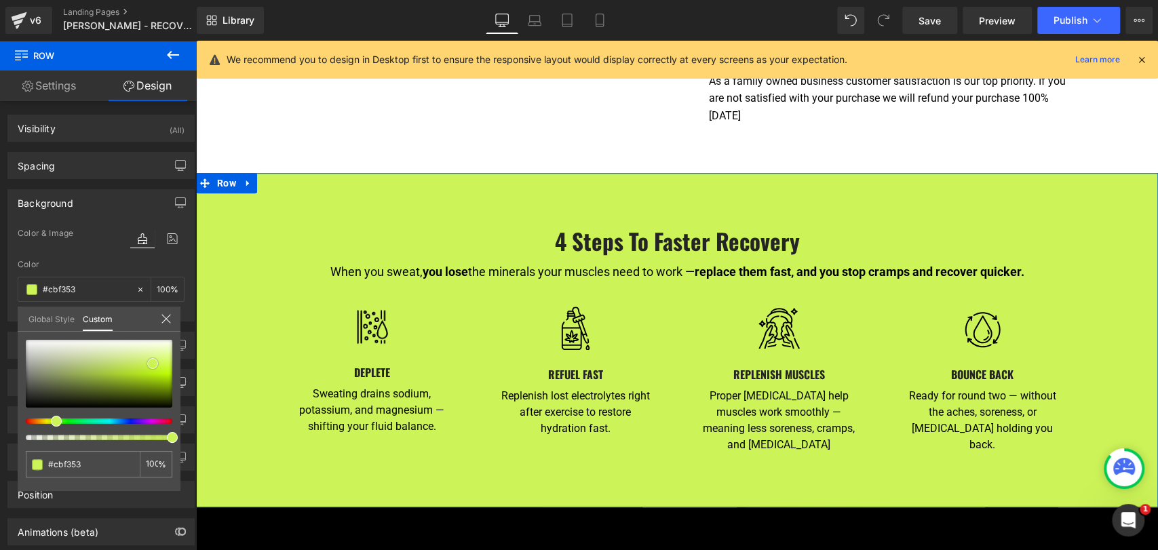
type input "#c9f24e"
type input "#c7f344"
type input "#c5f23f"
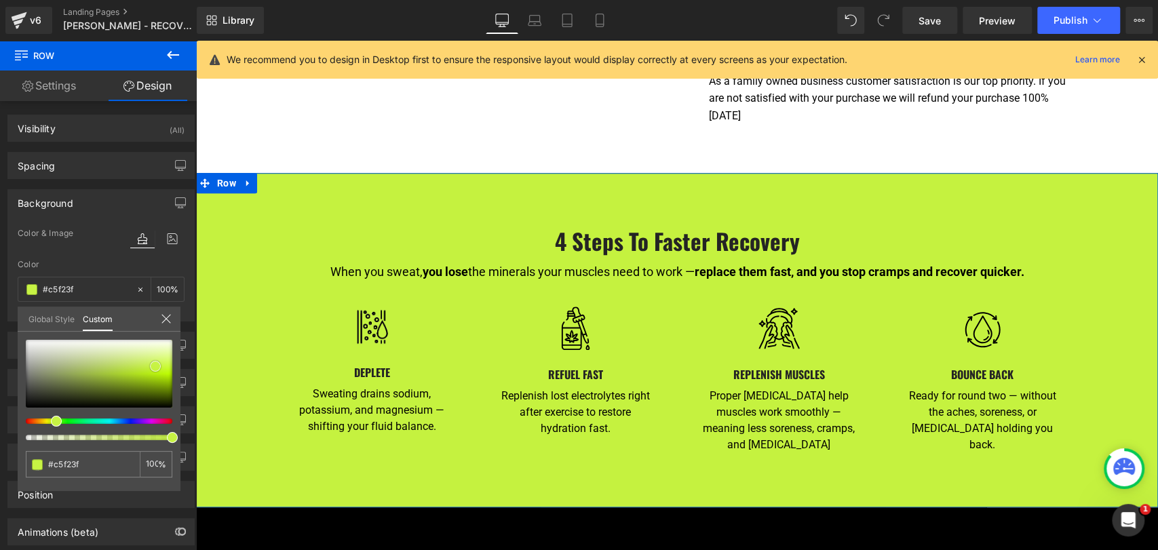
type input "#c4f23a"
type input "#c5f438"
type input "#c4f433"
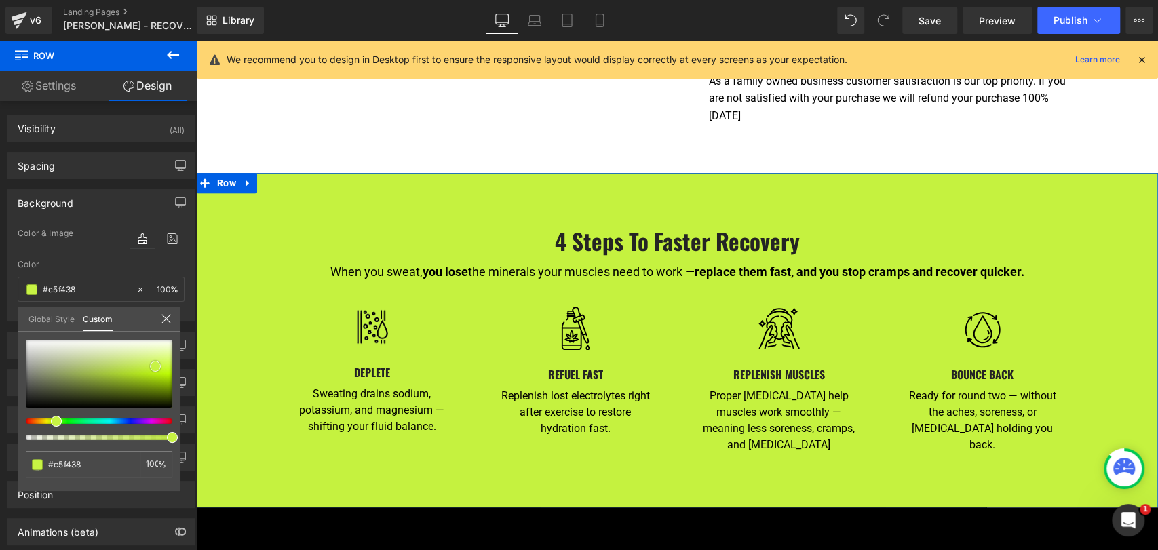
type input "#c4f433"
type input "#c4f532"
type input "#c6f636"
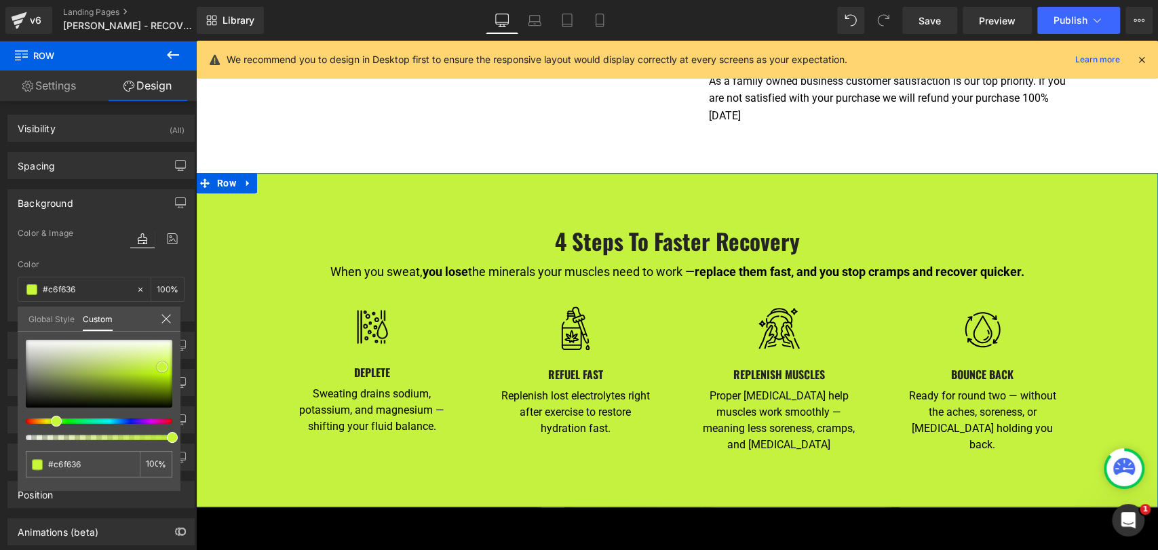
type input "#c7f63b"
type input "#c9f740"
type input "#cbf843"
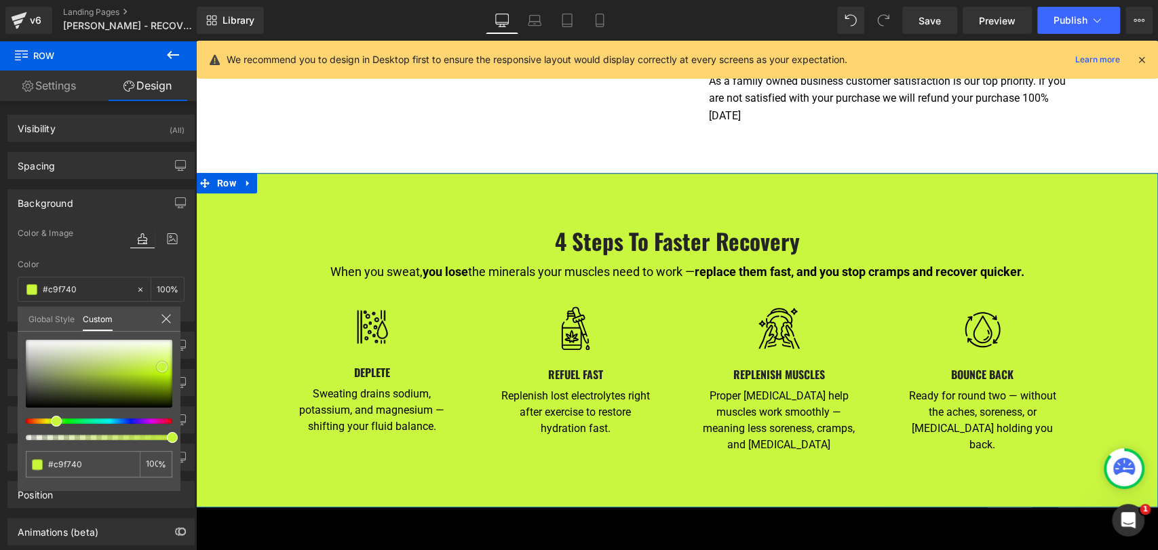
type input "#cbf843"
type input "#cef753"
type input "#d0f858"
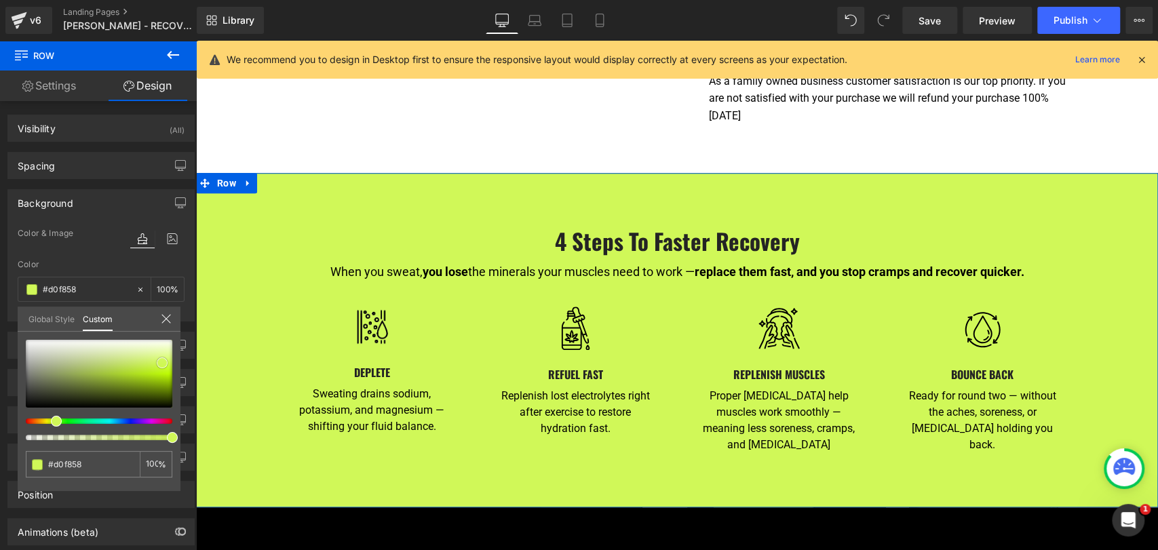
type input "#d0f857"
type input "#d1f95c"
type input "#d5fa65"
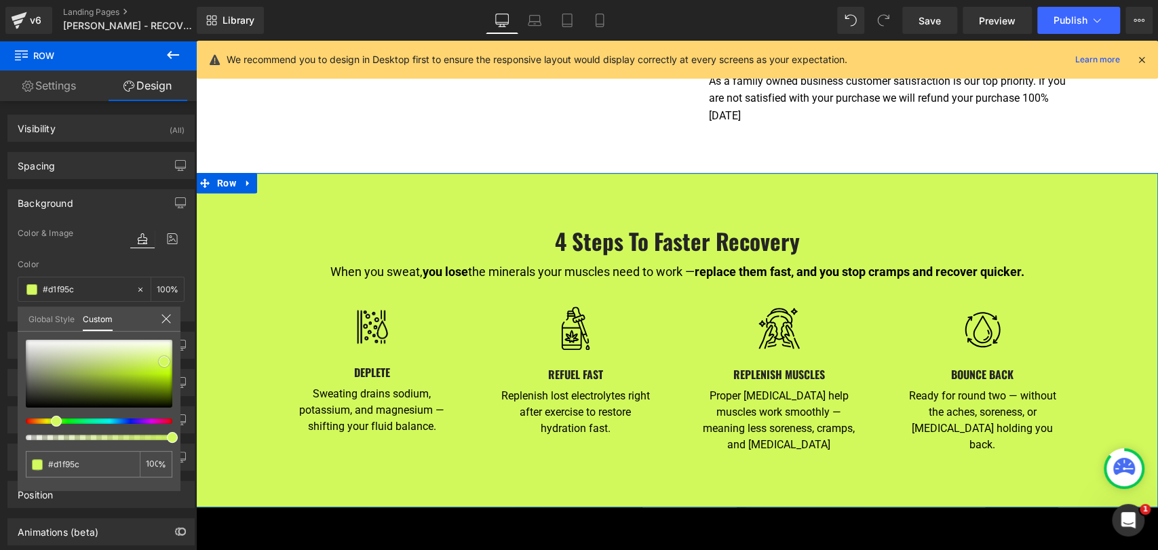
type input "#d5fa65"
type input "#d5fb64"
type input "#d7fb69"
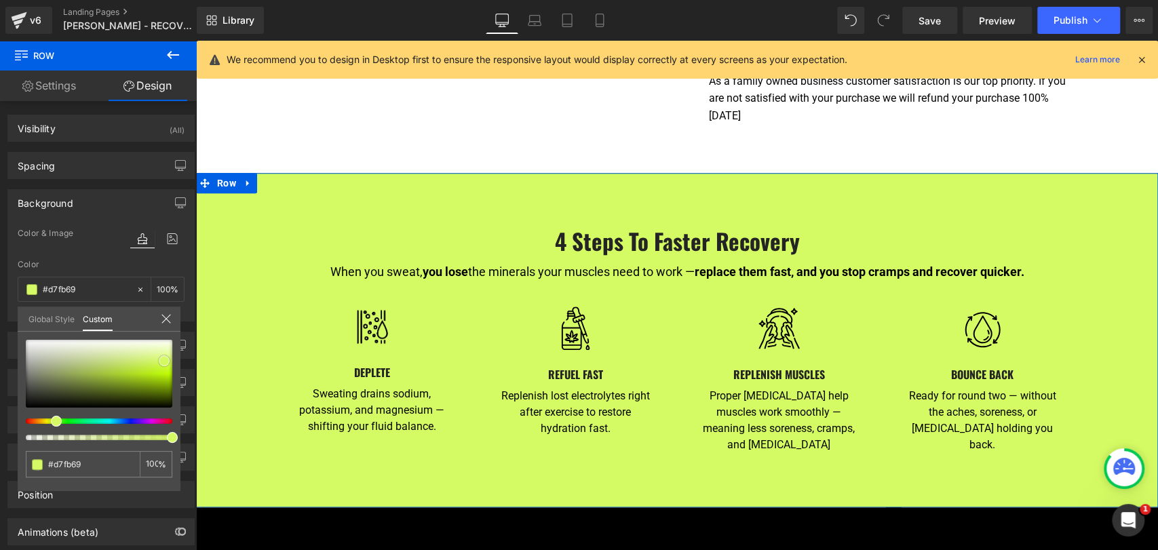
type input "#d8fc6e"
type input "#d8fc6d"
type input "#d9fe6b"
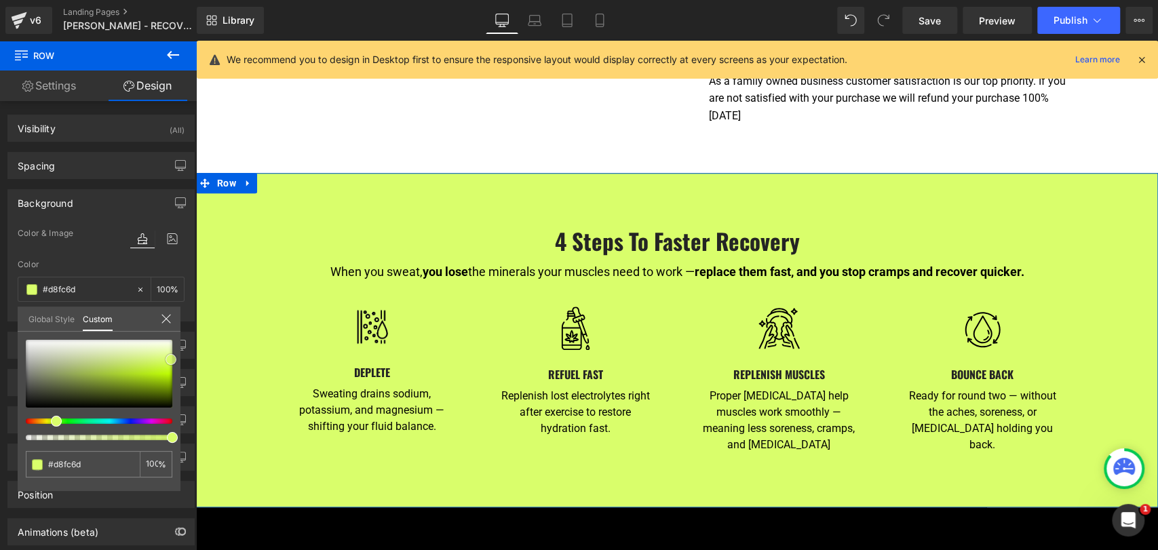
type input "#d9fe6b"
type input "#daff6b"
type input "#d7ff60"
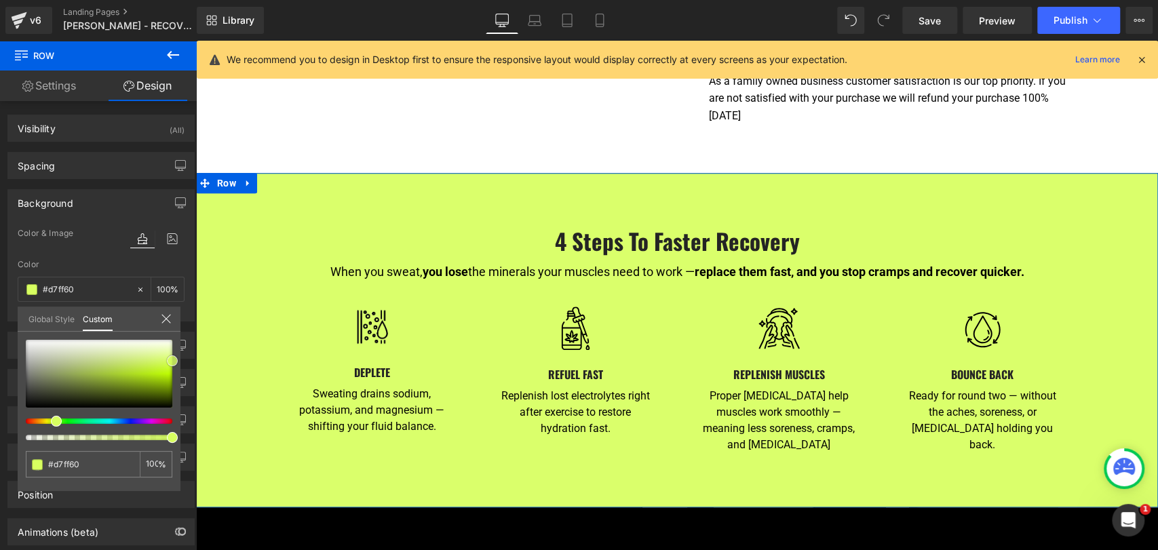
type input "#d6ff5b"
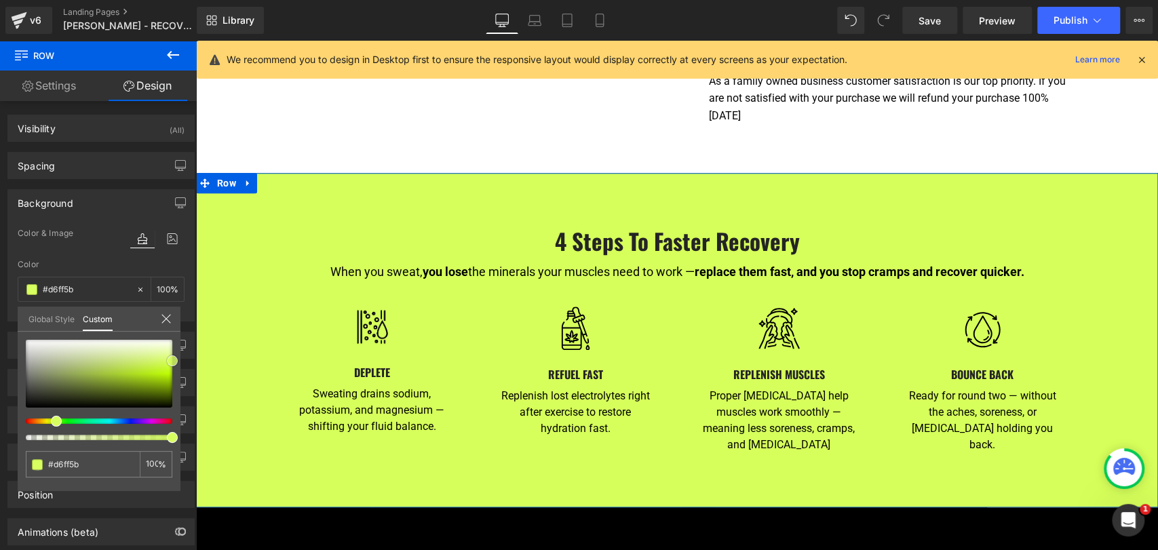
type input "#d4fe56"
type input "#d3fe52"
type input "#d0fe48"
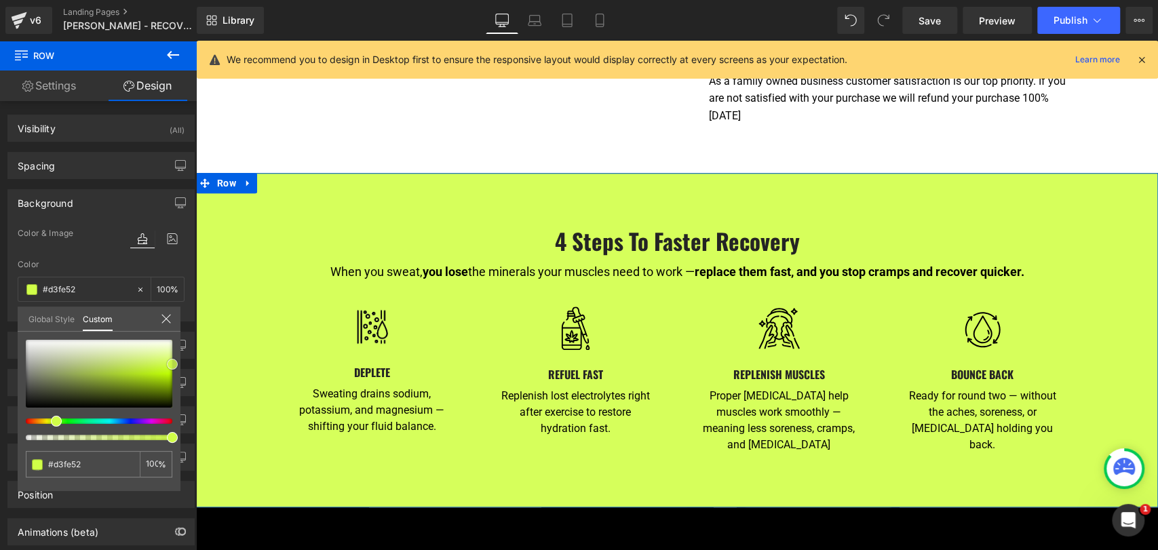
type input "#d0fe48"
type input "#cffe42"
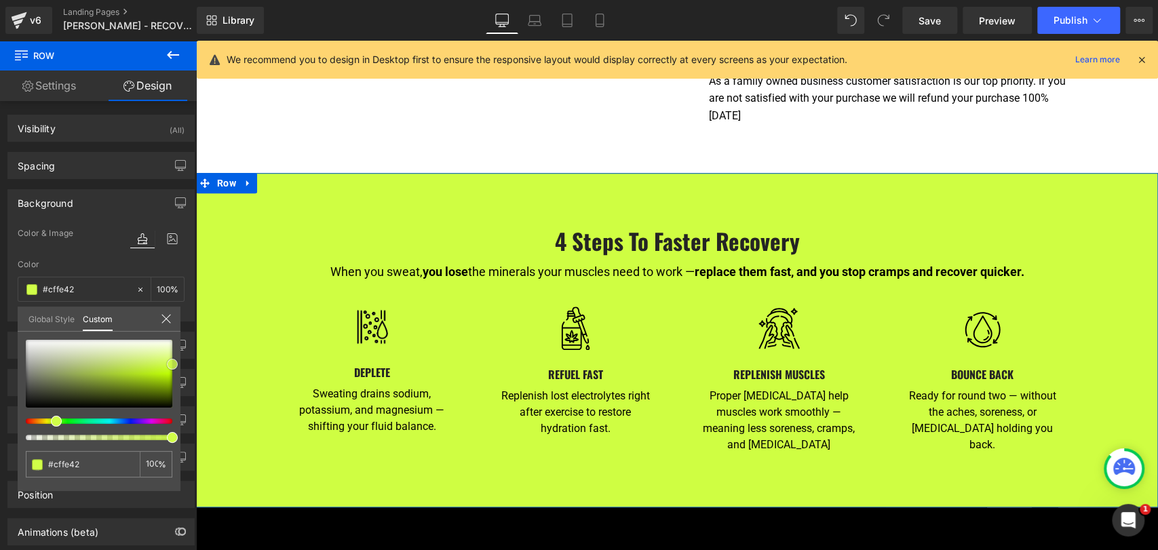
type input "#cffe43"
type input "#cbfd34"
type input "#c6ff1e"
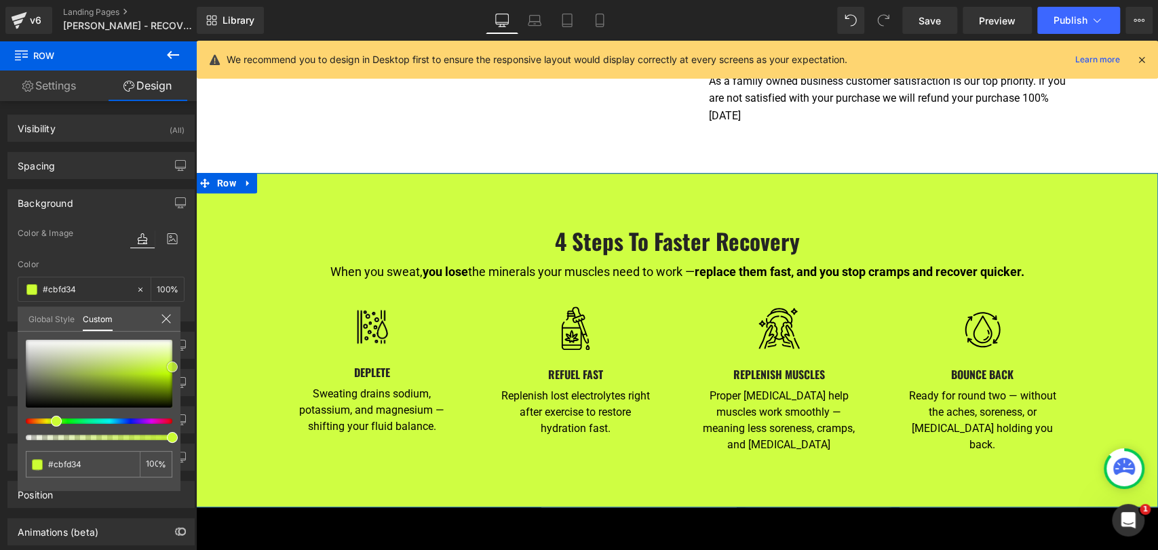
type input "#c6ff1e"
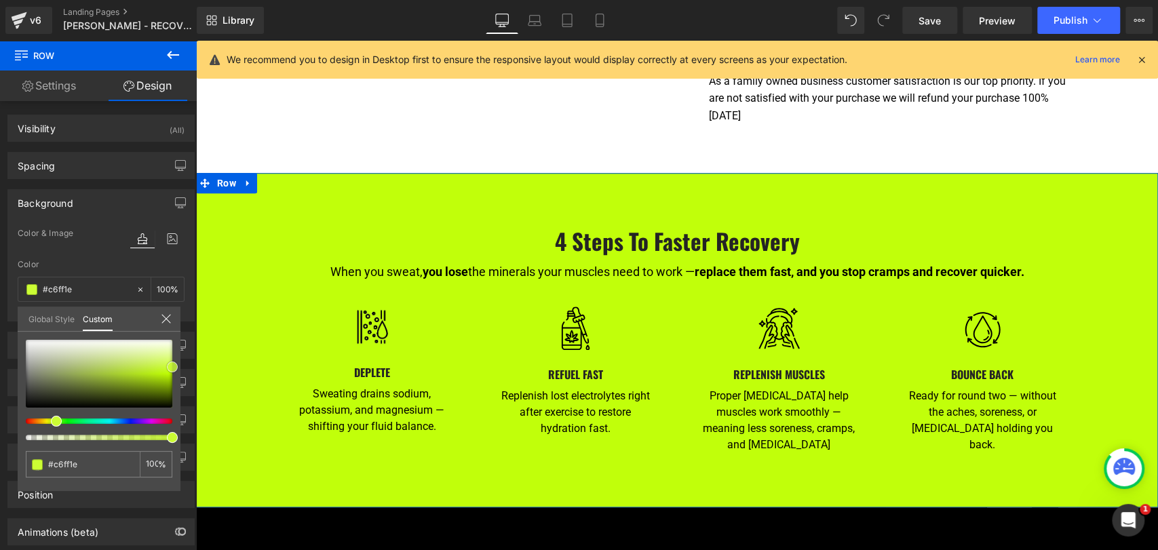
type input "#c1ff0a"
type input "#bbf900"
type input "#b3ef00"
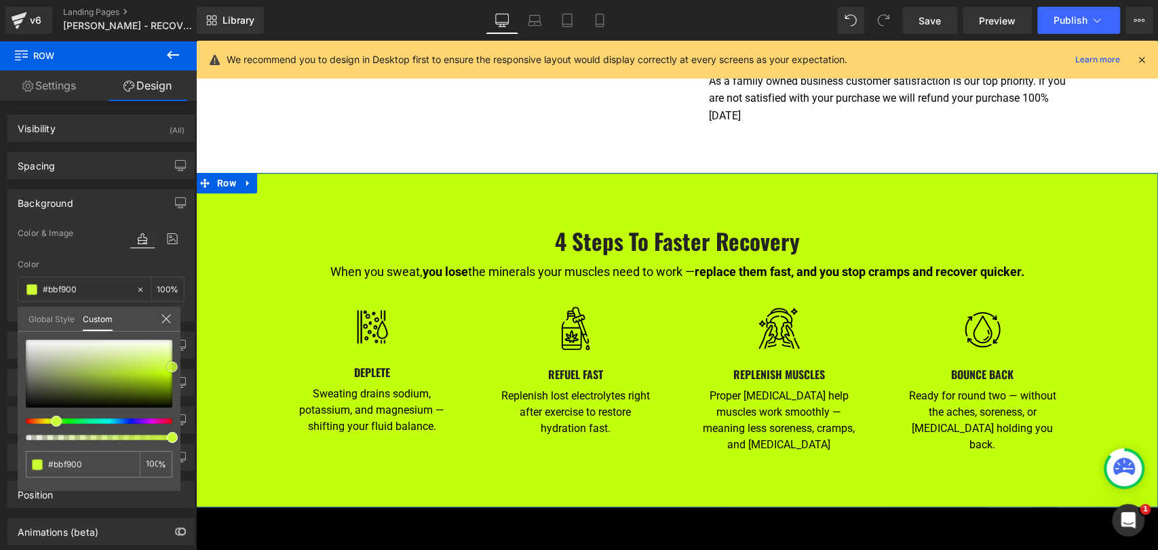
type input "#b3ef00"
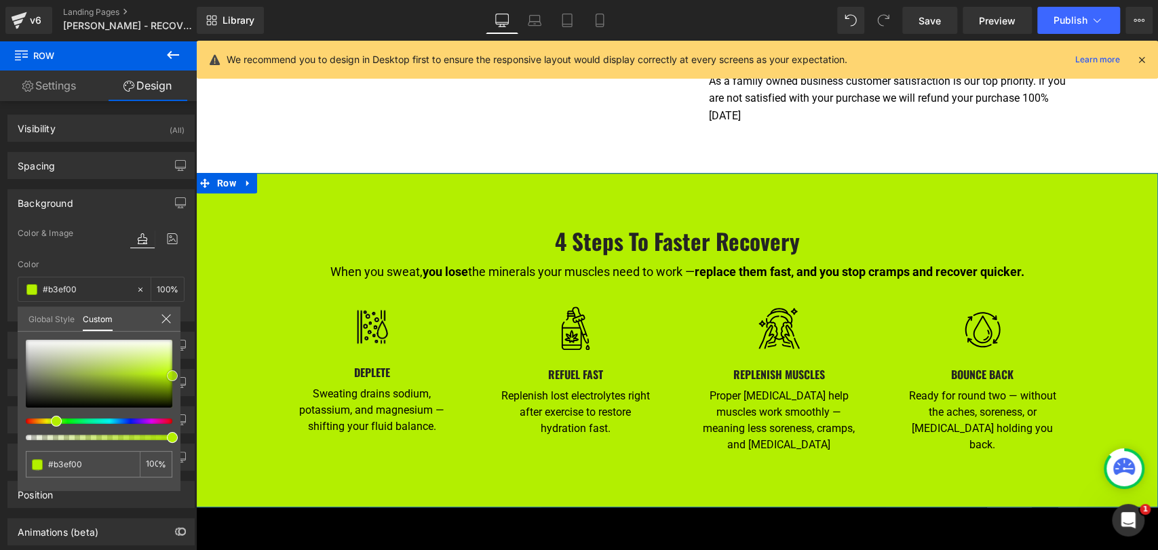
type input "#b7f400"
type input "#c0ff05"
type input "#c1ff0a"
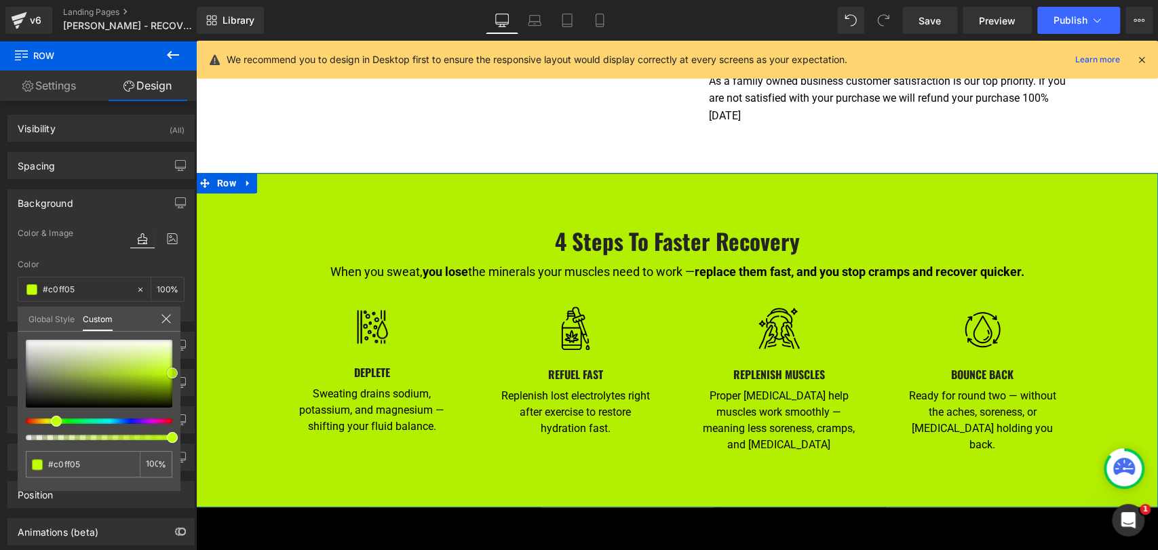
type input "#c1ff0a"
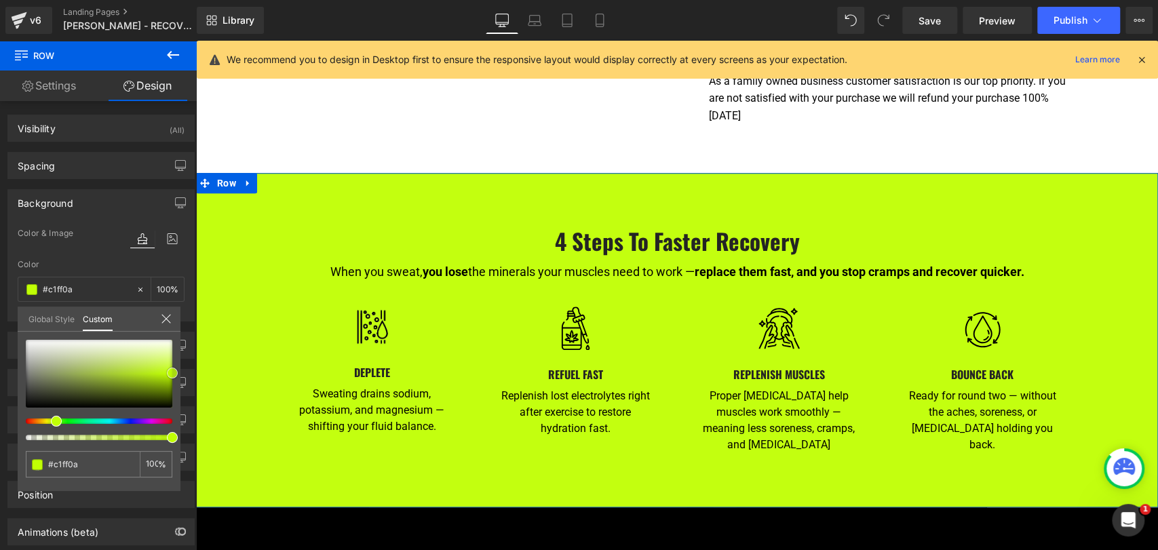
type input "#c3ff0f"
type input "#c4ff14"
type input "#c6ff1e"
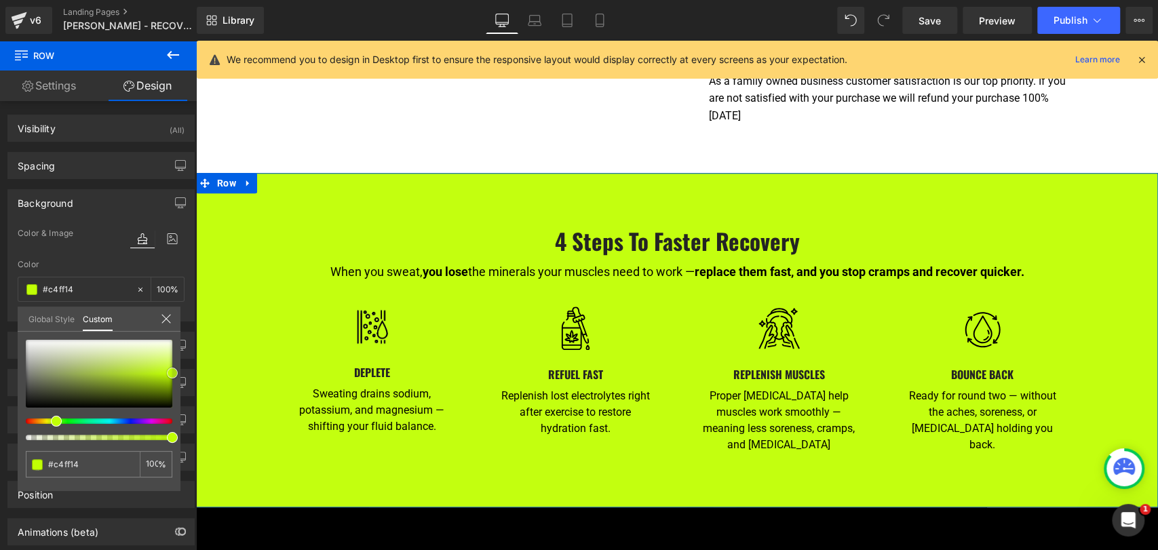
type input "#c6ff1e"
type input "#c8fd29"
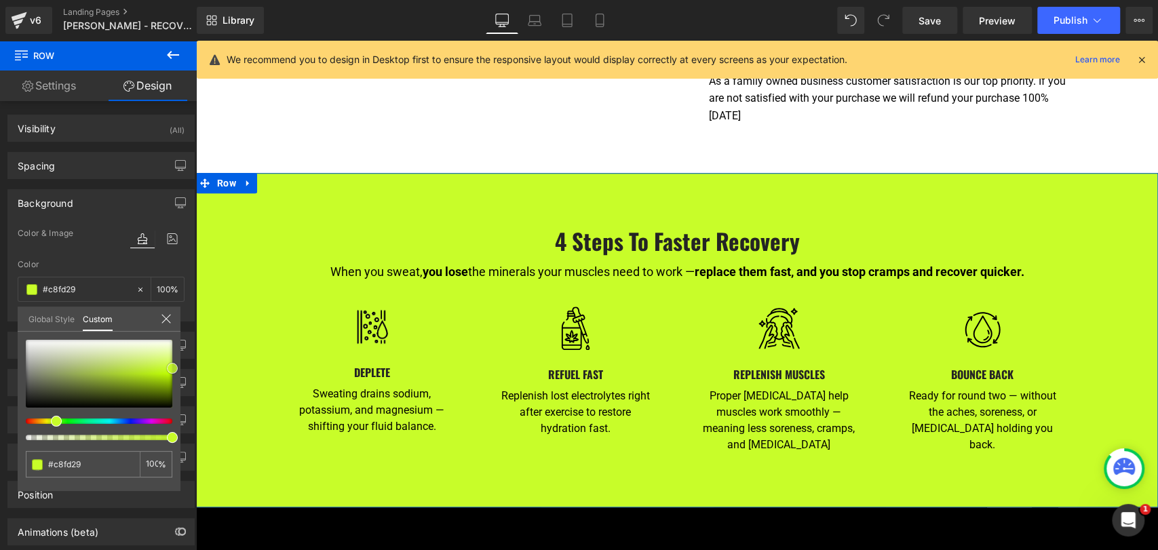
type input "#cafe2d"
drag, startPoint x: 149, startPoint y: 370, endPoint x: 182, endPoint y: 368, distance: 33.4
click at [182, 322] on div "Background Color & Image color rgba(202, 254, 45, 1) Color #cafe2d 100 % Image …" at bounding box center [101, 250] width 203 height 142
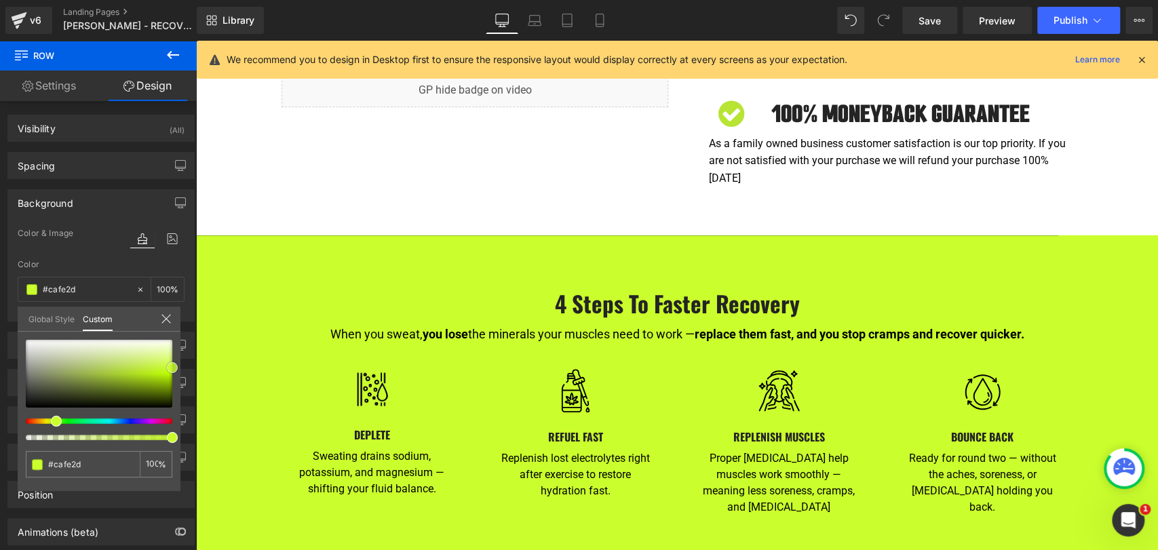
scroll to position [691, 0]
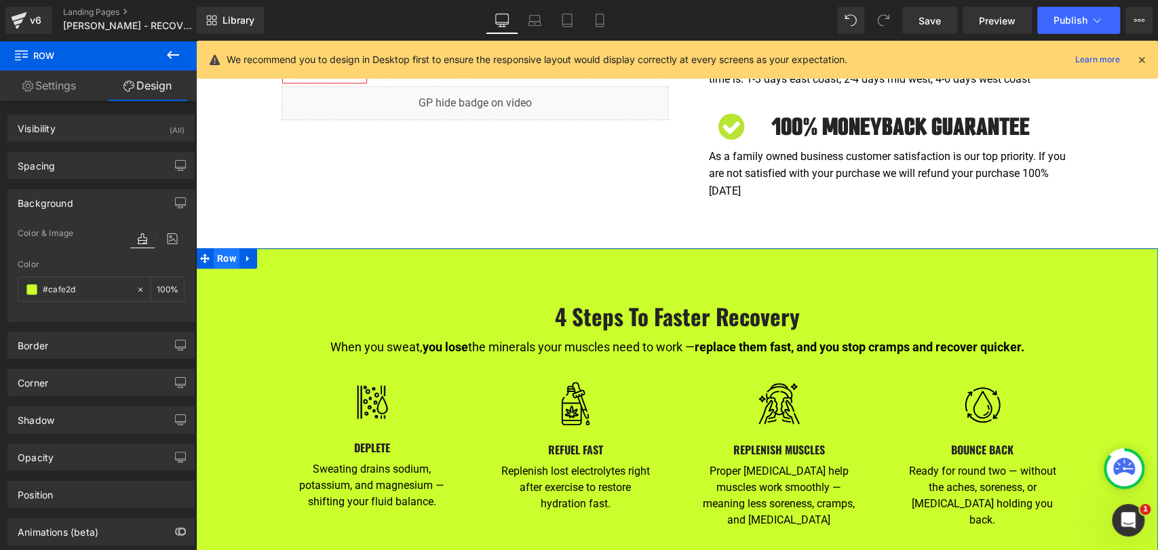
click at [225, 248] on span "Row" at bounding box center [227, 258] width 26 height 20
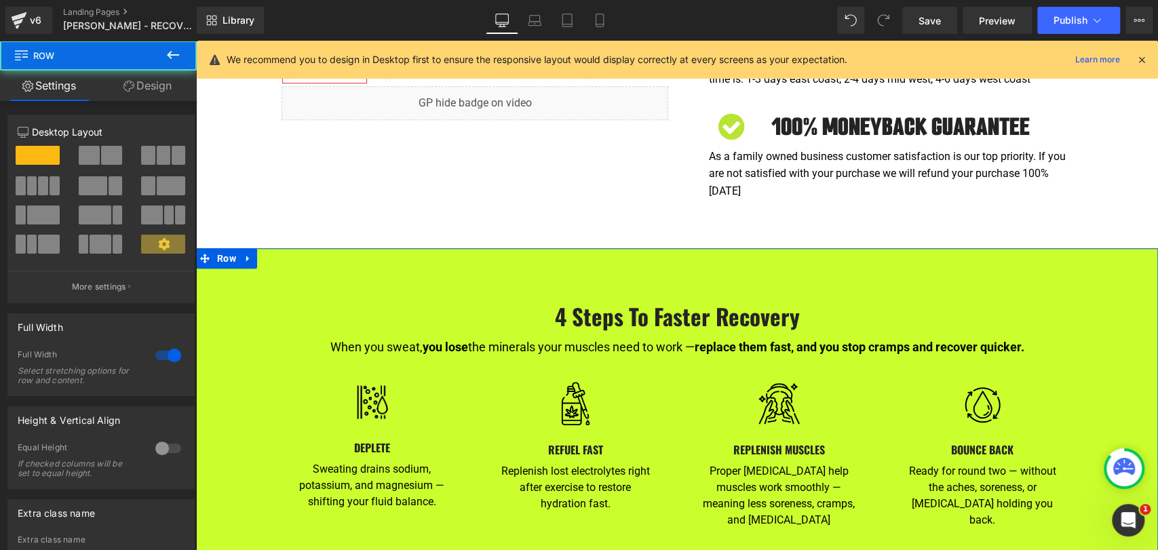
drag, startPoint x: 137, startPoint y: 81, endPoint x: 97, endPoint y: 205, distance: 130.4
click at [136, 81] on link "Design" at bounding box center [147, 86] width 98 height 31
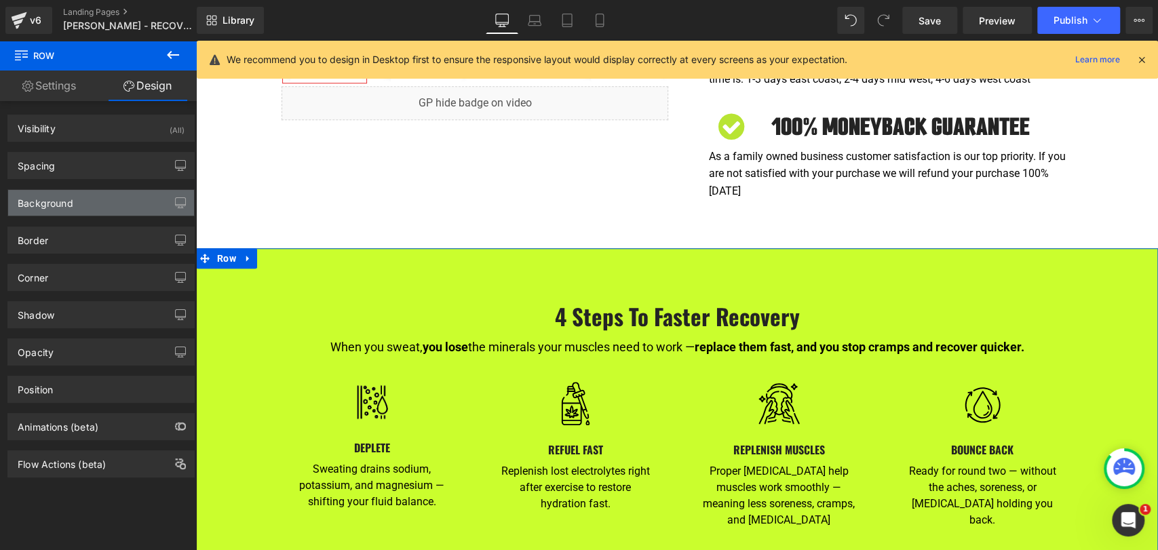
click at [97, 205] on div "Background" at bounding box center [101, 203] width 186 height 26
type input "#cafe2d"
type input "100"
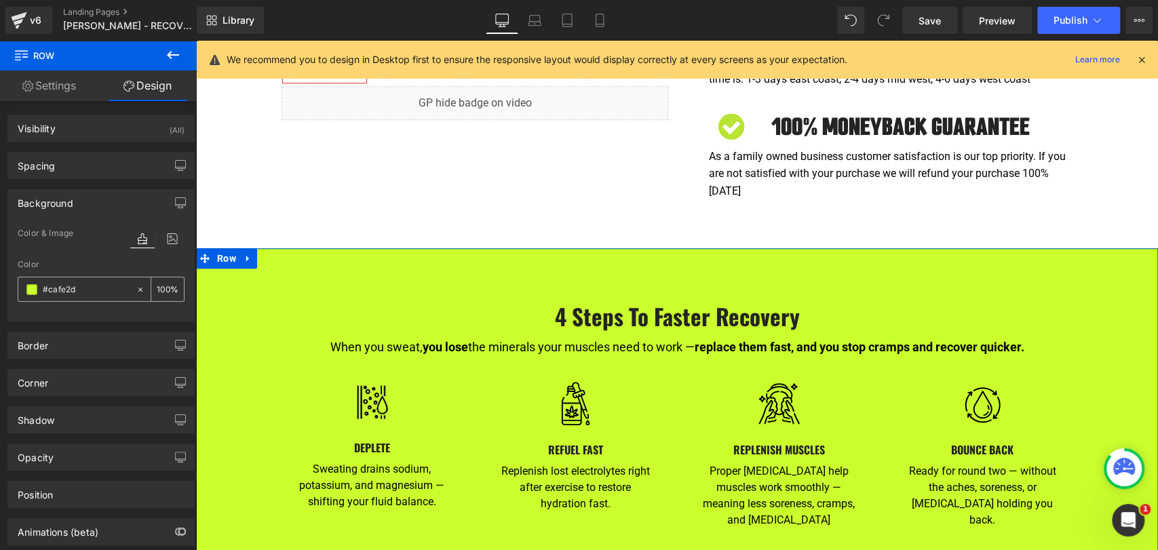
click at [79, 294] on input "#cafe2d" at bounding box center [86, 289] width 87 height 15
type input "c"
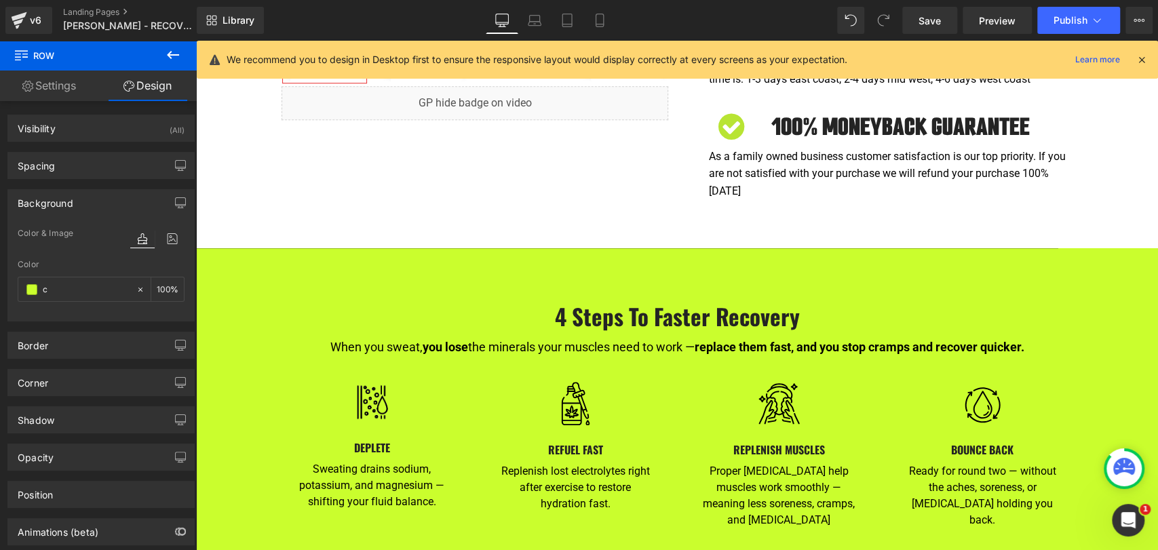
type input "0"
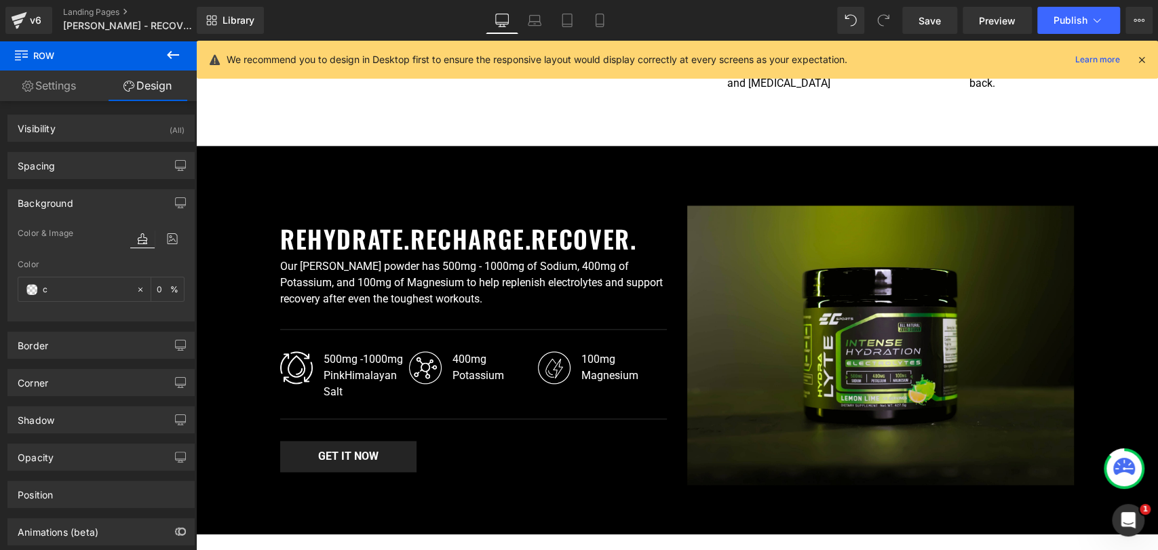
scroll to position [1143, 0]
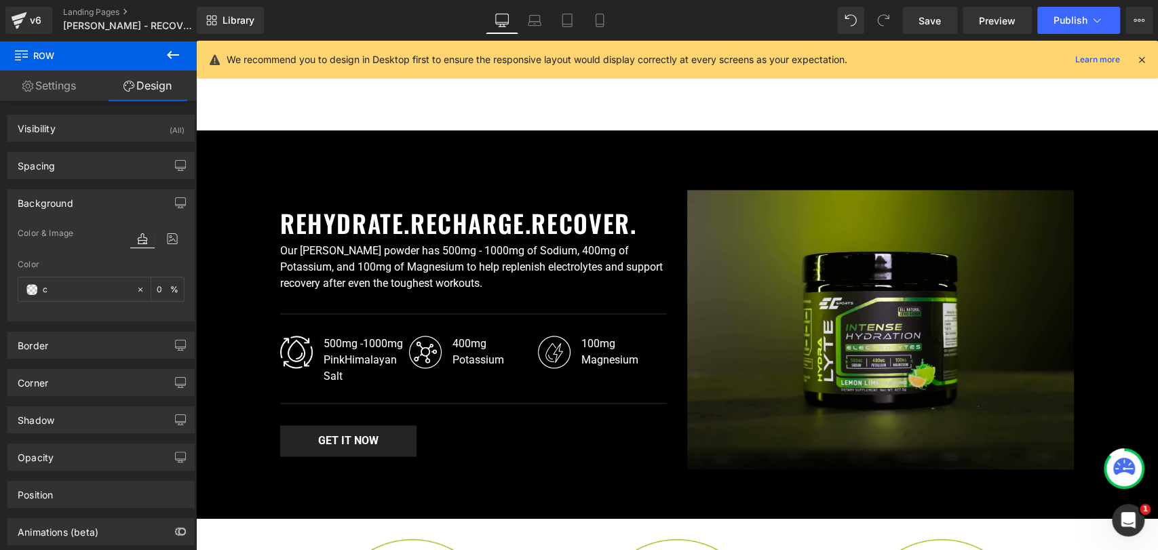
type input "#cafe2d"
type input "100"
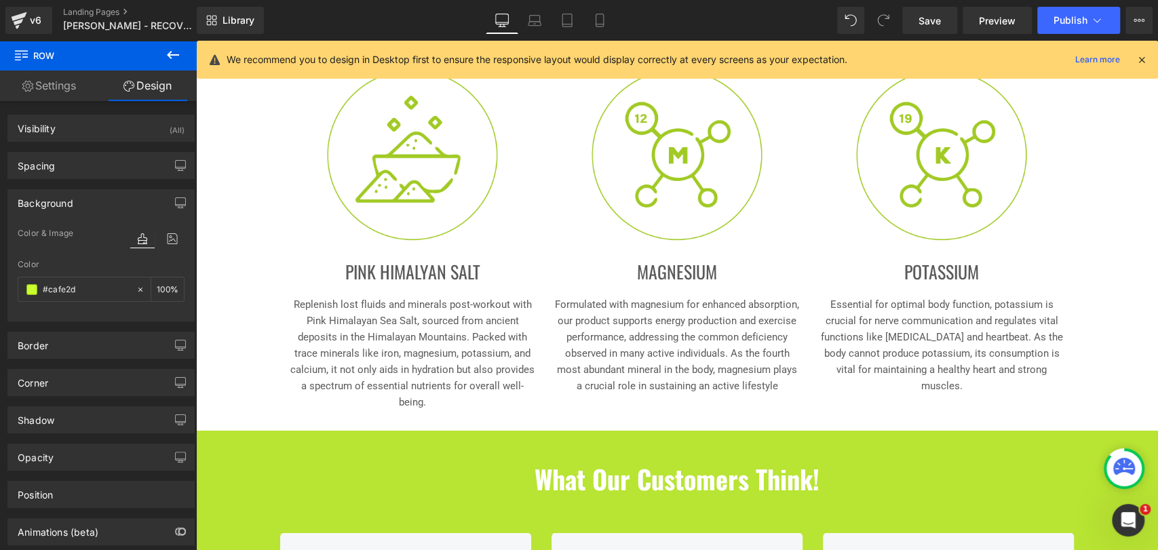
scroll to position [1972, 0]
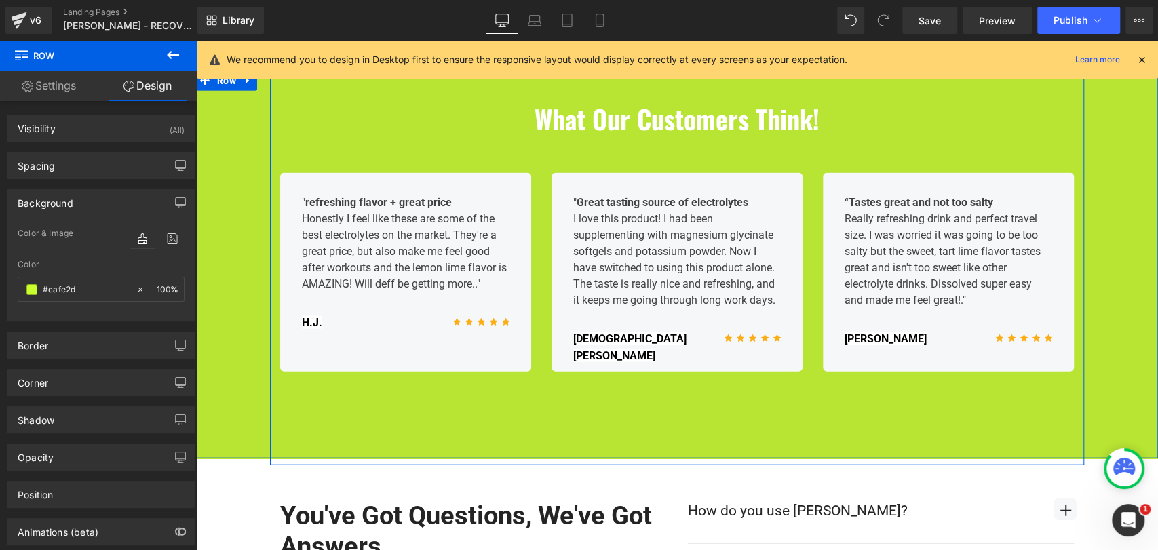
click at [246, 121] on div "Image What Our Customers Think! Heading Row " refreshing flavor + great price H…" at bounding box center [677, 249] width 962 height 321
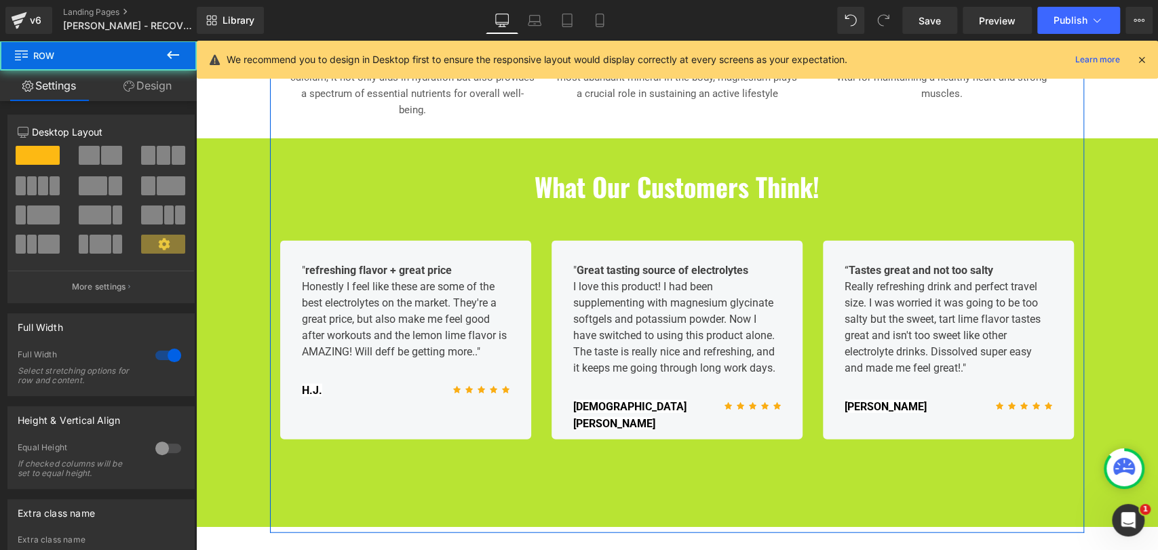
scroll to position [1746, 0]
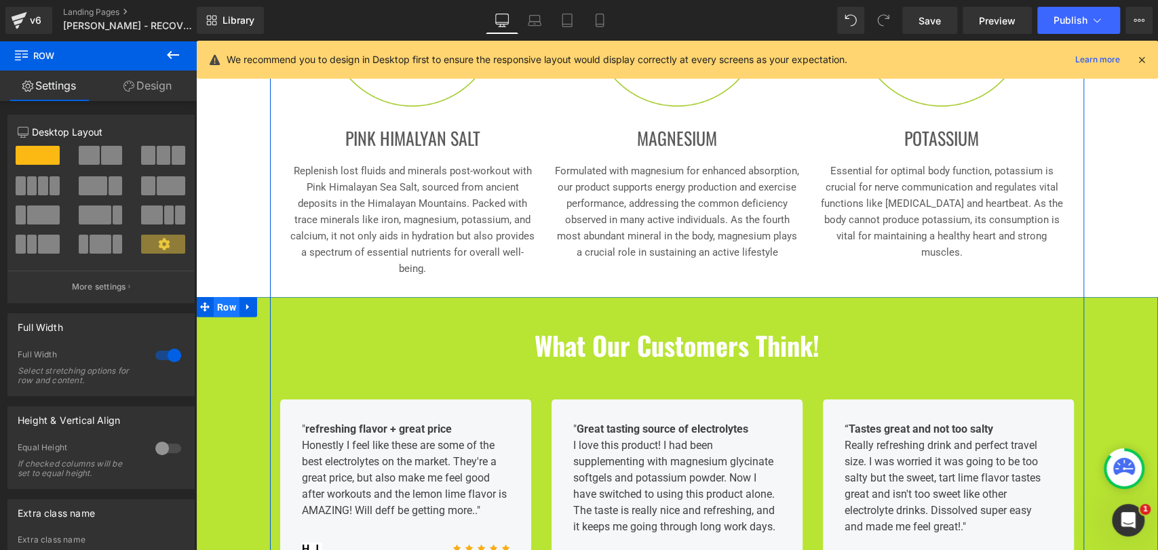
click at [219, 296] on span "Row" at bounding box center [227, 306] width 26 height 20
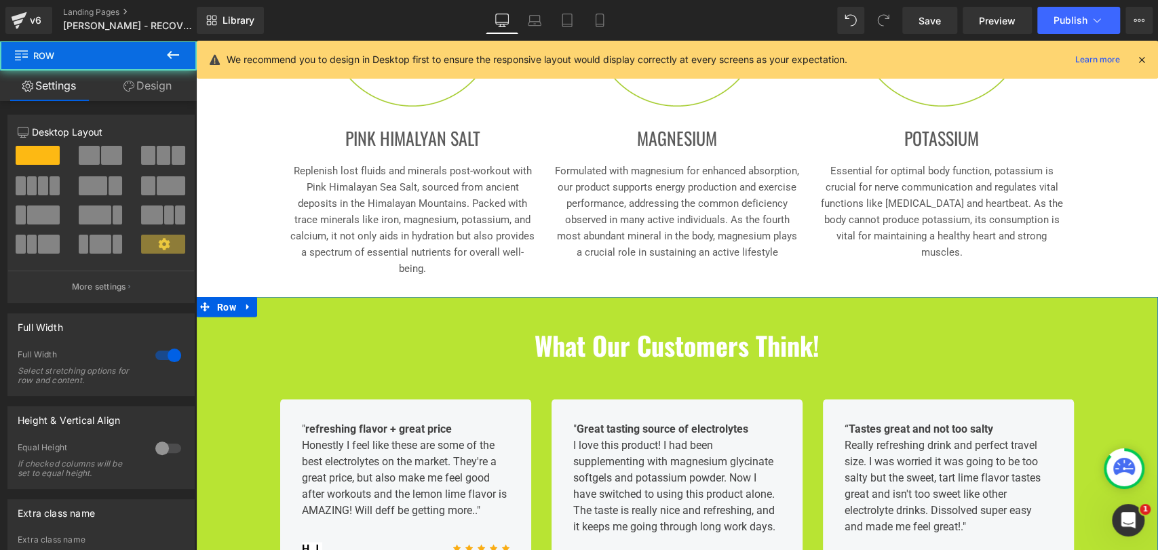
click at [149, 91] on link "Design" at bounding box center [147, 86] width 98 height 31
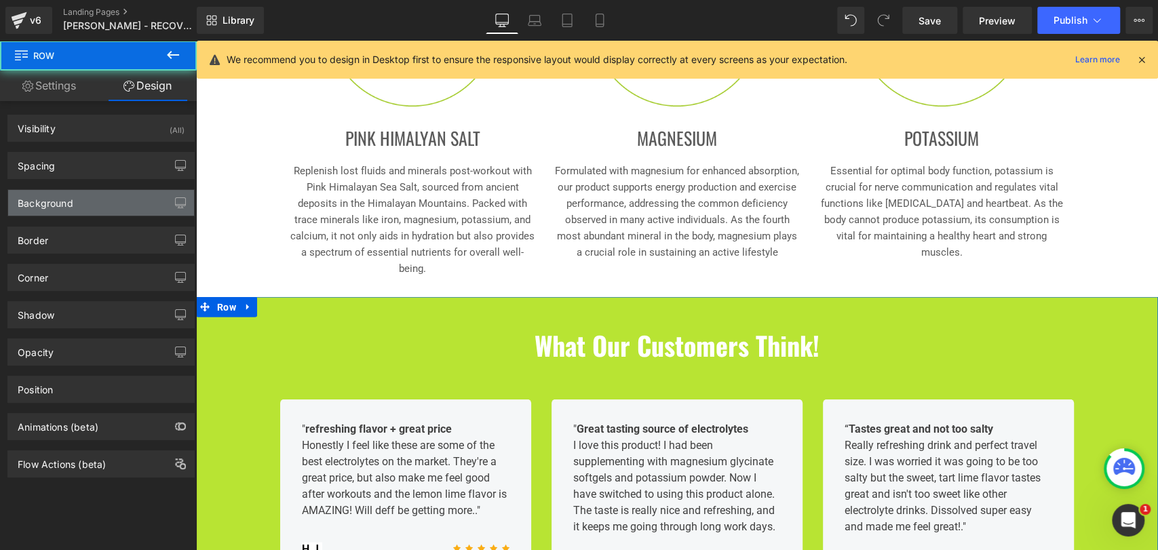
type input "#b8e433"
type input "100"
click at [96, 204] on div "Background" at bounding box center [101, 203] width 186 height 26
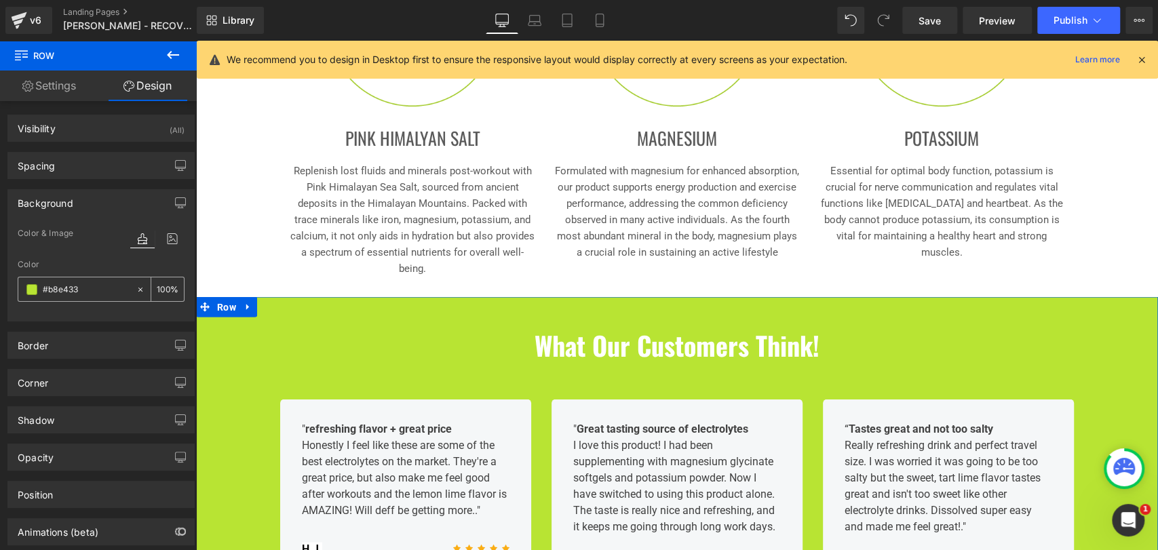
click at [99, 298] on div "#b8e433" at bounding box center [76, 289] width 117 height 24
click at [100, 290] on input "#b8e433" at bounding box center [86, 289] width 87 height 15
paste input "cafe2d"
type input "#cafe2d"
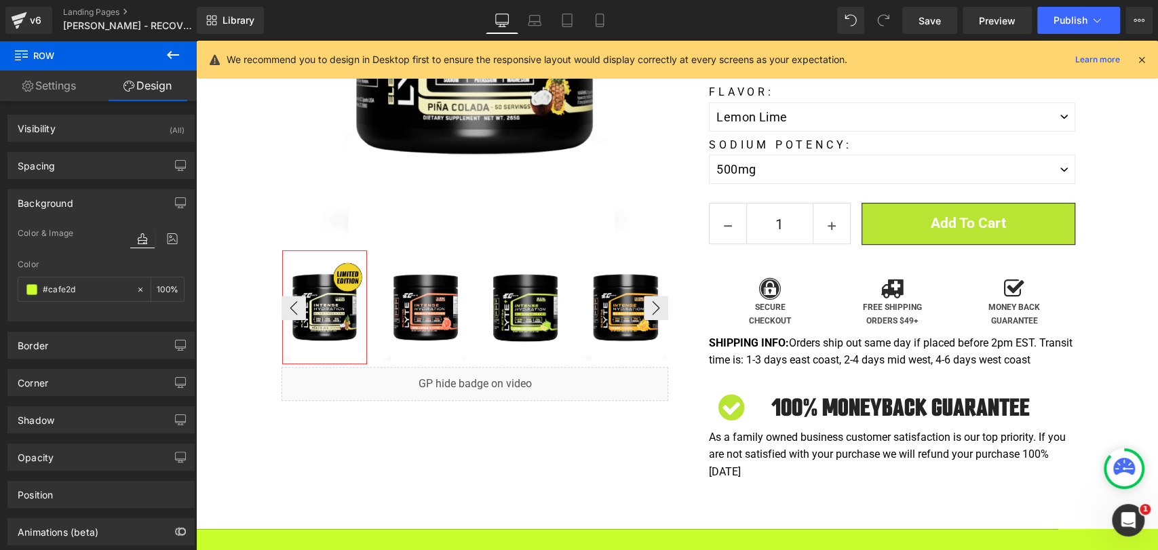
scroll to position [314, 0]
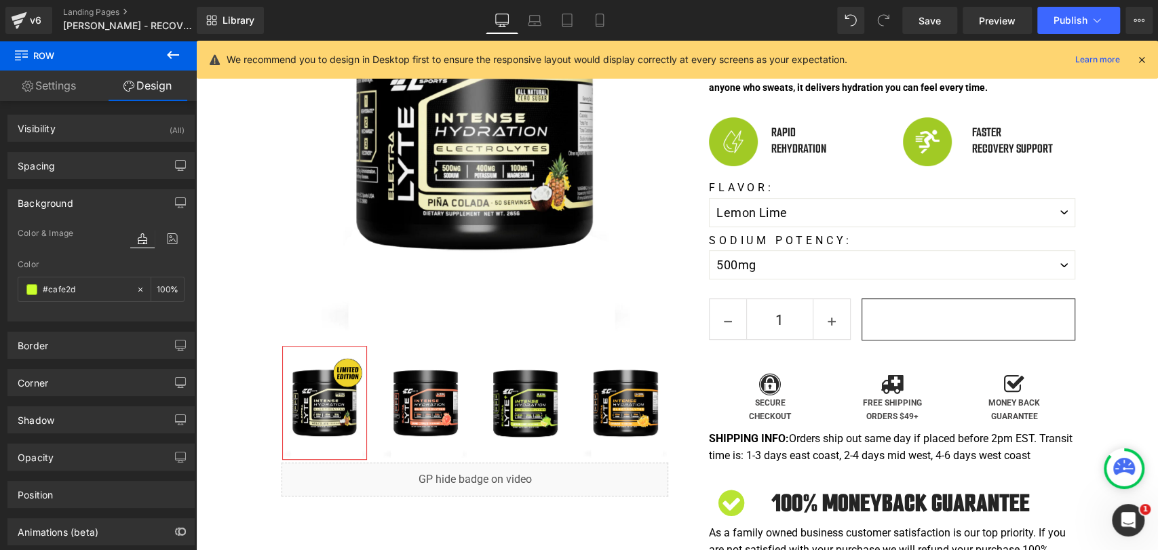
click at [931, 303] on div "Add To Cart (P) Cart Button" at bounding box center [969, 319] width 214 height 42
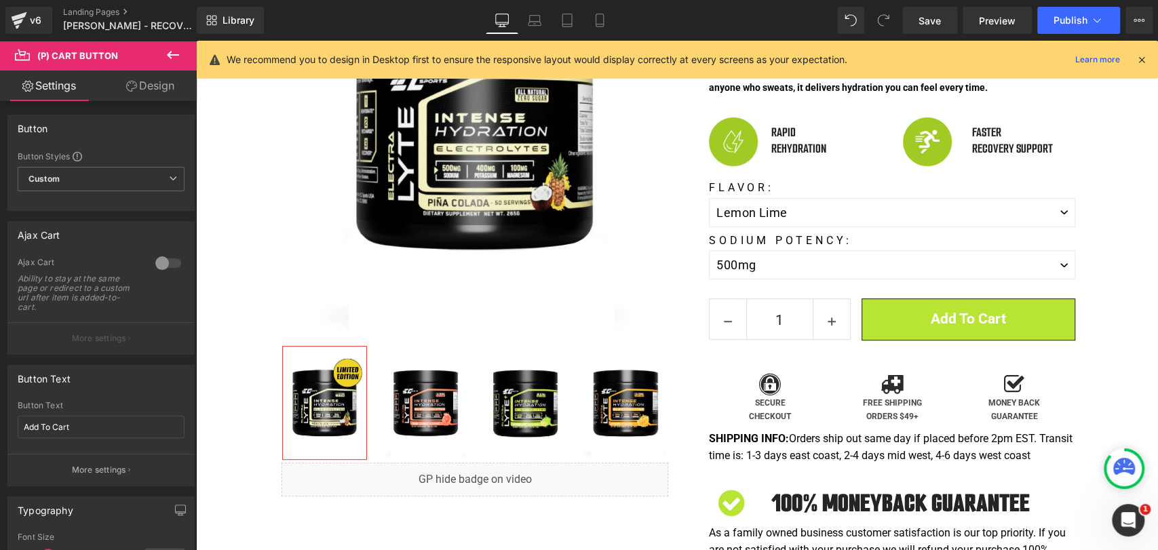
click at [160, 98] on link "Design" at bounding box center [150, 86] width 98 height 31
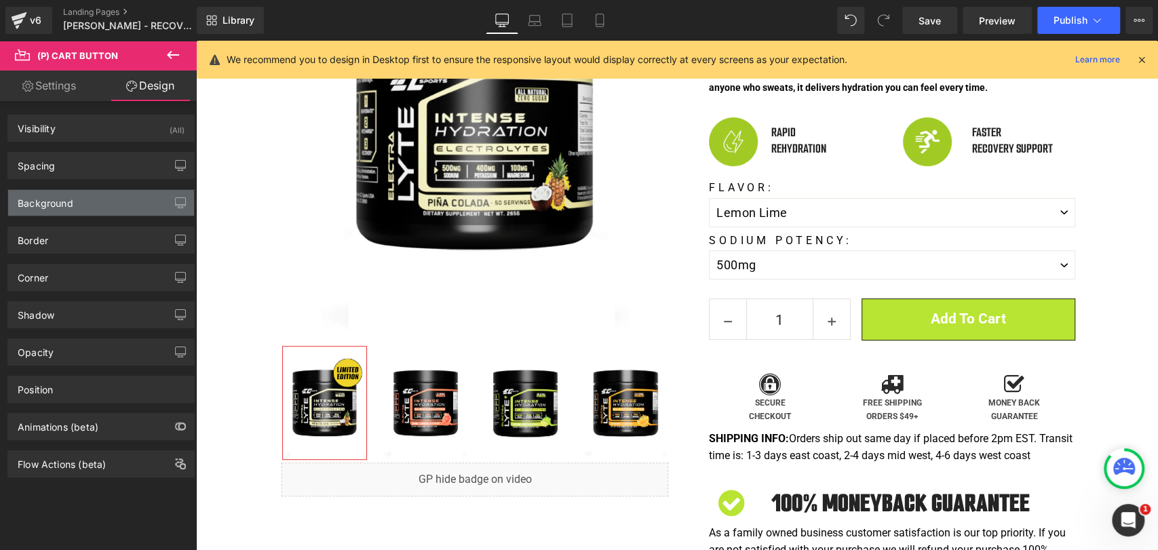
type input "#b8e433"
type input "100"
click at [89, 210] on div "Background" at bounding box center [101, 203] width 186 height 26
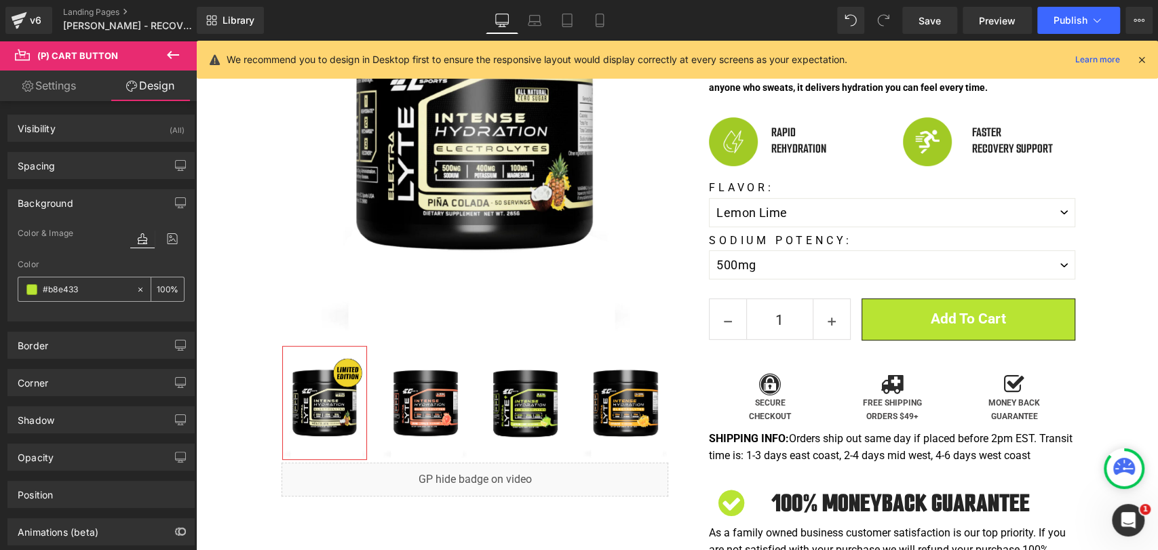
click at [83, 289] on input "#b8e433" at bounding box center [86, 289] width 87 height 15
paste input "cafe2d"
type input "#cafe2d"
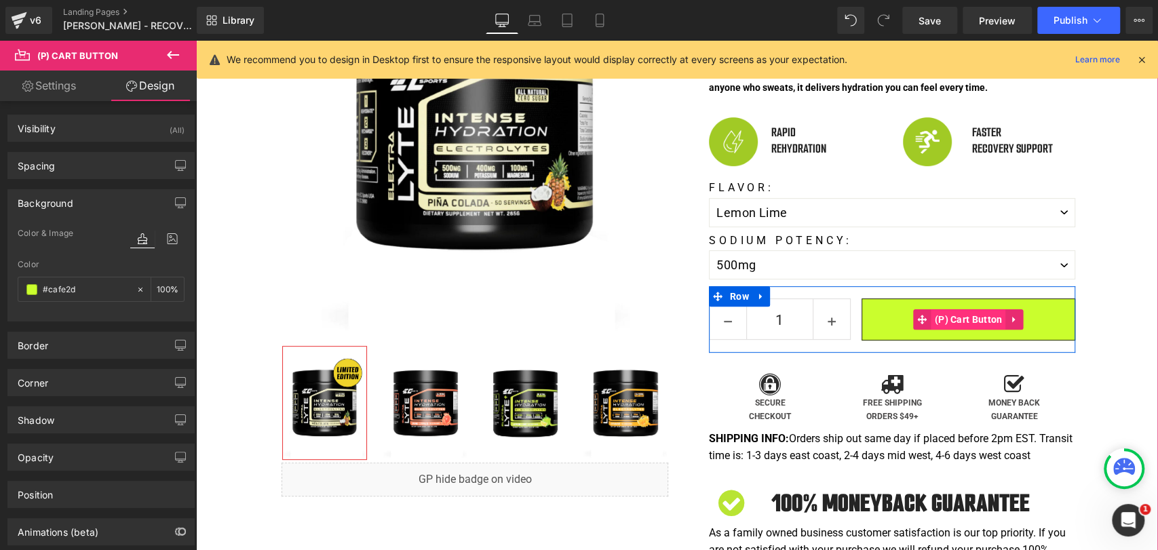
click at [960, 309] on span "(P) Cart Button" at bounding box center [968, 319] width 75 height 20
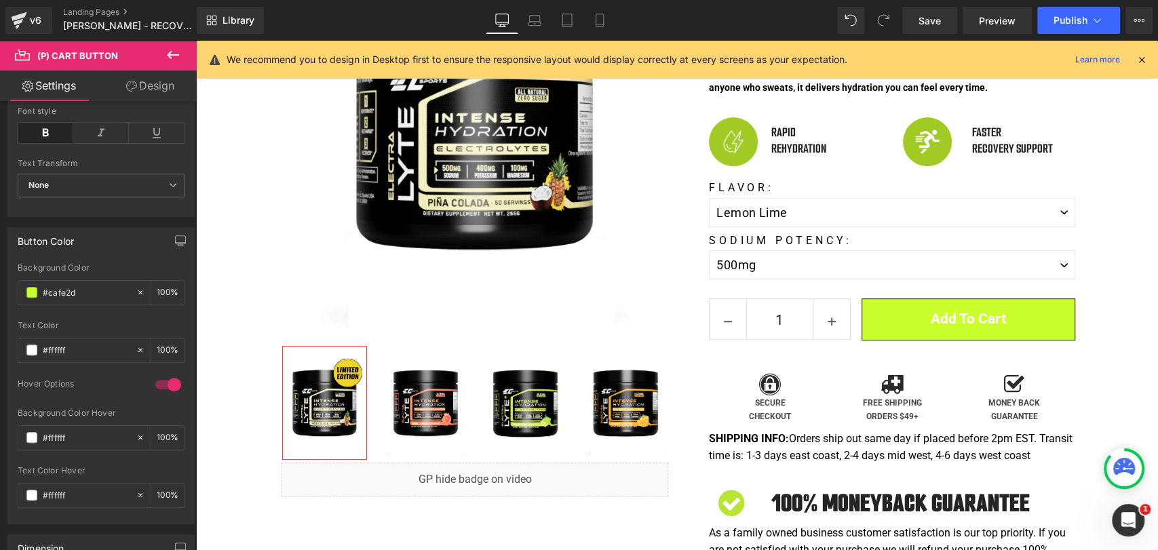
scroll to position [527, 0]
click at [31, 341] on span at bounding box center [31, 345] width 11 height 11
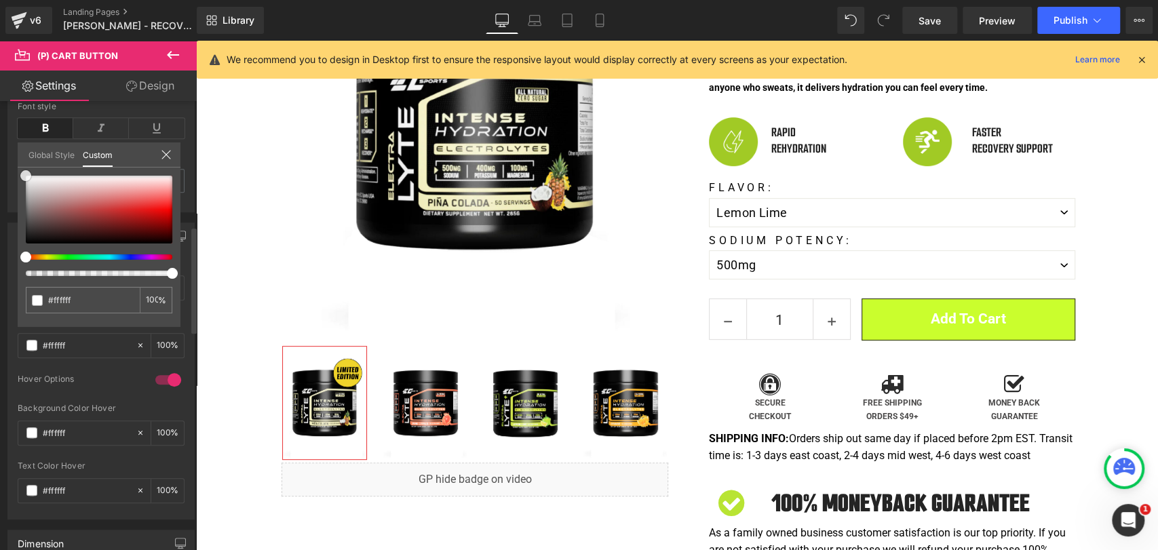
type input "#ac3333"
type input "#b62525"
type input "#6f0a0a"
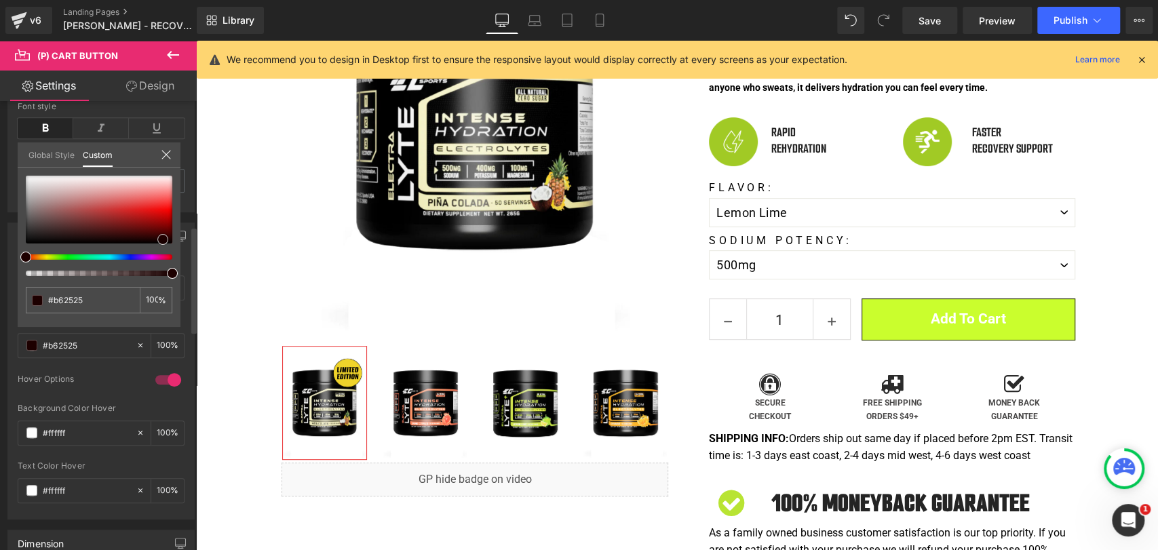
type input "#6f0a0a"
type input "#2c0101"
type input "#000000"
drag, startPoint x: 163, startPoint y: 239, endPoint x: 179, endPoint y: 256, distance: 23.0
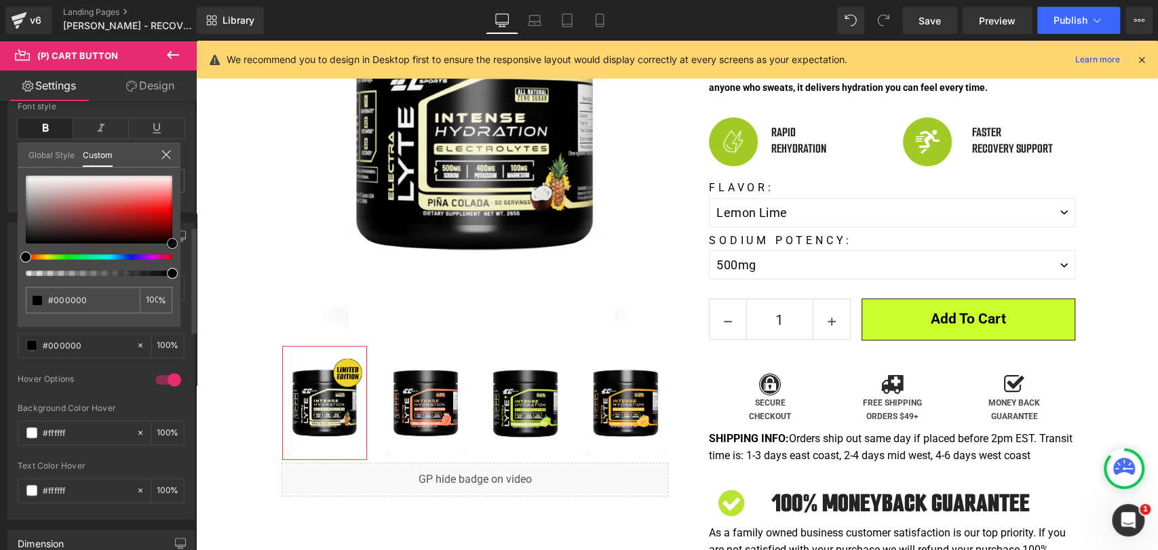
click at [180, 256] on div "#000000 100 %" at bounding box center [99, 251] width 163 height 151
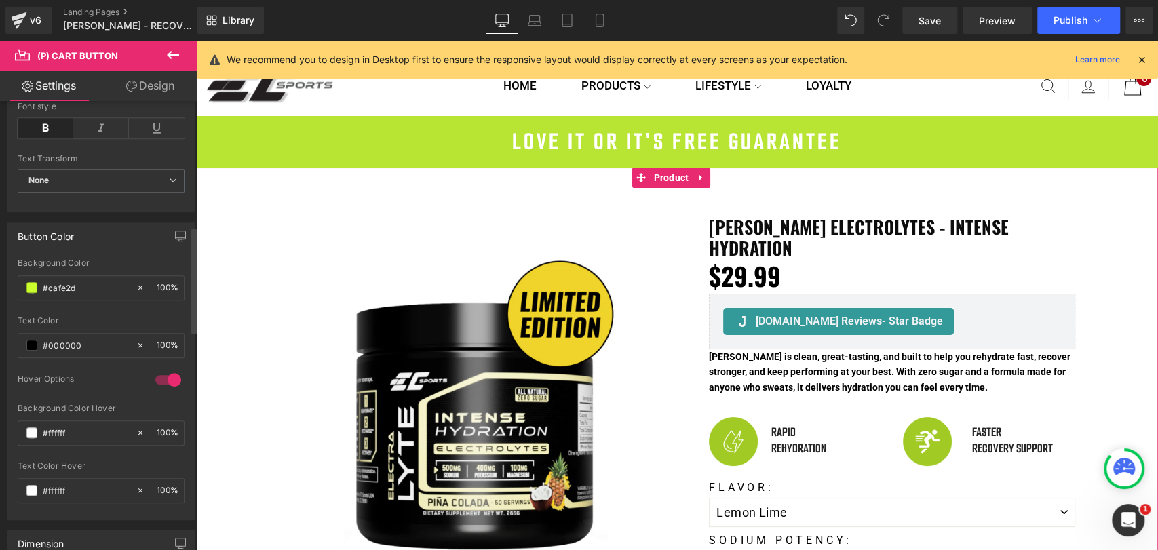
scroll to position [12, 0]
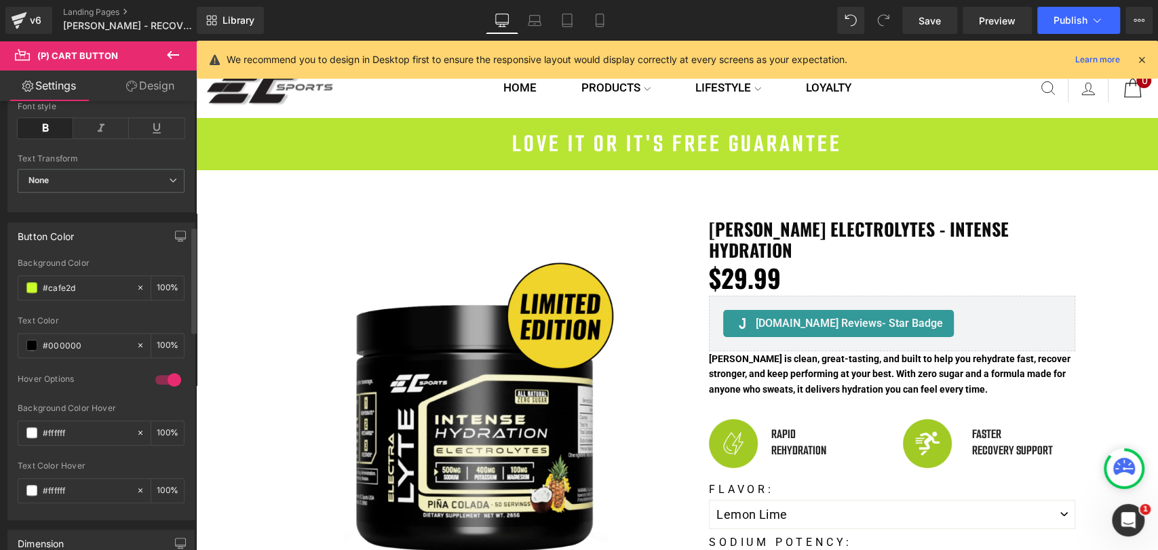
click at [292, 114] on header "Home Products Shop By Goal Energy & Endurance Build Muscle Weight Loss Stamina …" at bounding box center [677, 87] width 962 height 59
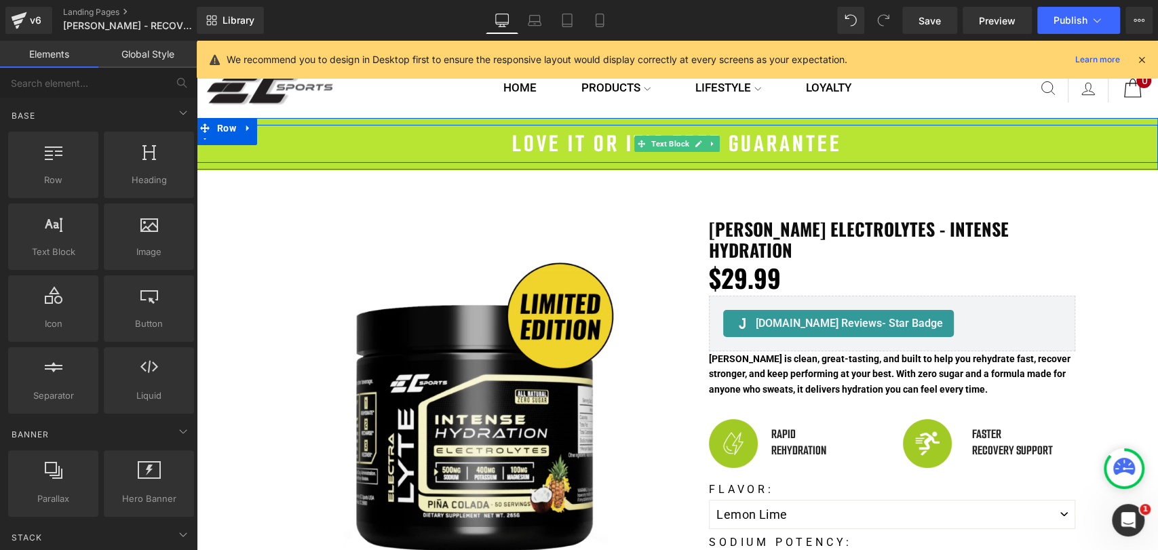
click at [288, 148] on div "LOVE IT OR IT'S FREE GUARANTEE" at bounding box center [677, 144] width 962 height 38
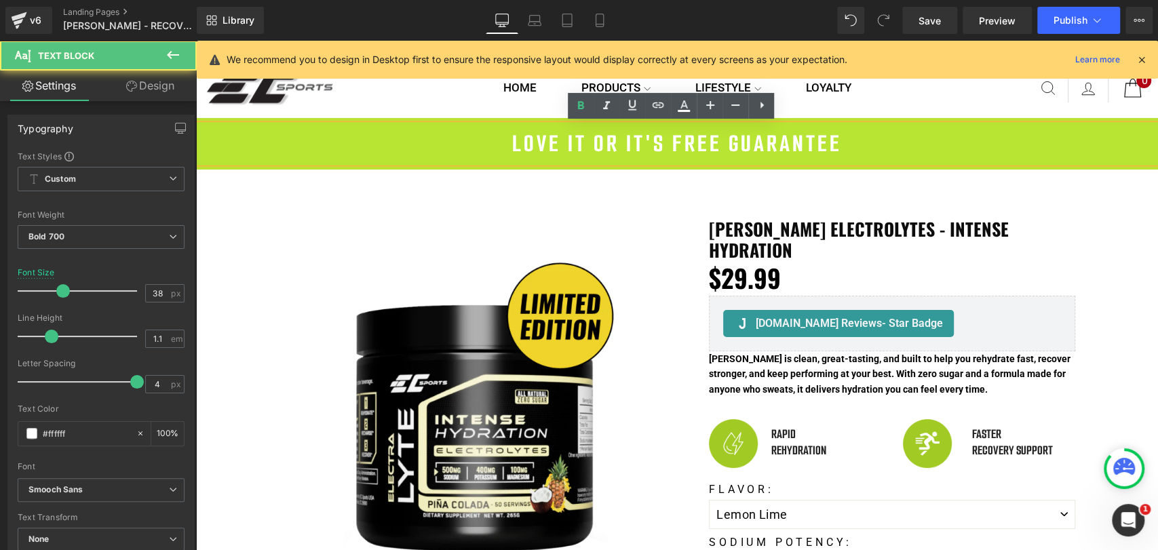
click at [648, 144] on div "LOVE IT OR IT'S FREE GUARANTEE" at bounding box center [677, 144] width 962 height 38
click at [196, 41] on div at bounding box center [196, 41] width 0 height 0
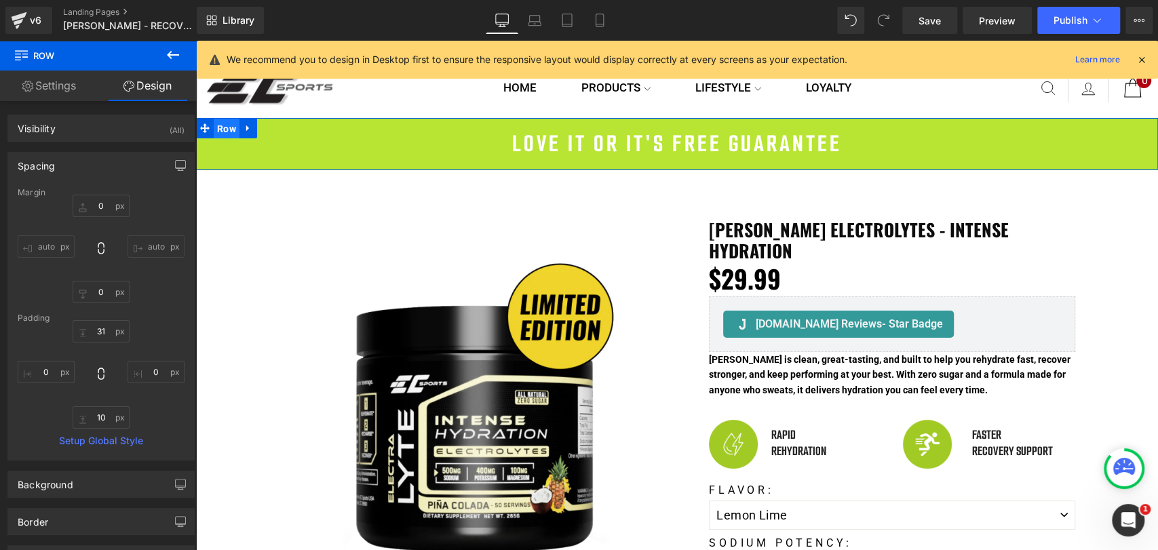
click at [214, 130] on span "Row" at bounding box center [227, 129] width 26 height 20
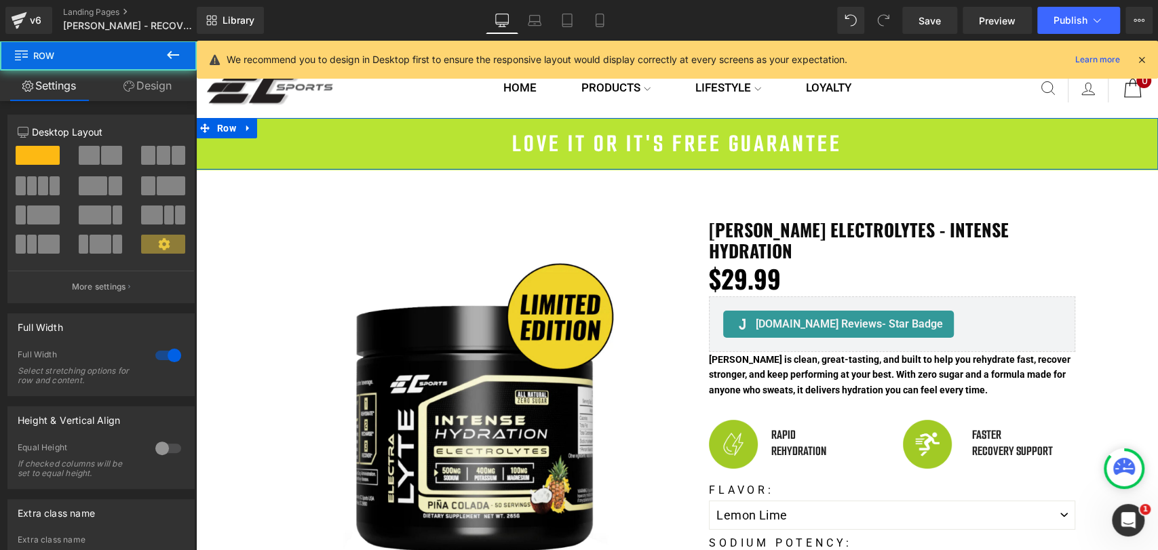
click at [149, 90] on link "Design" at bounding box center [147, 86] width 98 height 31
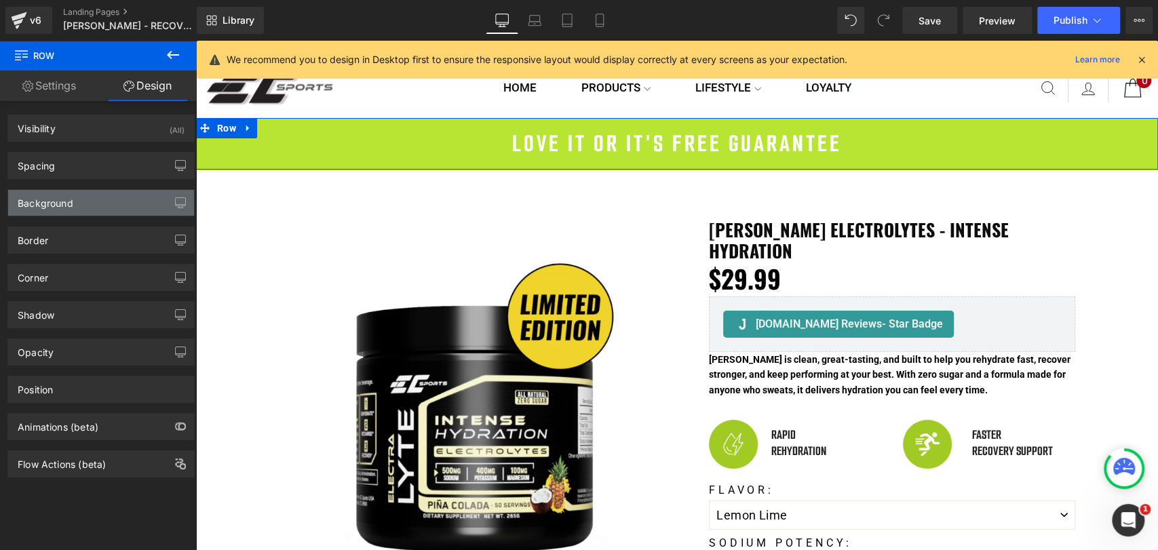
click at [95, 201] on div "Background" at bounding box center [101, 203] width 186 height 26
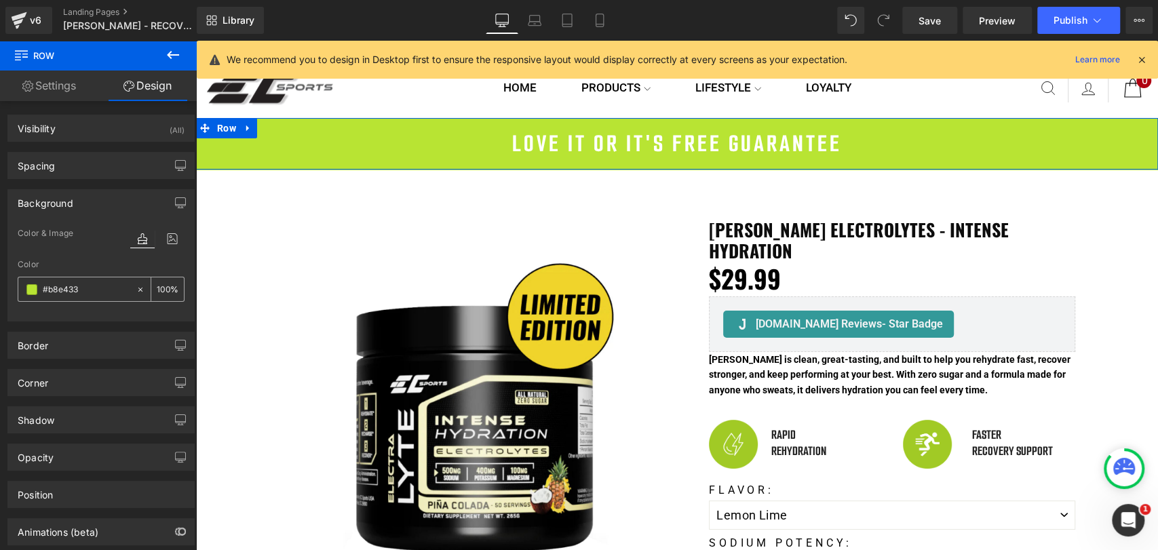
click at [82, 288] on input "#b8e433" at bounding box center [86, 289] width 87 height 15
paste input "cafe2d"
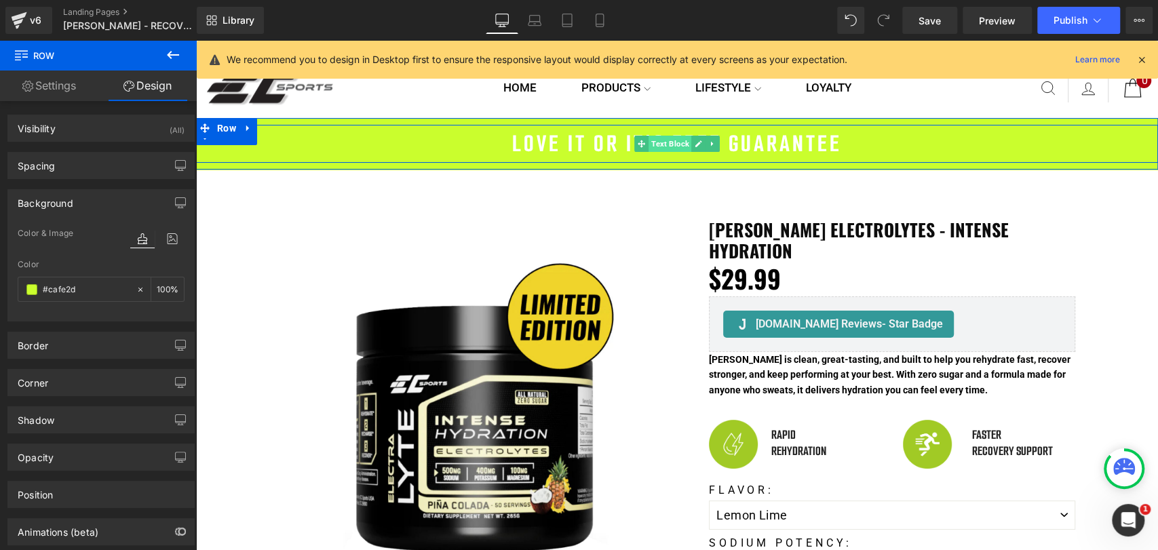
click at [659, 148] on span "Text Block" at bounding box center [670, 144] width 43 height 16
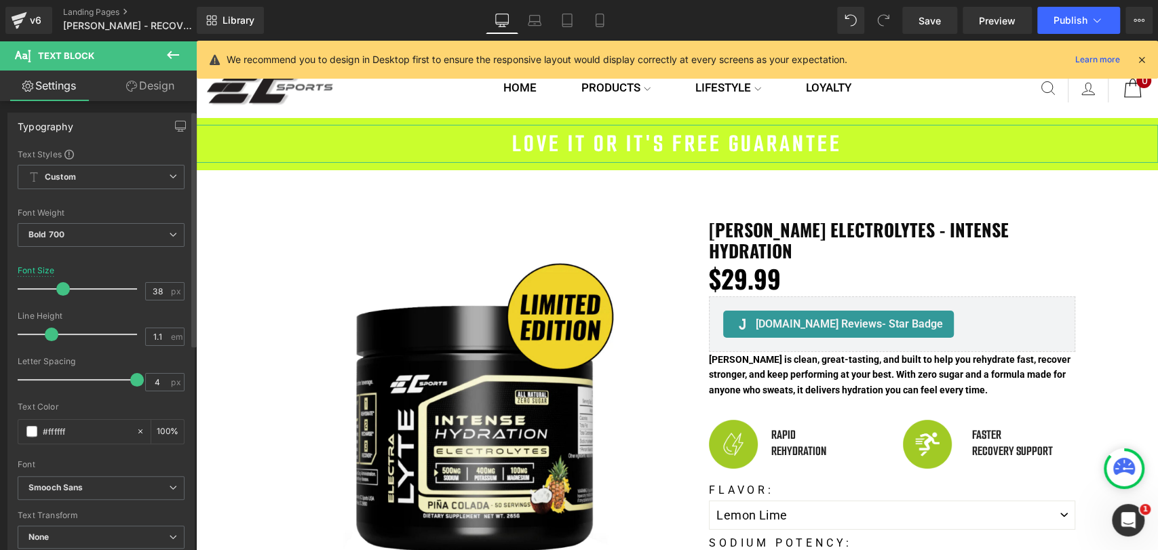
scroll to position [0, 0]
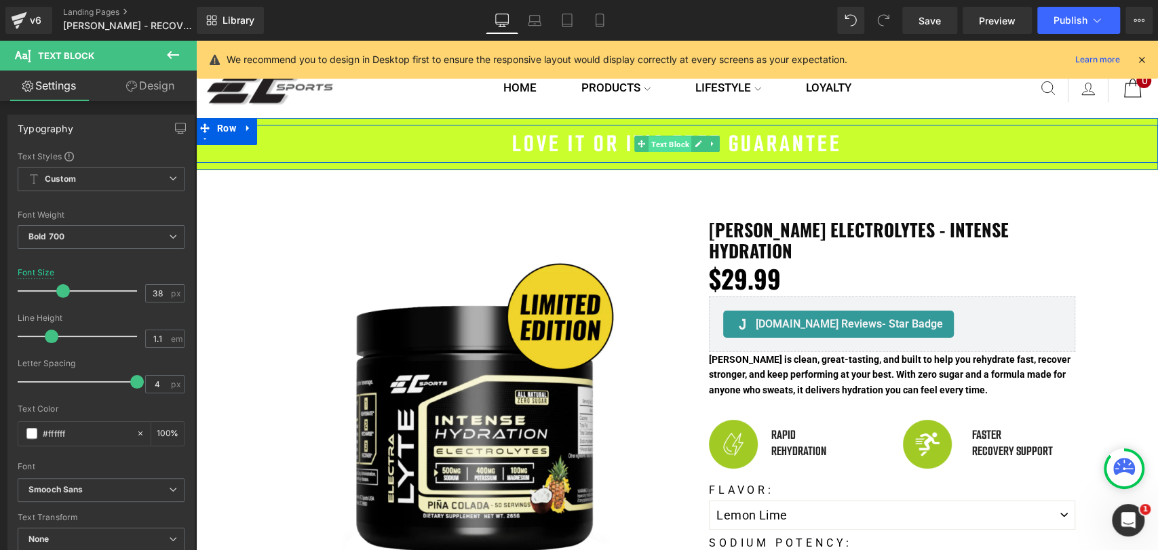
click at [653, 143] on span "Text Block" at bounding box center [670, 144] width 43 height 16
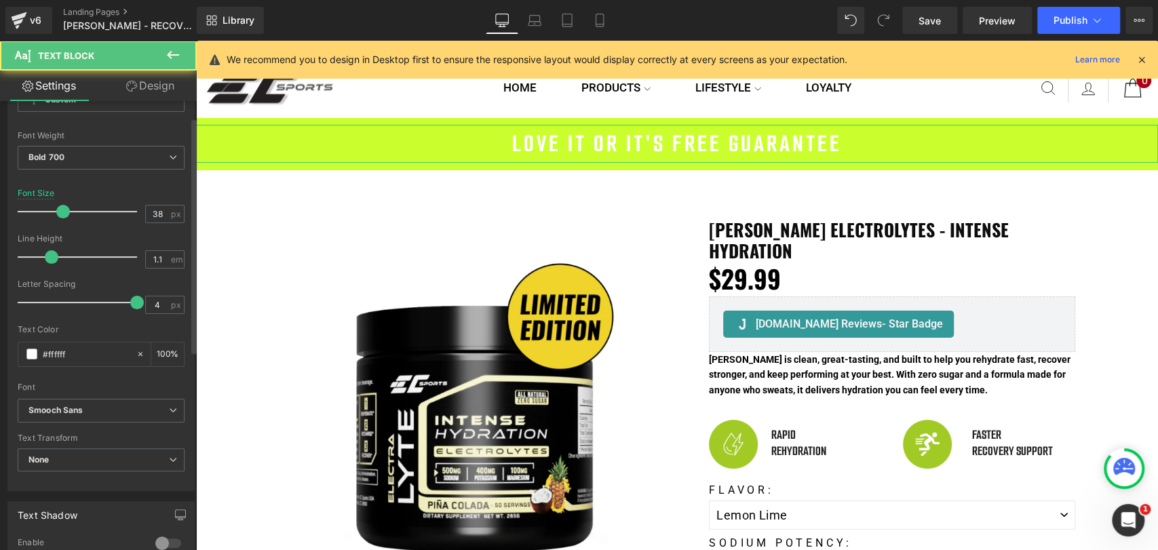
scroll to position [226, 0]
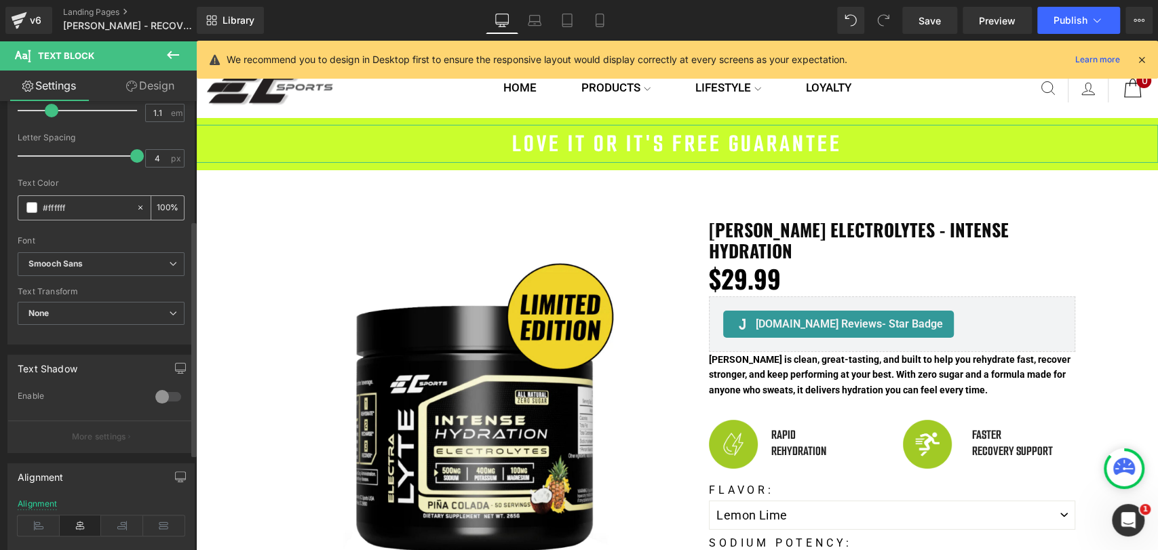
click at [38, 208] on div "#ffffff" at bounding box center [76, 208] width 117 height 24
click at [33, 208] on span at bounding box center [31, 207] width 11 height 11
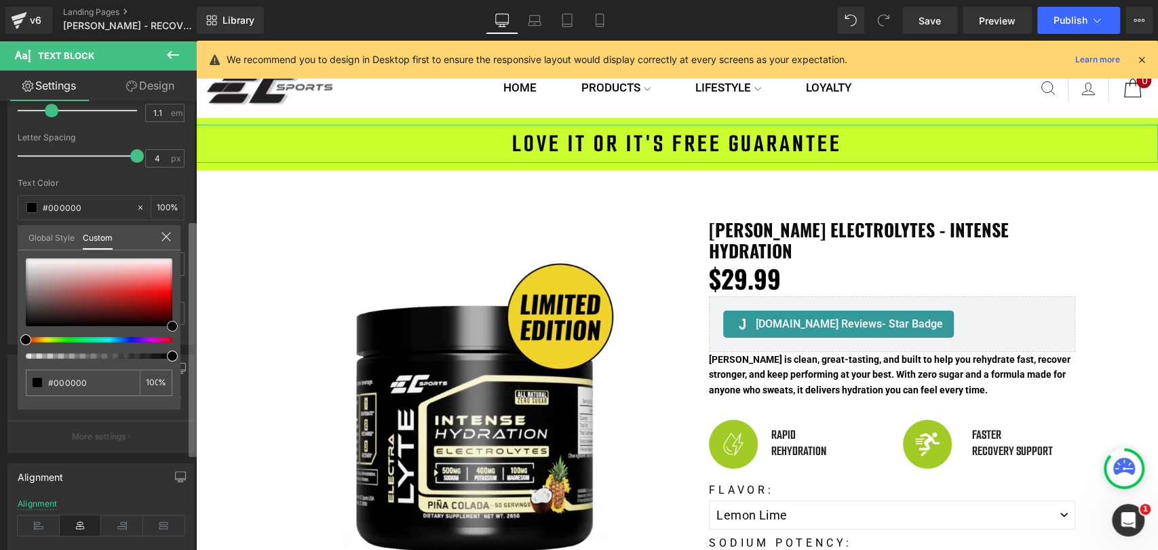
drag, startPoint x: 176, startPoint y: 327, endPoint x: 191, endPoint y: 342, distance: 21.6
click at [191, 342] on div "Typography Text Styles Custom Custom Setup Global Style Custom Setup Global Sty…" at bounding box center [98, 328] width 197 height 455
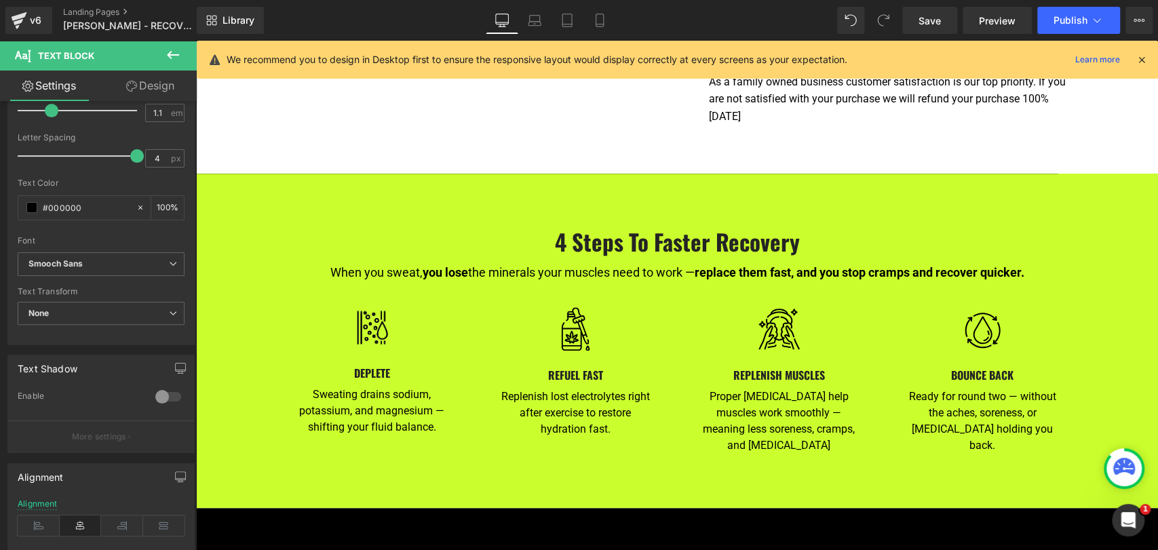
scroll to position [465, 0]
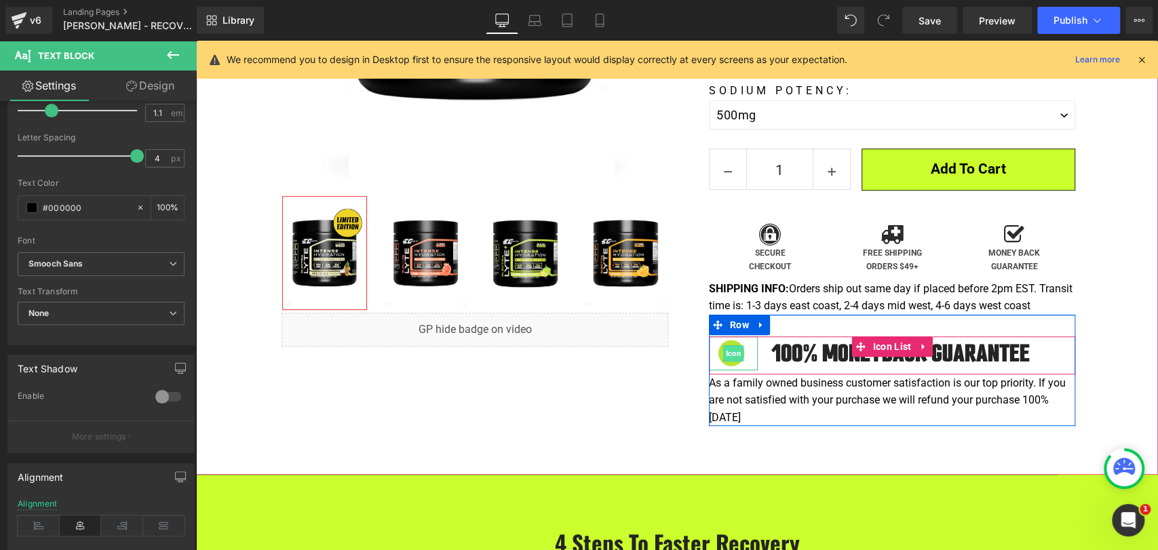
click at [723, 345] on span "Icon" at bounding box center [733, 353] width 21 height 16
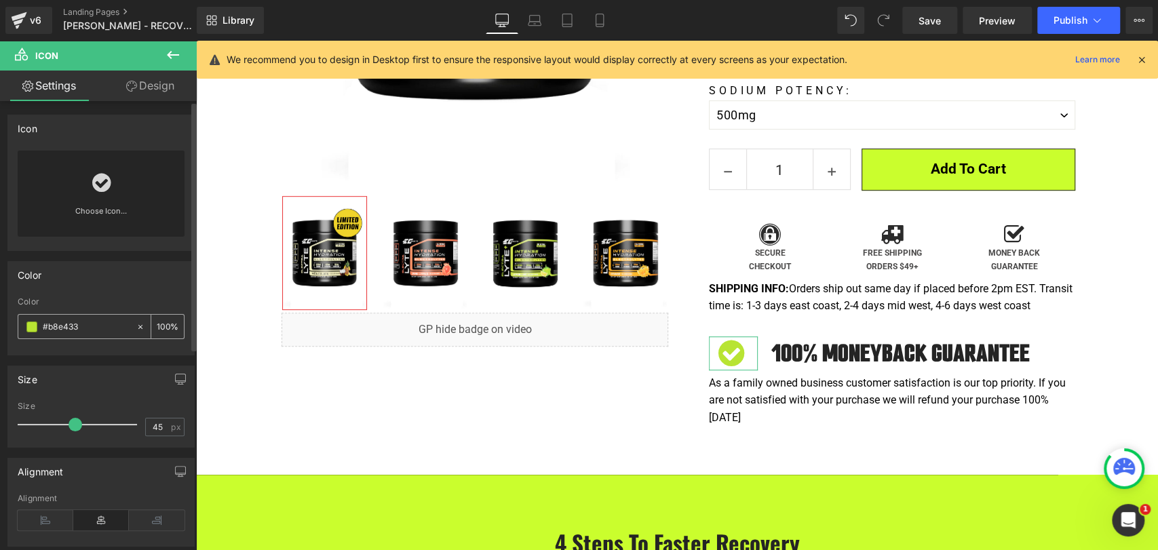
click at [92, 321] on input "#b8e433" at bounding box center [86, 327] width 87 height 15
drag, startPoint x: 99, startPoint y: 327, endPoint x: 33, endPoint y: 324, distance: 66.6
click at [33, 324] on div "#b8e433" at bounding box center [76, 327] width 117 height 24
paste input "cafe2d"
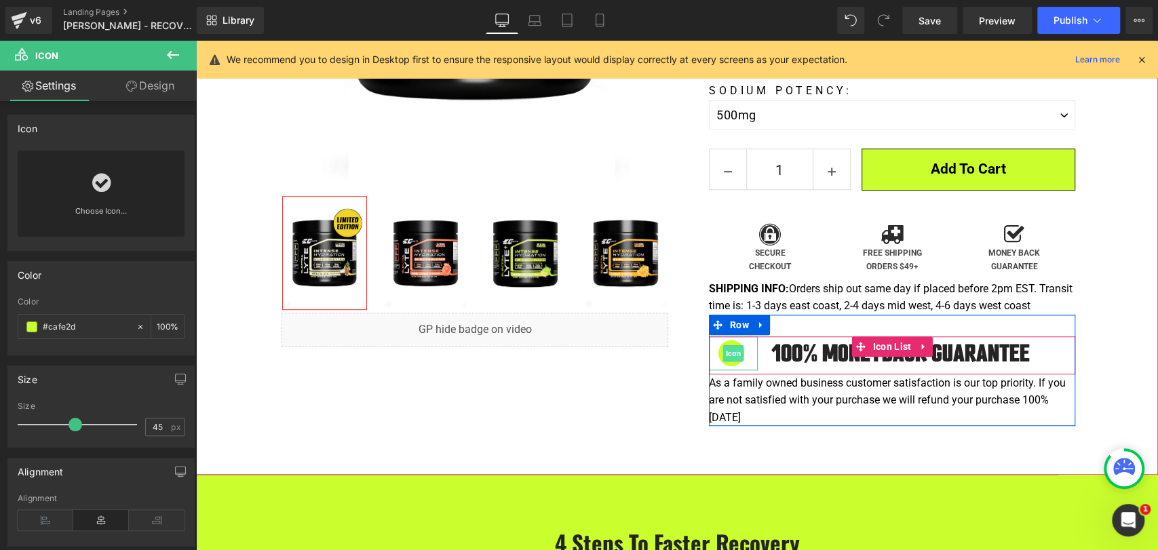
click at [723, 345] on span "Icon" at bounding box center [733, 353] width 21 height 16
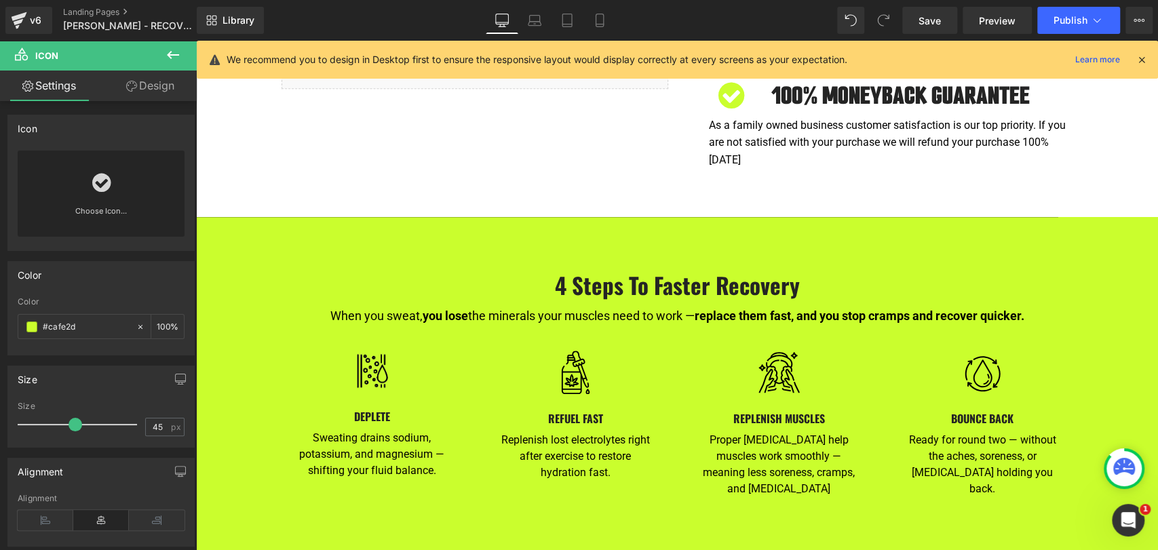
scroll to position [766, 0]
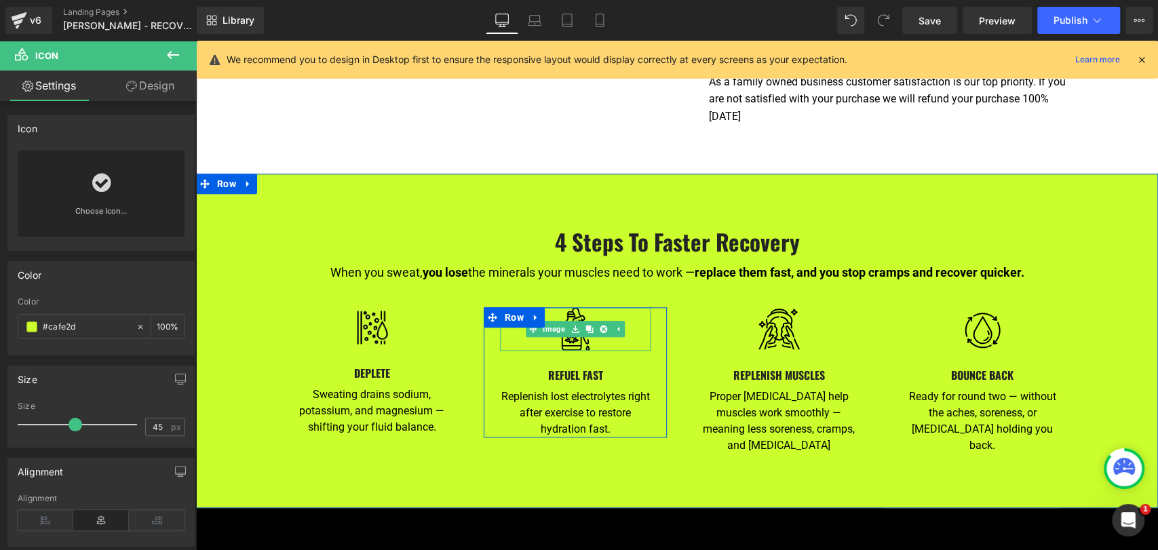
click at [559, 322] on img at bounding box center [576, 328] width 44 height 43
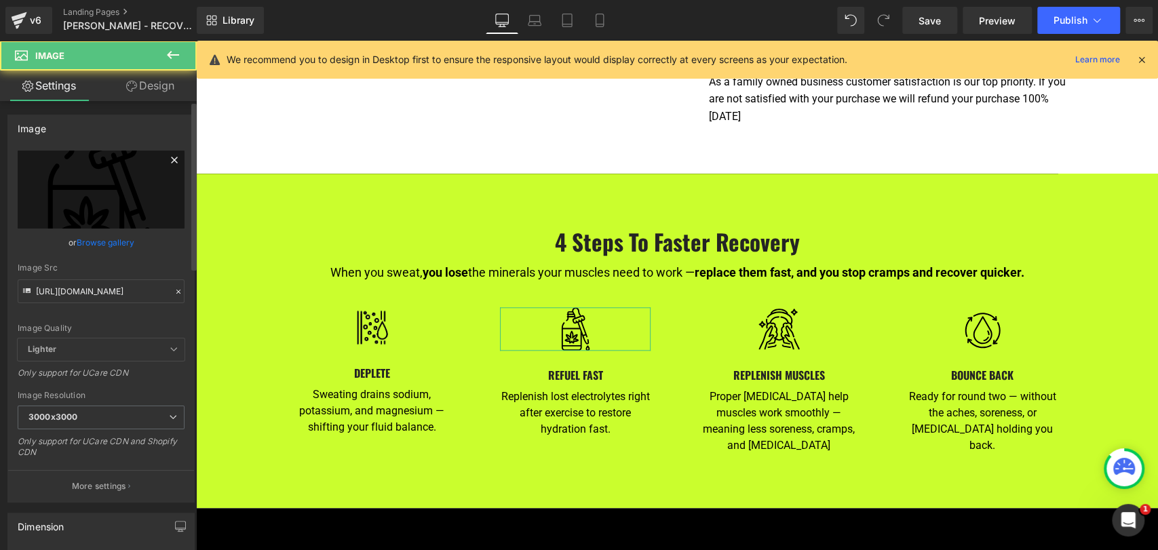
click at [166, 160] on icon at bounding box center [174, 160] width 16 height 16
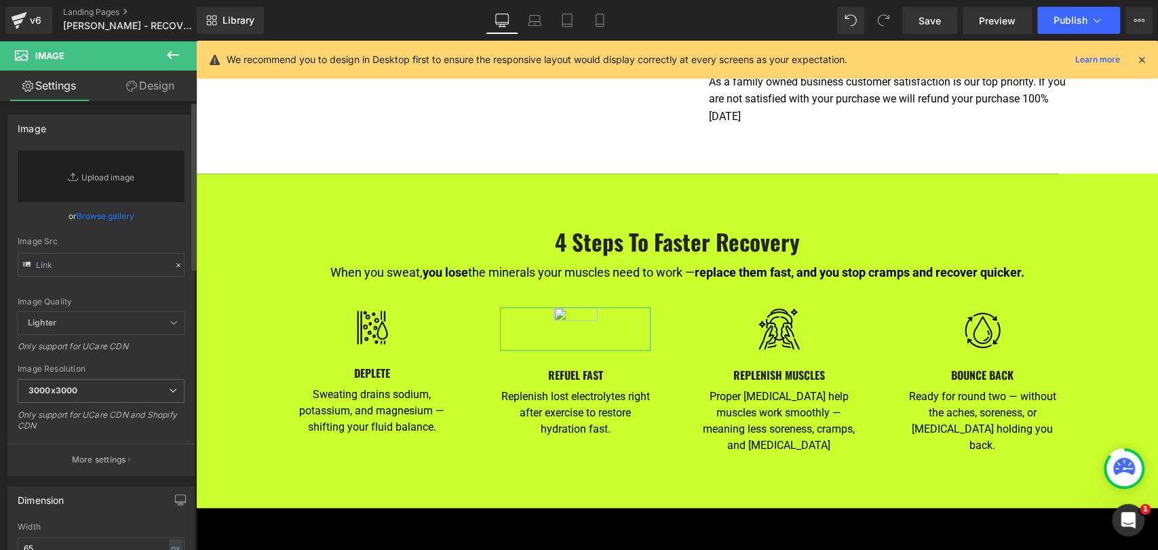
click at [106, 212] on link "Browse gallery" at bounding box center [106, 216] width 58 height 24
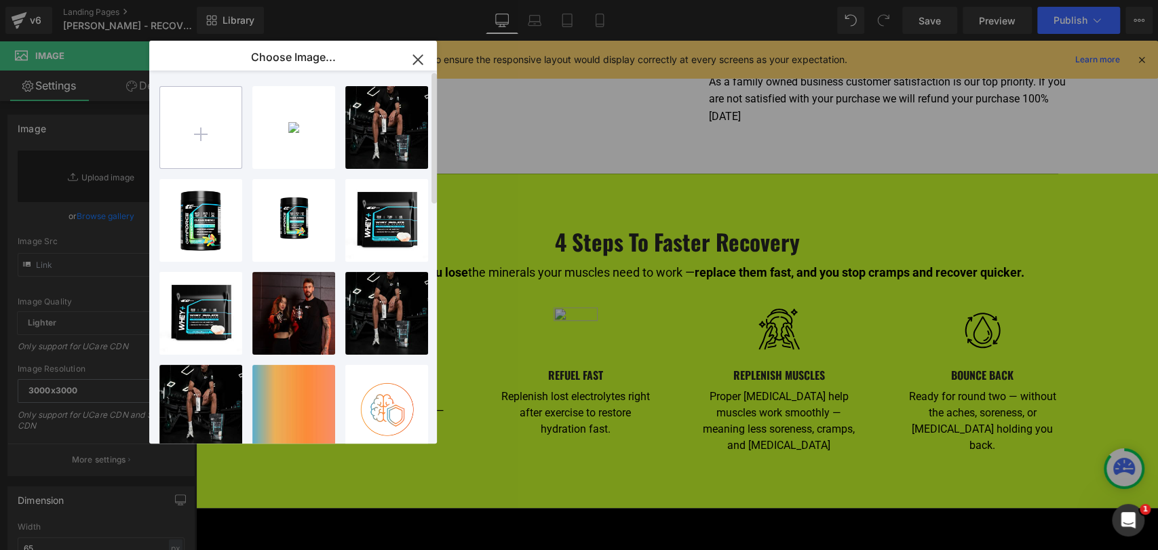
click at [215, 134] on input "file" at bounding box center [200, 127] width 81 height 81
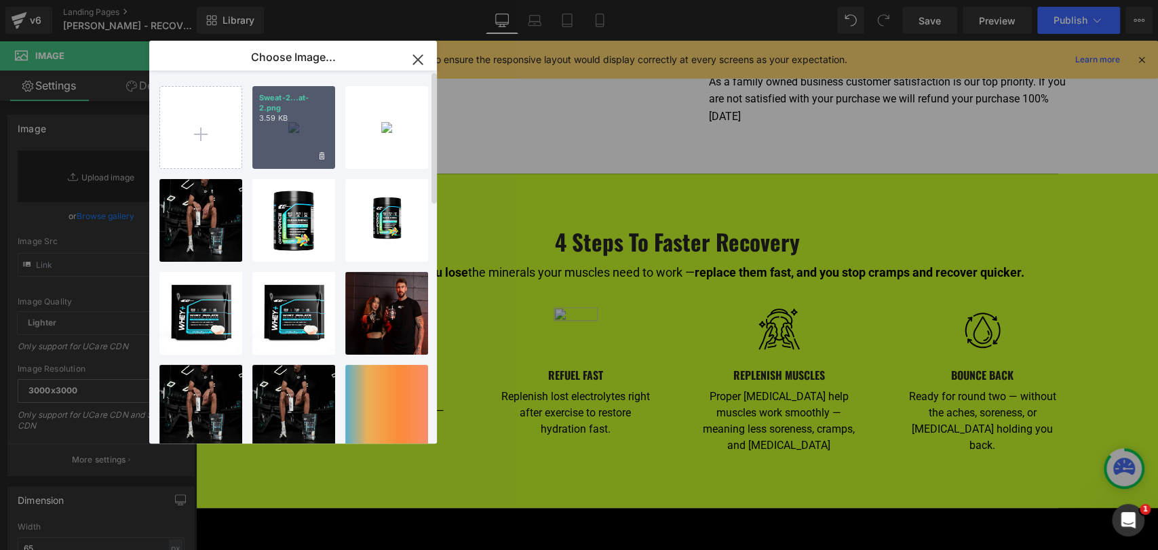
click at [286, 117] on p "3.59 KB" at bounding box center [293, 118] width 69 height 10
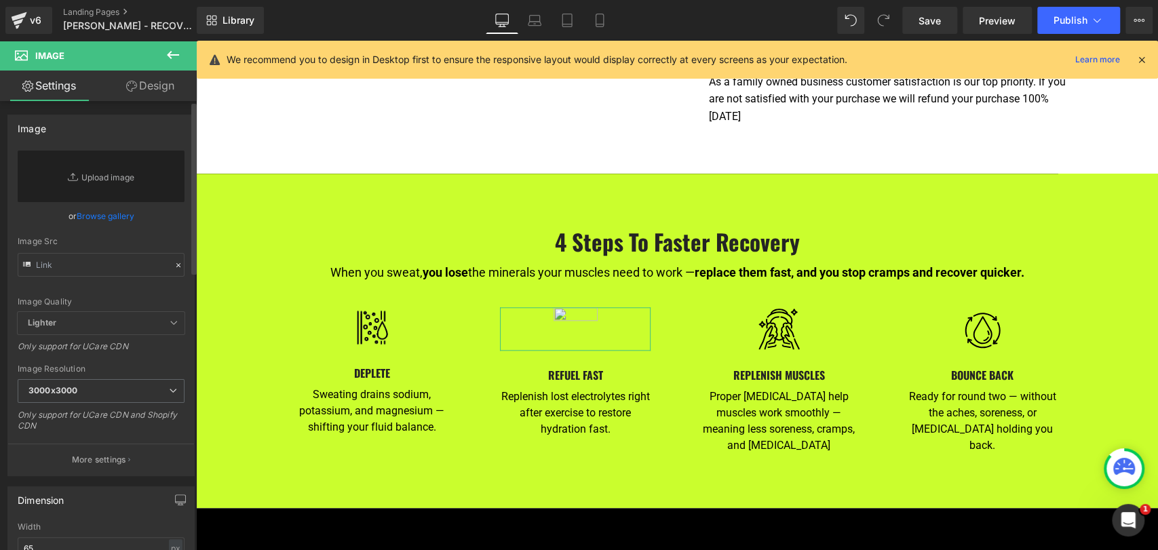
click at [115, 215] on link "Browse gallery" at bounding box center [106, 216] width 58 height 24
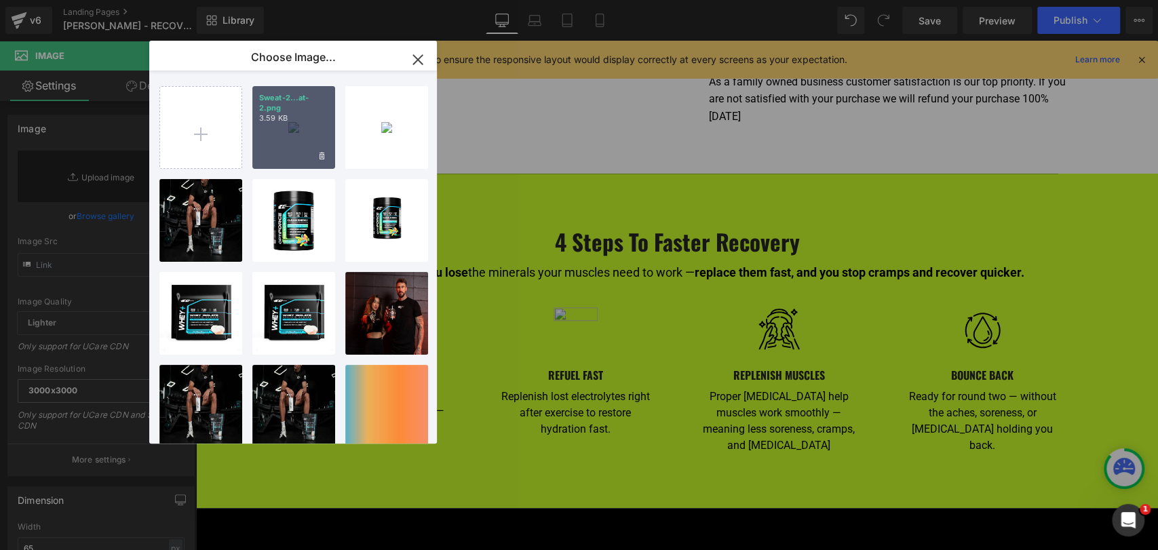
click at [305, 120] on p "3.59 KB" at bounding box center [293, 118] width 69 height 10
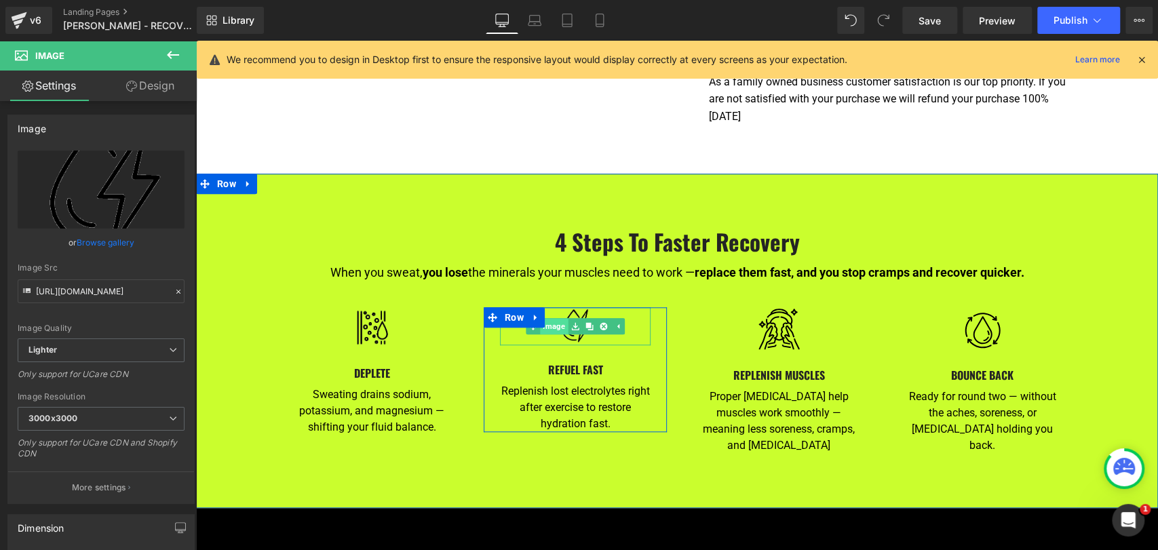
click at [545, 318] on link "Image" at bounding box center [547, 326] width 42 height 16
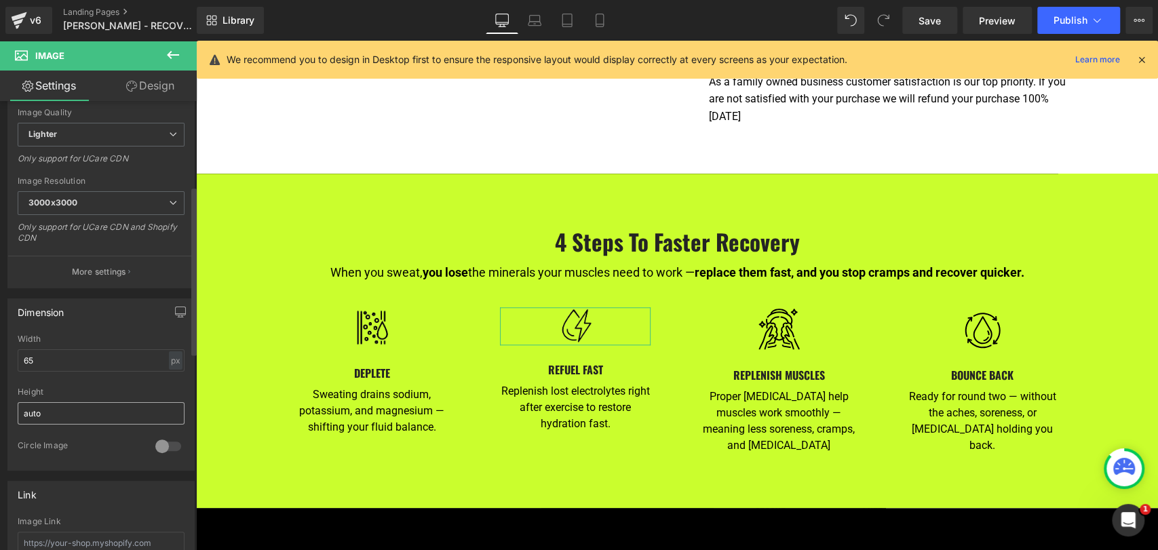
scroll to position [226, 0]
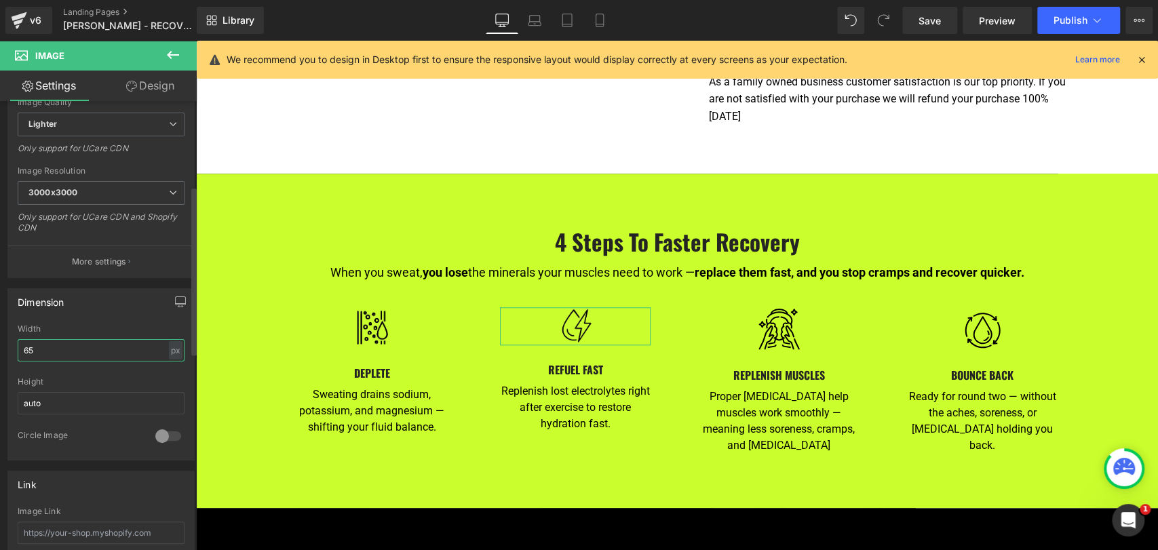
click at [70, 346] on input "65" at bounding box center [101, 350] width 167 height 22
drag, startPoint x: 69, startPoint y: 350, endPoint x: 16, endPoint y: 338, distance: 54.3
click at [16, 338] on div "65px Width 65 px % px auto Height auto 0 Circle Image" at bounding box center [101, 392] width 186 height 136
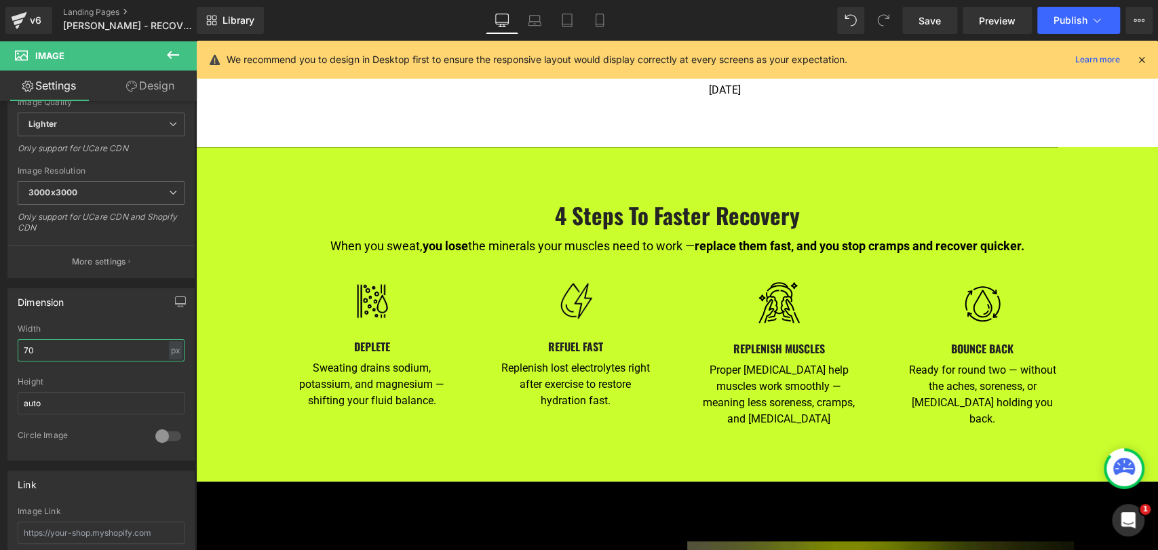
scroll to position [766, 0]
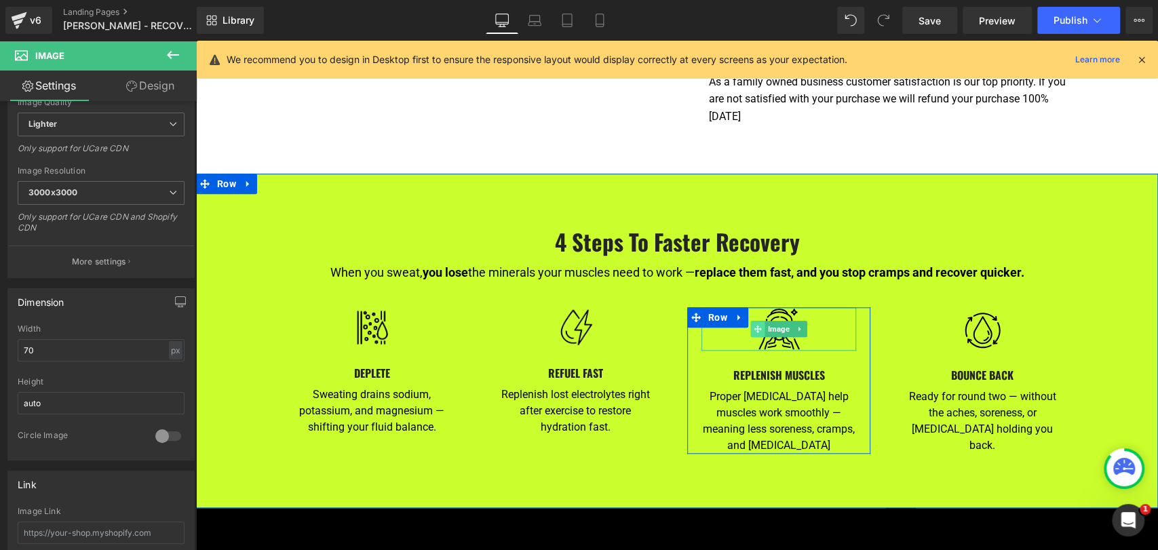
click at [758, 321] on span at bounding box center [758, 329] width 14 height 16
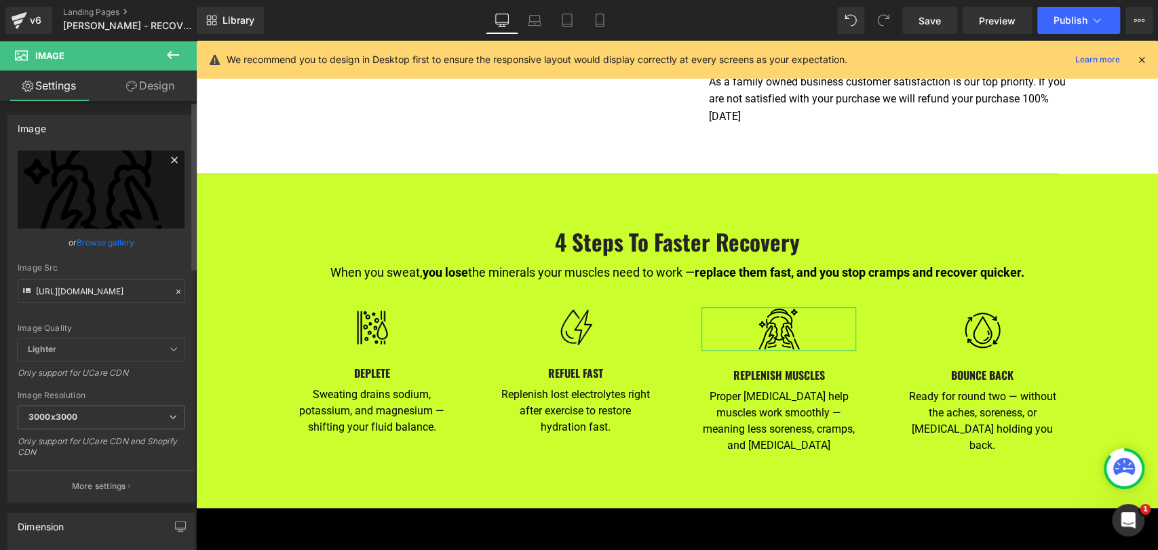
click at [166, 161] on icon at bounding box center [174, 160] width 16 height 16
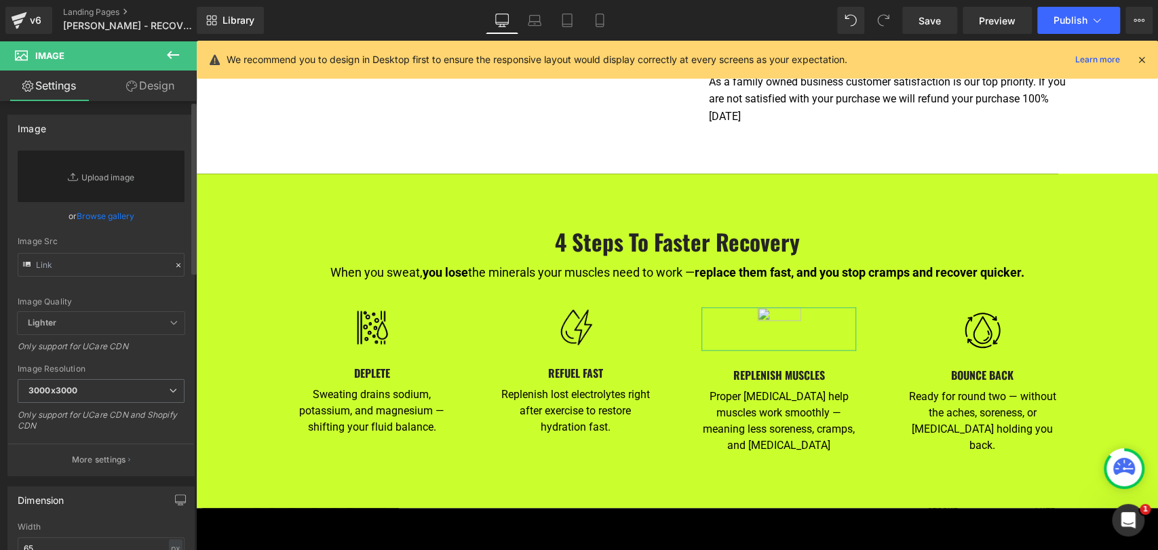
click at [101, 218] on link "Browse gallery" at bounding box center [106, 216] width 58 height 24
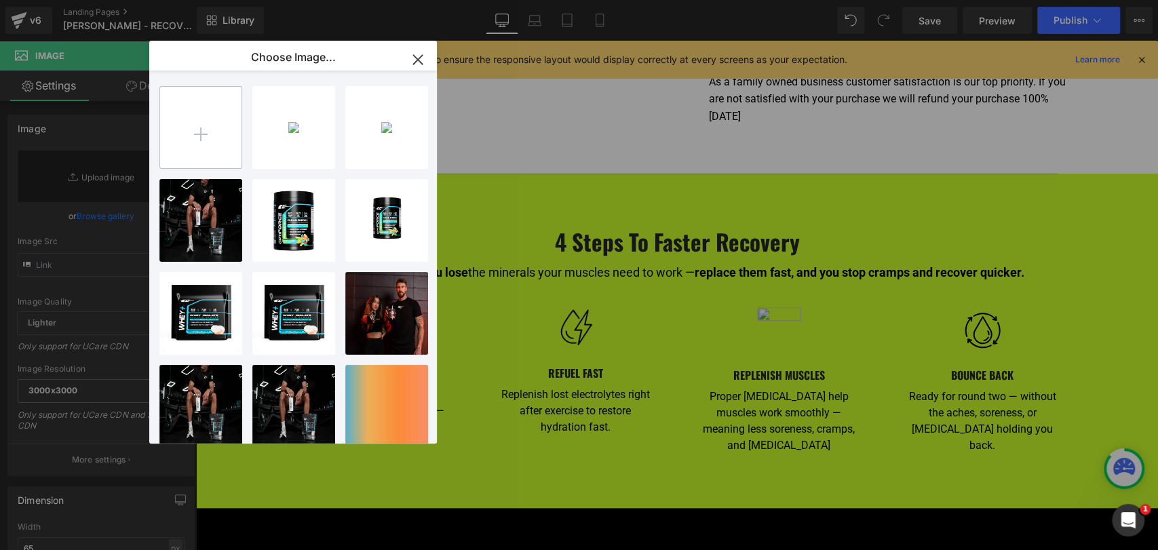
click at [196, 132] on input "file" at bounding box center [200, 127] width 81 height 81
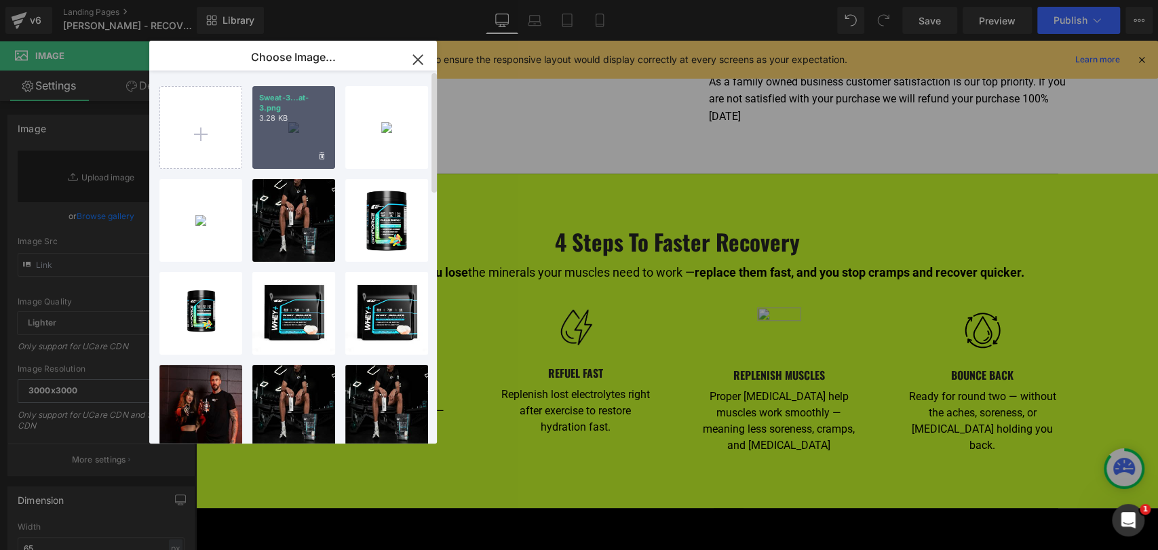
click at [300, 131] on div "Sweat-3...at-3.png 3.28 KB" at bounding box center [293, 127] width 83 height 83
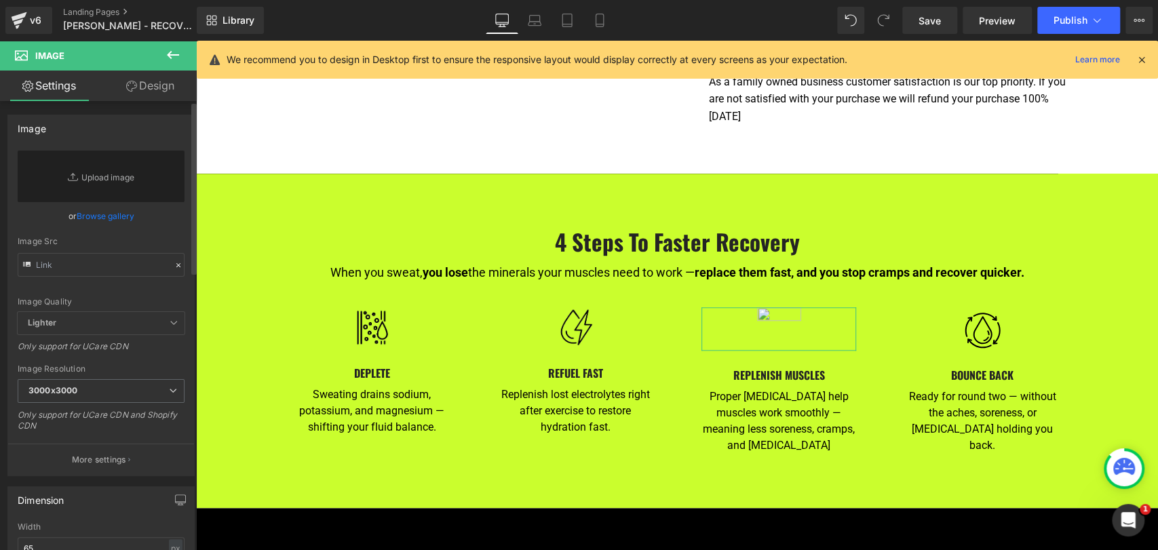
click at [115, 214] on link "Browse gallery" at bounding box center [106, 216] width 58 height 24
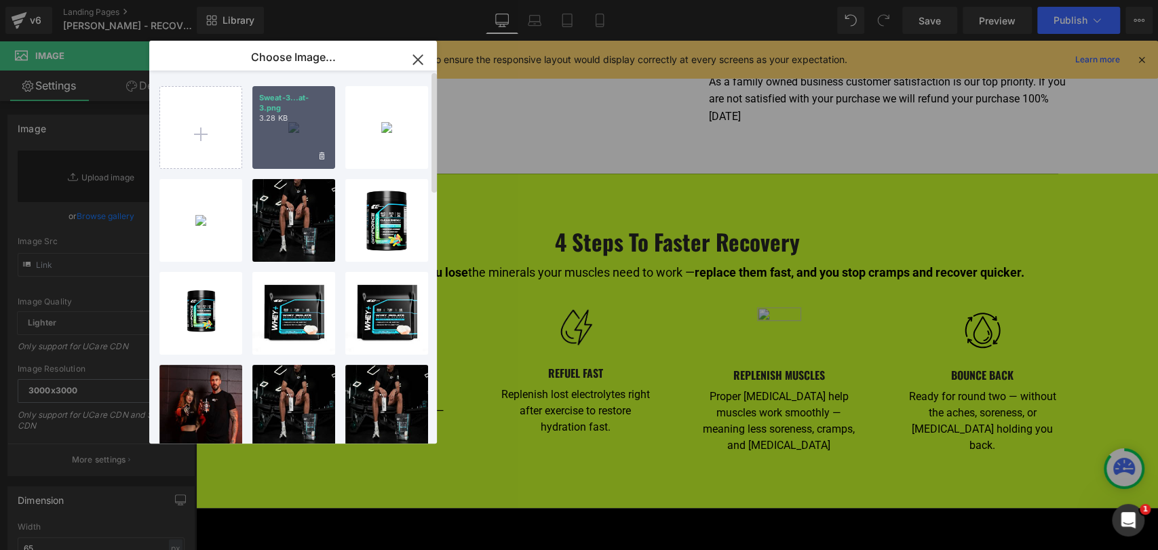
click at [277, 134] on div "Sweat-3...at-3.png 3.28 KB" at bounding box center [293, 127] width 83 height 83
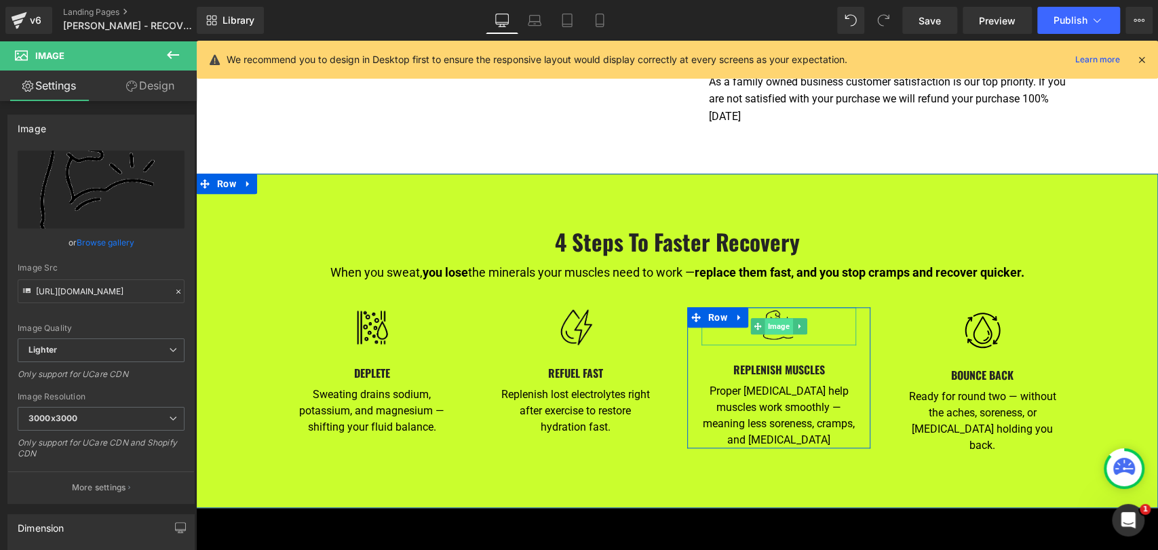
click at [765, 318] on span "Image" at bounding box center [779, 326] width 28 height 16
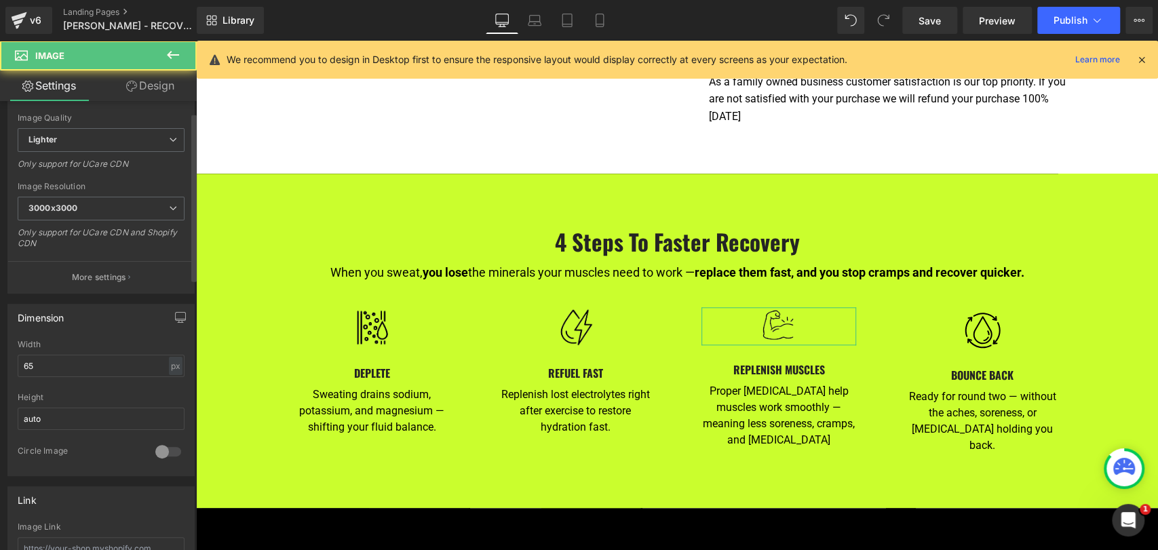
scroll to position [226, 0]
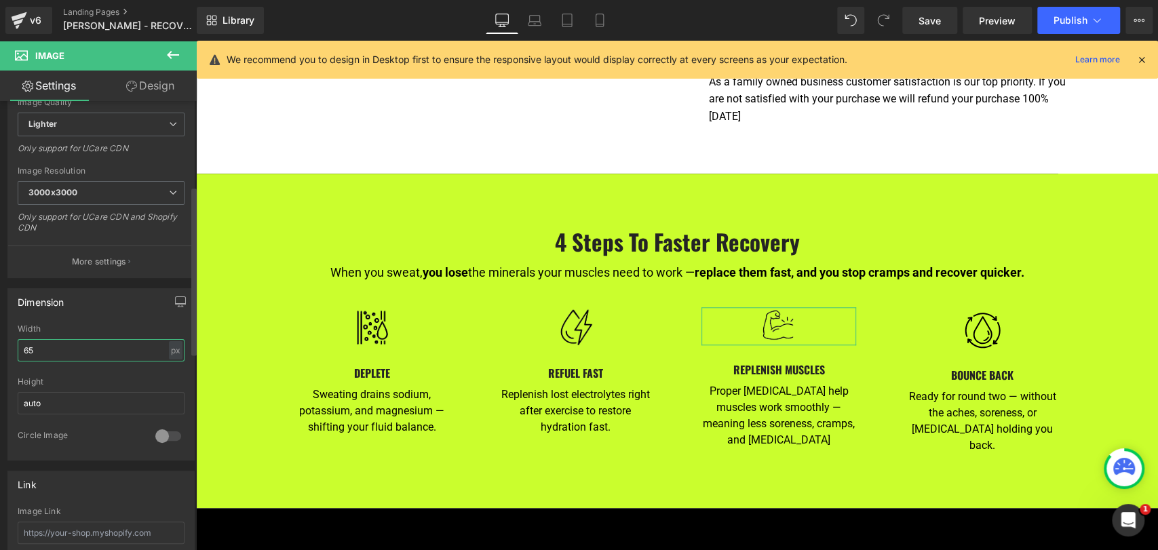
drag, startPoint x: 73, startPoint y: 345, endPoint x: 0, endPoint y: 339, distance: 72.9
click at [0, 339] on div "Dimension 65px Width 65 px % px auto Height auto 0 Circle Image" at bounding box center [101, 369] width 203 height 182
click at [594, 23] on icon at bounding box center [600, 21] width 14 height 14
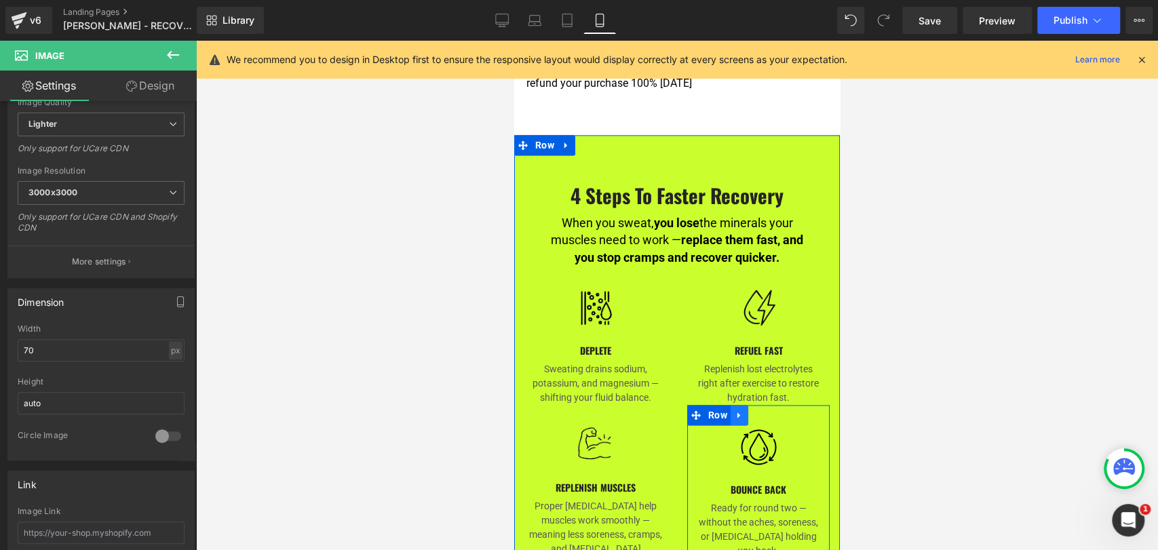
scroll to position [1292, 0]
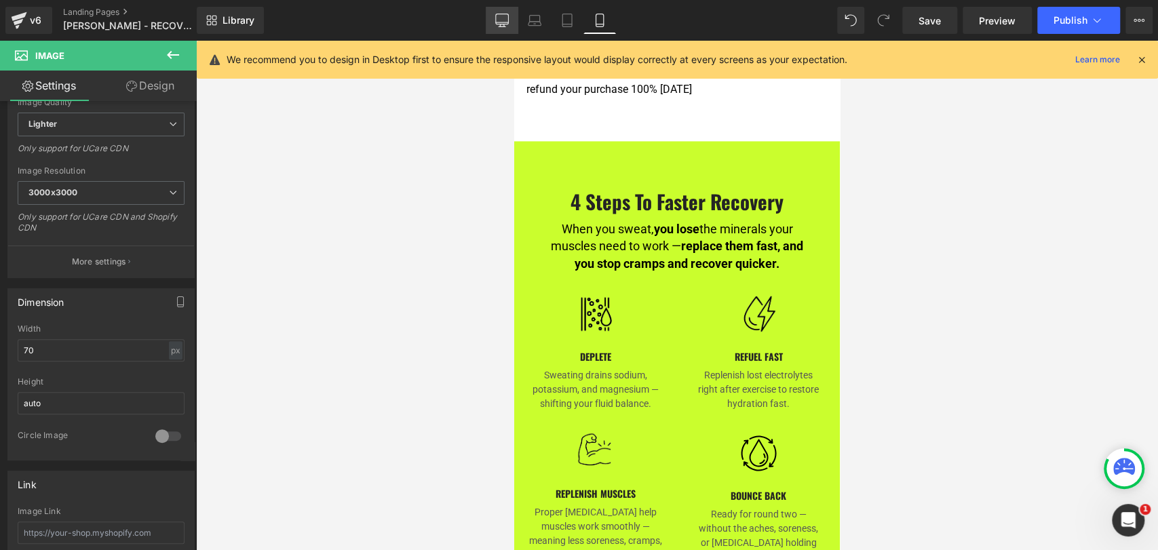
click at [507, 21] on icon at bounding box center [502, 21] width 14 height 14
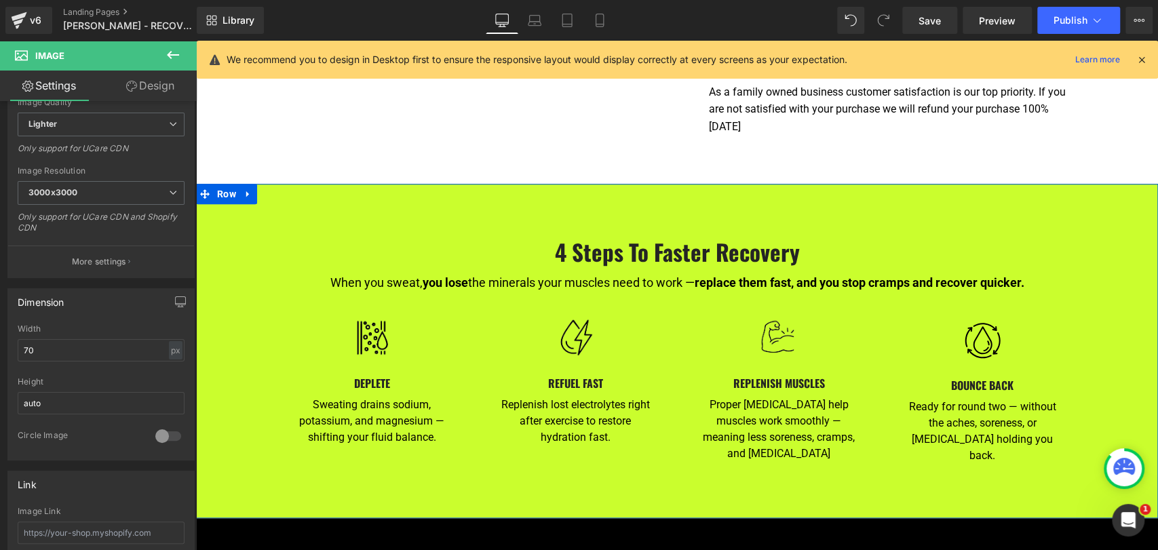
scroll to position [767, 0]
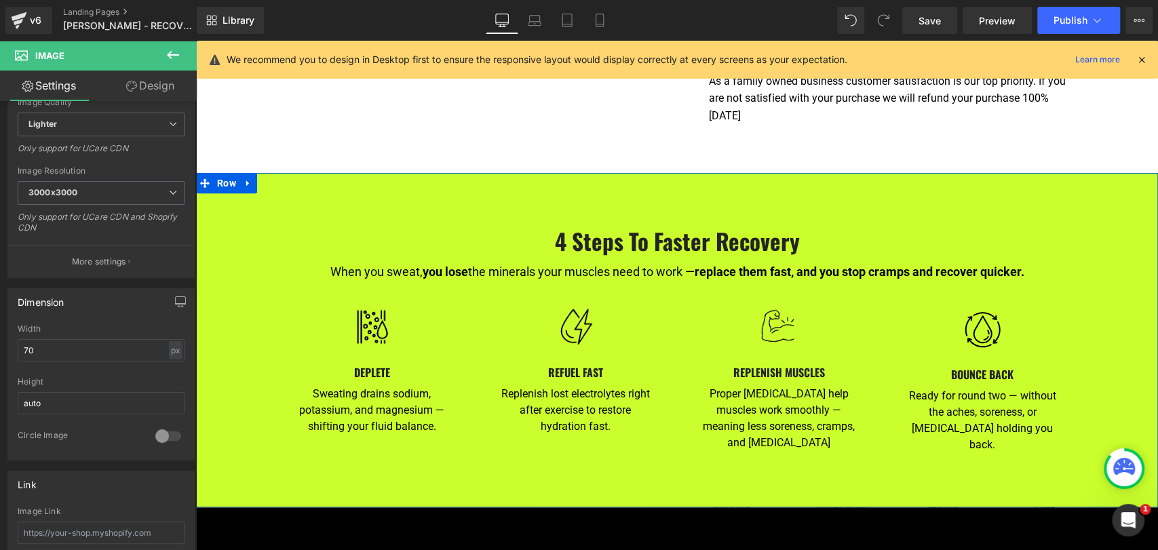
click at [368, 391] on div "Sweating drains sodium, potassium, and magnesium — shifting your fluid balance.…" at bounding box center [371, 408] width 151 height 54
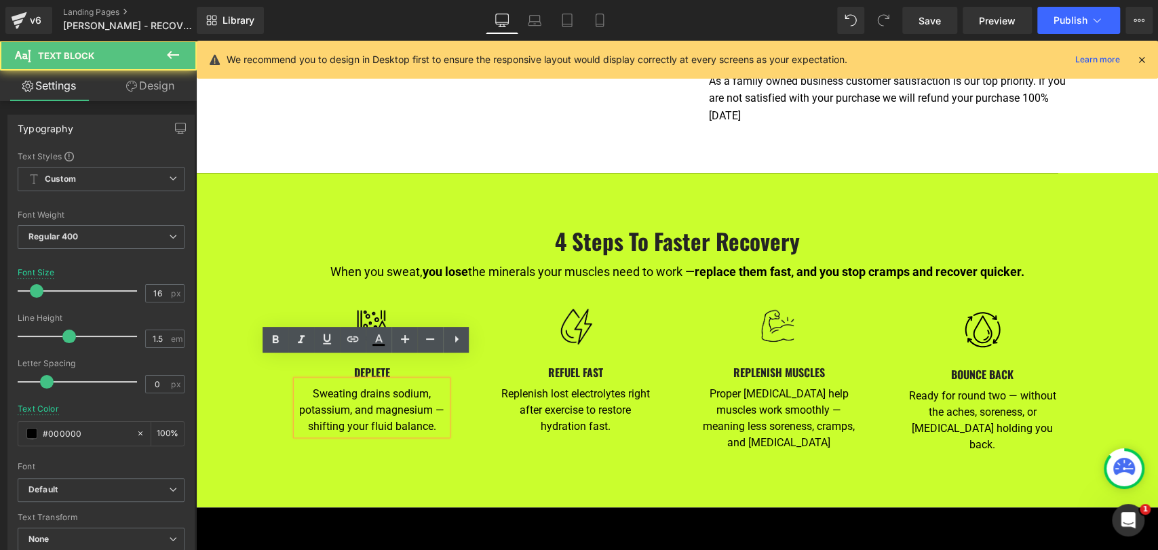
drag, startPoint x: 304, startPoint y: 369, endPoint x: 447, endPoint y: 428, distance: 154.8
click at [447, 428] on div "Image DEPLETE Heading Sweating drains sodium, potassium, and magnesium — shifti…" at bounding box center [677, 370] width 814 height 179
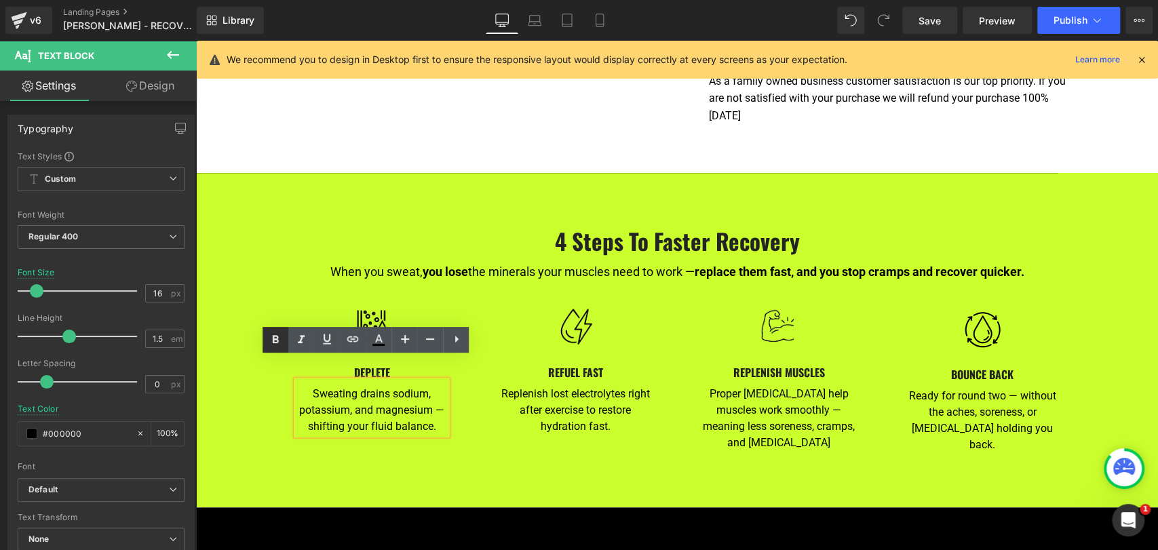
click at [282, 343] on icon at bounding box center [275, 340] width 16 height 16
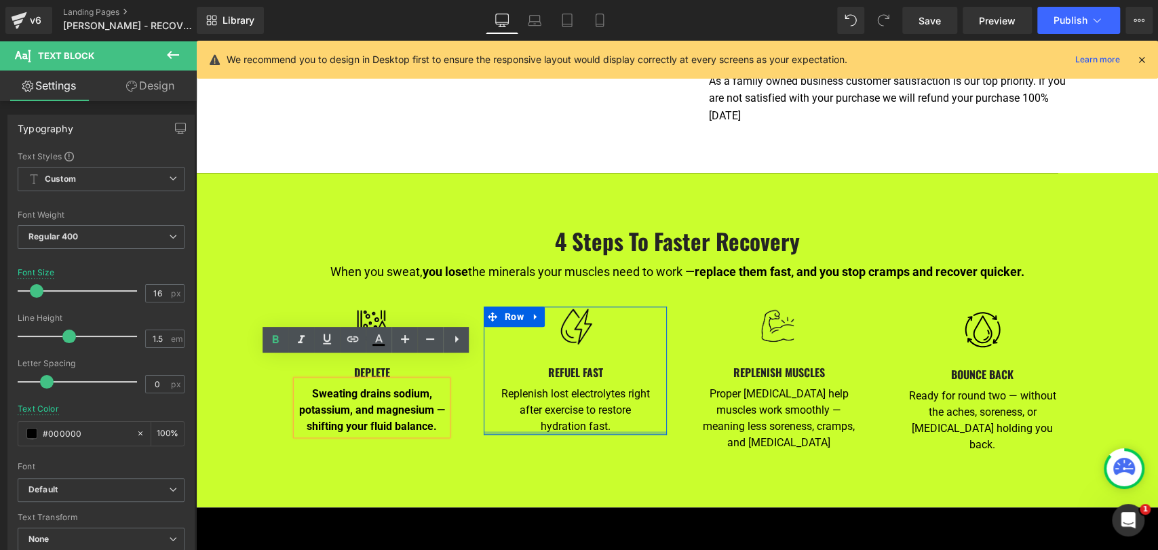
click at [545, 396] on p "Replenish lost electrolytes right after exercise to restore hydration fast." at bounding box center [575, 410] width 151 height 49
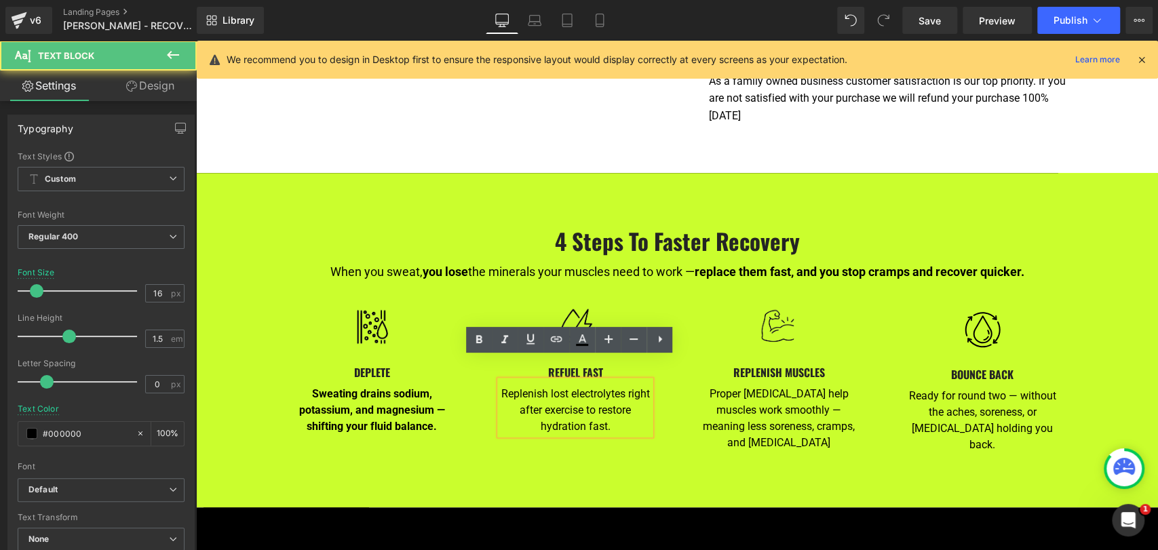
drag, startPoint x: 504, startPoint y: 373, endPoint x: 608, endPoint y: 417, distance: 112.5
click at [608, 417] on div "Image DEPLETE Heading Sweating drains sodium, potassium, and magnesium — shifti…" at bounding box center [677, 370] width 814 height 179
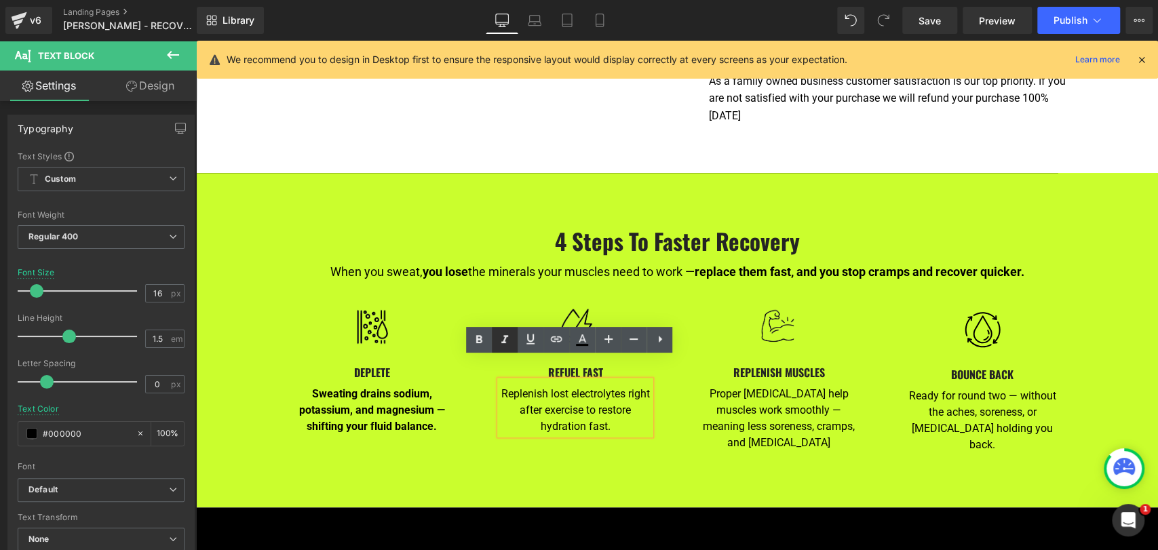
click at [477, 340] on icon at bounding box center [479, 339] width 6 height 8
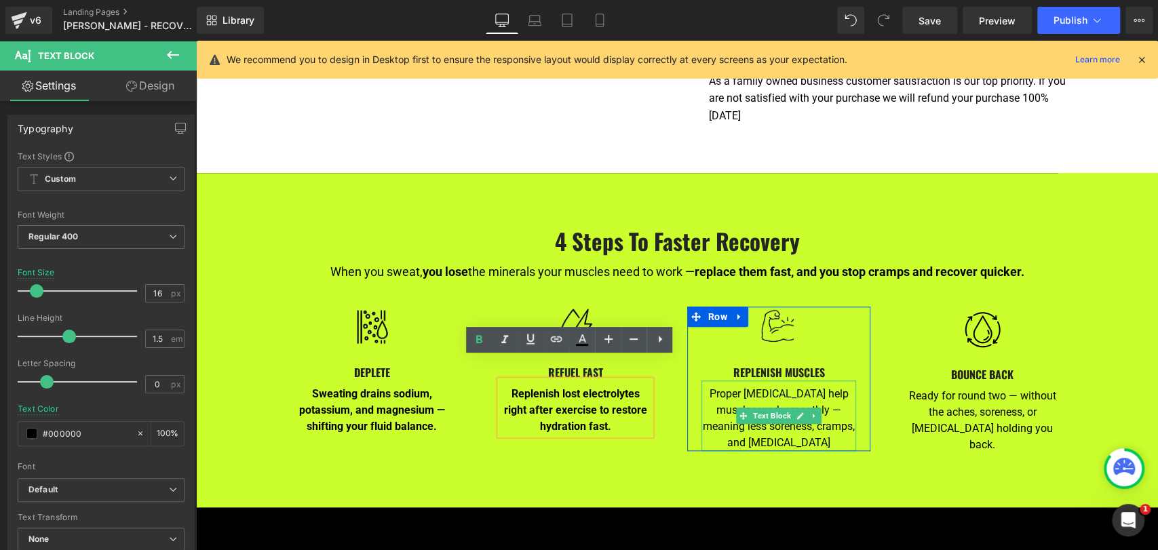
click at [733, 402] on p "Proper electrolyte levels help muscles work smoothly — meaning less soreness, c…" at bounding box center [778, 418] width 155 height 65
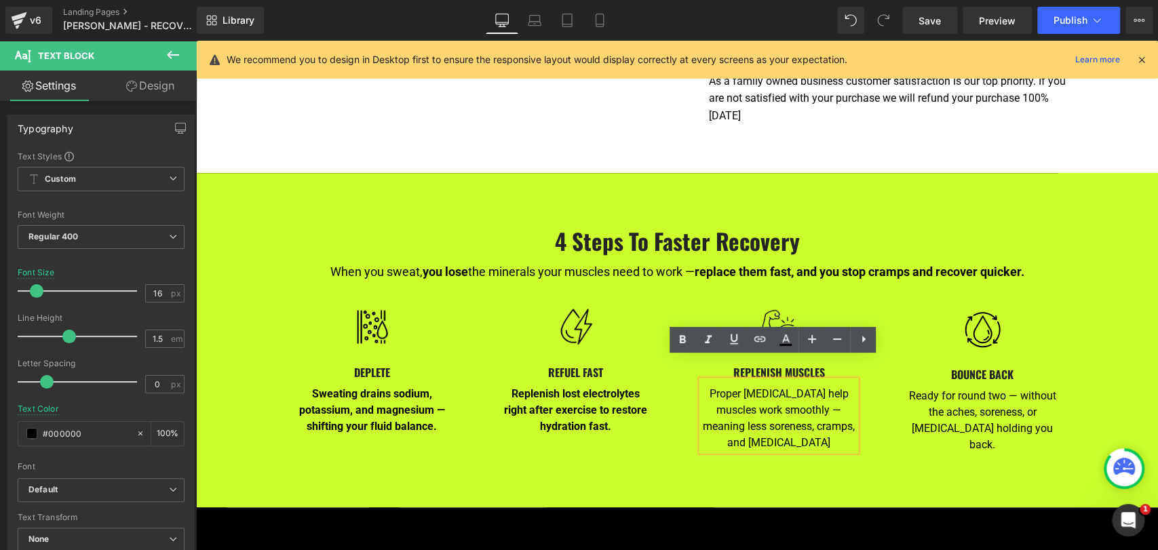
drag, startPoint x: 703, startPoint y: 375, endPoint x: 834, endPoint y: 424, distance: 140.4
click at [836, 425] on p "Proper electrolyte levels help muscles work smoothly — meaning less soreness, c…" at bounding box center [778, 418] width 155 height 65
click at [682, 341] on icon at bounding box center [682, 340] width 16 height 16
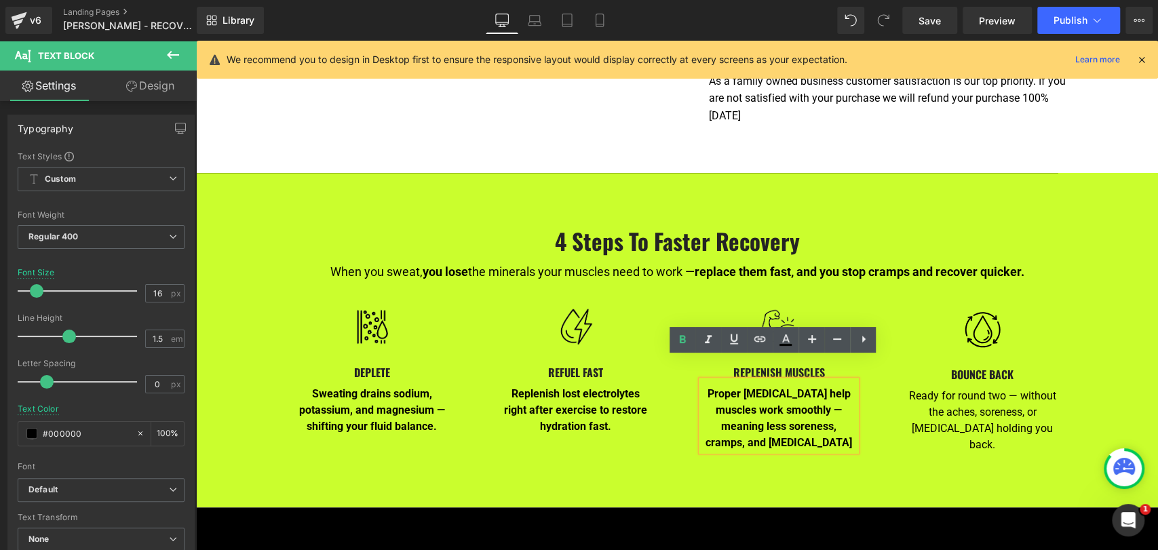
click at [915, 404] on p "Ready for round two — without the aches, soreness, or stiffness holding you bac…" at bounding box center [982, 420] width 151 height 65
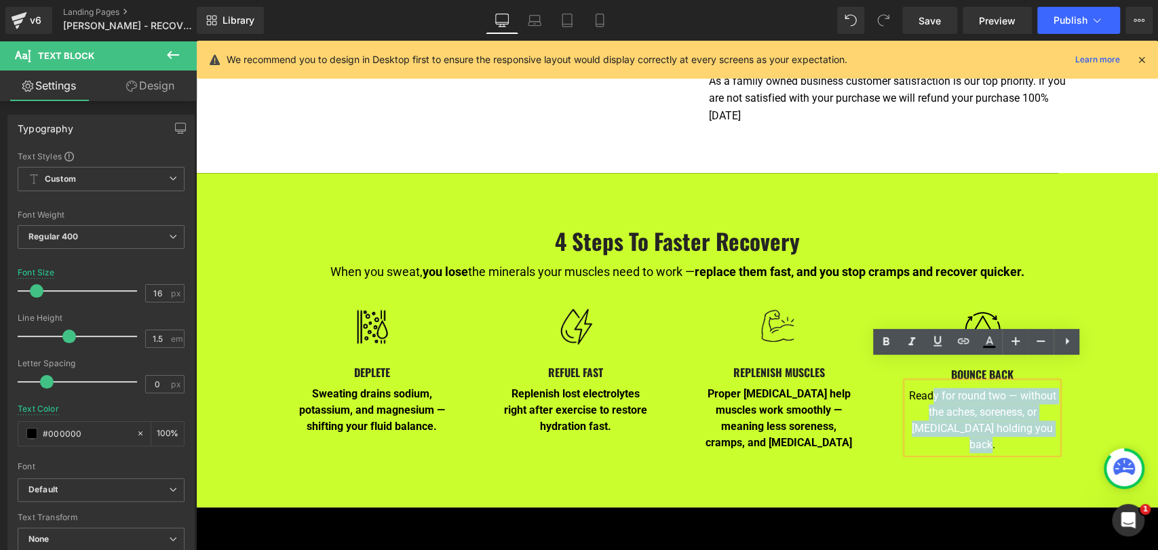
drag, startPoint x: 903, startPoint y: 373, endPoint x: 1047, endPoint y: 417, distance: 151.1
click at [1048, 418] on div "Image DEPLETE Heading Sweating drains sodium, potassium, and magnesium — shifti…" at bounding box center [677, 370] width 814 height 179
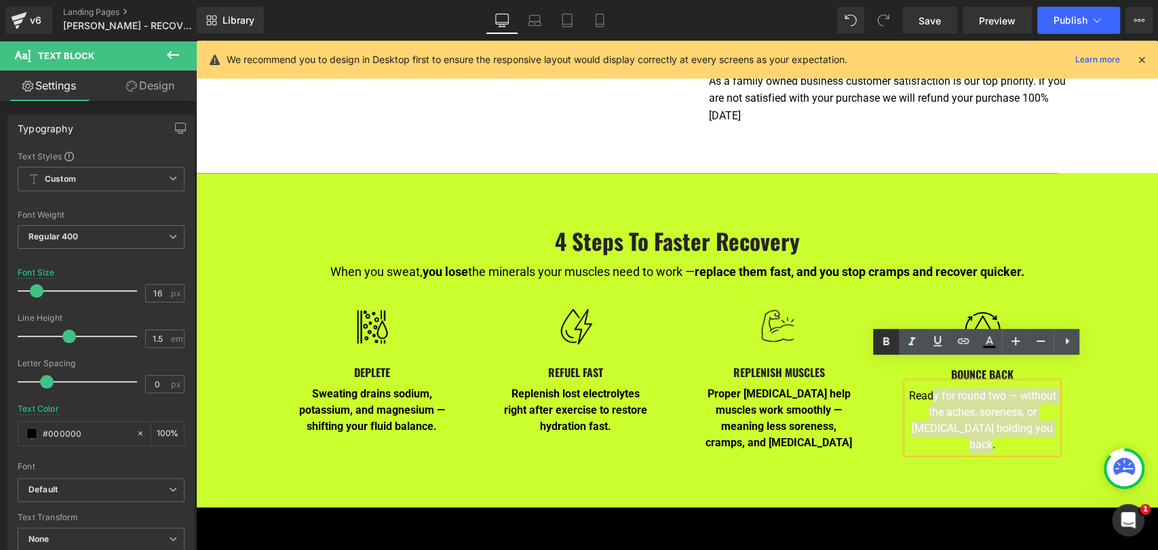
click at [891, 345] on icon at bounding box center [886, 342] width 16 height 16
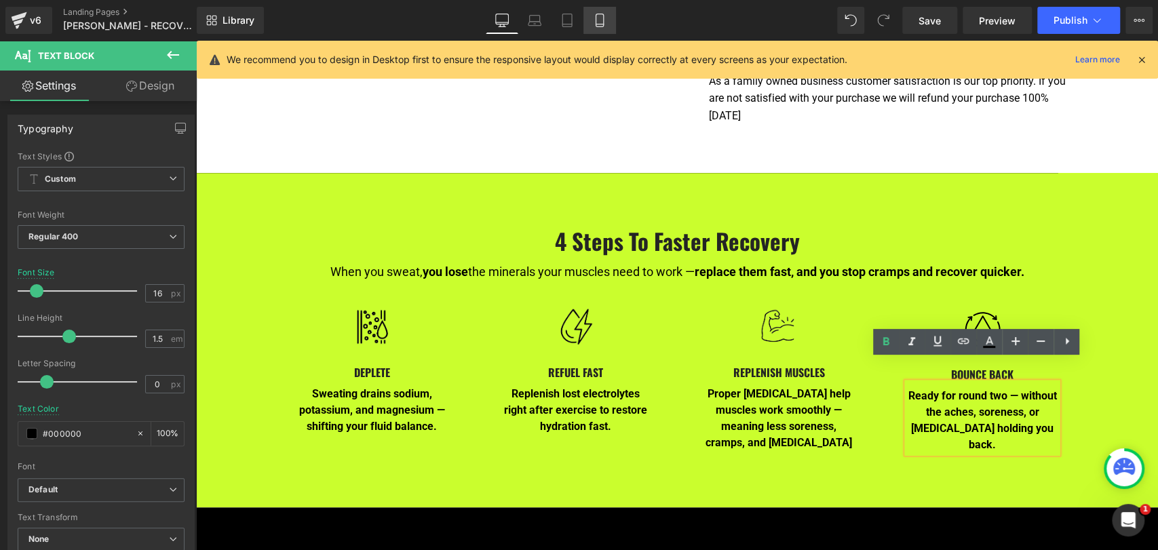
click at [608, 23] on link "Mobile" at bounding box center [599, 20] width 33 height 27
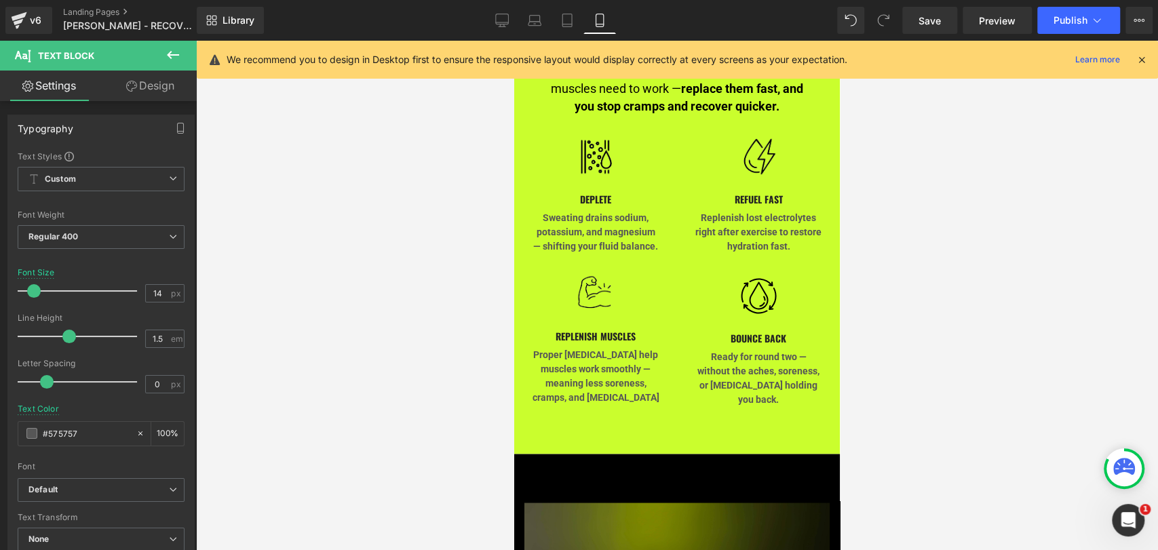
scroll to position [1438, 0]
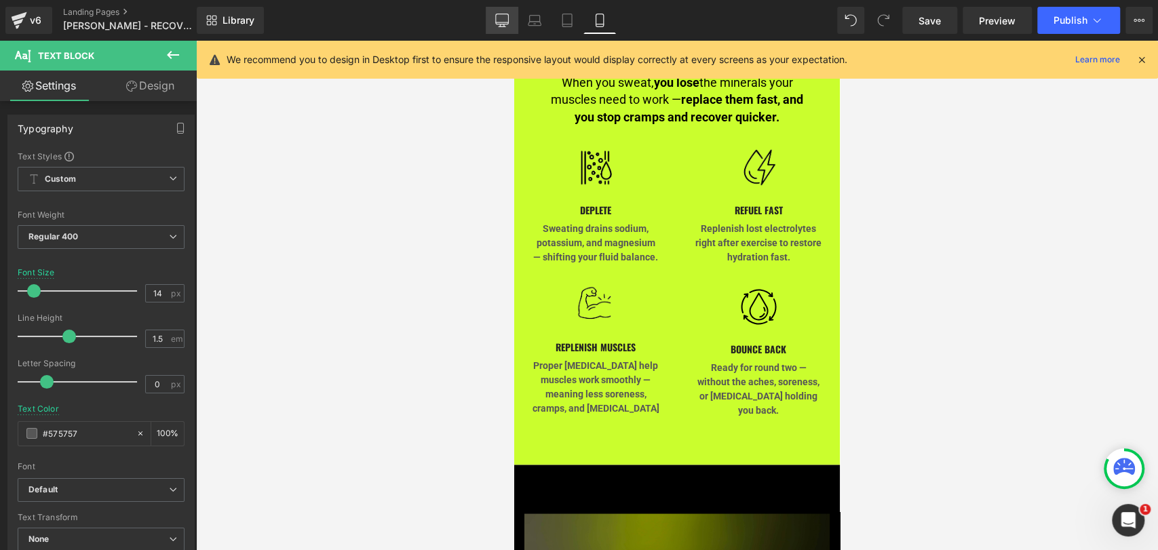
click at [497, 30] on link "Desktop" at bounding box center [502, 20] width 33 height 27
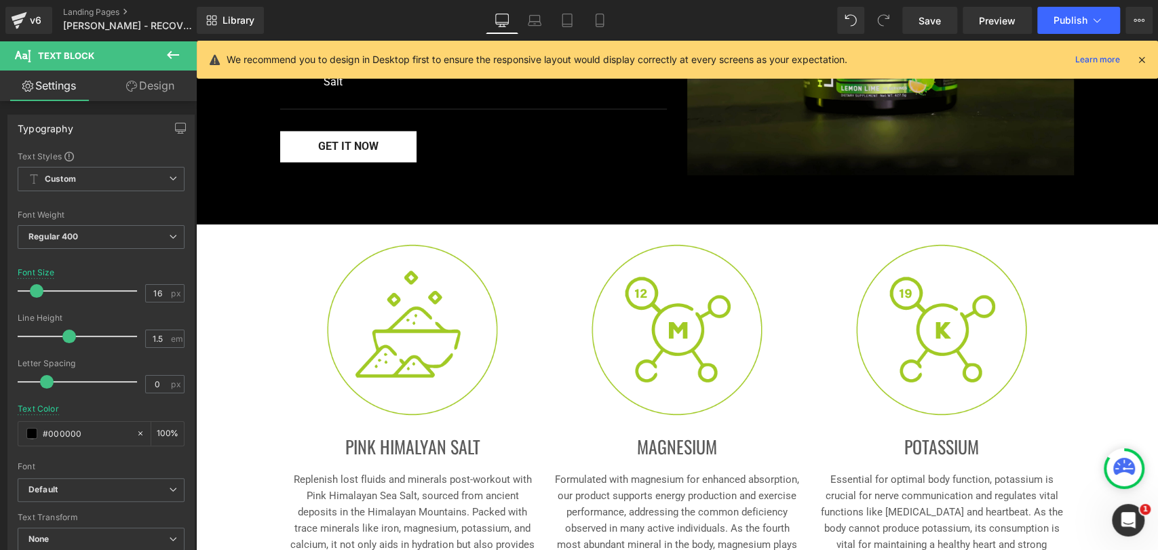
scroll to position [767, 0]
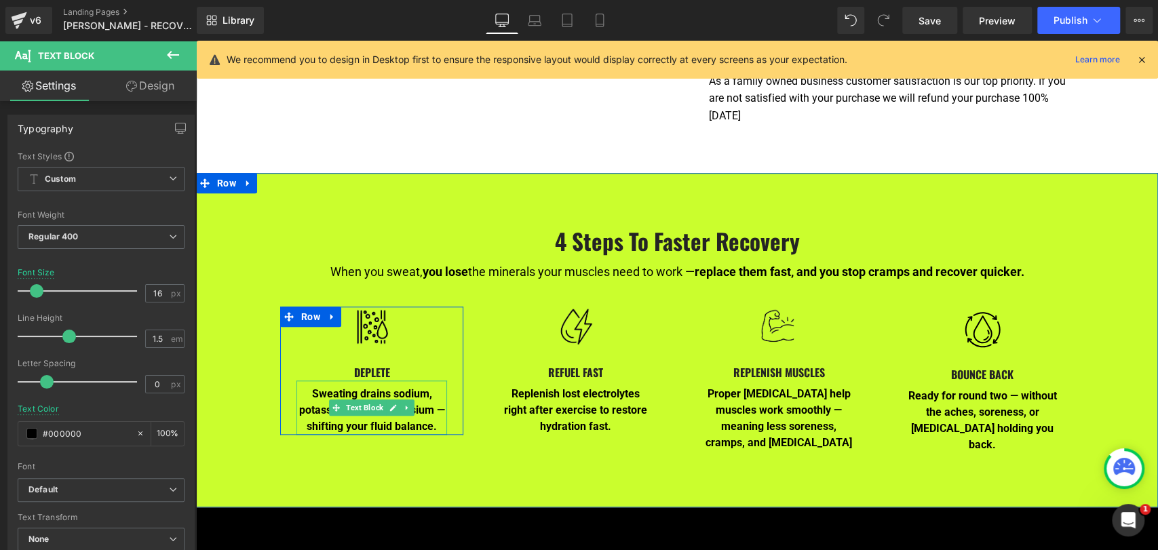
click at [349, 387] on strong "Sweating drains sodium, potassium, and magnesium — shifting your fluid balance." at bounding box center [372, 409] width 146 height 45
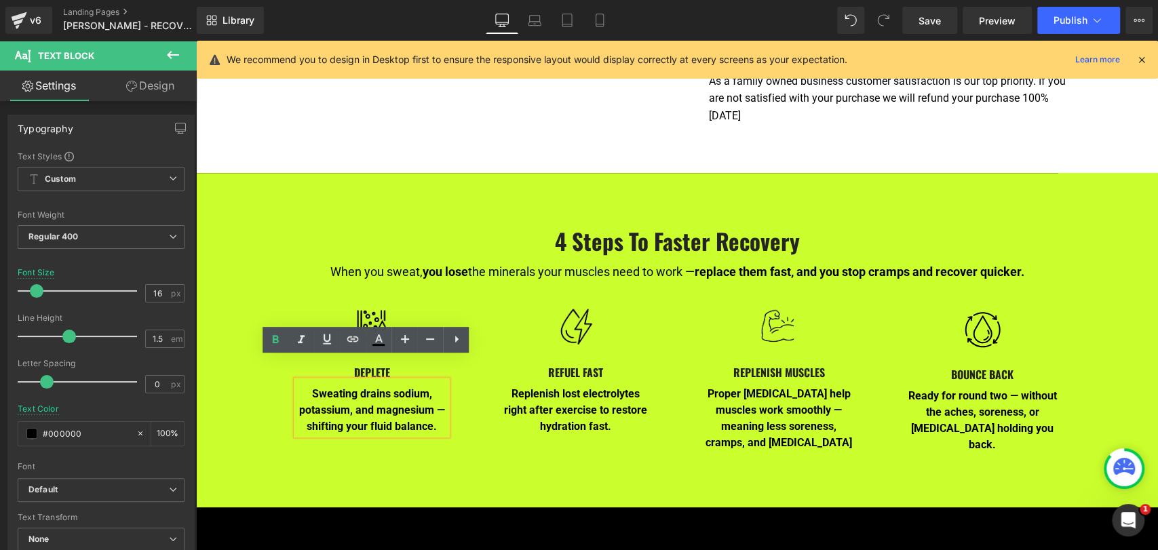
drag, startPoint x: 345, startPoint y: 384, endPoint x: 468, endPoint y: 425, distance: 130.2
click at [468, 425] on div "Image DEPLETE Heading Sweating drains sodium, potassium, and magnesium — shifti…" at bounding box center [677, 370] width 814 height 179
click at [28, 431] on span at bounding box center [31, 433] width 11 height 11
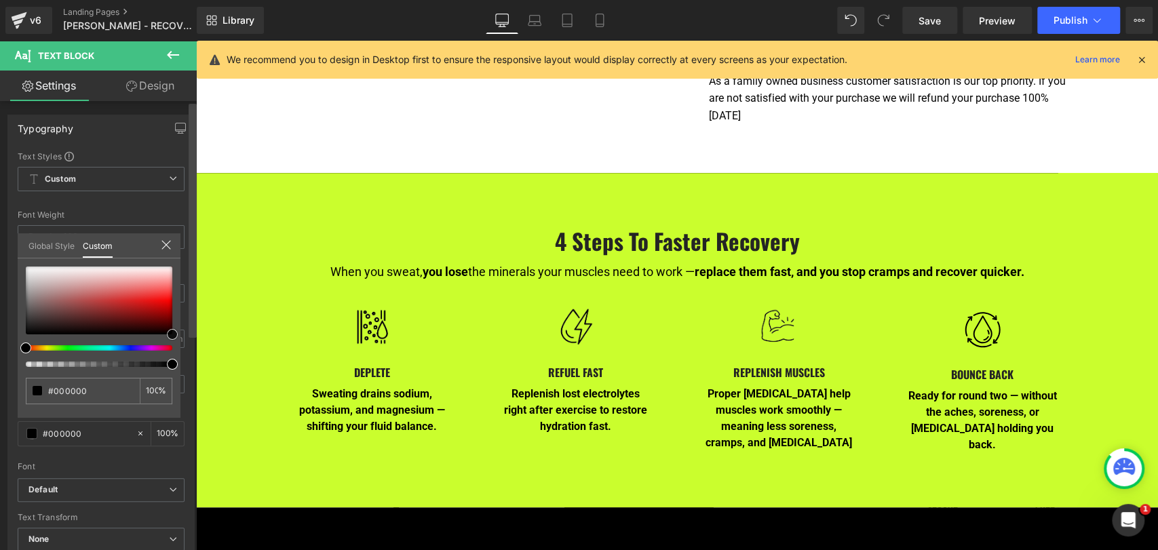
drag, startPoint x: 187, startPoint y: 336, endPoint x: 194, endPoint y: 347, distance: 12.2
click at [194, 347] on div "Typography Text Styles Custom Custom Setup Global Style Custom Setup Global Sty…" at bounding box center [98, 328] width 197 height 455
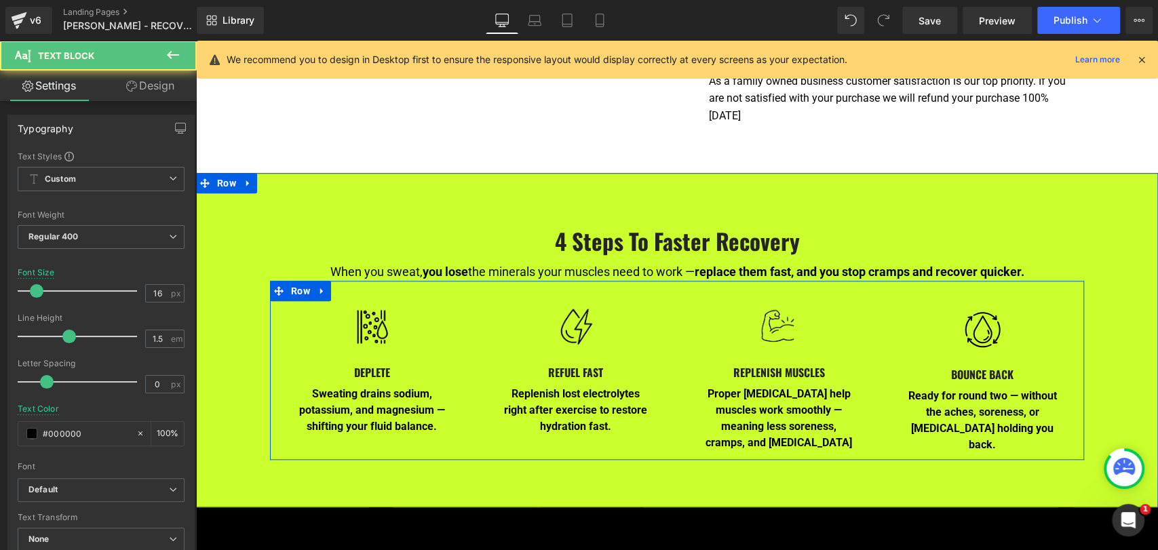
drag, startPoint x: 547, startPoint y: 398, endPoint x: 619, endPoint y: 429, distance: 79.0
click at [619, 429] on div "Image DEPLETE Heading Sweating drains sodium, potassium, and magnesium — shifti…" at bounding box center [677, 370] width 814 height 179
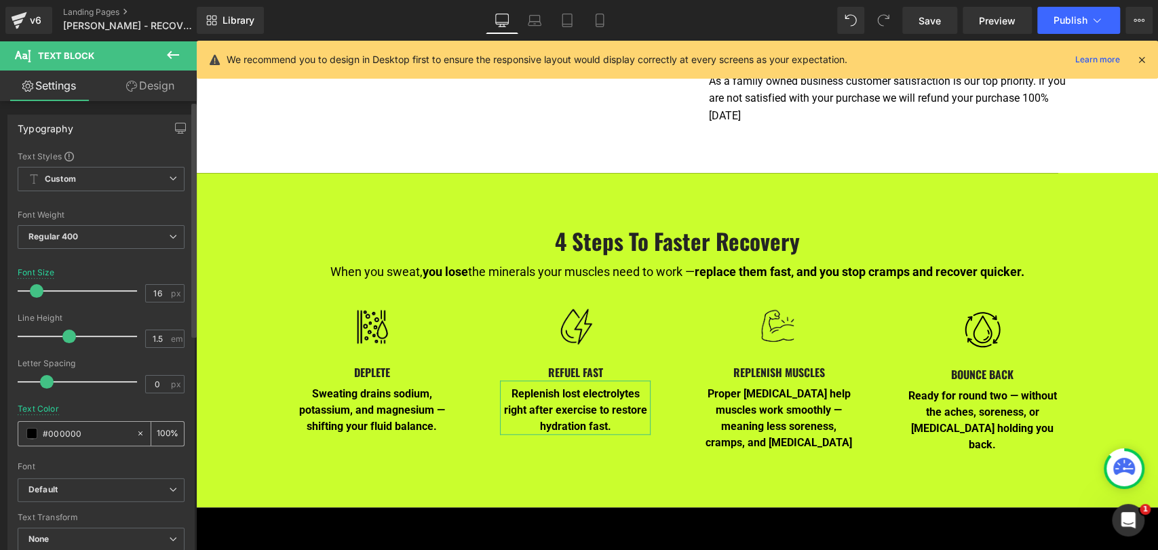
click at [37, 439] on div "#000000" at bounding box center [76, 434] width 117 height 24
click at [31, 433] on span at bounding box center [31, 433] width 11 height 11
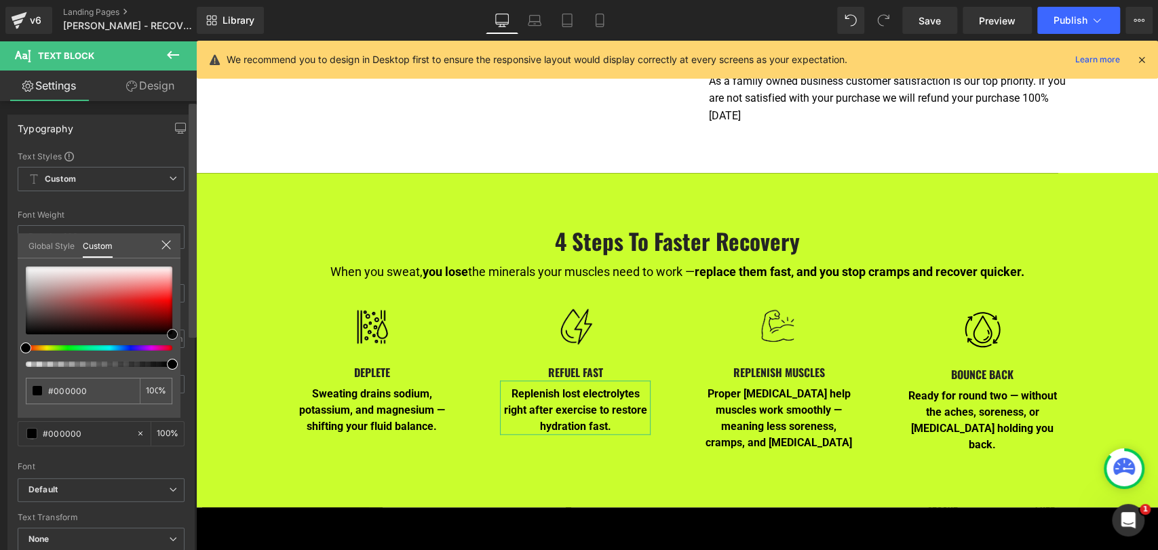
drag, startPoint x: 379, startPoint y: 389, endPoint x: 321, endPoint y: 389, distance: 58.3
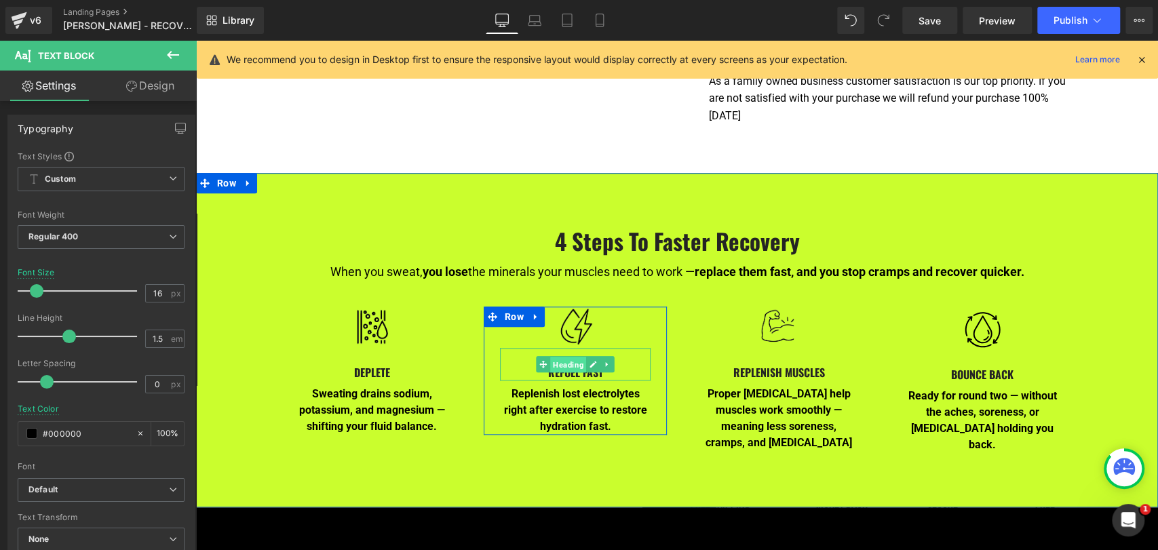
click at [554, 356] on span "Heading" at bounding box center [568, 364] width 36 height 16
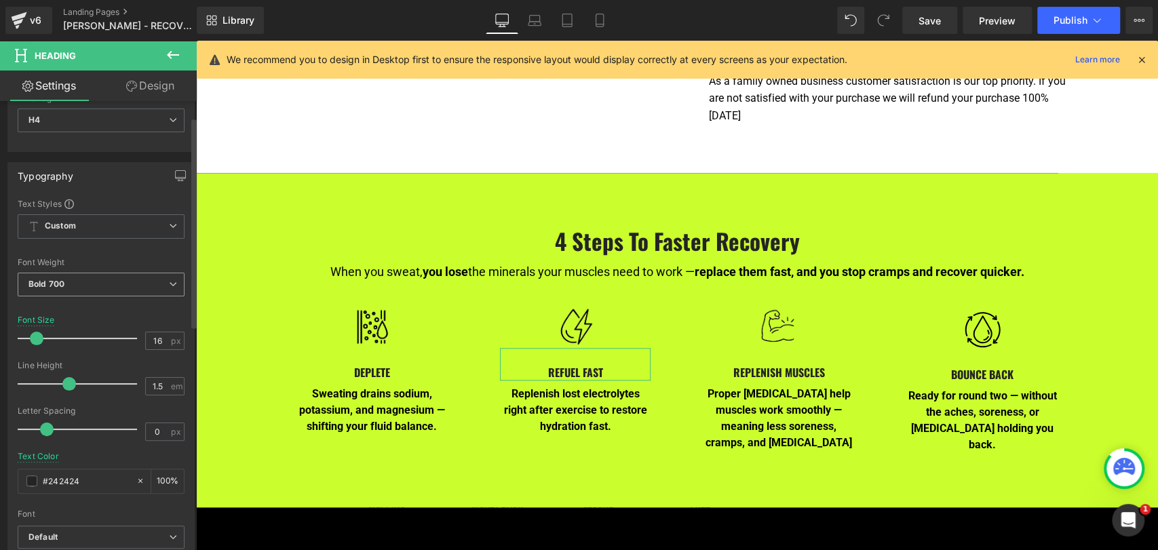
scroll to position [226, 0]
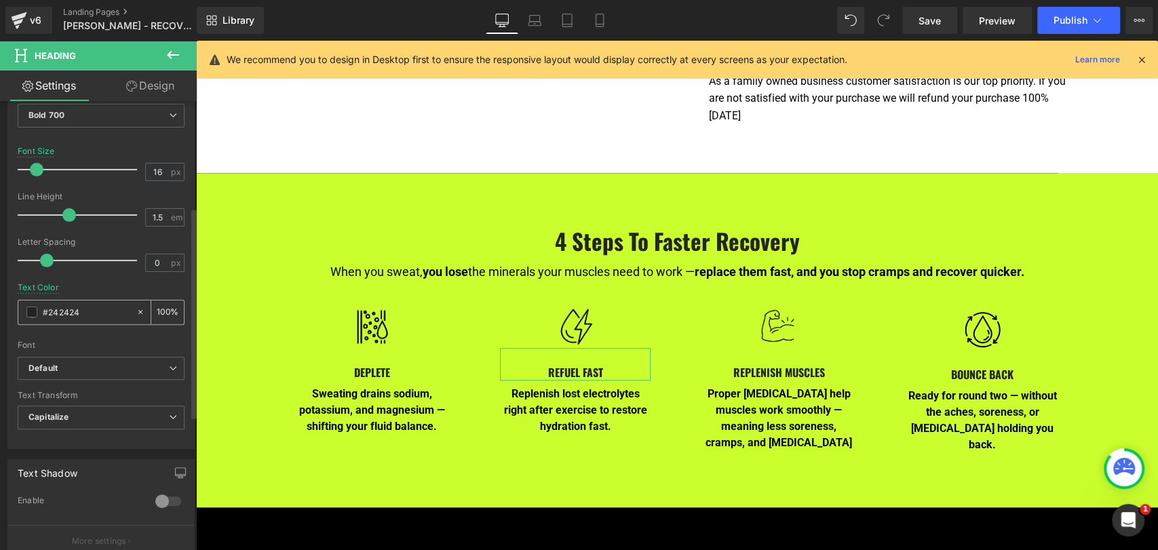
click at [88, 308] on input "#242424" at bounding box center [86, 312] width 87 height 15
drag, startPoint x: 98, startPoint y: 310, endPoint x: 16, endPoint y: 295, distance: 82.8
click at [16, 295] on div "Text Styles Custom Custom Setup Global Style Custom Setup Global Style Thin 100…" at bounding box center [101, 238] width 186 height 419
click at [32, 311] on span at bounding box center [31, 312] width 11 height 11
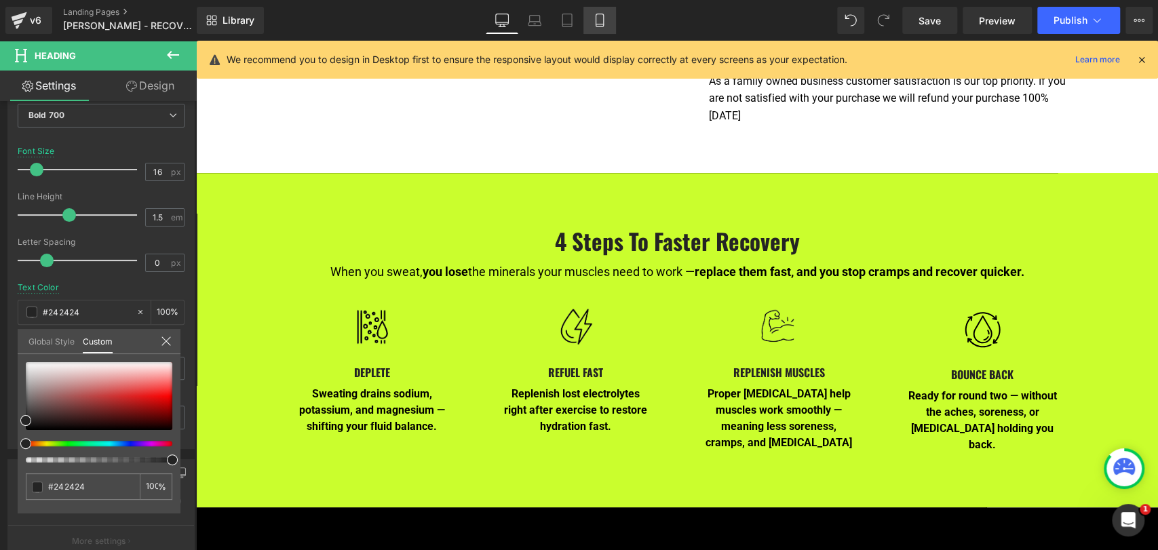
click at [597, 27] on link "Mobile" at bounding box center [599, 20] width 33 height 27
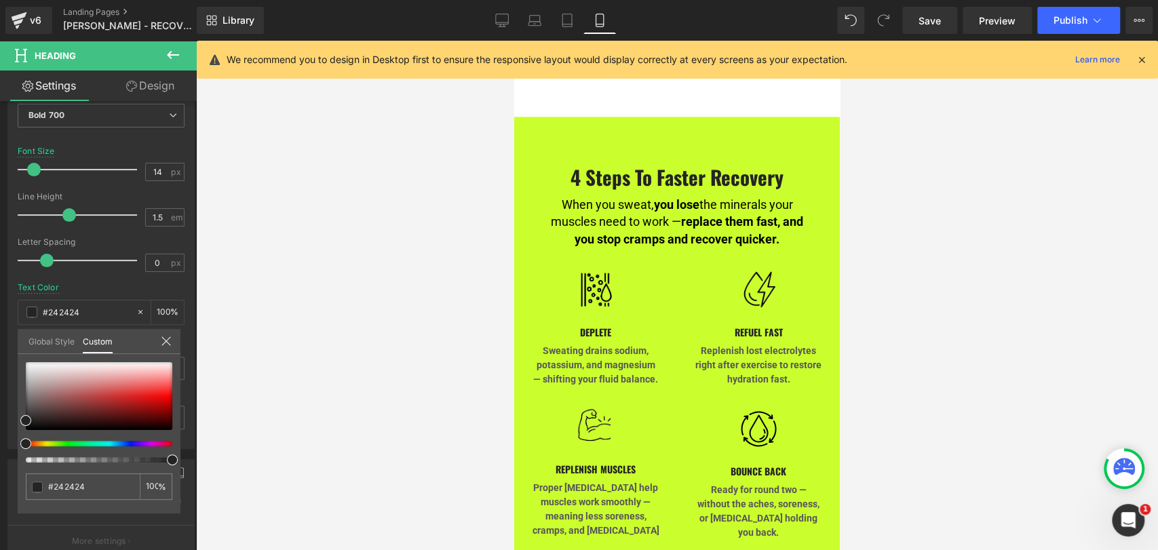
scroll to position [1306, 0]
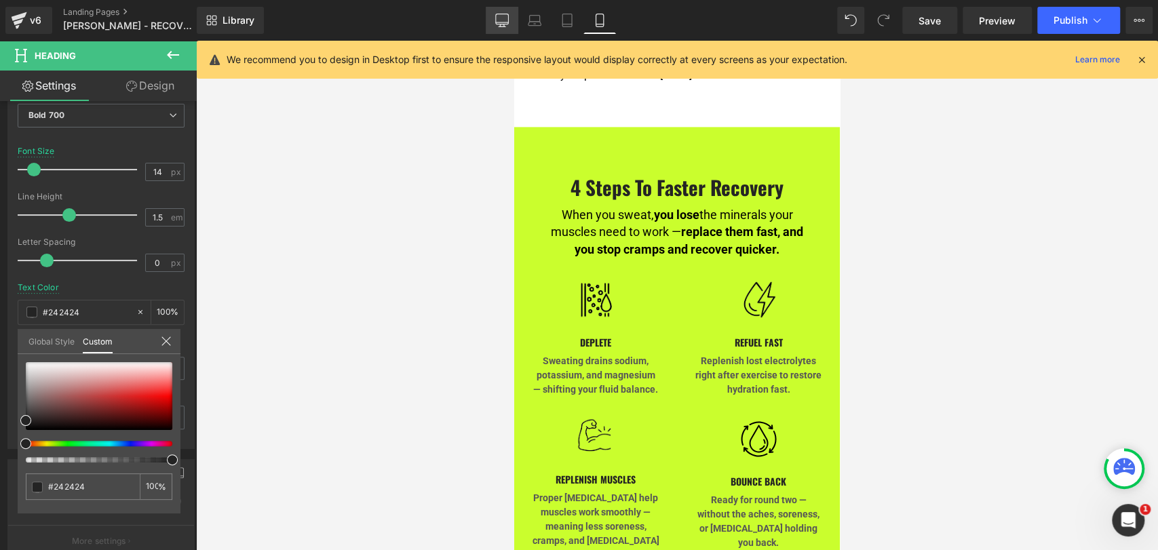
click at [504, 23] on icon at bounding box center [502, 21] width 14 height 14
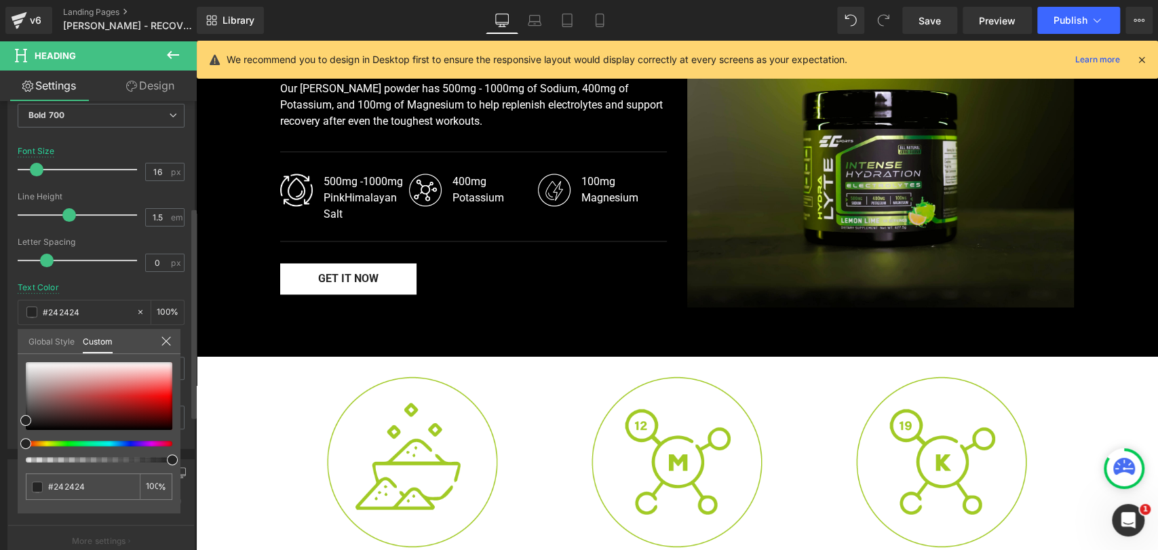
scroll to position [767, 0]
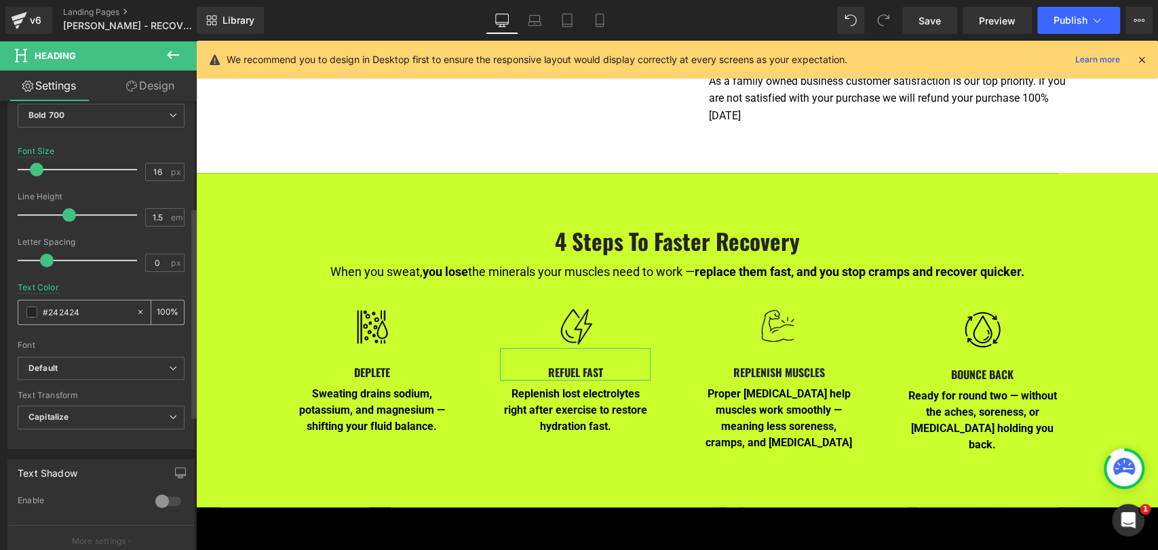
drag, startPoint x: 55, startPoint y: 309, endPoint x: 43, endPoint y: 307, distance: 12.3
click at [49, 309] on input "#242424" at bounding box center [86, 312] width 87 height 15
click at [103, 309] on input "#242424" at bounding box center [86, 312] width 87 height 15
click at [45, 305] on input "#242424" at bounding box center [86, 312] width 87 height 15
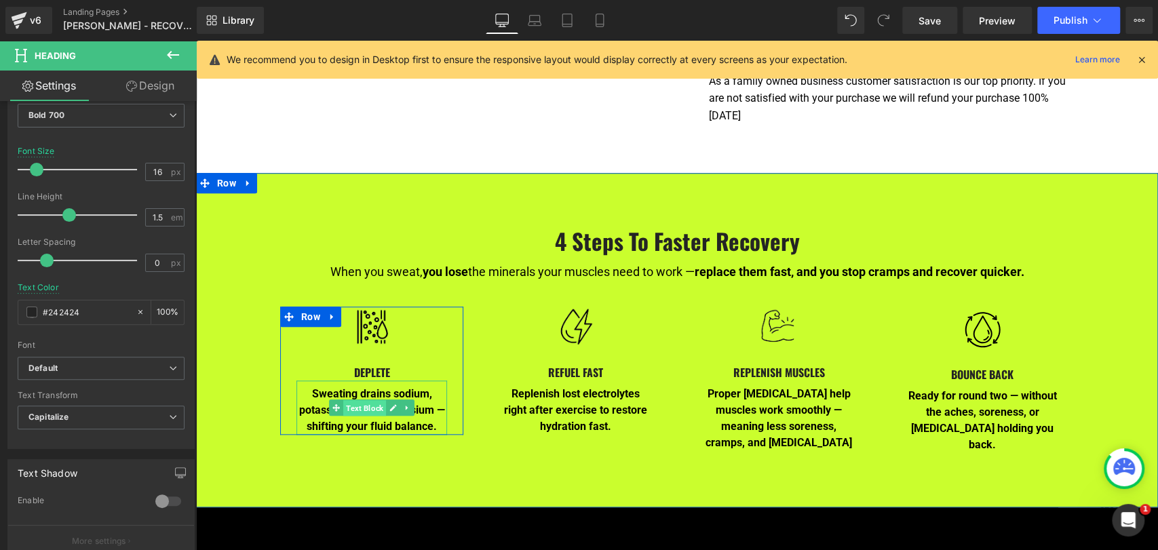
click at [362, 400] on span "Text Block" at bounding box center [364, 408] width 43 height 16
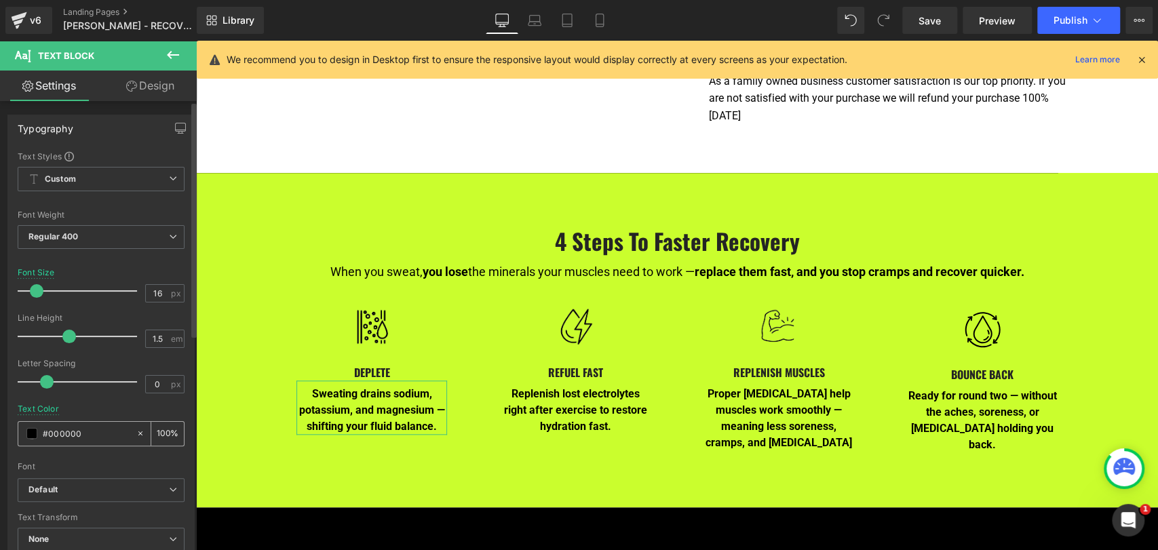
click at [96, 429] on input "#000000" at bounding box center [86, 433] width 87 height 15
drag, startPoint x: 98, startPoint y: 431, endPoint x: 5, endPoint y: 420, distance: 93.6
click at [5, 420] on div "Typography Text Styles Custom Custom Setup Global Style Custom Setup Global Sty…" at bounding box center [101, 337] width 203 height 466
paste input "242424"
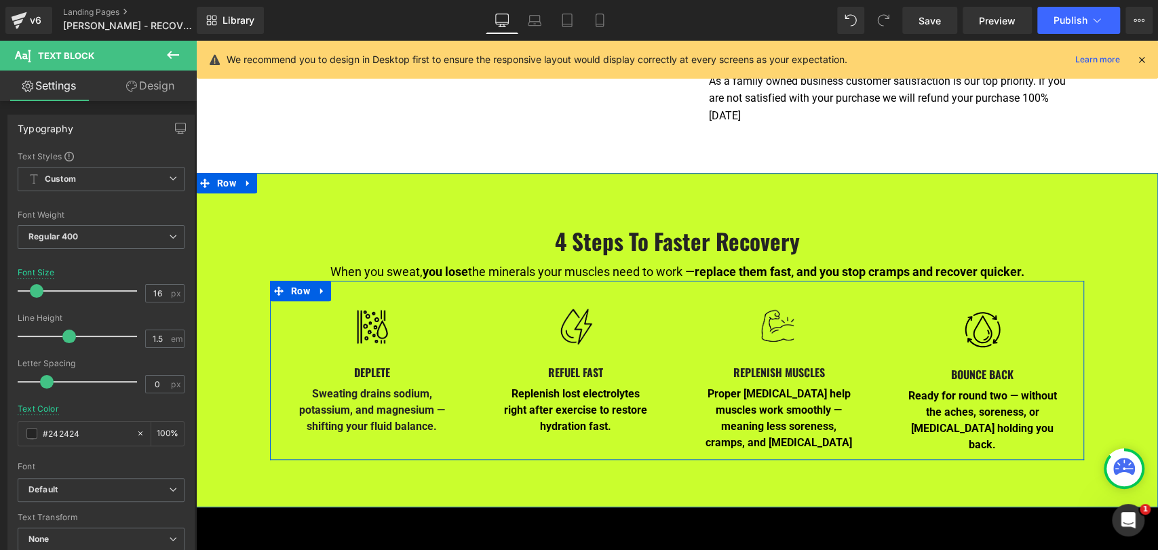
click at [553, 400] on span "Text Block" at bounding box center [568, 408] width 43 height 16
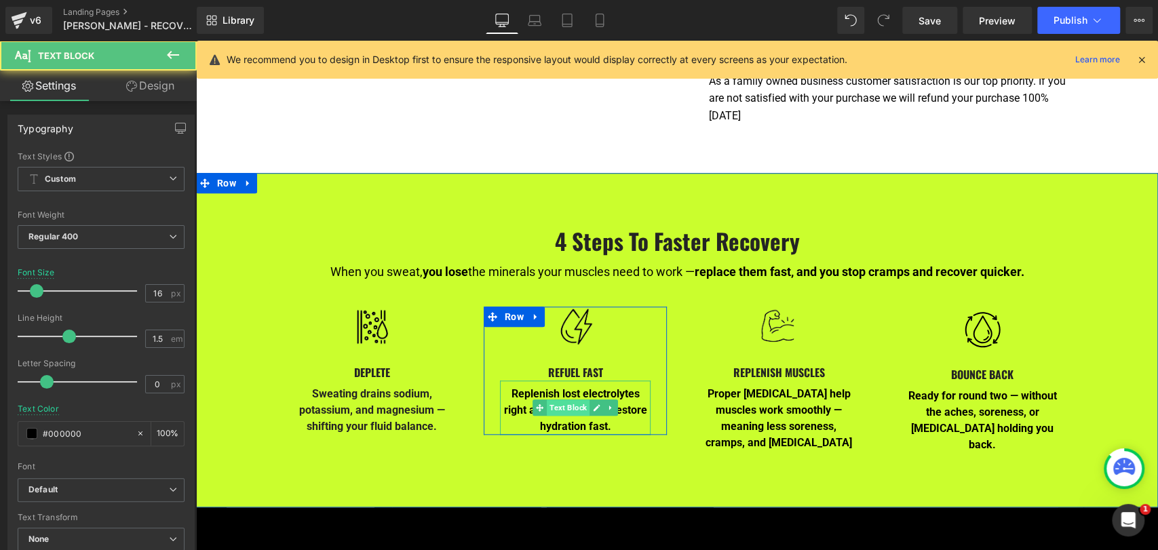
click at [561, 400] on span "Text Block" at bounding box center [568, 408] width 43 height 16
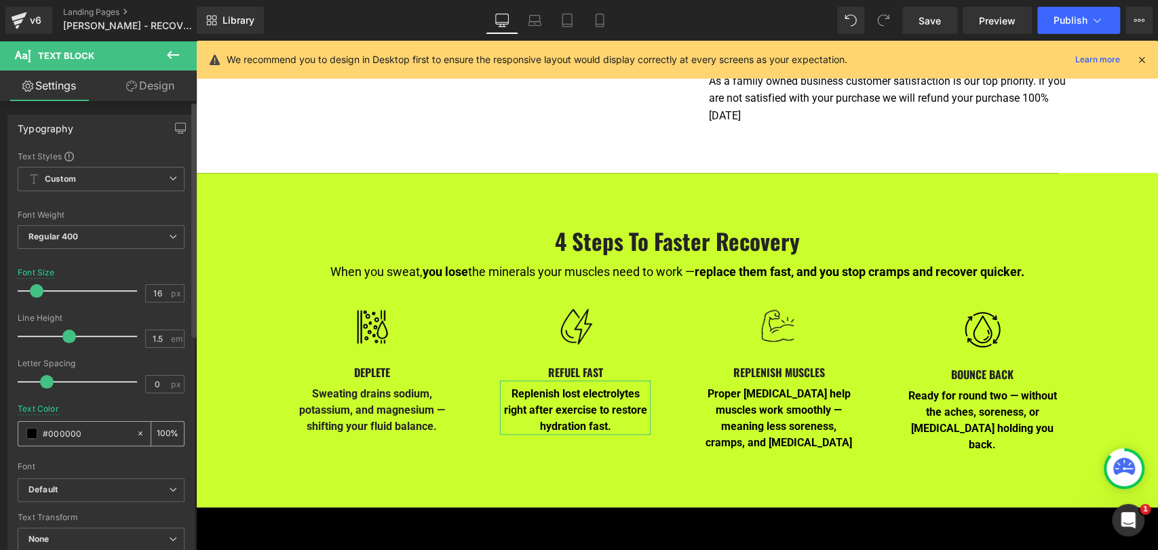
drag, startPoint x: 94, startPoint y: 429, endPoint x: 37, endPoint y: 426, distance: 57.1
click at [38, 426] on div "#000000" at bounding box center [76, 434] width 117 height 24
paste input "242424"
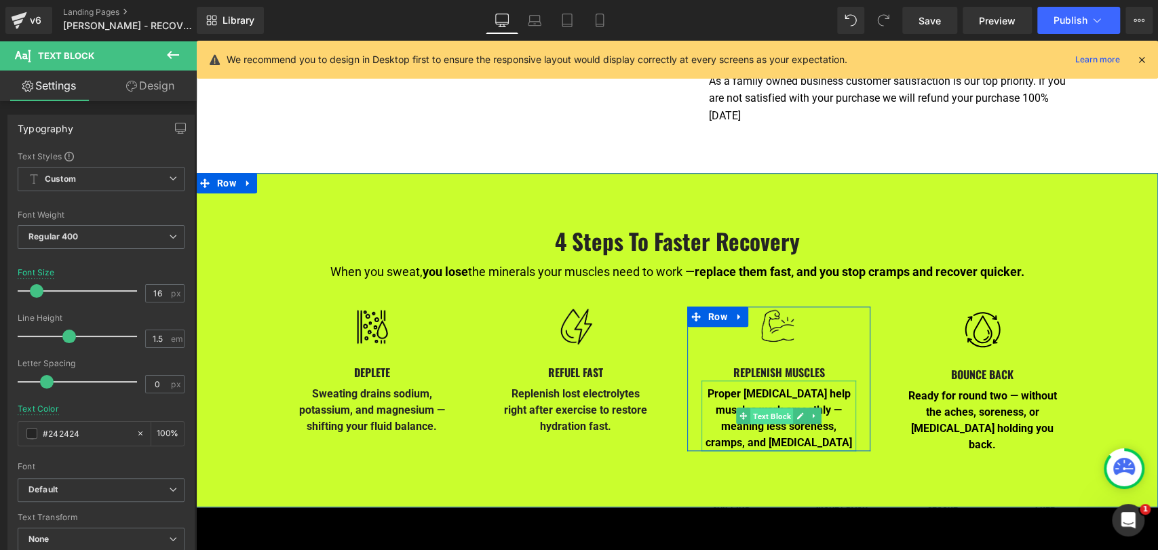
click at [758, 408] on span "Text Block" at bounding box center [771, 416] width 43 height 16
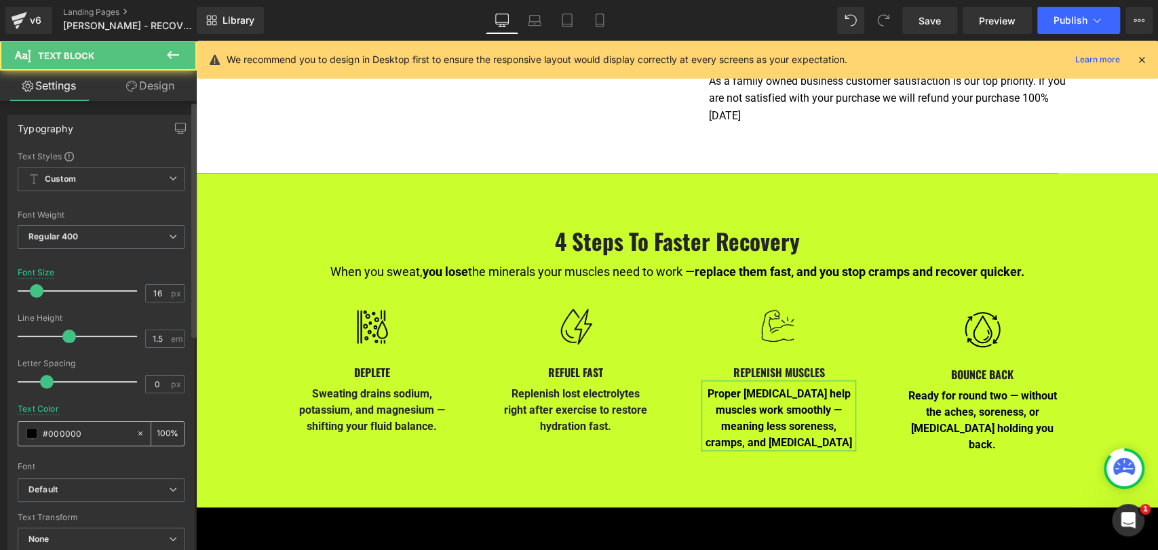
drag, startPoint x: 71, startPoint y: 430, endPoint x: 26, endPoint y: 422, distance: 45.5
click at [26, 422] on div "#000000" at bounding box center [76, 434] width 117 height 24
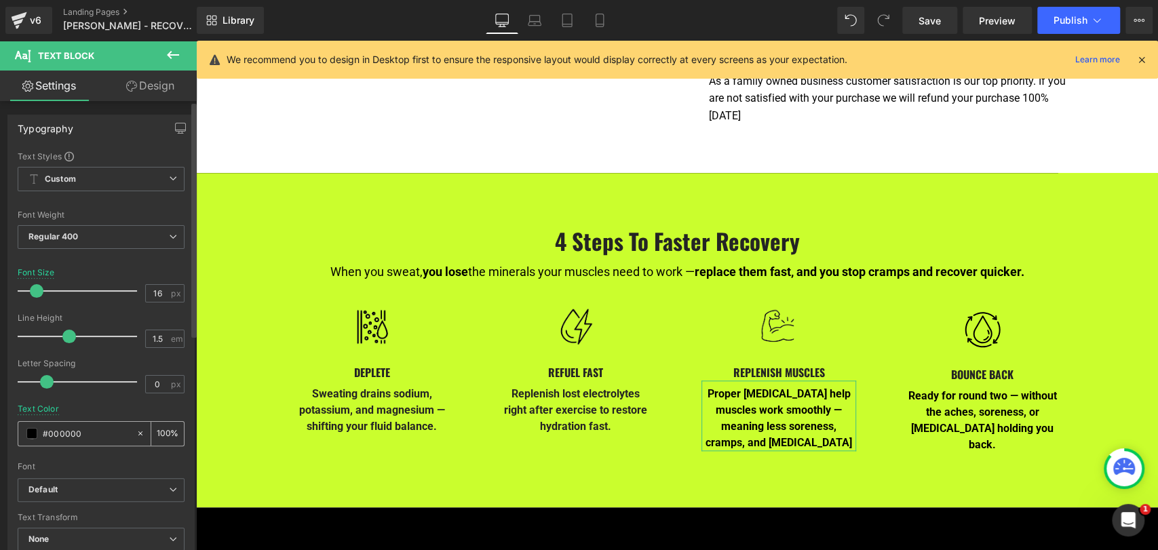
paste input "242424"
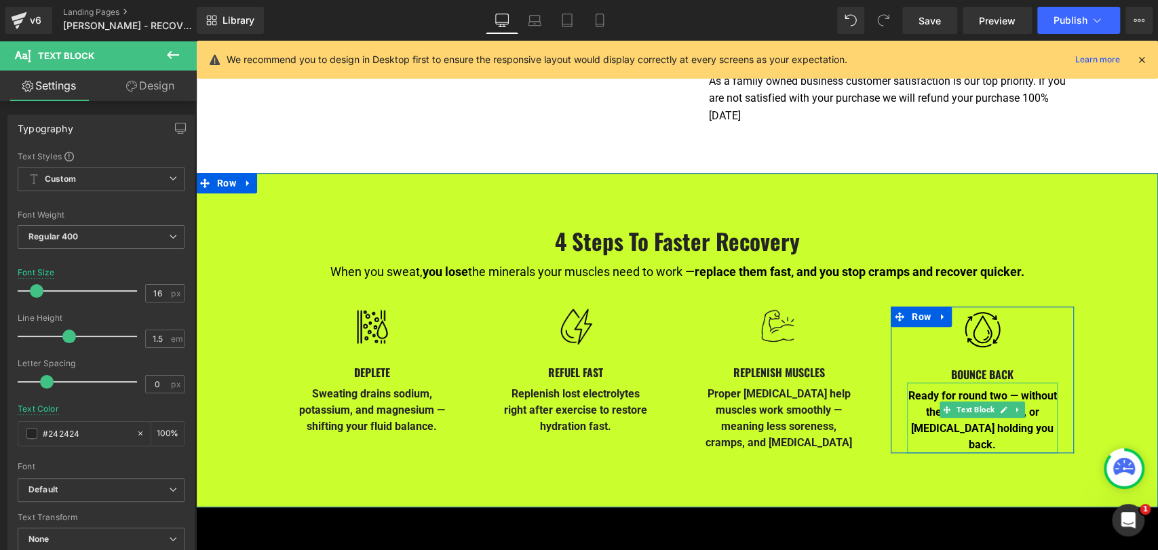
drag, startPoint x: 971, startPoint y: 387, endPoint x: 395, endPoint y: 385, distance: 576.6
click at [970, 402] on span "Text Block" at bounding box center [975, 410] width 43 height 16
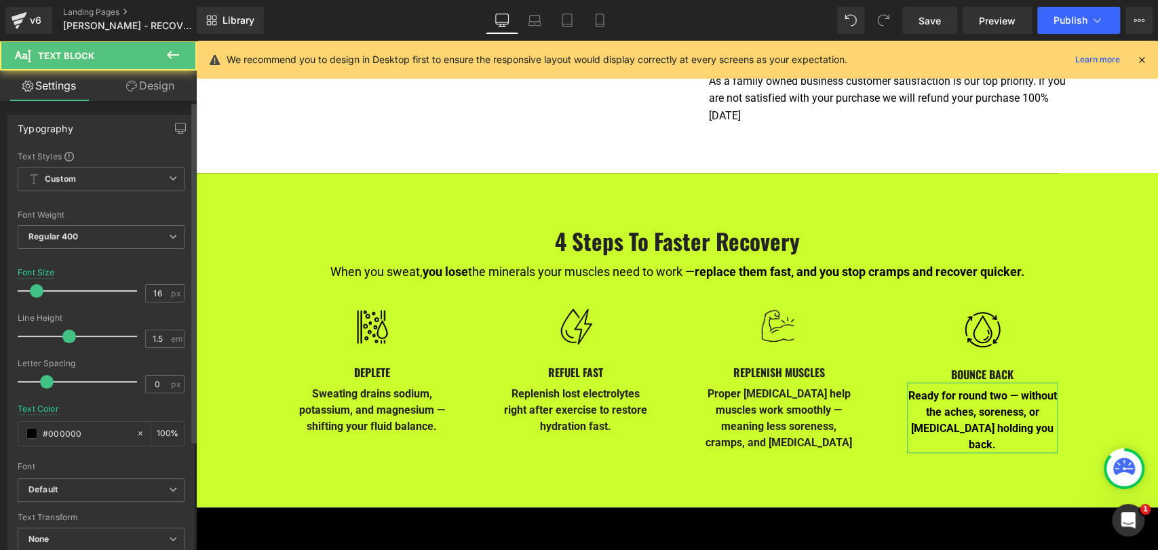
drag, startPoint x: 90, startPoint y: 434, endPoint x: 8, endPoint y: 425, distance: 82.6
click at [6, 425] on div "Typography Text Styles Custom Custom Setup Global Style Custom Setup Global Sty…" at bounding box center [101, 337] width 203 height 466
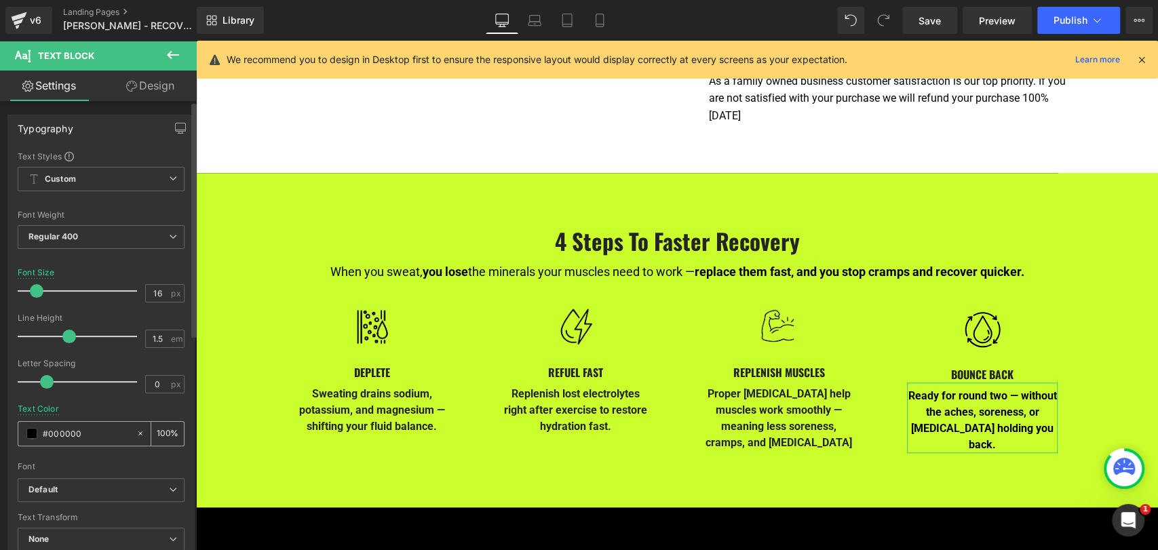
paste input "242424"
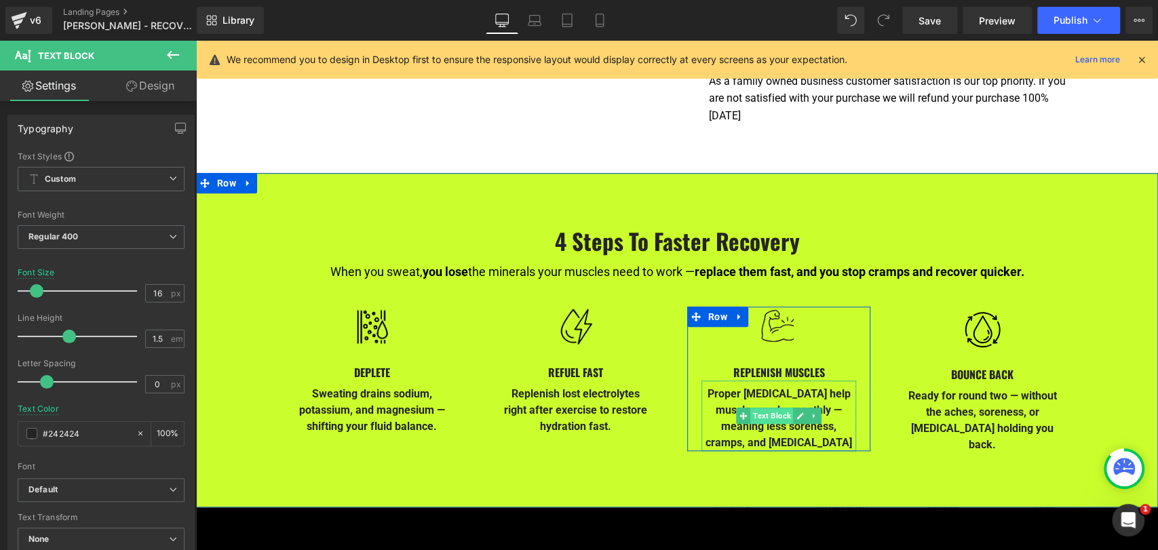
click at [761, 408] on span "Text Block" at bounding box center [771, 416] width 43 height 16
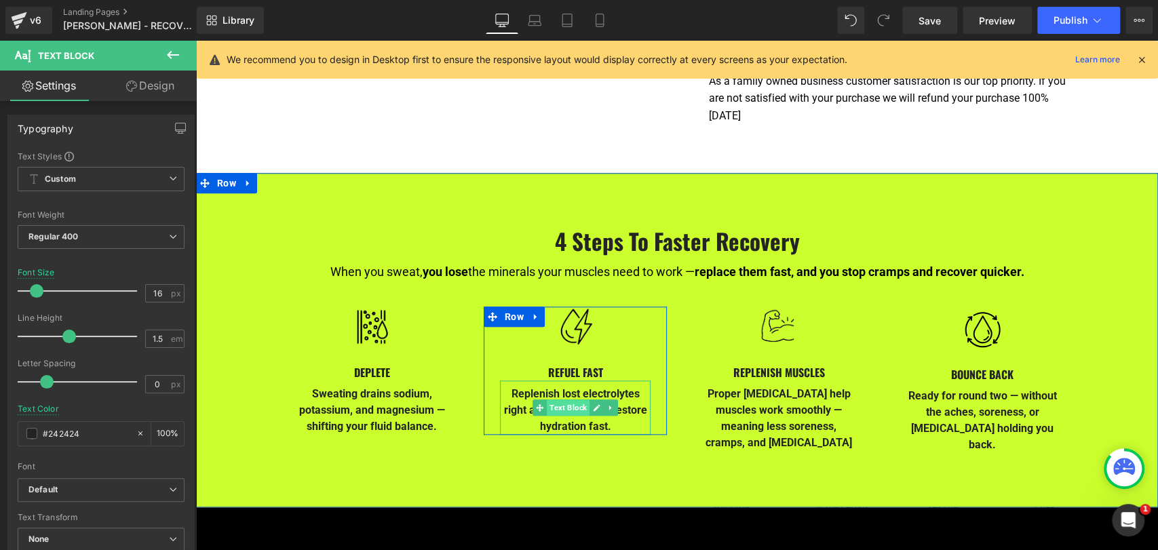
click at [566, 400] on span "Text Block" at bounding box center [568, 408] width 43 height 16
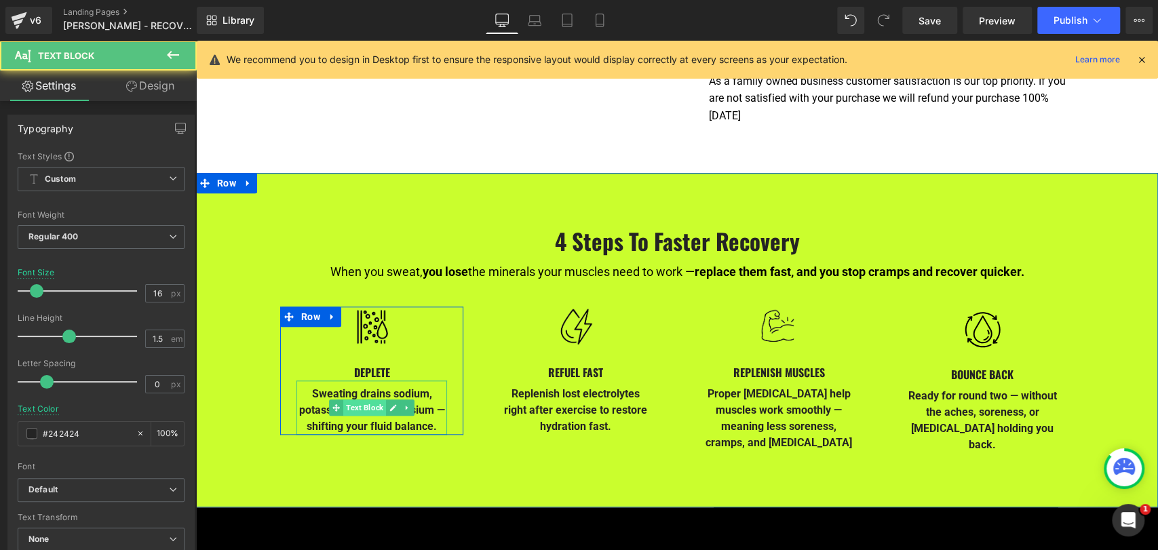
click at [355, 400] on span "Text Block" at bounding box center [364, 408] width 43 height 16
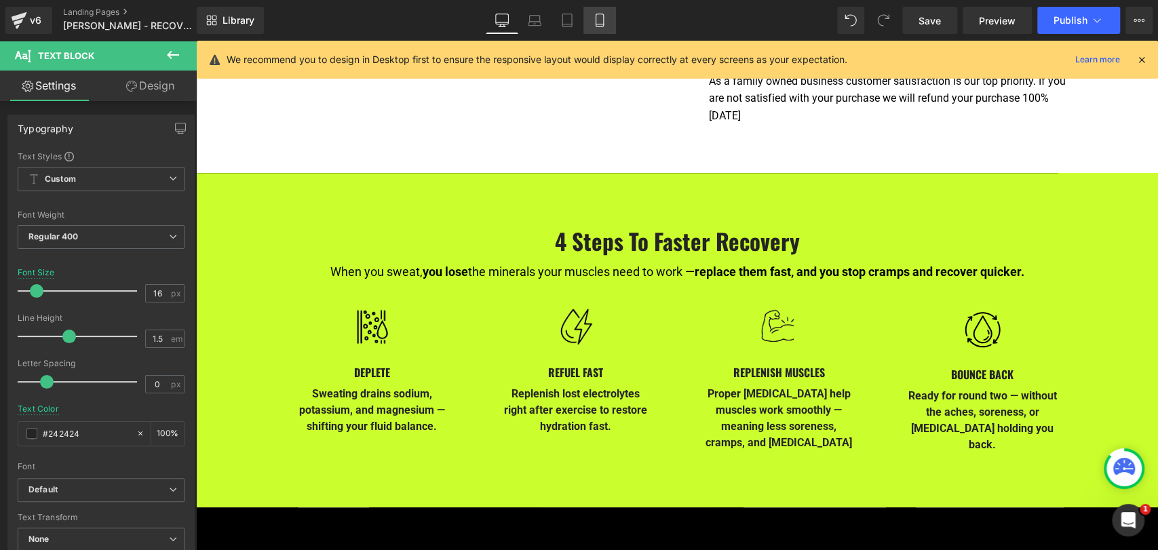
click at [604, 18] on icon at bounding box center [600, 21] width 14 height 14
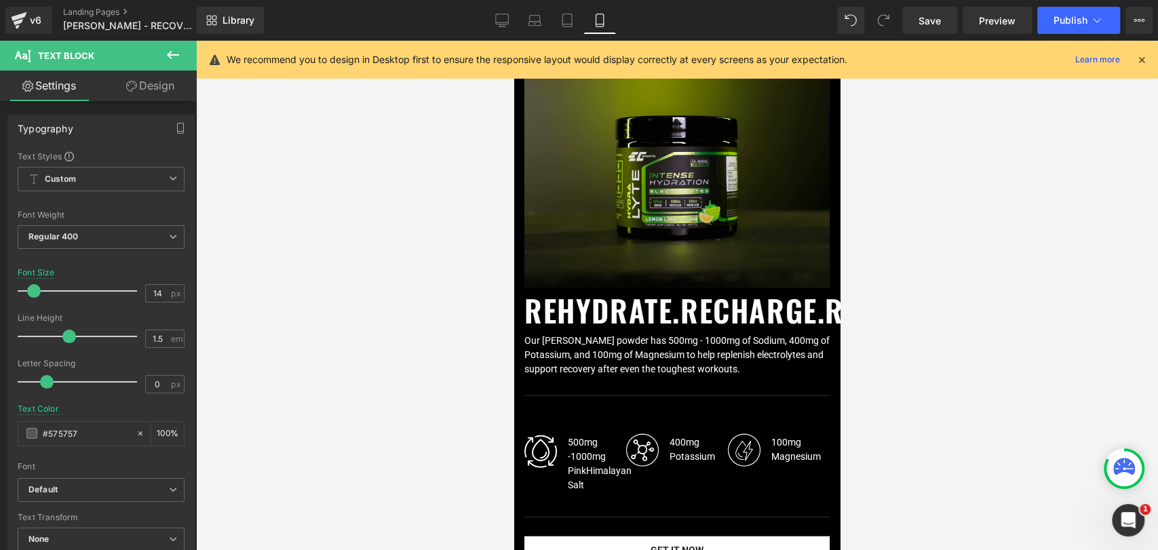
scroll to position [1905, 0]
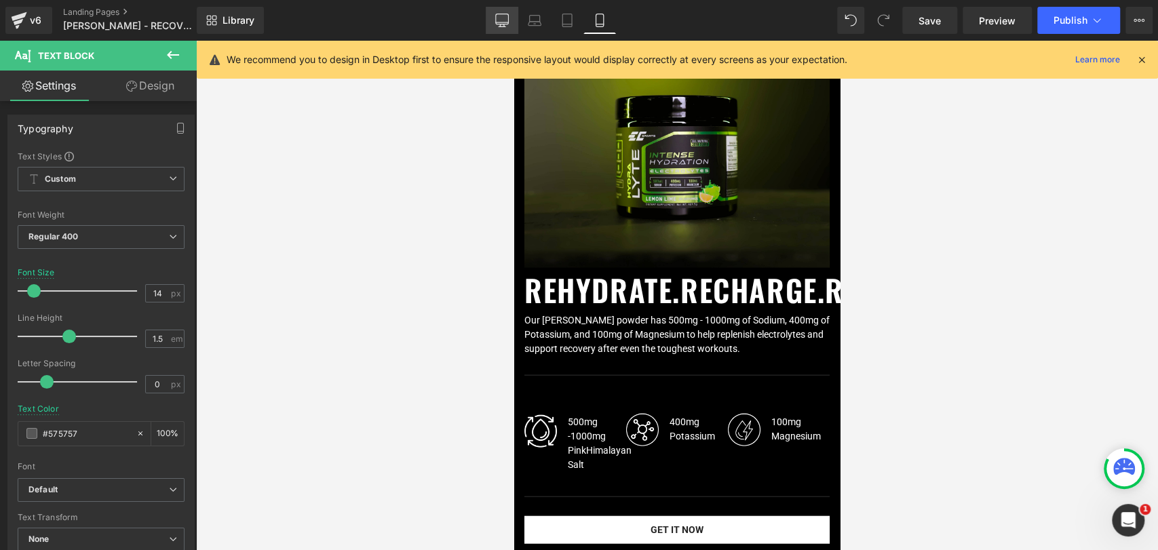
click at [501, 15] on icon at bounding box center [502, 21] width 14 height 14
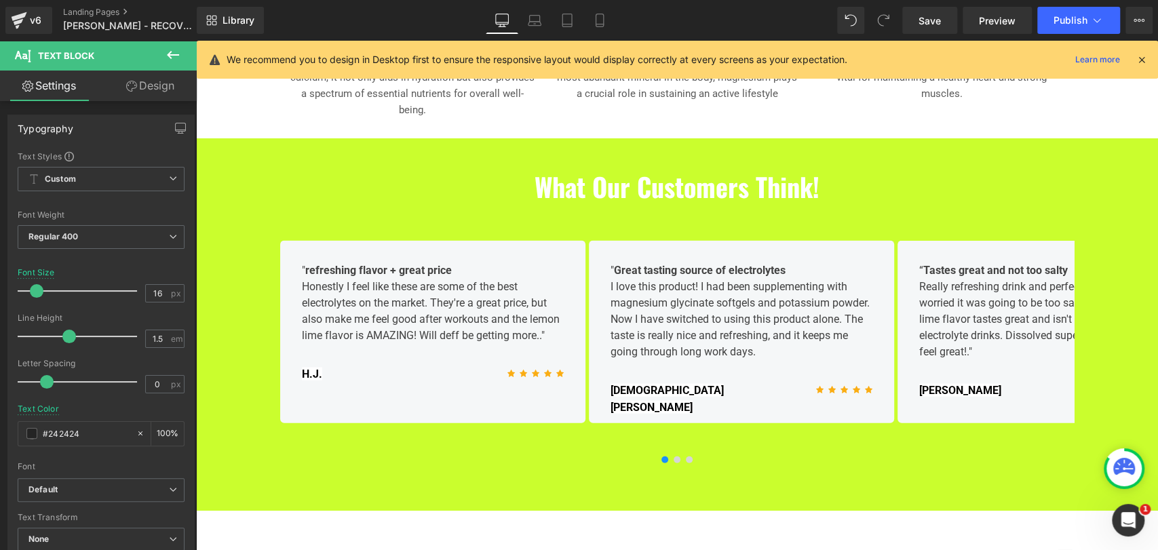
scroll to position [912, 0]
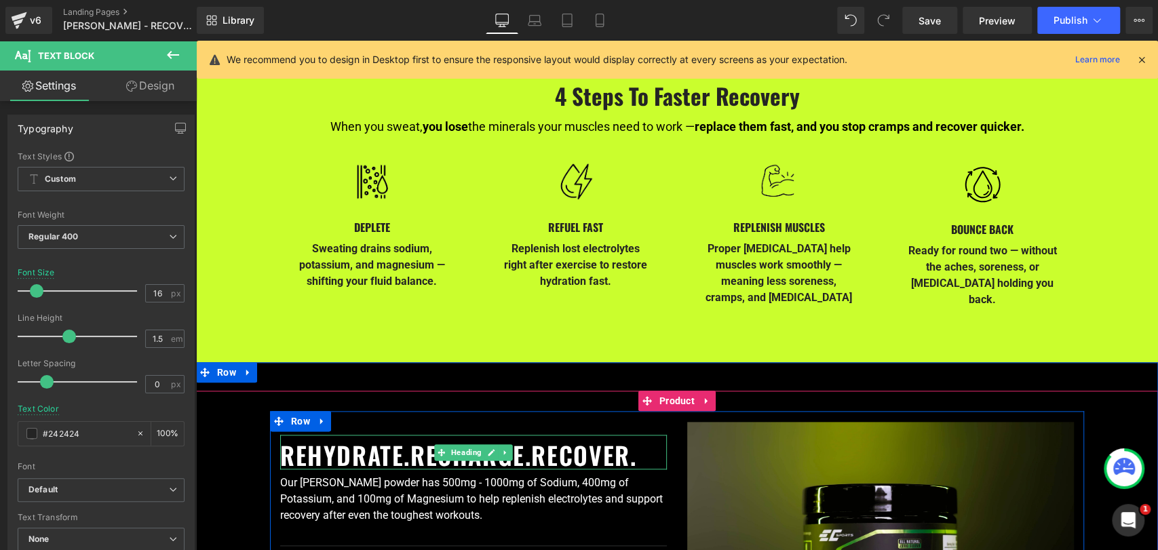
click at [404, 440] on h2 "REHYDRATE.RECHARGE.RECOVER." at bounding box center [473, 454] width 387 height 29
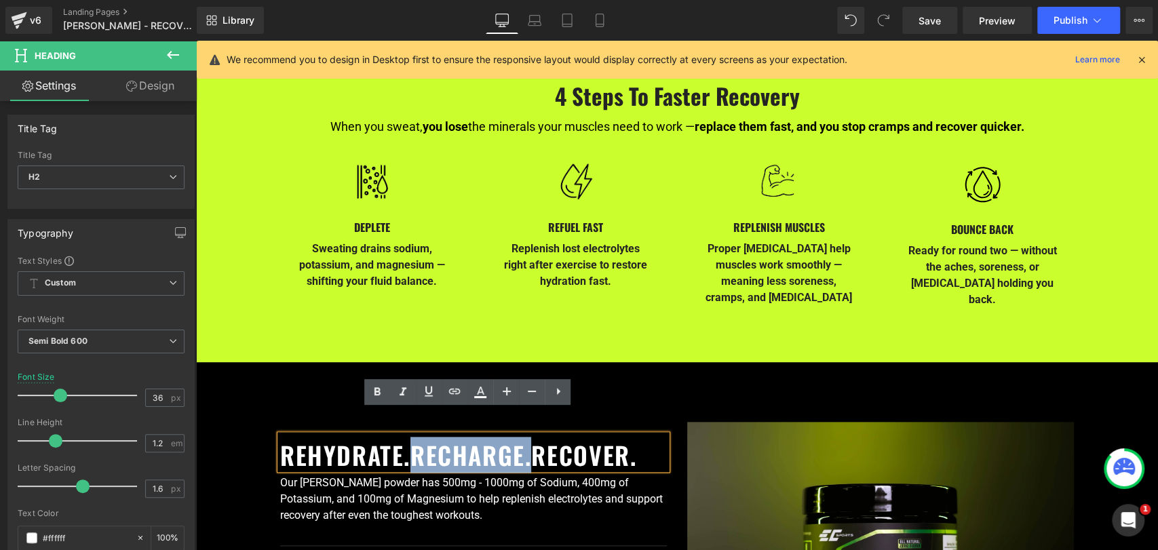
drag, startPoint x: 404, startPoint y: 431, endPoint x: 523, endPoint y: 436, distance: 119.5
click at [523, 440] on h2 "REHYDRATE.RECHARGE.RECOVER." at bounding box center [473, 454] width 387 height 29
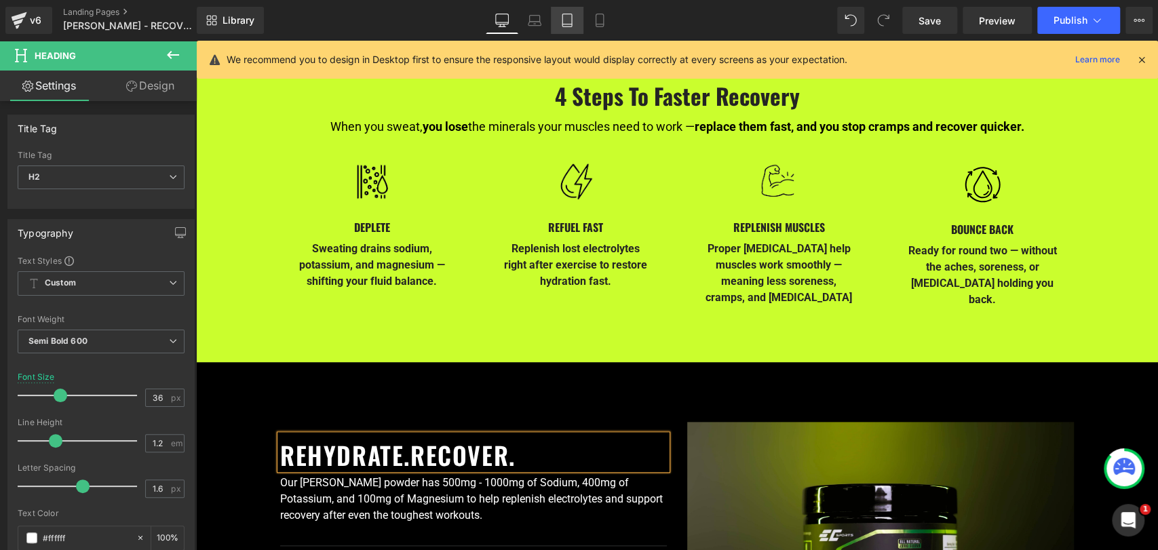
click at [570, 19] on icon at bounding box center [567, 21] width 14 height 14
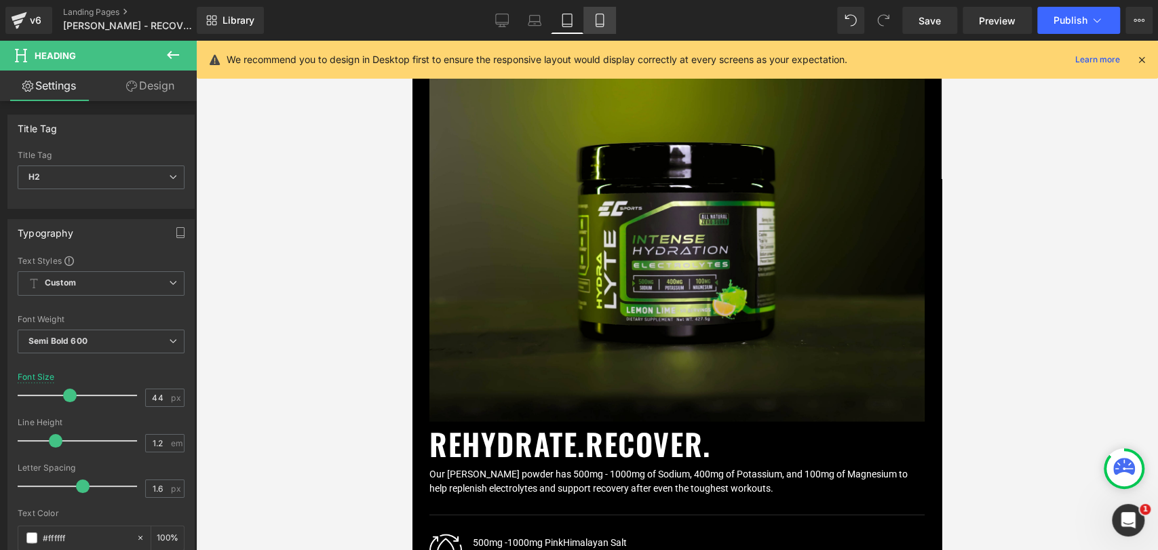
click at [600, 23] on icon at bounding box center [600, 21] width 14 height 14
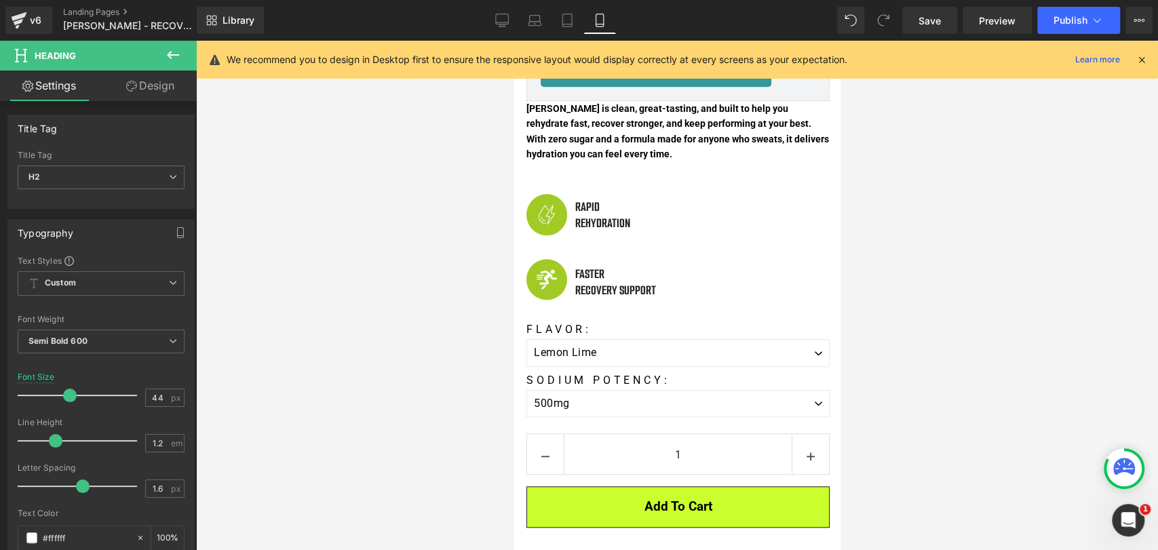
scroll to position [678, 0]
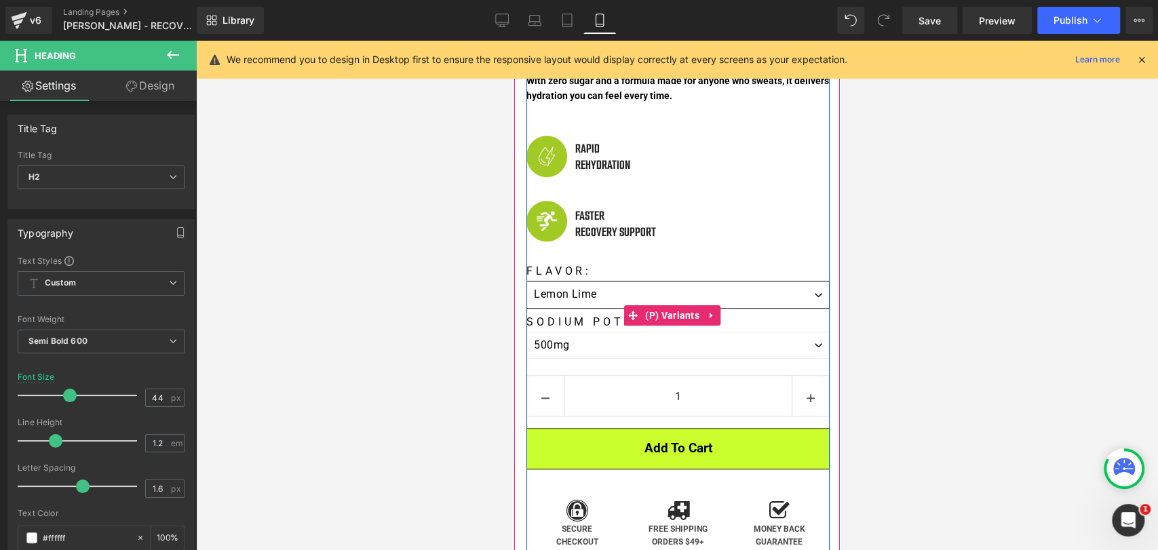
click at [808, 299] on select "Lemon Lime Watermelon Orange Cherry Pink Citrus Piña Colada" at bounding box center [677, 294] width 303 height 27
click at [526, 281] on select "Lemon Lime Watermelon Orange Cherry Pink Citrus Piña Colada" at bounding box center [677, 294] width 303 height 27
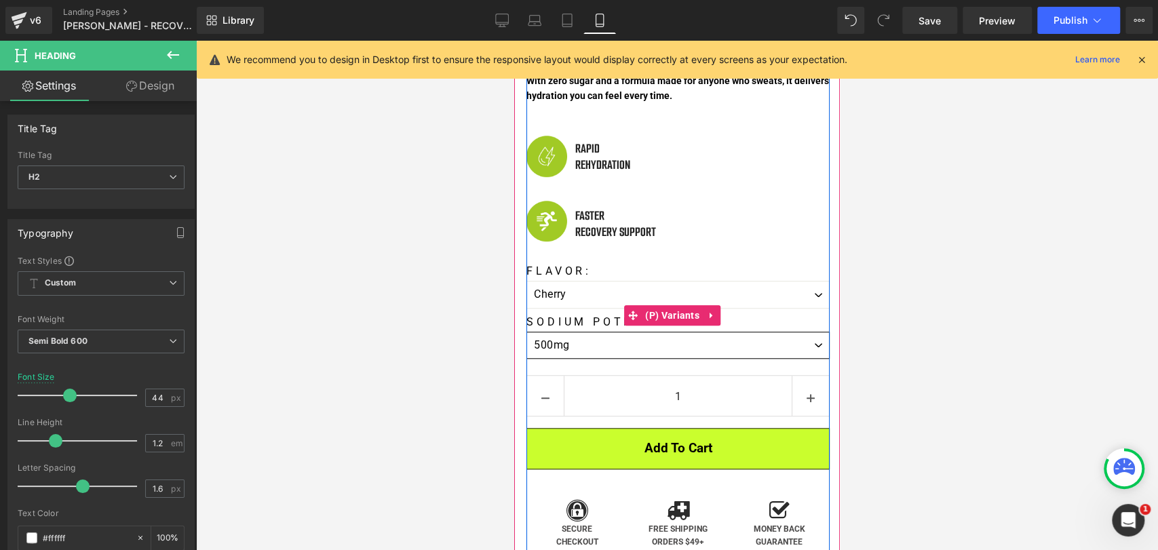
drag, startPoint x: 802, startPoint y: 352, endPoint x: 789, endPoint y: 364, distance: 17.3
click at [803, 352] on select "500mg 1000mg" at bounding box center [677, 345] width 303 height 27
click at [526, 332] on select "500mg 1000mg" at bounding box center [677, 345] width 303 height 27
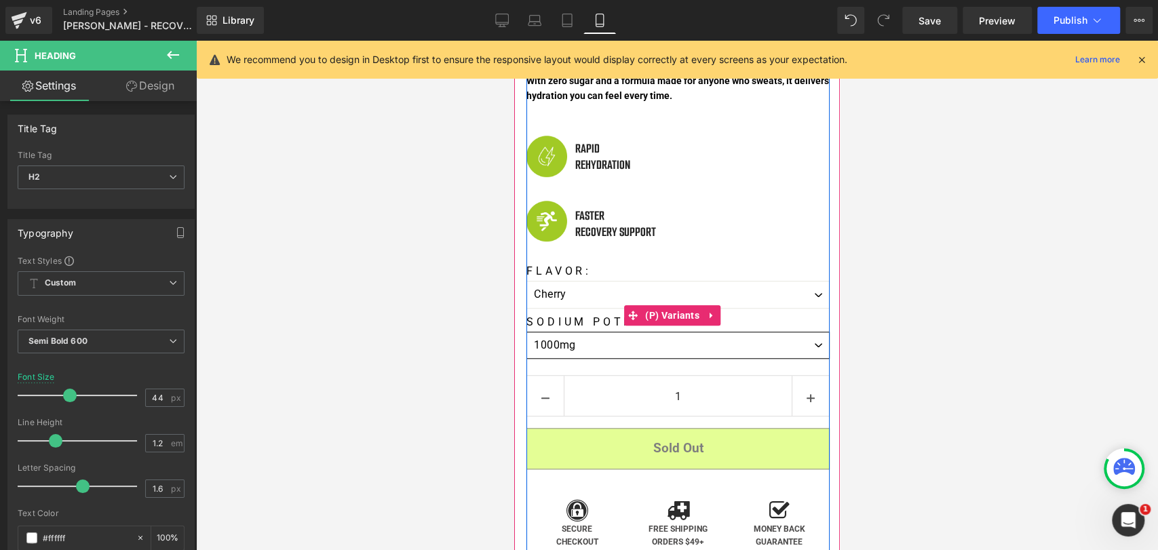
click at [801, 353] on select "500mg 1000mg" at bounding box center [677, 345] width 303 height 27
click at [789, 359] on select "500mg 1000mg" at bounding box center [677, 345] width 303 height 27
click at [801, 315] on div "Flavor: Lemon Lime Watermelon Orange Cherry Pink Citrus Piña Colada" at bounding box center [677, 290] width 303 height 51
click at [802, 306] on select "Lemon Lime Watermelon Orange Cherry Pink Citrus Piña Colada" at bounding box center [677, 294] width 303 height 27
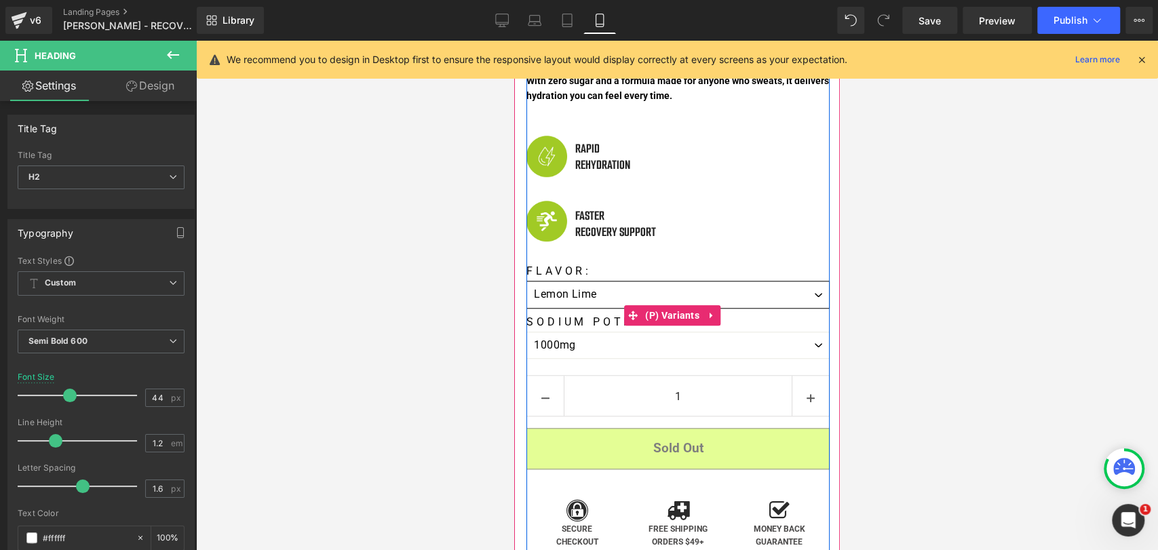
click at [526, 281] on select "Lemon Lime Watermelon Orange Cherry Pink Citrus Piña Colada" at bounding box center [677, 294] width 303 height 27
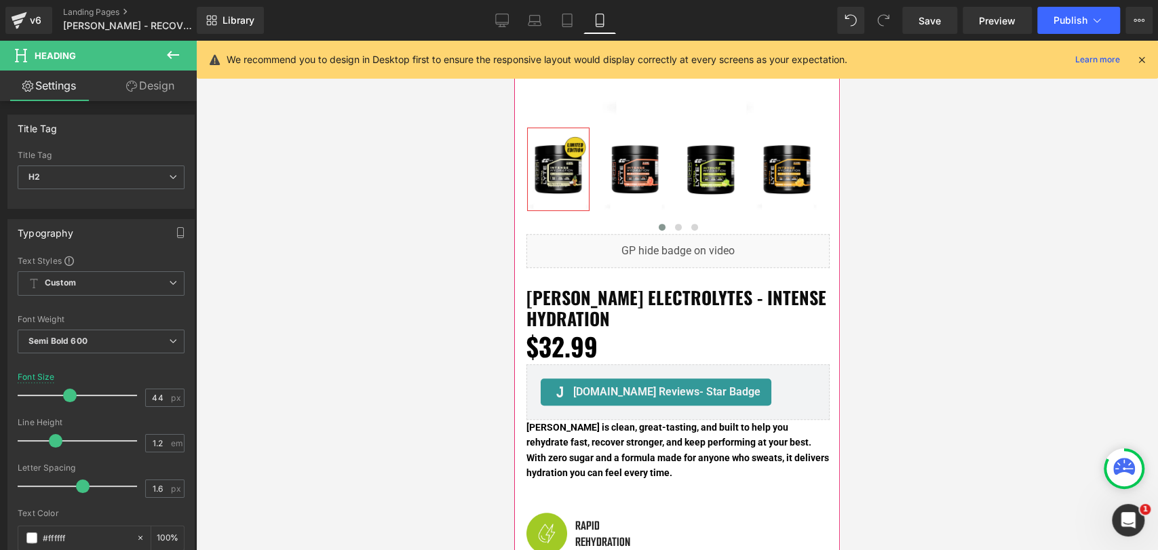
scroll to position [0, 0]
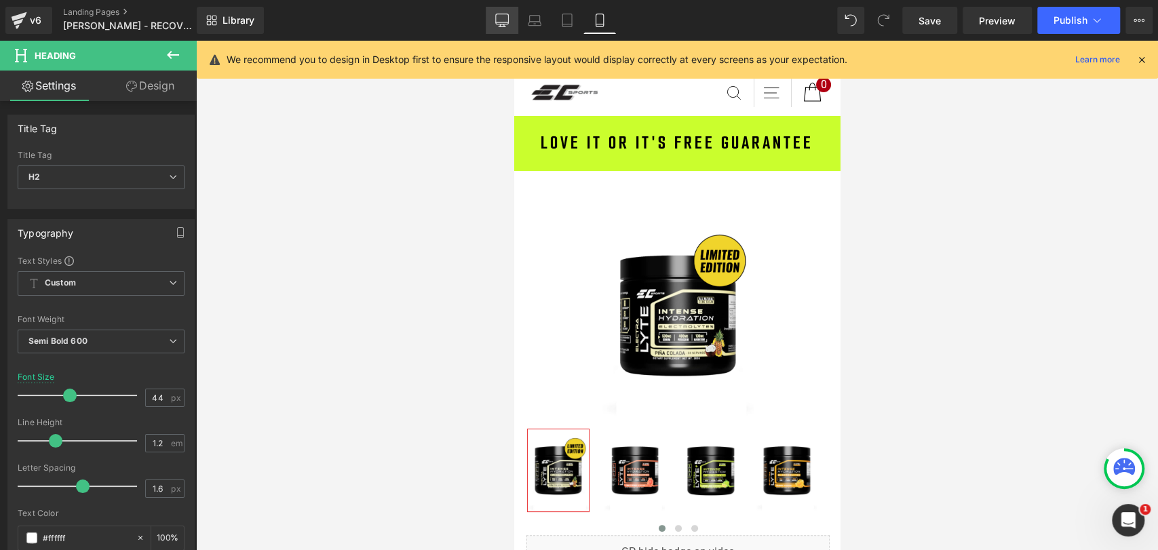
click at [499, 28] on link "Desktop" at bounding box center [502, 20] width 33 height 27
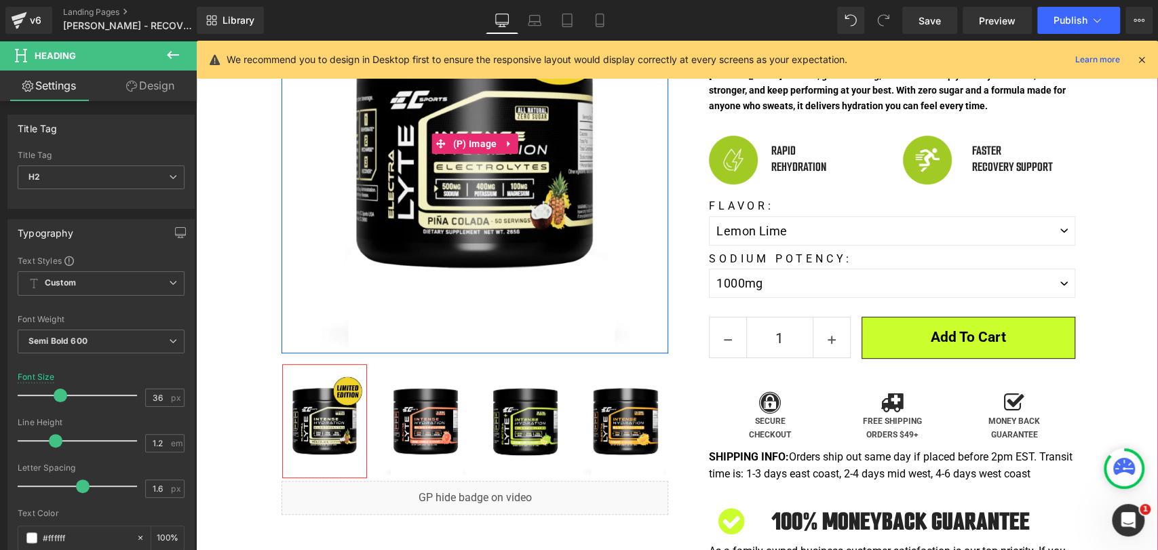
scroll to position [301, 0]
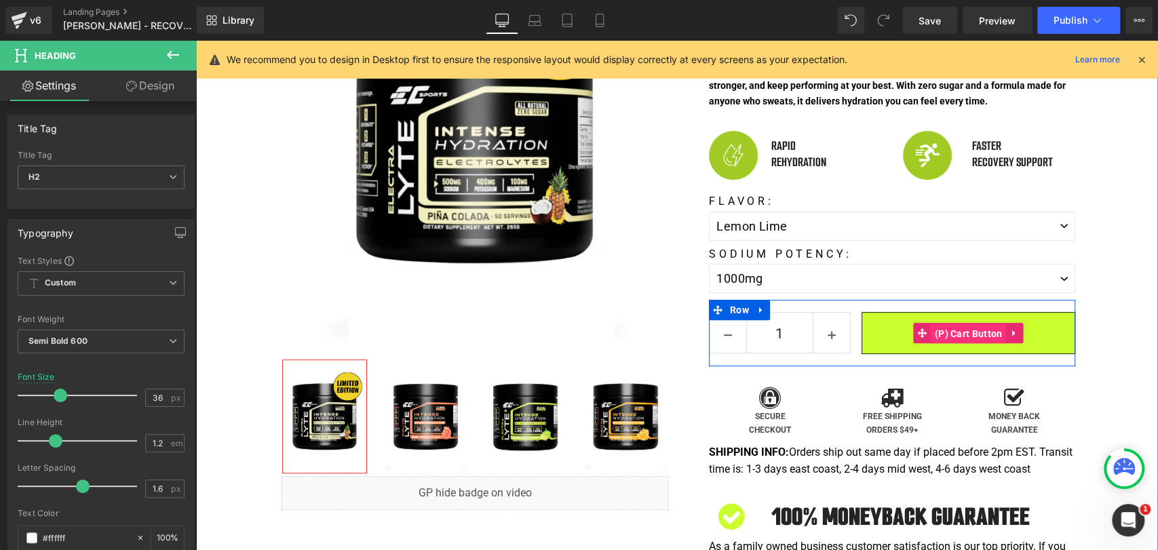
click at [941, 324] on span "(P) Cart Button" at bounding box center [968, 334] width 75 height 20
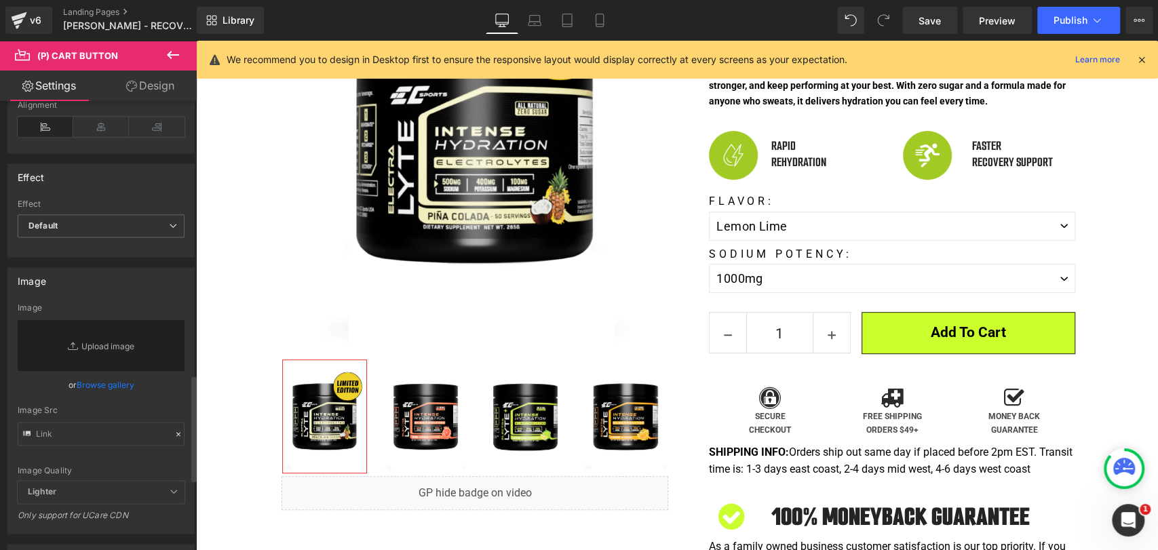
scroll to position [1155, 0]
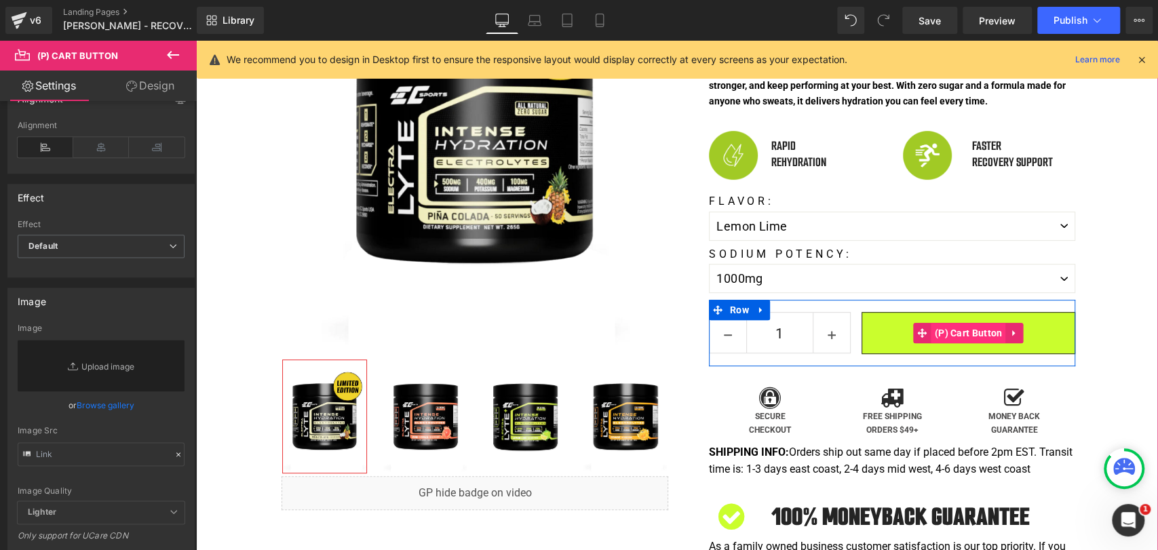
click at [954, 323] on span "(P) Cart Button" at bounding box center [968, 333] width 75 height 20
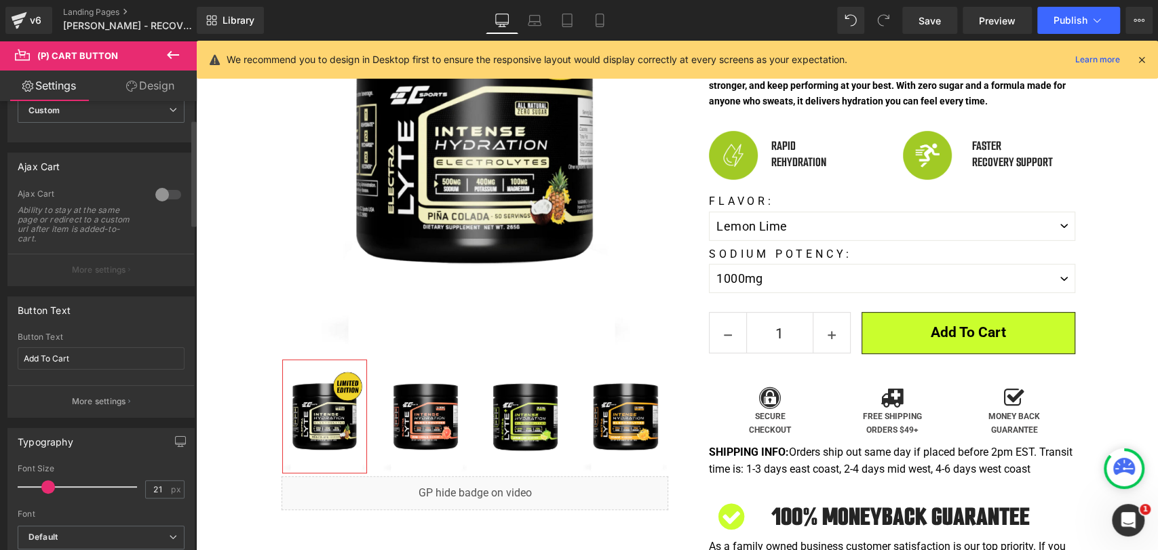
scroll to position [24, 0]
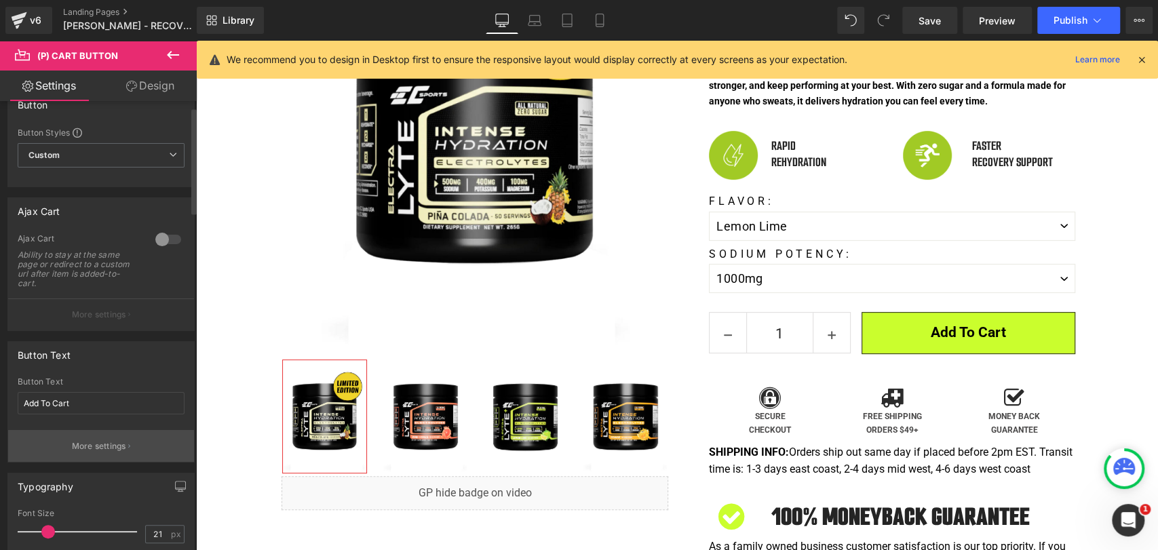
click at [109, 448] on p "More settings" at bounding box center [99, 446] width 54 height 12
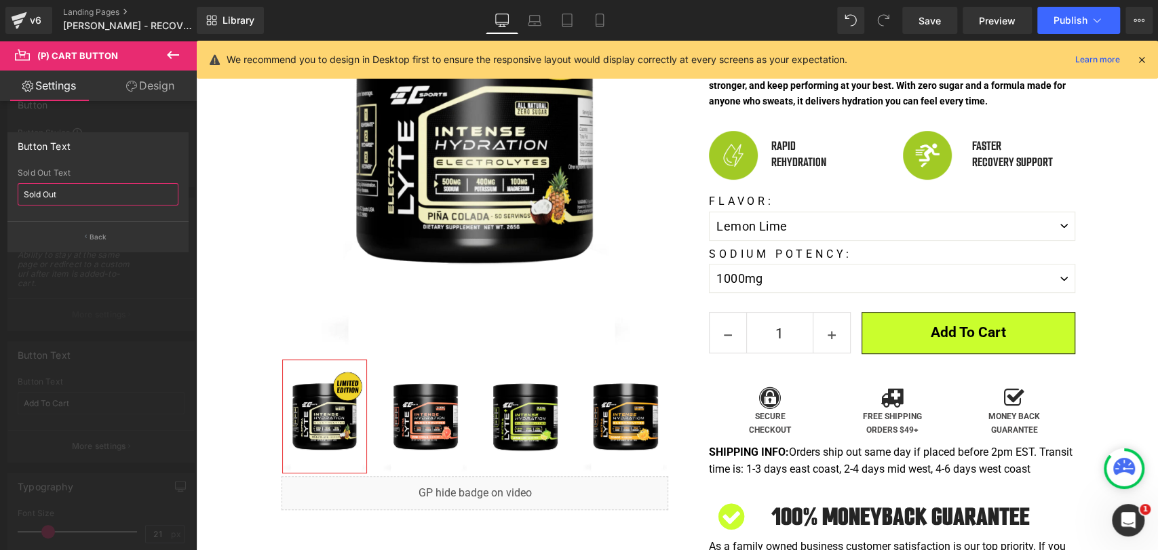
click at [69, 186] on input "Sold Out" at bounding box center [98, 194] width 161 height 22
drag, startPoint x: 87, startPoint y: 193, endPoint x: 0, endPoint y: 196, distance: 86.9
click at [0, 196] on div "Button Text Sold Out Sold Out Text Sold Out Back" at bounding box center [98, 187] width 197 height 130
click at [175, 262] on div at bounding box center [98, 299] width 197 height 516
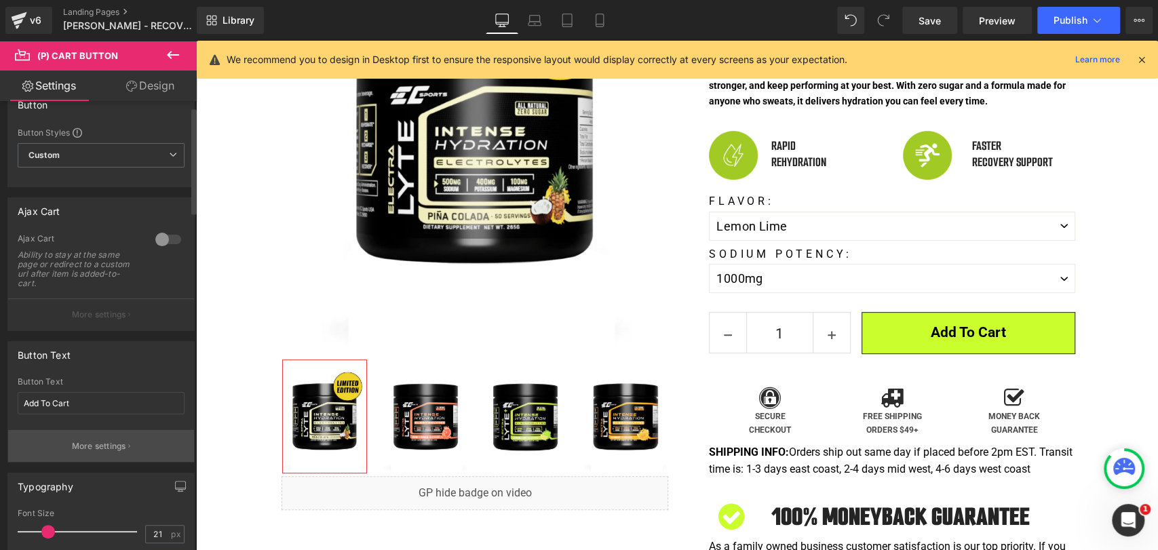
click at [98, 452] on button "More settings" at bounding box center [101, 446] width 186 height 32
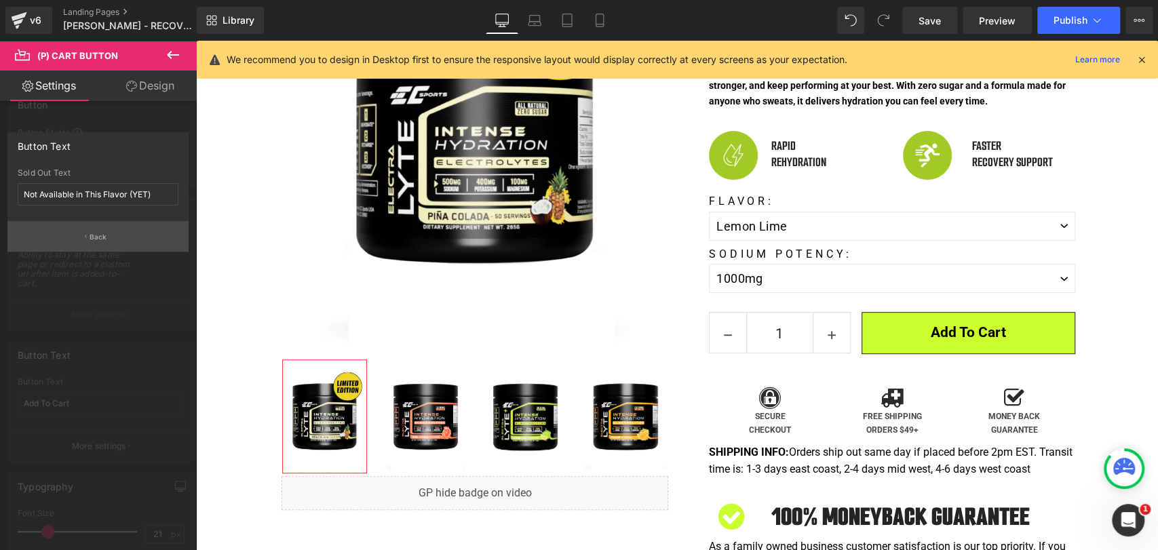
click at [130, 246] on button "Back" at bounding box center [97, 236] width 181 height 31
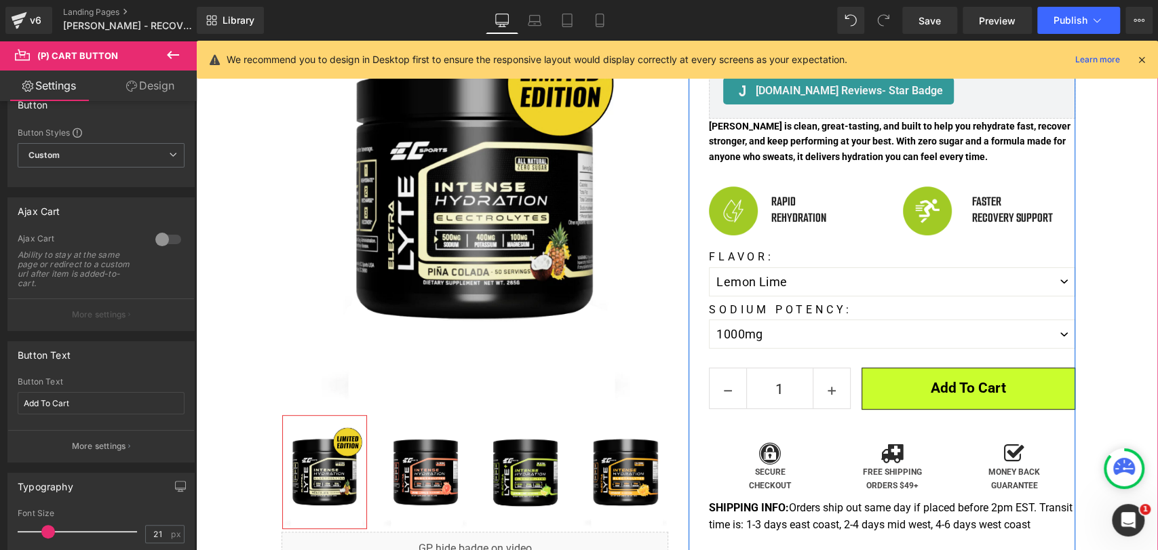
scroll to position [226, 0]
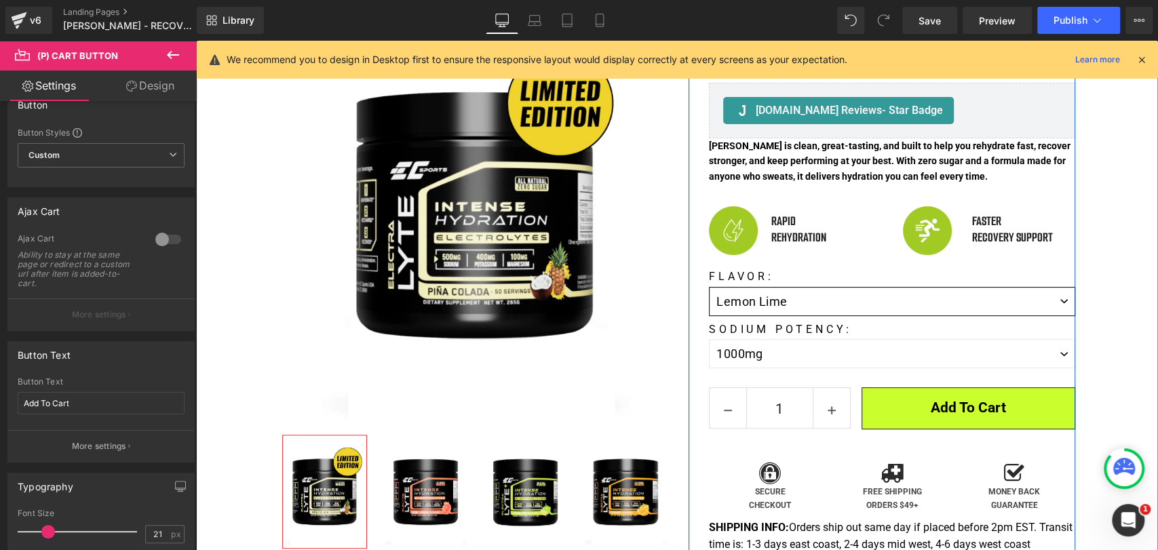
click at [1060, 287] on select "Lemon Lime Watermelon Orange Cherry Pink Citrus Piña Colada" at bounding box center [892, 301] width 366 height 29
click at [709, 287] on select "Lemon Lime Watermelon Orange Cherry Pink Citrus Piña Colada" at bounding box center [892, 301] width 366 height 29
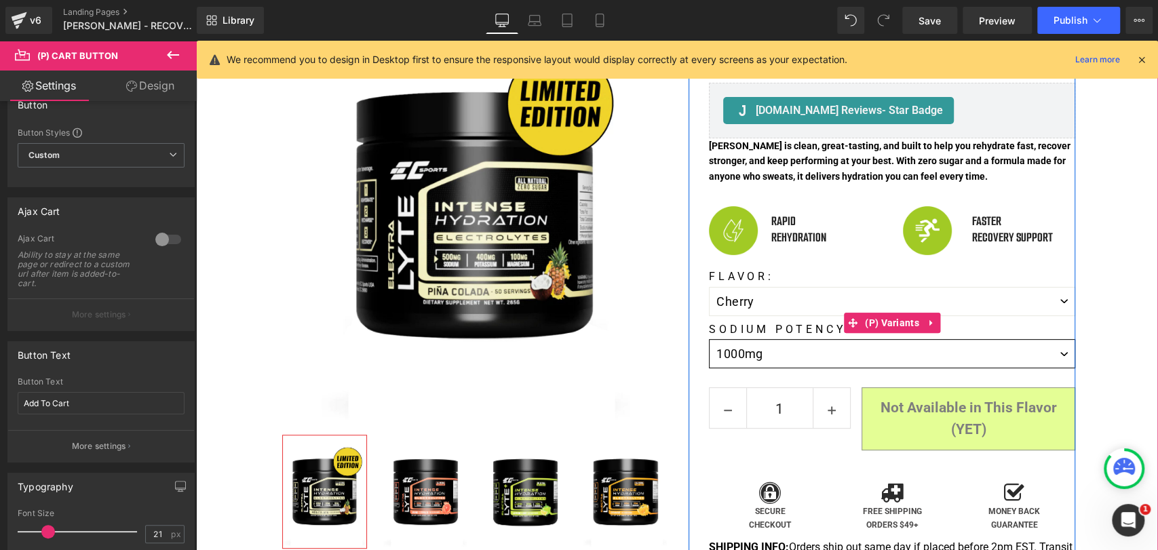
click at [843, 339] on select "500mg 1000mg" at bounding box center [892, 353] width 366 height 29
click at [709, 339] on select "500mg 1000mg" at bounding box center [892, 353] width 366 height 29
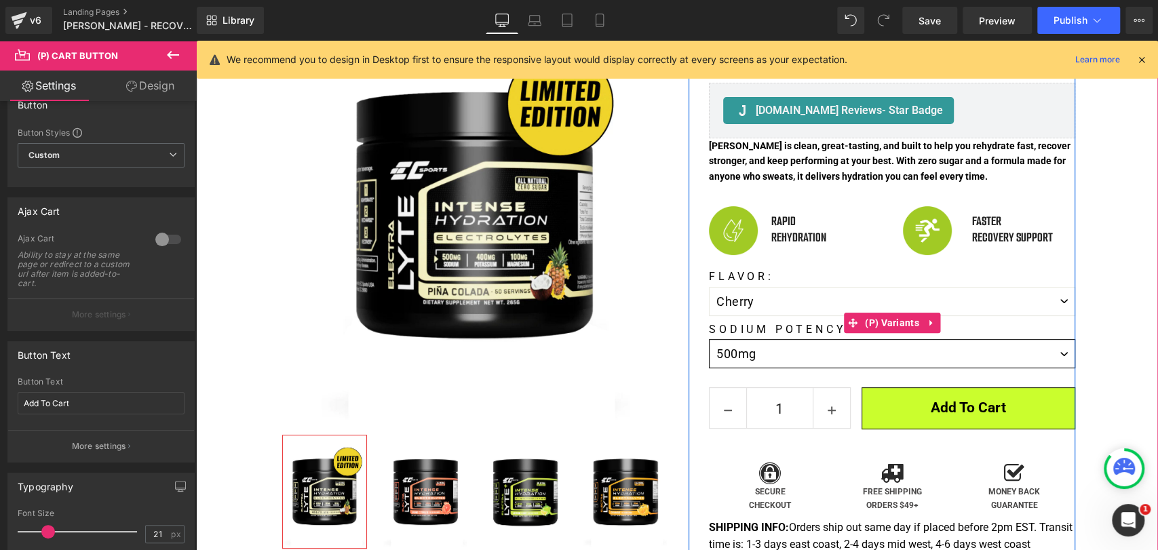
click at [1040, 343] on select "500mg 1000mg" at bounding box center [892, 353] width 366 height 29
click at [709, 339] on select "500mg 1000mg" at bounding box center [892, 353] width 366 height 29
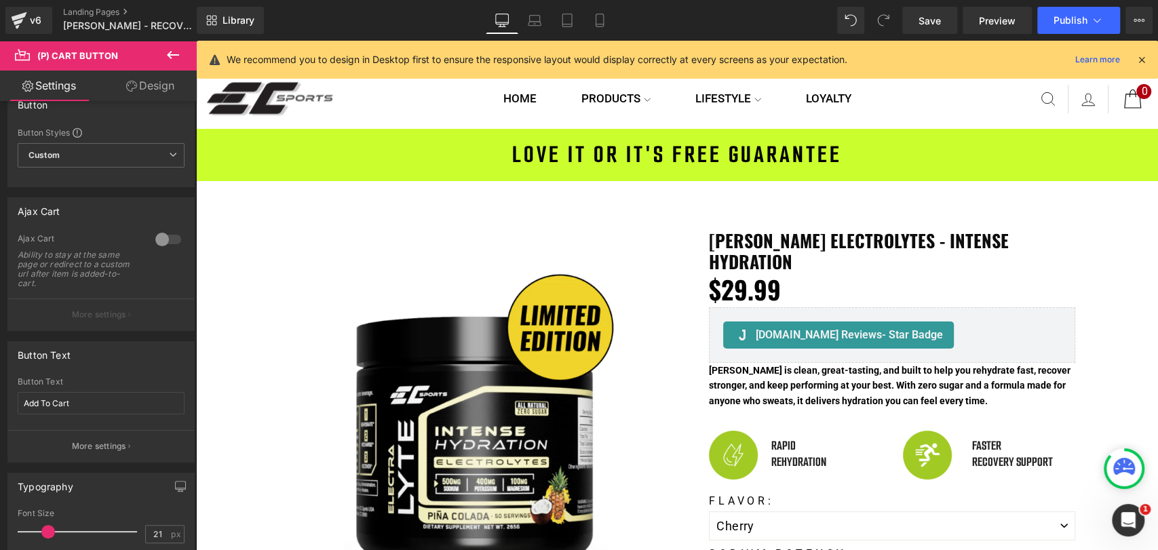
scroll to position [0, 0]
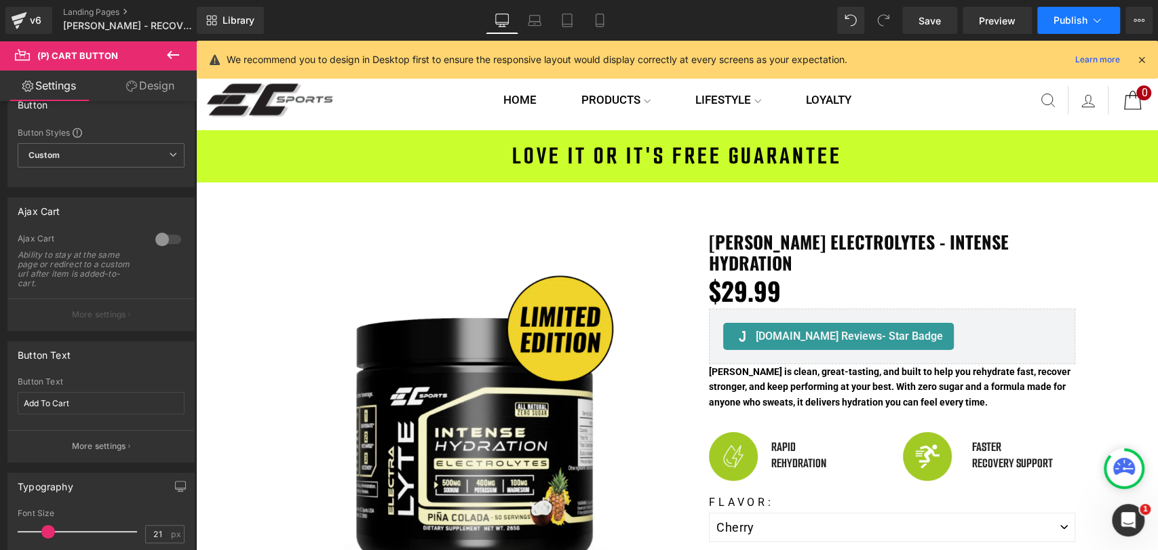
click at [1098, 22] on icon at bounding box center [1097, 21] width 14 height 14
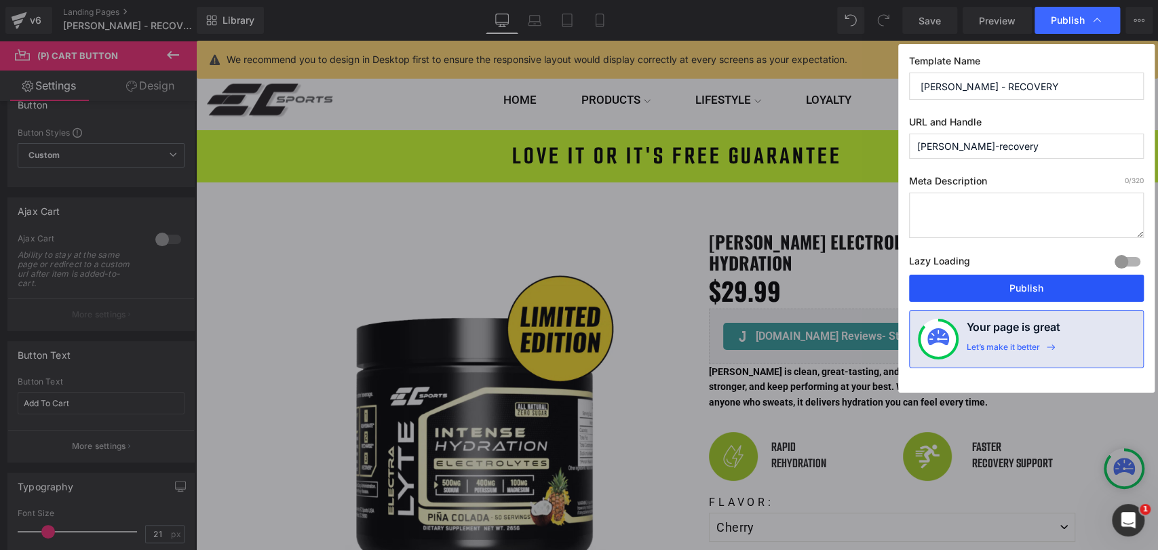
click at [1041, 292] on button "Publish" at bounding box center [1026, 288] width 235 height 27
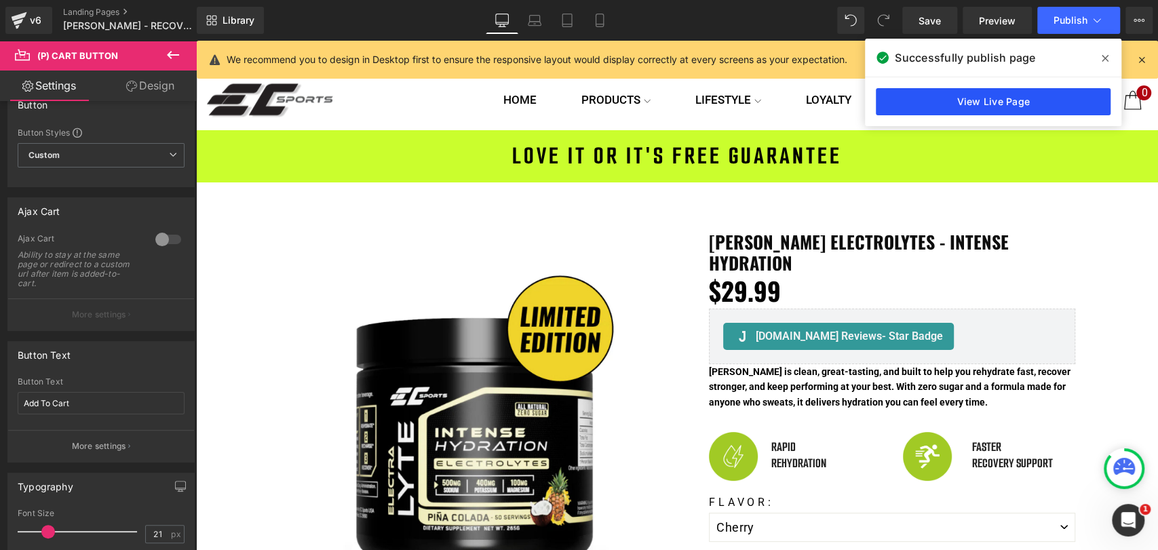
click at [1050, 108] on link "View Live Page" at bounding box center [993, 101] width 235 height 27
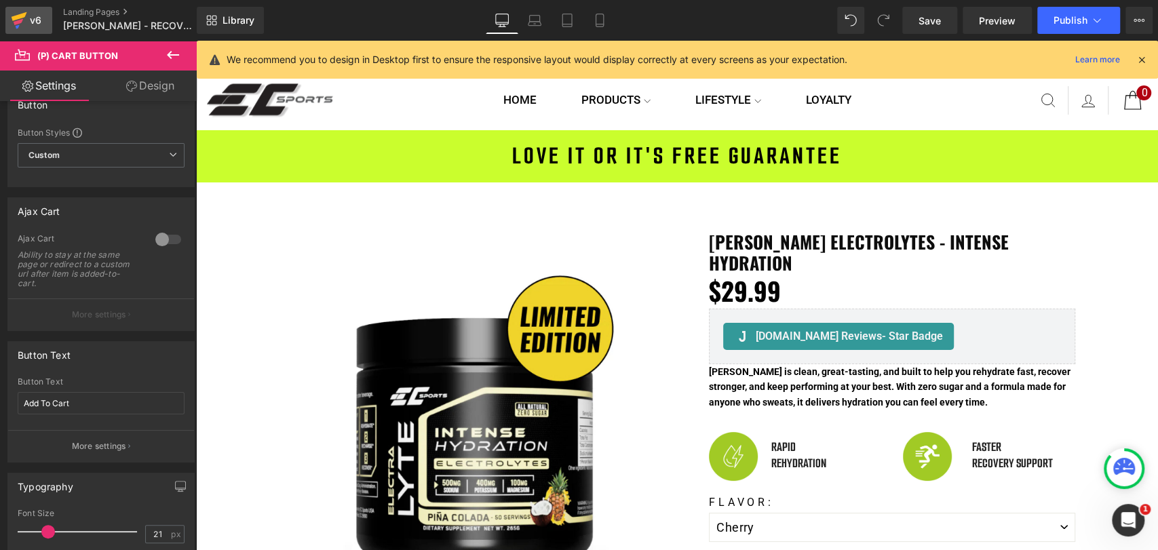
click at [33, 26] on div "v6" at bounding box center [35, 21] width 17 height 18
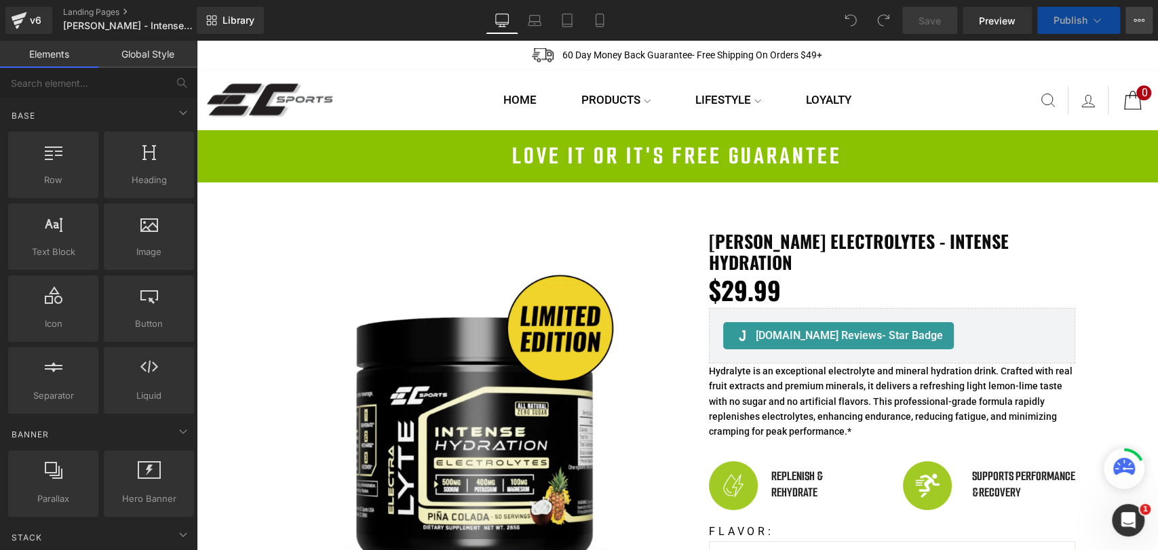
click at [1139, 24] on icon at bounding box center [1139, 20] width 11 height 11
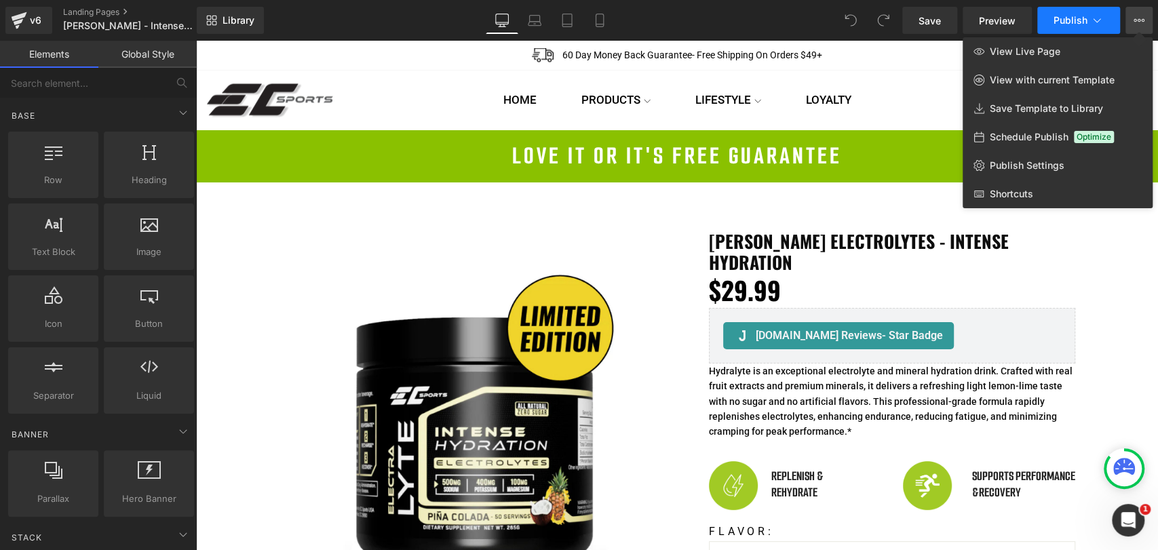
click at [1100, 18] on icon at bounding box center [1097, 21] width 14 height 14
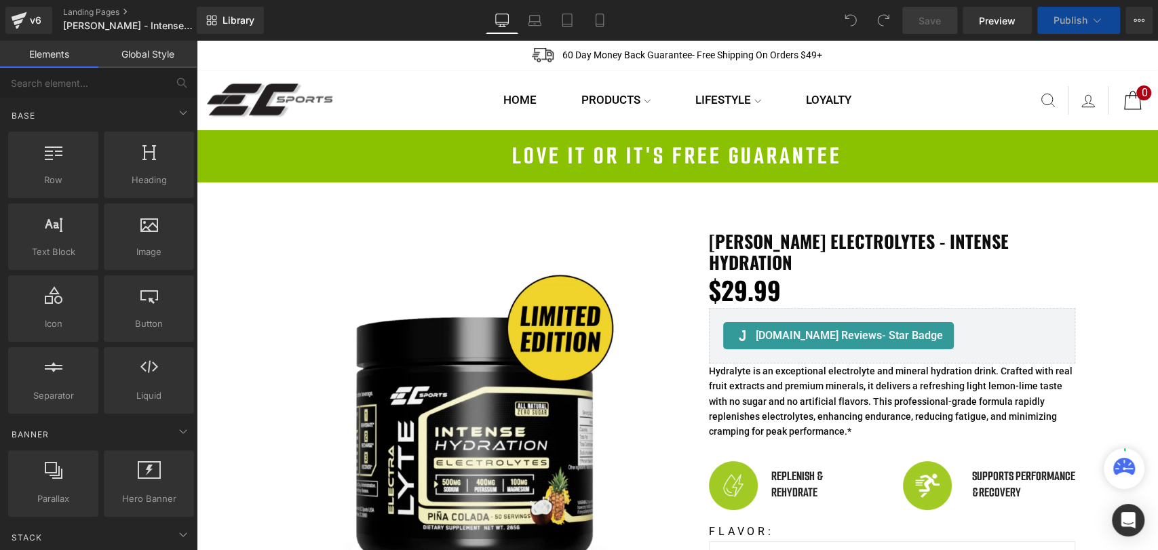
click at [1102, 26] on icon at bounding box center [1097, 21] width 14 height 14
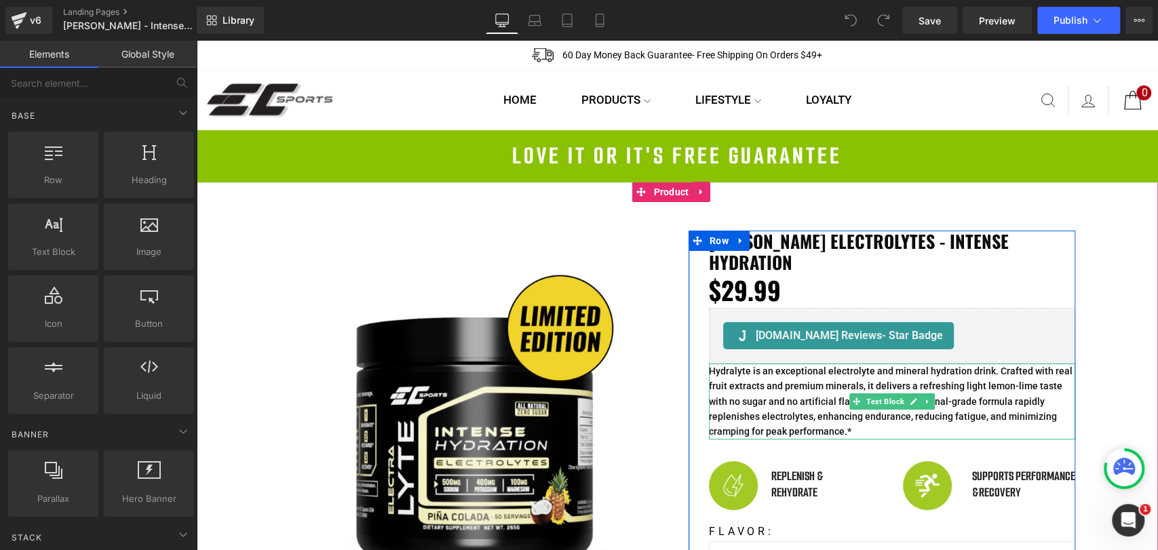
click at [729, 364] on p "Hydralyte is an exceptional electrolyte and mineral hydration drink. Crafted wi…" at bounding box center [892, 402] width 366 height 76
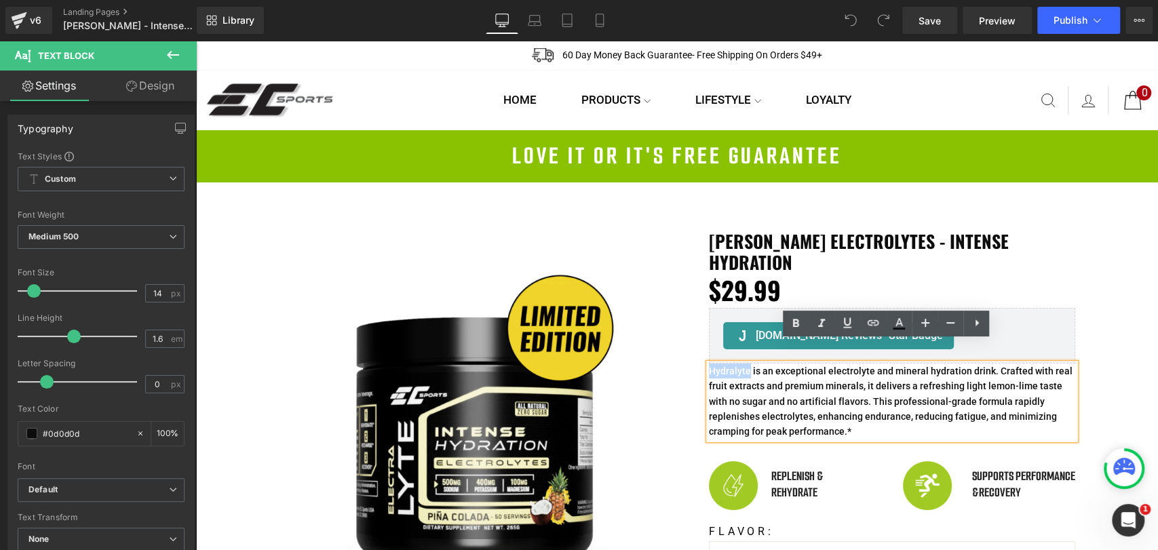
drag, startPoint x: 741, startPoint y: 349, endPoint x: 704, endPoint y: 349, distance: 37.3
click at [709, 364] on p "Hydralyte is an exceptional electrolyte and mineral hydration drink. Crafted wi…" at bounding box center [892, 402] width 366 height 76
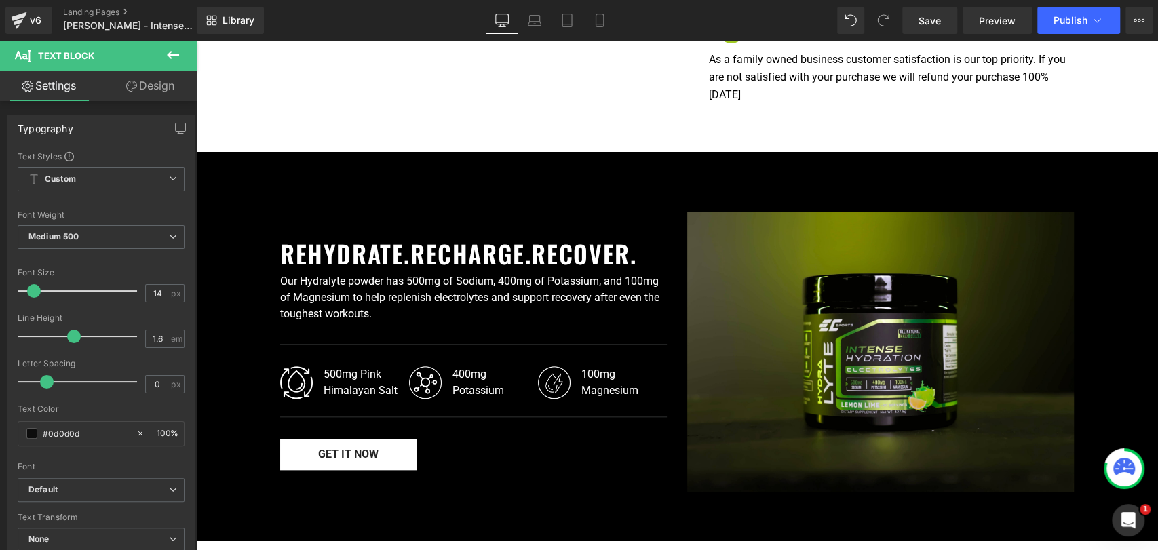
scroll to position [904, 0]
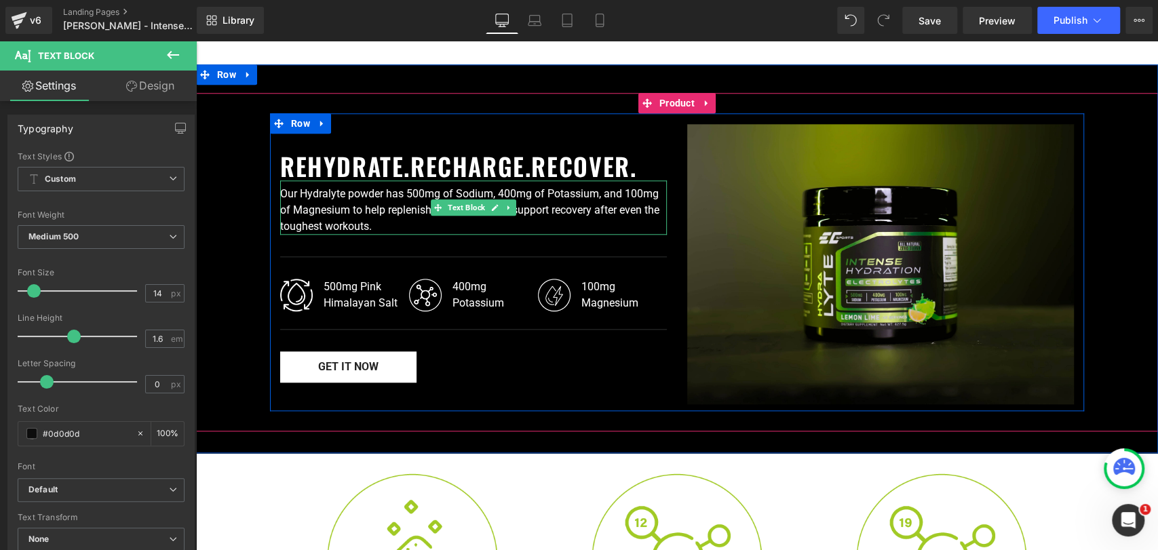
click at [316, 180] on div "Our Hydralyte powder has 500mg of Sodium, 400mg of Potassium, and 100mg of Magn…" at bounding box center [473, 207] width 387 height 54
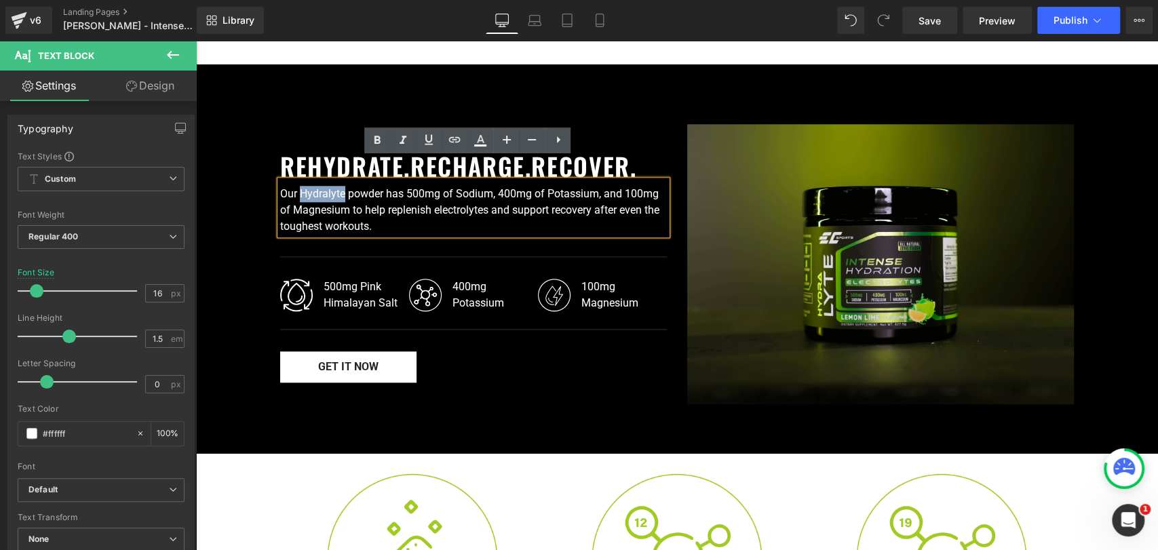
drag, startPoint x: 338, startPoint y: 171, endPoint x: 295, endPoint y: 170, distance: 42.8
click at [295, 180] on div "Our Hydralyte powder has 500mg of Sodium, 400mg of Potassium, and 100mg of Magn…" at bounding box center [473, 207] width 387 height 54
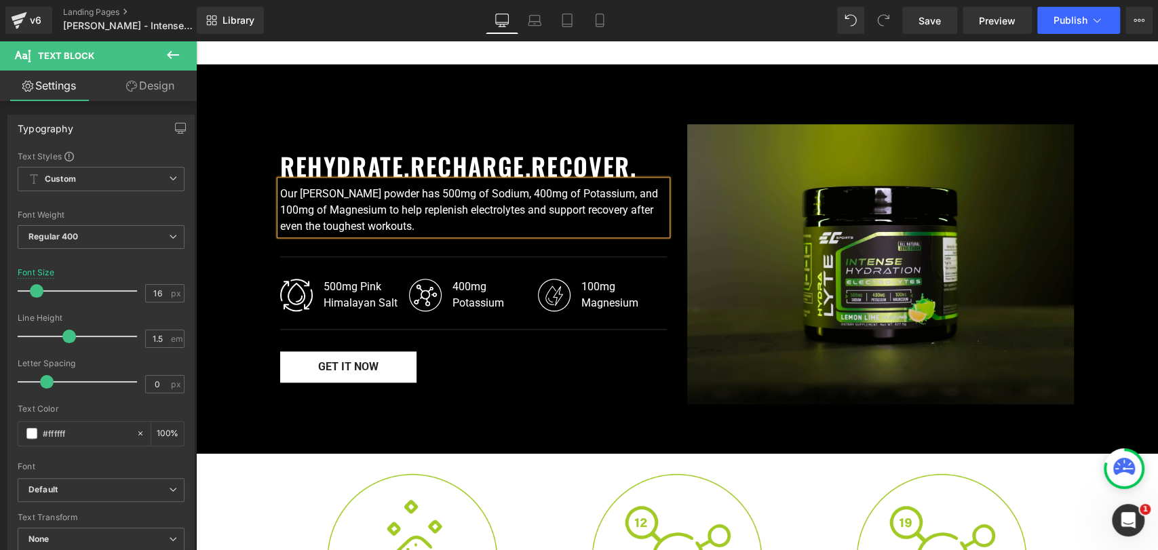
click at [441, 180] on div "Our [PERSON_NAME] powder has 500mg of Sodium, 400mg of Potassium, and 100mg of …" at bounding box center [473, 207] width 387 height 54
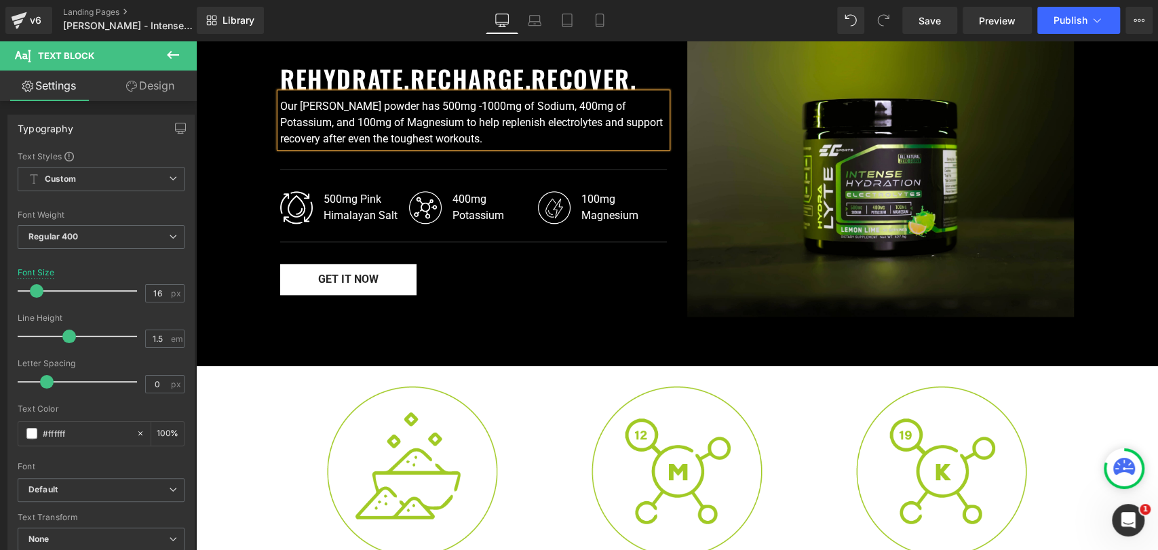
scroll to position [980, 0]
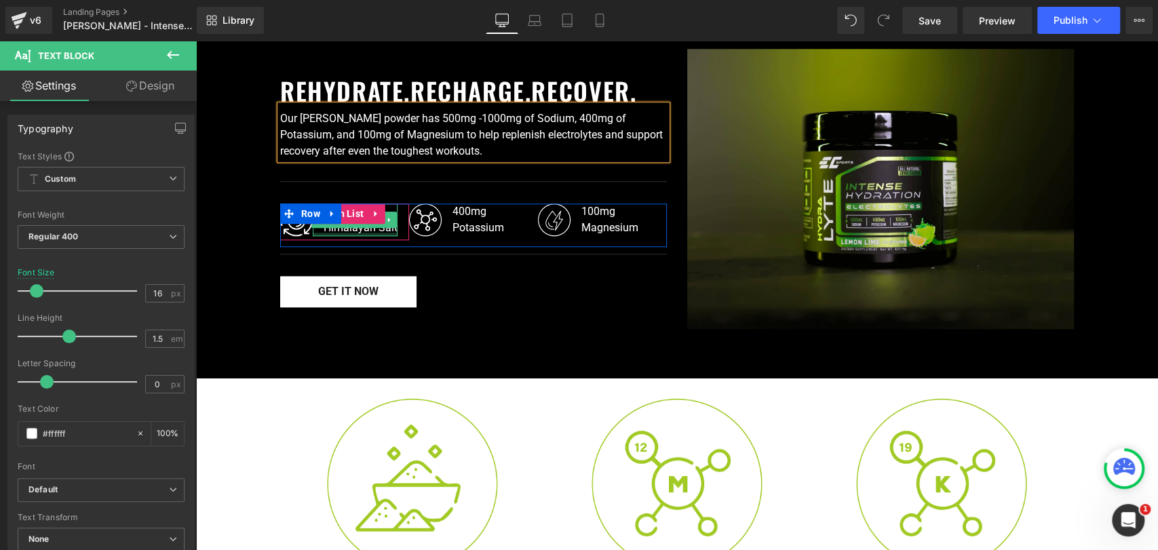
click at [374, 233] on div at bounding box center [355, 234] width 85 height 3
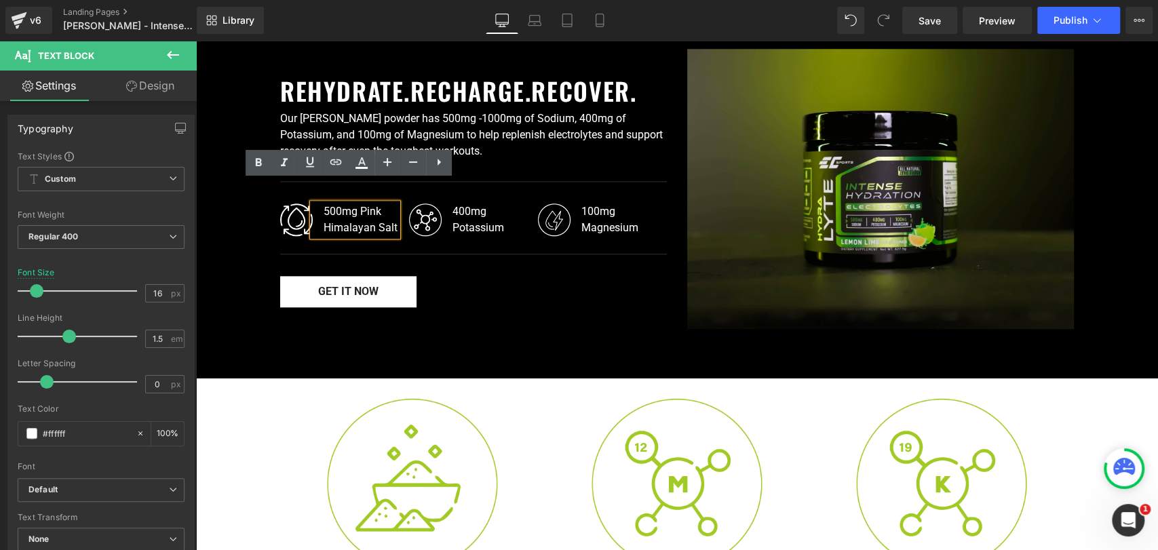
click at [351, 204] on div "500mg Pink Himalayan Salt" at bounding box center [355, 220] width 85 height 33
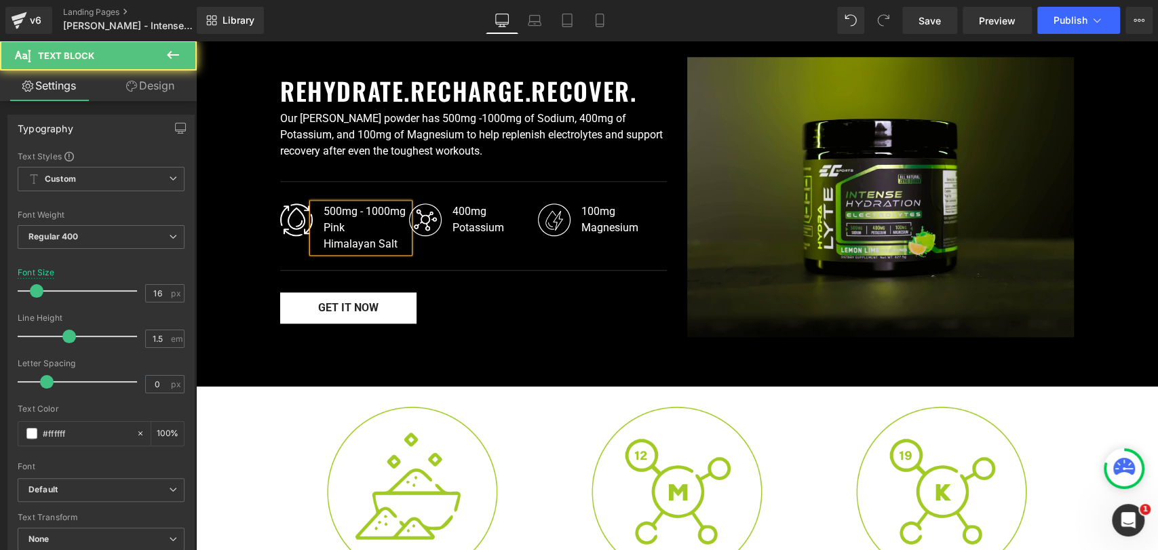
click at [324, 236] on div "Himalayan Salt" at bounding box center [366, 244] width 85 height 16
click at [360, 204] on div "500mg - 1000mg Pink Himalayan Salt" at bounding box center [361, 228] width 96 height 49
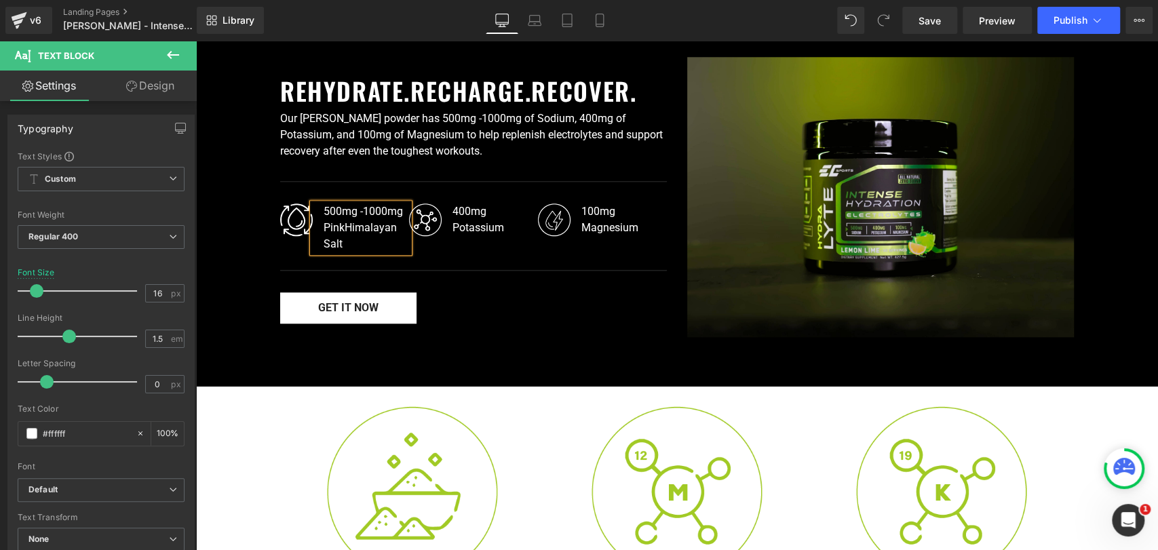
click at [353, 204] on div "500mg -1000mg Pink Himalayan Salt" at bounding box center [361, 228] width 96 height 49
click at [353, 228] on div "500mg-1000mg Pink Himalayan Salt" at bounding box center [361, 228] width 96 height 49
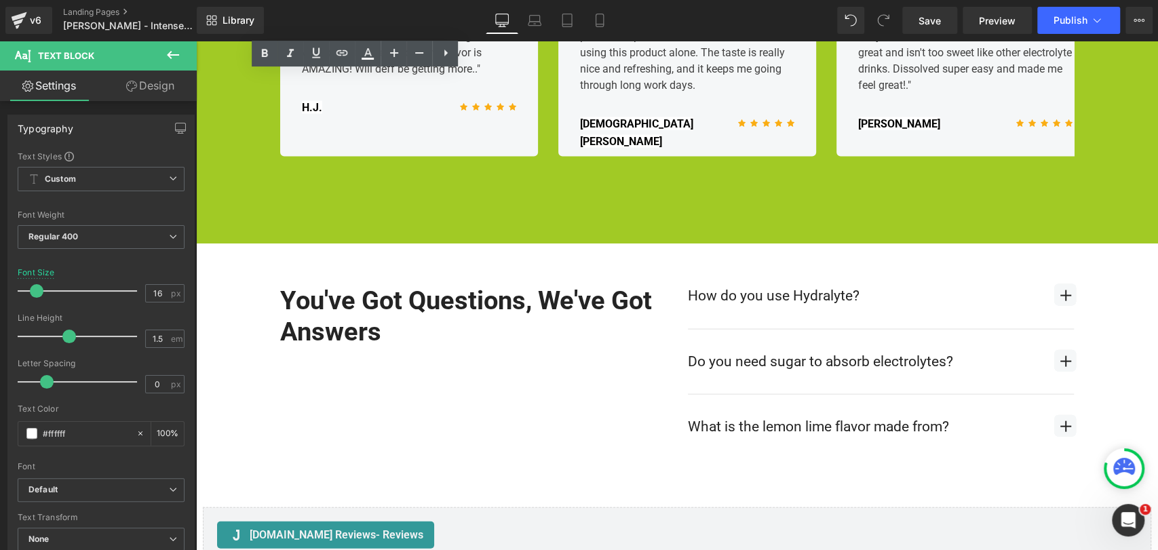
scroll to position [1837, 0]
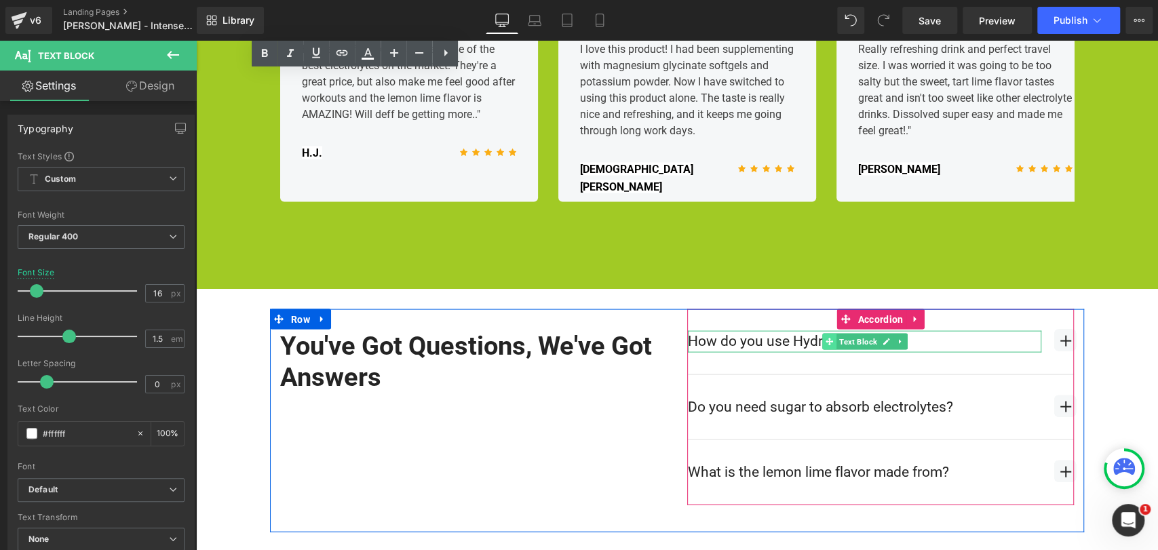
click at [827, 334] on span at bounding box center [829, 342] width 14 height 16
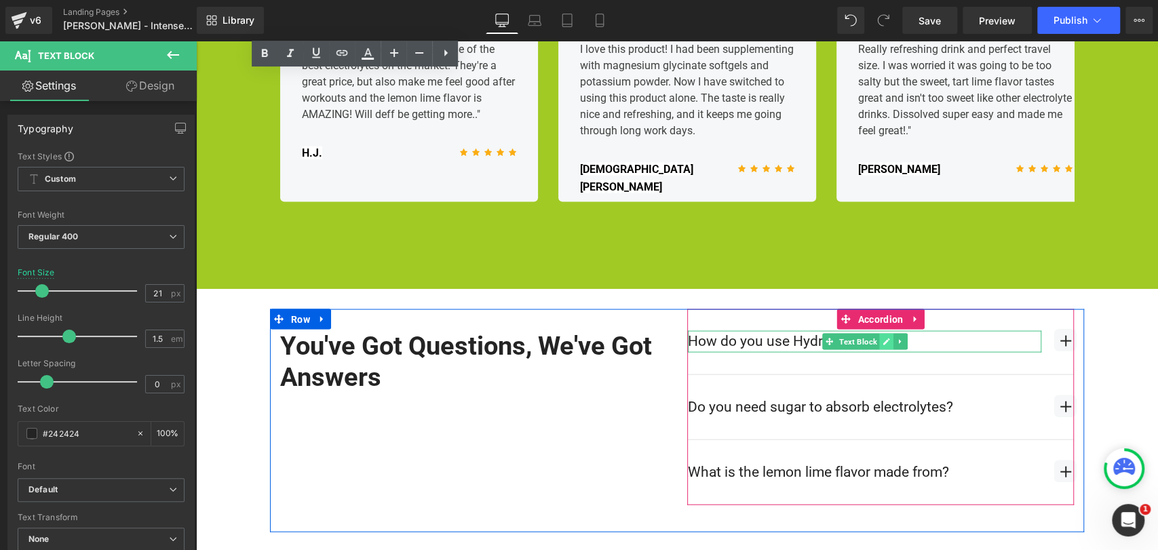
click at [883, 339] on icon at bounding box center [886, 342] width 7 height 7
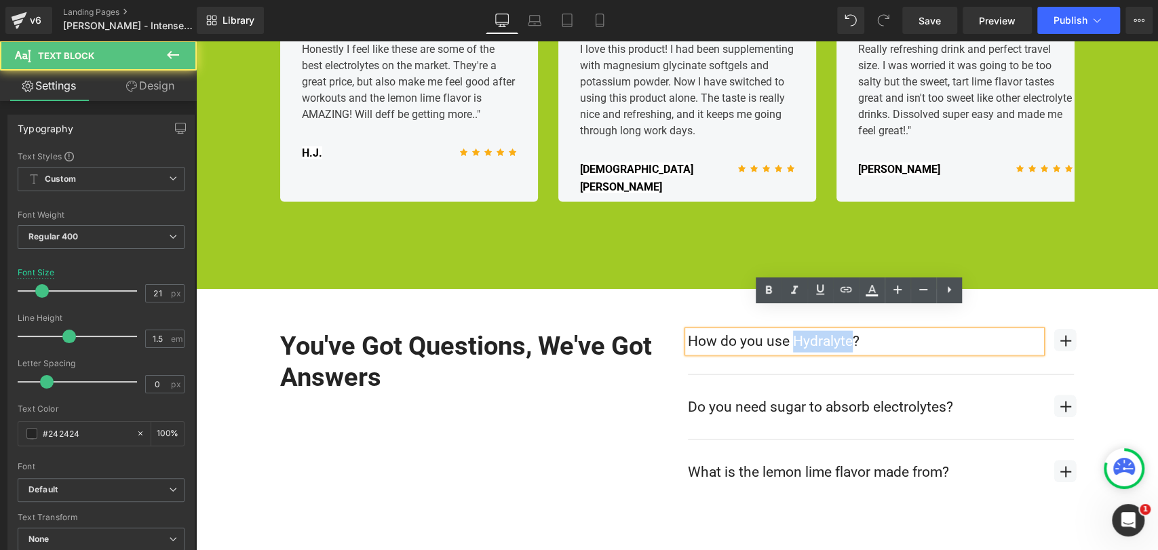
drag, startPoint x: 788, startPoint y: 318, endPoint x: 843, endPoint y: 318, distance: 55.0
click at [843, 331] on p "How do you use Hydralyte?" at bounding box center [864, 342] width 353 height 22
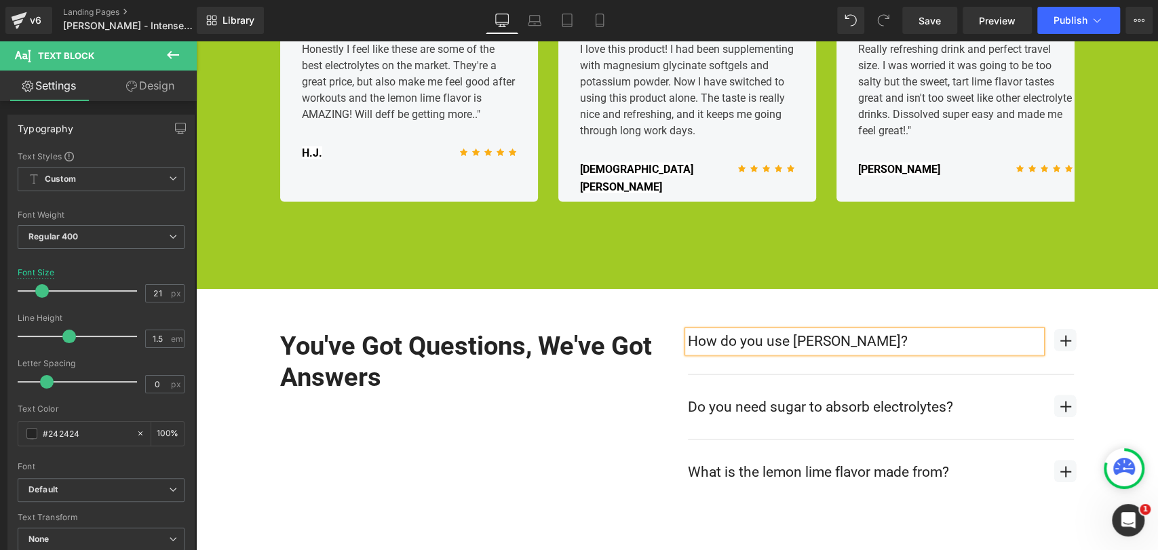
click at [1058, 330] on span "button" at bounding box center [1065, 341] width 22 height 22
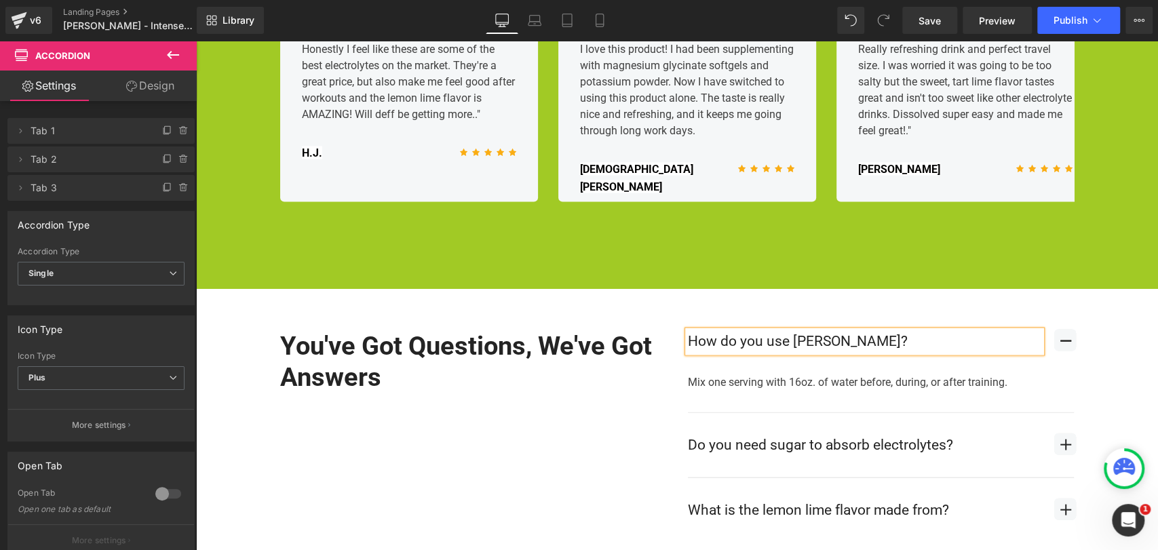
click at [1054, 434] on span "button" at bounding box center [1065, 445] width 22 height 22
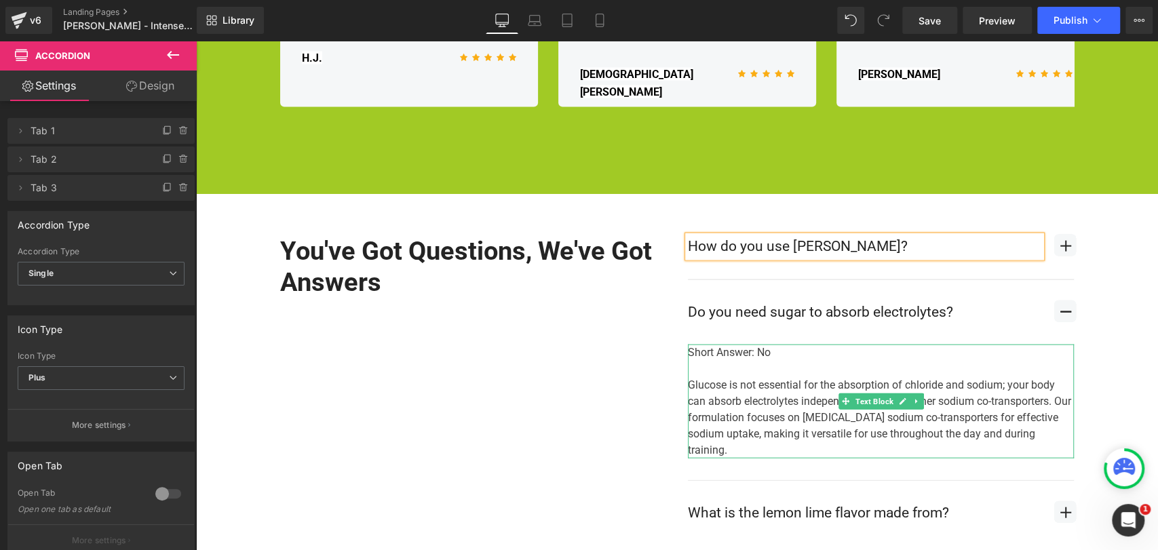
scroll to position [1988, 0]
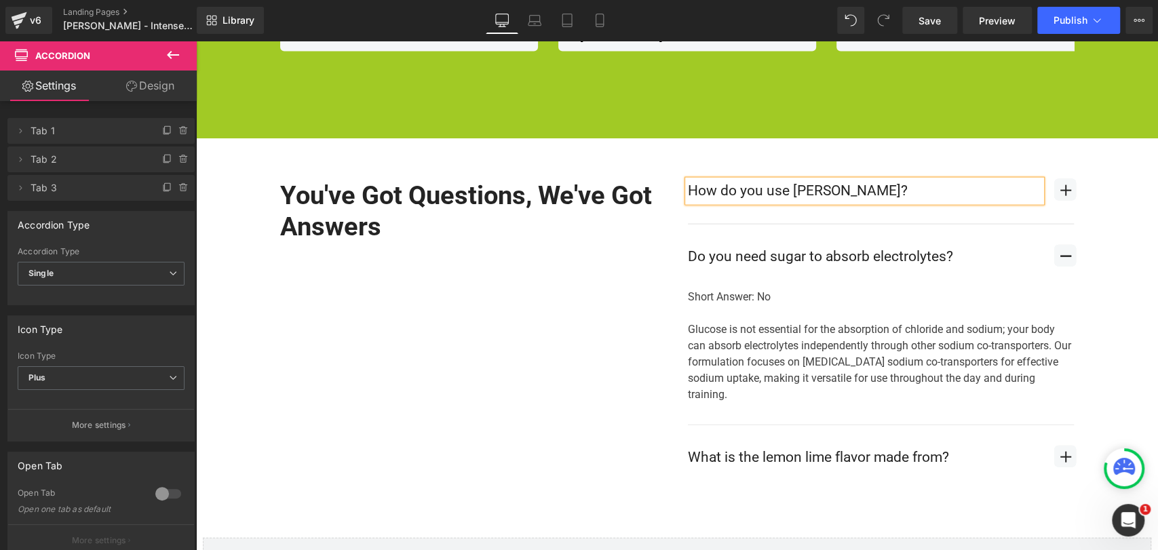
click at [1054, 446] on span "button" at bounding box center [1065, 457] width 22 height 22
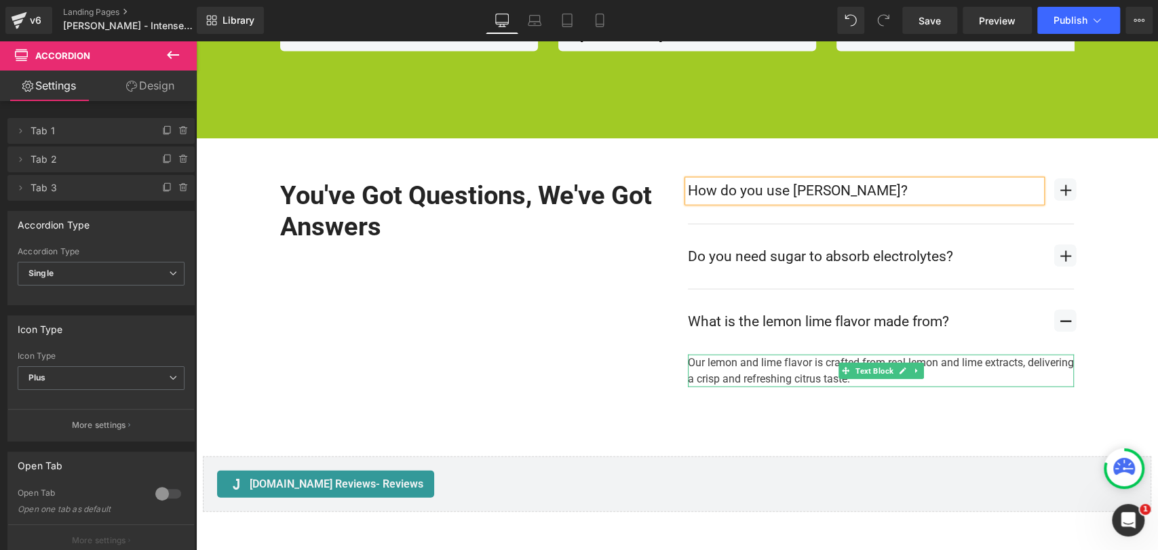
click at [780, 355] on div "Our lemon and lime flavor is crafted from real lemon and lime extracts, deliver…" at bounding box center [881, 371] width 386 height 33
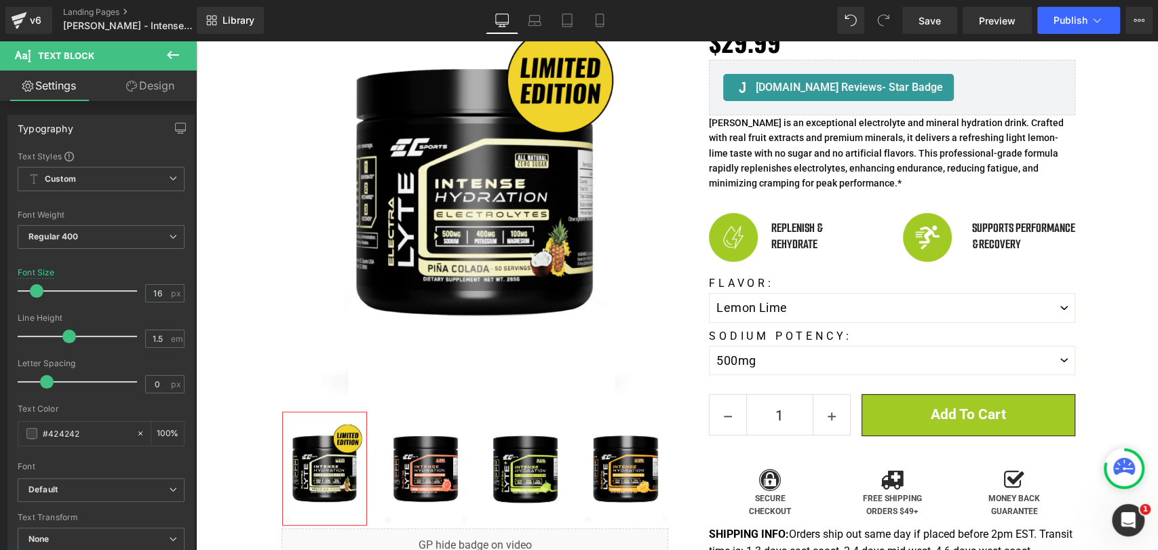
scroll to position [254, 0]
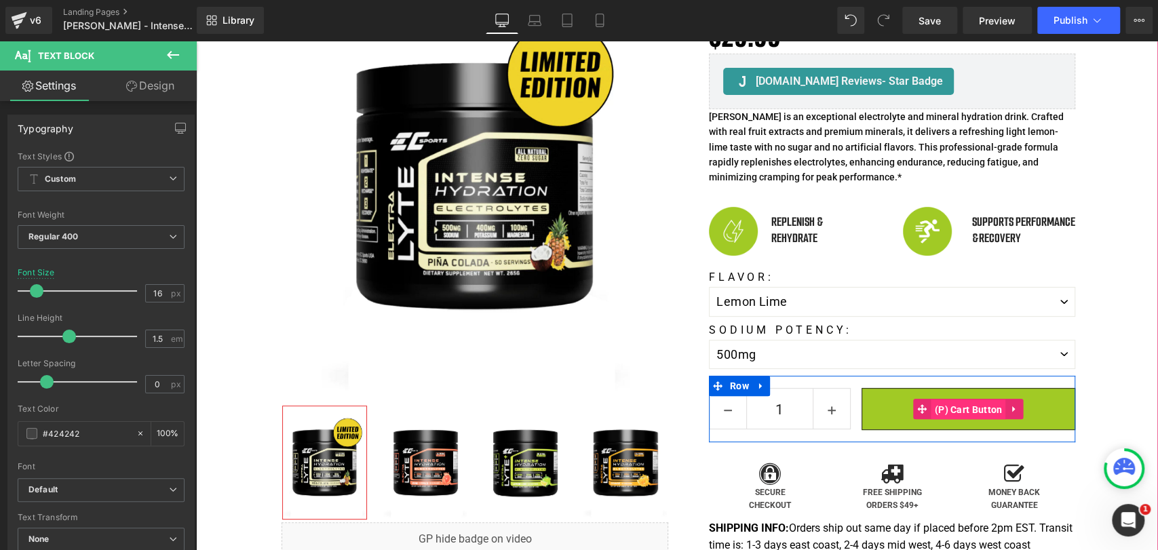
click at [938, 400] on span "(P) Cart Button" at bounding box center [968, 410] width 75 height 20
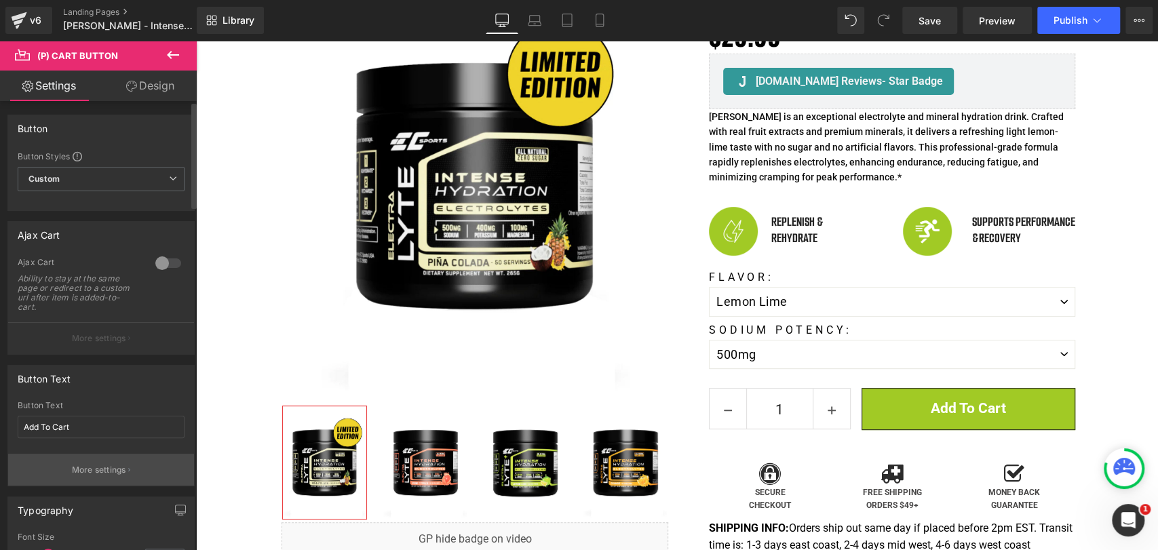
click at [123, 471] on button "More settings" at bounding box center [101, 470] width 186 height 32
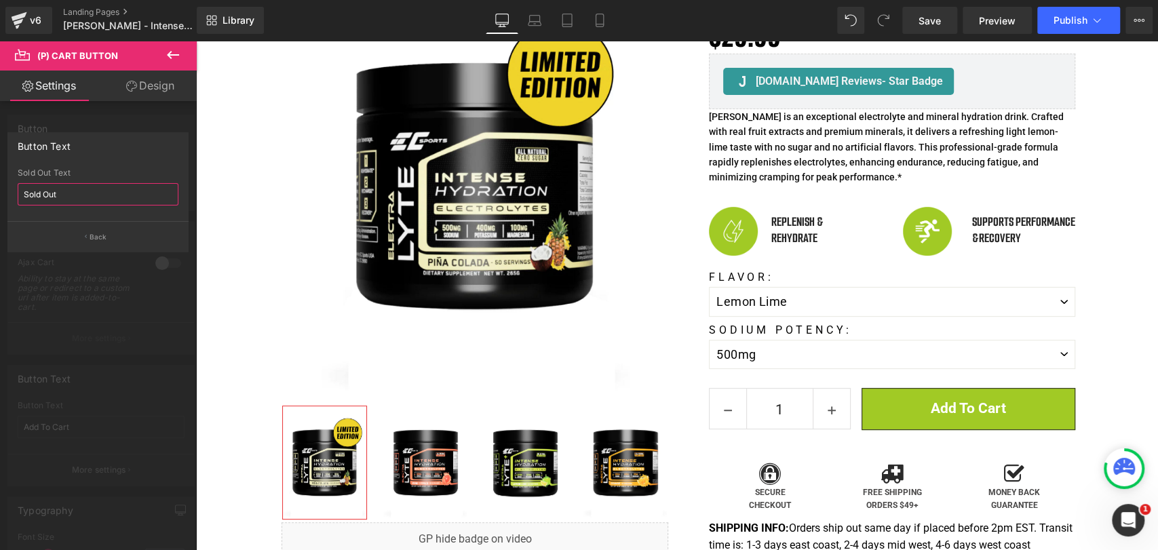
click at [119, 198] on input "Sold Out" at bounding box center [98, 194] width 161 height 22
drag, startPoint x: 134, startPoint y: 193, endPoint x: 16, endPoint y: 188, distance: 117.5
click at [18, 190] on input "Sold Out" at bounding box center [98, 194] width 161 height 22
type input "Not Available in This Flavor (YET)"
click at [98, 229] on button "Back" at bounding box center [97, 236] width 181 height 31
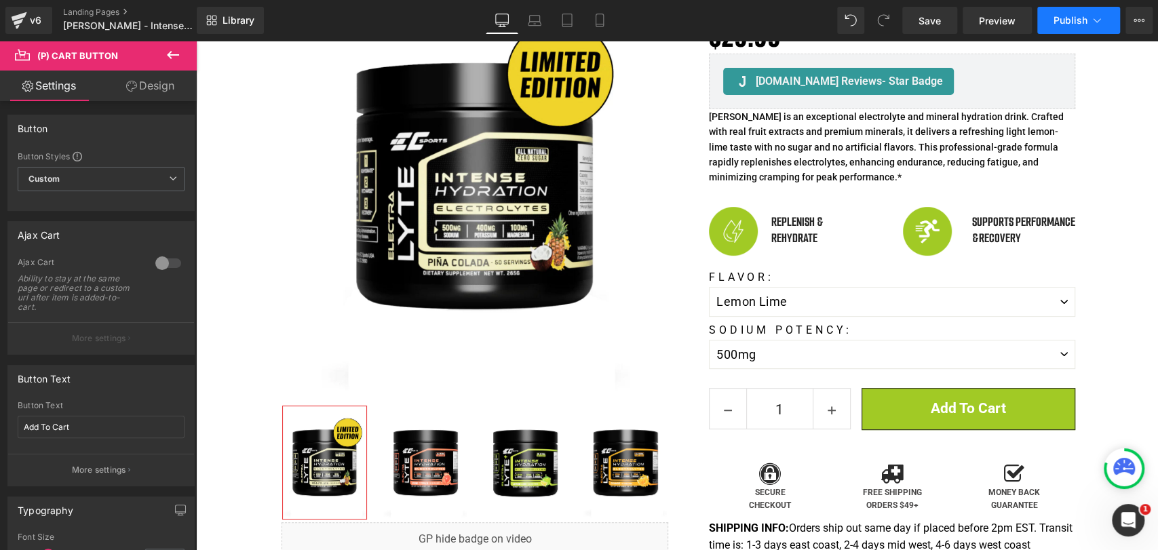
click at [1111, 25] on button "Publish" at bounding box center [1078, 20] width 83 height 27
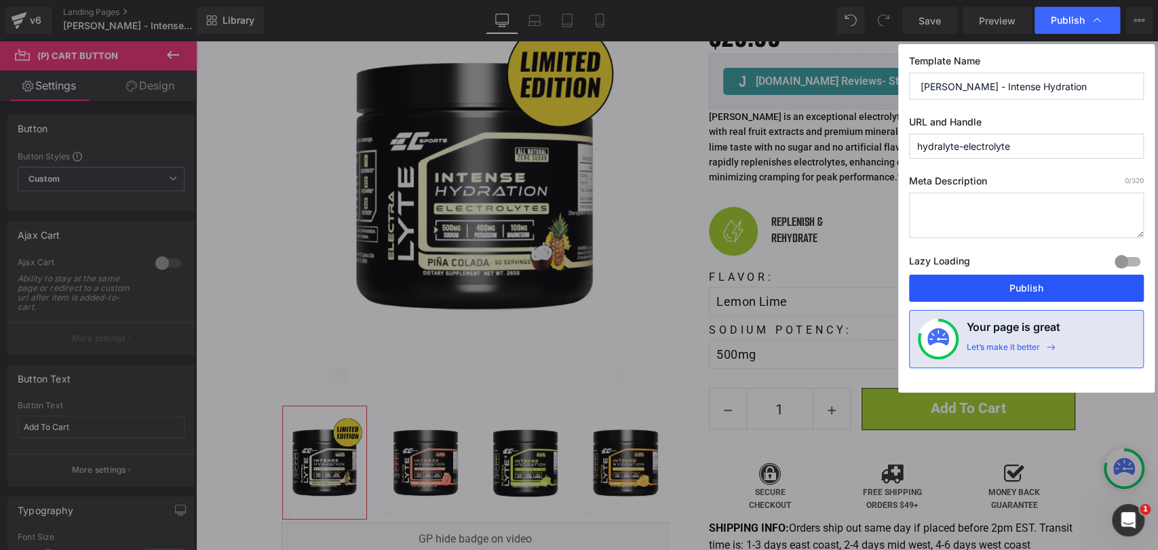
click at [1069, 289] on button "Publish" at bounding box center [1026, 288] width 235 height 27
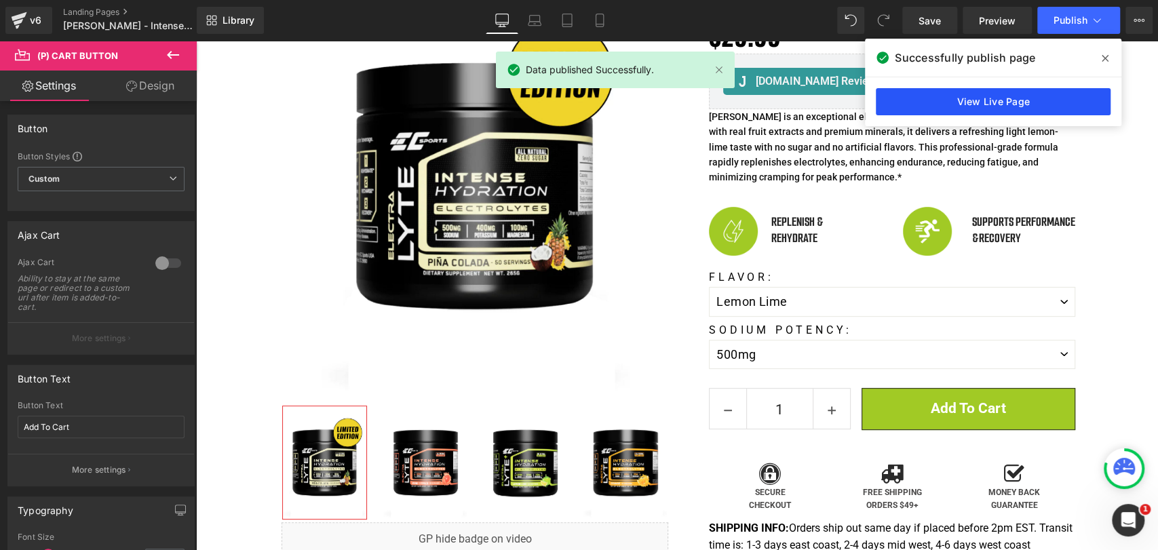
click at [1029, 104] on link "View Live Page" at bounding box center [993, 101] width 235 height 27
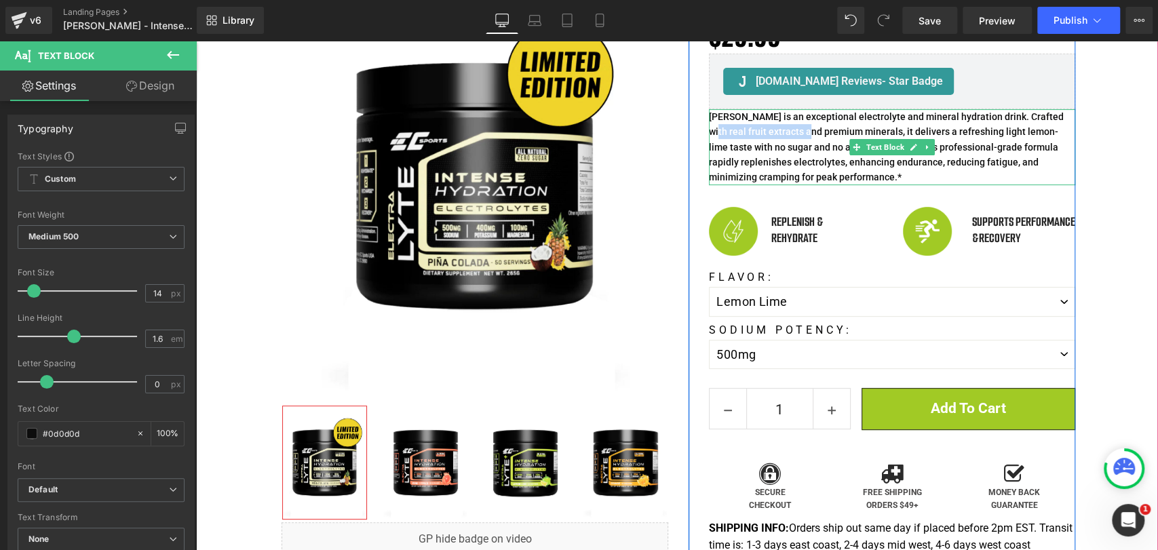
drag, startPoint x: 1051, startPoint y: 98, endPoint x: 776, endPoint y: 109, distance: 275.0
click at [776, 109] on p "[PERSON_NAME] is an exceptional electrolyte and mineral hydration drink. Crafte…" at bounding box center [892, 147] width 366 height 76
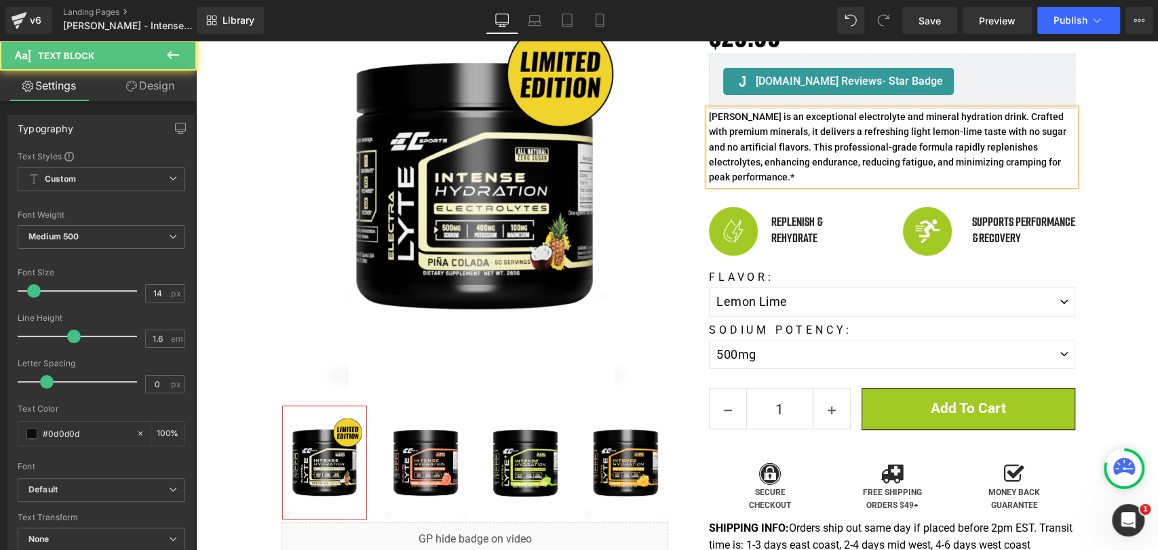
click at [784, 111] on p "[PERSON_NAME] is an exceptional electrolyte and mineral hydration drink. Crafte…" at bounding box center [892, 147] width 366 height 76
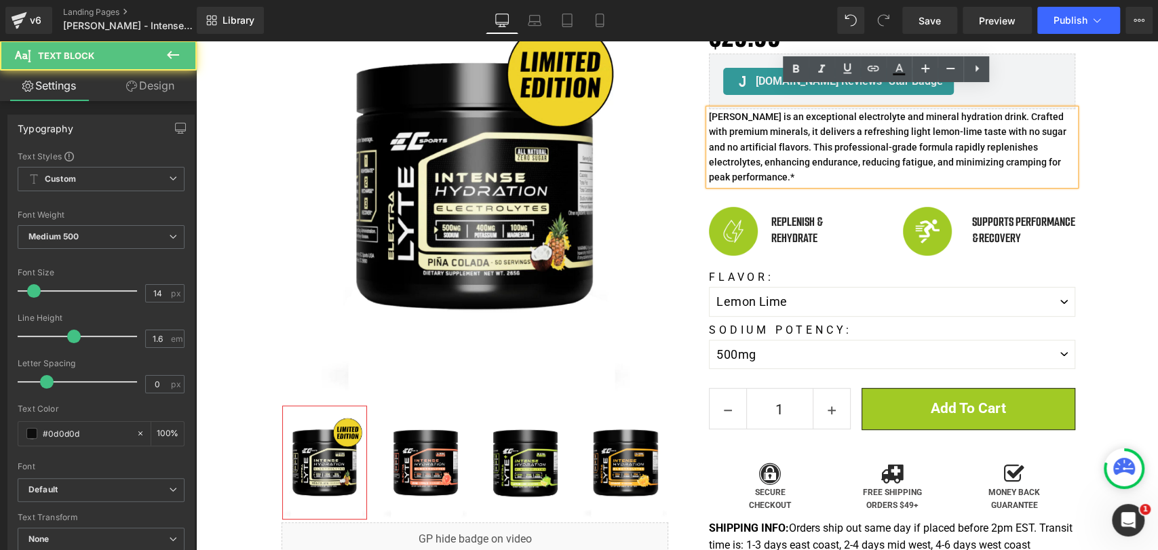
drag, startPoint x: 779, startPoint y: 155, endPoint x: 700, endPoint y: 93, distance: 101.0
click at [709, 109] on div "[PERSON_NAME] is an exceptional electrolyte and mineral hydration drink. Crafte…" at bounding box center [892, 147] width 366 height 76
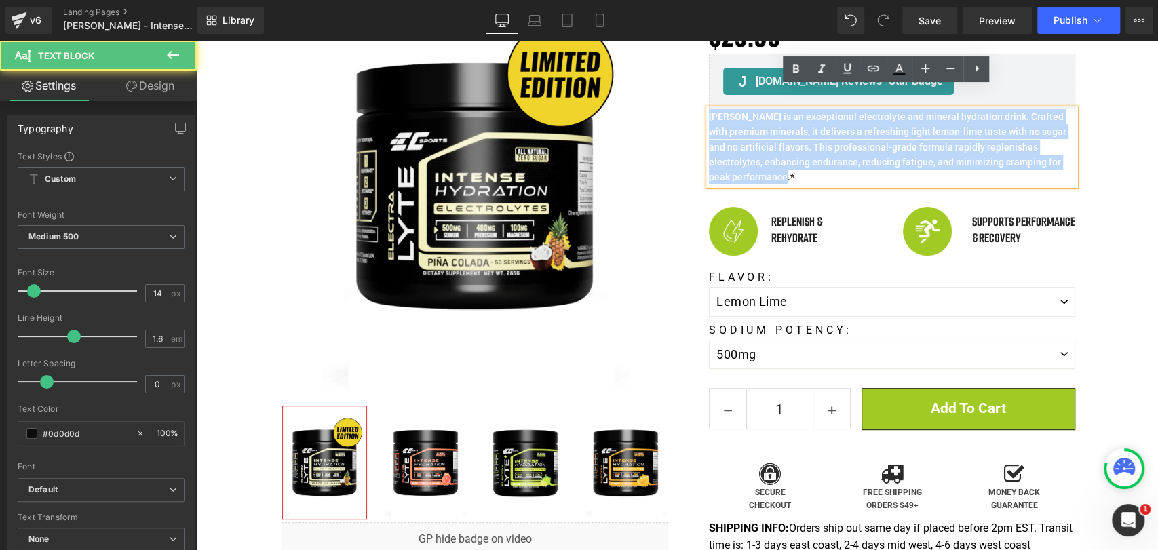
drag, startPoint x: 703, startPoint y: 95, endPoint x: 770, endPoint y: 157, distance: 91.7
click at [770, 157] on p "[PERSON_NAME] is an exceptional electrolyte and mineral hydration drink. Crafte…" at bounding box center [892, 147] width 366 height 76
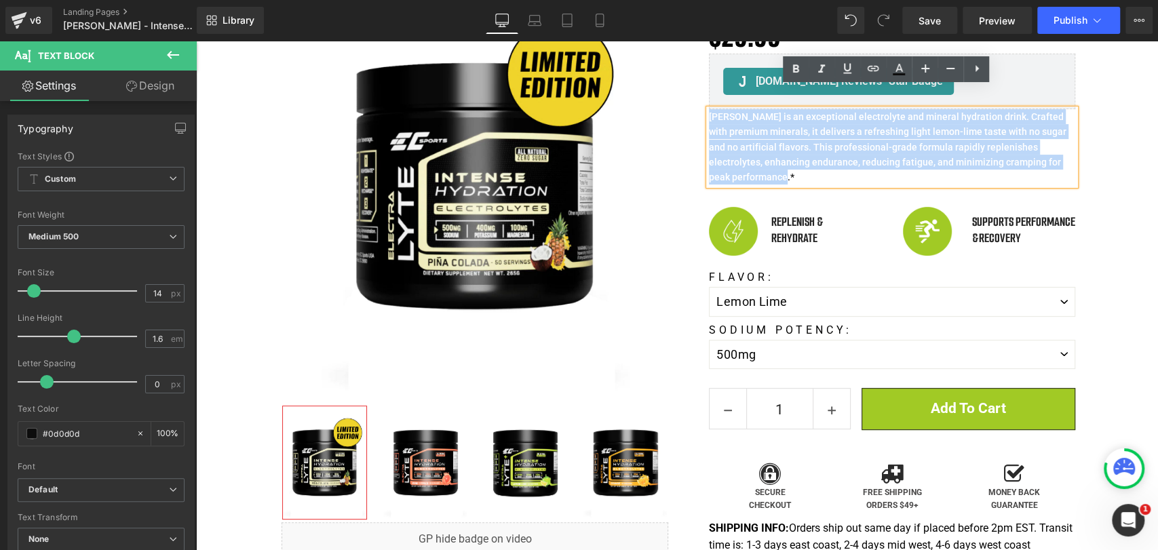
copy p "[PERSON_NAME] is an exceptional electrolyte and mineral hydration drink. Crafte…"
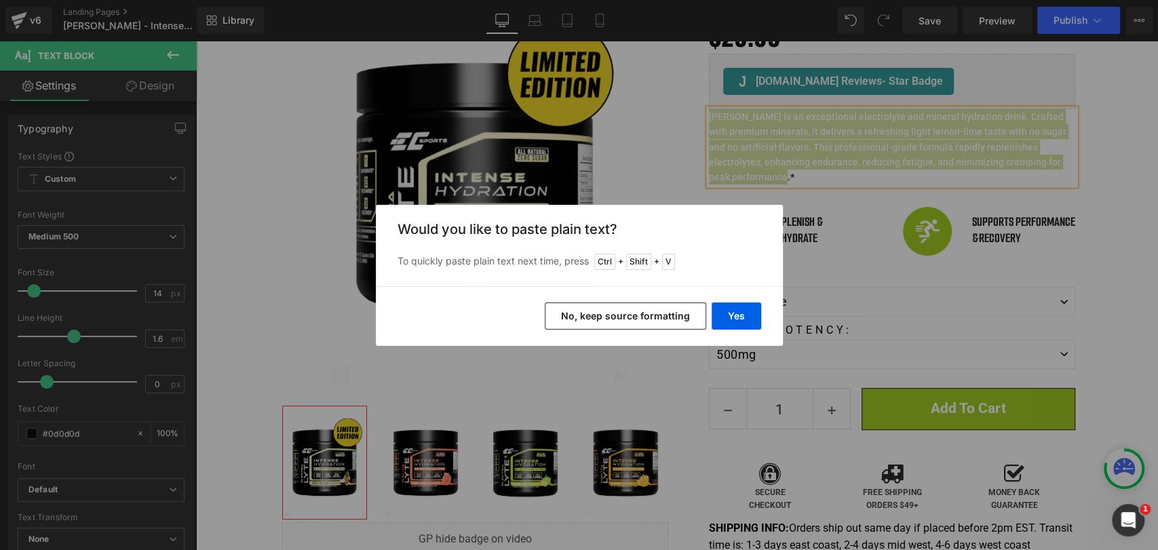
click at [607, 320] on button "No, keep source formatting" at bounding box center [625, 316] width 161 height 27
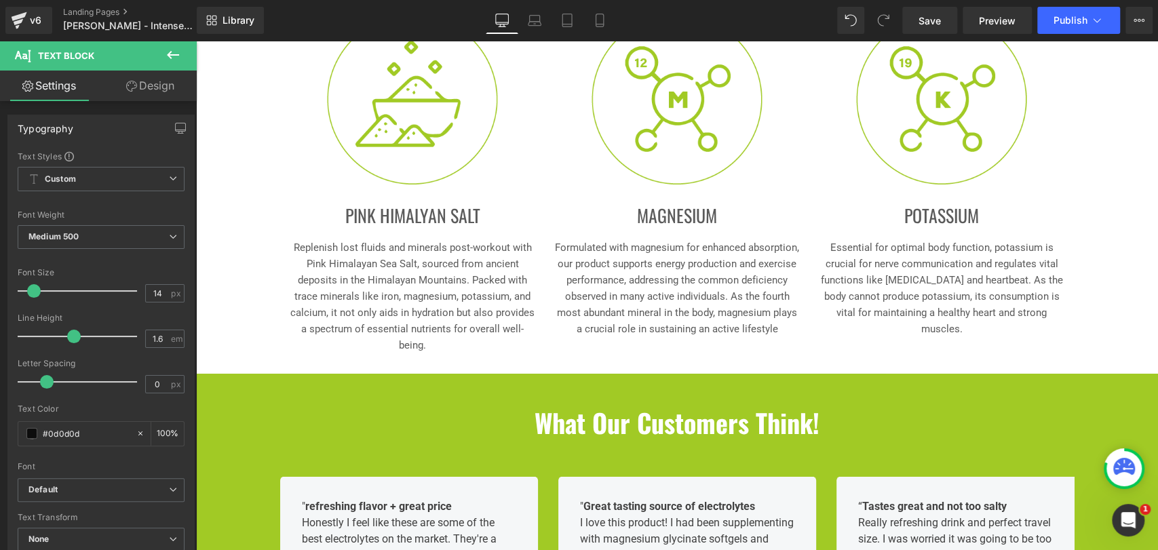
scroll to position [1658, 0]
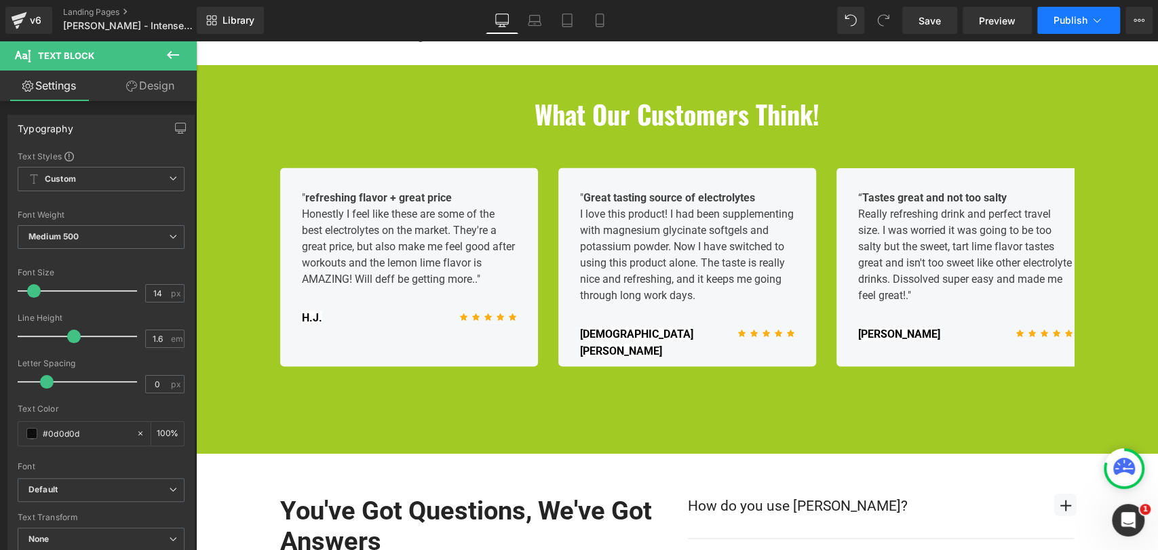
click at [1099, 15] on icon at bounding box center [1097, 21] width 14 height 14
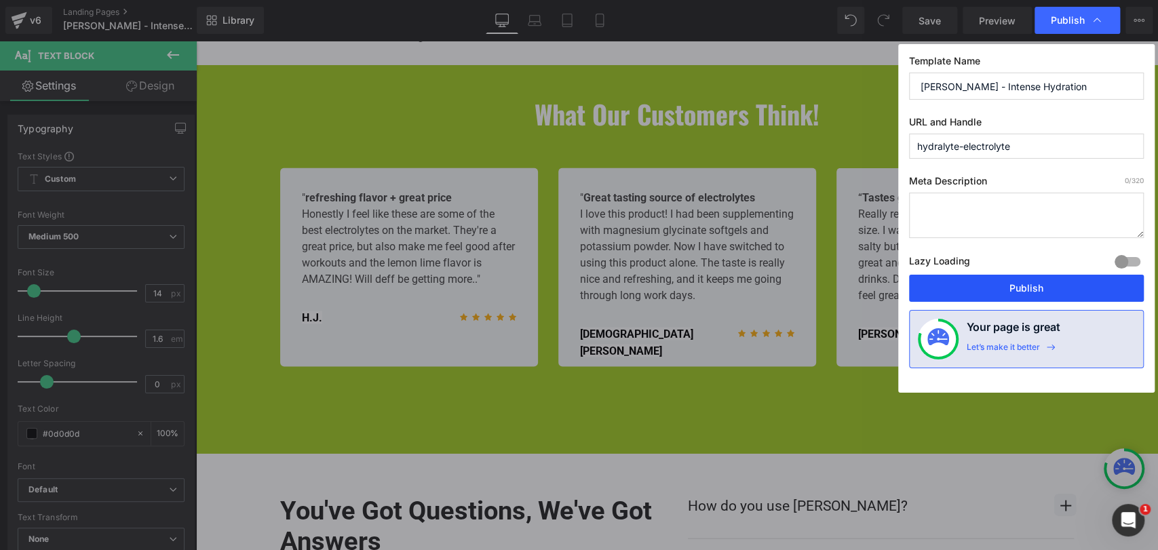
drag, startPoint x: 1031, startPoint y: 289, endPoint x: 412, endPoint y: 270, distance: 619.0
click at [1031, 289] on button "Publish" at bounding box center [1026, 288] width 235 height 27
